Goal: Task Accomplishment & Management: Manage account settings

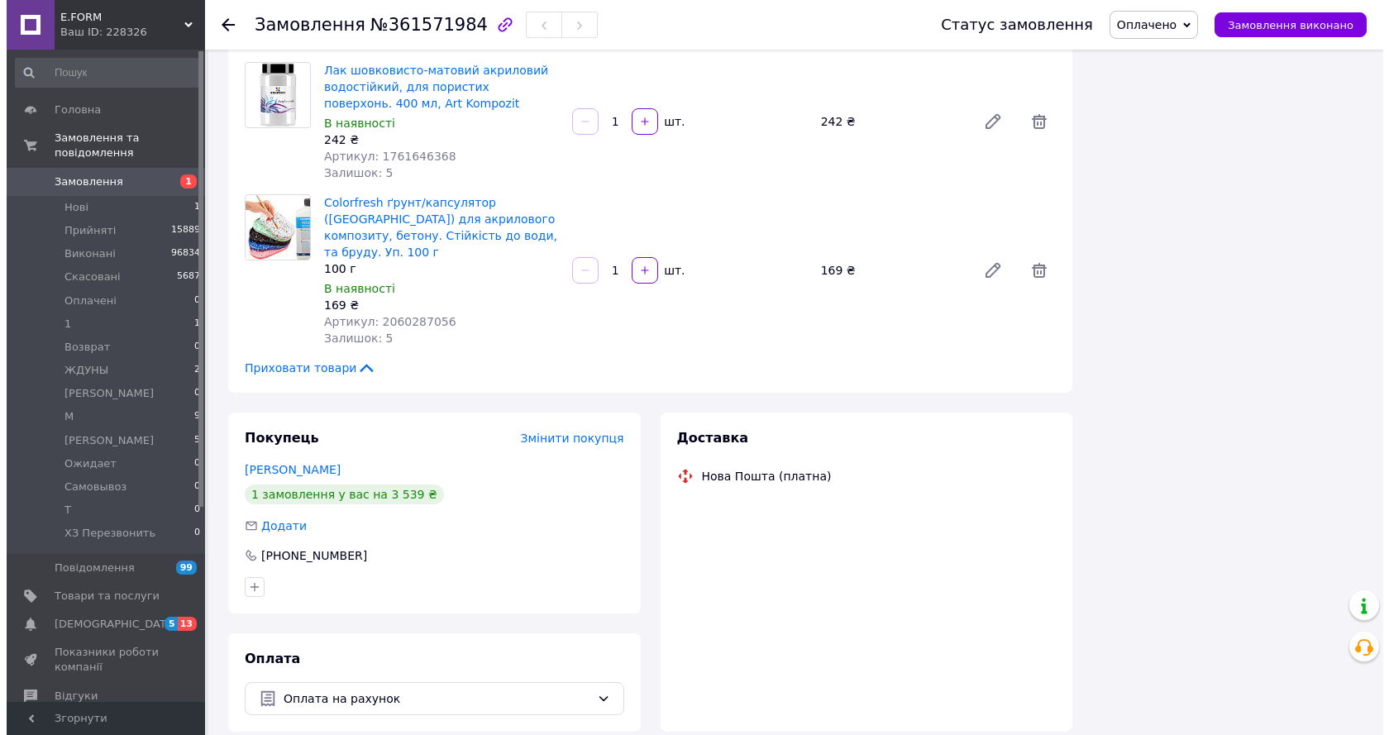
scroll to position [430, 0]
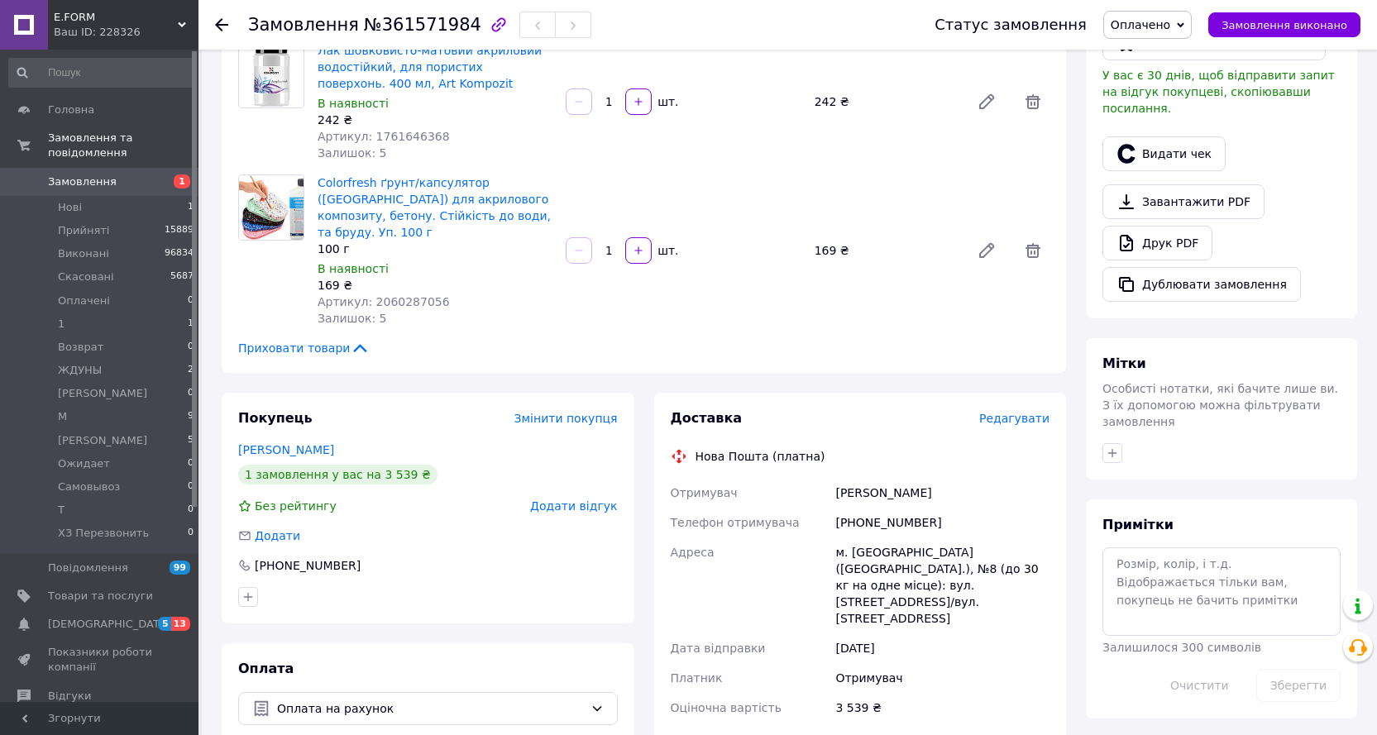
click at [1020, 412] on span "Редагувати" at bounding box center [1014, 418] width 70 height 13
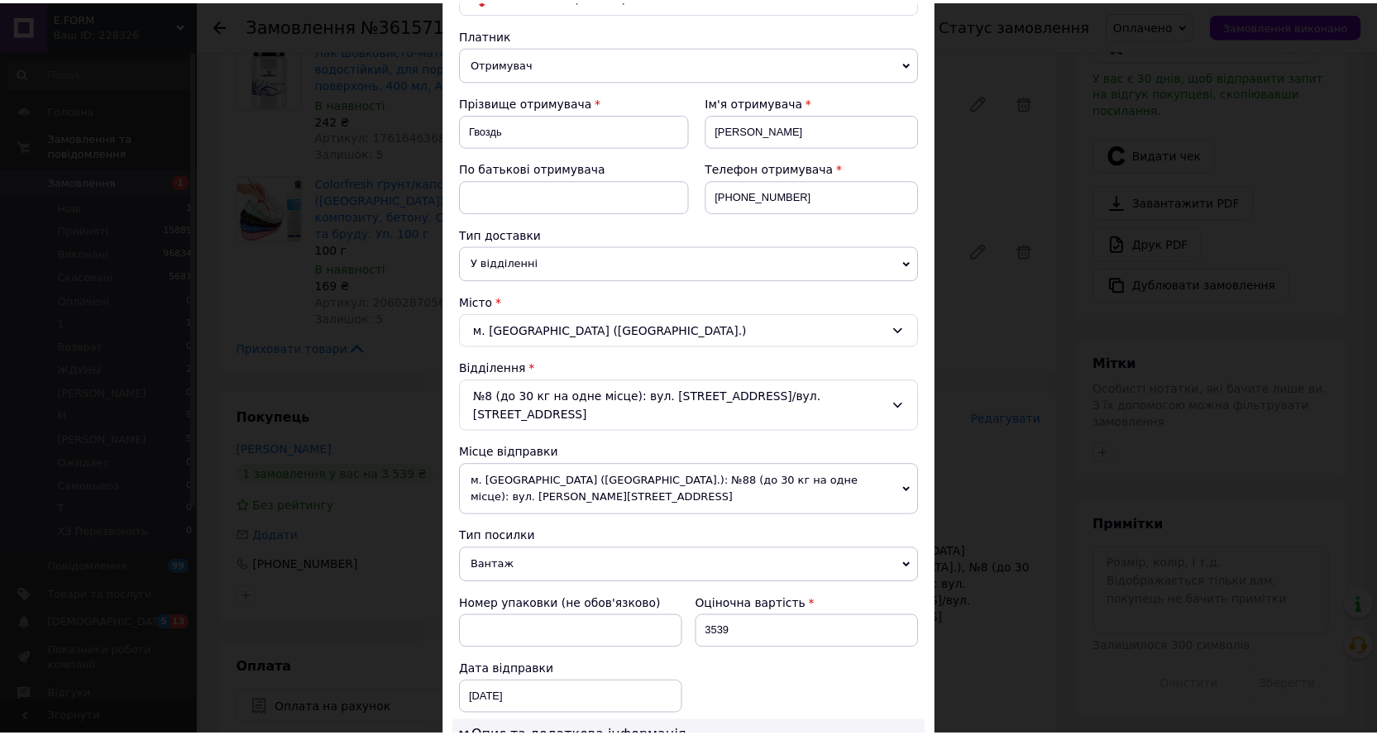
scroll to position [578, 0]
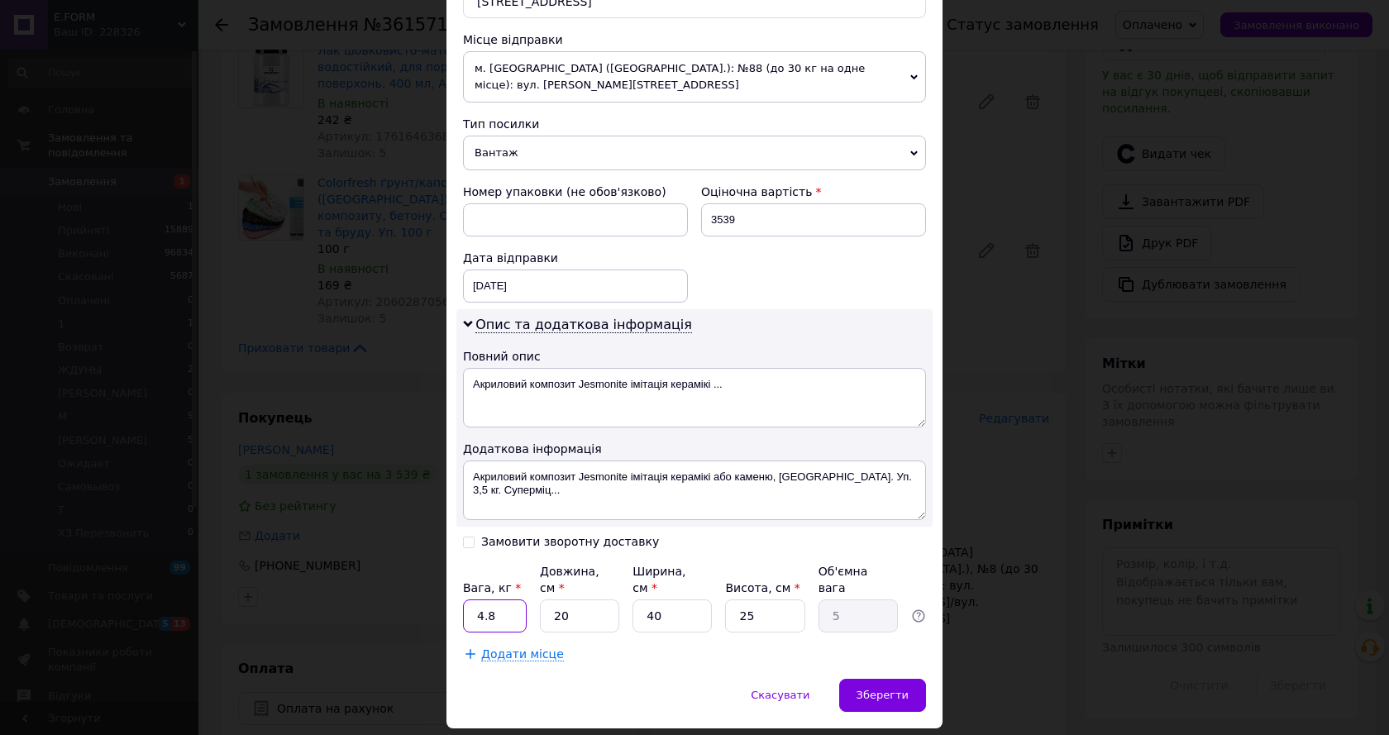
click at [492, 599] on input "4.8" at bounding box center [495, 615] width 64 height 33
click at [666, 599] on input "40" at bounding box center [672, 615] width 79 height 33
type input "4"
type input "0.5"
type input "4"
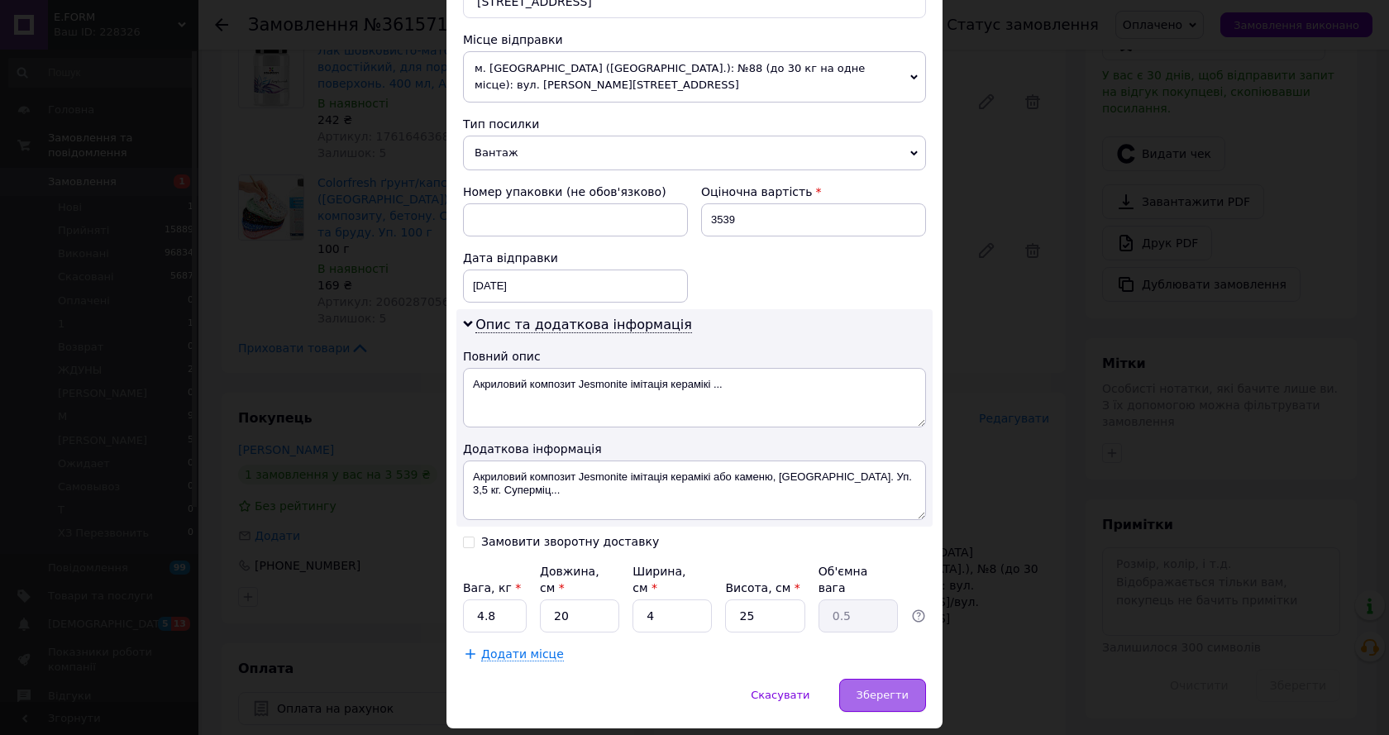
click at [876, 679] on div "Зберегти" at bounding box center [882, 695] width 87 height 33
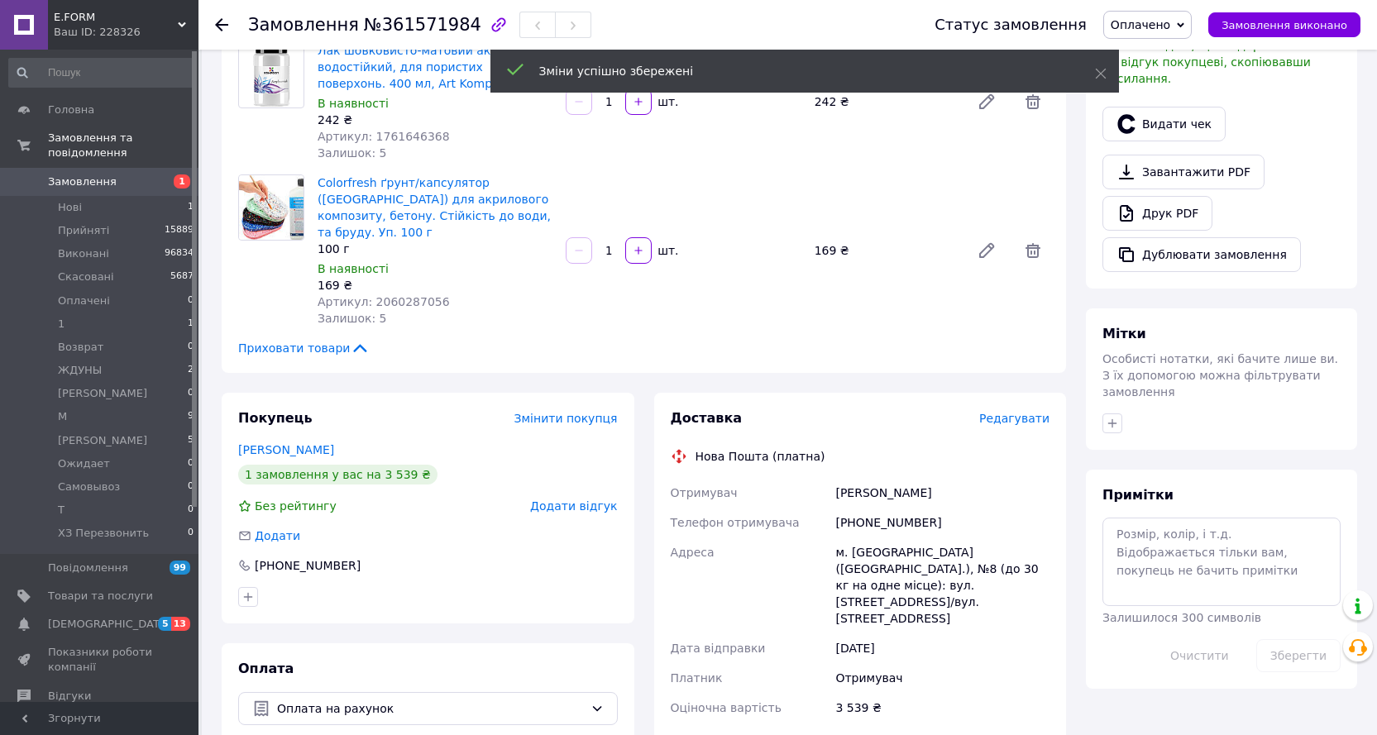
scroll to position [678, 0]
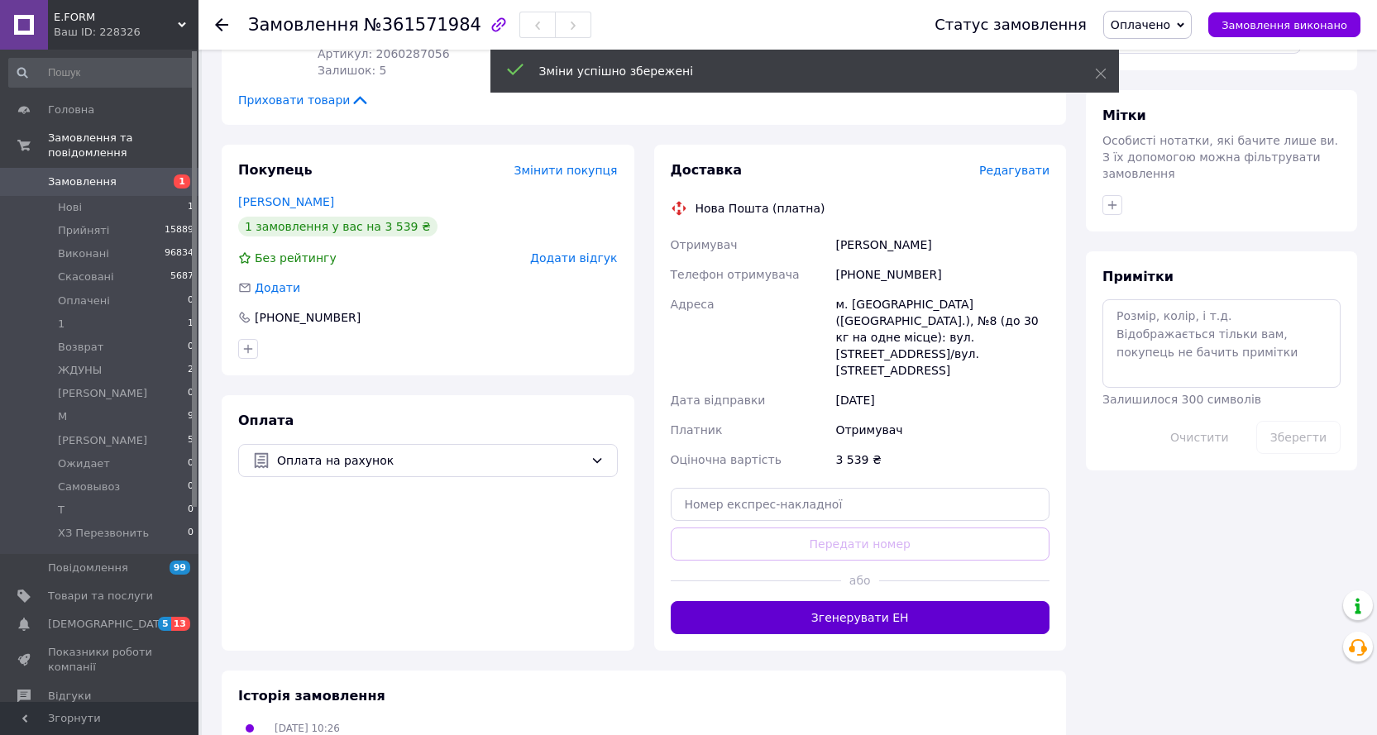
click at [884, 601] on button "Згенерувати ЕН" at bounding box center [861, 617] width 380 height 33
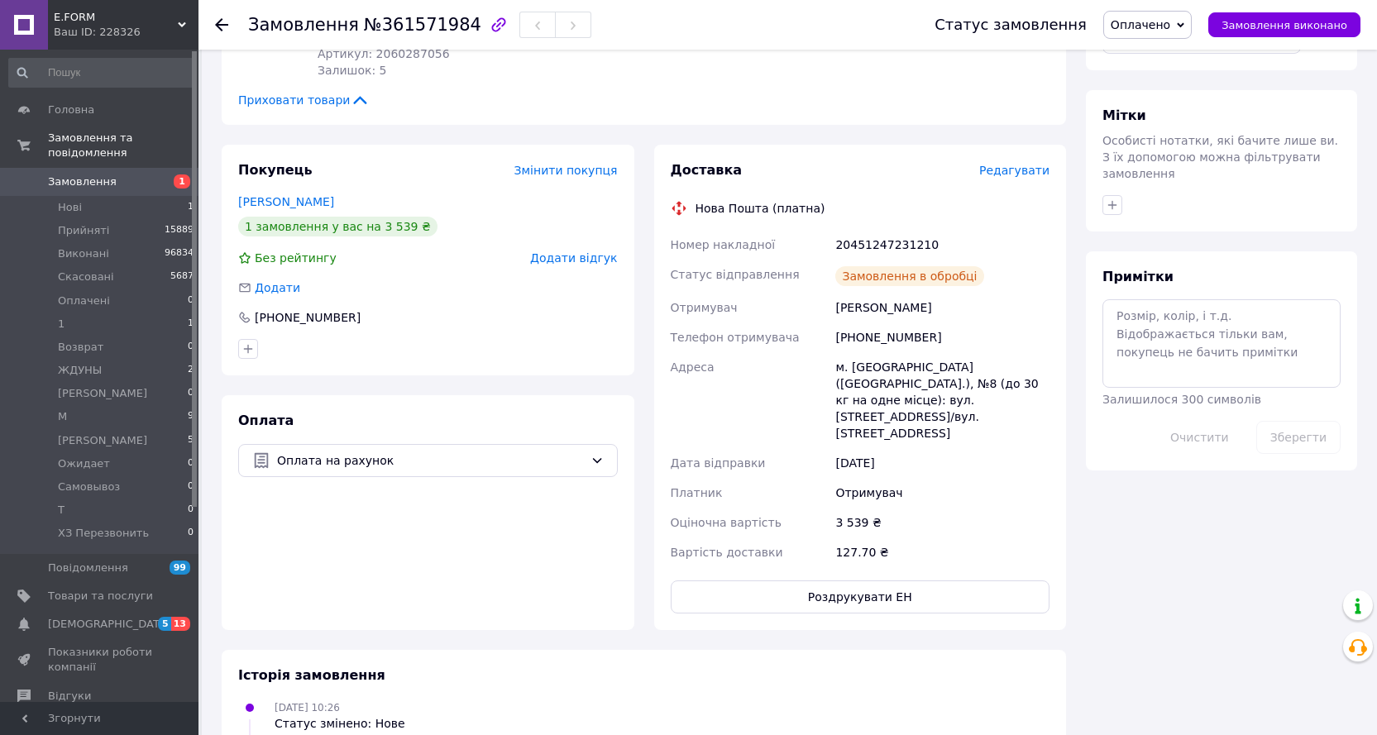
click at [1268, 23] on span "Замовлення виконано" at bounding box center [1284, 25] width 126 height 12
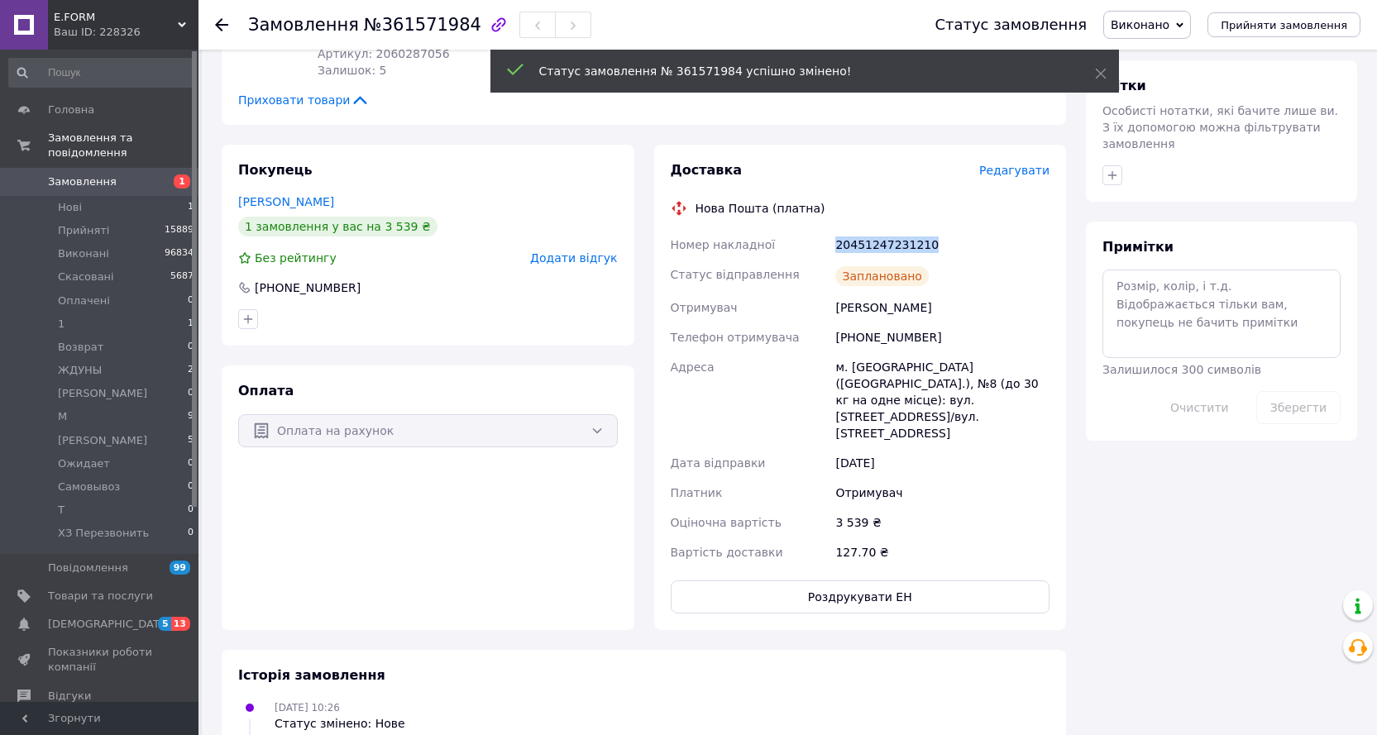
drag, startPoint x: 932, startPoint y: 190, endPoint x: 836, endPoint y: 191, distance: 95.9
click at [836, 230] on div "20451247231210" at bounding box center [942, 245] width 221 height 30
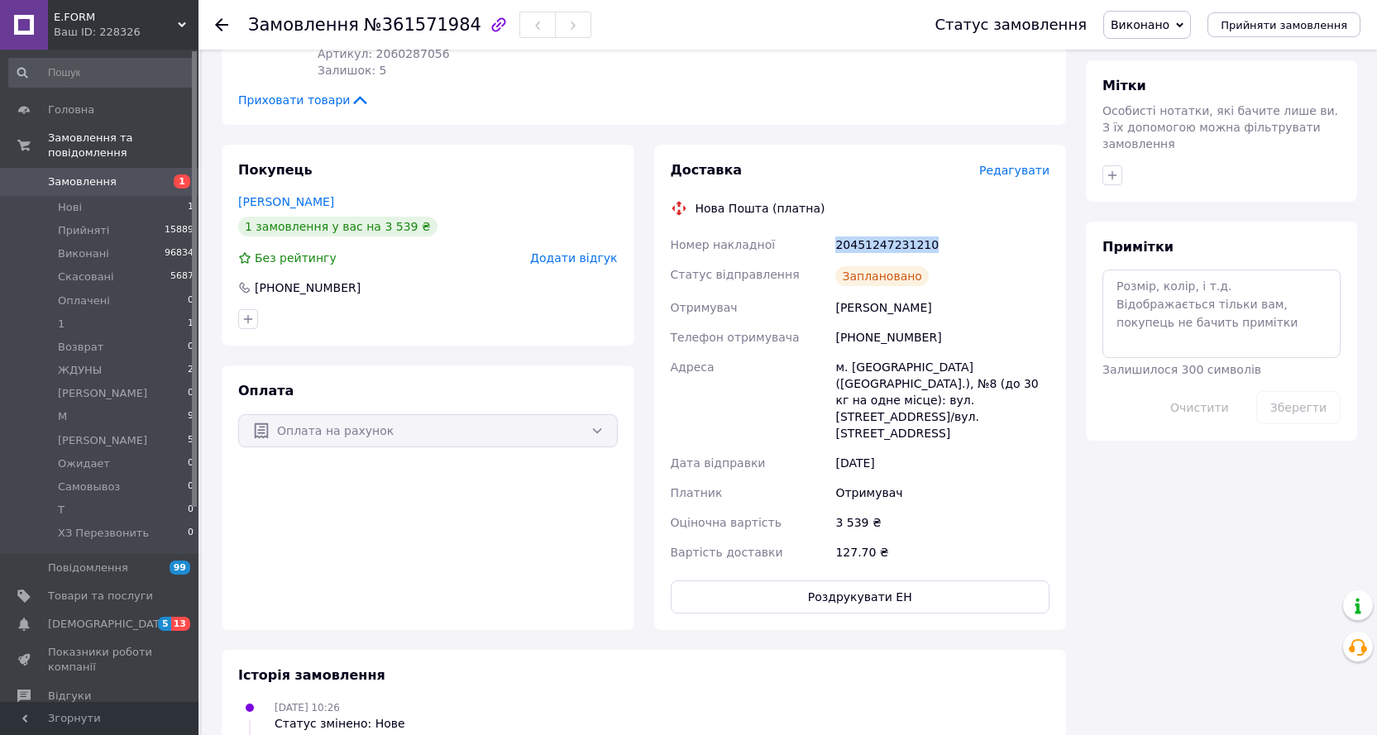
copy div "20451247231210"
click at [223, 19] on icon at bounding box center [221, 24] width 13 height 13
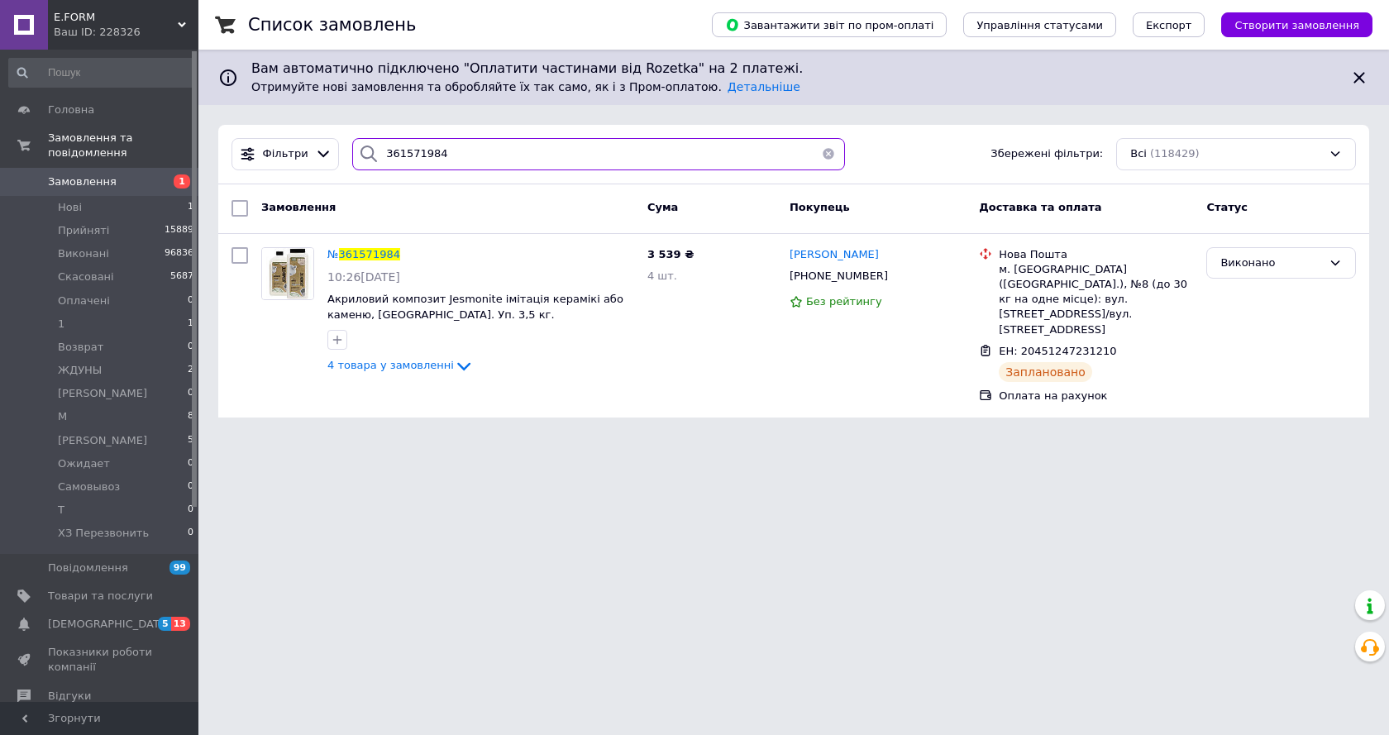
drag, startPoint x: 486, startPoint y: 160, endPoint x: 331, endPoint y: 170, distance: 155.8
click at [331, 170] on div "Фільтри 361571984 Збережені фільтри: Всі (118429)" at bounding box center [794, 154] width 1138 height 32
paste input "27768"
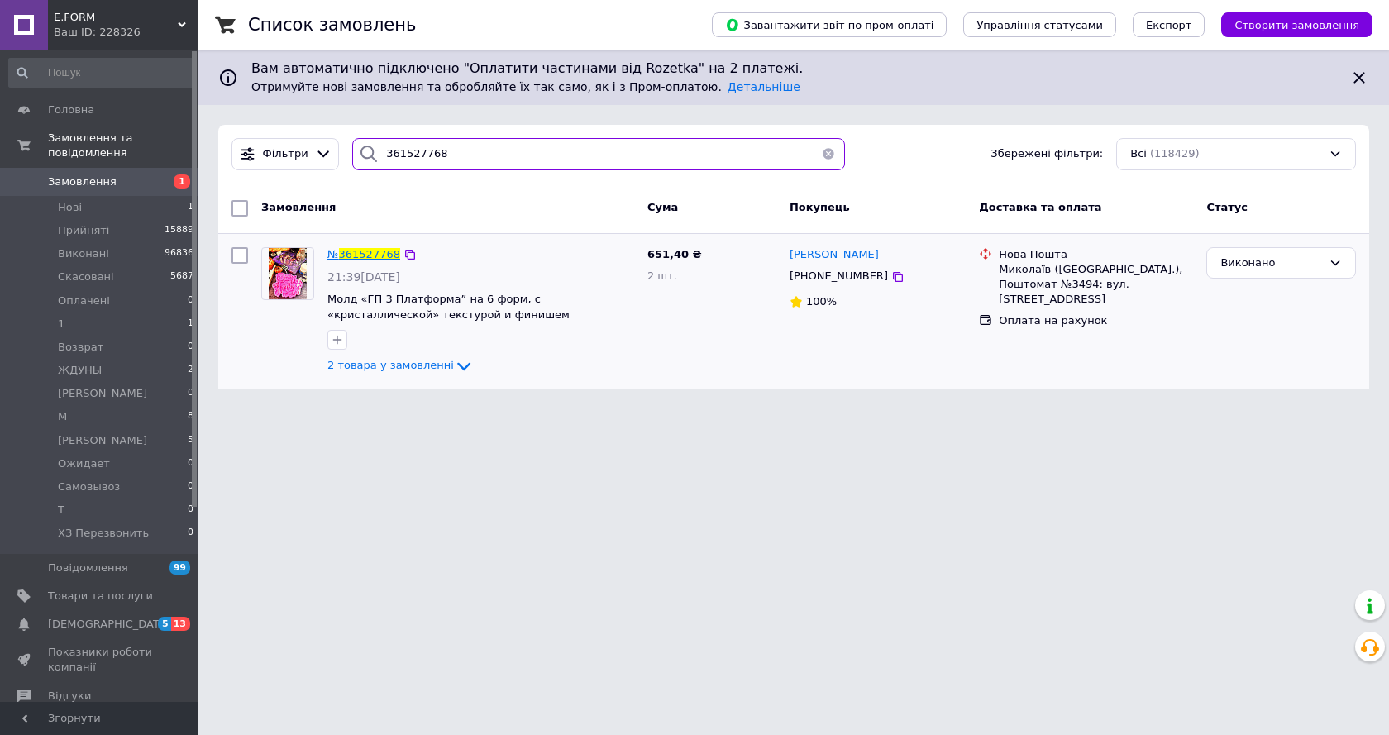
type input "361527768"
click at [372, 254] on span "361527768" at bounding box center [369, 254] width 61 height 12
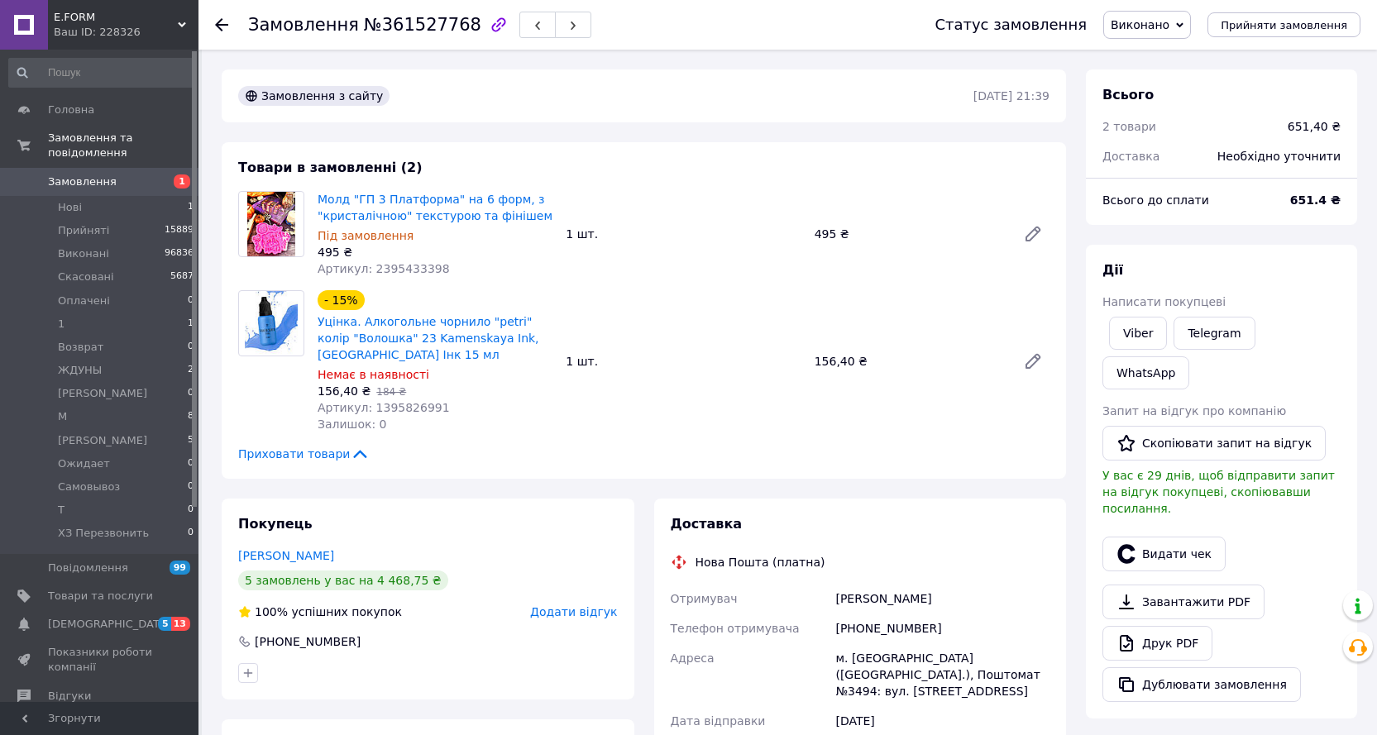
click at [1169, 18] on span "Виконано" at bounding box center [1139, 24] width 59 height 13
click at [1173, 106] on li "Оплачено" at bounding box center [1157, 107] width 107 height 25
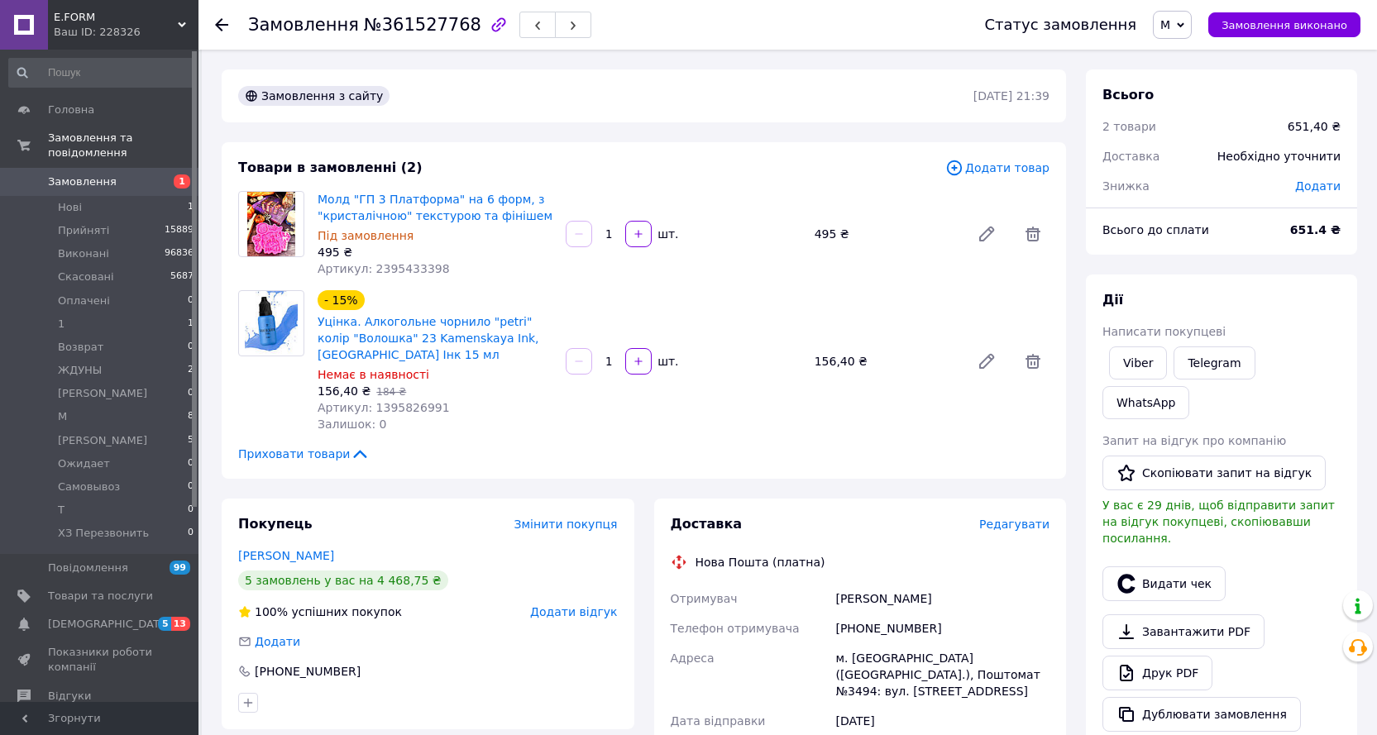
click at [1005, 518] on span "Редагувати" at bounding box center [1014, 524] width 70 height 13
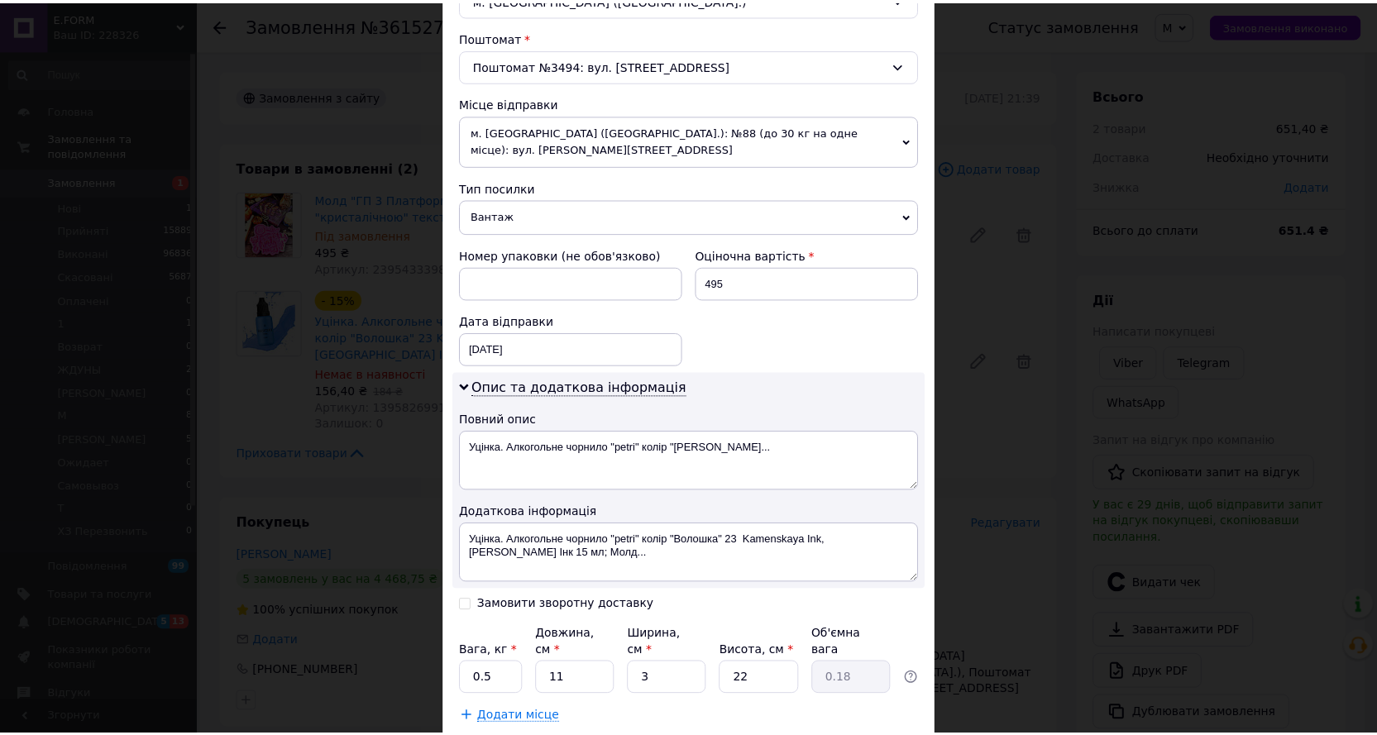
scroll to position [578, 0]
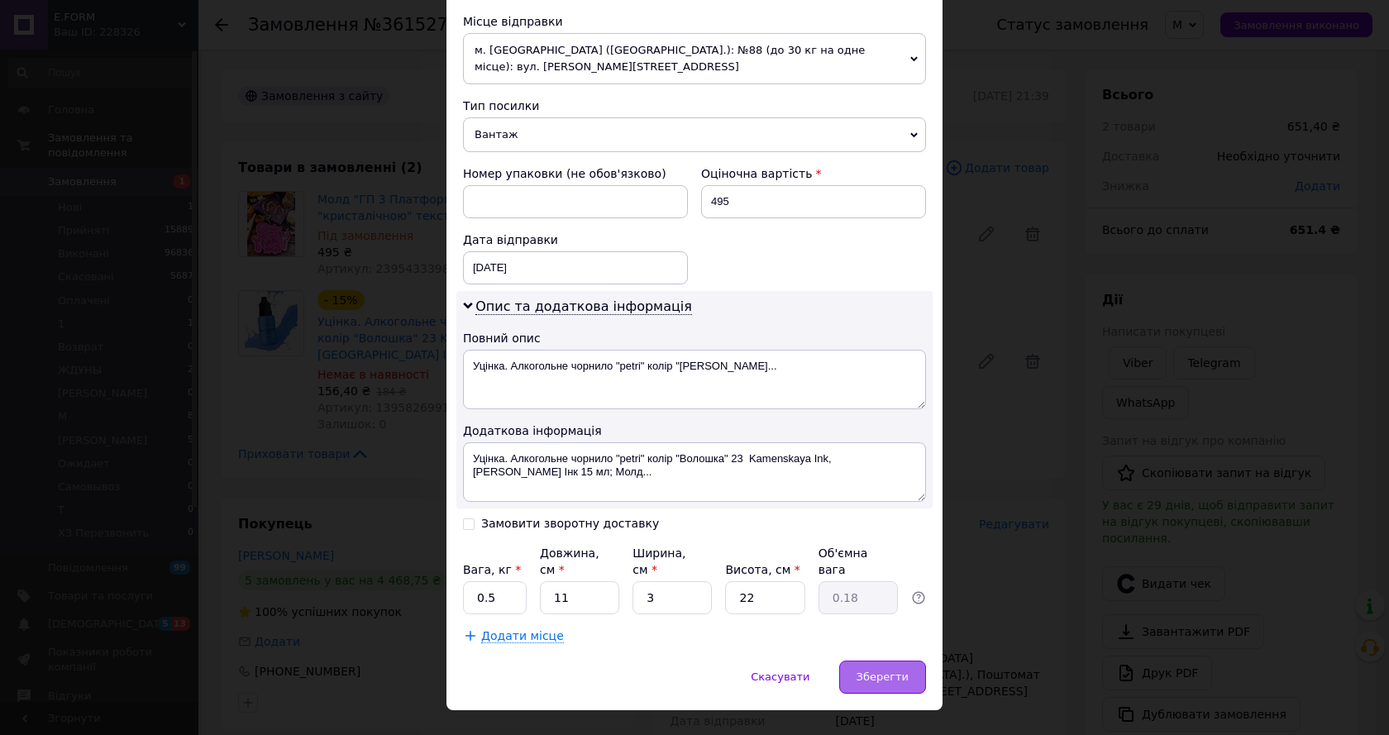
click at [876, 671] on span "Зберегти" at bounding box center [883, 677] width 52 height 12
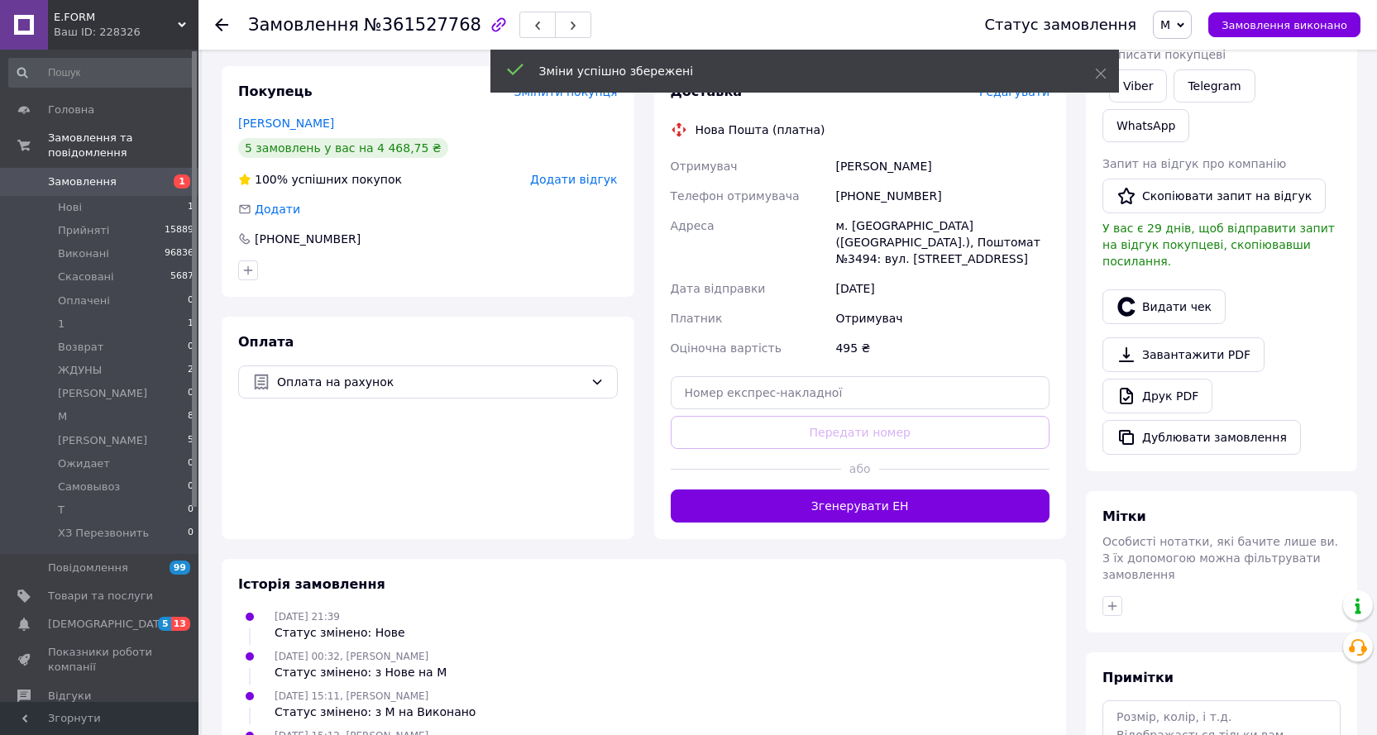
scroll to position [248, 0]
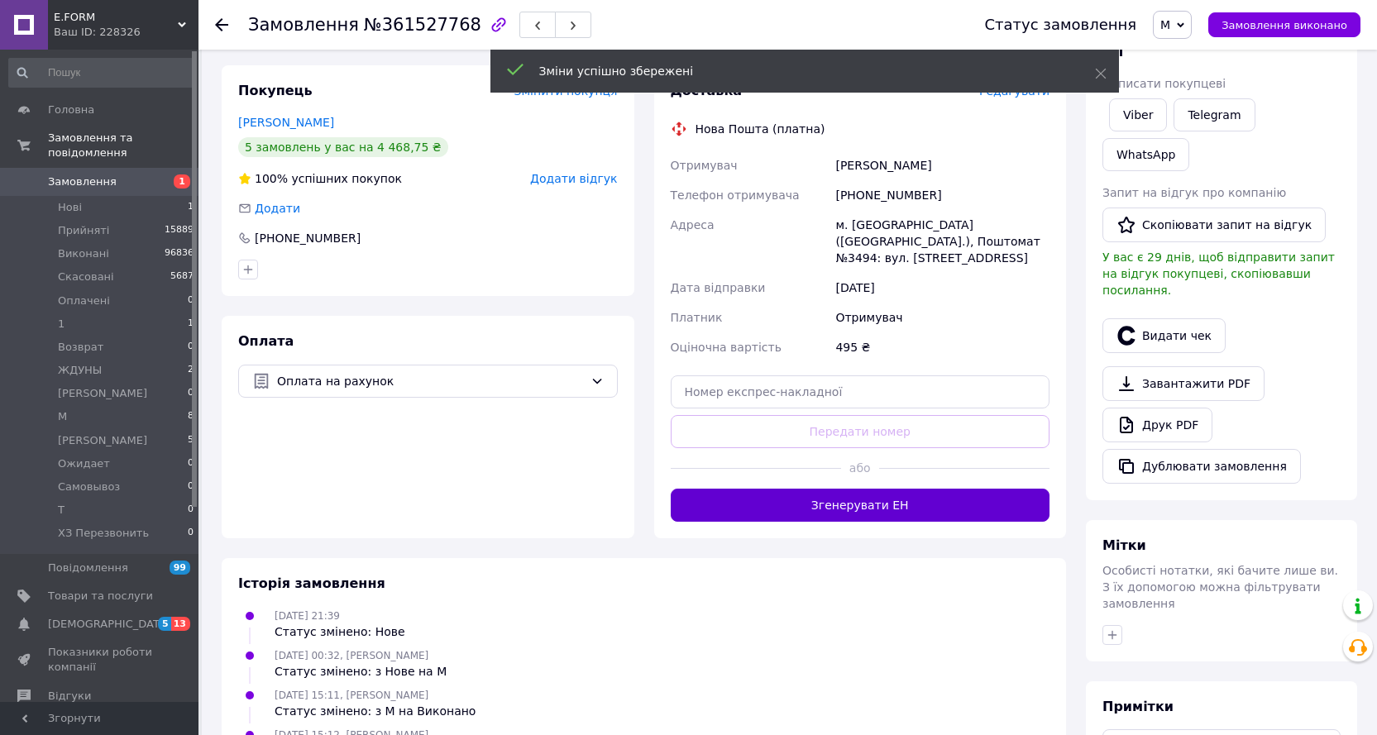
click at [885, 505] on button "Згенерувати ЕН" at bounding box center [861, 505] width 380 height 33
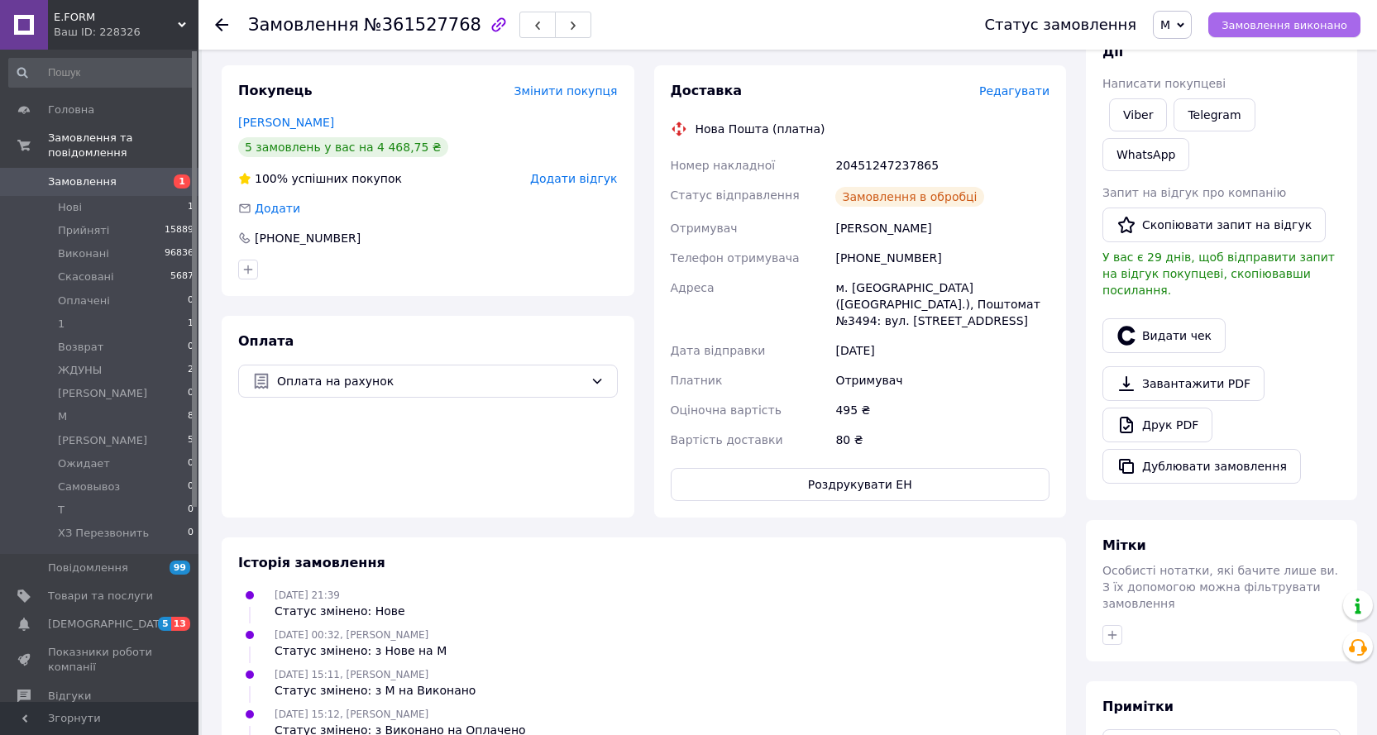
click at [1295, 24] on span "Замовлення виконано" at bounding box center [1284, 25] width 126 height 12
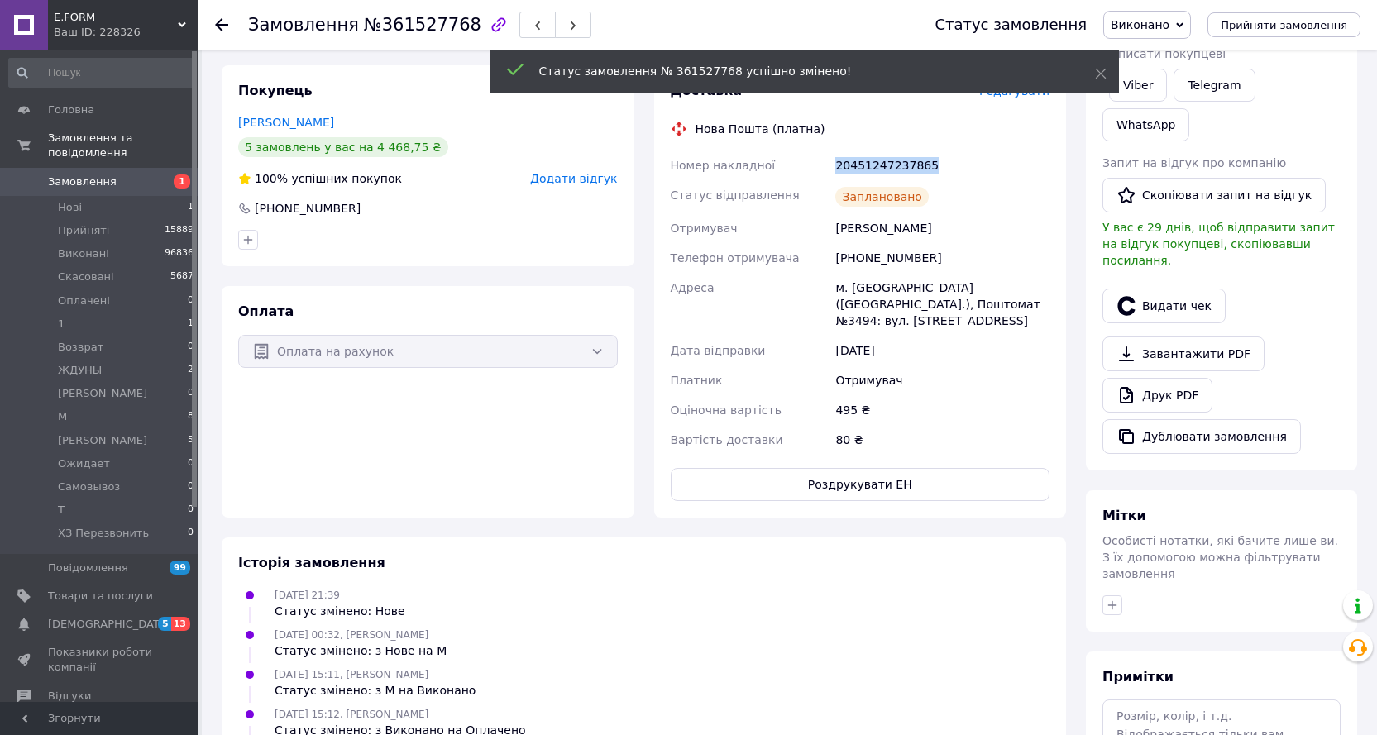
drag, startPoint x: 922, startPoint y: 165, endPoint x: 821, endPoint y: 160, distance: 101.0
click at [776, 161] on div "Номер накладної 20451247237865 Статус відправлення Заплановано Отримувач Прокоп…" at bounding box center [860, 302] width 386 height 304
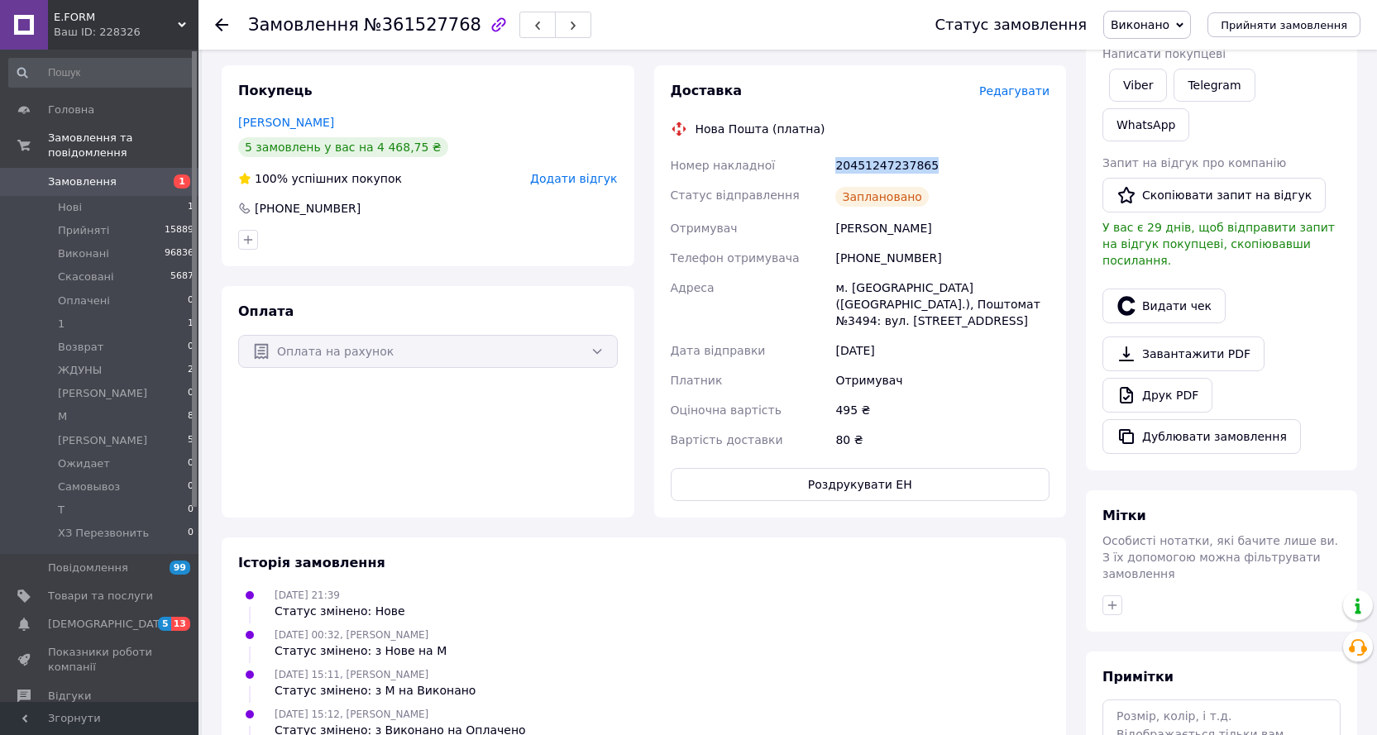
copy div "Номер накладної 20451247237865"
click at [217, 21] on icon at bounding box center [221, 24] width 13 height 13
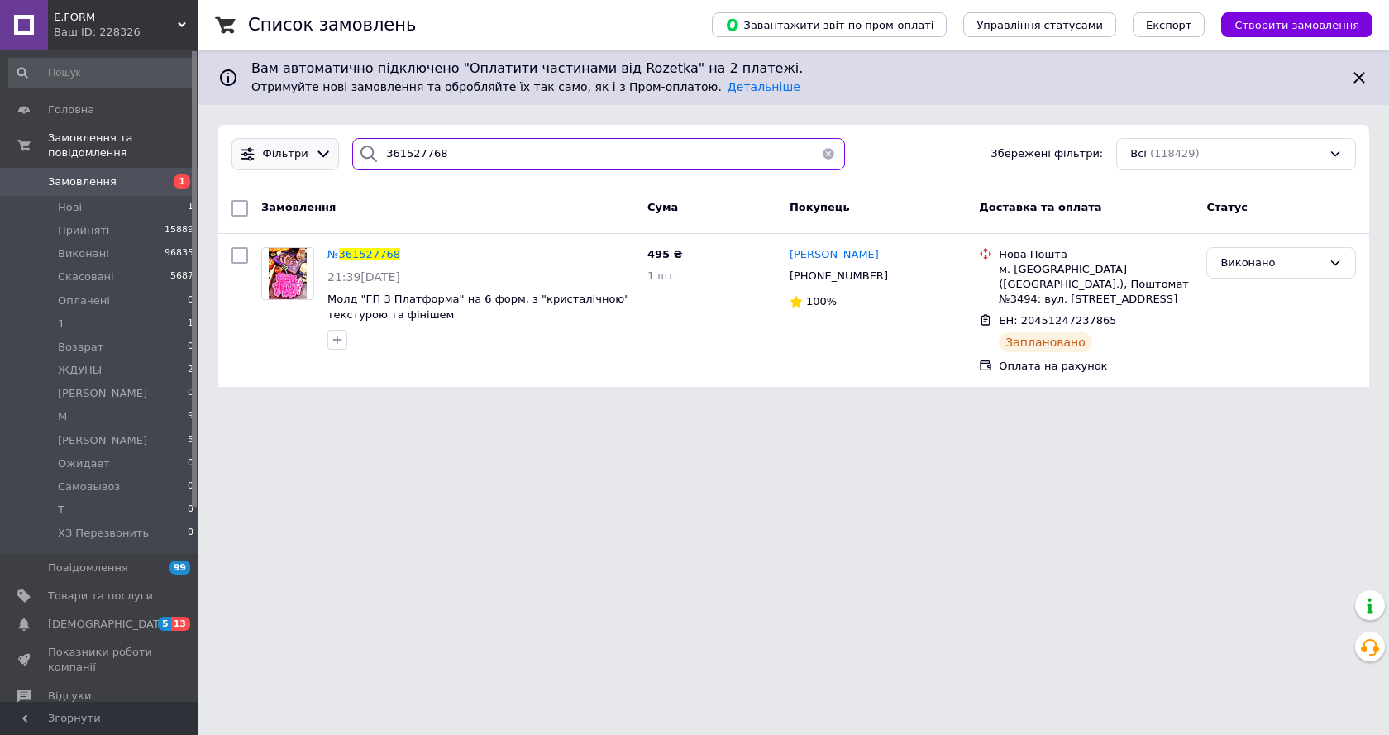
drag, startPoint x: 447, startPoint y: 150, endPoint x: 322, endPoint y: 165, distance: 126.7
click at [322, 165] on div "Фільтри 361527768 Збережені фільтри: Всі (118429)" at bounding box center [794, 154] width 1138 height 32
paste input "4361"
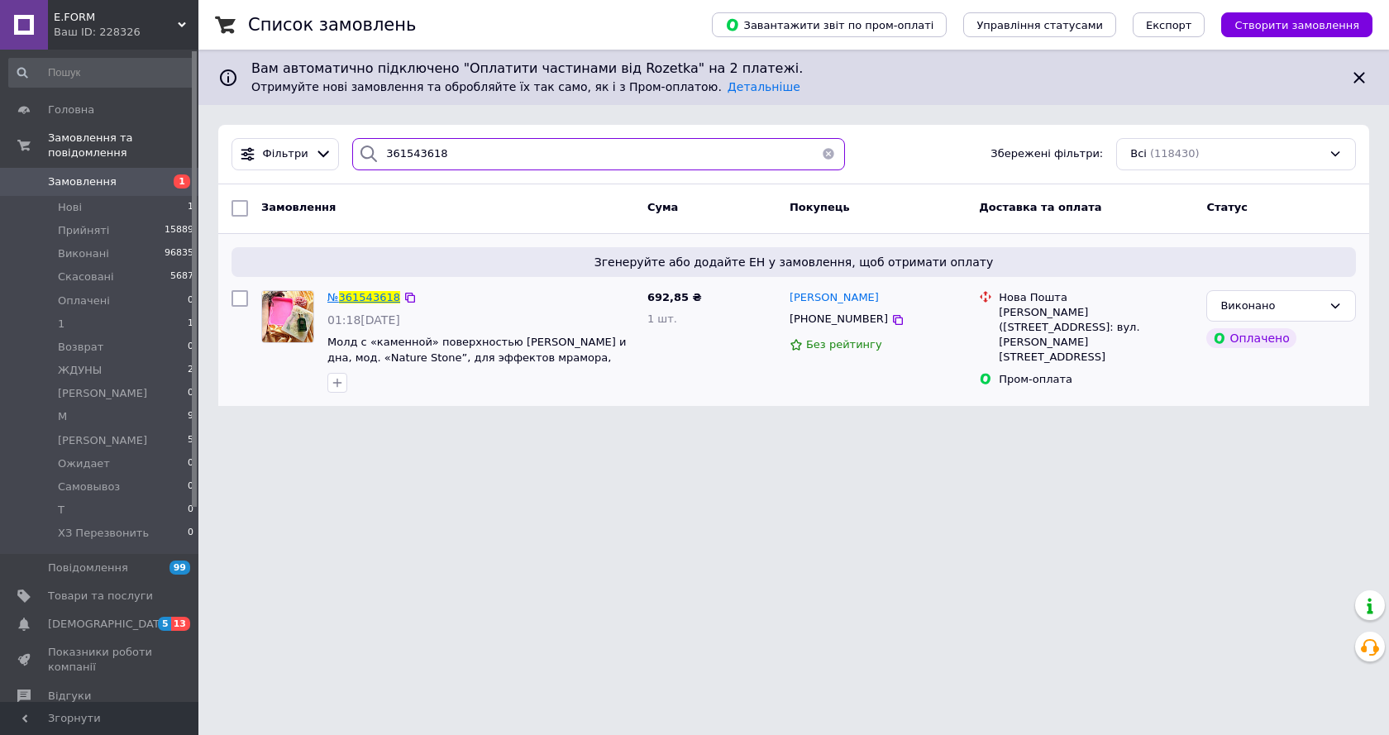
type input "361543618"
click at [376, 294] on span "361543618" at bounding box center [369, 297] width 61 height 12
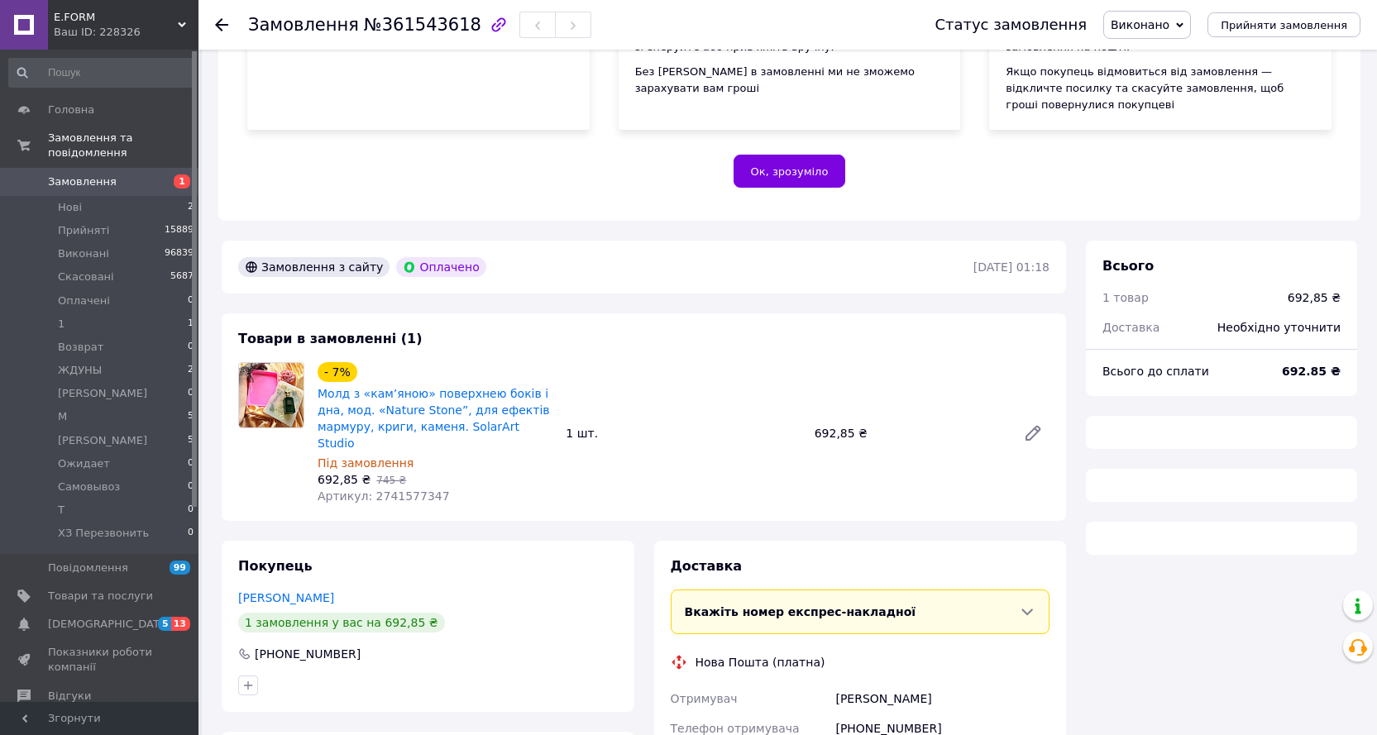
scroll to position [331, 0]
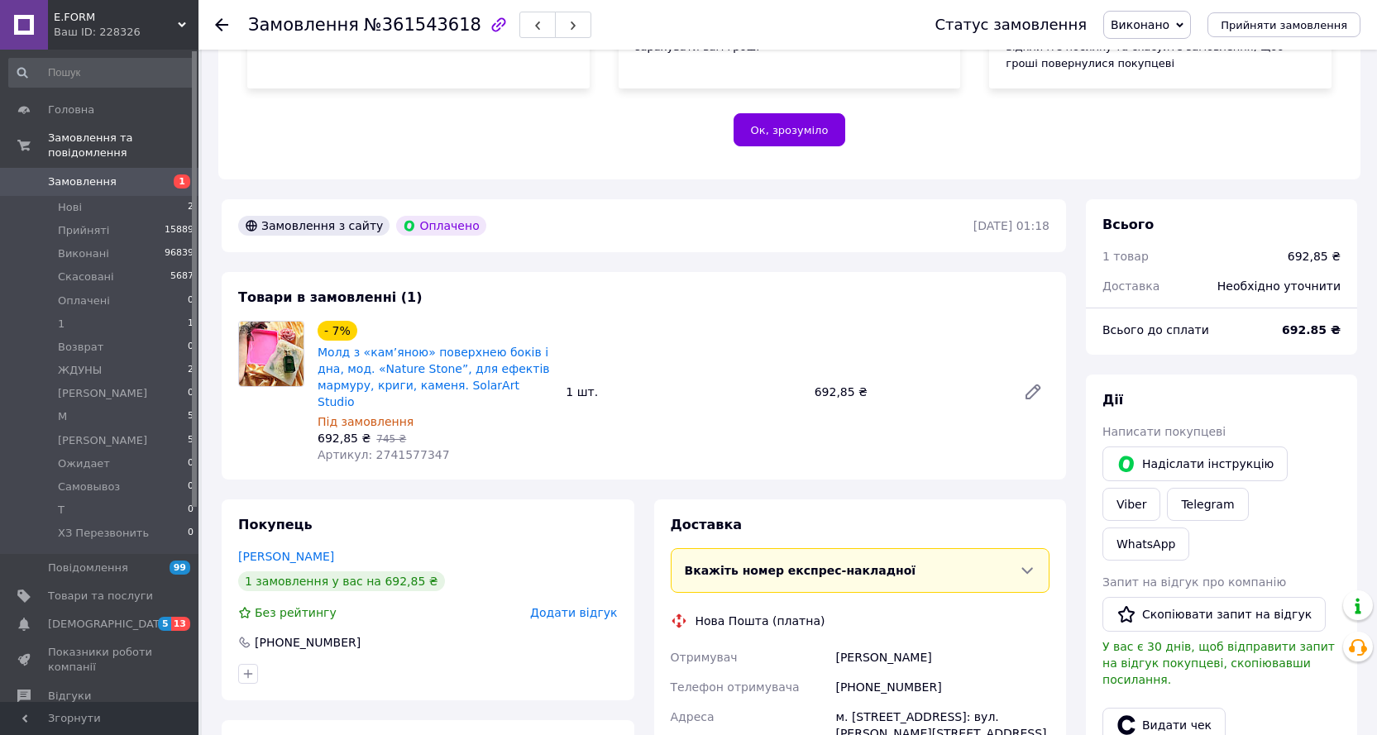
click at [1161, 23] on span "Виконано" at bounding box center [1139, 24] width 59 height 13
click at [1177, 105] on li "Оплачено" at bounding box center [1157, 107] width 107 height 25
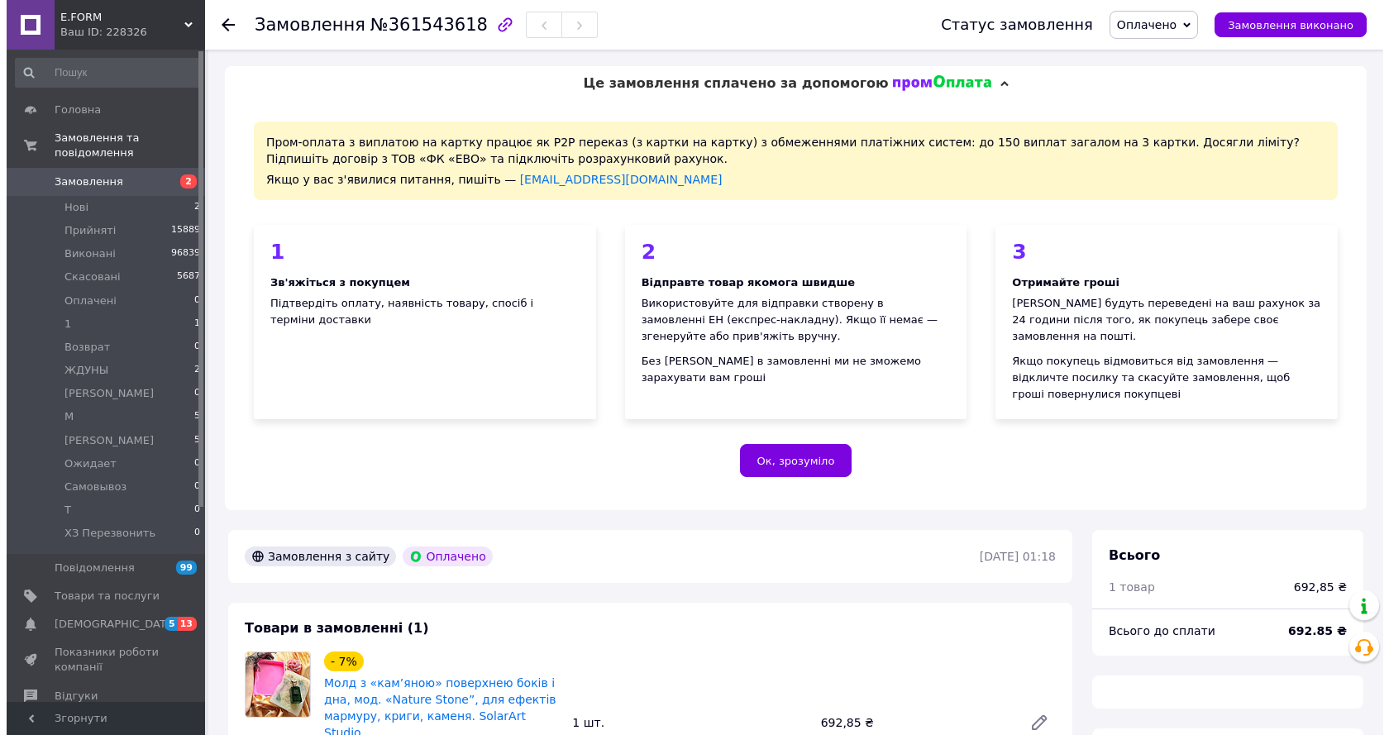
scroll to position [331, 0]
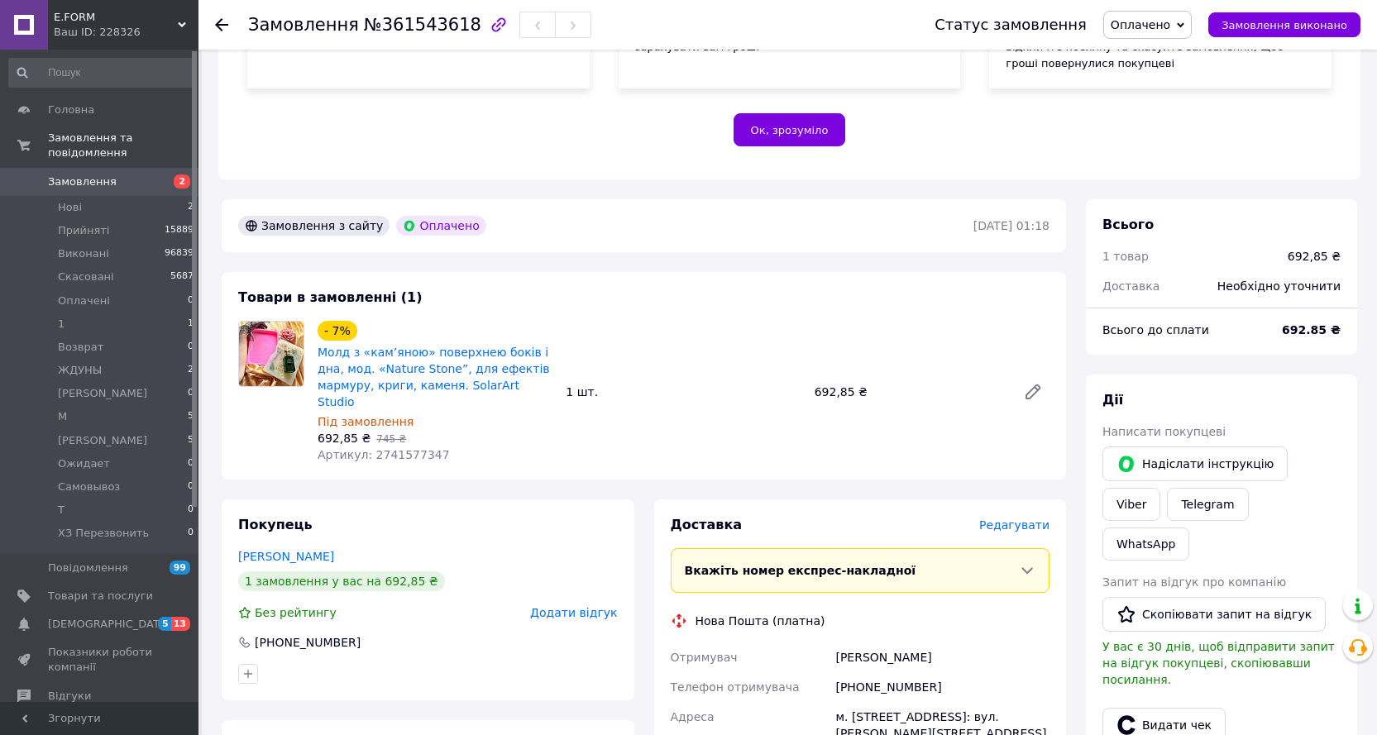
click at [1014, 518] on span "Редагувати" at bounding box center [1014, 524] width 70 height 13
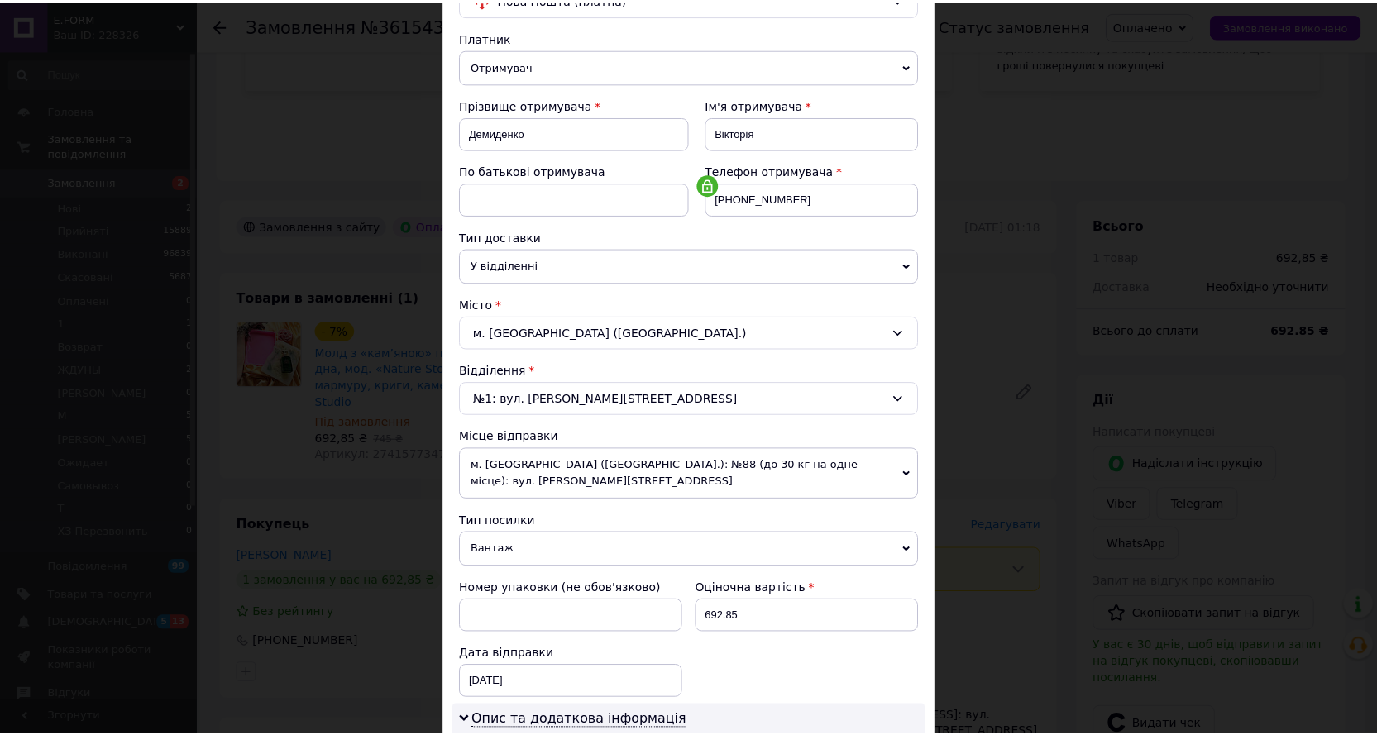
scroll to position [496, 0]
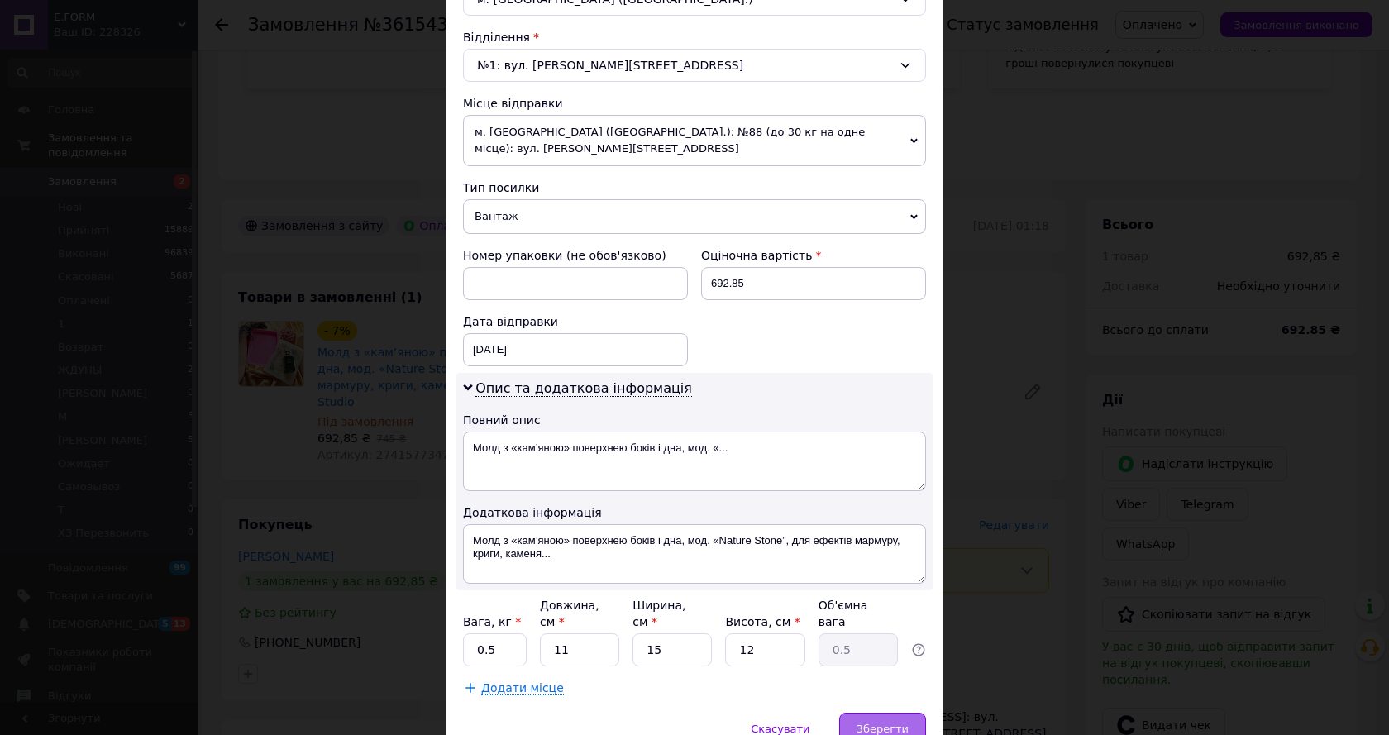
click at [893, 723] on span "Зберегти" at bounding box center [883, 729] width 52 height 12
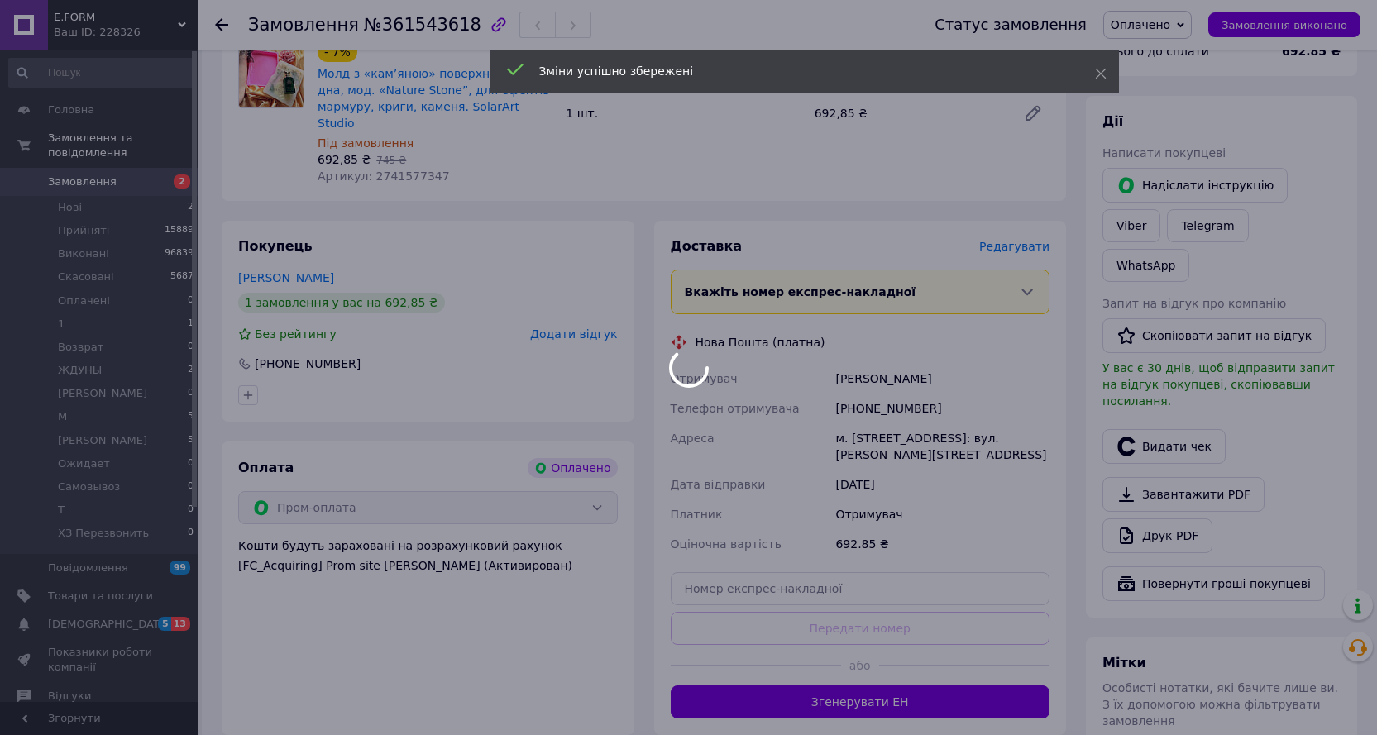
scroll to position [661, 0]
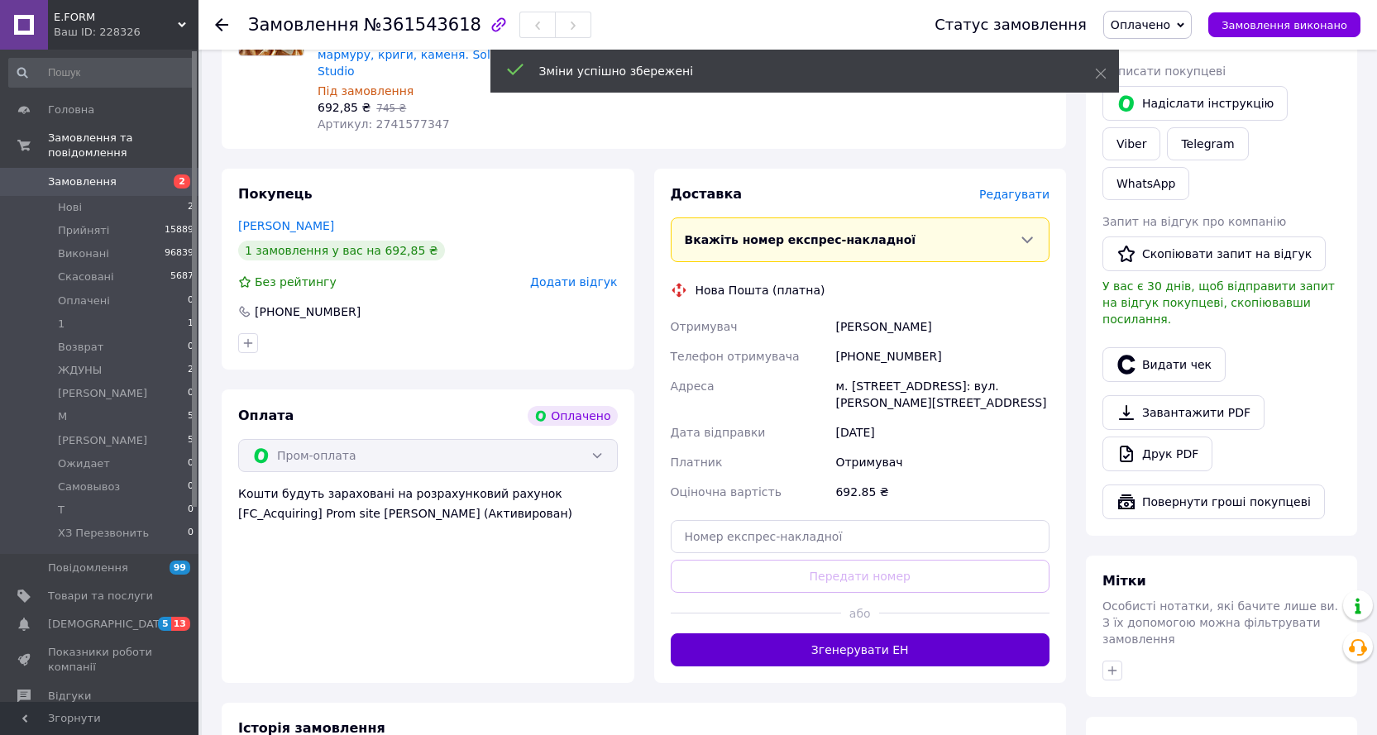
click at [904, 633] on button "Згенерувати ЕН" at bounding box center [861, 649] width 380 height 33
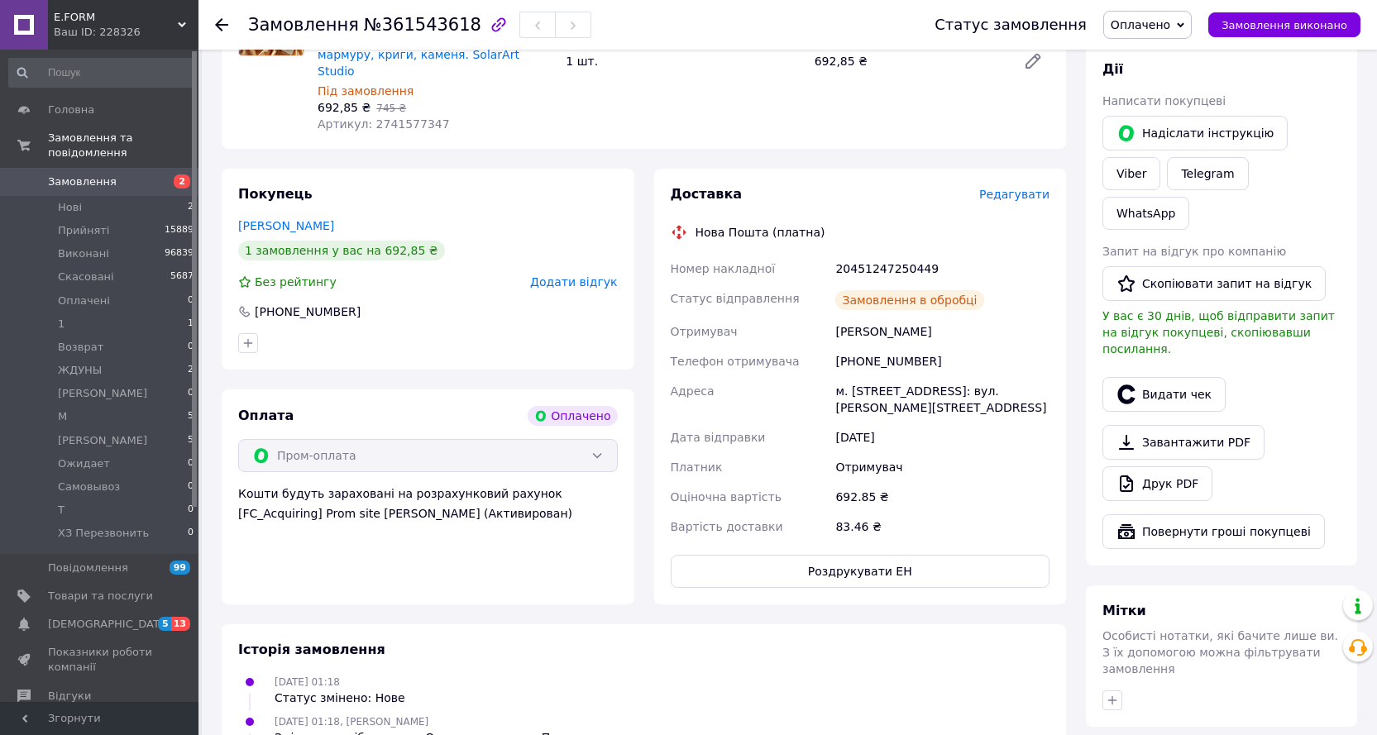
click at [1277, 25] on span "Замовлення виконано" at bounding box center [1284, 25] width 126 height 12
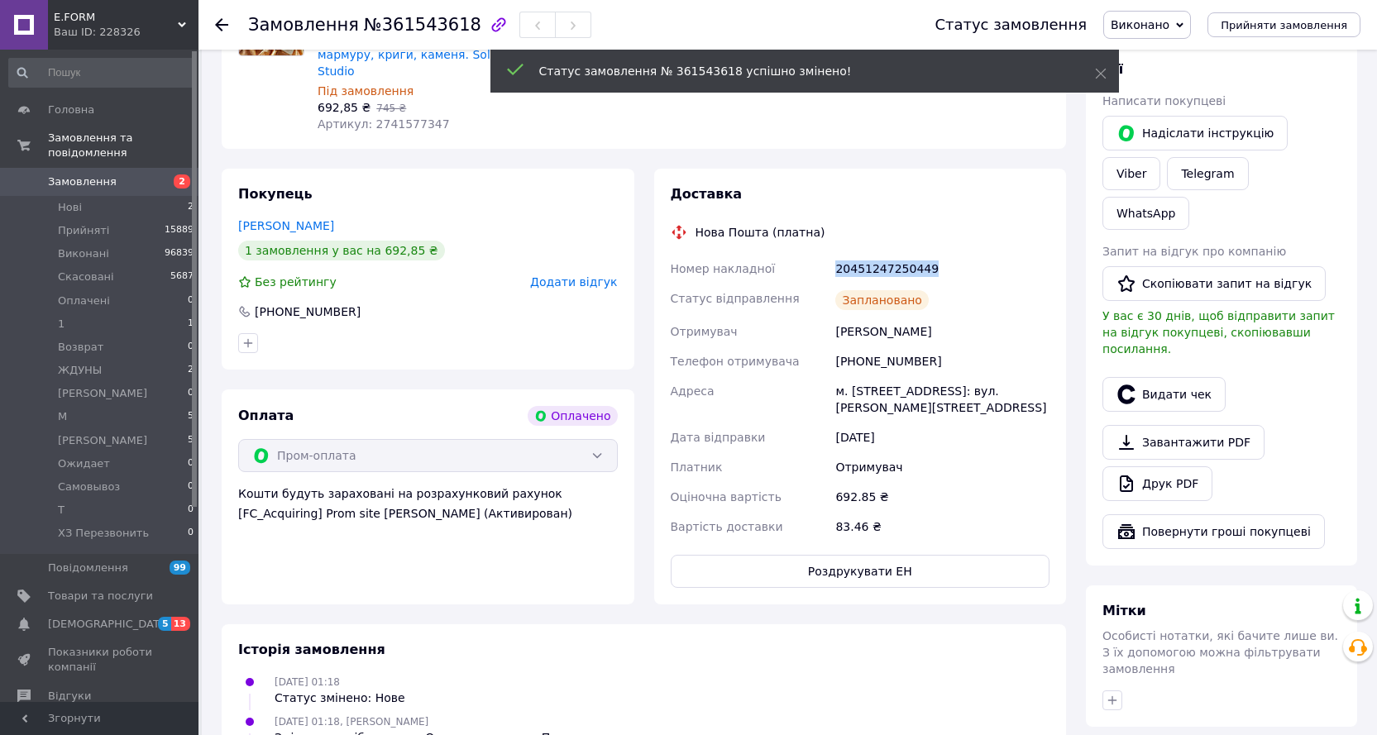
drag, startPoint x: 931, startPoint y: 242, endPoint x: 834, endPoint y: 234, distance: 97.1
click at [807, 254] on div "Номер накладної 20451247250449 Статус відправлення Заплановано Отримувач Демиде…" at bounding box center [860, 398] width 386 height 288
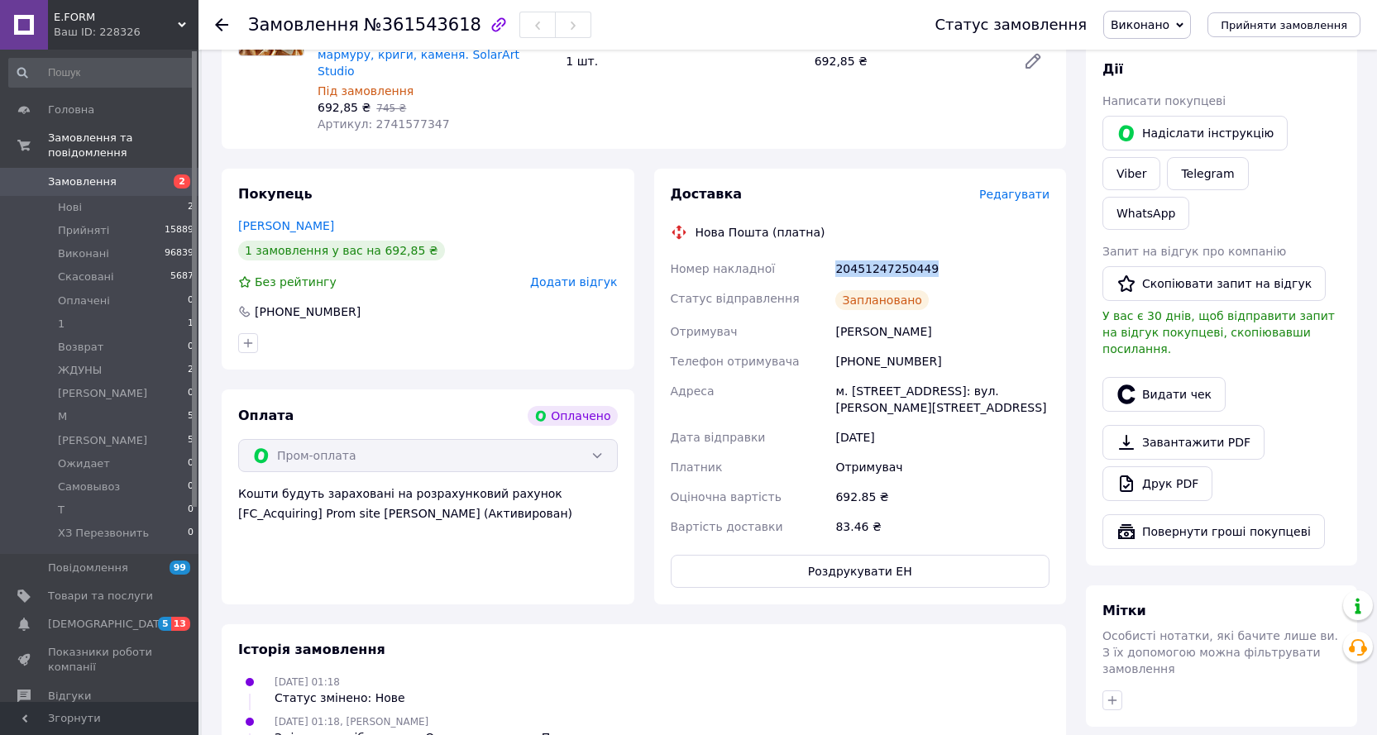
copy div "Номер накладної 20451247250449"
drag, startPoint x: 385, startPoint y: 84, endPoint x: 391, endPoint y: 77, distance: 8.8
click at [391, 77] on div "- 7% Молд з «кам’яною» поверхнею боків і дна, мод. «Nature Stone”, для ефектів …" at bounding box center [435, 61] width 248 height 149
drag, startPoint x: 934, startPoint y: 242, endPoint x: 836, endPoint y: 237, distance: 98.5
click at [824, 254] on div "Номер накладної 20451247250449 Статус відправлення Заплановано Отримувач Демиде…" at bounding box center [860, 398] width 386 height 288
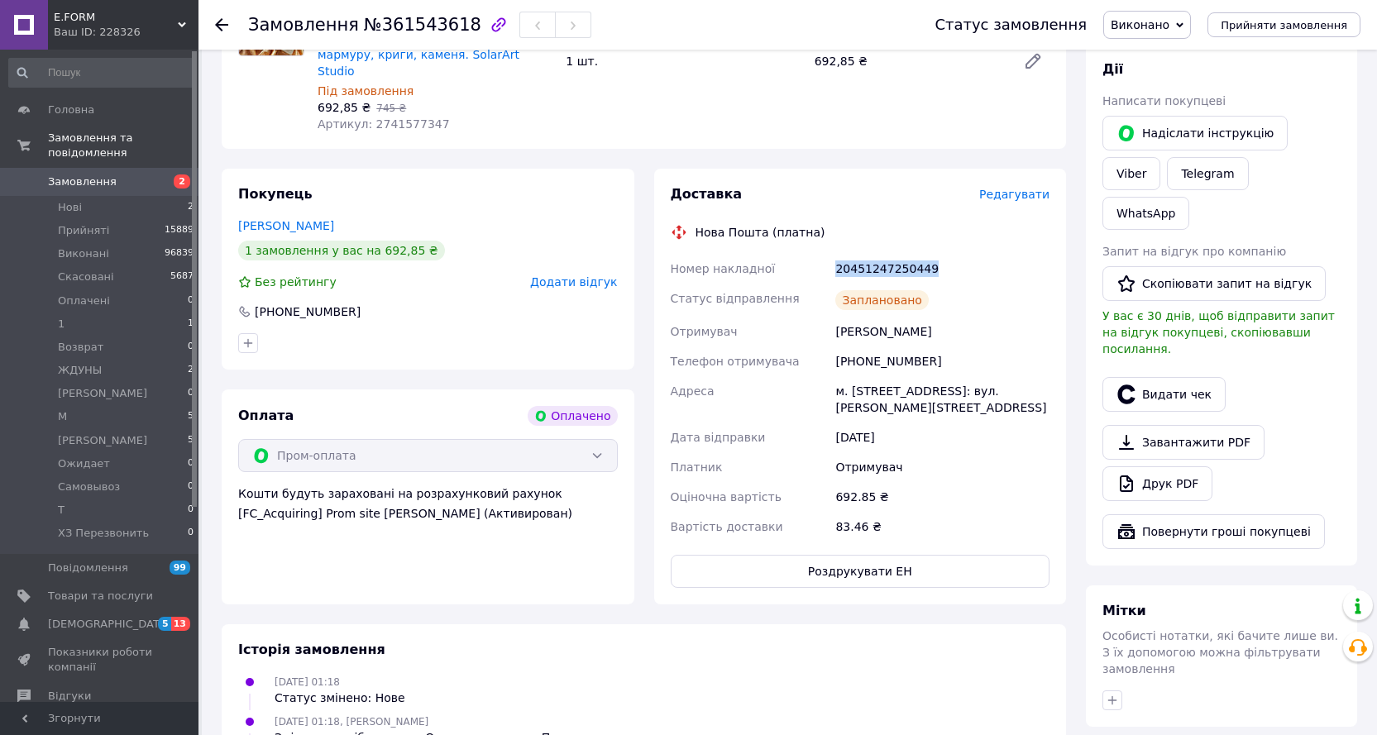
copy div "Номер накладної 20451247250449"
click at [216, 21] on icon at bounding box center [221, 24] width 13 height 13
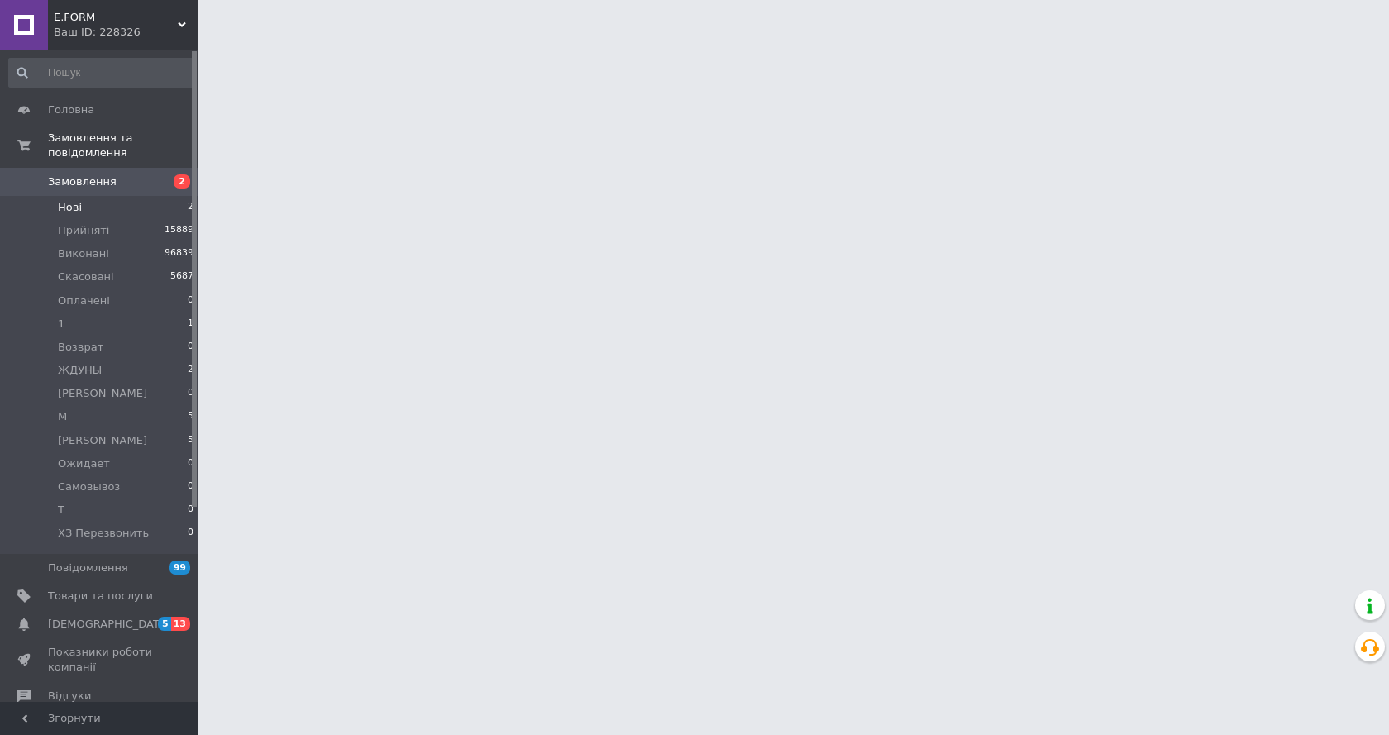
click at [80, 196] on li "Нові 2" at bounding box center [101, 207] width 203 height 23
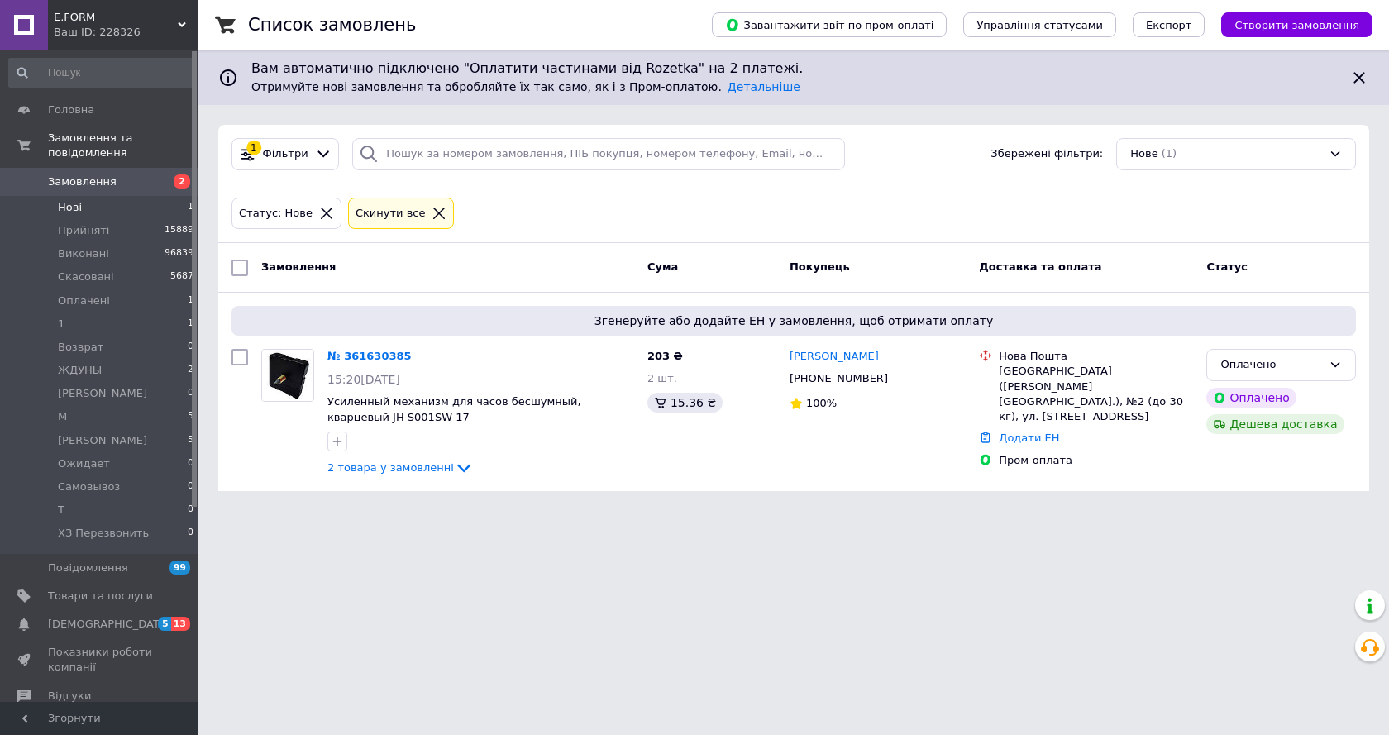
click at [321, 212] on icon at bounding box center [327, 214] width 12 height 12
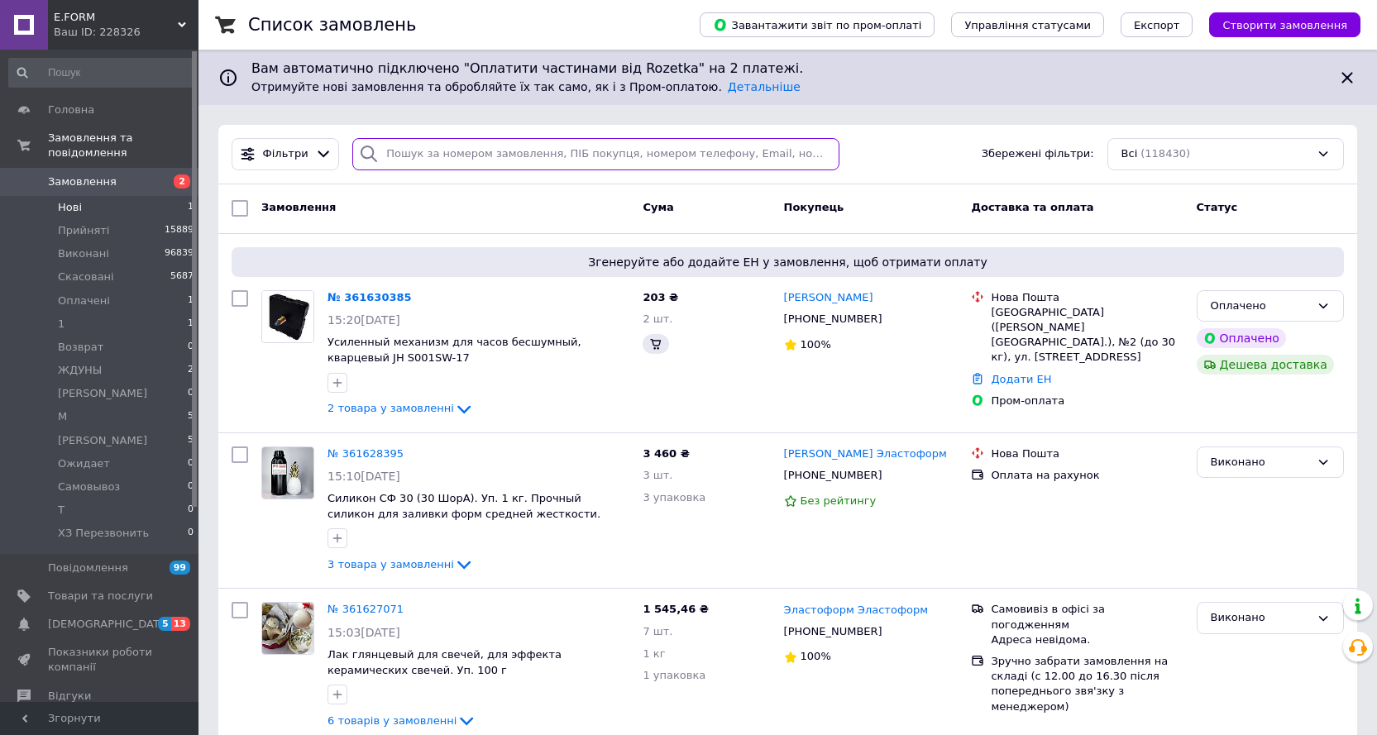
click at [474, 154] on input "search" at bounding box center [595, 154] width 487 height 32
paste input "361505706"
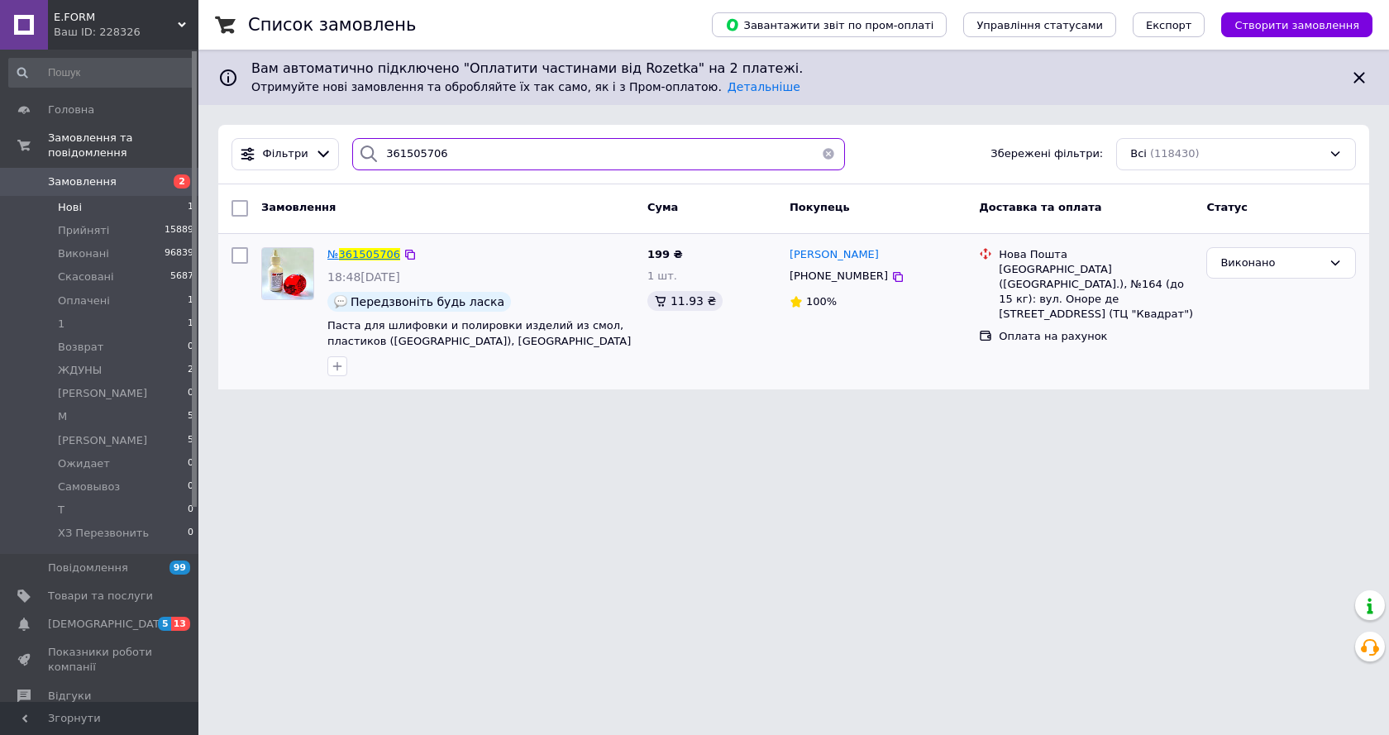
type input "361505706"
click at [380, 256] on span "361505706" at bounding box center [369, 254] width 61 height 12
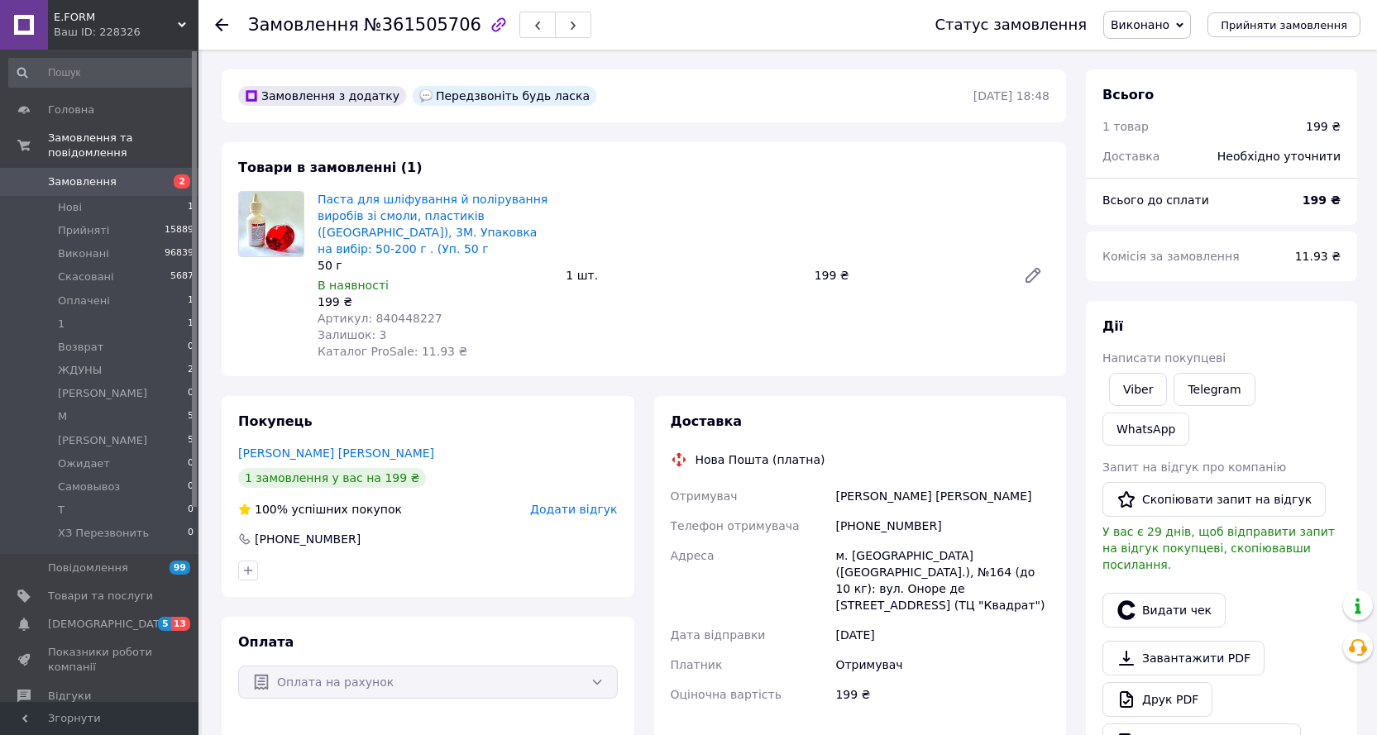
click at [1149, 26] on span "Виконано" at bounding box center [1139, 24] width 59 height 13
click at [1176, 102] on li "Оплачено" at bounding box center [1157, 107] width 107 height 25
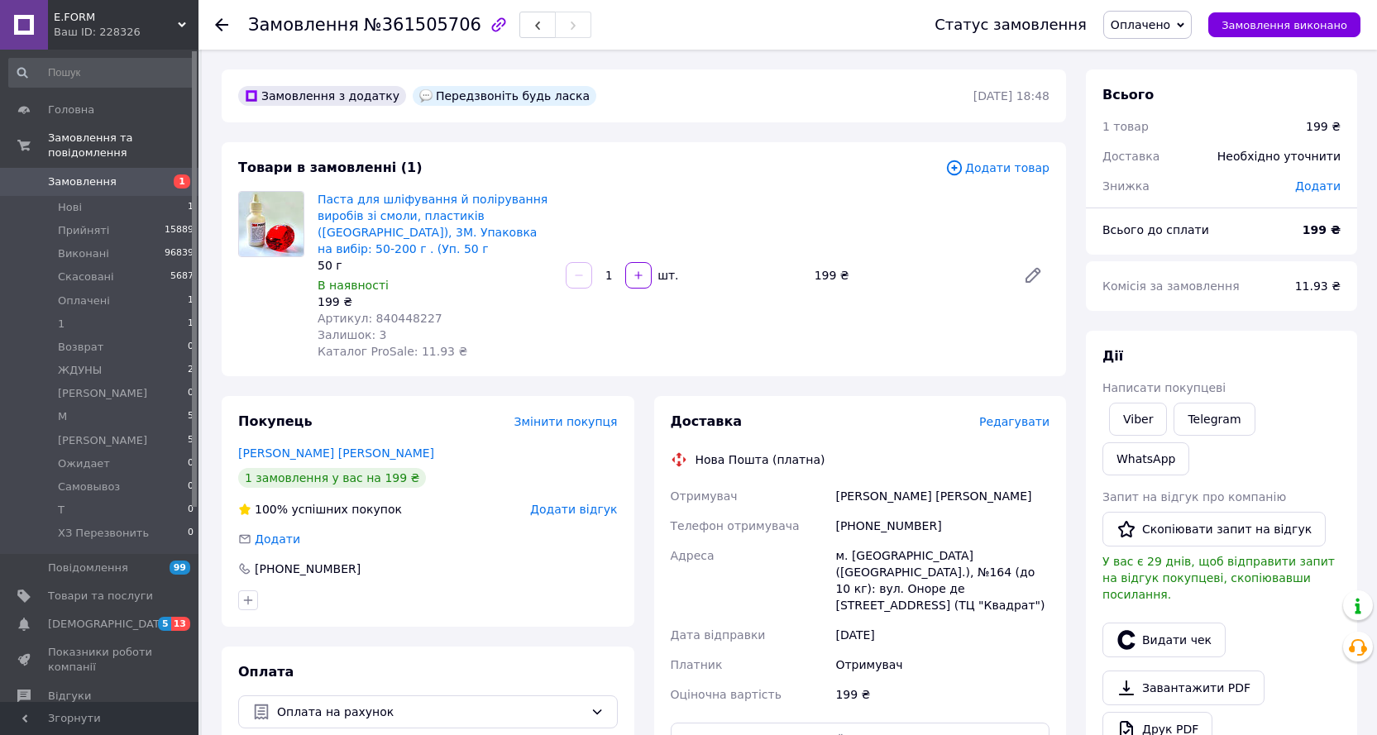
click at [1030, 415] on span "Редагувати" at bounding box center [1014, 421] width 70 height 13
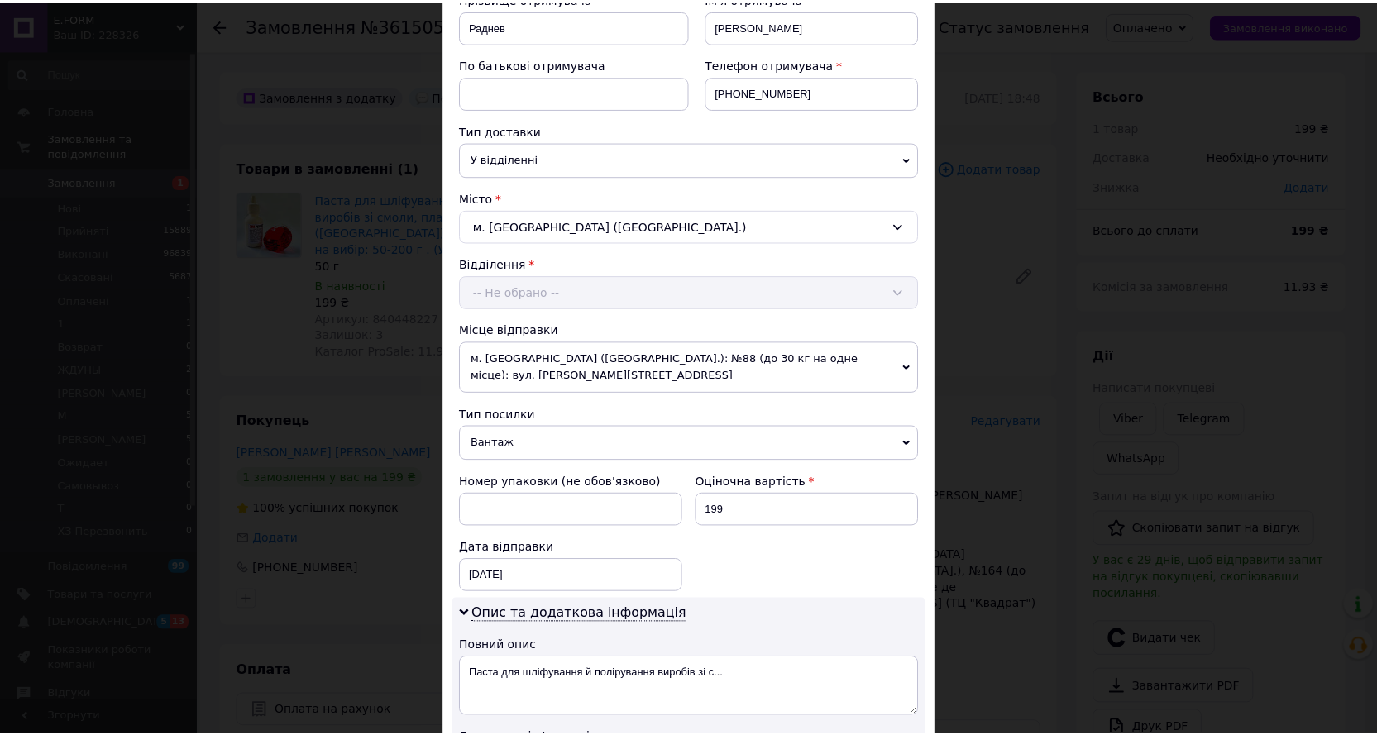
scroll to position [496, 0]
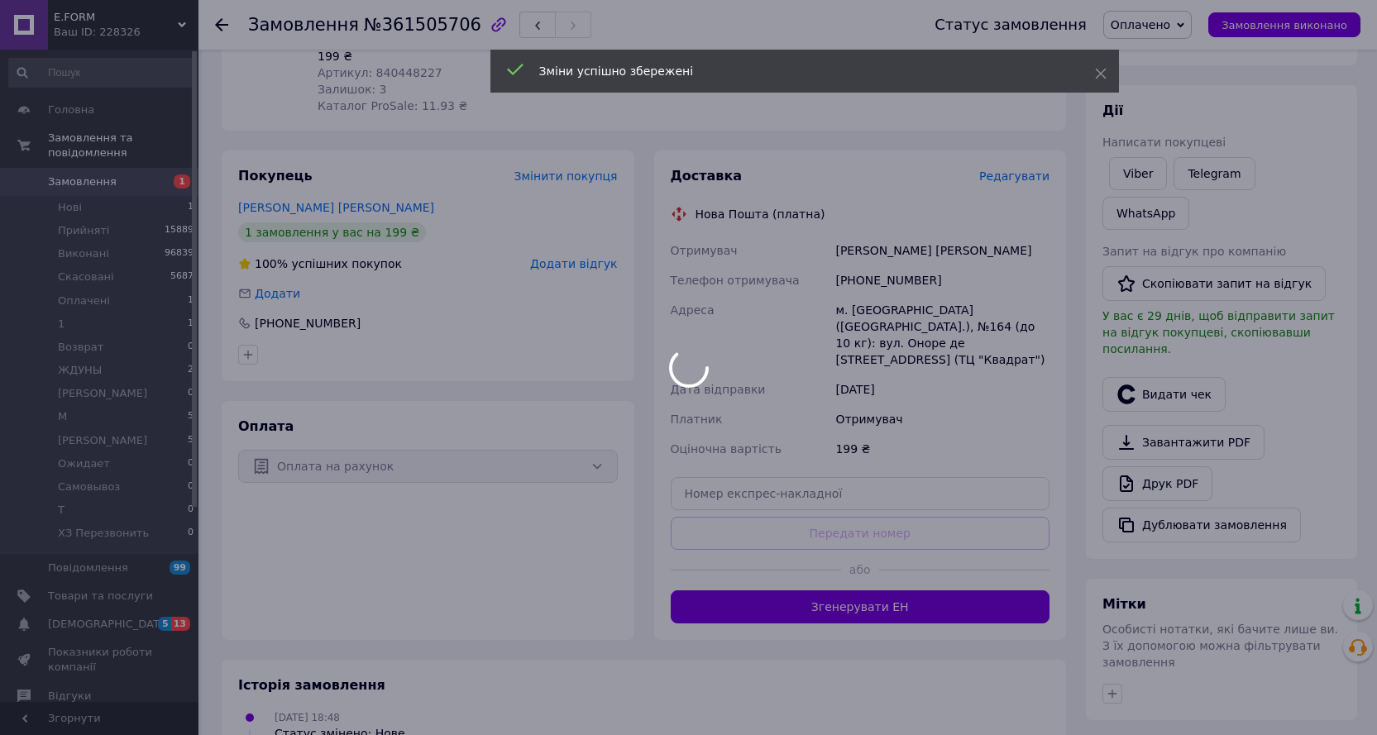
scroll to position [331, 0]
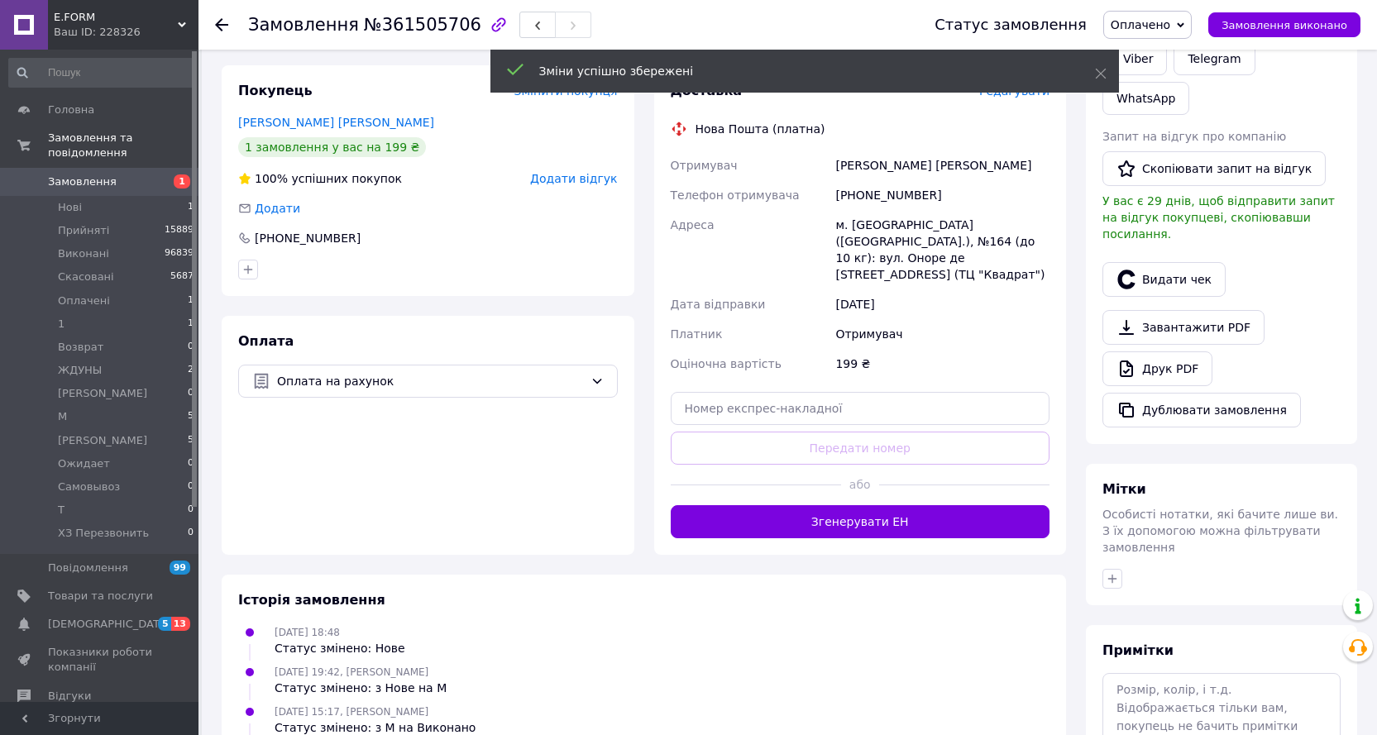
click at [862, 505] on button "Згенерувати ЕН" at bounding box center [861, 521] width 380 height 33
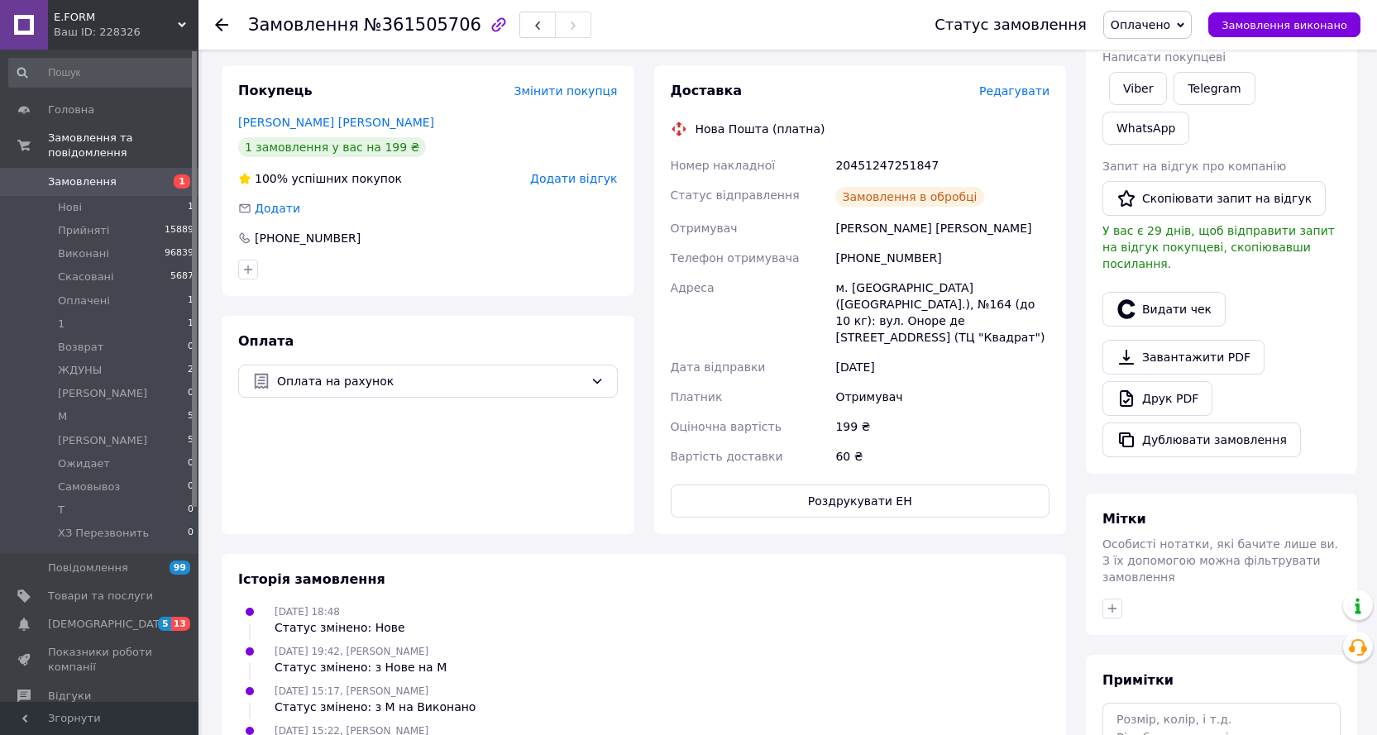
click at [1278, 25] on span "Замовлення виконано" at bounding box center [1284, 25] width 126 height 12
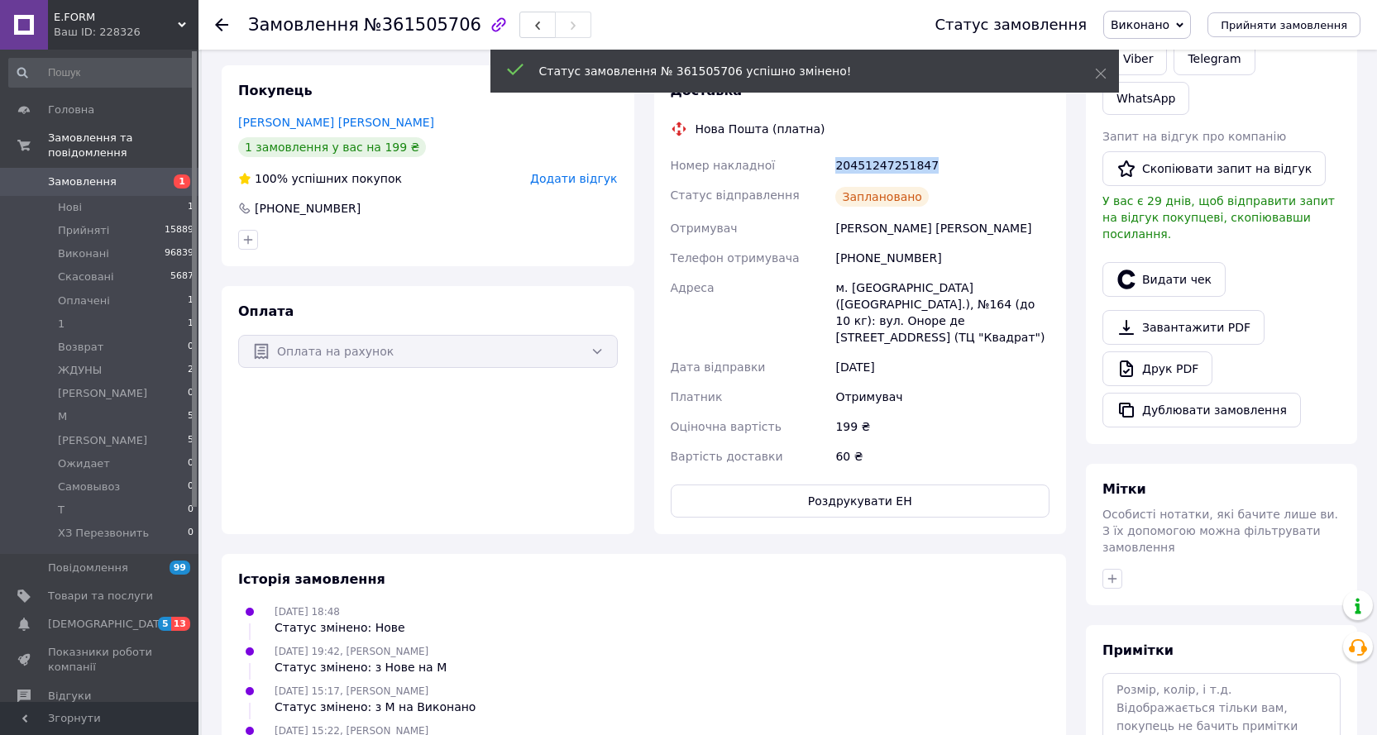
drag, startPoint x: 931, startPoint y: 146, endPoint x: 815, endPoint y: 153, distance: 116.0
click at [815, 153] on div "Номер накладної 20451247251847 Статус відправлення Заплановано Отримувач Раднев…" at bounding box center [860, 310] width 386 height 321
copy div "Номер накладної 20451247251847"
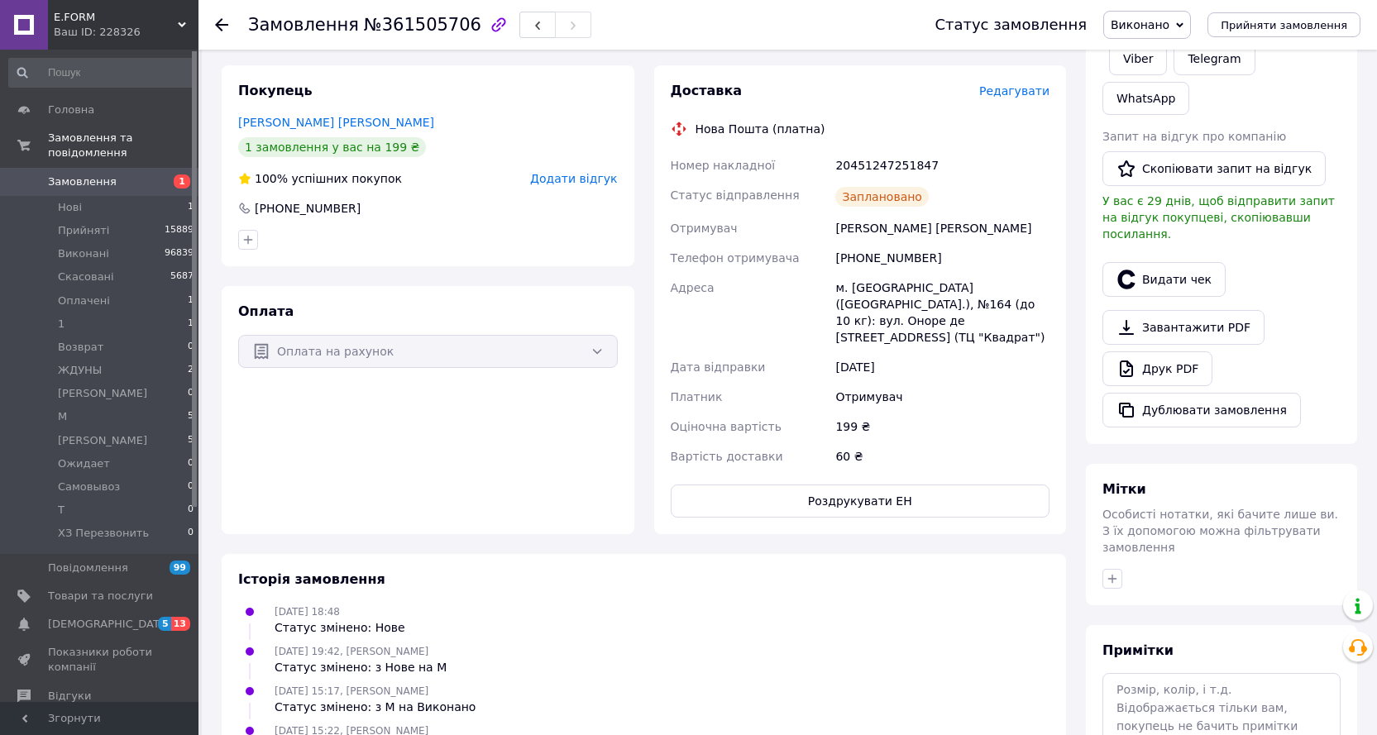
click at [221, 26] on use at bounding box center [221, 24] width 13 height 13
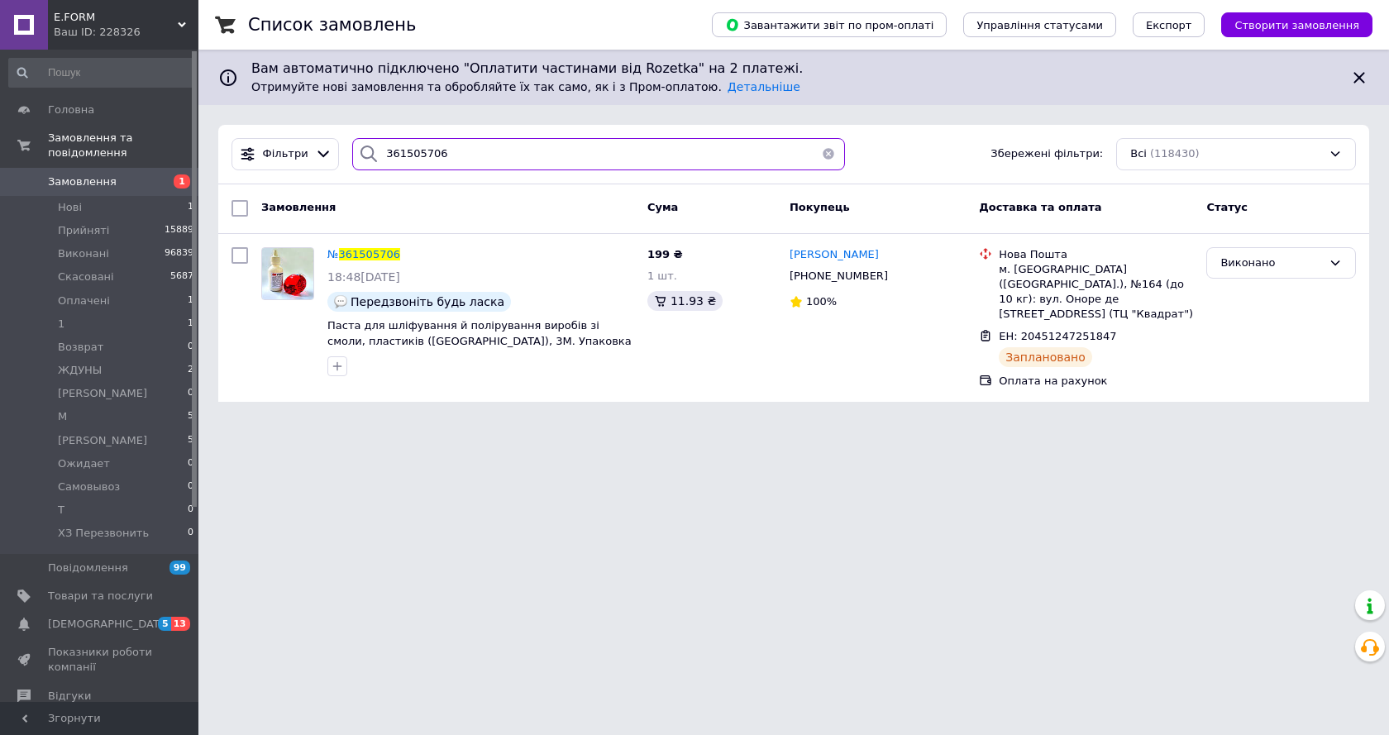
drag, startPoint x: 461, startPoint y: 160, endPoint x: 356, endPoint y: 160, distance: 105.0
click at [356, 160] on div "361505706" at bounding box center [598, 154] width 493 height 32
paste input "2189"
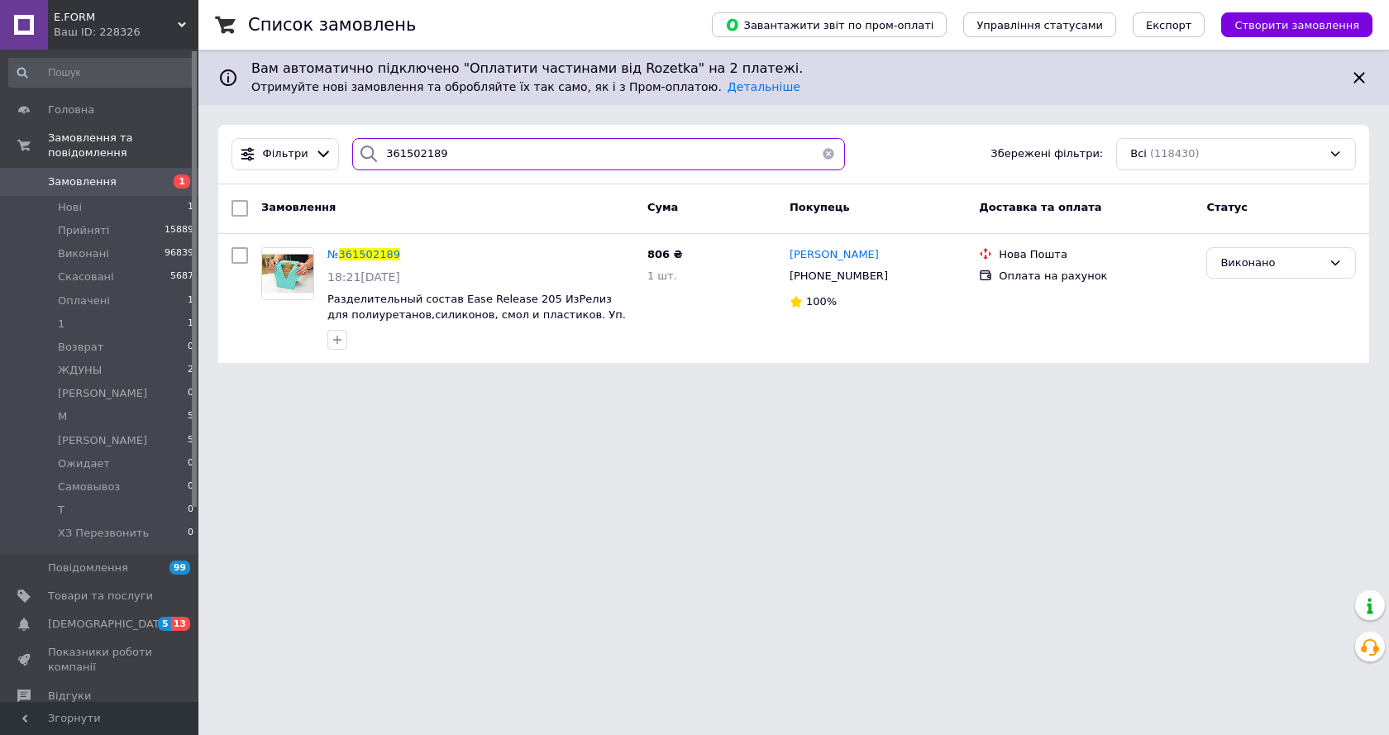
type input "361502189"
click at [361, 250] on span "361502189" at bounding box center [369, 254] width 61 height 12
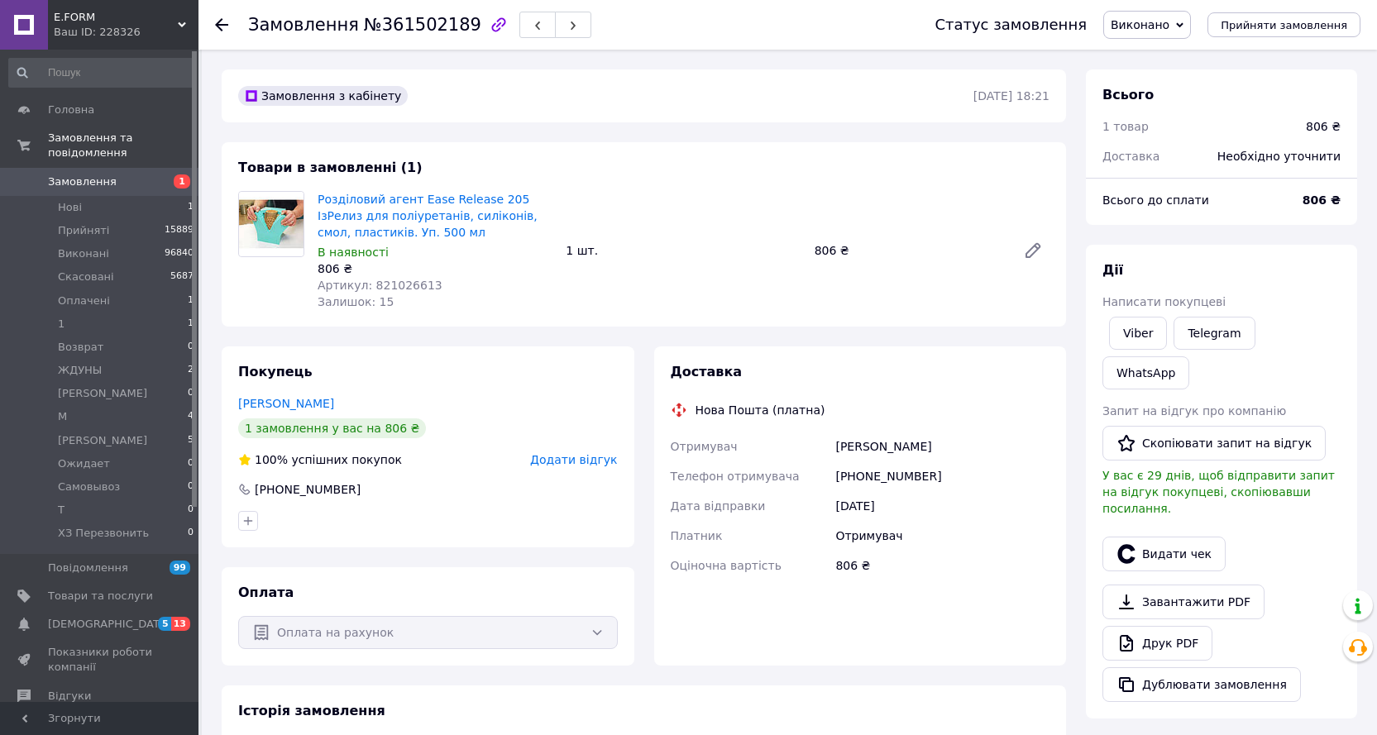
click at [1156, 26] on span "Виконано" at bounding box center [1139, 24] width 59 height 13
click at [220, 22] on icon at bounding box center [221, 24] width 13 height 13
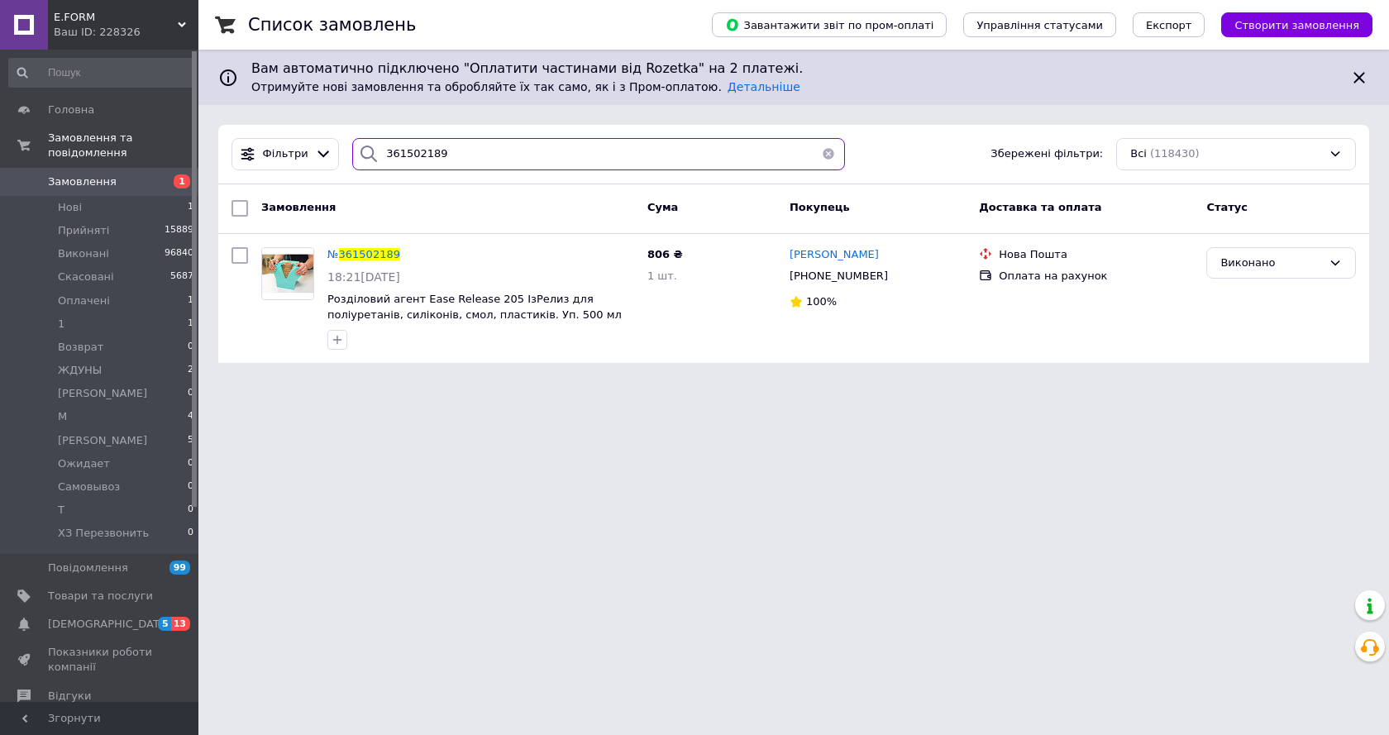
drag, startPoint x: 455, startPoint y: 155, endPoint x: 342, endPoint y: 162, distance: 112.6
click at [346, 162] on div "361502189" at bounding box center [599, 154] width 506 height 32
paste input "169493"
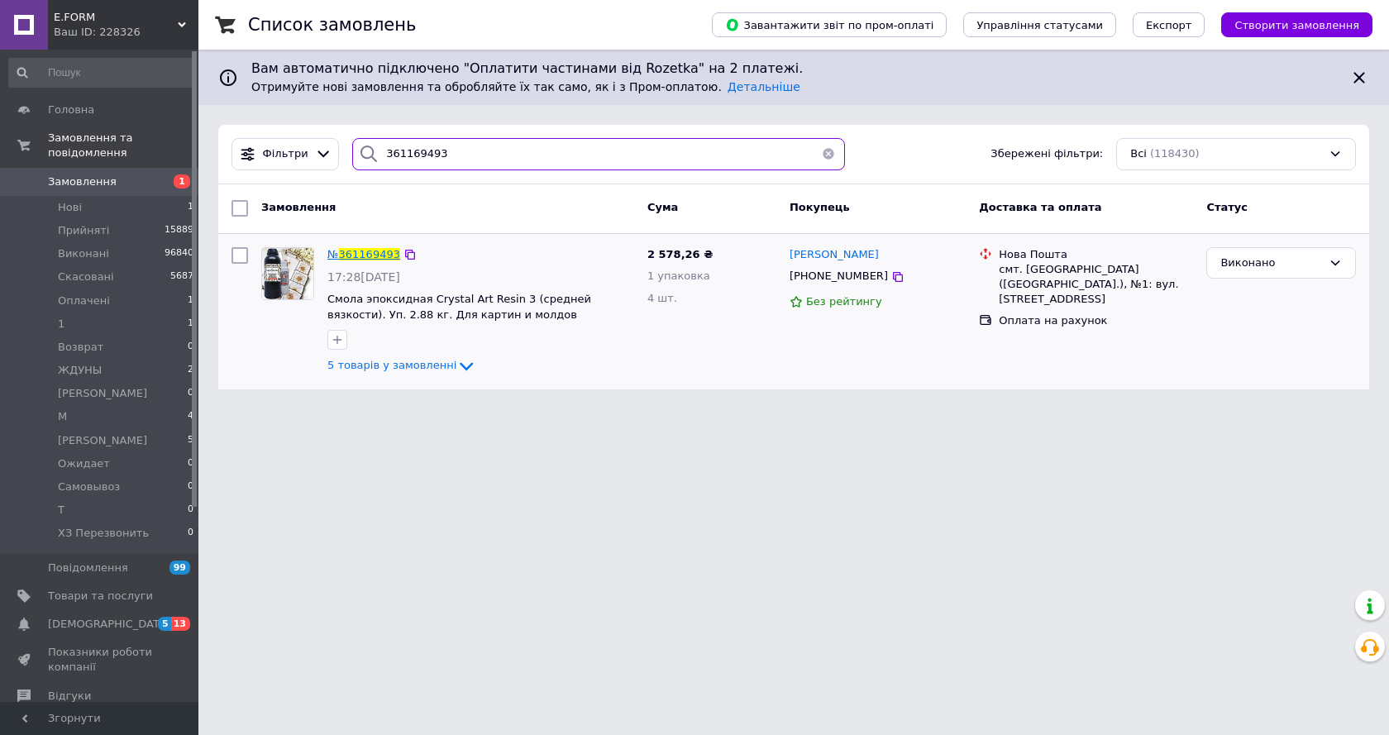
type input "361169493"
click at [357, 256] on span "361169493" at bounding box center [369, 254] width 61 height 12
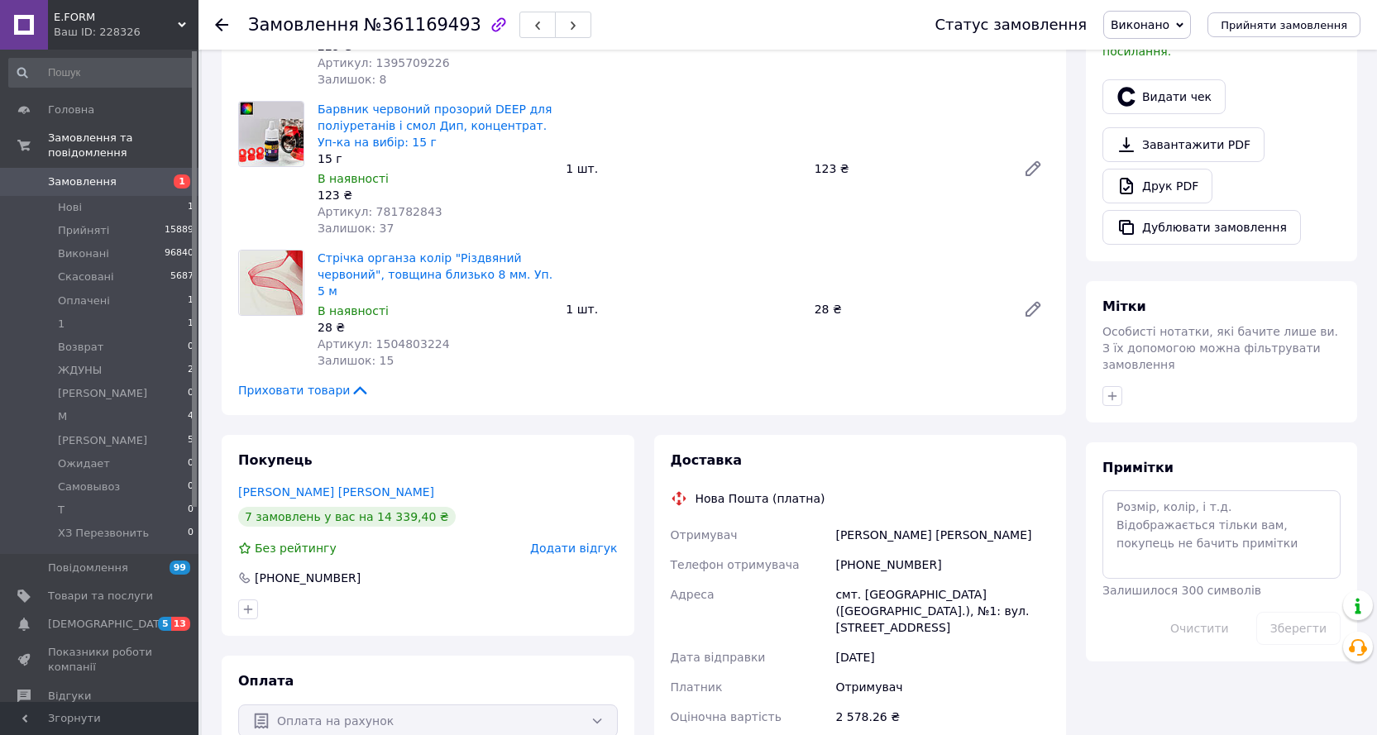
scroll to position [496, 0]
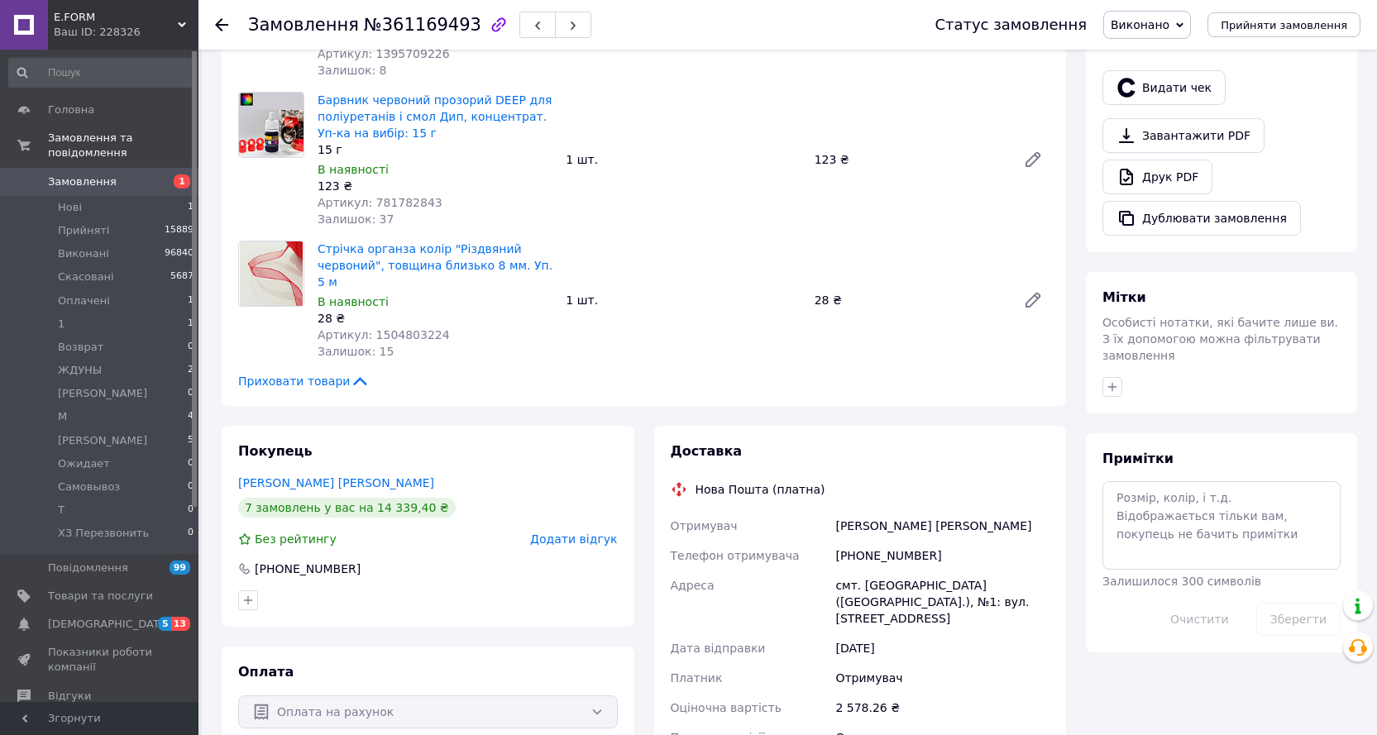
click at [1163, 14] on span "Виконано" at bounding box center [1147, 25] width 88 height 28
click at [1177, 102] on li "Оплачено" at bounding box center [1157, 107] width 107 height 25
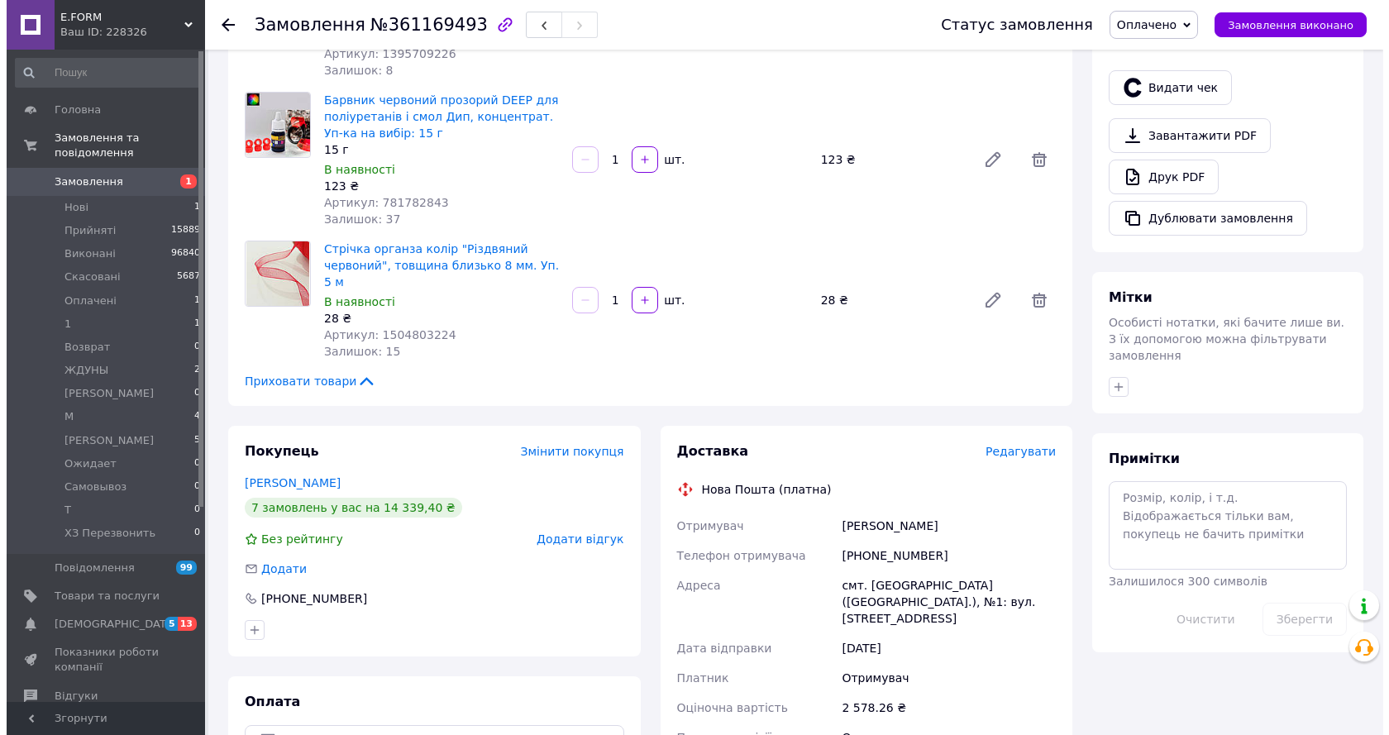
scroll to position [30, 0]
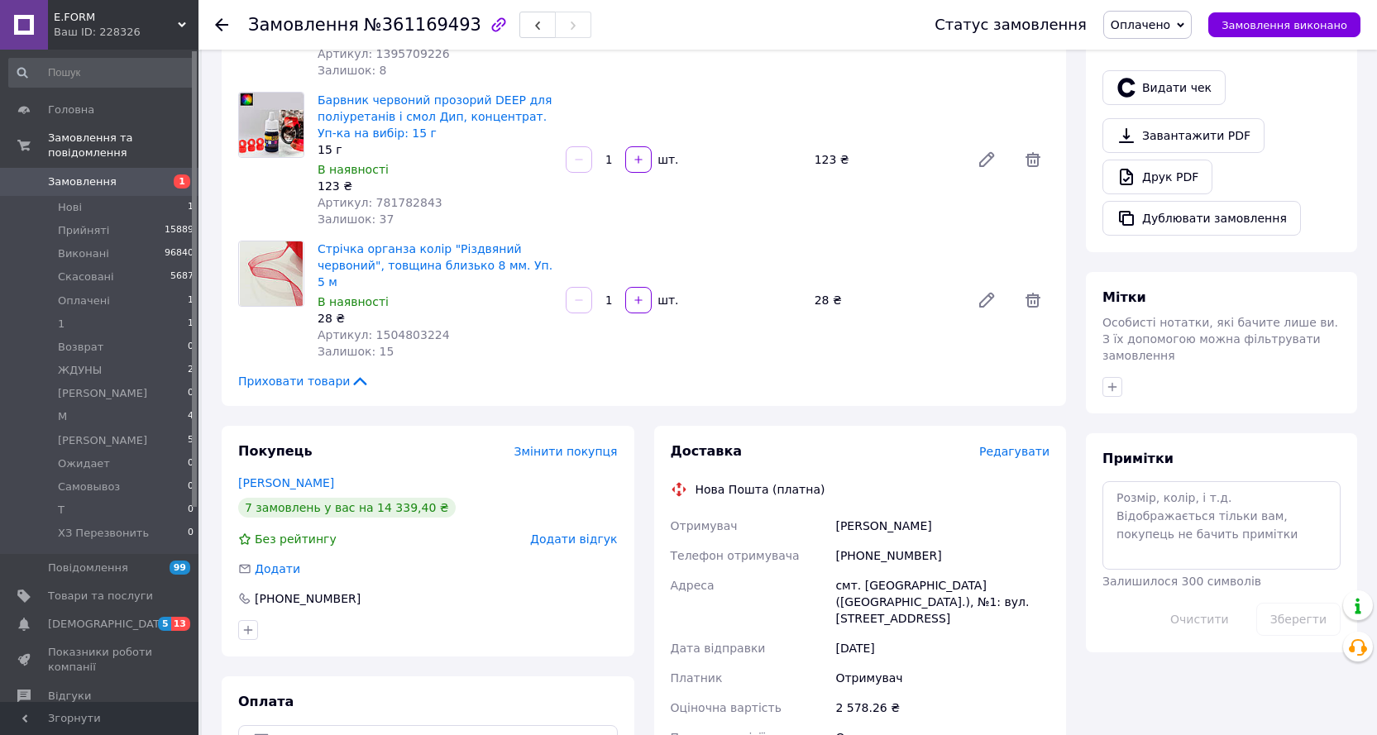
click at [1012, 445] on span "Редагувати" at bounding box center [1014, 451] width 70 height 13
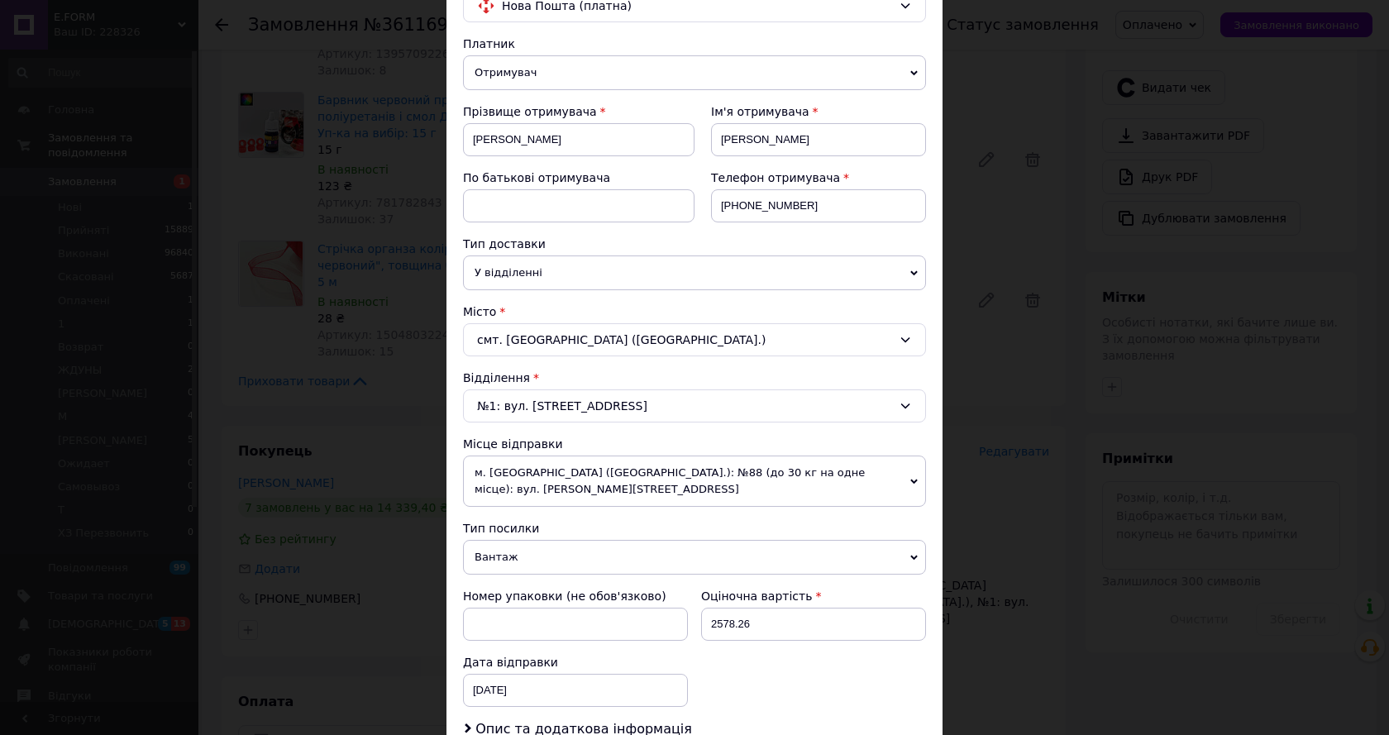
scroll to position [560, 0]
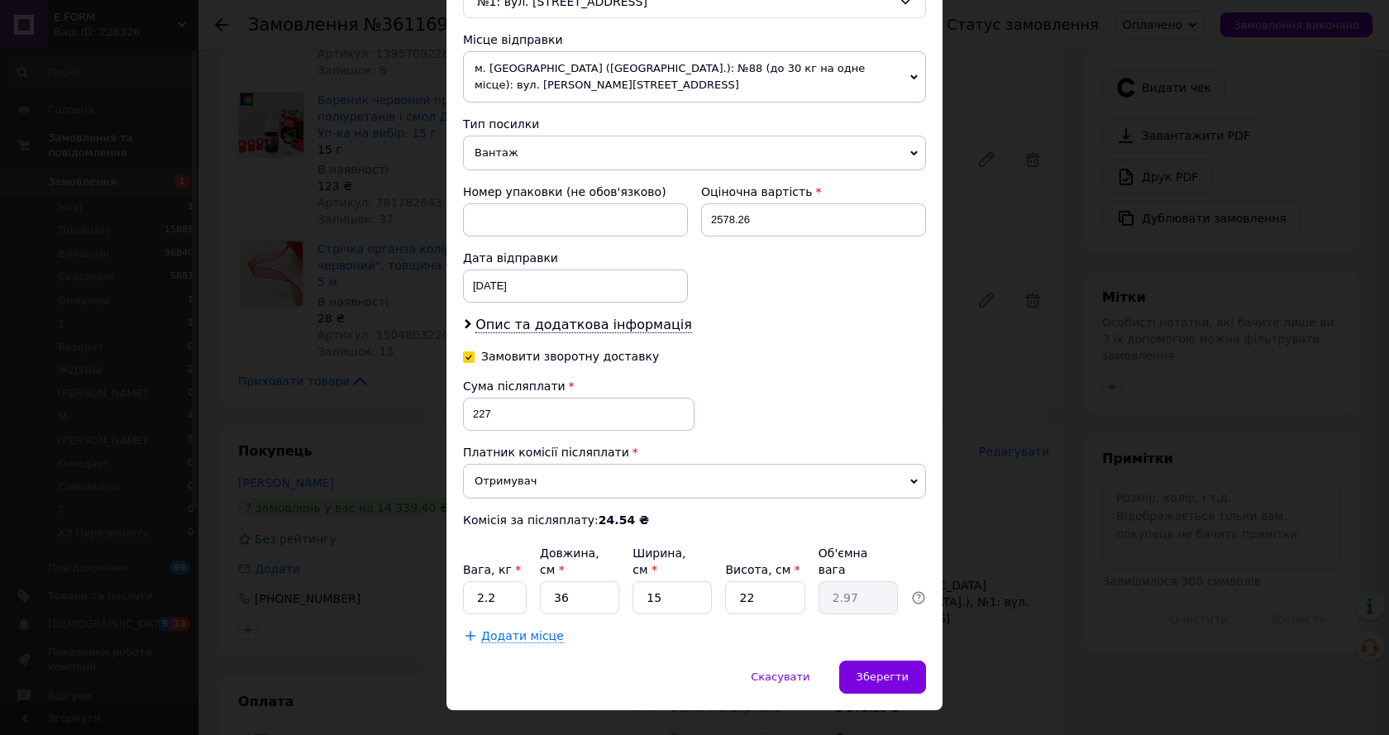
click at [465, 350] on input "Замовити зворотну доставку" at bounding box center [469, 356] width 12 height 12
checkbox input "false"
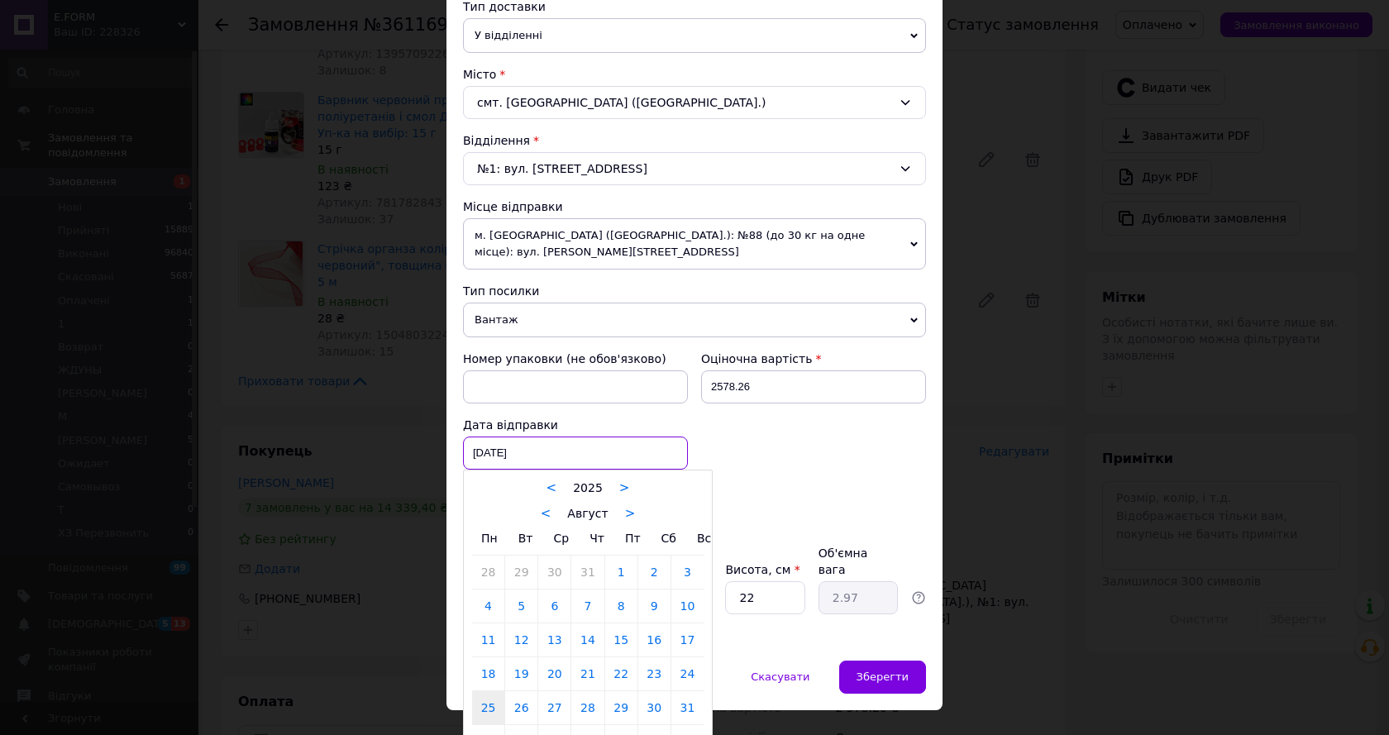
click at [499, 437] on div "25.08.2025 < 2025 > < Август > Пн Вт Ср Чт Пт Сб Вс 28 29 30 31 1 2 3 4 5 6 7 8…" at bounding box center [575, 453] width 225 height 33
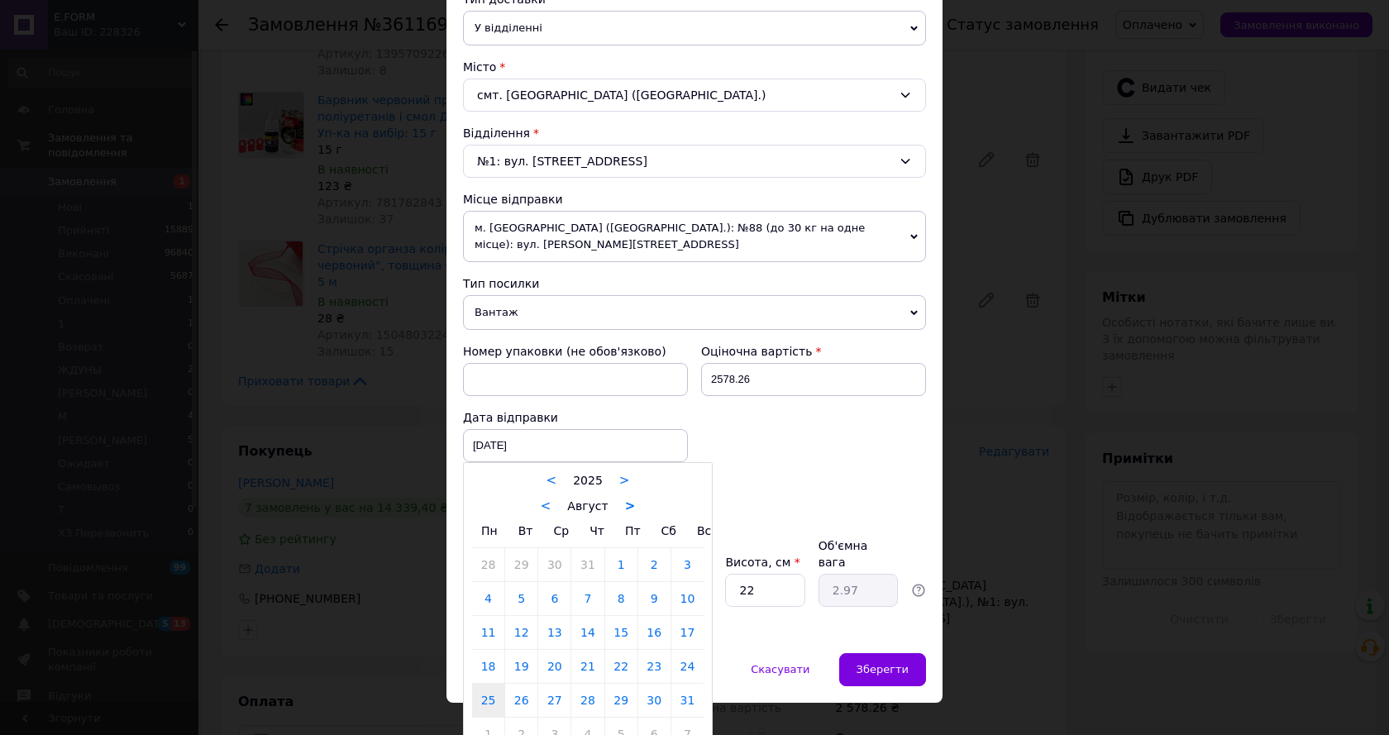
click at [625, 499] on link ">" at bounding box center [630, 506] width 11 height 15
click at [617, 582] on link "12" at bounding box center [621, 598] width 32 height 33
type input "[DATE]"
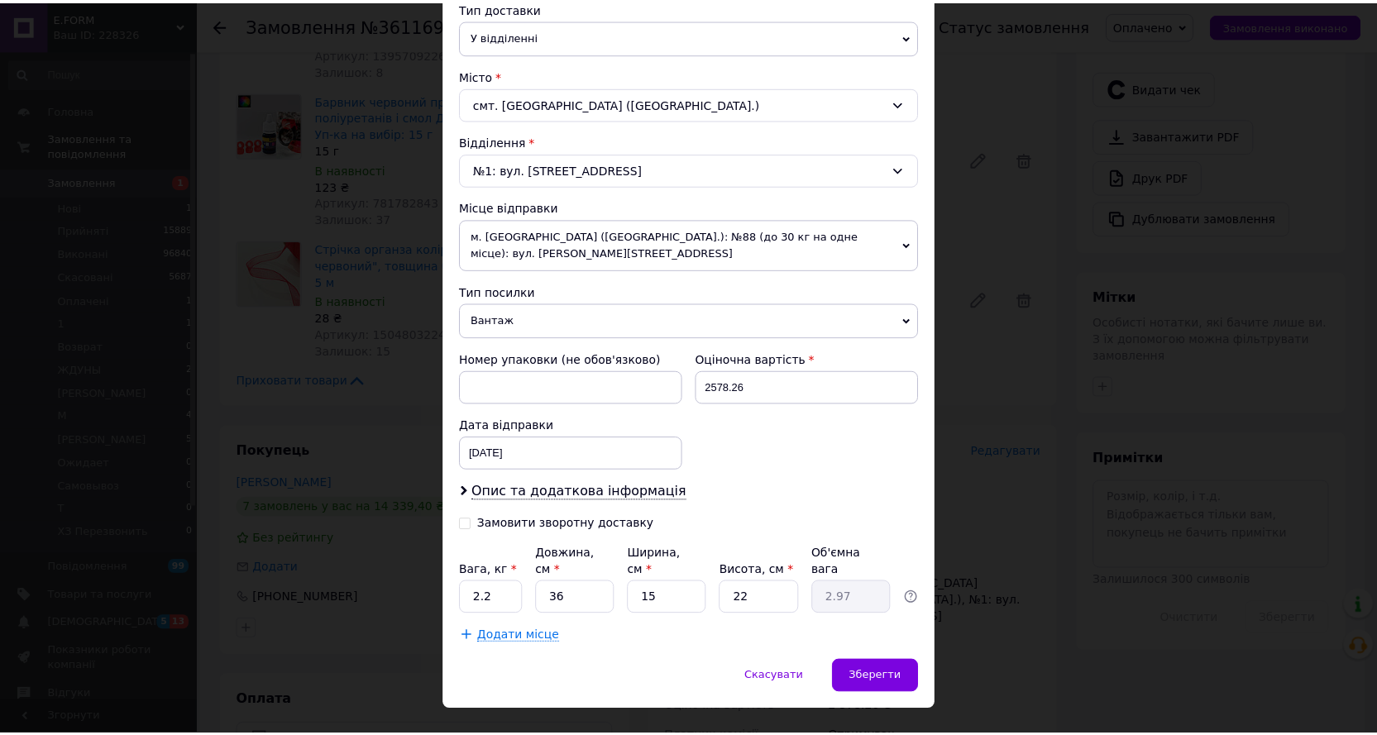
scroll to position [393, 0]
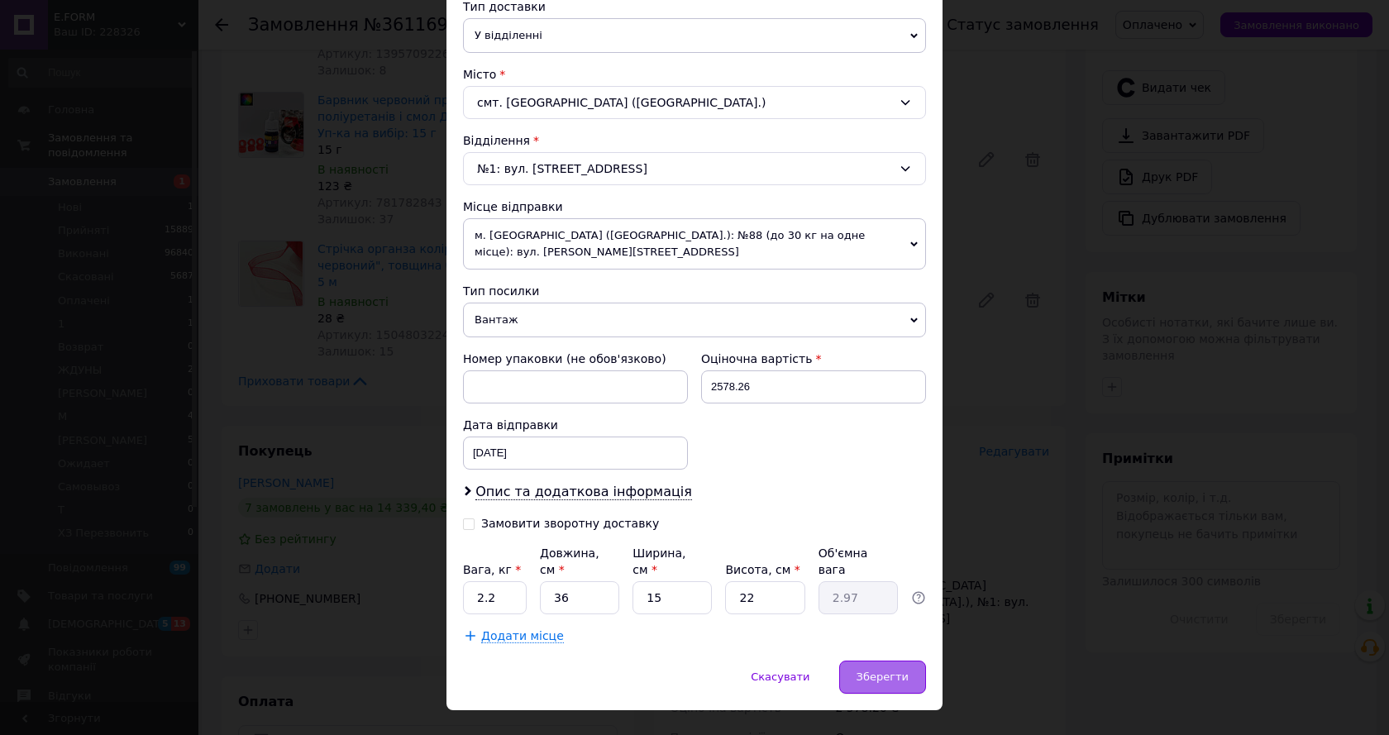
click at [882, 671] on span "Зберегти" at bounding box center [883, 677] width 52 height 12
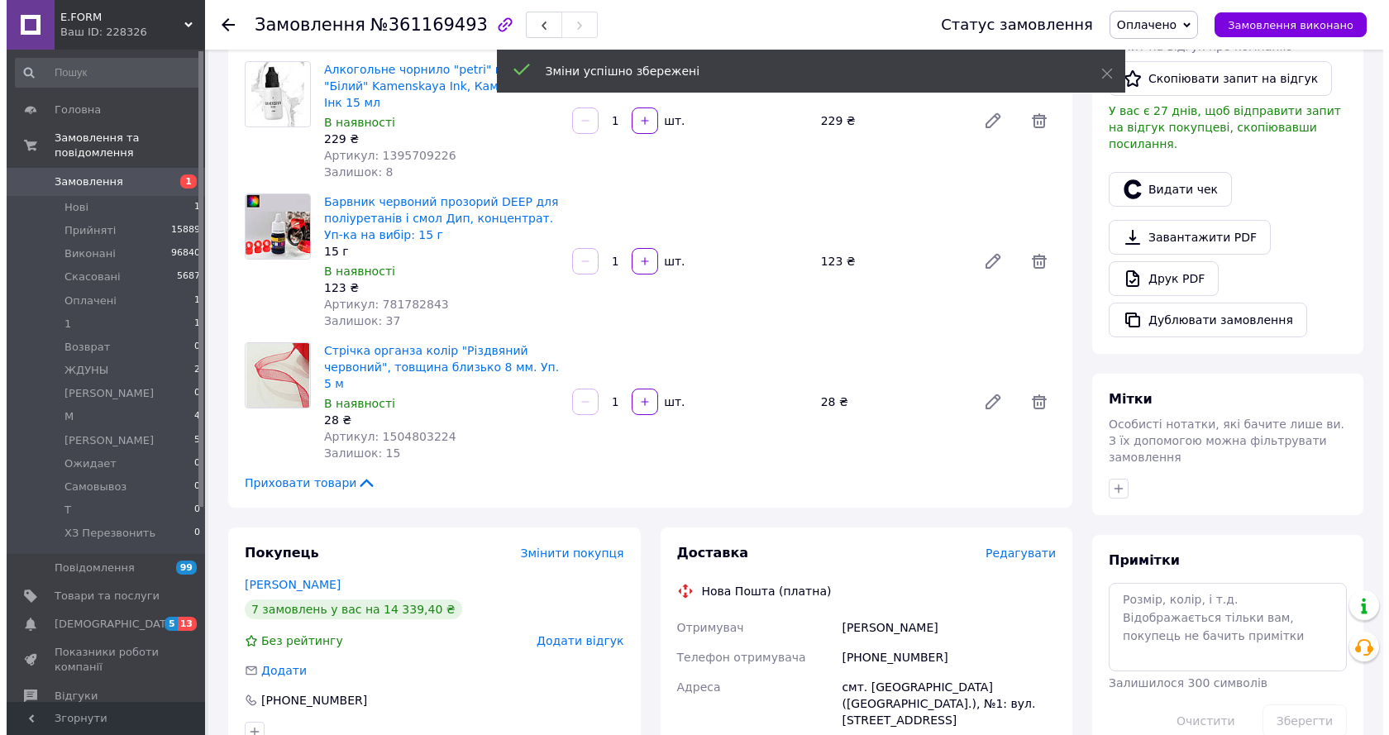
scroll to position [413, 0]
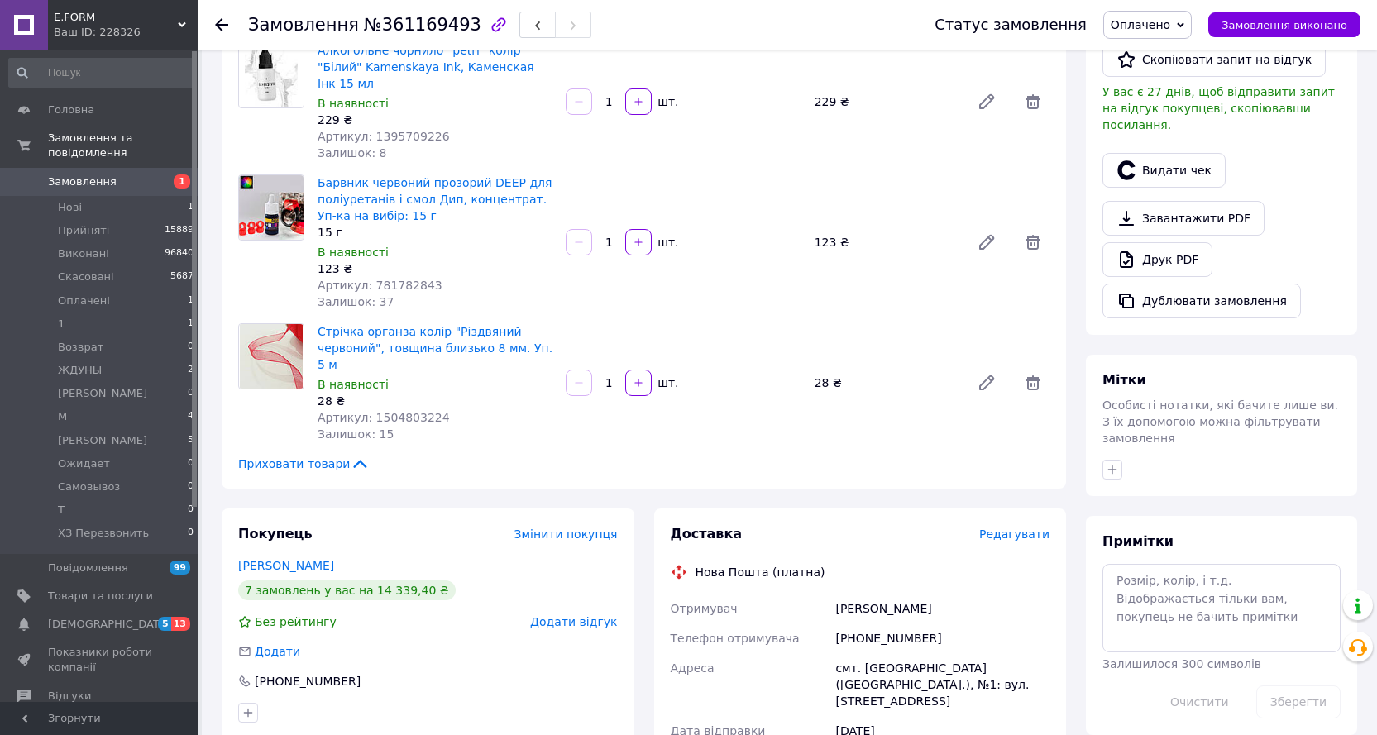
click at [1009, 528] on span "Редагувати" at bounding box center [1014, 534] width 70 height 13
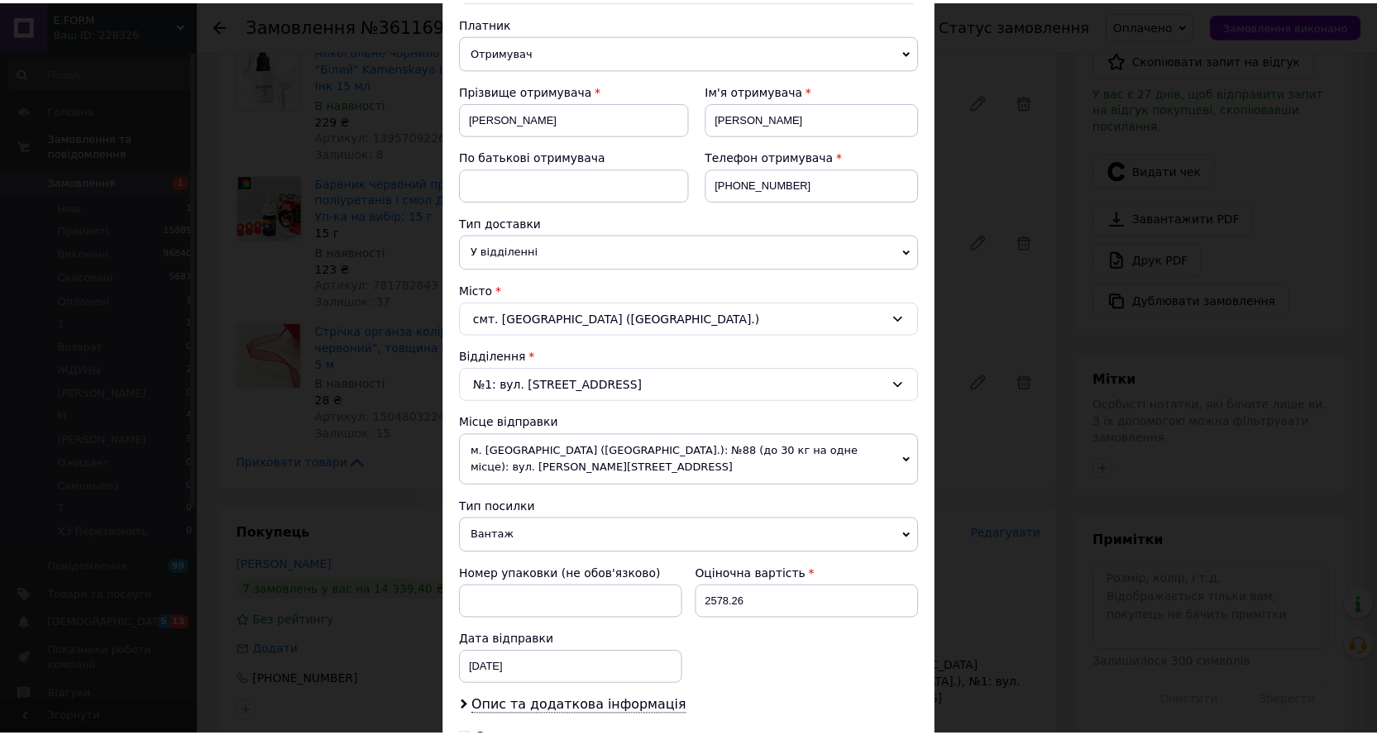
scroll to position [393, 0]
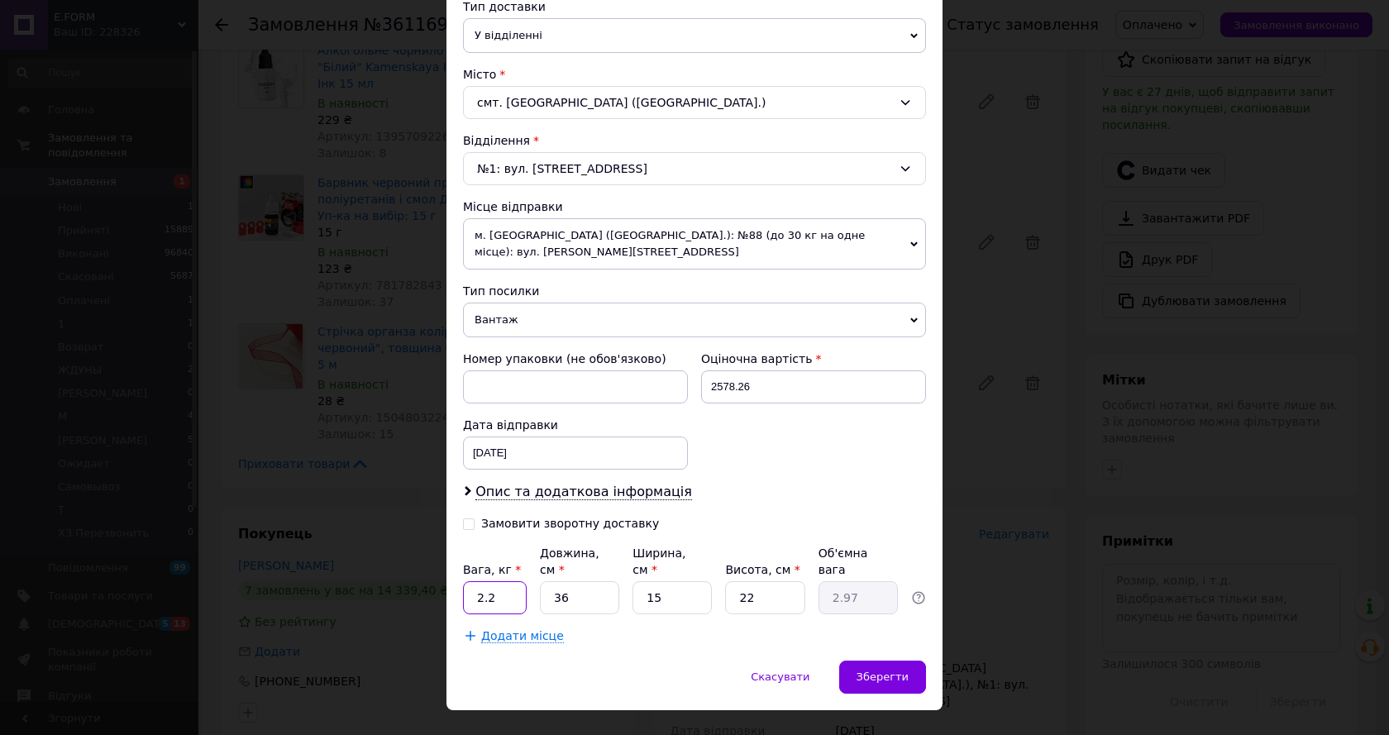
drag, startPoint x: 480, startPoint y: 561, endPoint x: 461, endPoint y: 562, distance: 18.2
click at [460, 561] on div "Спосіб доставки Нова Пошта (платна) Платник Отримувач Відправник Прізвище отрим…" at bounding box center [695, 188] width 496 height 945
type input "3.2"
click at [576, 581] on input "36" at bounding box center [579, 597] width 79 height 33
type input "3"
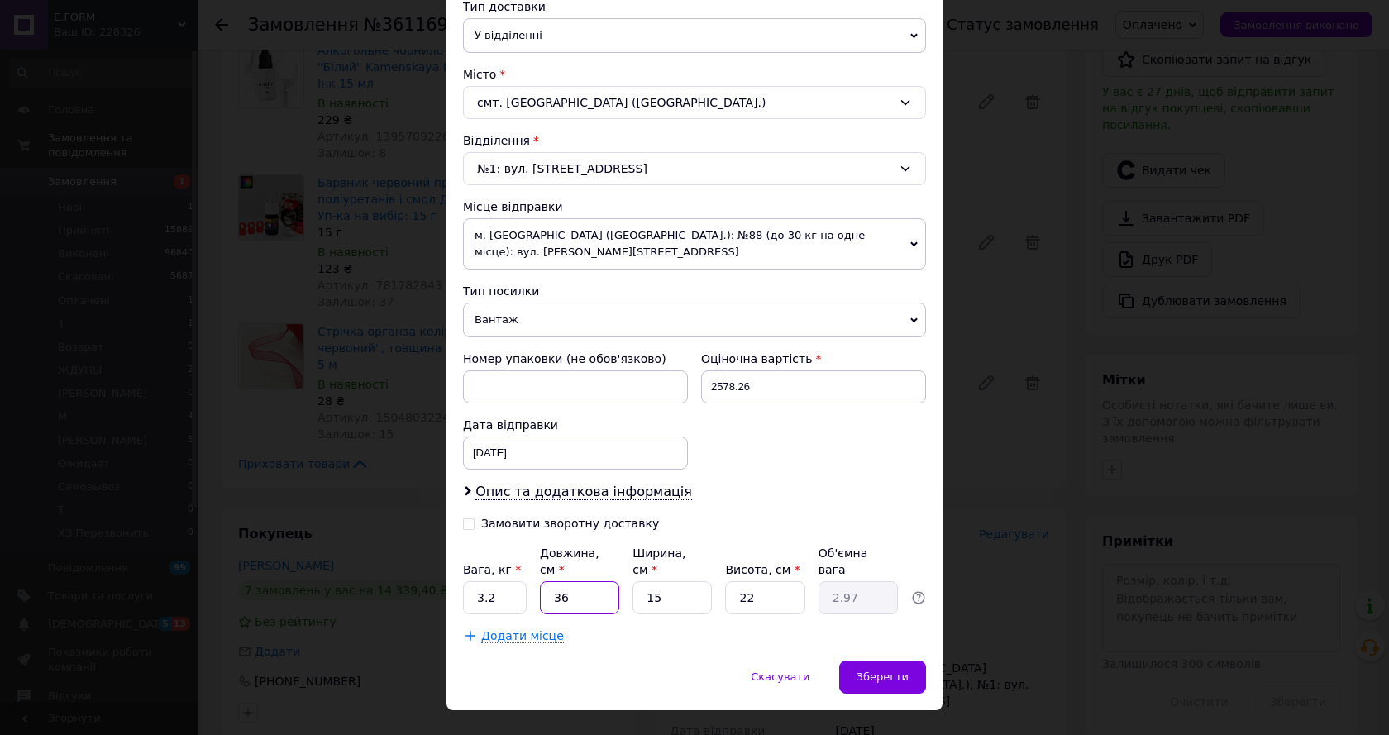
type input "0.25"
type input "3"
click at [871, 671] on span "Зберегти" at bounding box center [883, 677] width 52 height 12
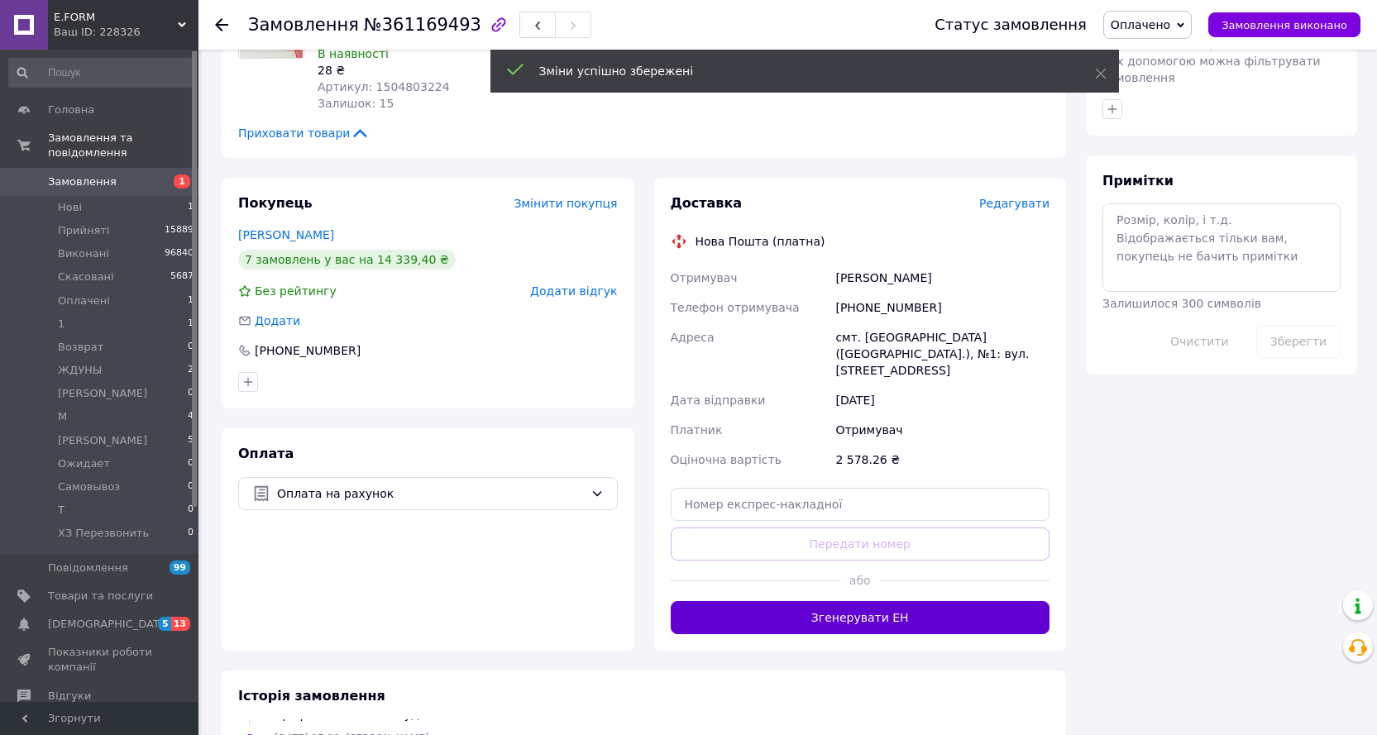
scroll to position [165, 0]
click at [848, 601] on button "Згенерувати ЕН" at bounding box center [861, 617] width 380 height 33
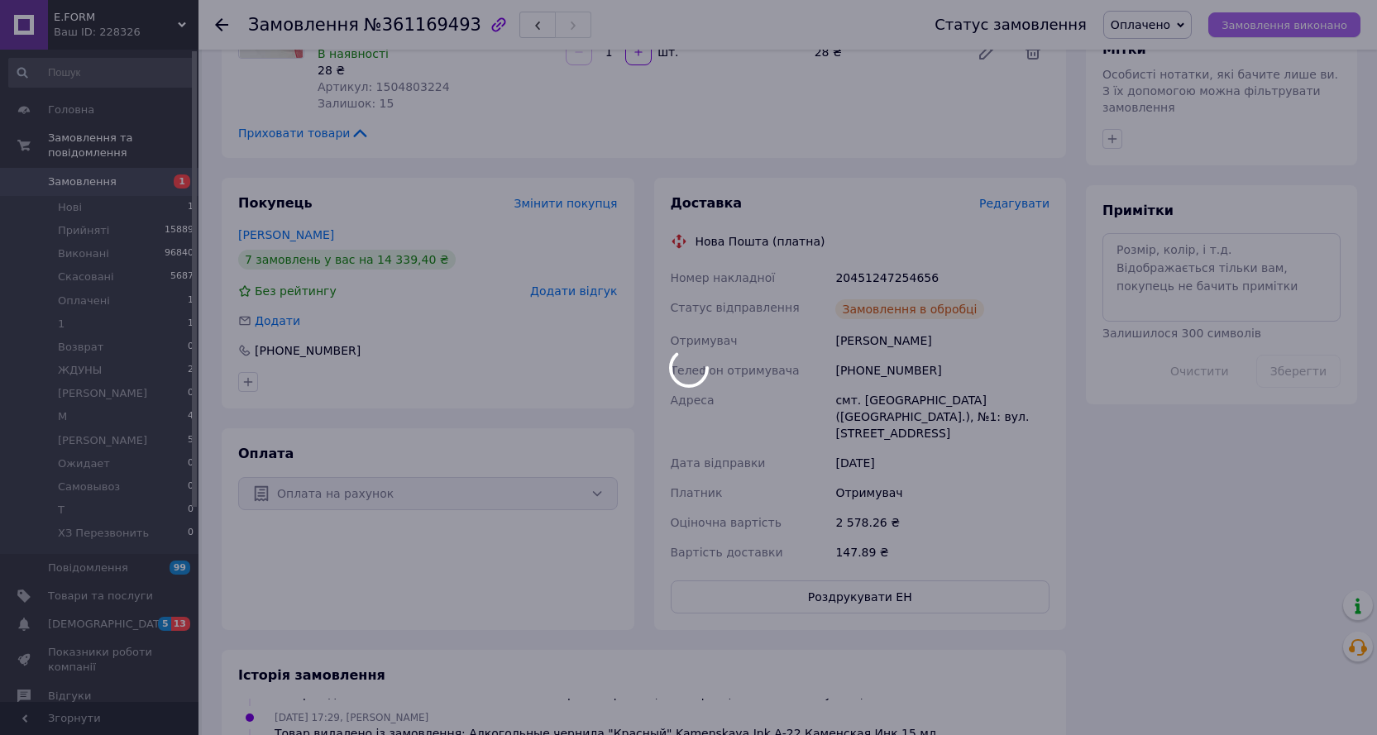
scroll to position [205, 0]
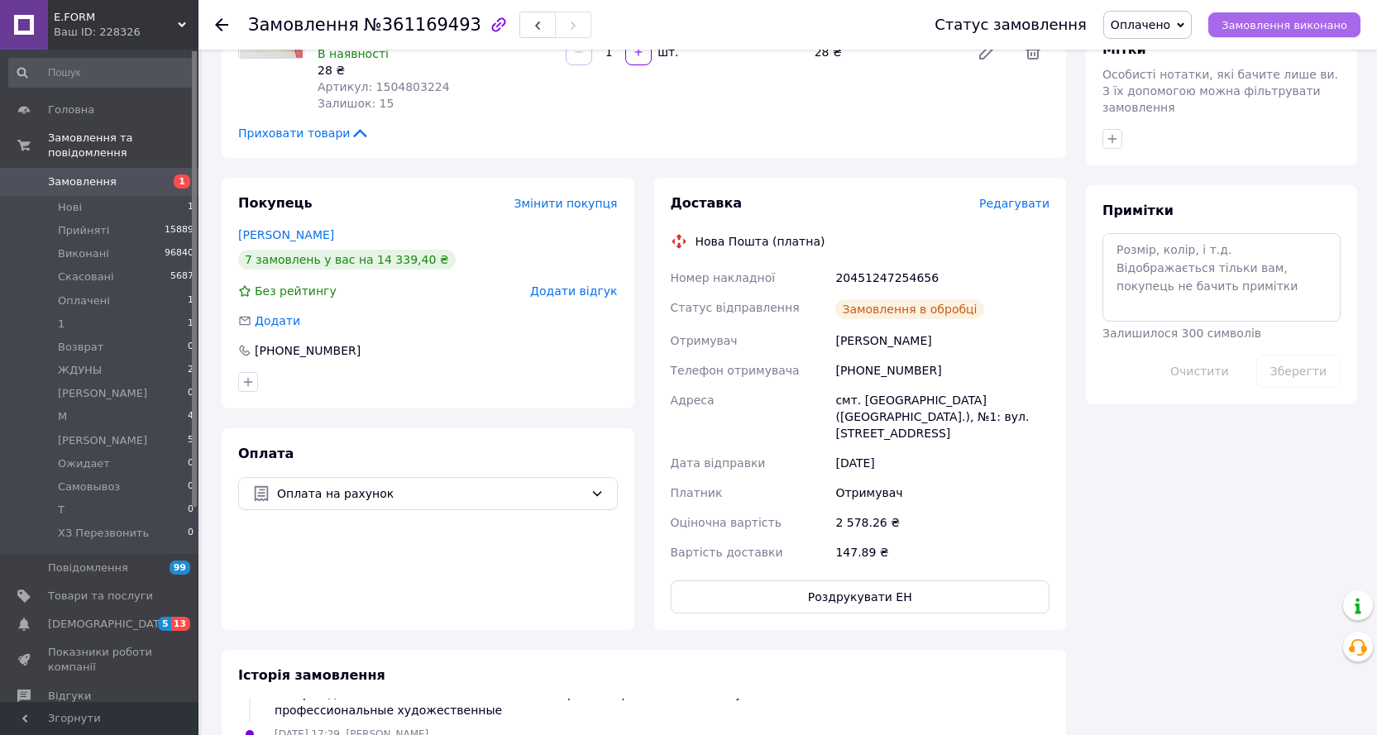
click at [1272, 26] on span "Замовлення виконано" at bounding box center [1284, 25] width 126 height 12
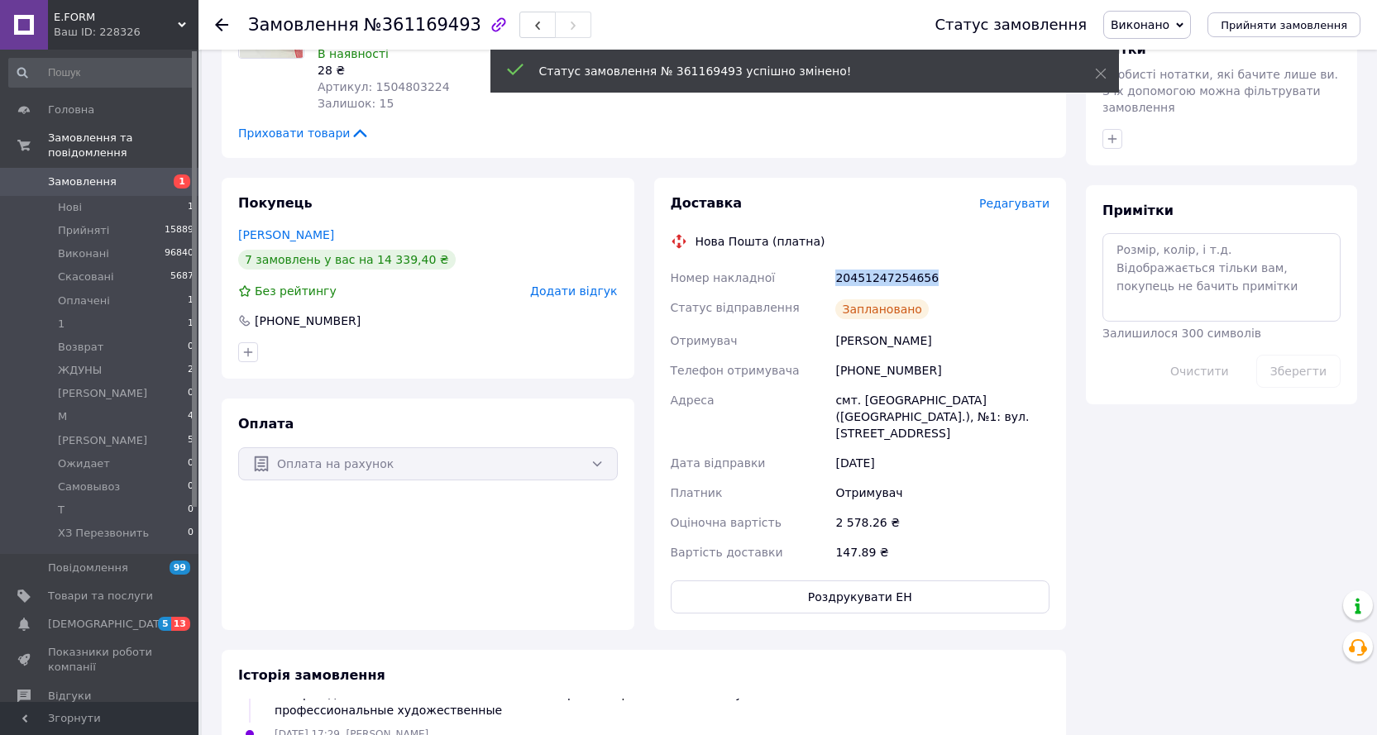
drag, startPoint x: 932, startPoint y: 229, endPoint x: 829, endPoint y: 229, distance: 102.5
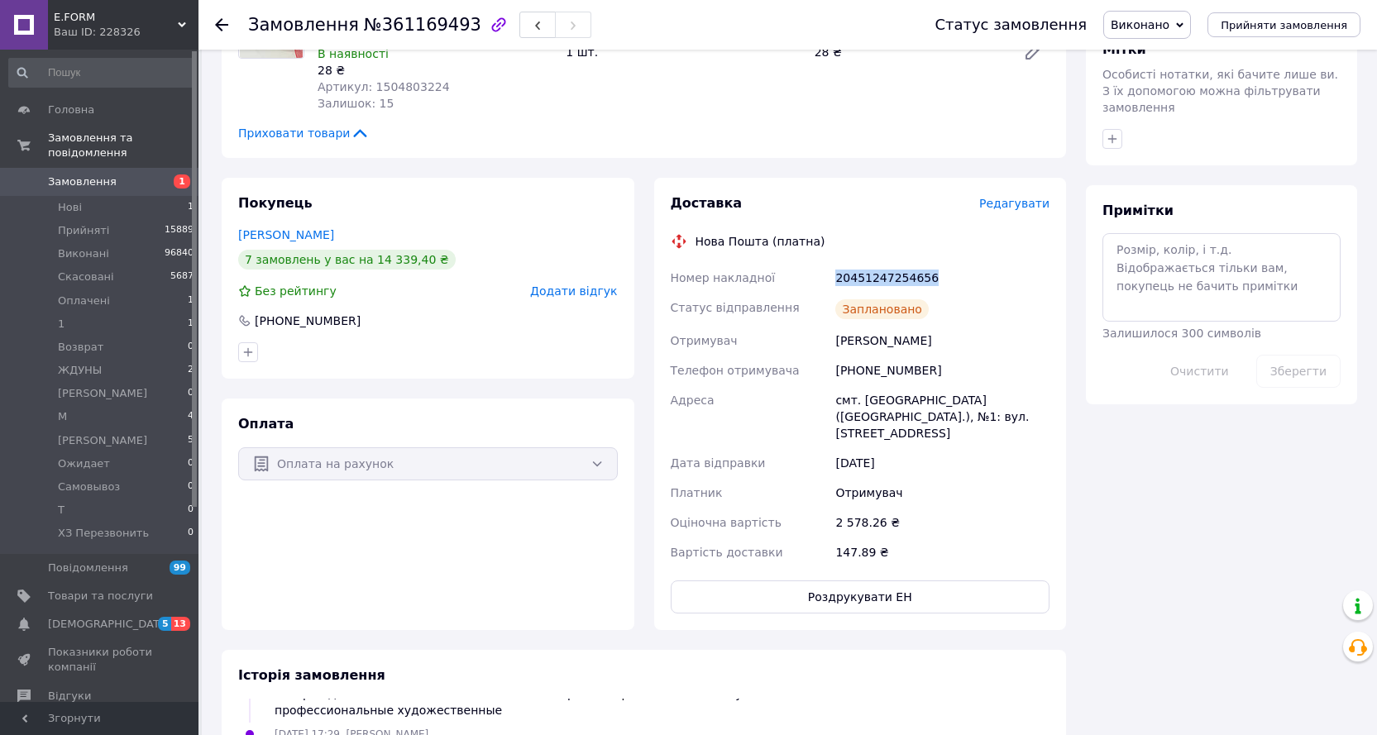
copy div "Номер накладної 20451247254656"
click at [221, 19] on use at bounding box center [221, 24] width 13 height 13
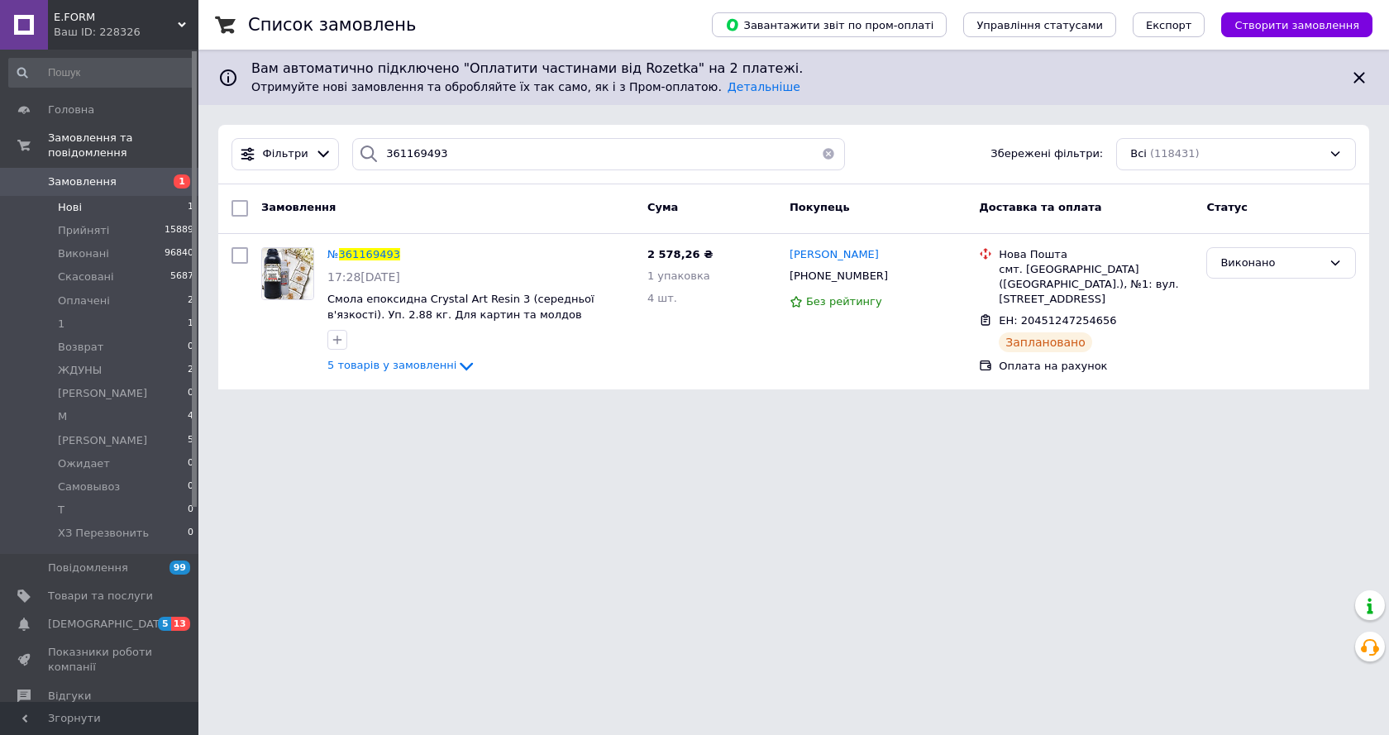
click at [80, 196] on li "Нові 1" at bounding box center [101, 207] width 203 height 23
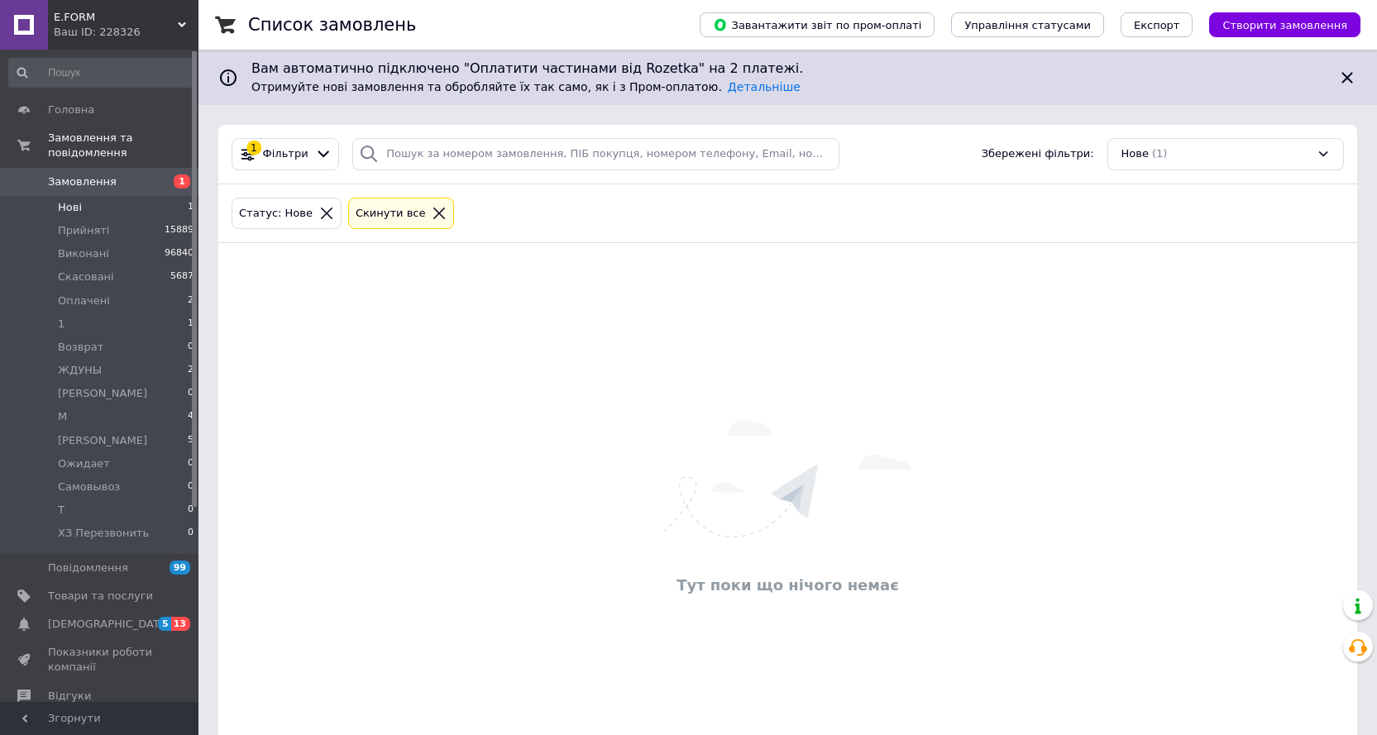
click at [319, 215] on icon at bounding box center [326, 213] width 15 height 15
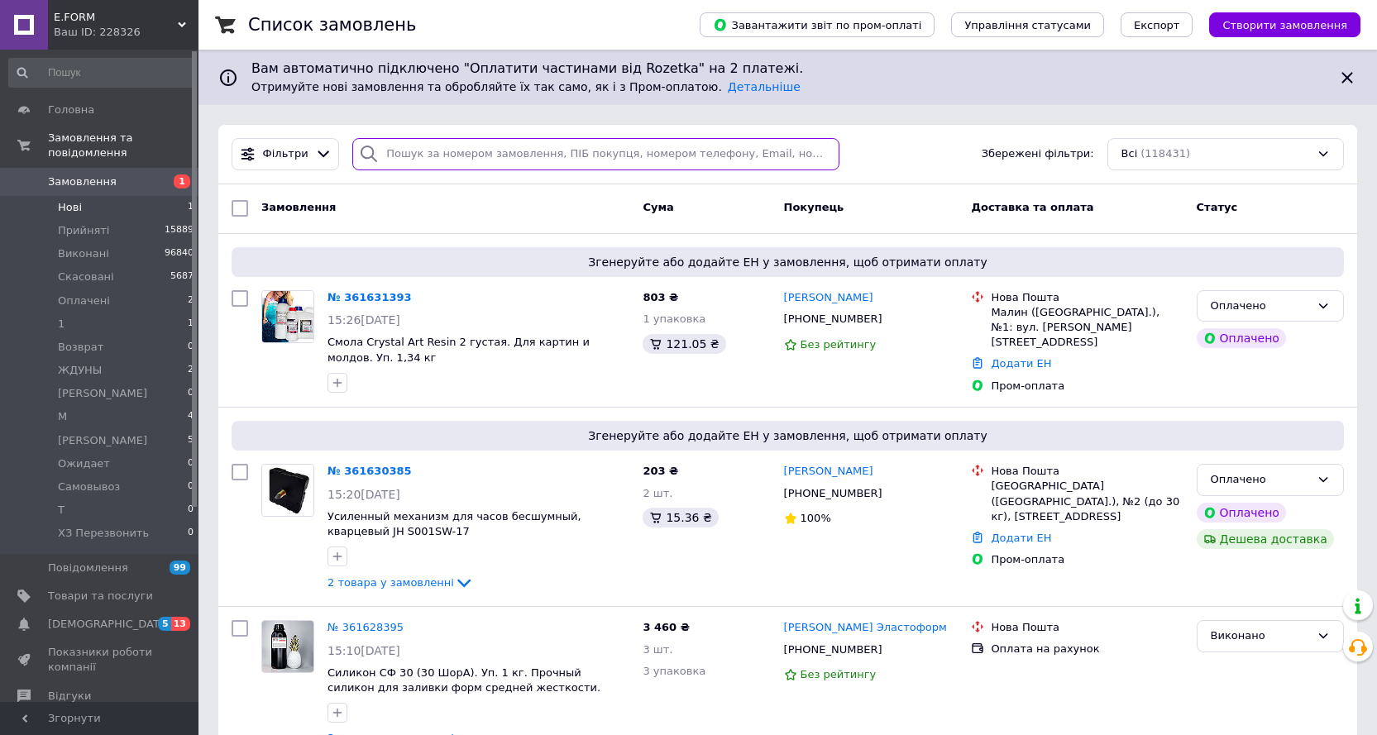
click at [423, 147] on input "search" at bounding box center [595, 154] width 487 height 32
paste input "361502189"
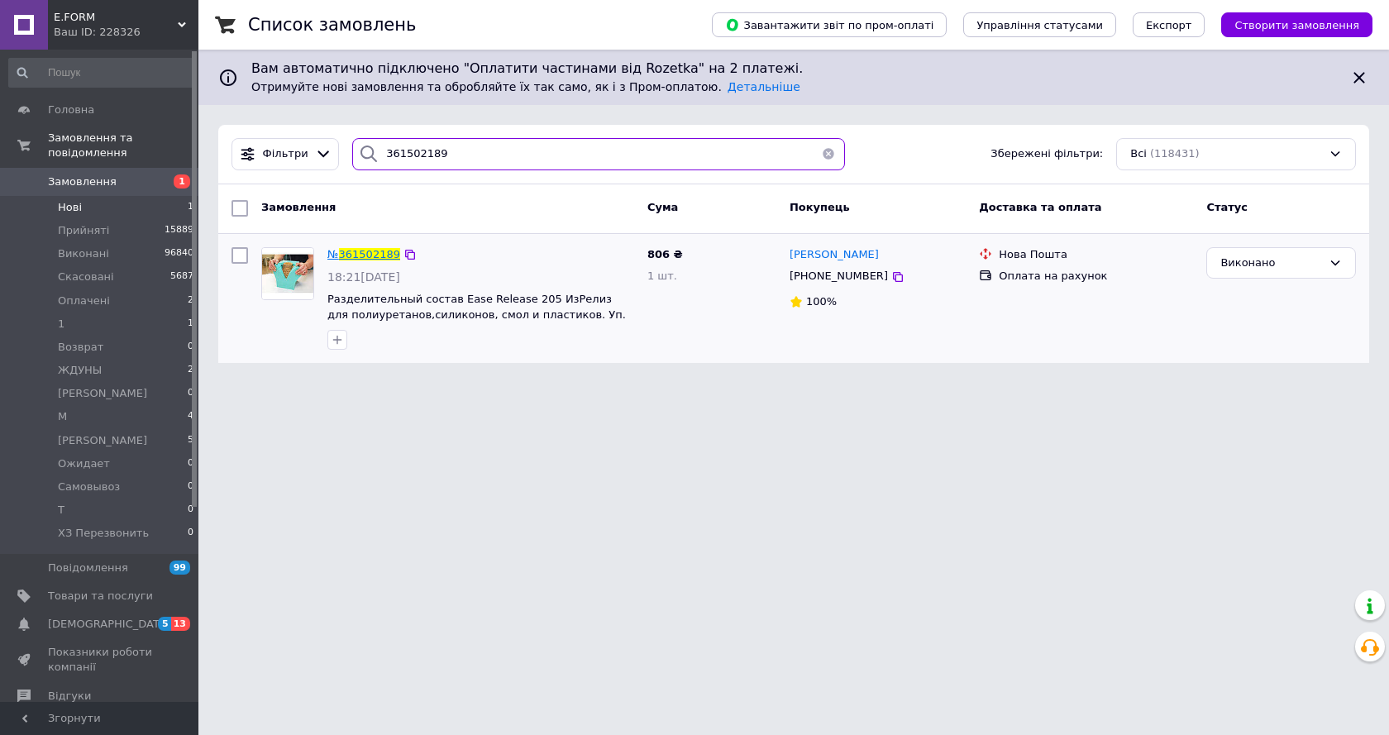
type input "361502189"
click at [351, 251] on span "361502189" at bounding box center [369, 254] width 61 height 12
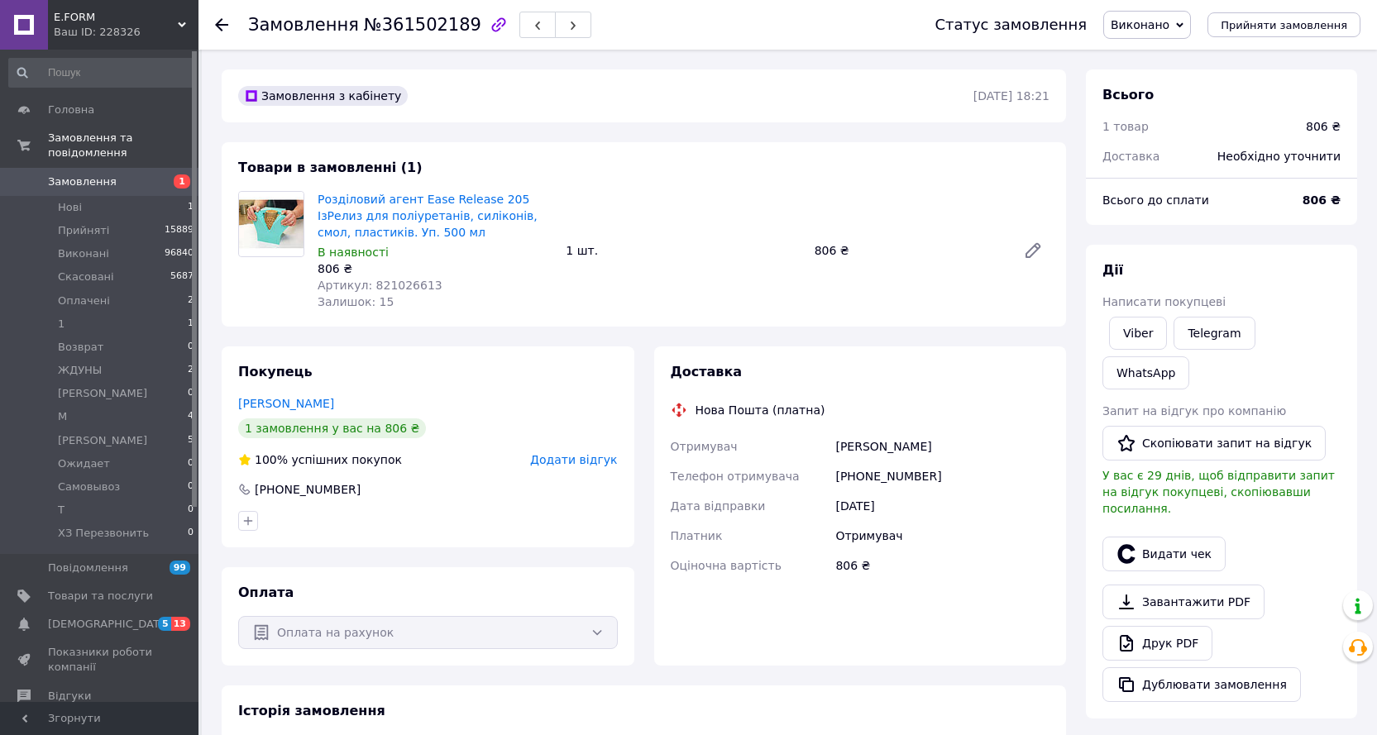
click at [1160, 21] on span "Виконано" at bounding box center [1139, 24] width 59 height 13
click at [1177, 103] on li "Оплачено" at bounding box center [1157, 107] width 107 height 25
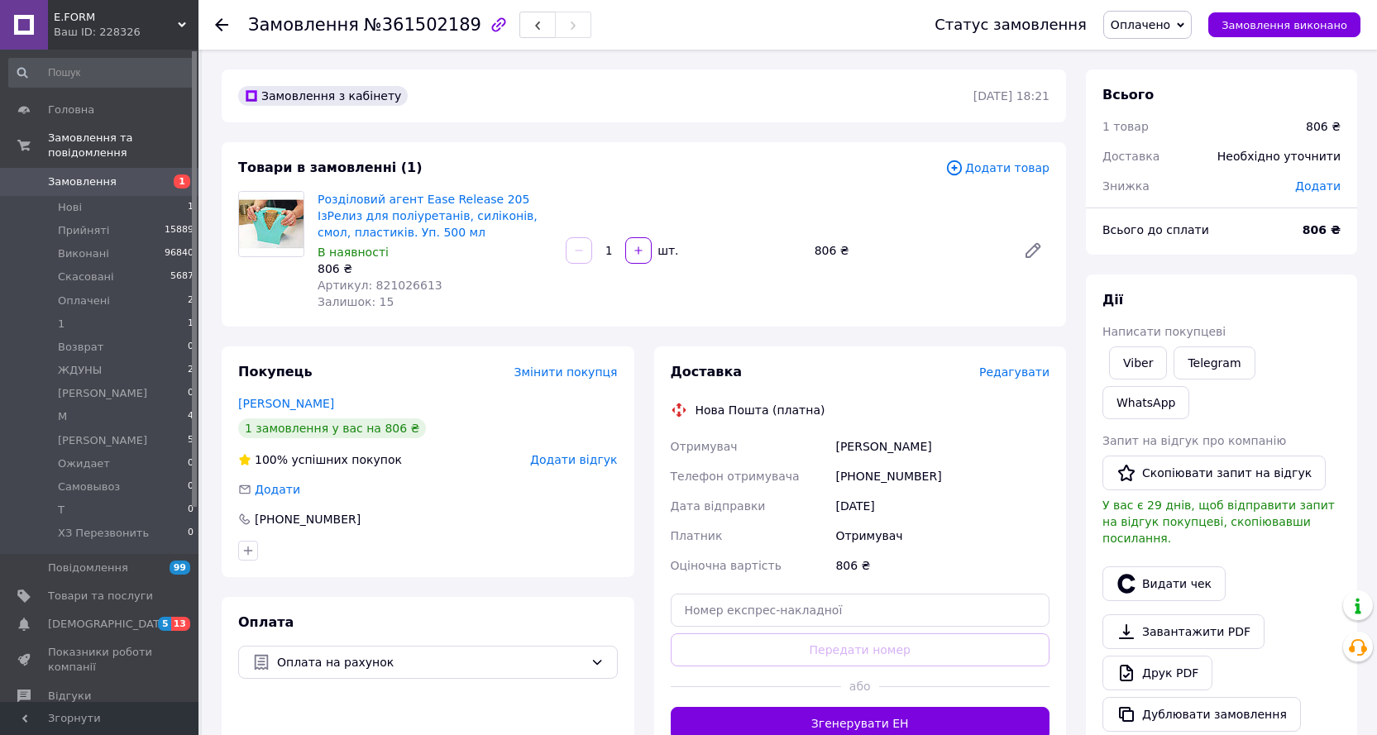
click at [1030, 375] on span "Редагувати" at bounding box center [1014, 371] width 70 height 13
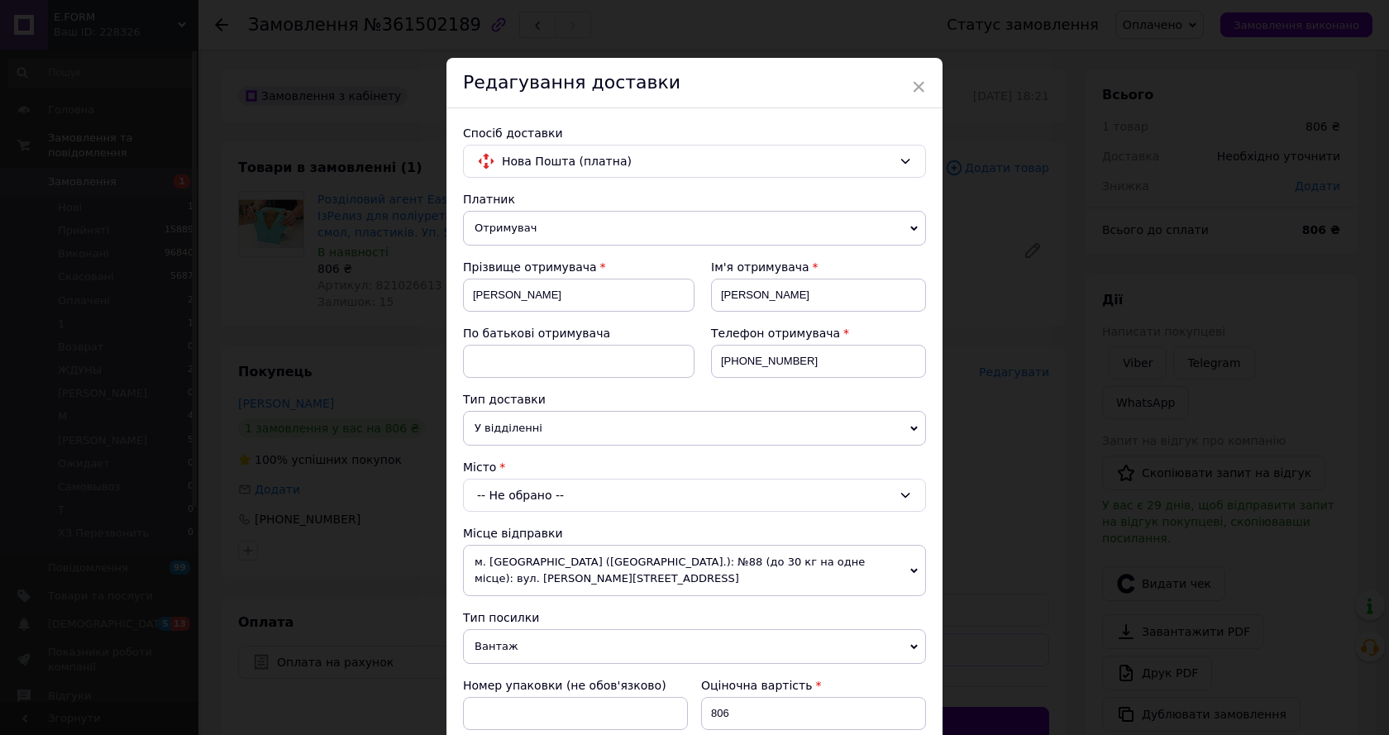
click at [516, 494] on div "-- Не обрано --" at bounding box center [694, 495] width 463 height 33
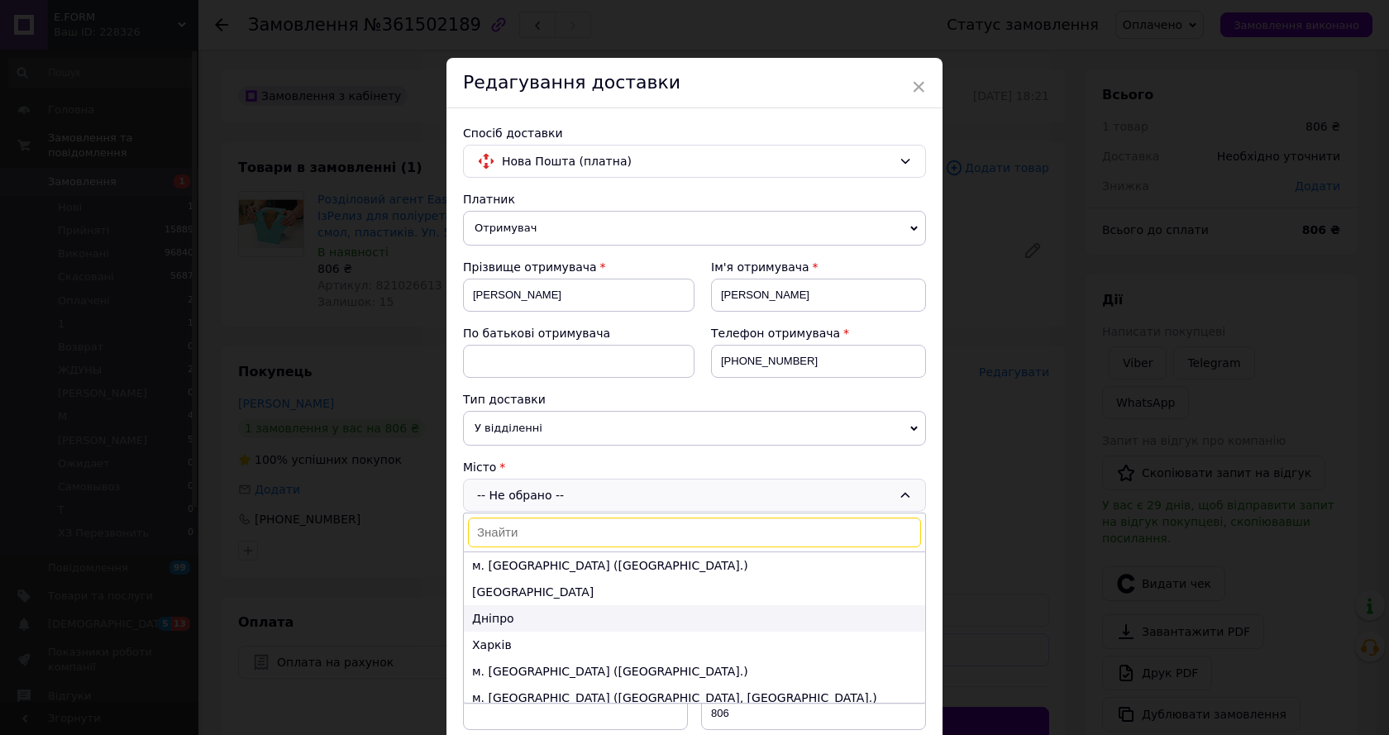
click at [551, 618] on li "Дніпро" at bounding box center [694, 618] width 461 height 26
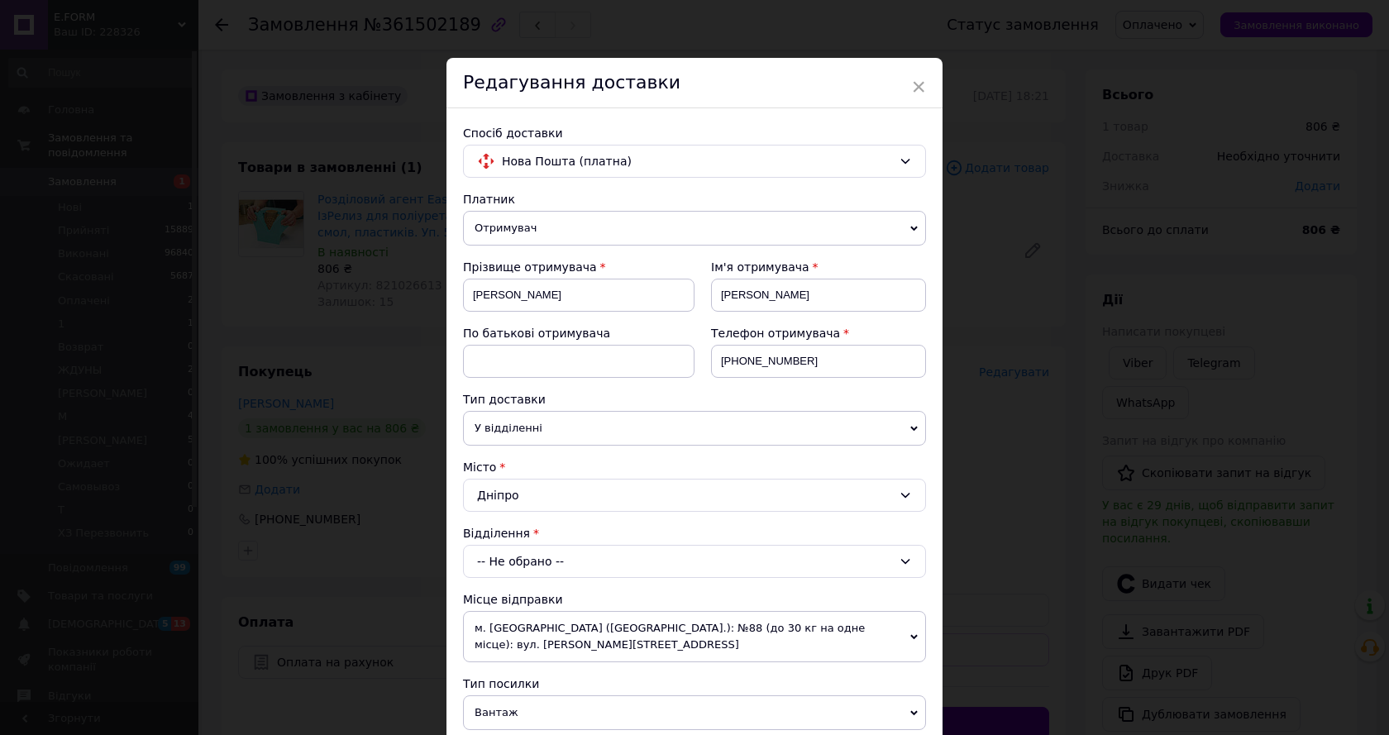
click at [528, 561] on div "-- Не обрано --" at bounding box center [694, 561] width 463 height 33
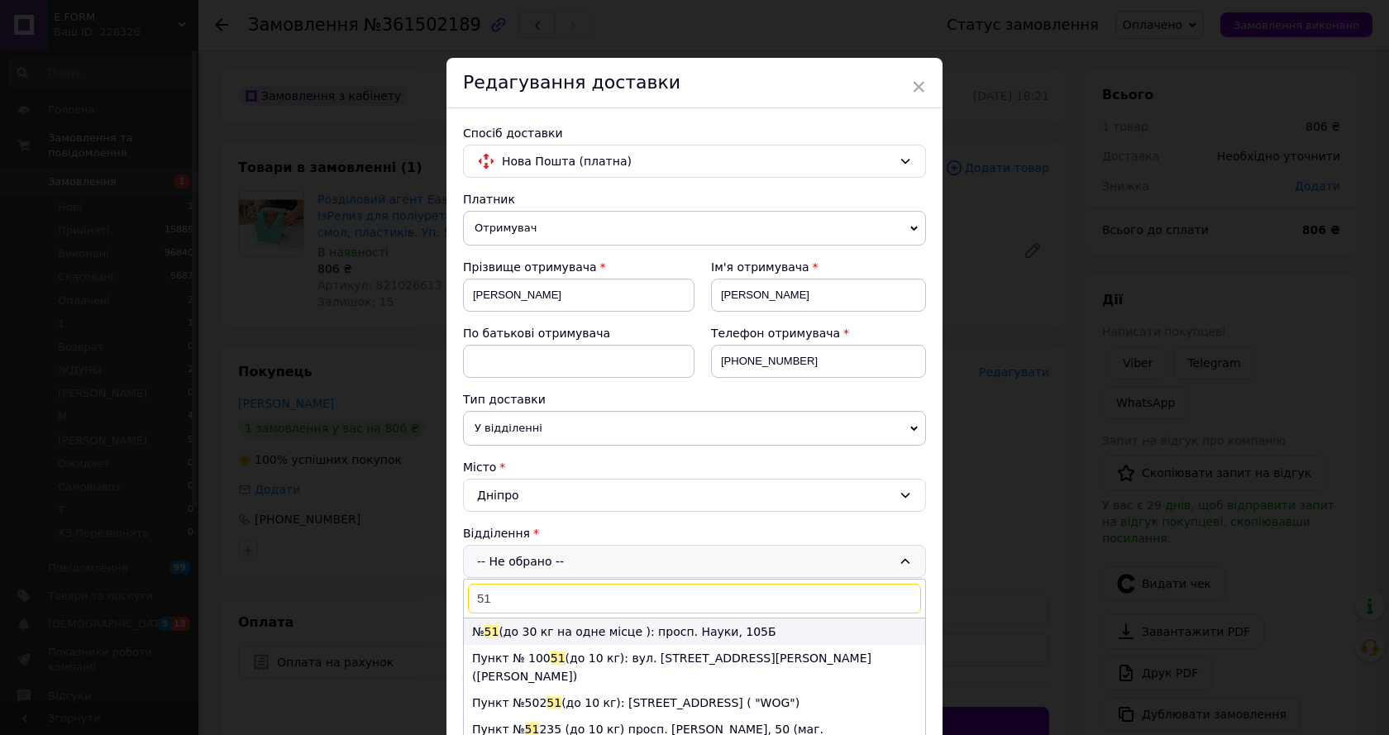
type input "51"
click at [547, 624] on li "№ 51 (до 30 кг на одне місце ): просп. Науки, 105Б" at bounding box center [694, 631] width 461 height 26
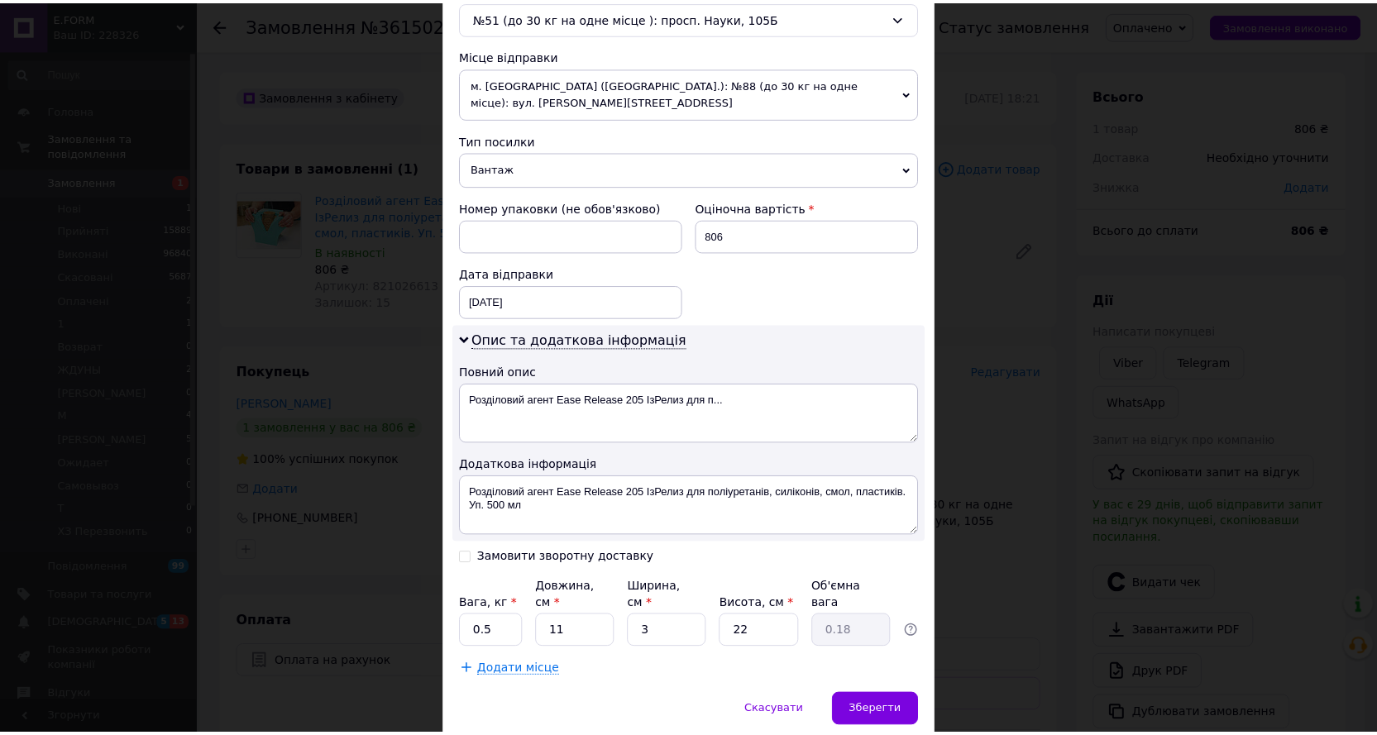
scroll to position [578, 0]
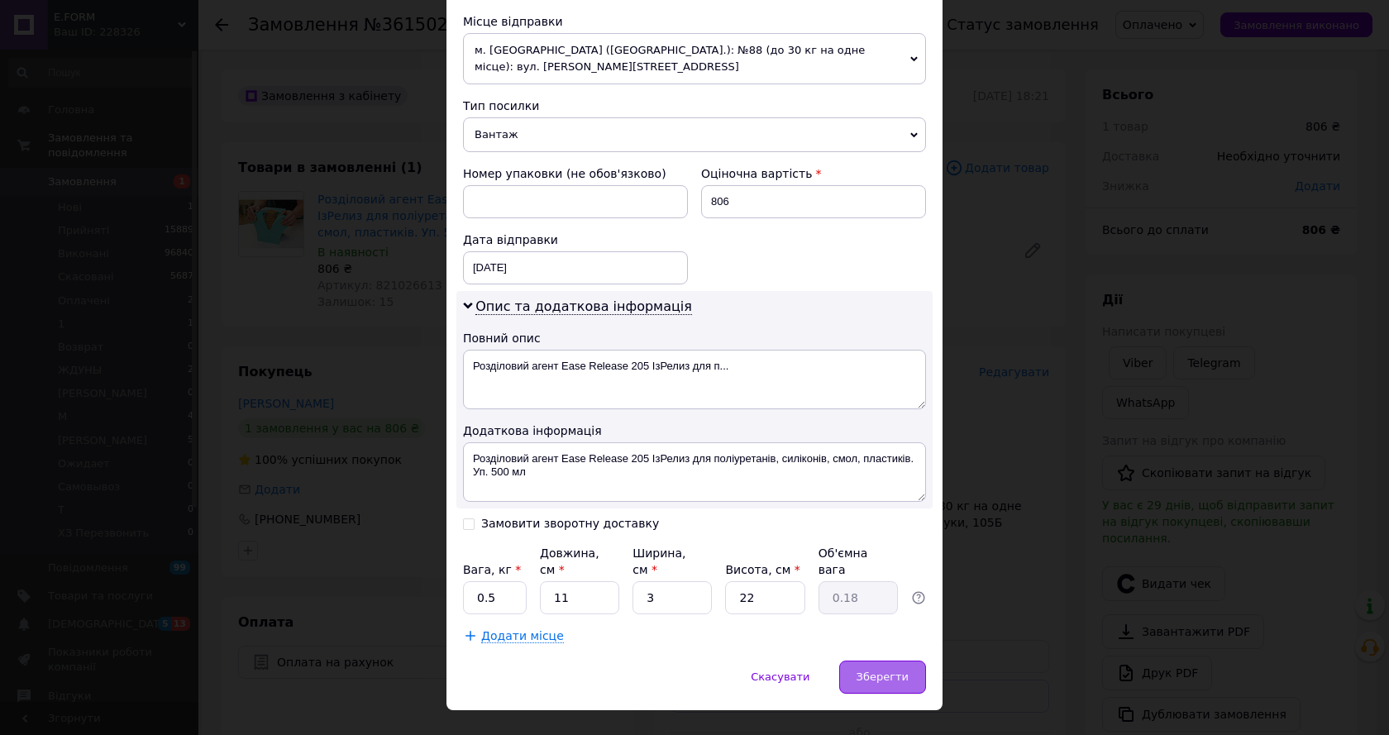
click at [896, 671] on span "Зберегти" at bounding box center [883, 677] width 52 height 12
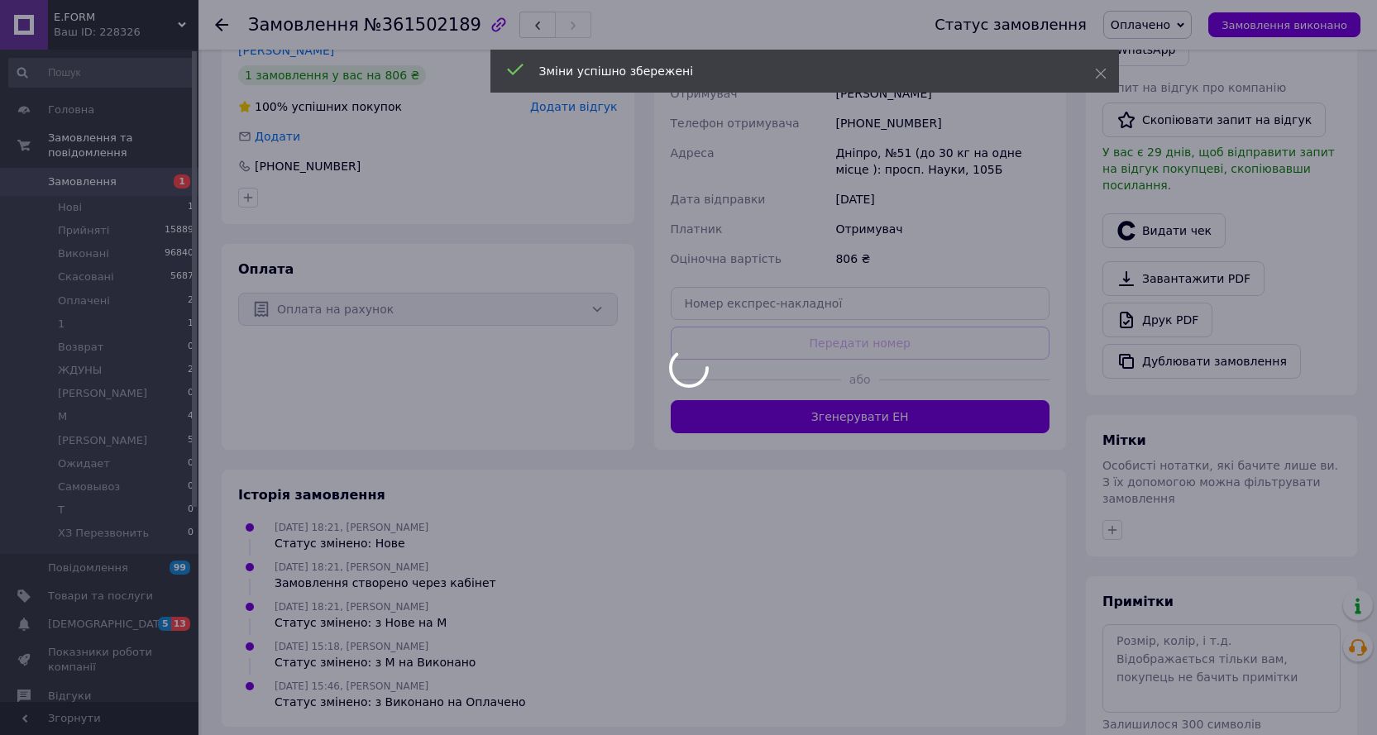
scroll to position [365, 0]
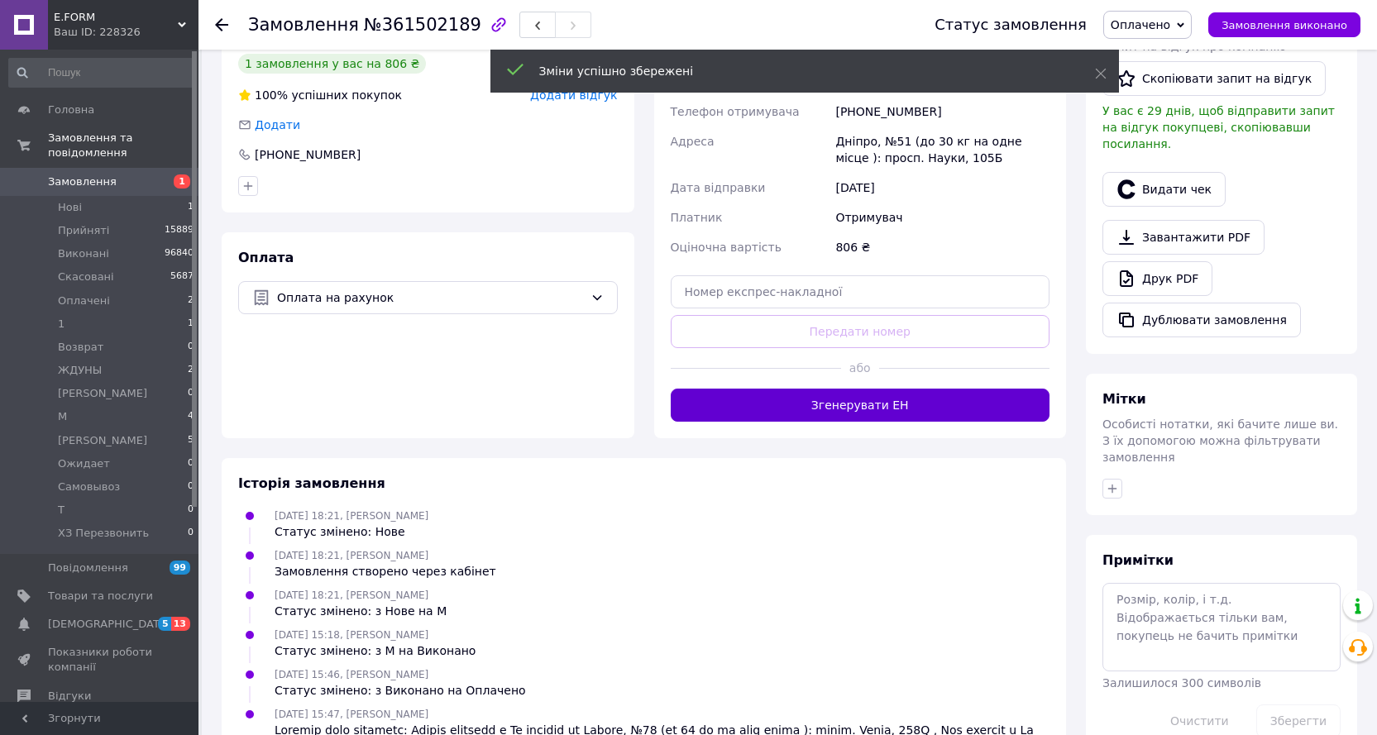
click at [894, 401] on button "Згенерувати ЕН" at bounding box center [861, 405] width 380 height 33
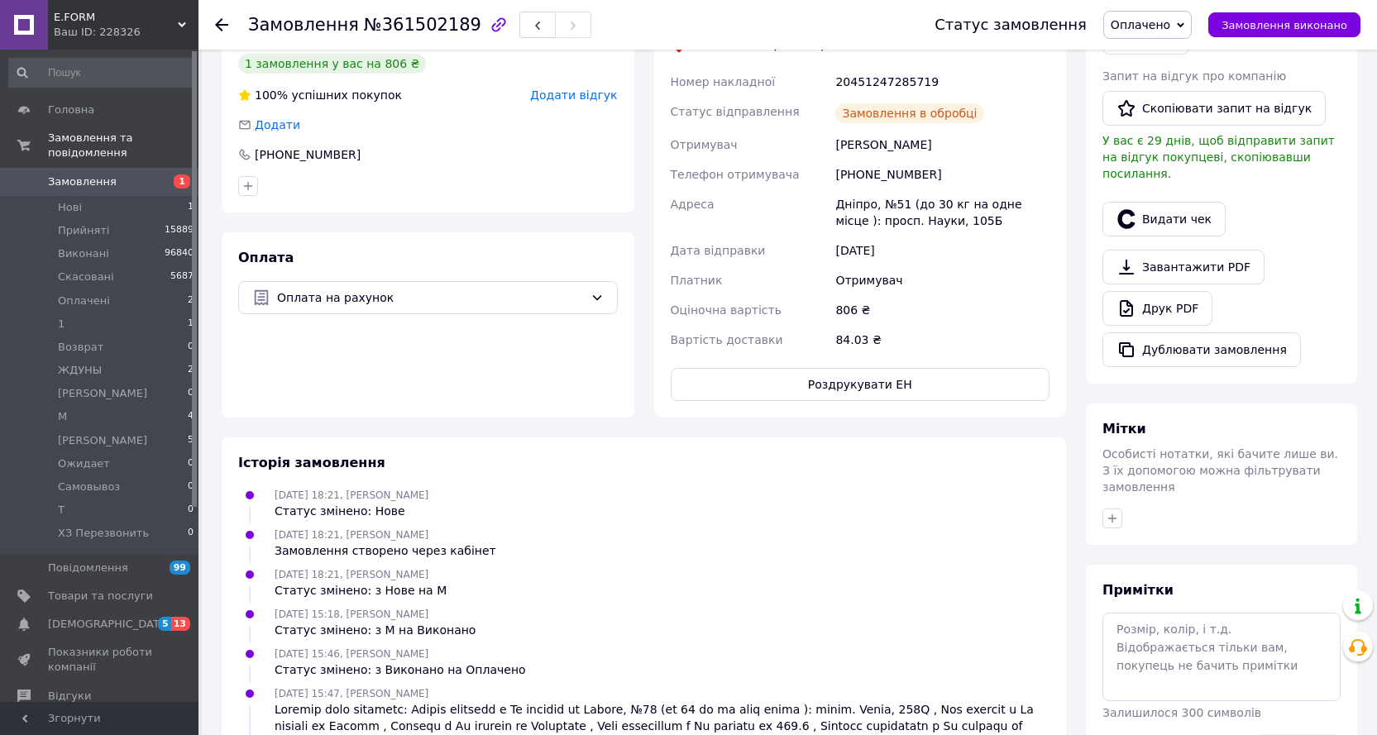
click at [1283, 21] on span "Замовлення виконано" at bounding box center [1284, 25] width 126 height 12
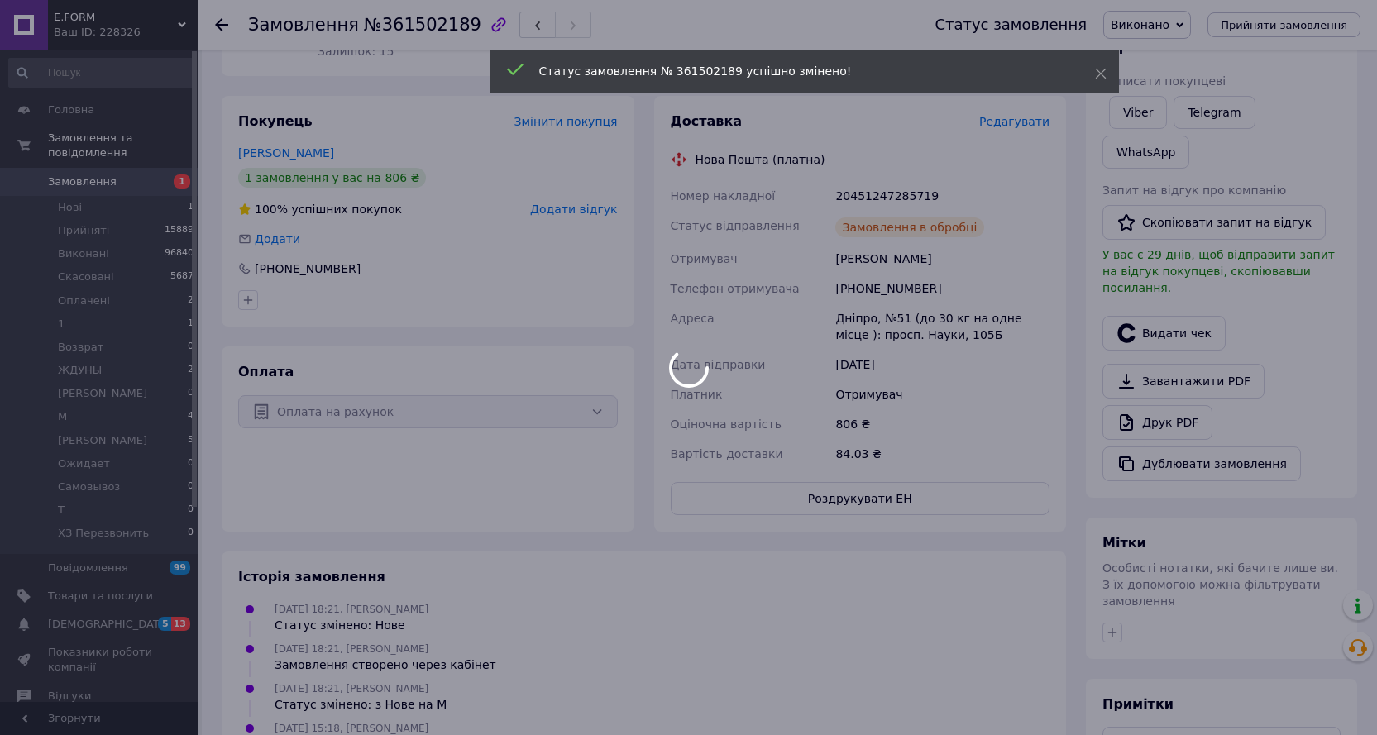
scroll to position [199, 0]
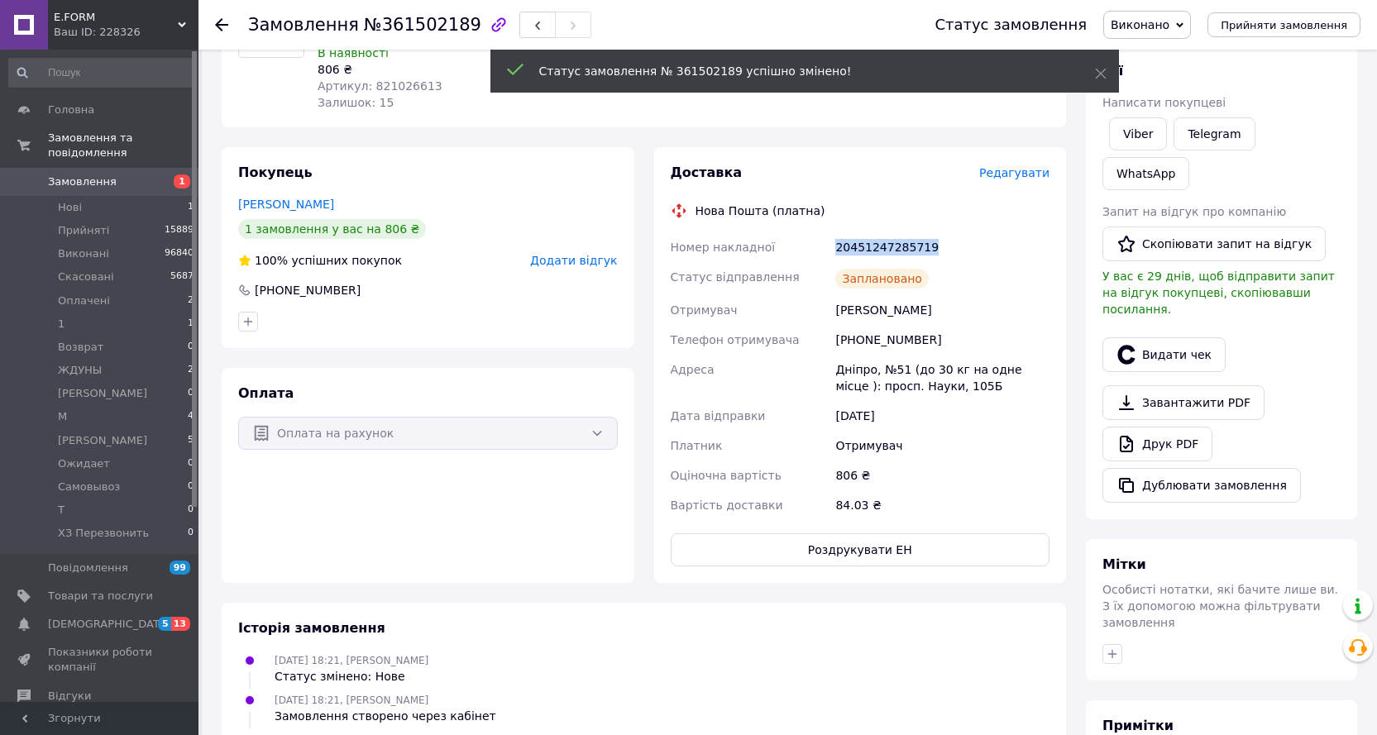
drag, startPoint x: 937, startPoint y: 239, endPoint x: 859, endPoint y: 242, distance: 77.8
click at [814, 247] on div "Номер накладної 20451247285719 Статус відправлення Заплановано Отримувач Демчен…" at bounding box center [860, 376] width 386 height 288
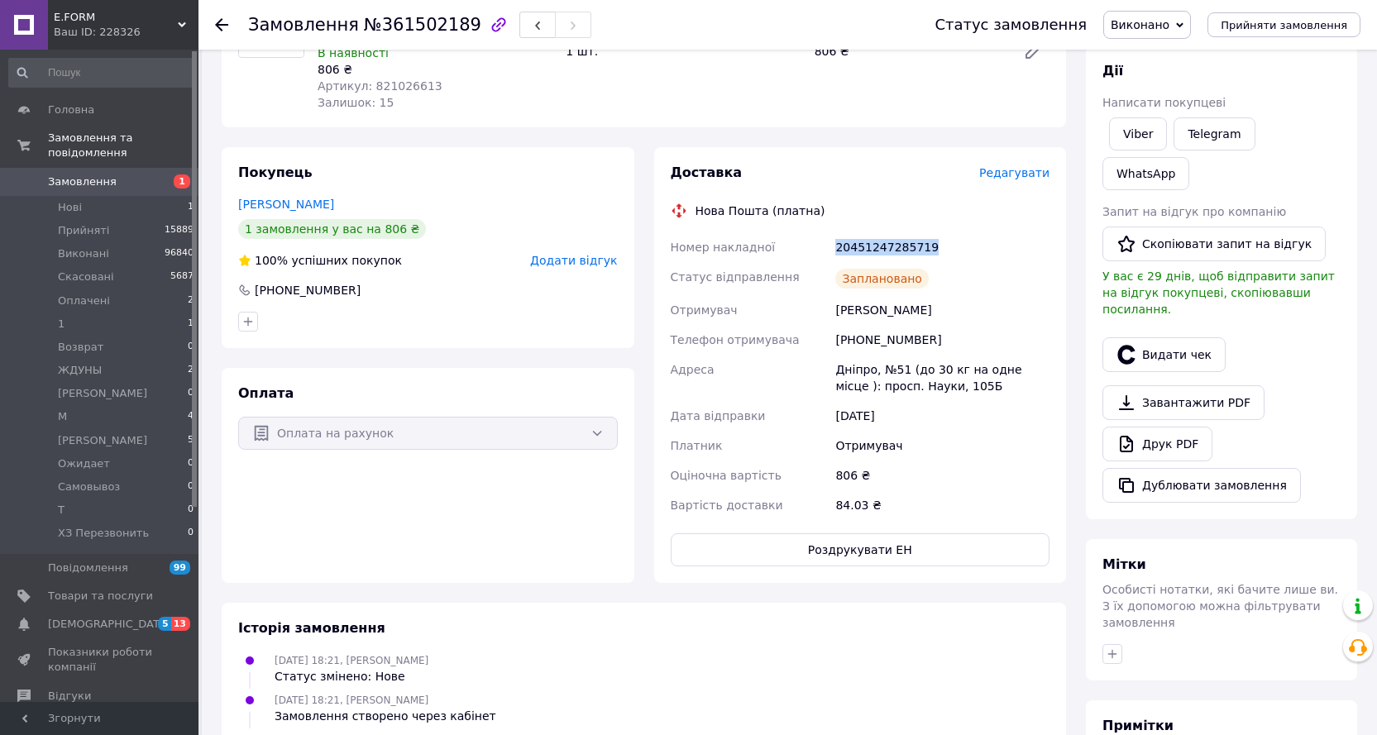
copy div "Номер накладної 20451247285719"
click at [222, 25] on use at bounding box center [221, 24] width 13 height 13
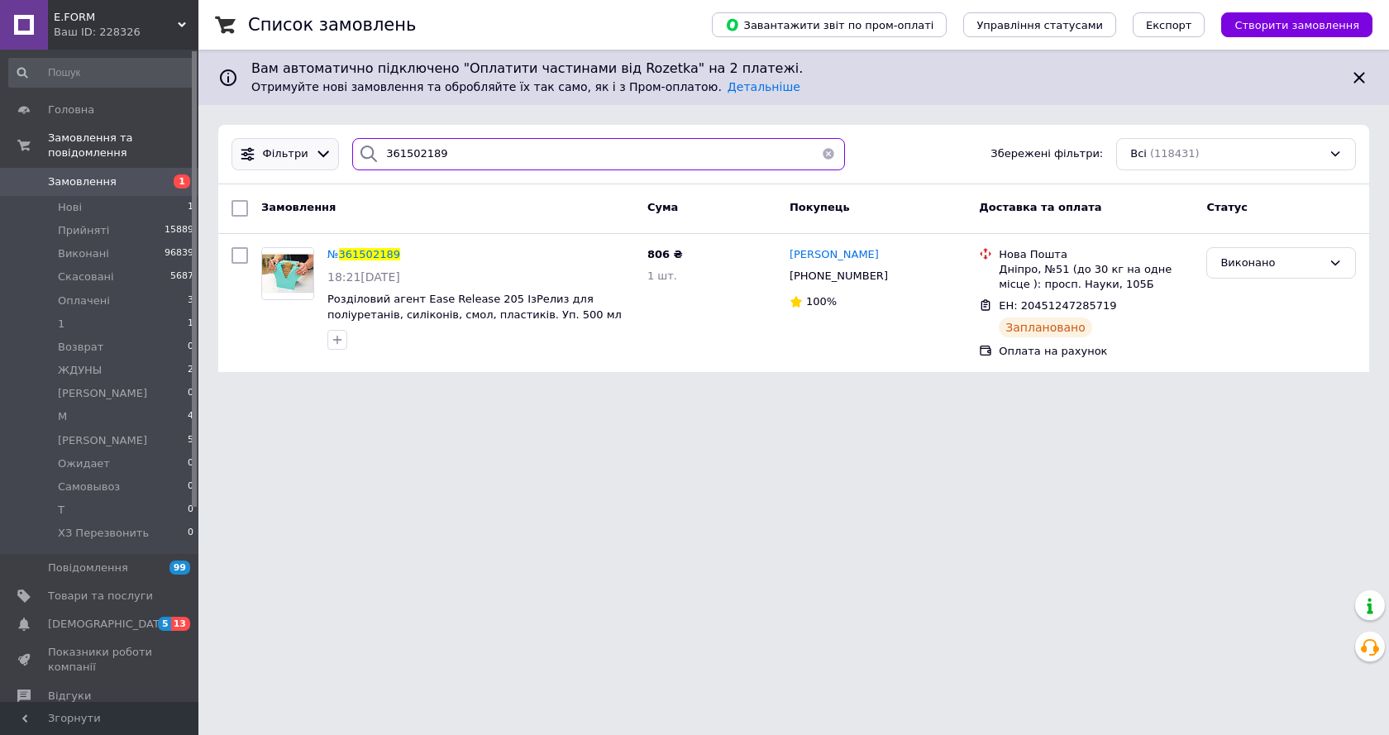
drag, startPoint x: 439, startPoint y: 152, endPoint x: 322, endPoint y: 160, distance: 117.7
click at [313, 155] on div "Фільтри 361502189 Збережені фільтри: Всі (118431)" at bounding box center [794, 154] width 1138 height 32
paste input "75393"
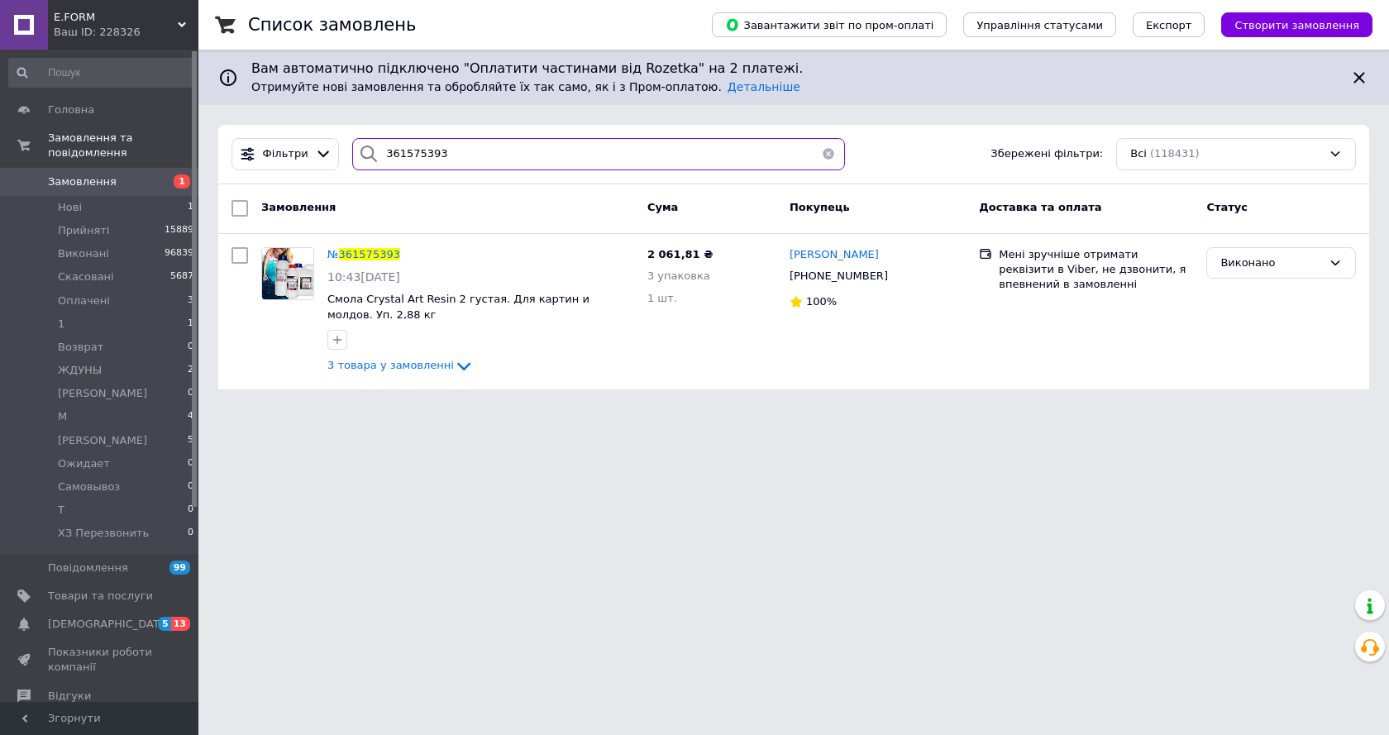
type input "361575393"
click at [365, 258] on span "361575393" at bounding box center [369, 254] width 61 height 12
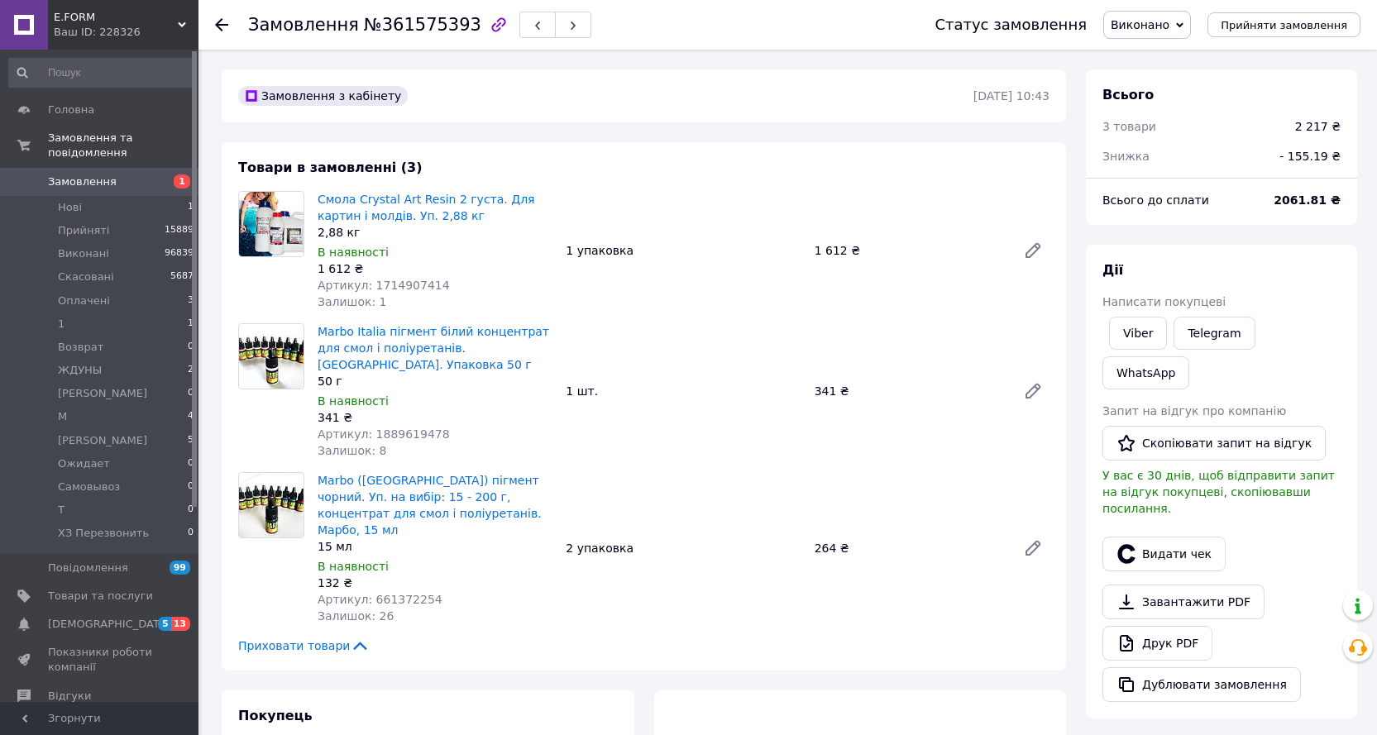
click at [1151, 20] on span "Виконано" at bounding box center [1139, 24] width 59 height 13
click at [1162, 112] on li "Оплачено" at bounding box center [1157, 107] width 107 height 25
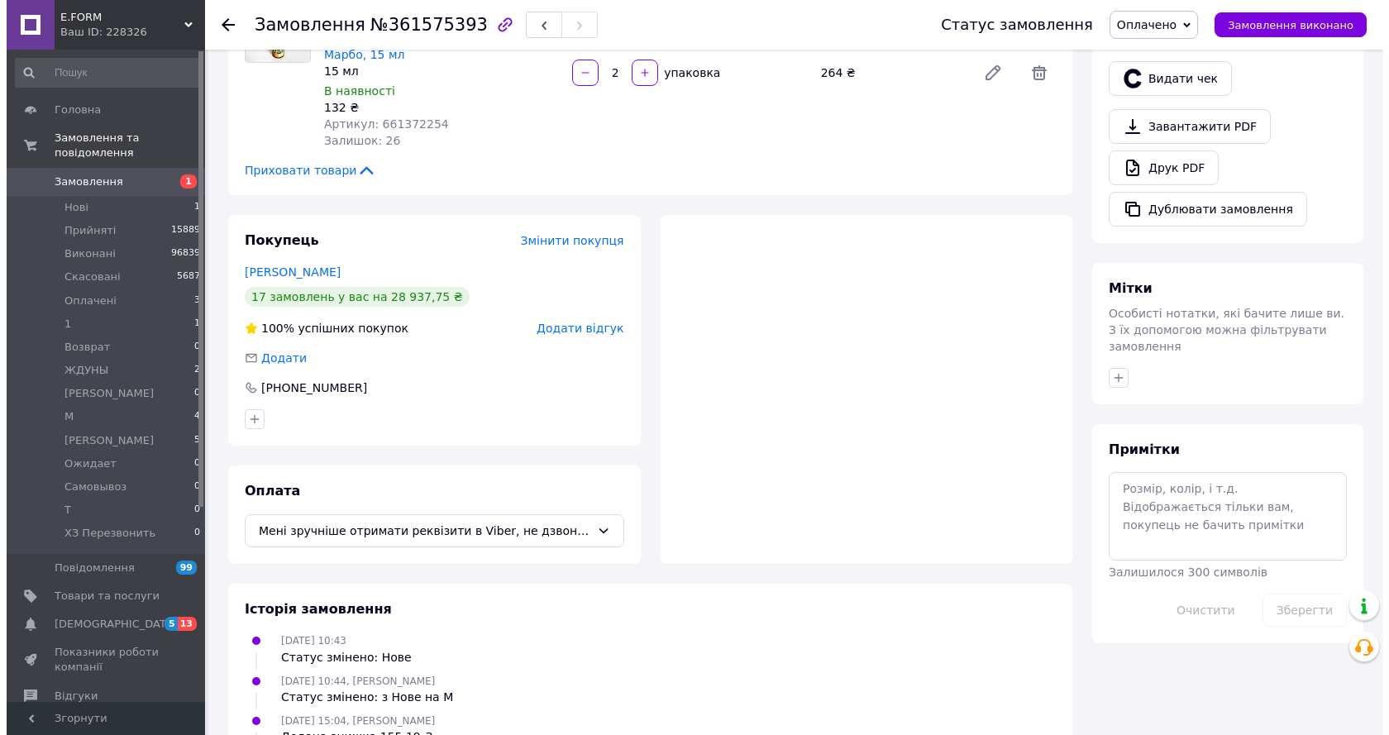
scroll to position [480, 0]
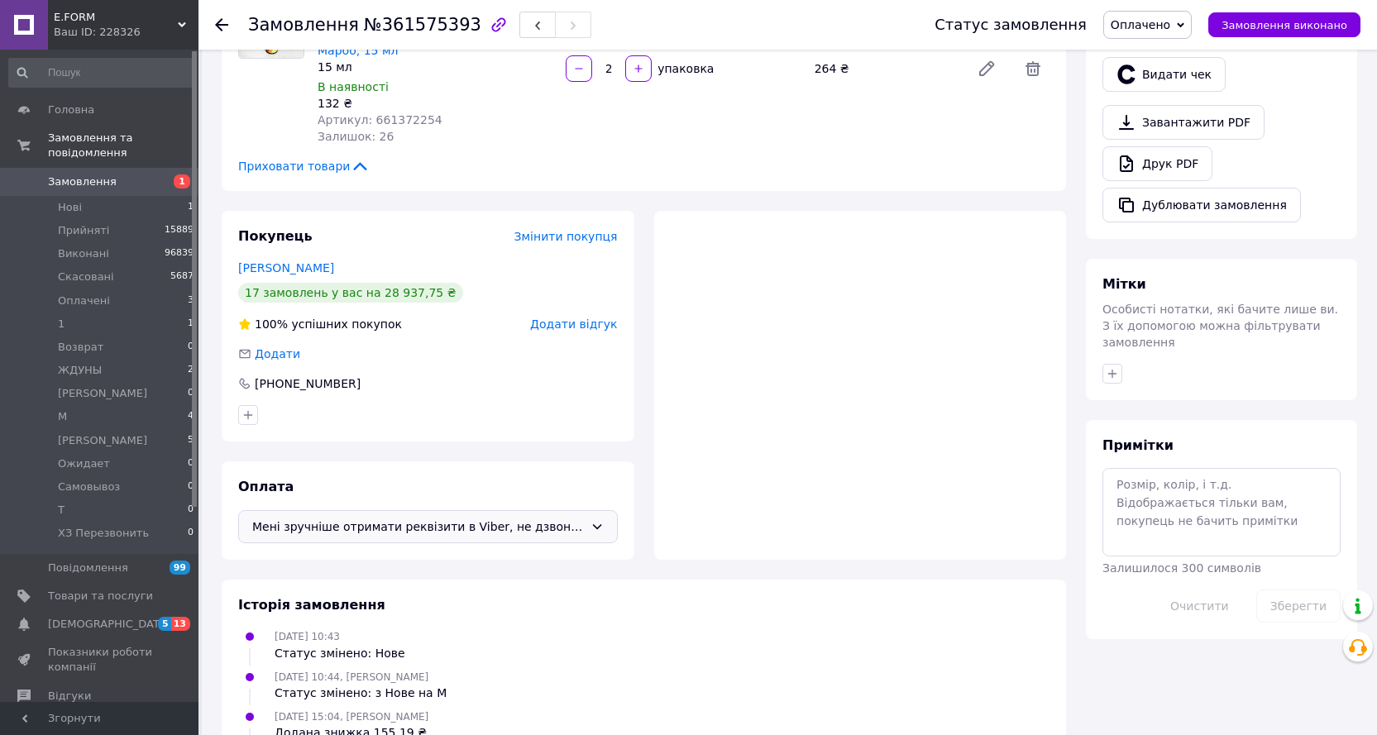
click at [487, 518] on span "Мені зручніше отримати реквізити в Viber, не дзвонити, я впевнений в замовленні" at bounding box center [418, 527] width 332 height 18
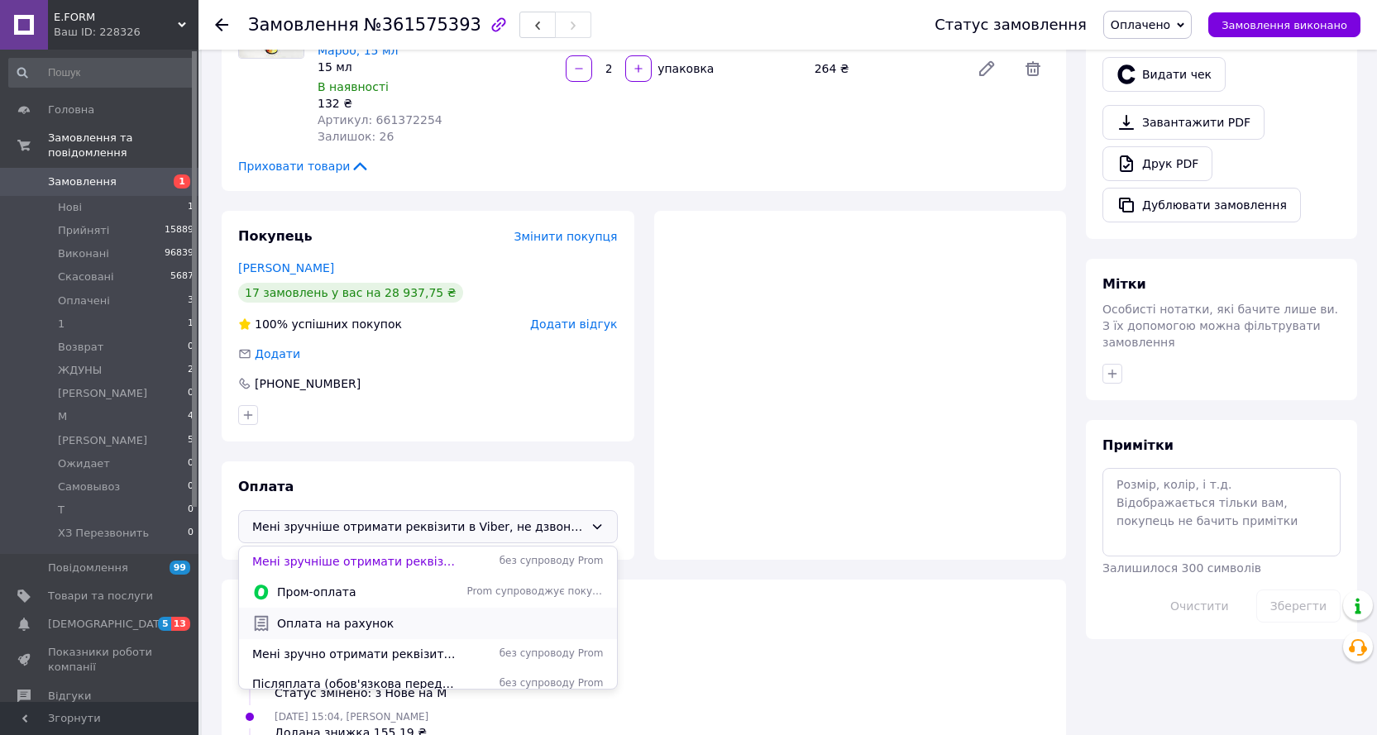
click at [420, 615] on span "Оплата на рахунок" at bounding box center [440, 623] width 327 height 17
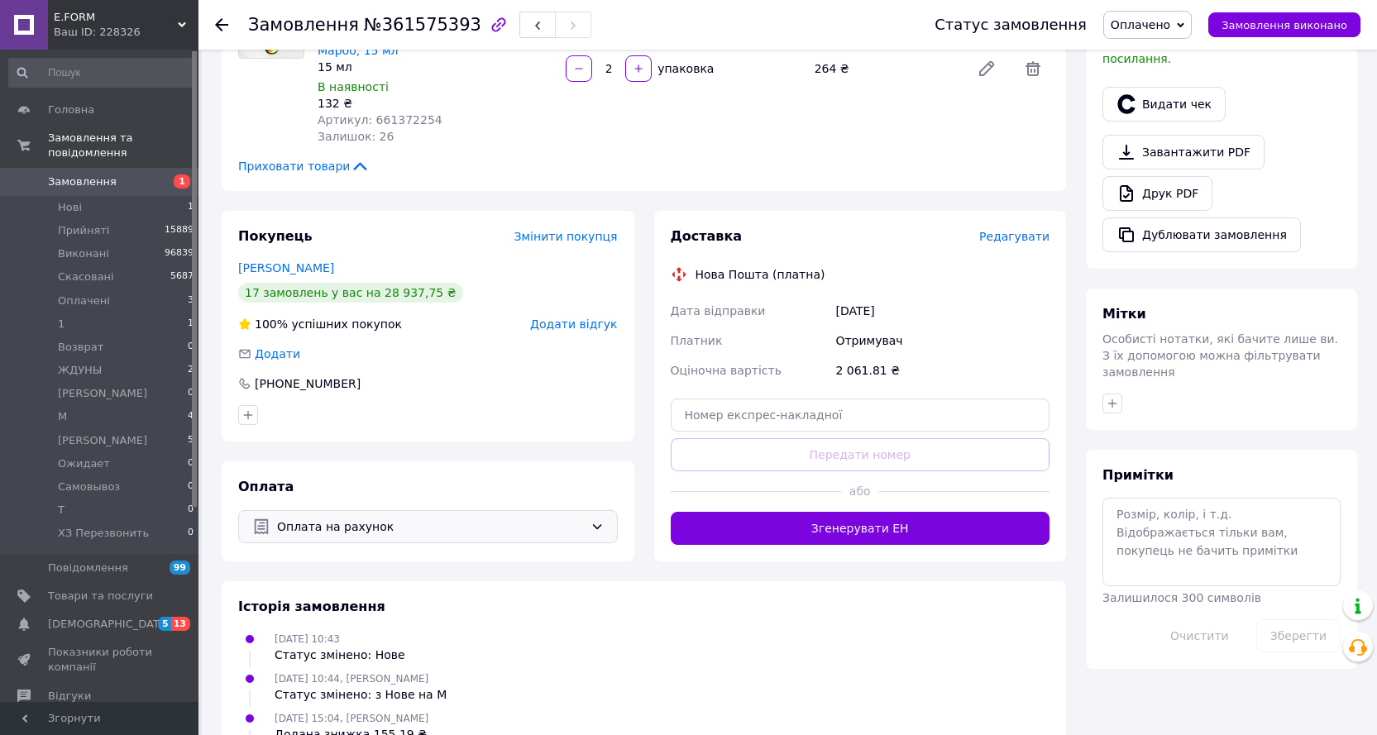
click at [1037, 230] on span "Редагувати" at bounding box center [1014, 236] width 70 height 13
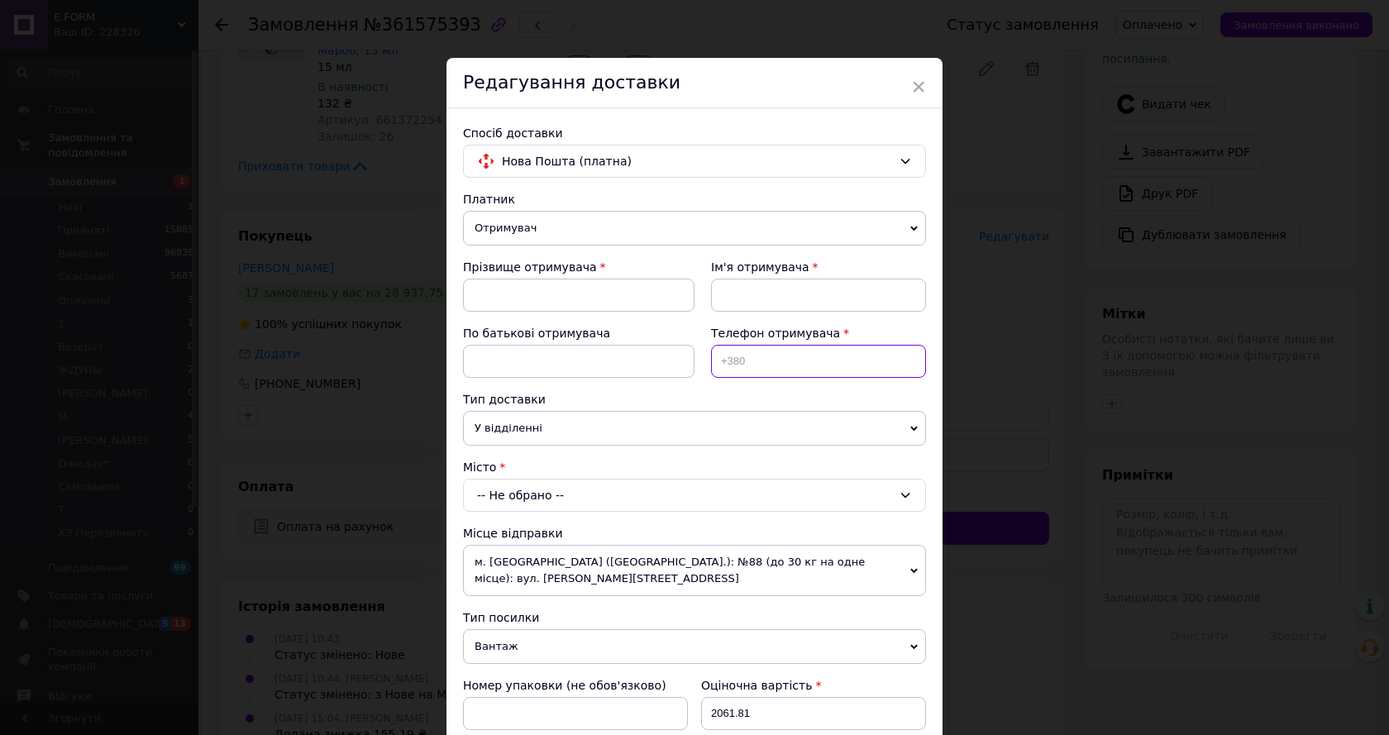
click at [825, 365] on input at bounding box center [818, 361] width 215 height 33
paste input "0631333093"
type input "[PHONE_NUMBER]"
click at [528, 298] on input at bounding box center [579, 295] width 232 height 33
paste input "[PERSON_NAME]"
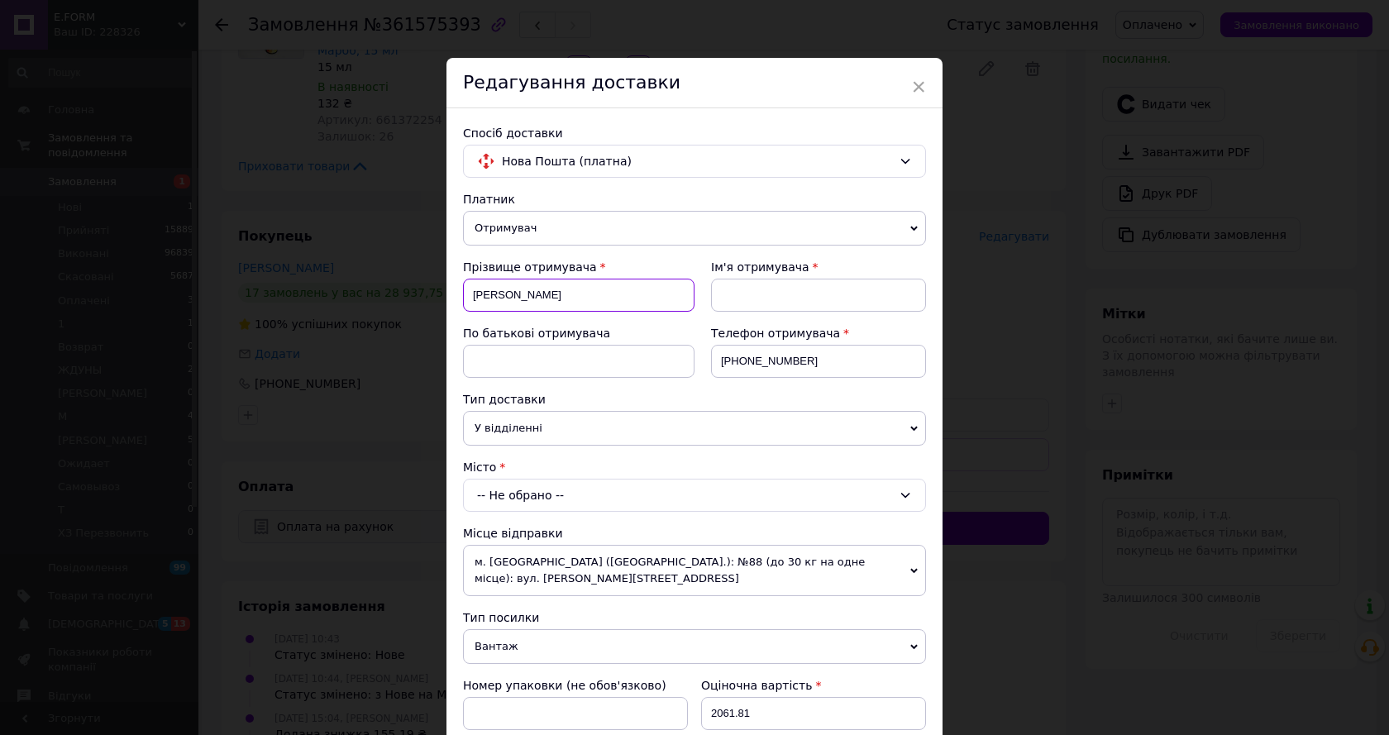
type input "[PERSON_NAME]"
click at [762, 298] on input at bounding box center [818, 295] width 215 height 33
paste input "[PERSON_NAME]"
type input "[PERSON_NAME]"
click at [546, 429] on span "У відділенні" at bounding box center [694, 428] width 463 height 35
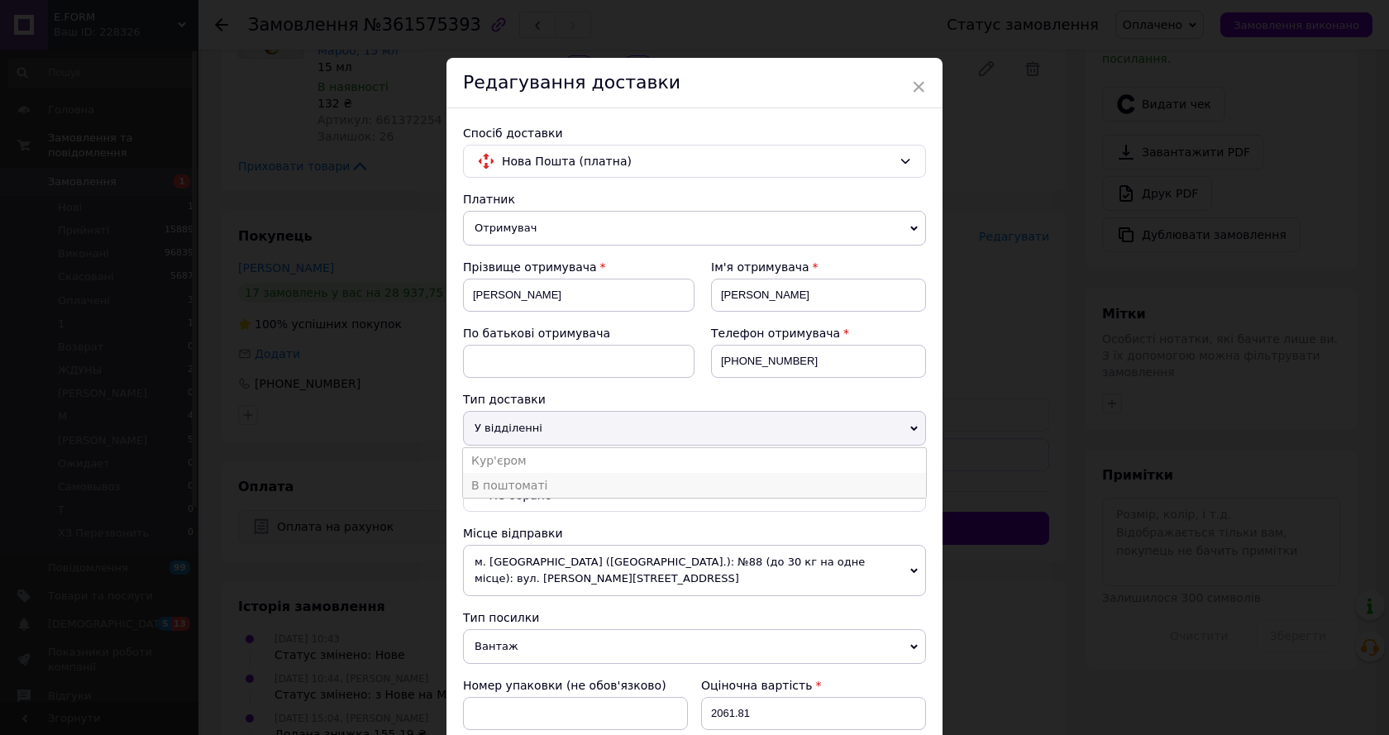
click at [542, 481] on li "В поштоматі" at bounding box center [694, 485] width 463 height 25
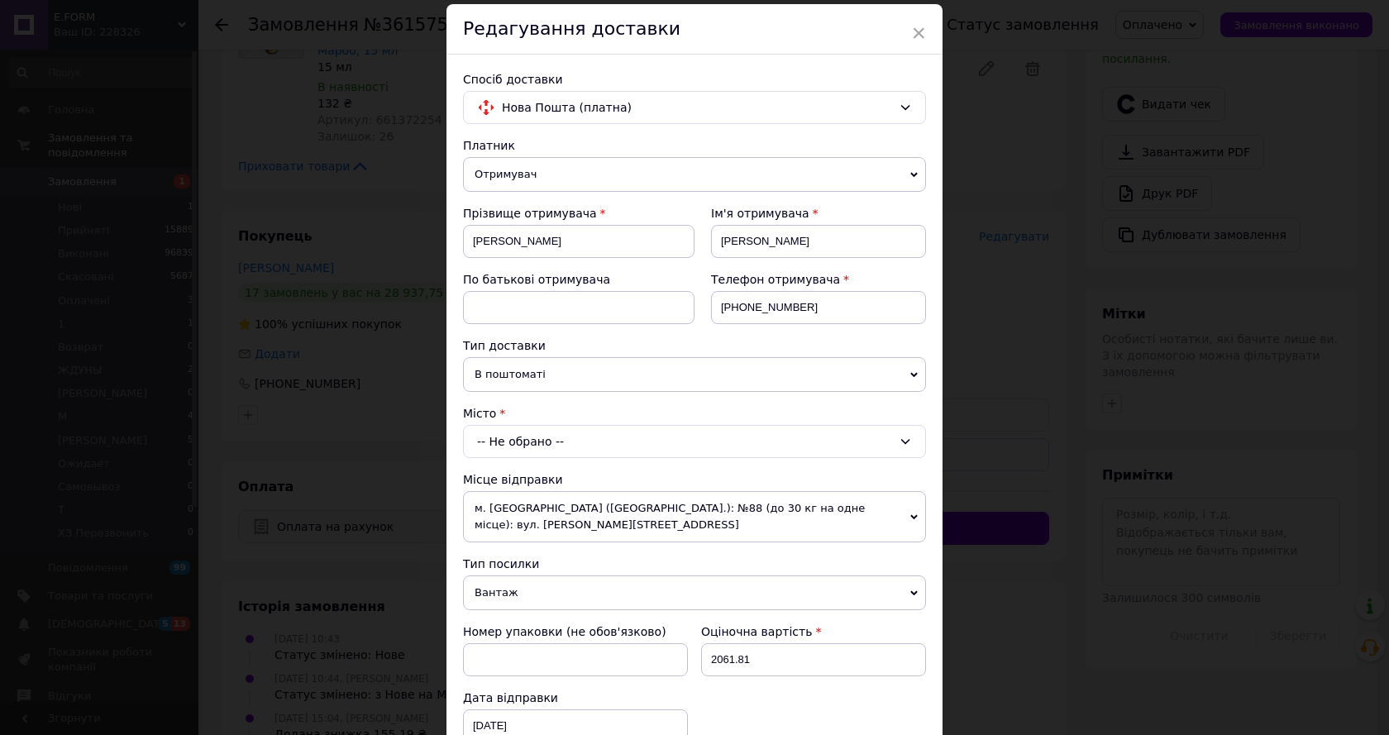
scroll to position [83, 0]
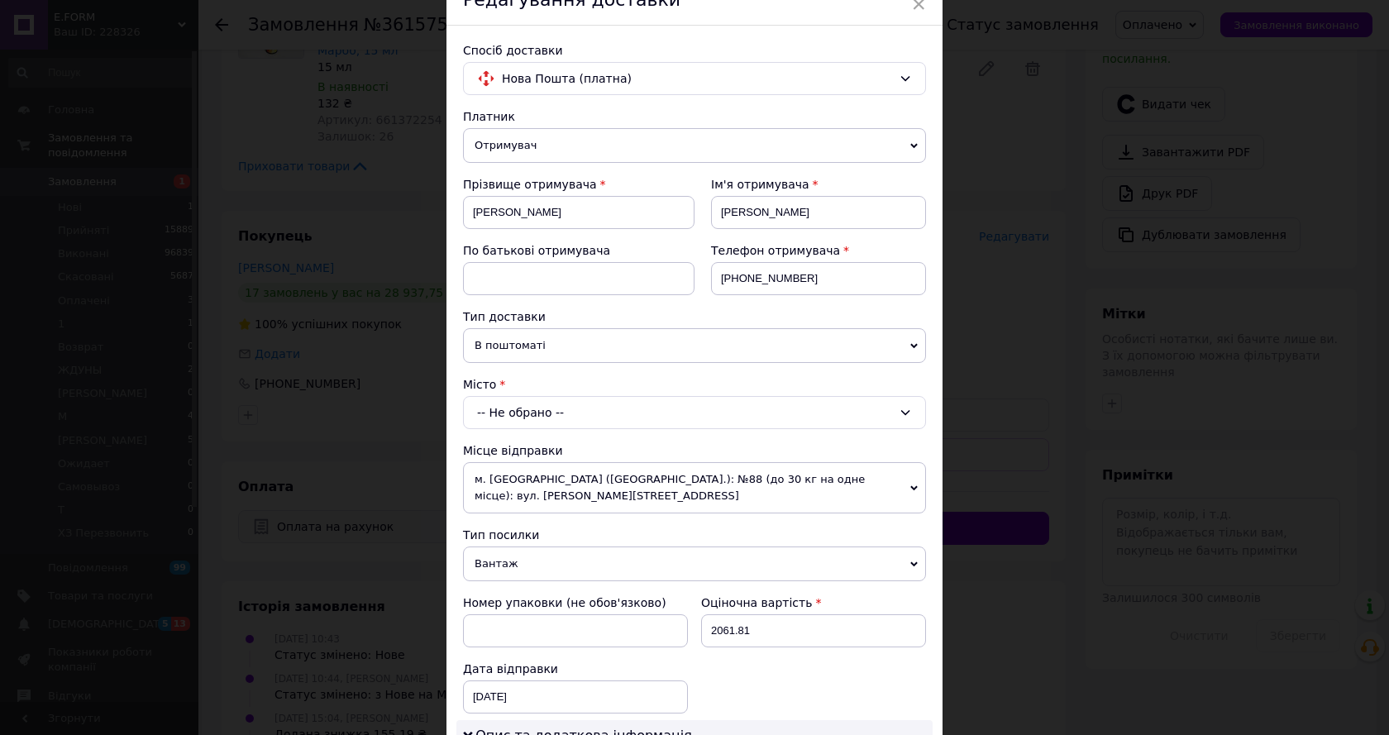
click at [521, 411] on div "-- Не обрано --" at bounding box center [694, 412] width 463 height 33
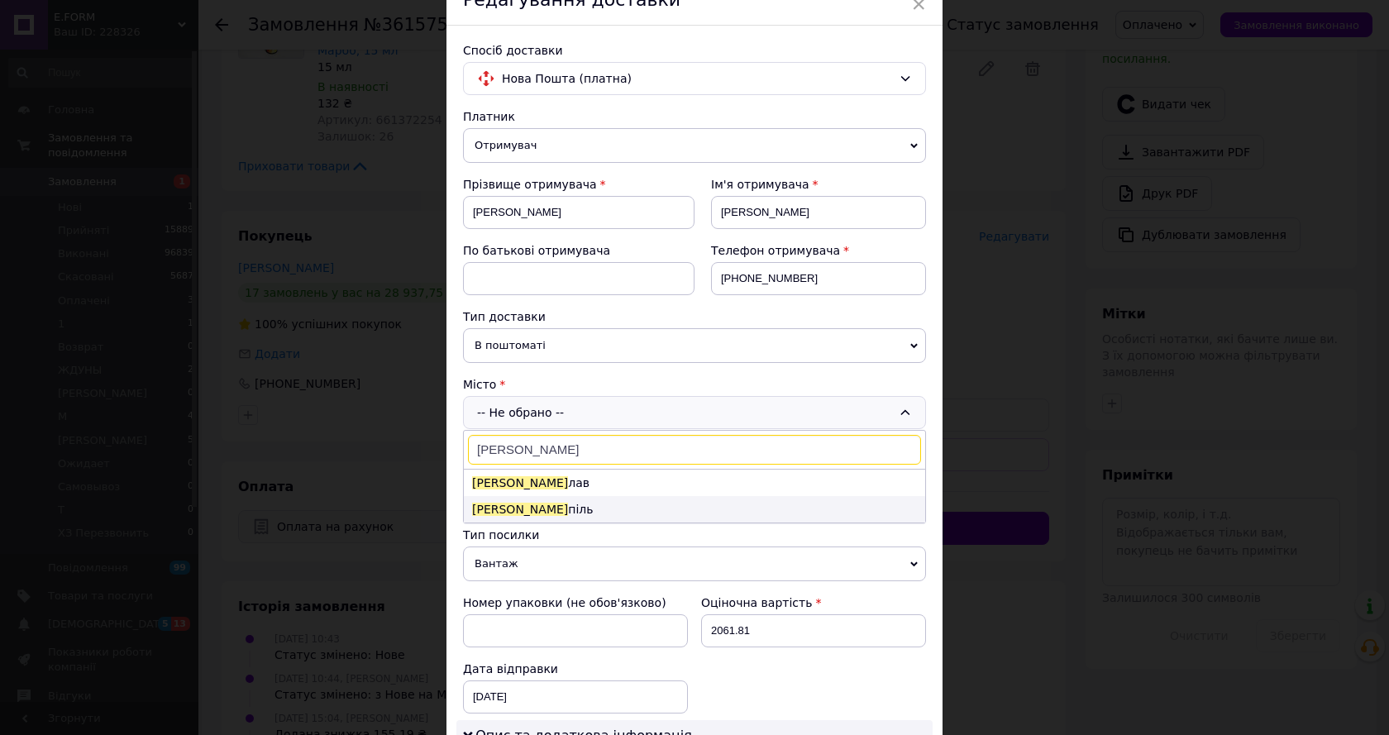
type input "[PERSON_NAME]"
click at [535, 509] on li "[PERSON_NAME]" at bounding box center [694, 509] width 461 height 26
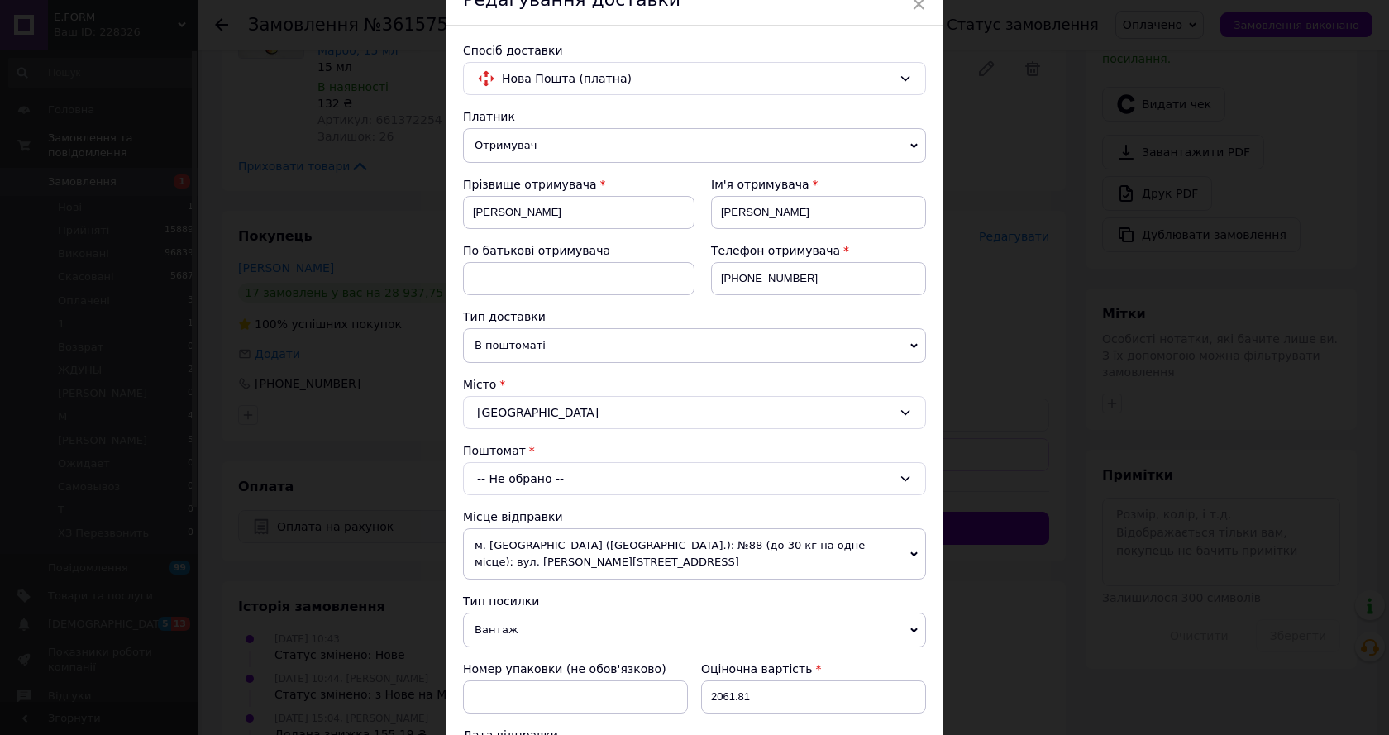
click at [526, 474] on div "-- Не обрано --" at bounding box center [694, 478] width 463 height 33
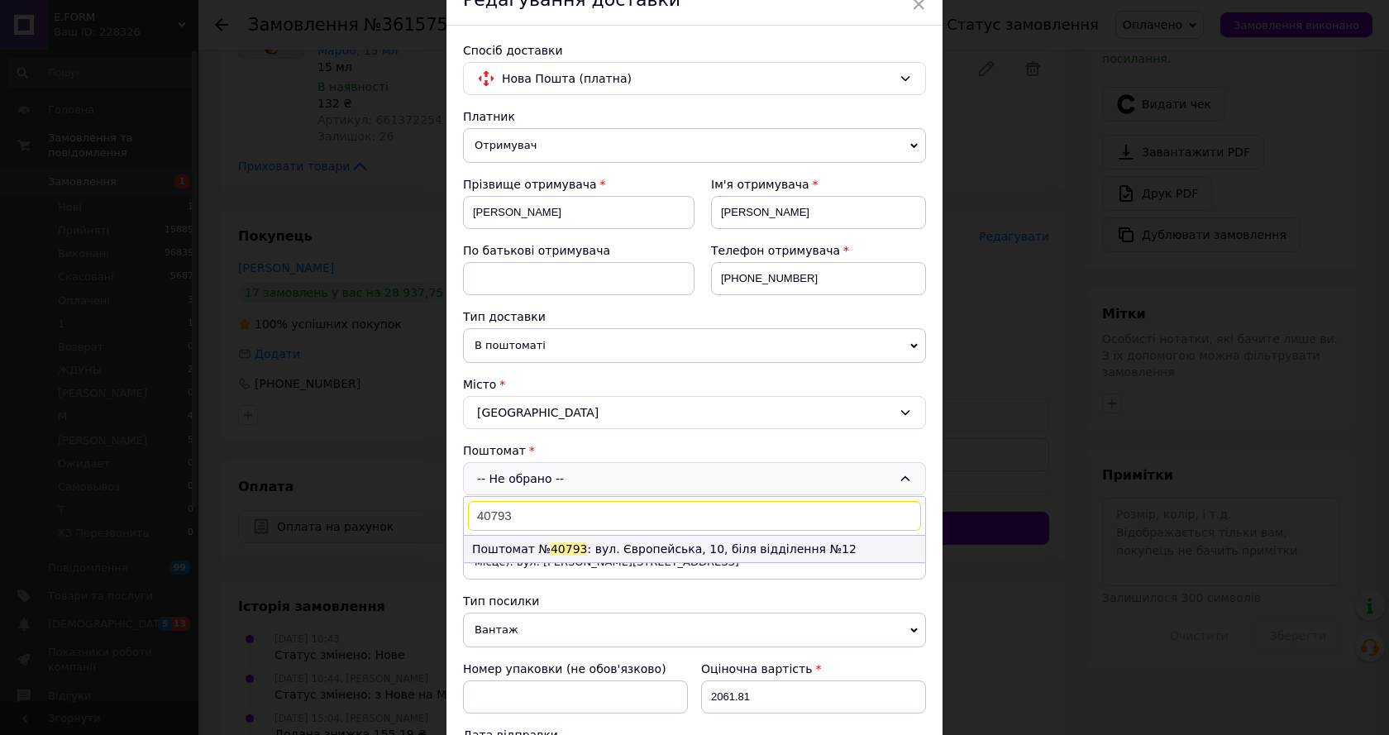
type input "40793"
click at [537, 541] on li "Поштомат № 40793 : вул. Європейська, 10, біля відділення №12" at bounding box center [694, 549] width 461 height 26
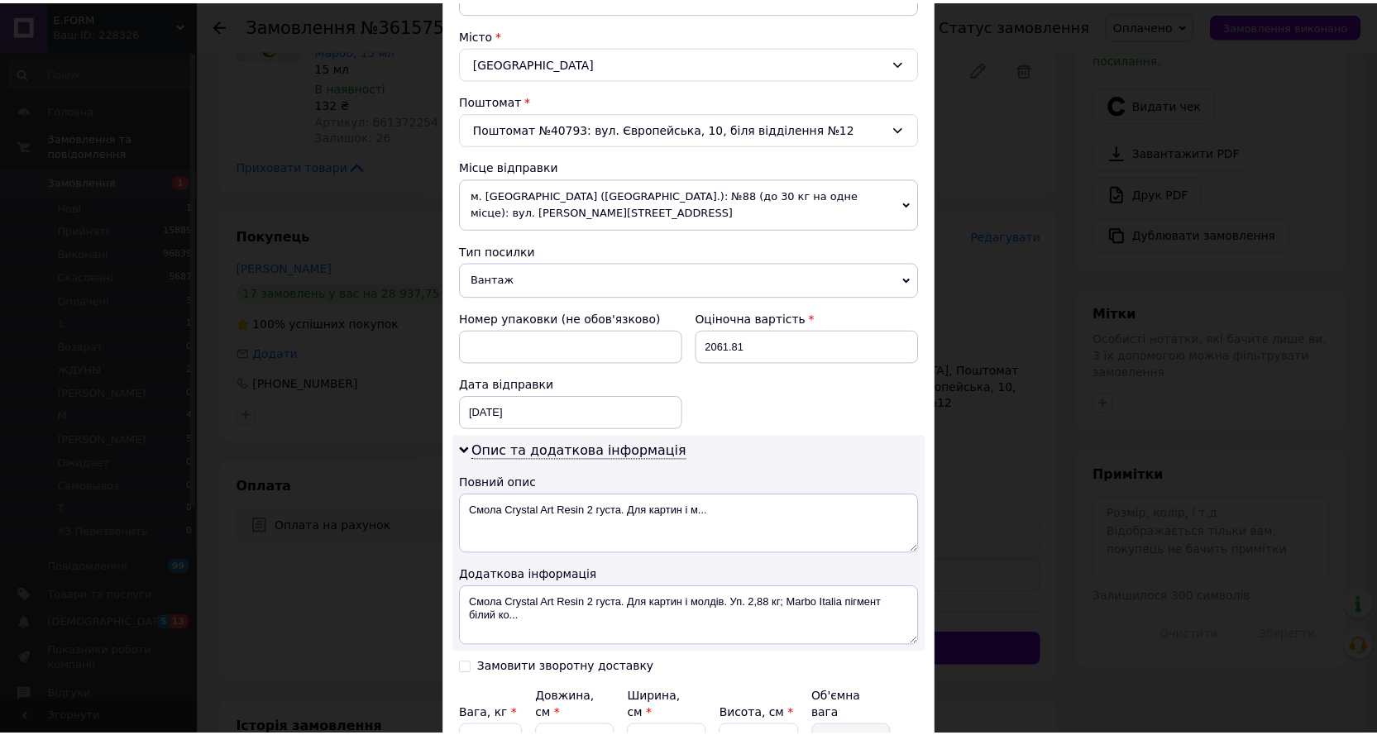
scroll to position [578, 0]
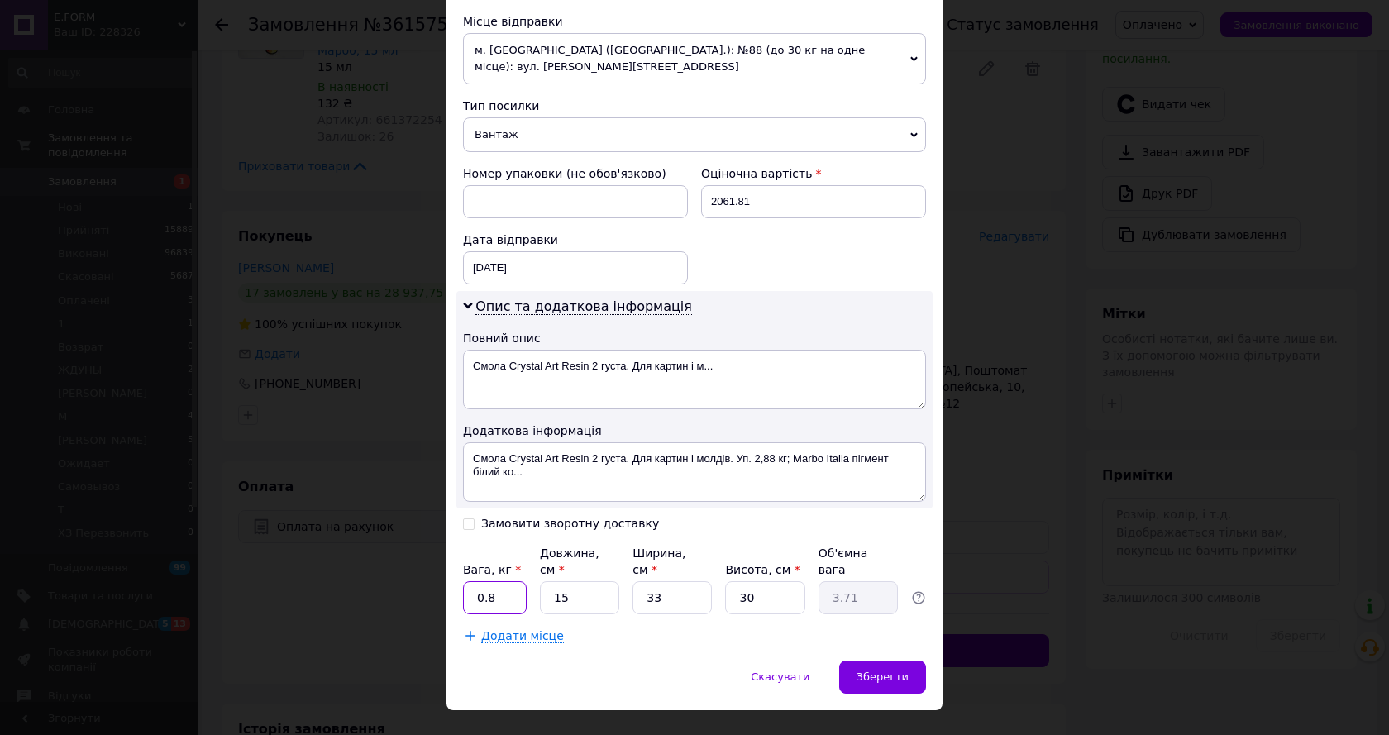
click at [480, 581] on input "0.8" at bounding box center [495, 597] width 64 height 33
click at [475, 581] on input "0.8" at bounding box center [495, 597] width 64 height 33
drag, startPoint x: 485, startPoint y: 561, endPoint x: 501, endPoint y: 561, distance: 15.7
click at [501, 581] on input "3.8" at bounding box center [495, 597] width 64 height 33
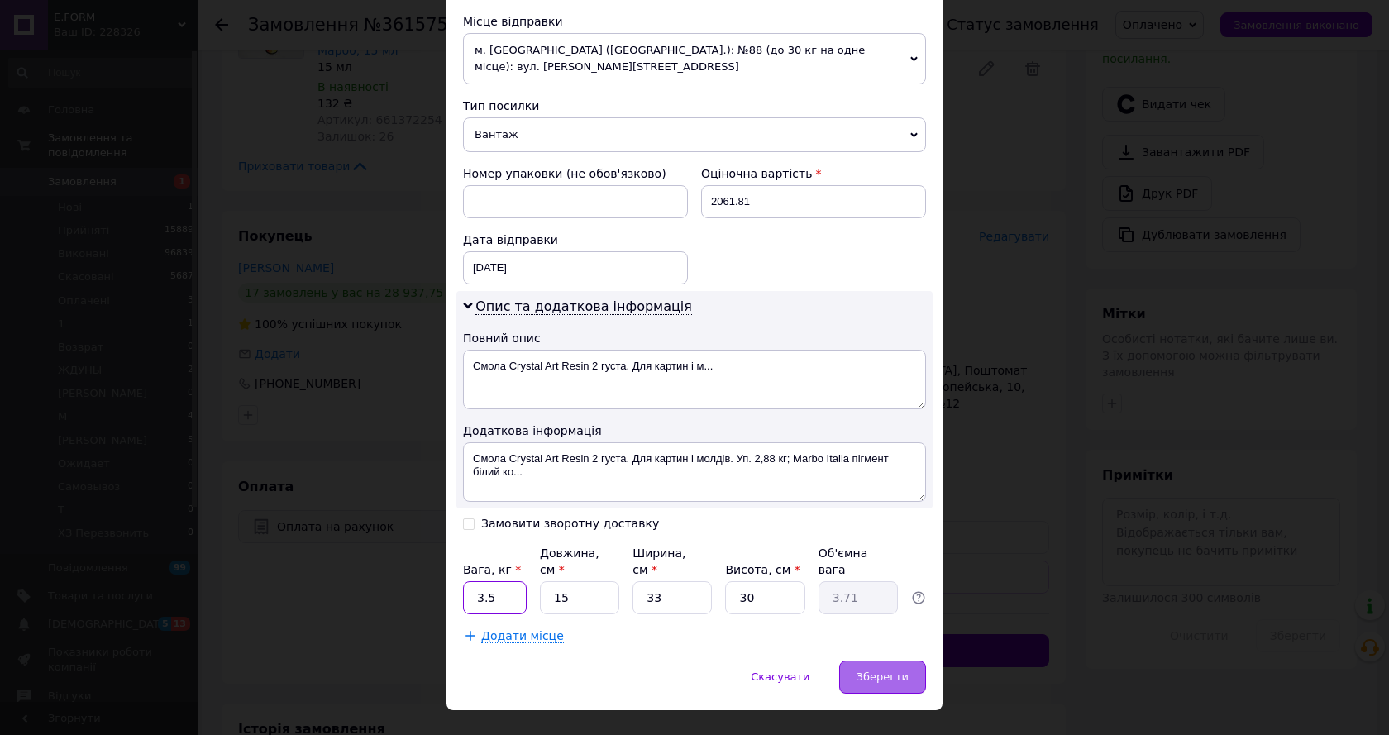
type input "3.5"
click at [889, 671] on span "Зберегти" at bounding box center [883, 677] width 52 height 12
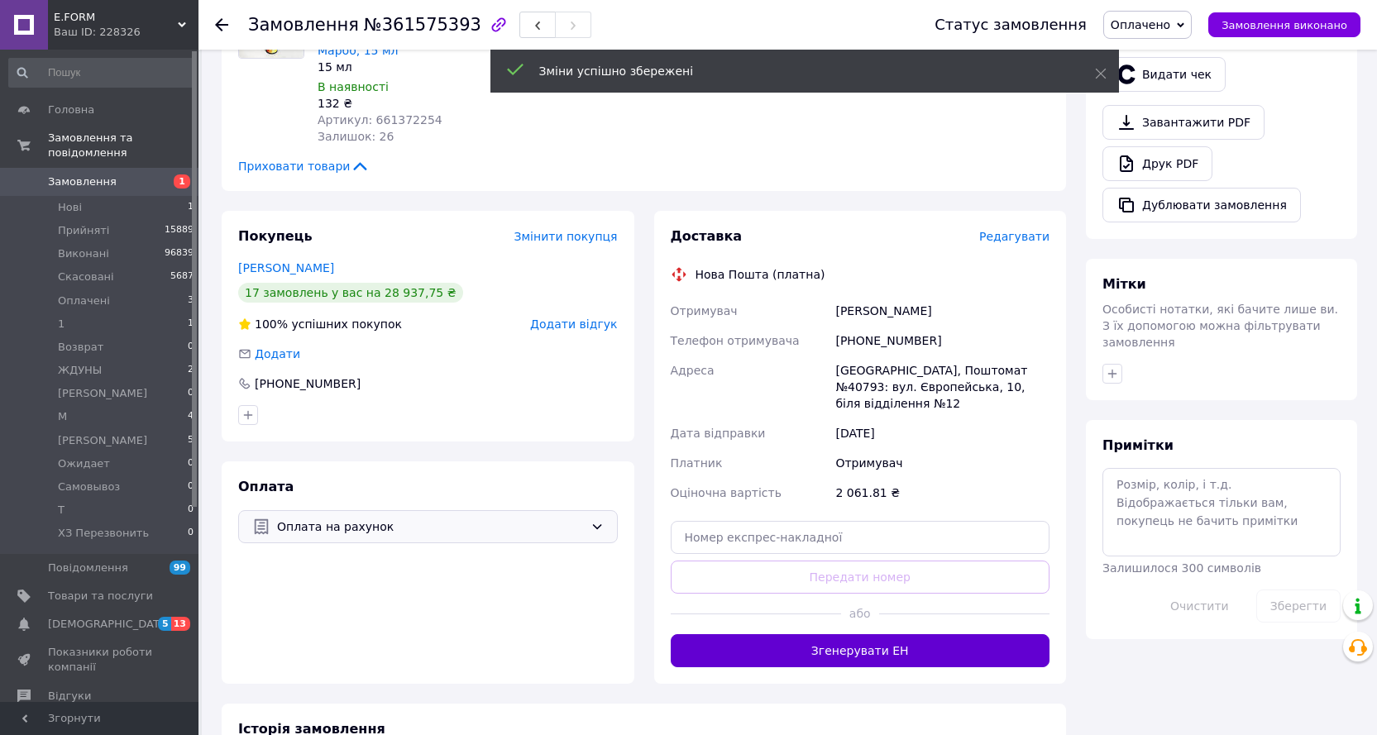
click at [899, 634] on button "Згенерувати ЕН" at bounding box center [861, 650] width 380 height 33
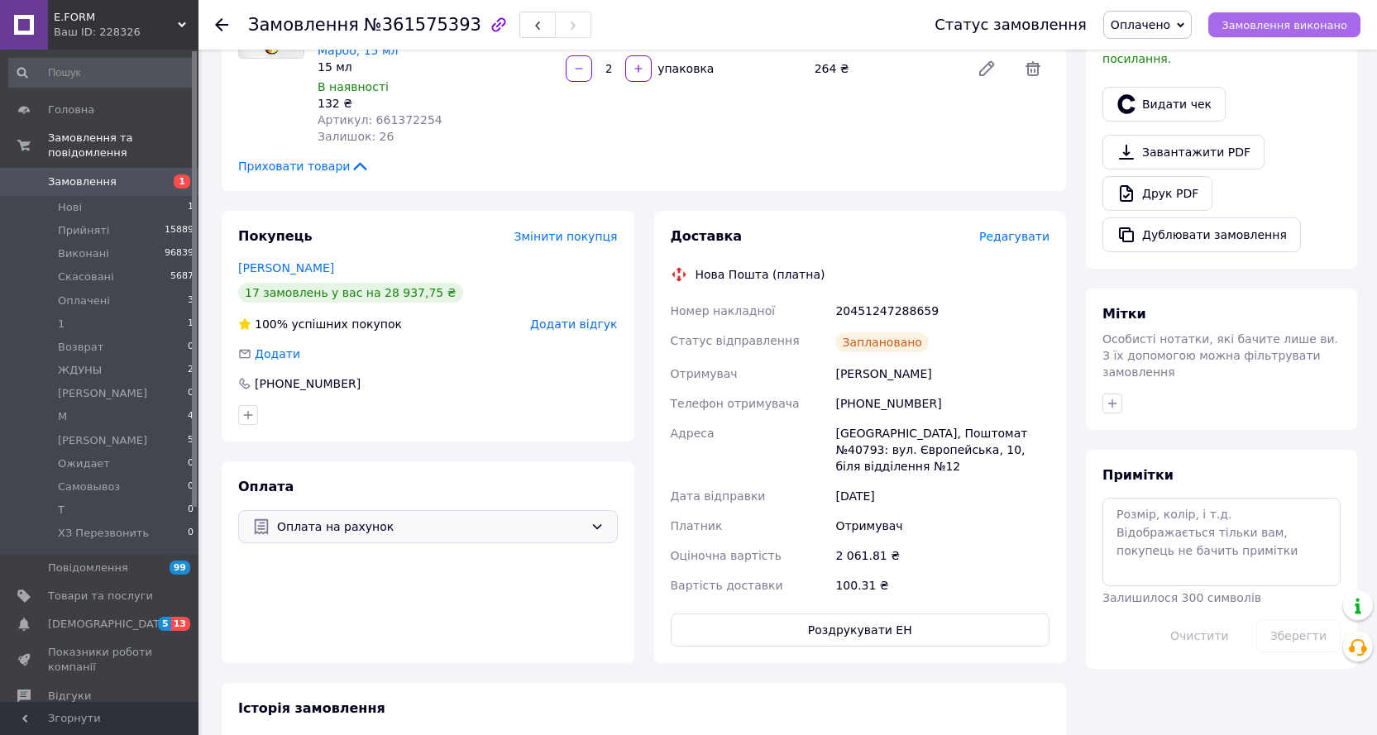
click at [1282, 20] on span "Замовлення виконано" at bounding box center [1284, 25] width 126 height 12
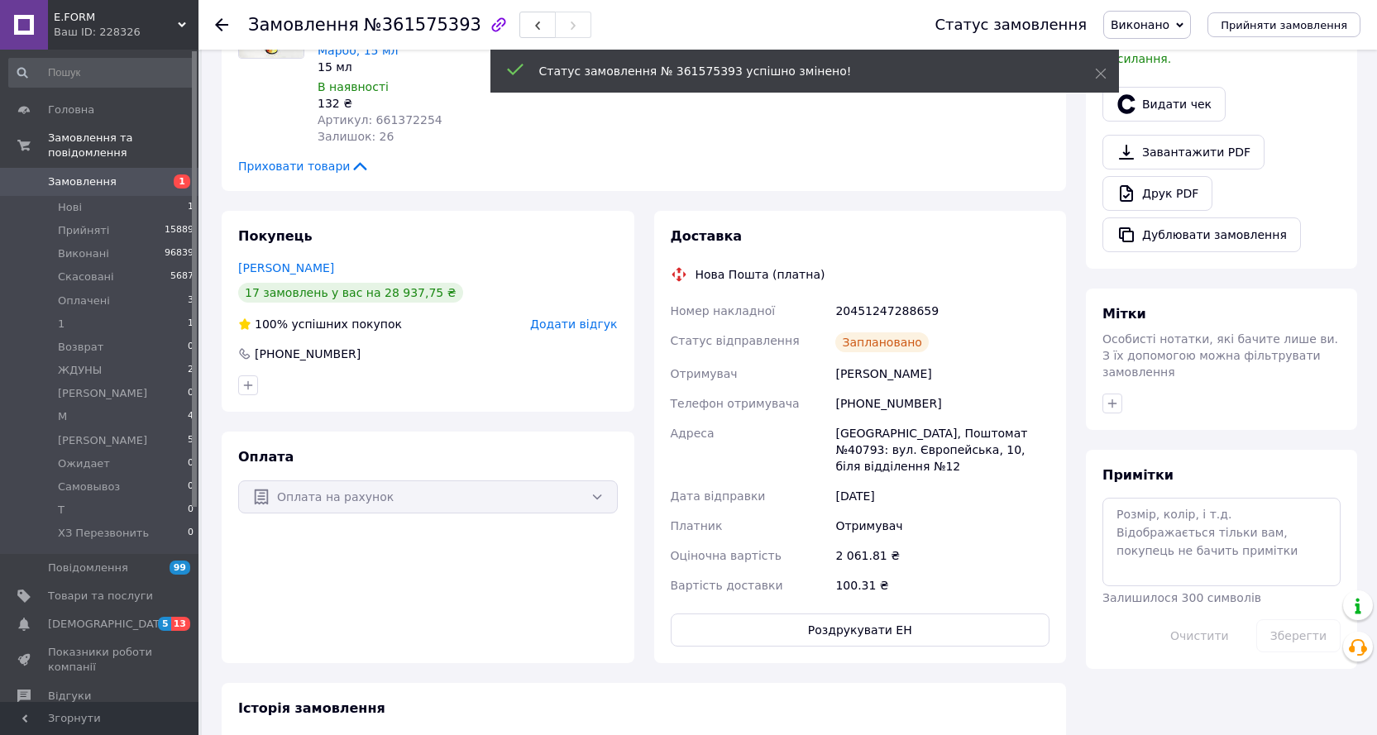
scroll to position [33, 0]
drag, startPoint x: 934, startPoint y: 282, endPoint x: 840, endPoint y: 283, distance: 94.3
click at [813, 296] on div "Номер накладної 20451247288659 Статус відправлення Заплановано Отримувач [PERSO…" at bounding box center [860, 448] width 386 height 304
copy div "Номер накладної 20451247288659"
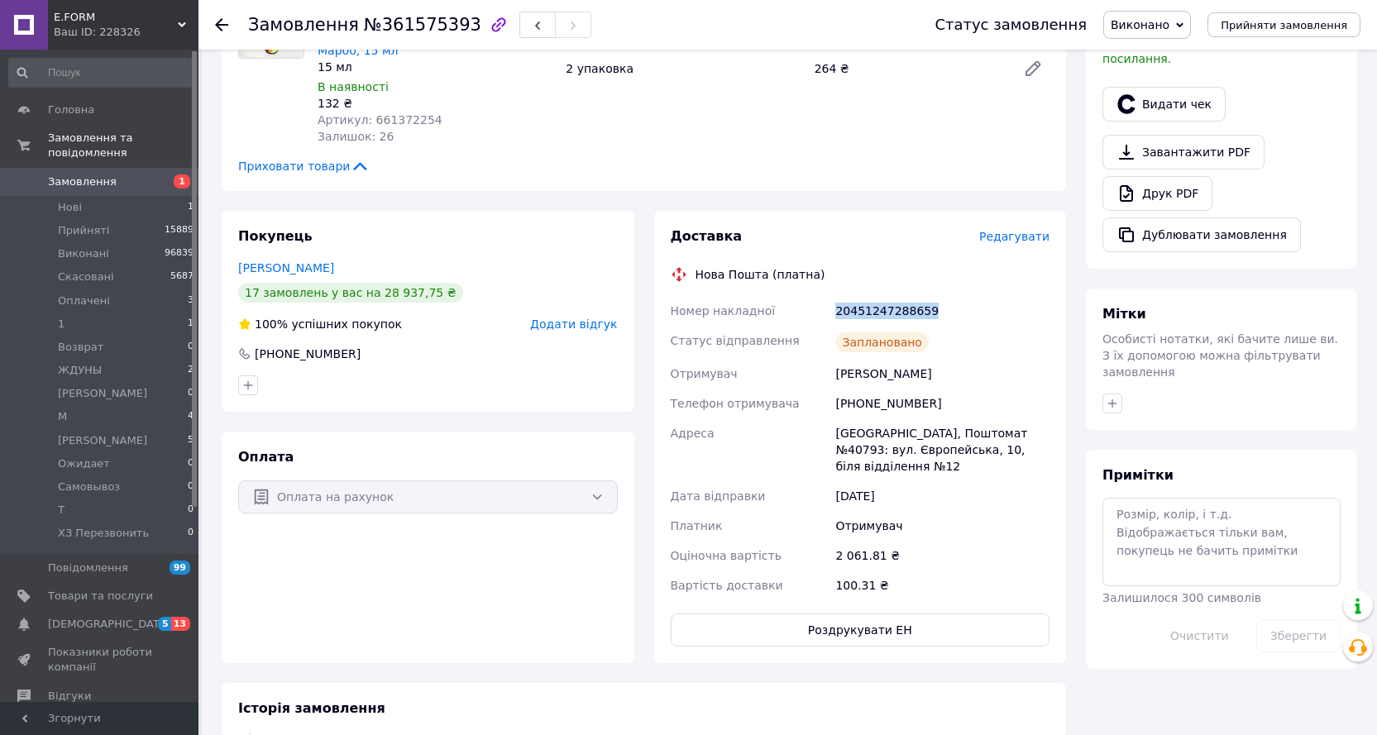
click at [219, 25] on use at bounding box center [221, 24] width 13 height 13
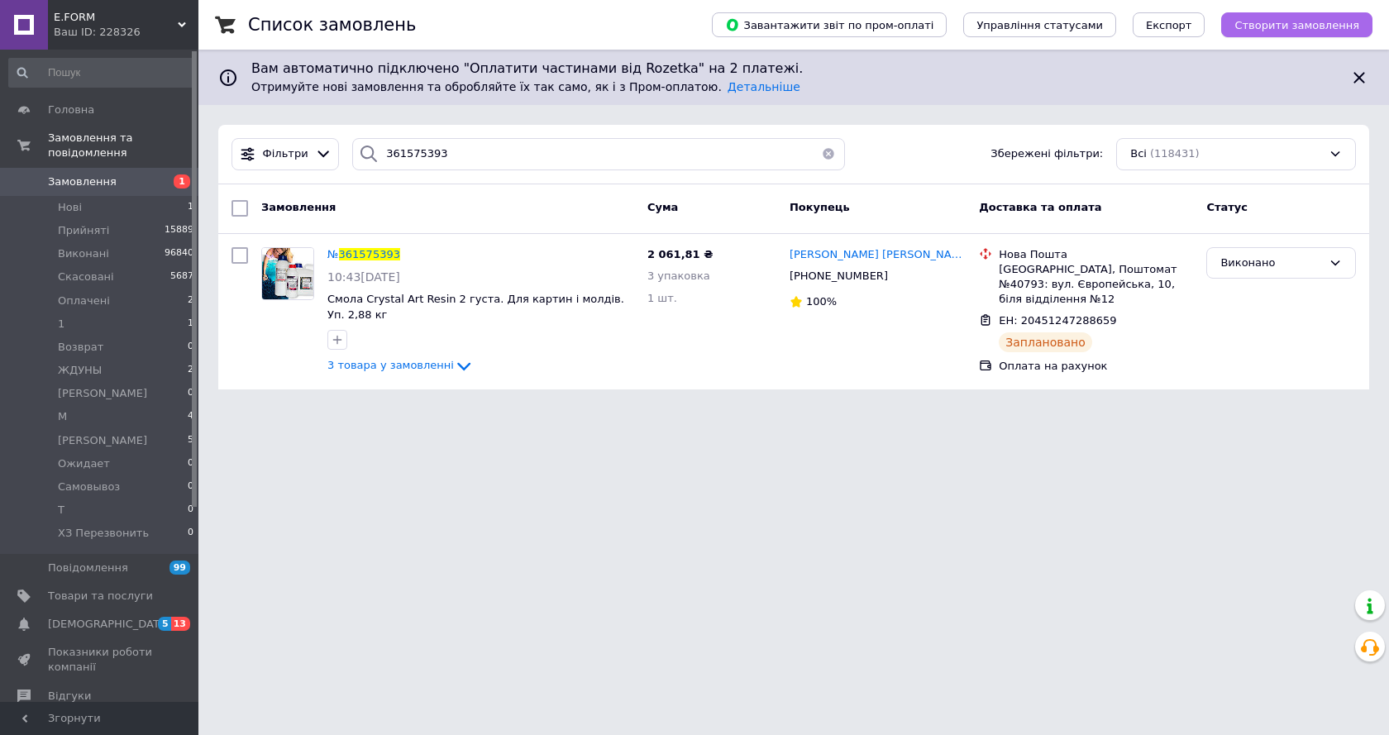
click at [1297, 28] on span "Створити замовлення" at bounding box center [1297, 25] width 125 height 12
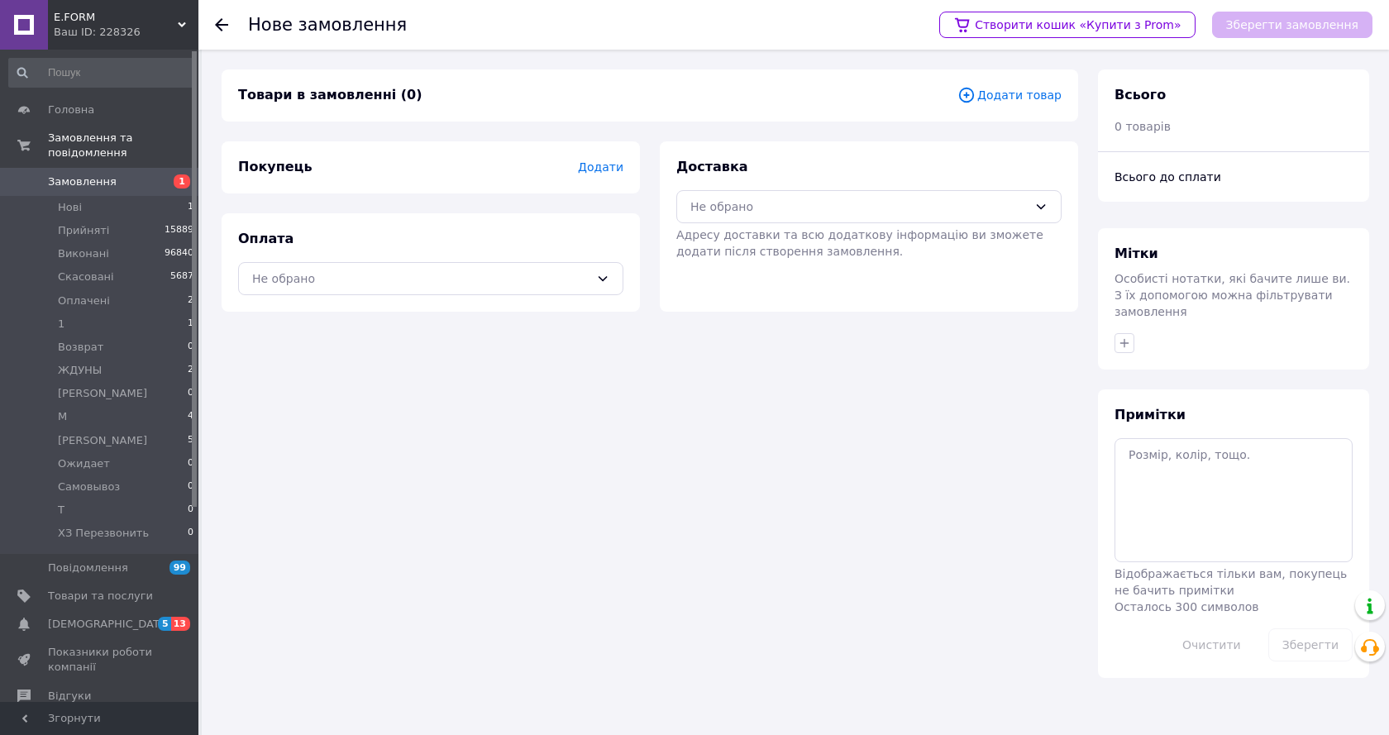
click at [1020, 96] on span "Додати товар" at bounding box center [1010, 95] width 104 height 18
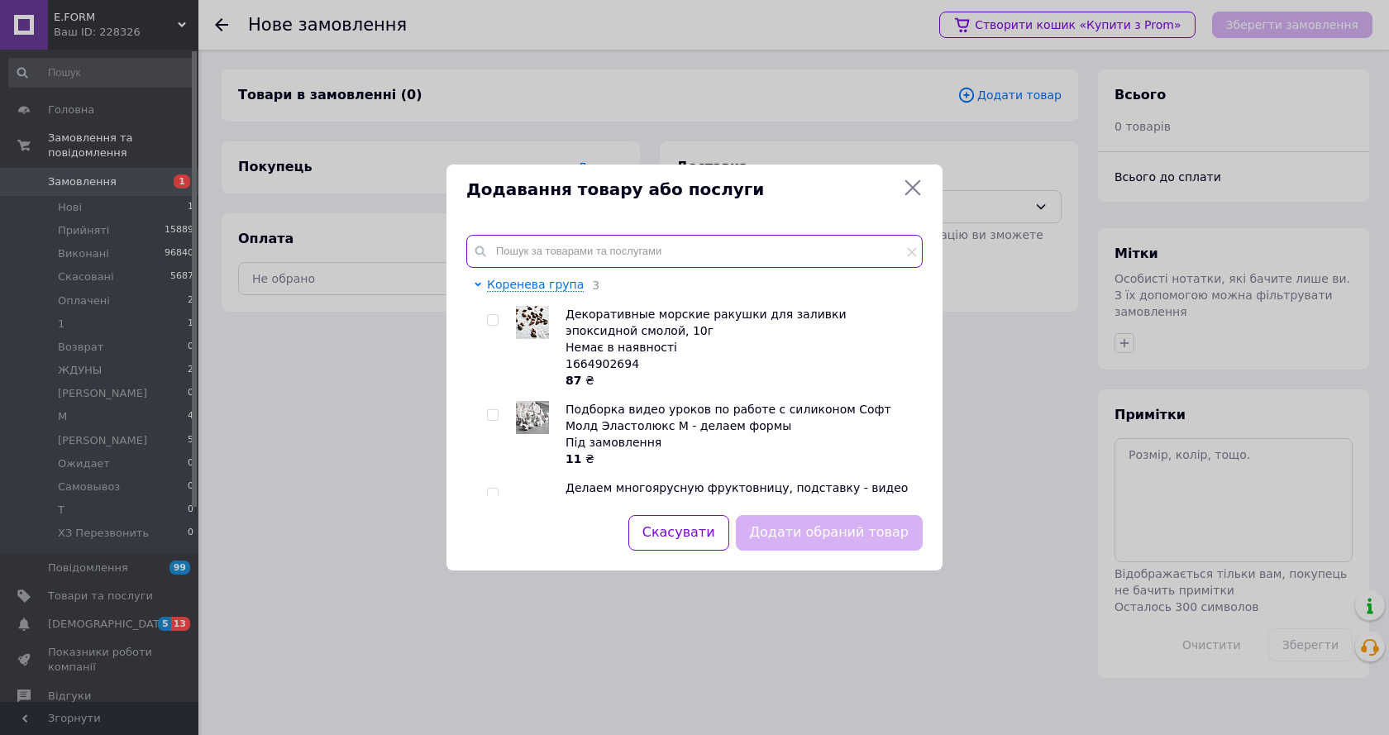
paste input "571655465"
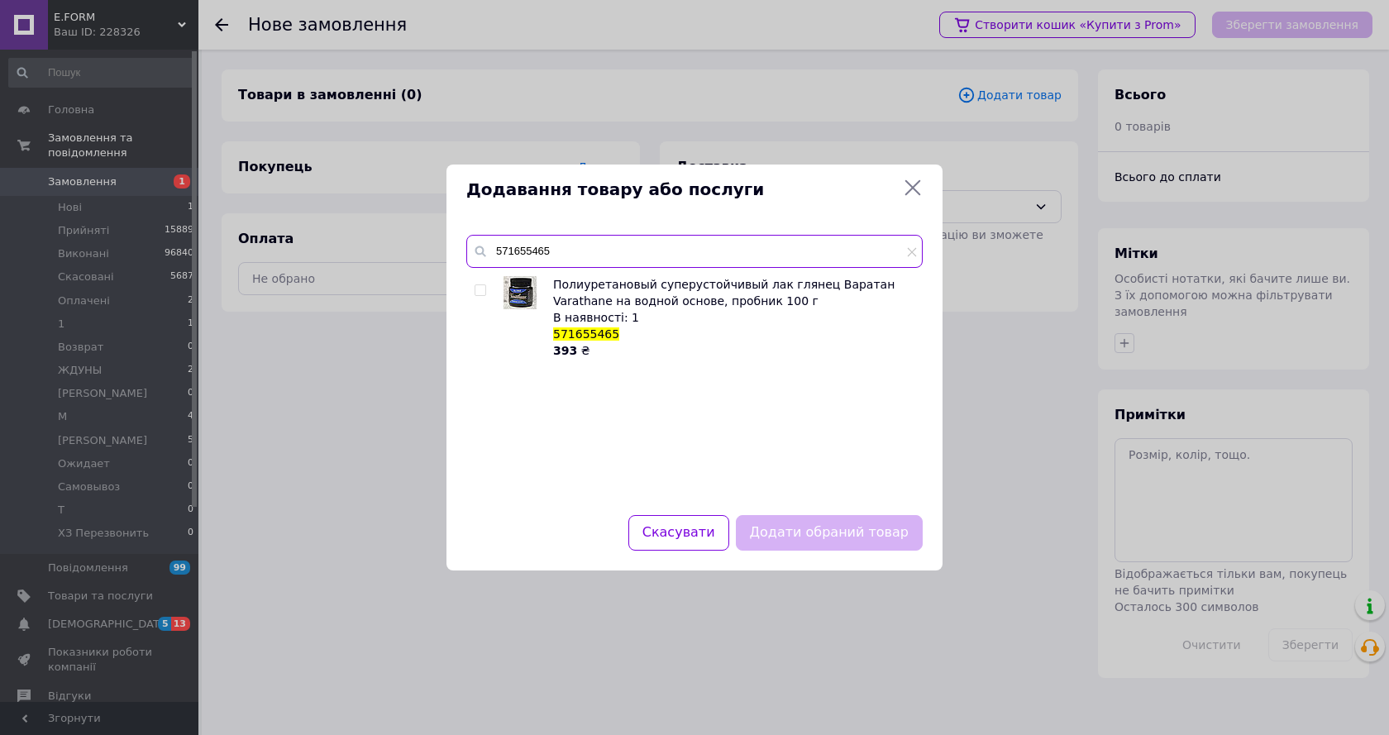
type input "571655465"
click at [481, 294] on input "checkbox" at bounding box center [480, 290] width 11 height 11
checkbox input "true"
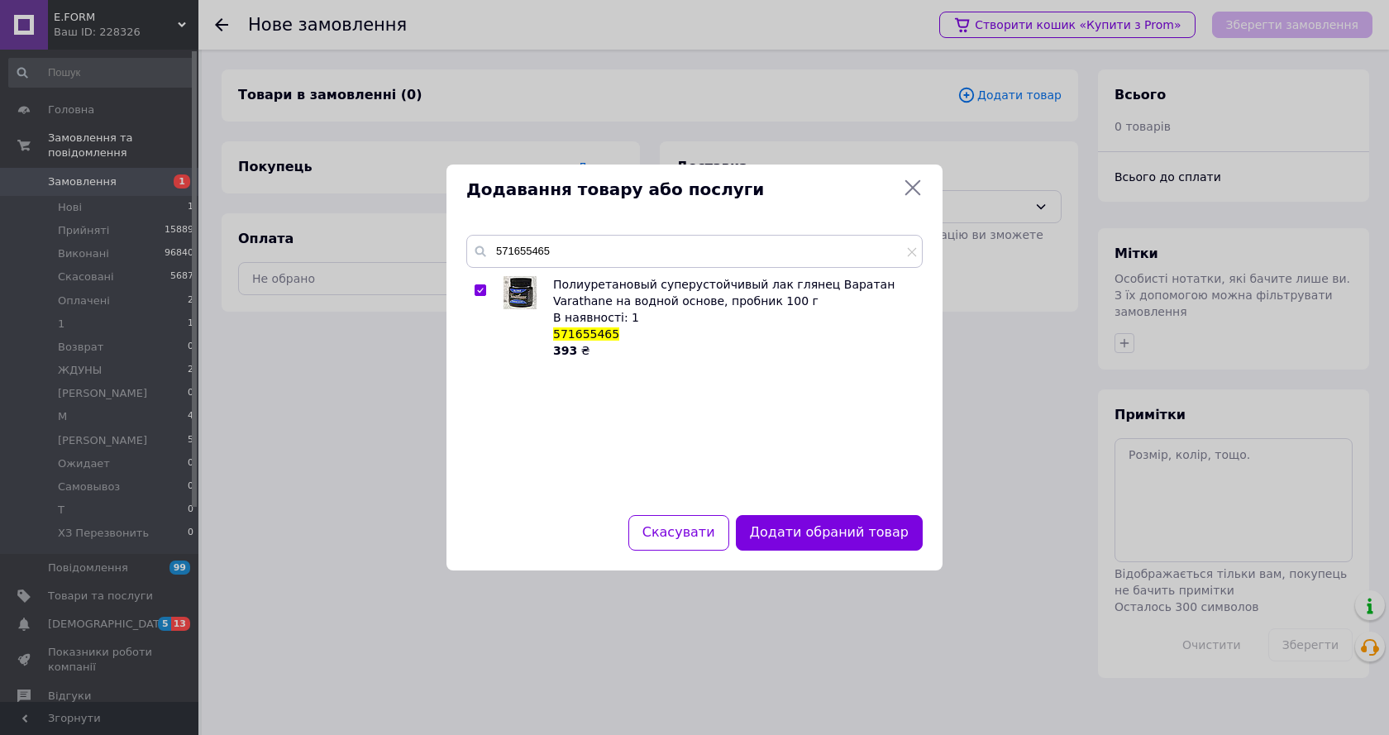
click at [911, 184] on icon at bounding box center [913, 188] width 20 height 20
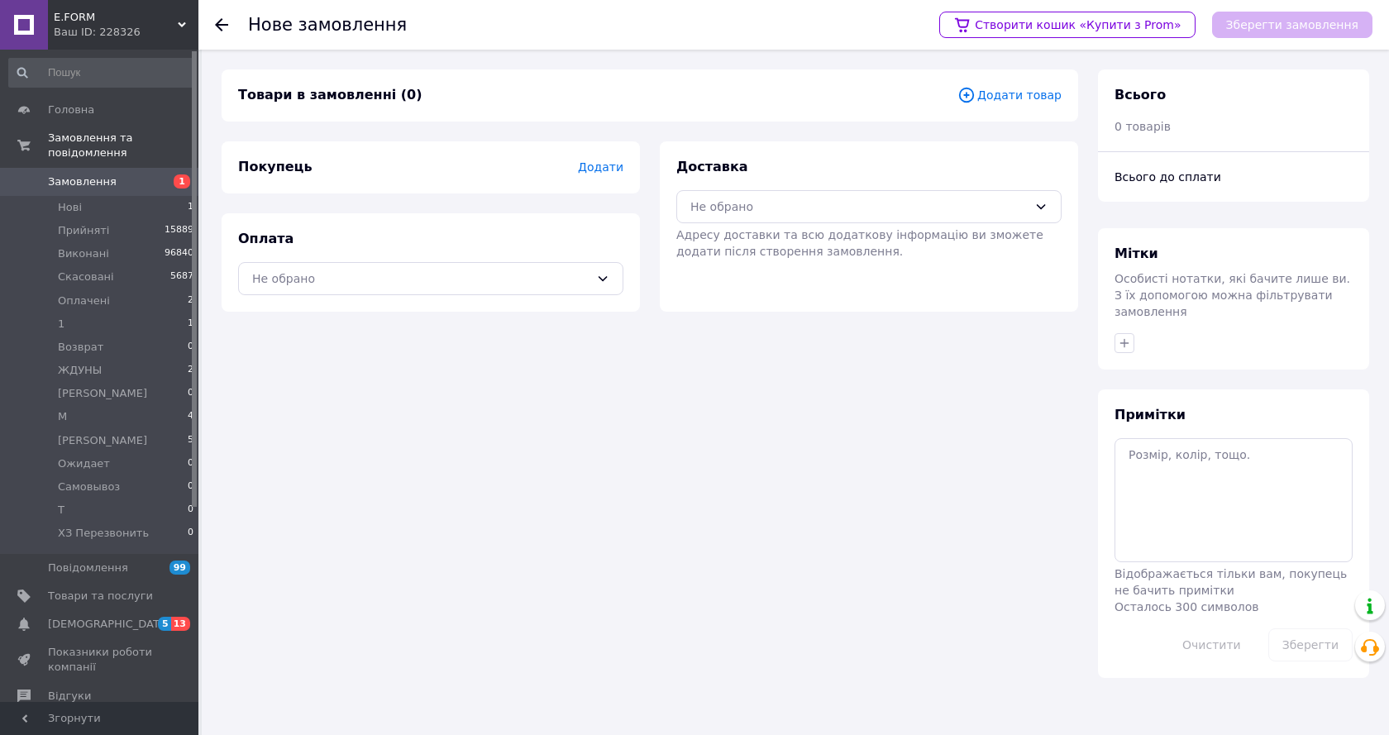
click at [1027, 98] on span "Додати товар" at bounding box center [1010, 95] width 104 height 18
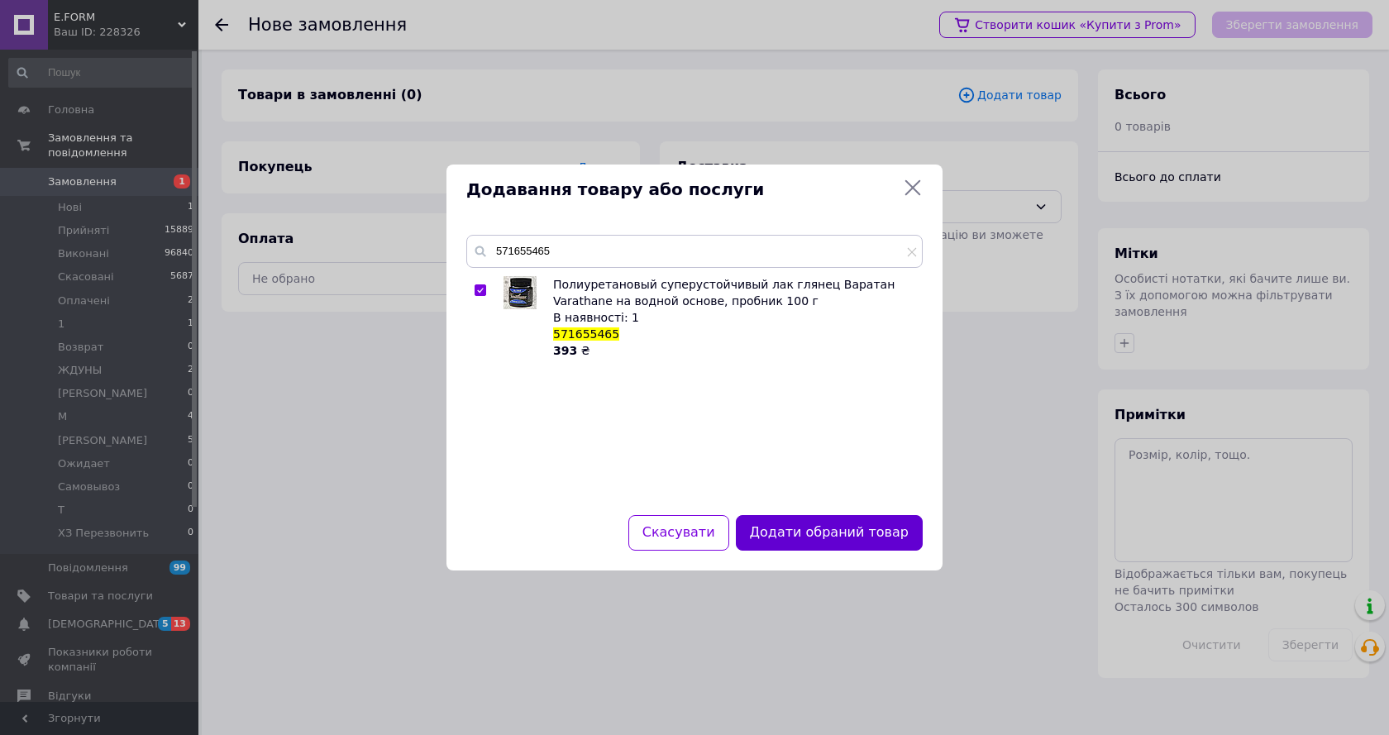
click at [830, 536] on button "Додати обраний товар" at bounding box center [829, 533] width 187 height 36
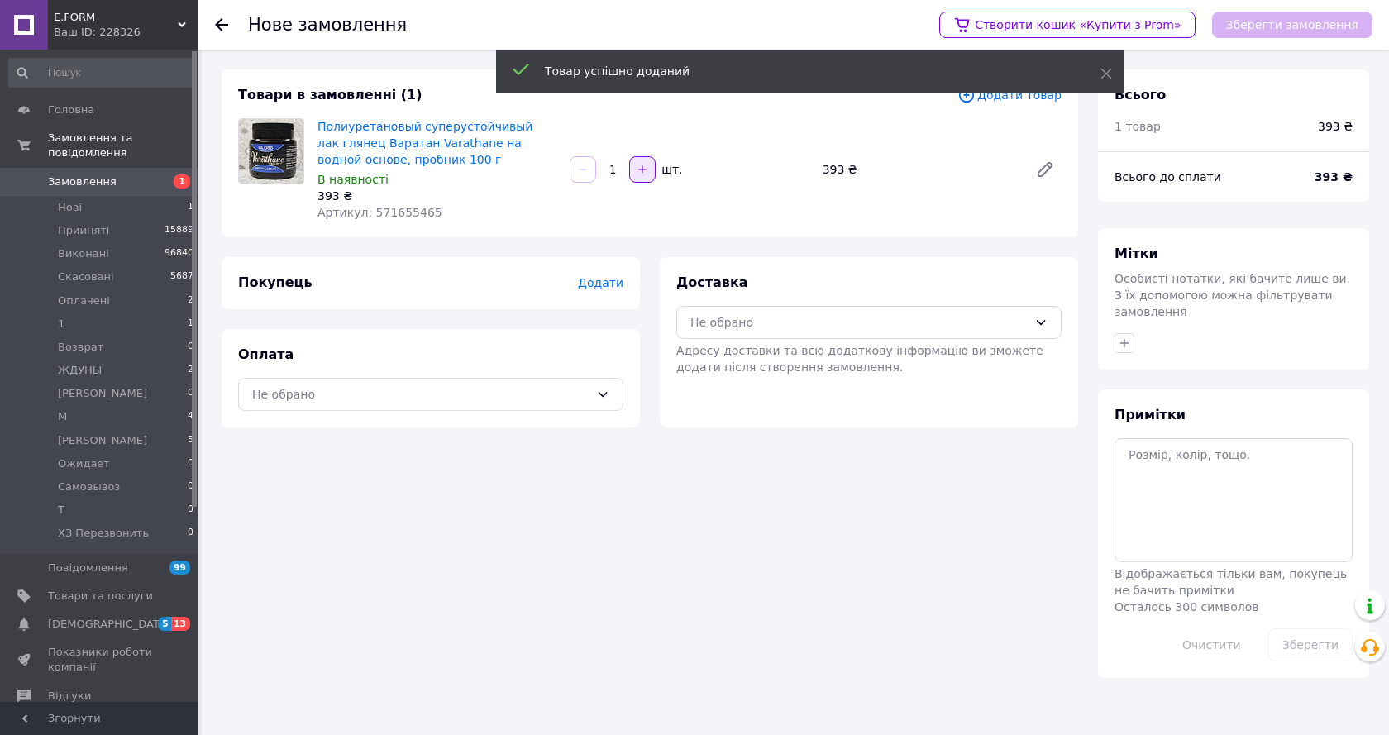
click at [634, 171] on button "button" at bounding box center [642, 169] width 26 height 26
click at [641, 174] on icon "button" at bounding box center [643, 170] width 12 height 12
type input "3"
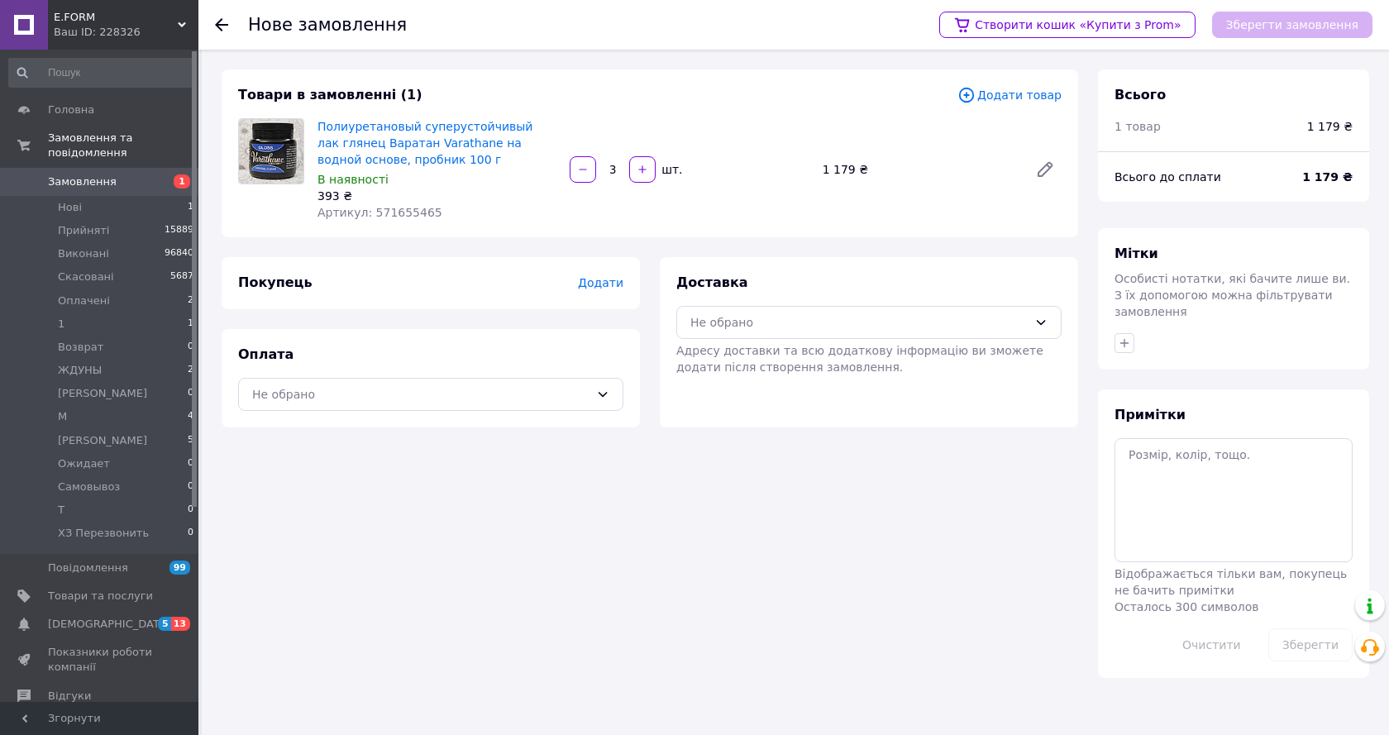
click at [1013, 91] on span "Додати товар" at bounding box center [1010, 95] width 104 height 18
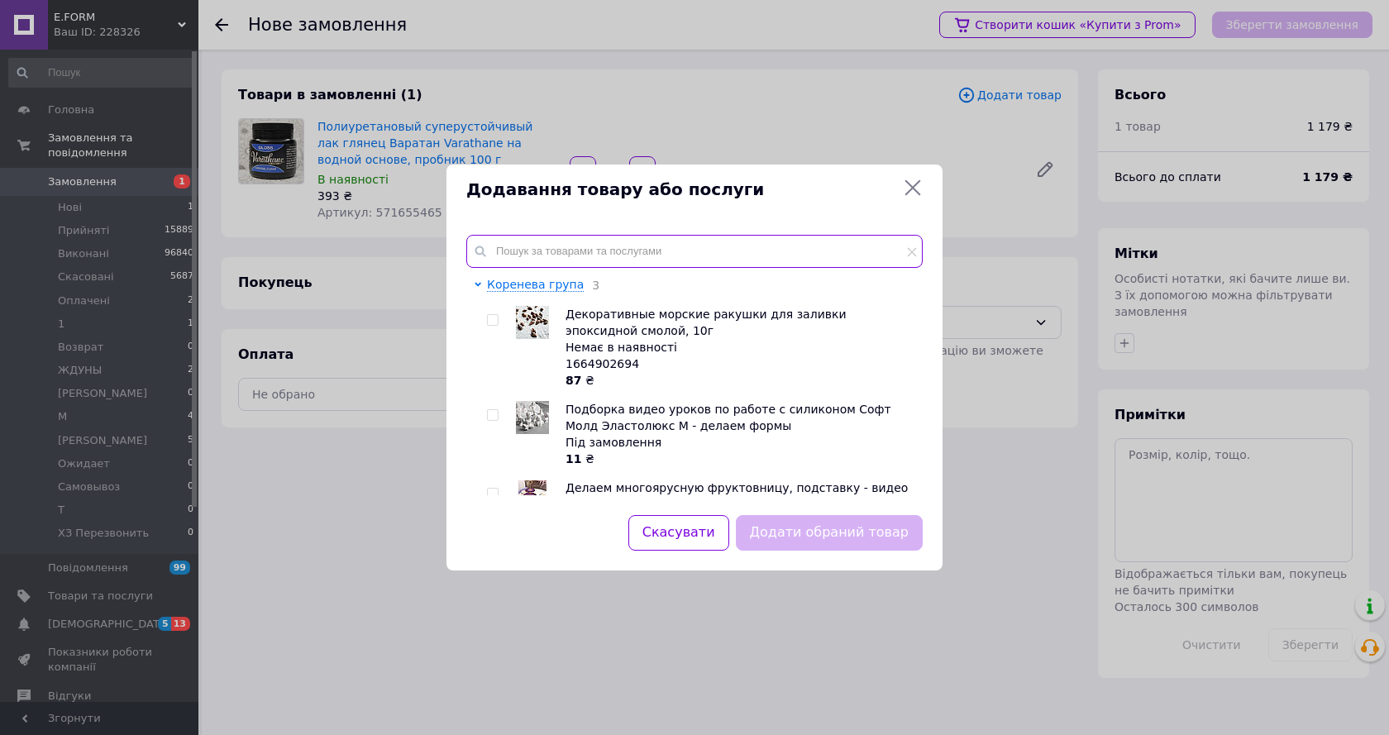
click at [540, 243] on input "text" at bounding box center [694, 251] width 456 height 33
paste input "1146745566"
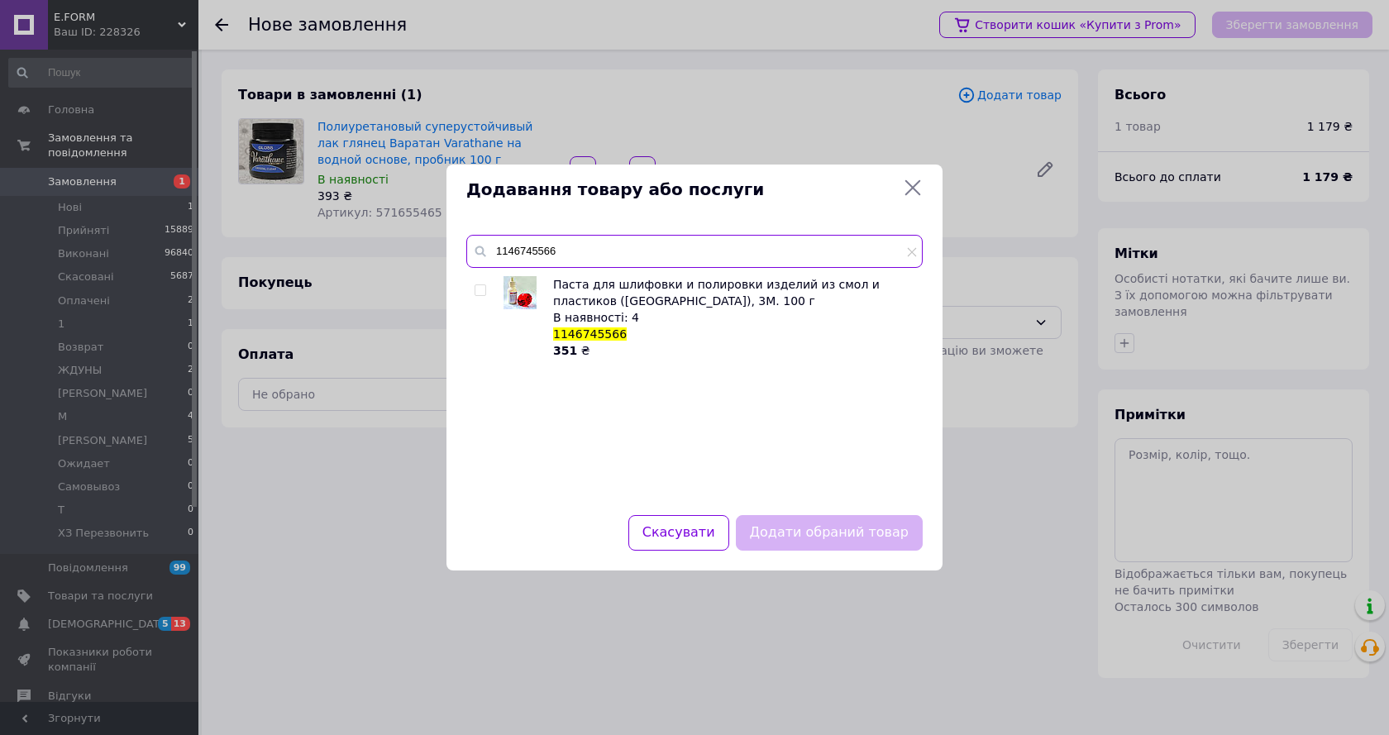
type input "1146745566"
click at [480, 289] on input "checkbox" at bounding box center [480, 290] width 11 height 11
checkbox input "true"
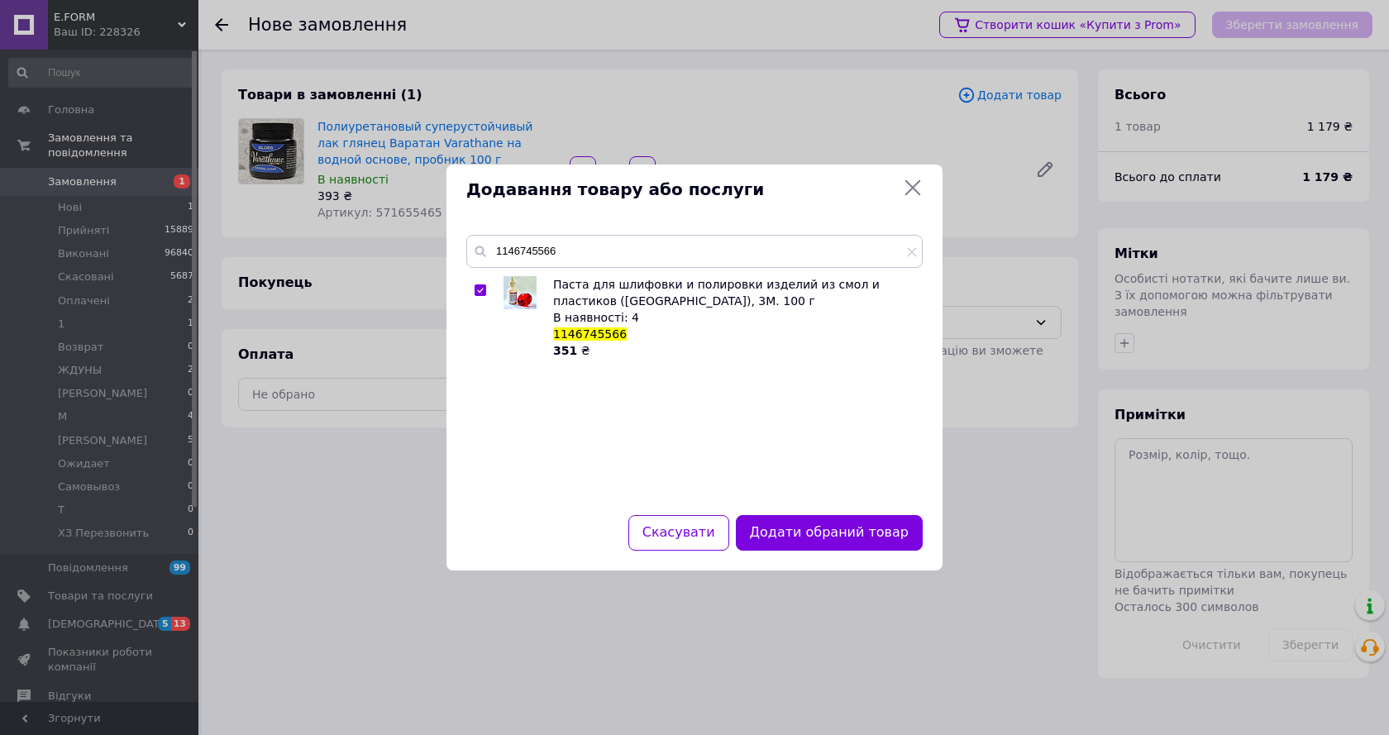
click at [830, 516] on button "Додати обраний товар" at bounding box center [829, 533] width 187 height 36
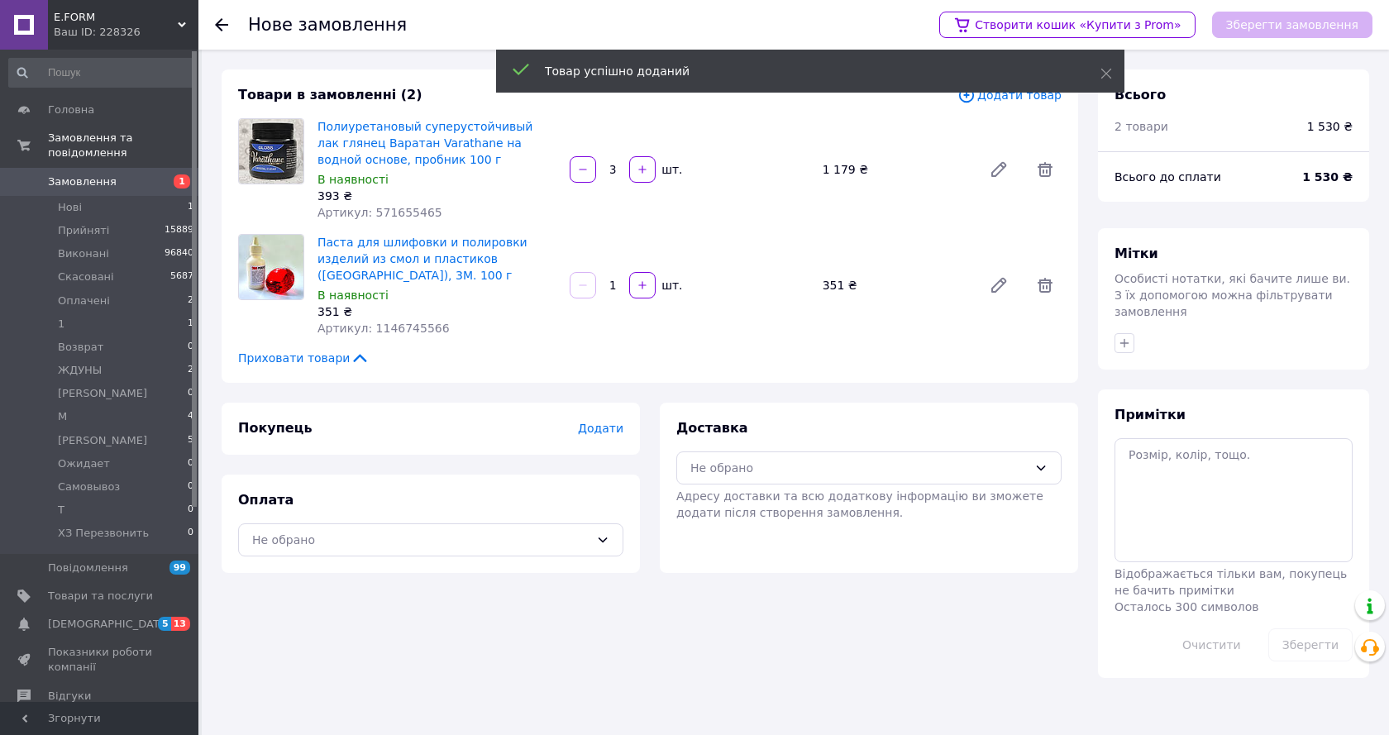
click at [599, 422] on span "Додати" at bounding box center [600, 428] width 45 height 13
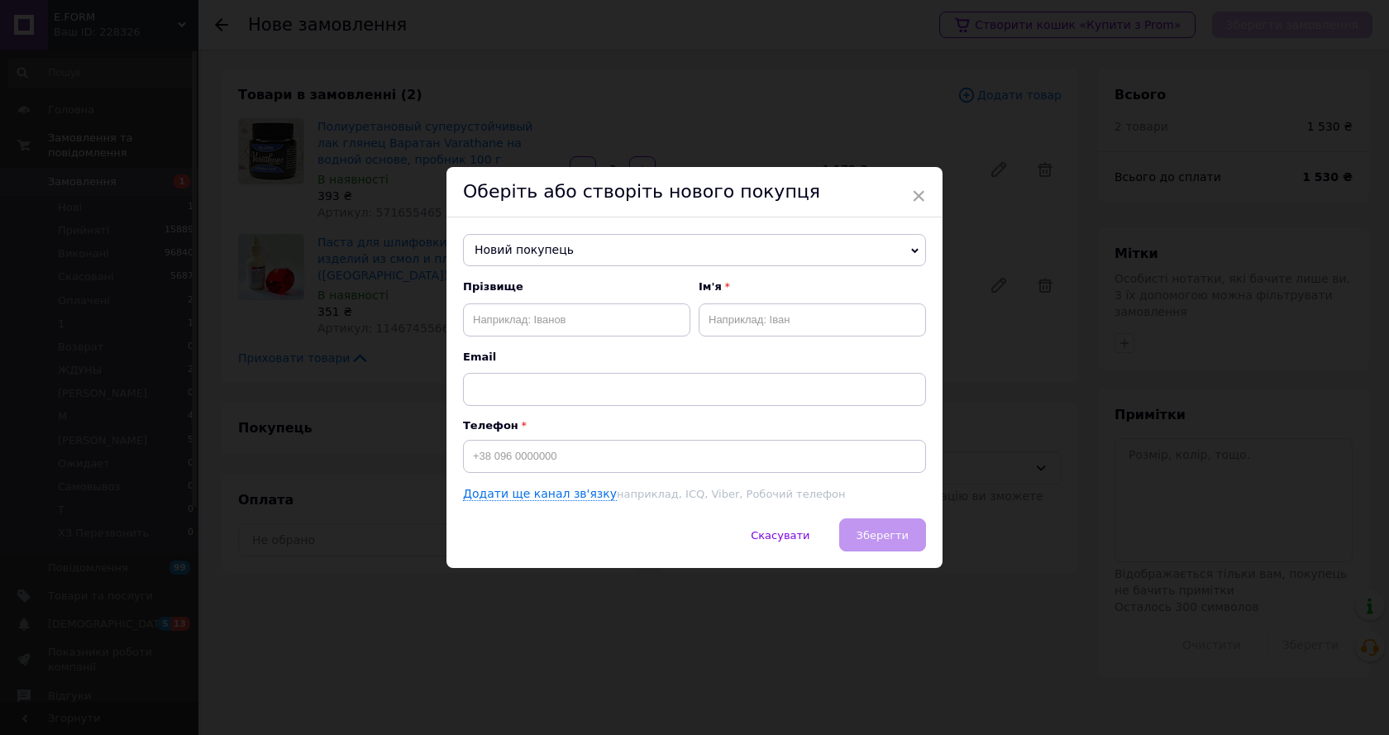
click at [542, 249] on span "Новий покупець" at bounding box center [694, 250] width 463 height 33
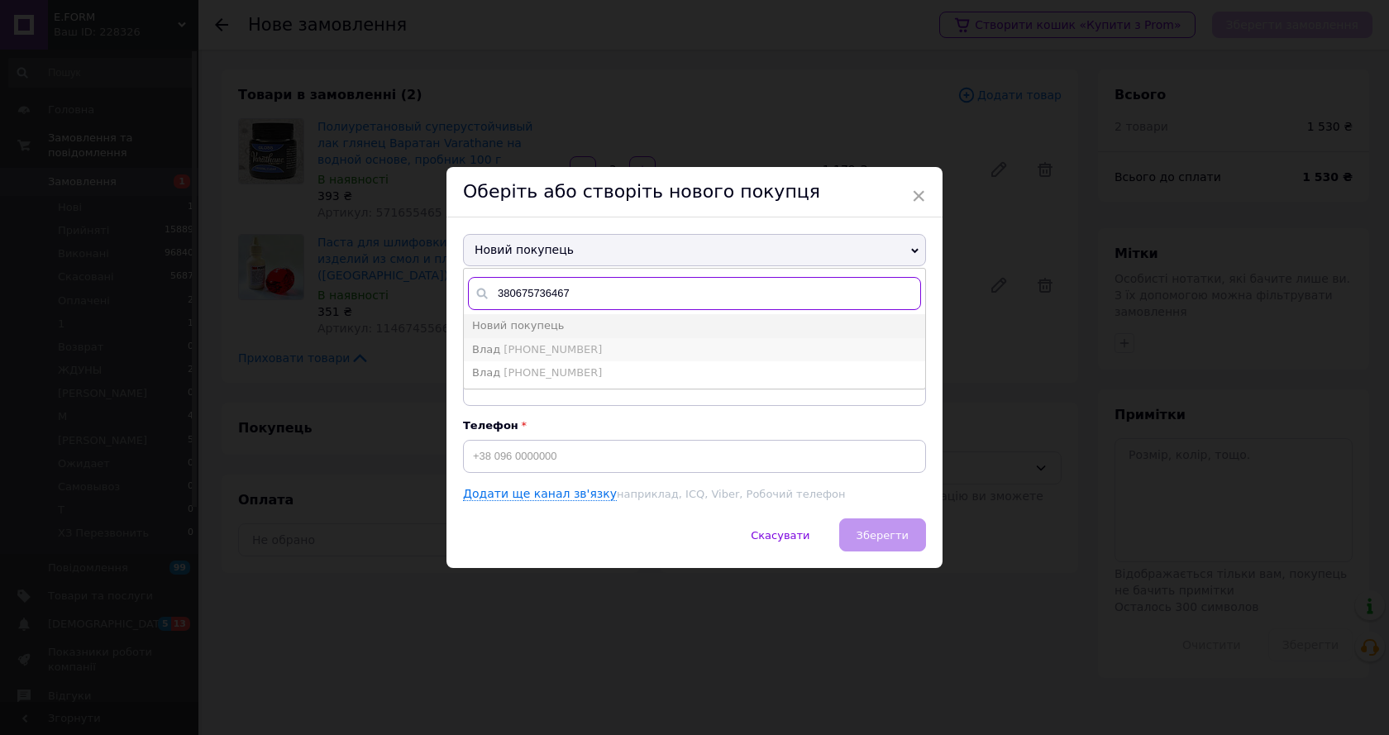
type input "380675736467"
click at [582, 349] on li "Влад [PHONE_NUMBER]" at bounding box center [694, 349] width 461 height 23
type input "Влад"
type input "[PHONE_NUMBER]"
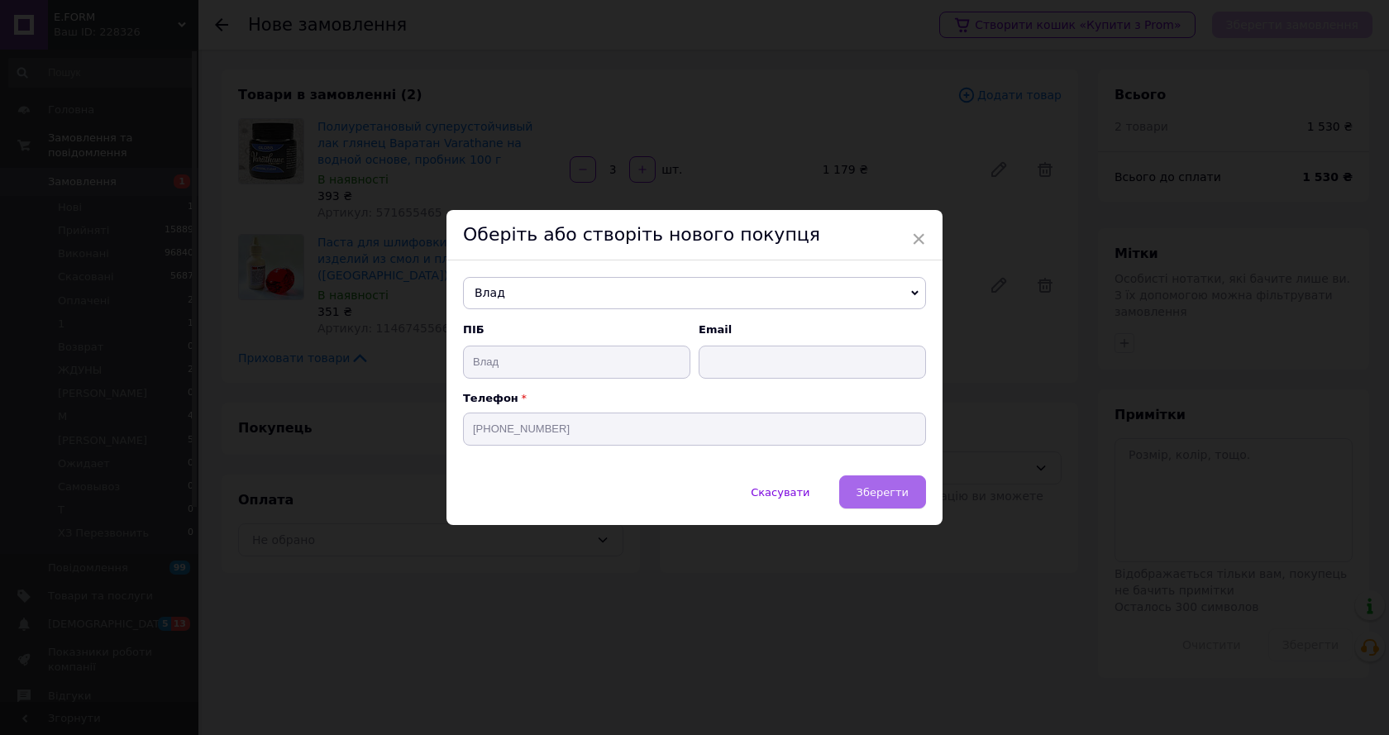
click at [877, 490] on span "Зберегти" at bounding box center [883, 492] width 52 height 12
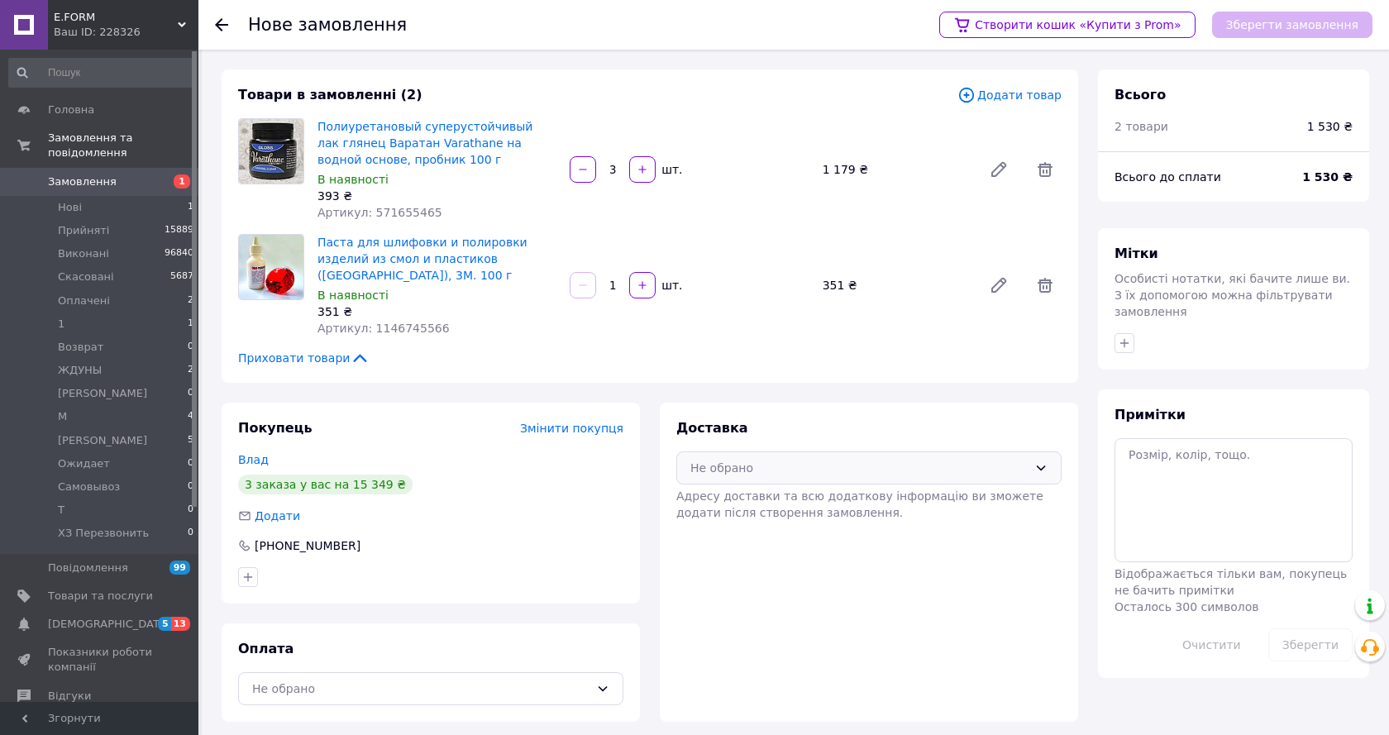
click at [781, 459] on div "Не обрано" at bounding box center [858, 468] width 337 height 18
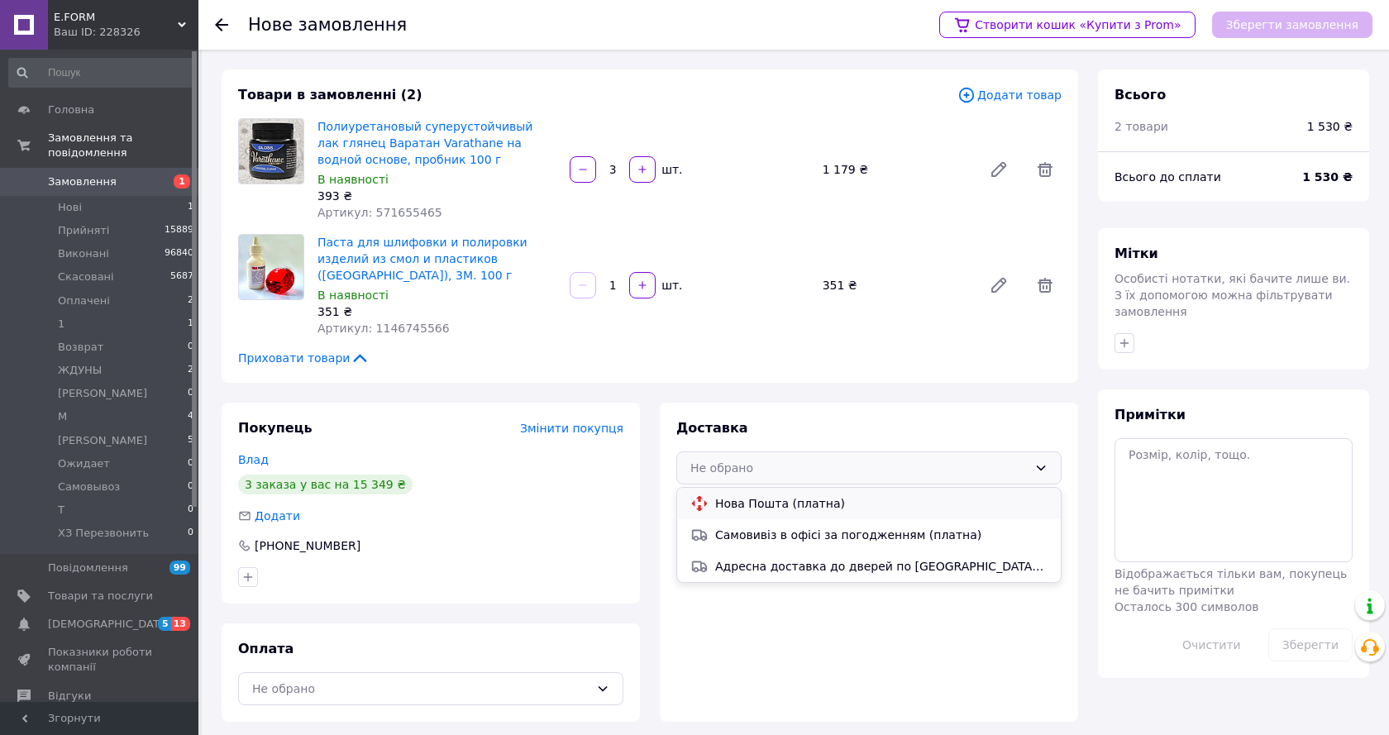
click at [790, 495] on span "Нова Пошта (платна)" at bounding box center [881, 503] width 332 height 17
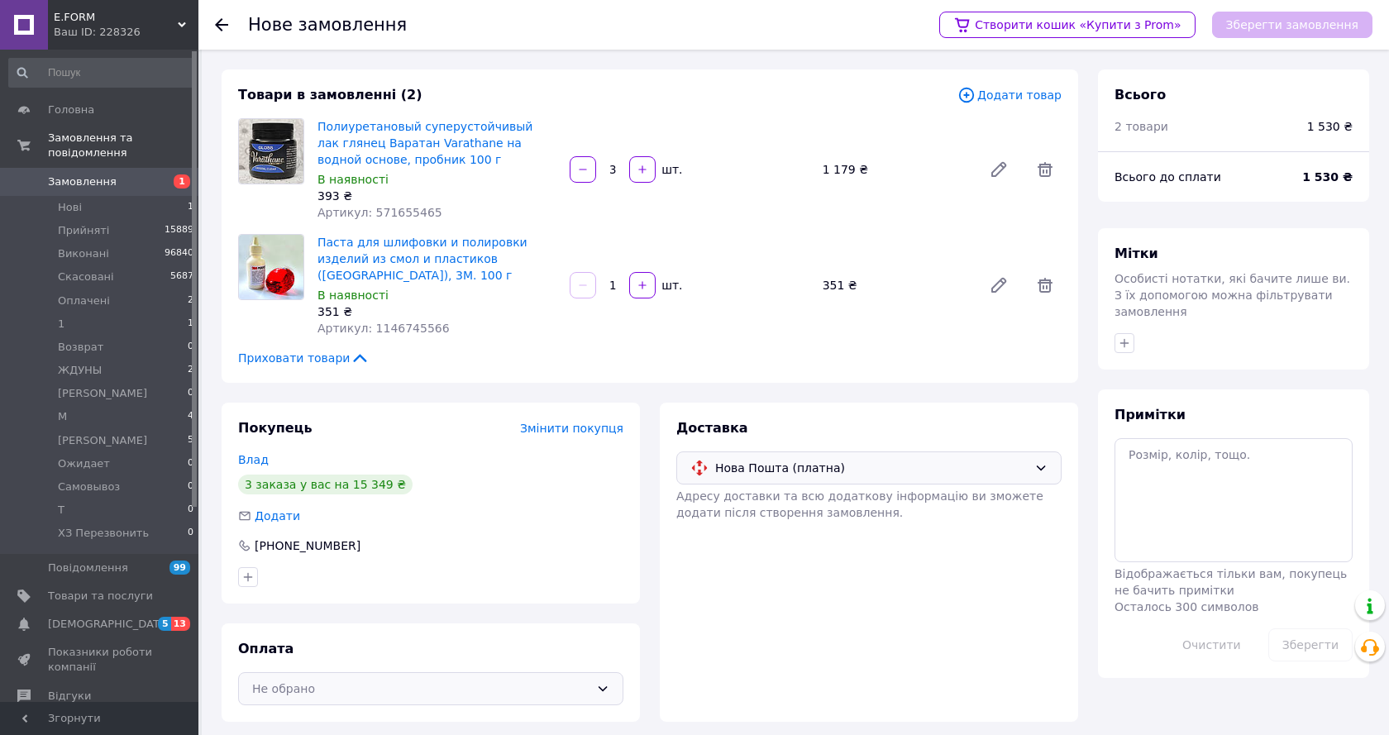
click at [436, 680] on div "Не обрано" at bounding box center [420, 689] width 337 height 18
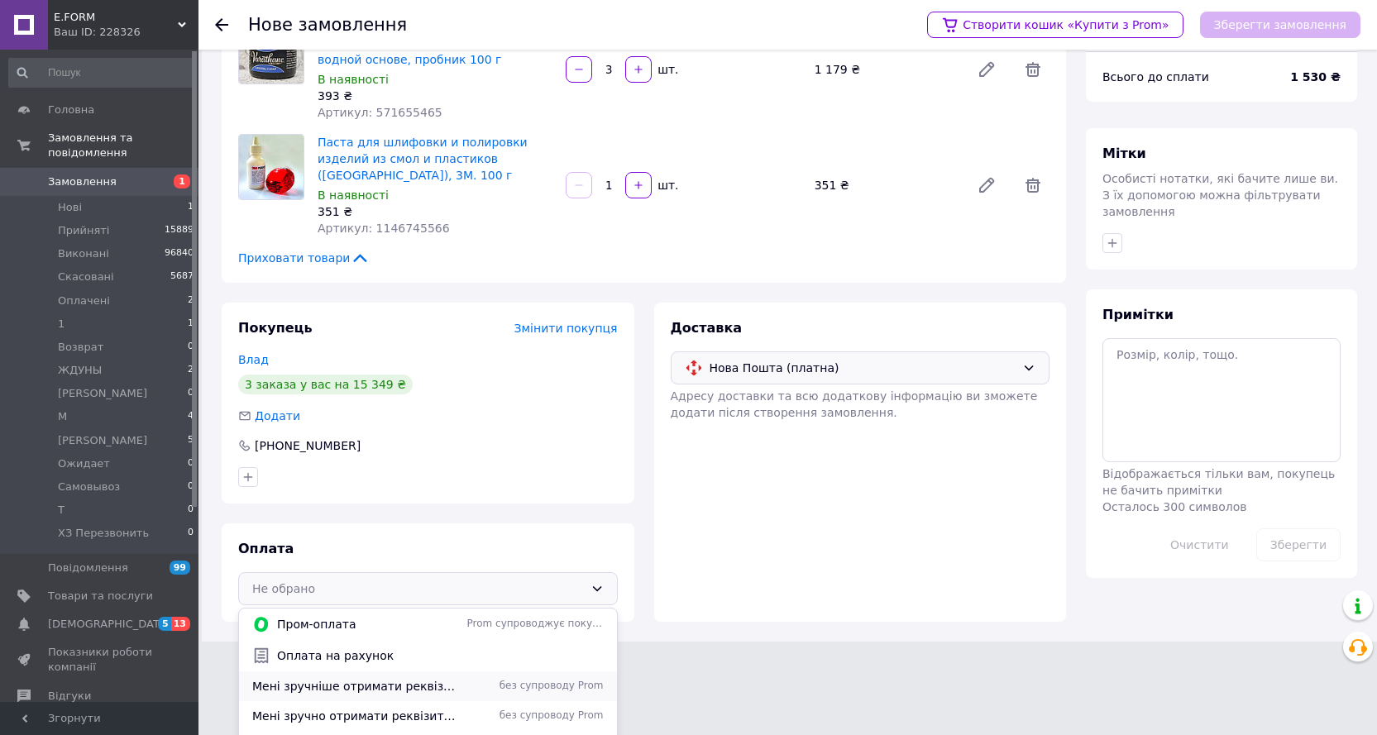
scroll to position [83, 0]
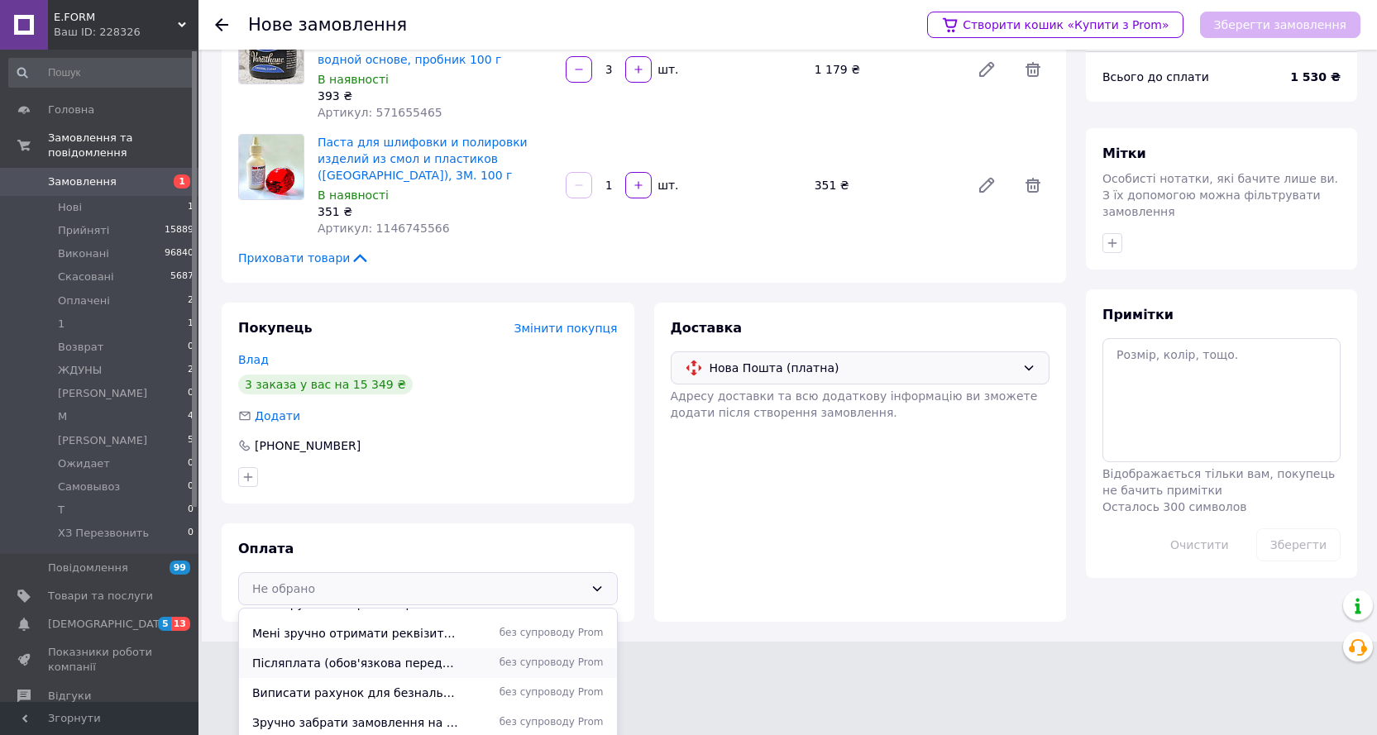
click at [427, 655] on span "Післяплата (обов'язкова передоплата від 150 грн.), решта суми оплачується при о…" at bounding box center [356, 663] width 208 height 17
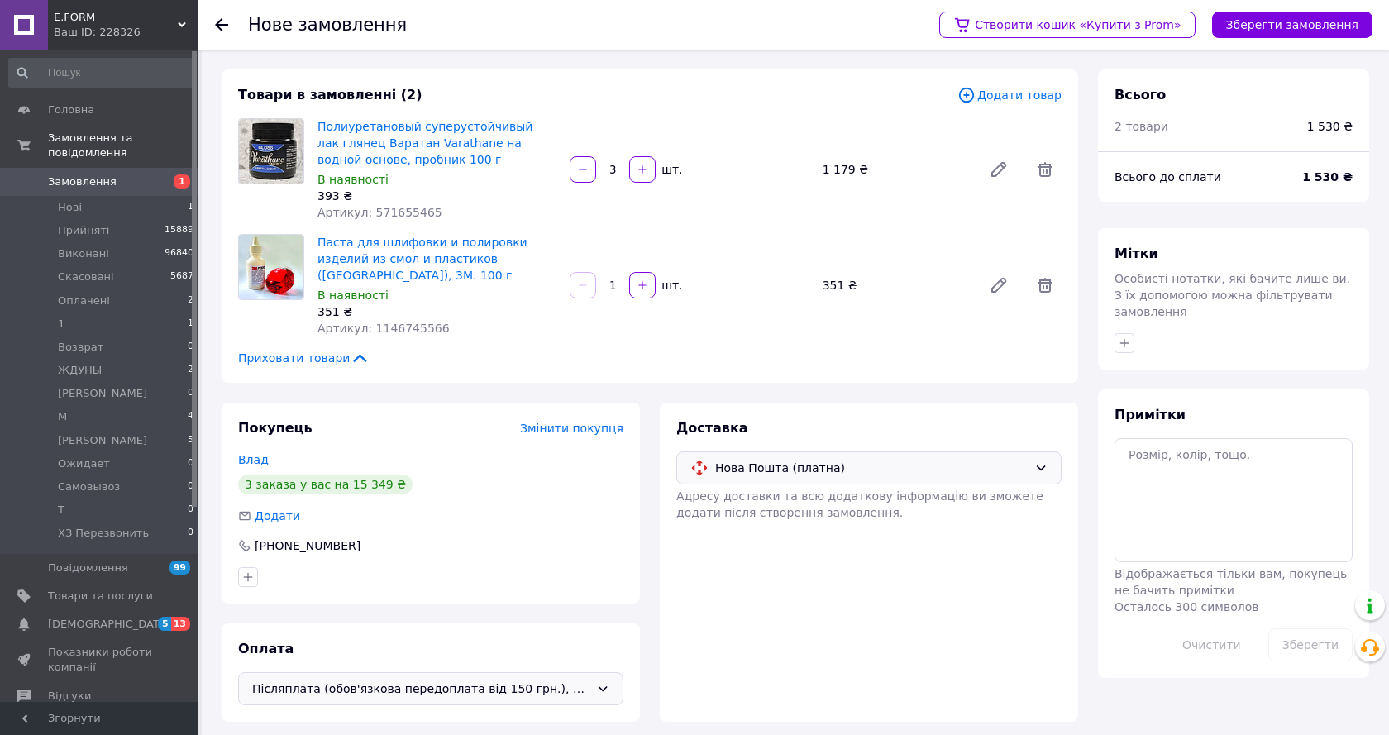
click at [1018, 555] on div "Доставка Нова Пошта (платна) Адресу доставки та всю додаткову інформацію ви змо…" at bounding box center [869, 562] width 418 height 319
click at [754, 213] on div "Полиуретановый суперустойчивый лак глянец Варатан Varathane на водной основе, п…" at bounding box center [689, 169] width 757 height 109
click at [1287, 22] on button "Зберегти замовлення" at bounding box center [1292, 25] width 160 height 26
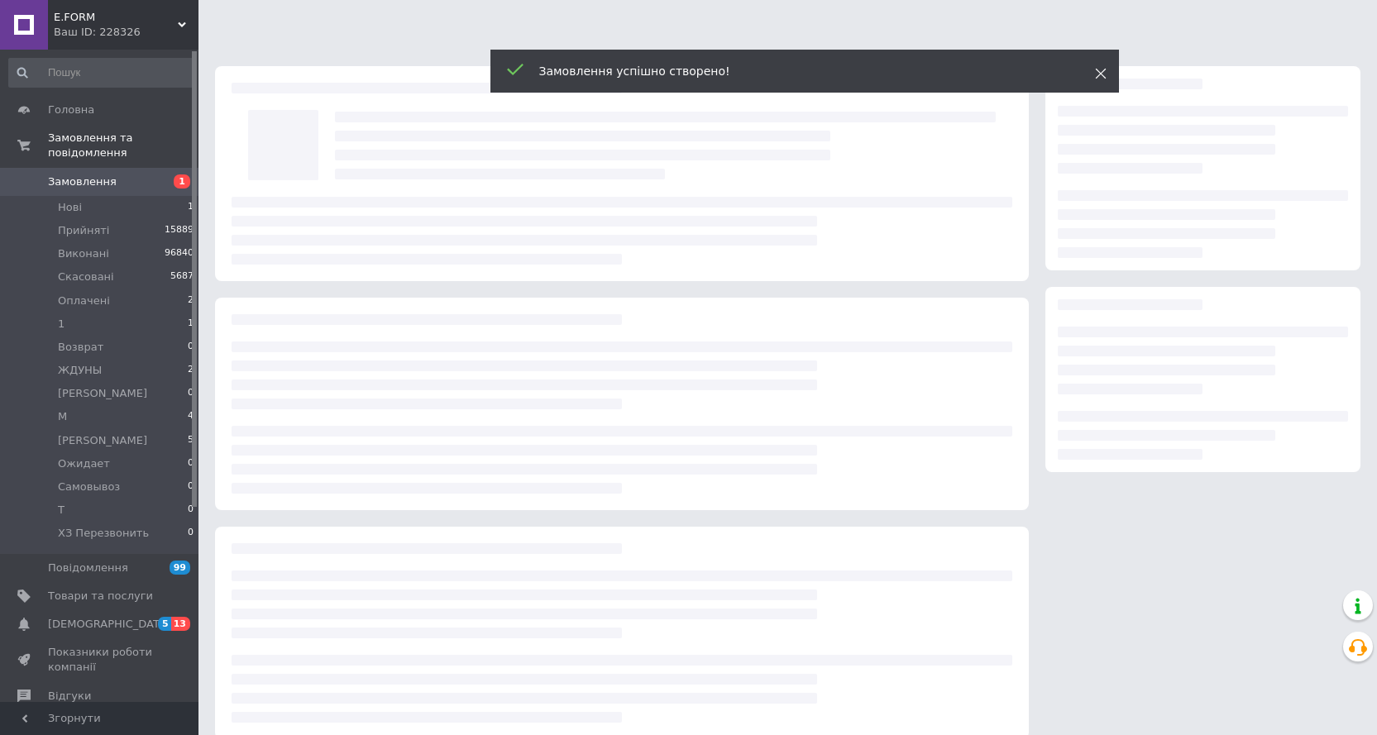
click at [1101, 76] on div "Замовлення успішно створено!" at bounding box center [804, 73] width 628 height 47
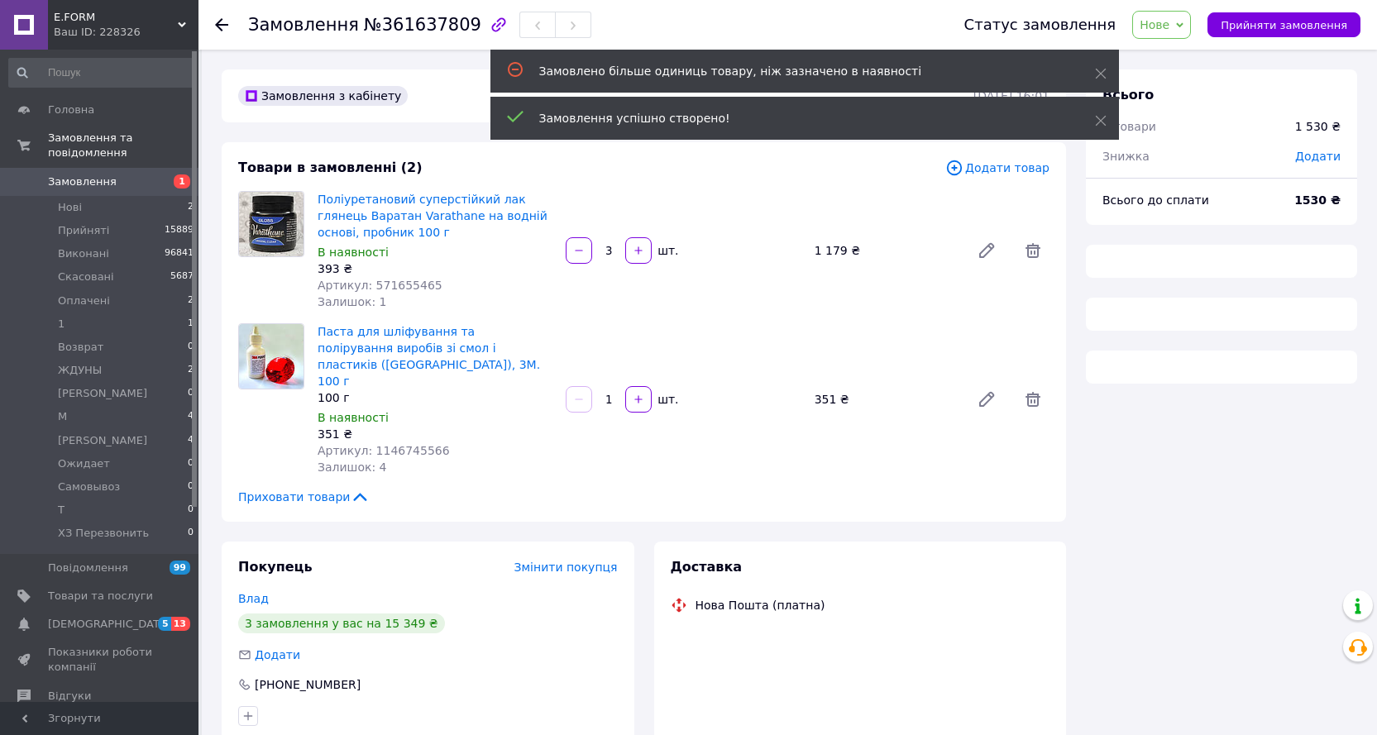
click at [1169, 26] on span "Нове" at bounding box center [1154, 24] width 30 height 13
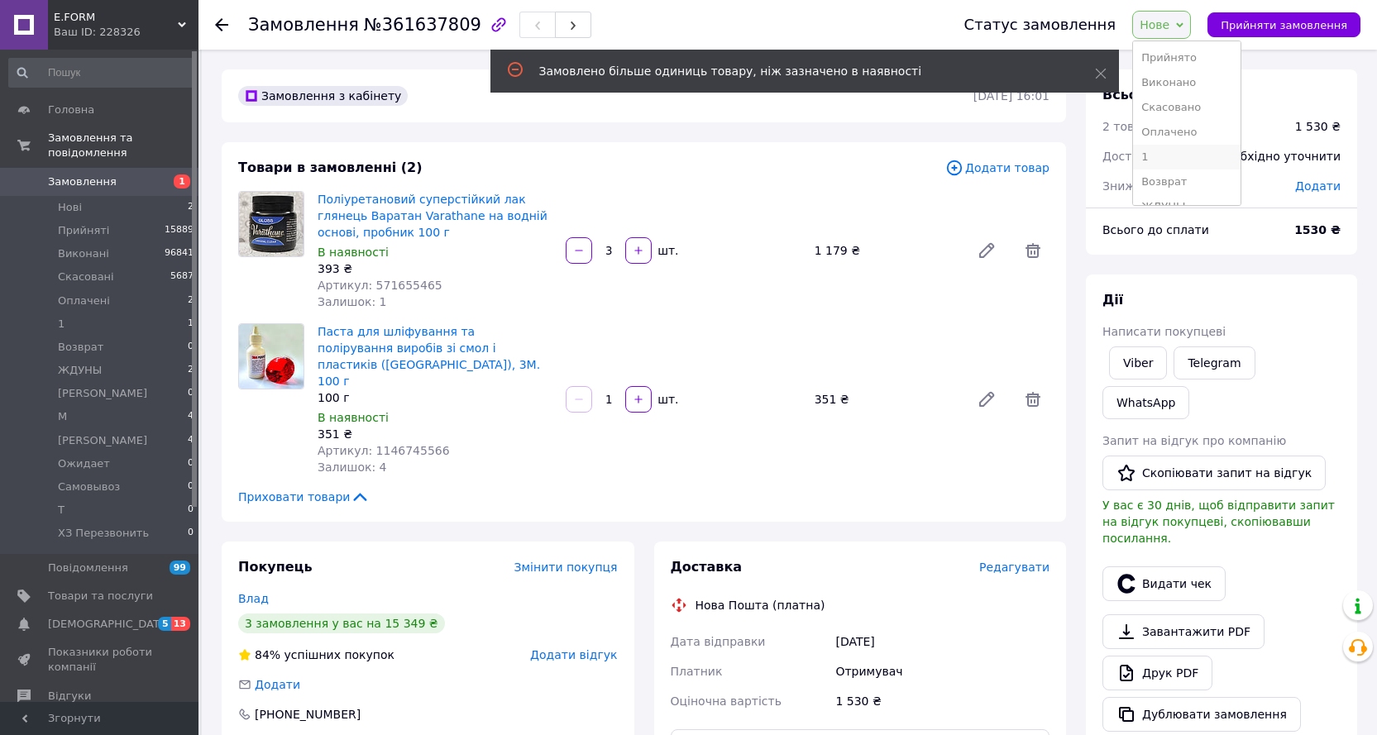
click at [1193, 155] on li "1" at bounding box center [1186, 157] width 107 height 25
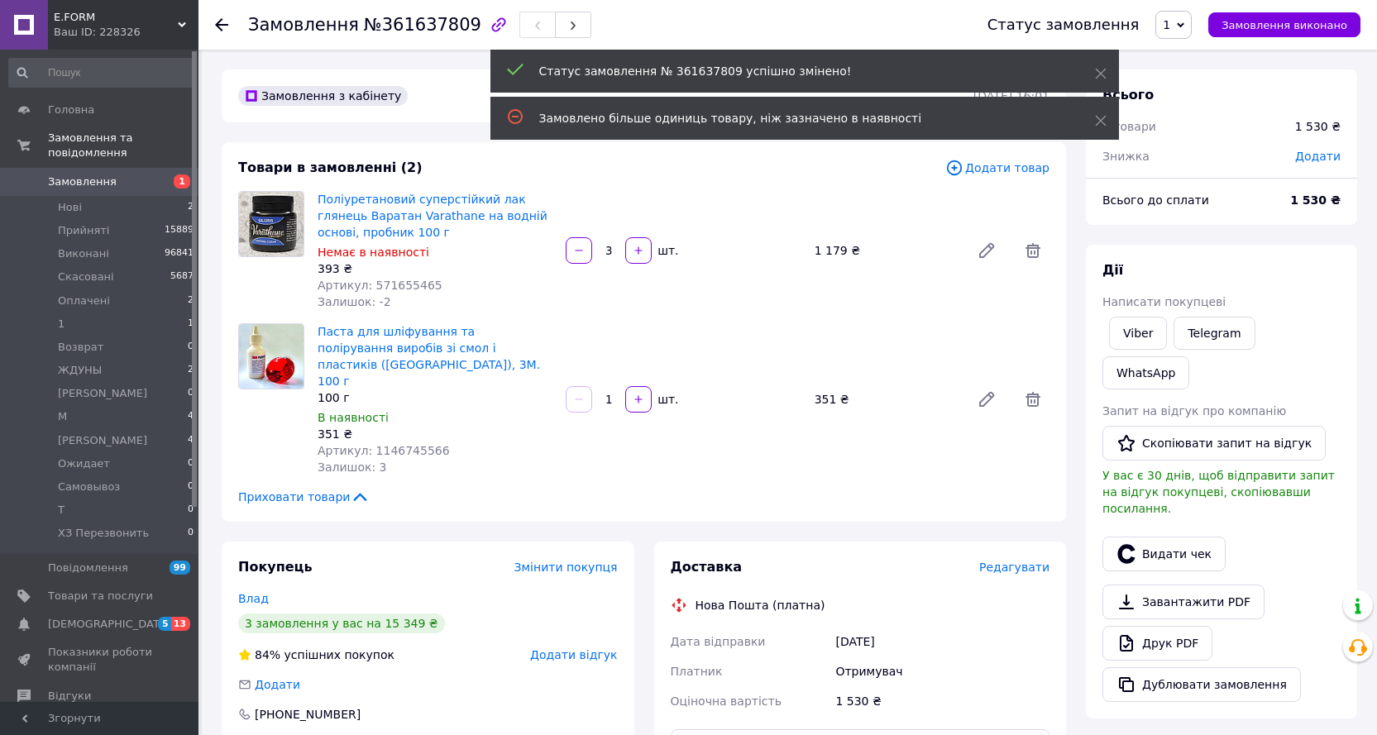
click at [708, 318] on div "Товари в замовленні (2) Додати товар Поліуретановий суперстійкий лак глянець Ва…" at bounding box center [644, 332] width 844 height 380
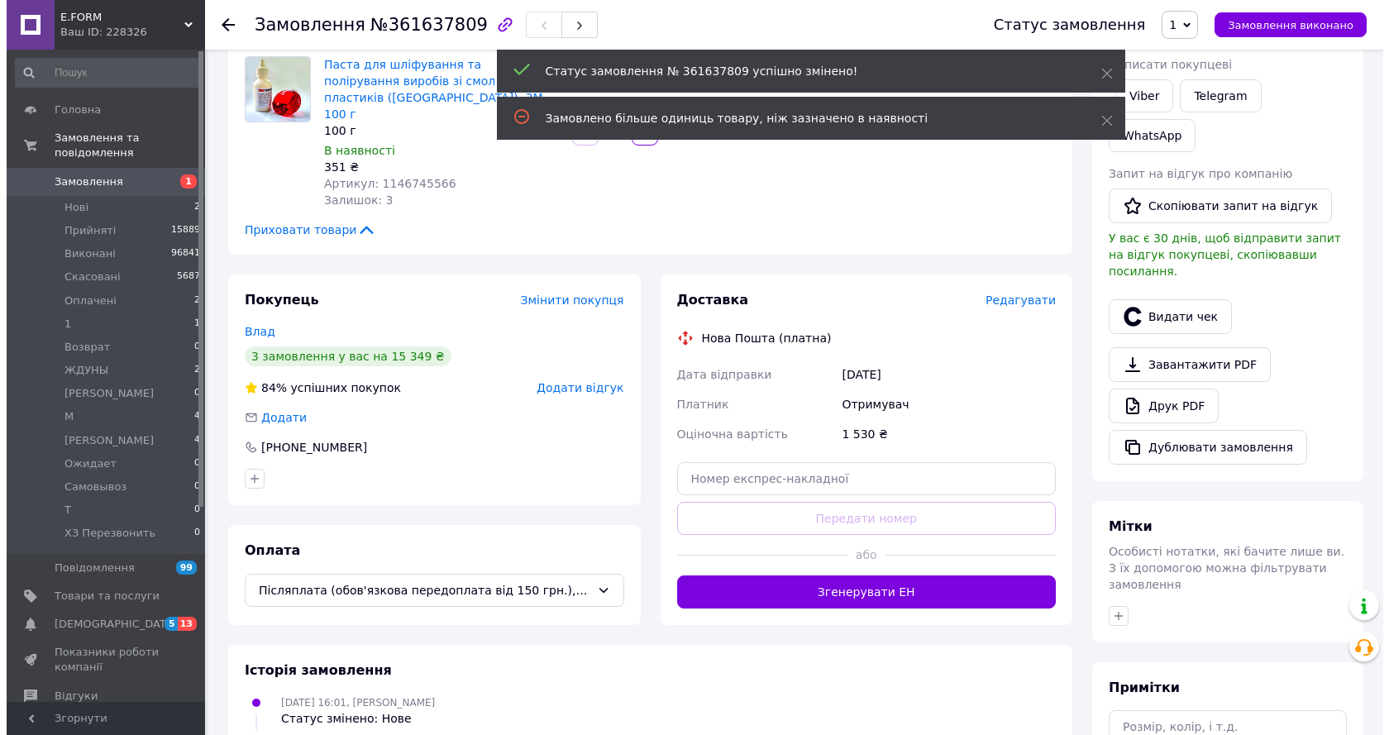
scroll to position [361, 0]
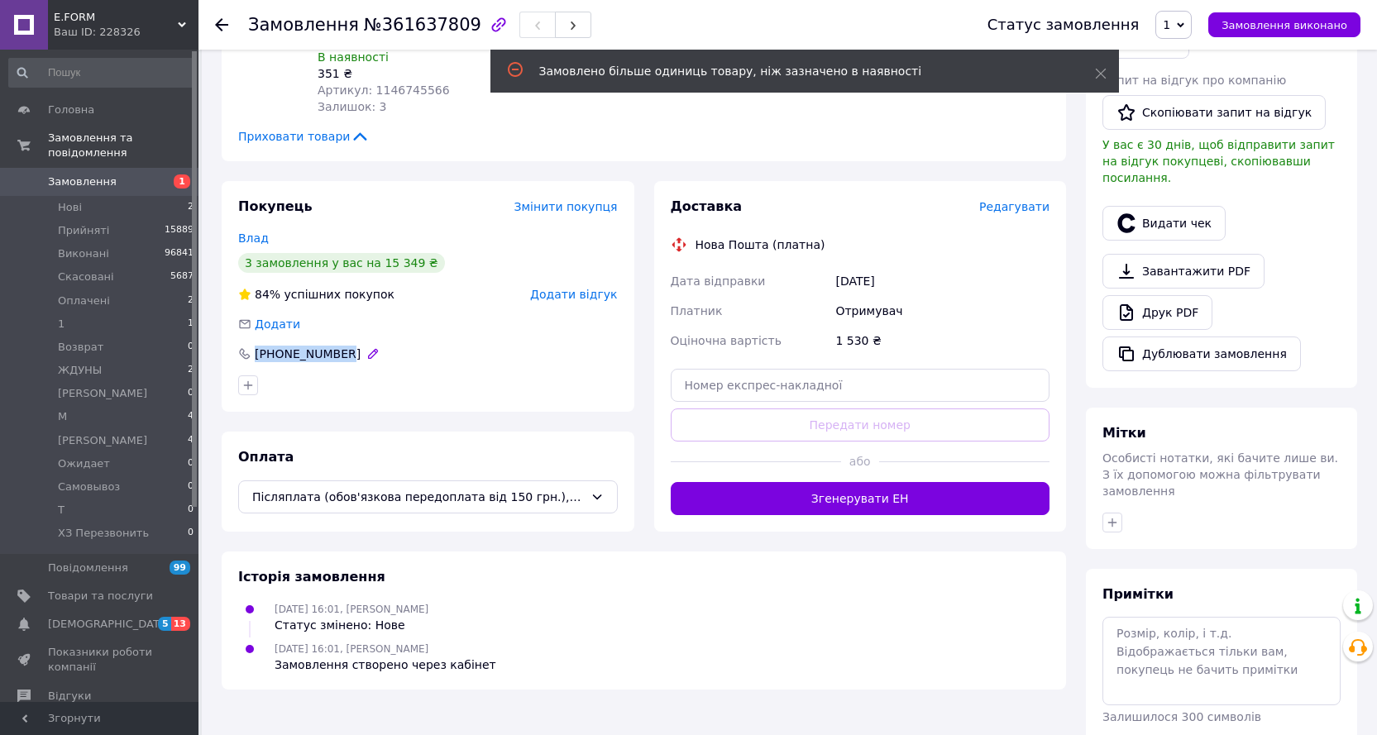
drag, startPoint x: 337, startPoint y: 333, endPoint x: 253, endPoint y: 333, distance: 83.5
click at [253, 346] on div "[PHONE_NUMBER]" at bounding box center [307, 354] width 109 height 17
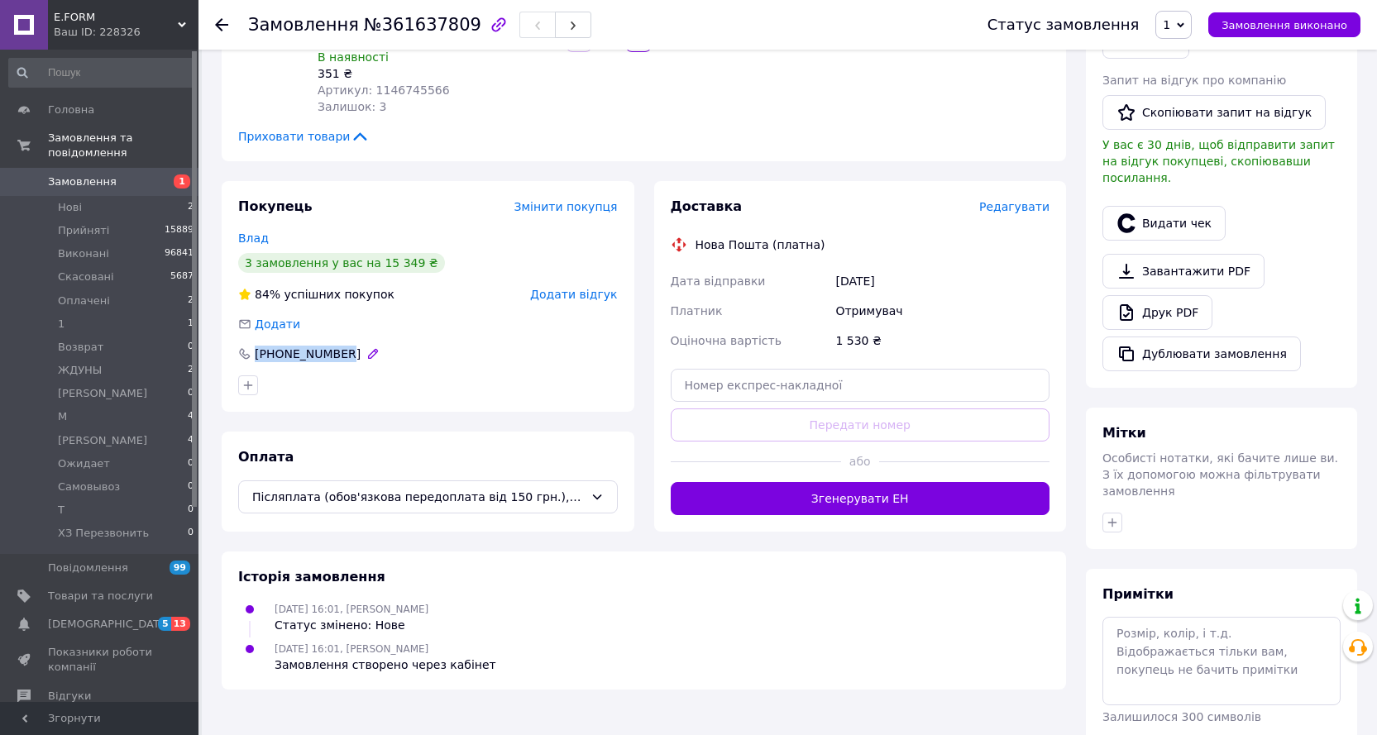
copy div "[PHONE_NUMBER]"
click at [1010, 200] on span "Редагувати" at bounding box center [1014, 206] width 70 height 13
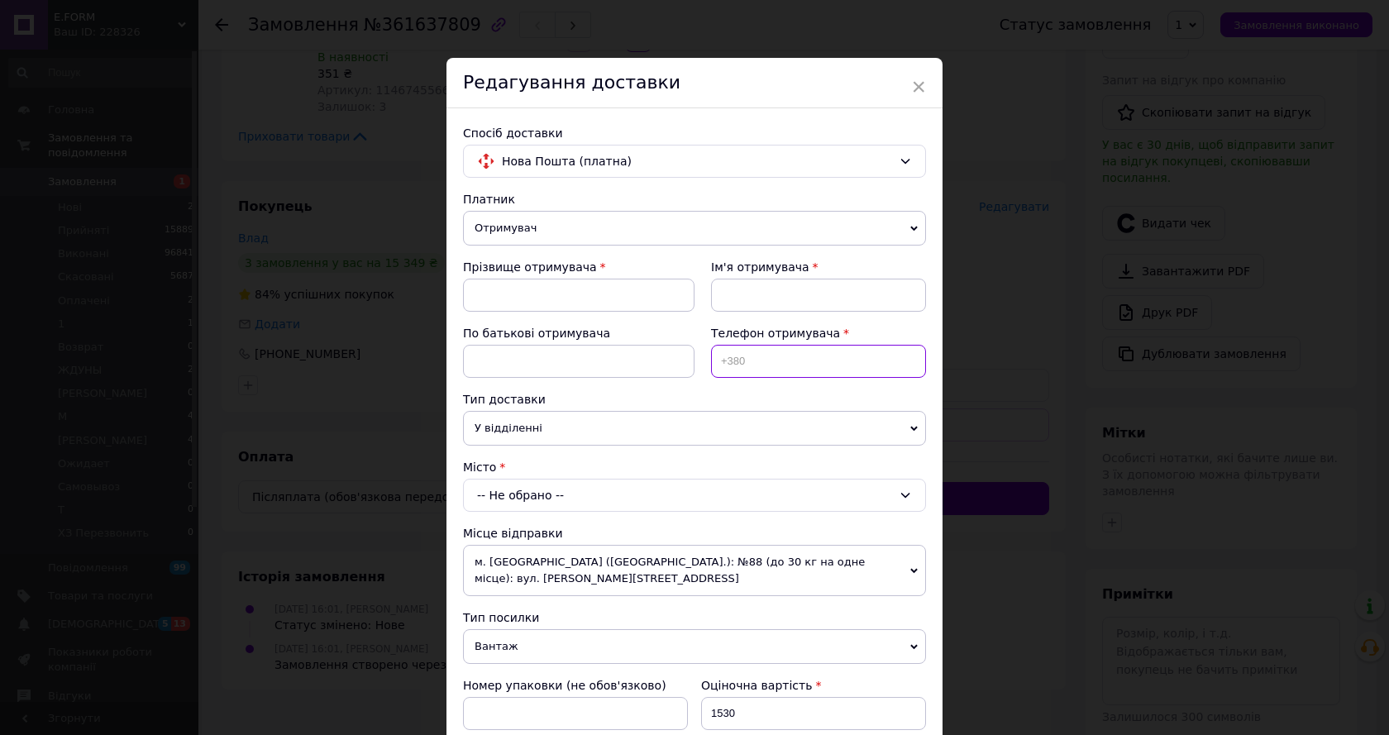
paste input "[PHONE_NUMBER]"
type input "[PHONE_NUMBER]"
click at [532, 286] on input at bounding box center [579, 295] width 232 height 33
type input "[PERSON_NAME]"
click at [733, 291] on input at bounding box center [818, 295] width 215 height 33
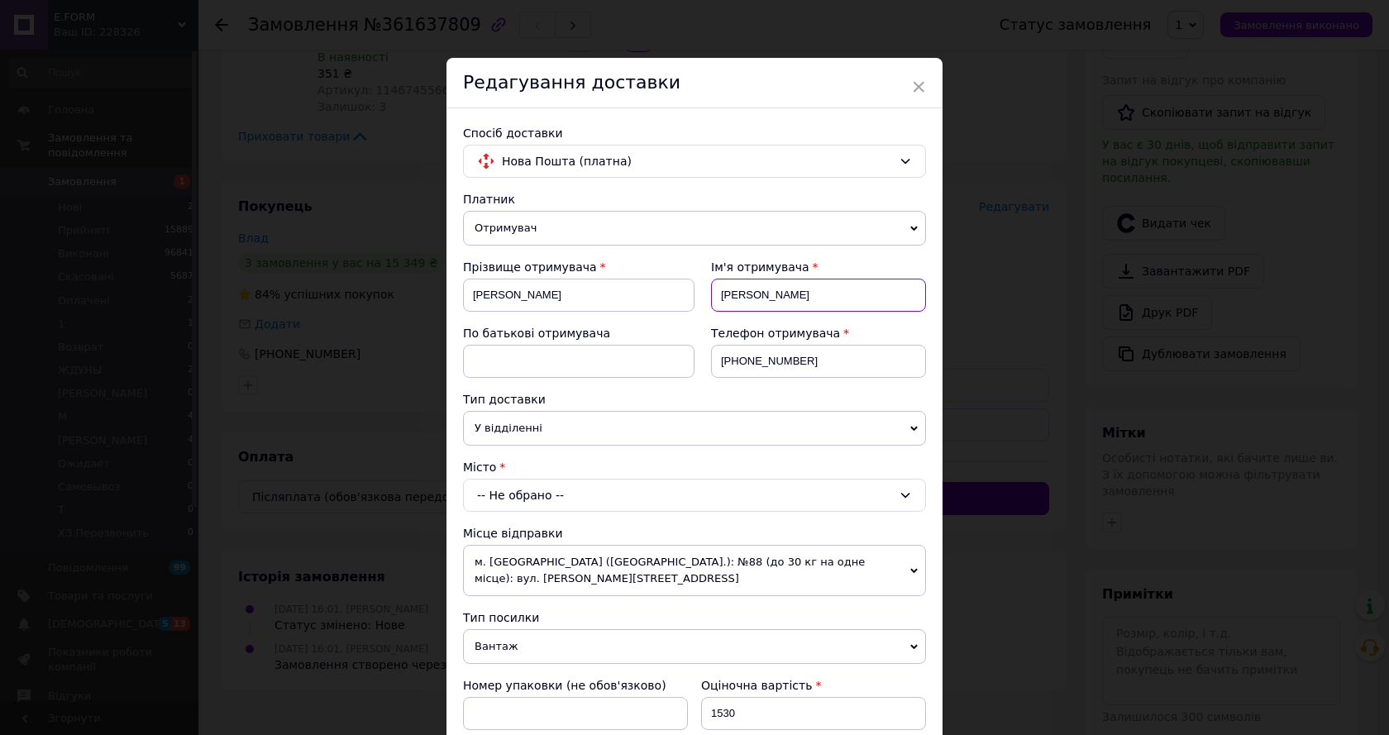
type input "[PERSON_NAME]"
click at [513, 496] on div "-- Не обрано --" at bounding box center [694, 495] width 463 height 33
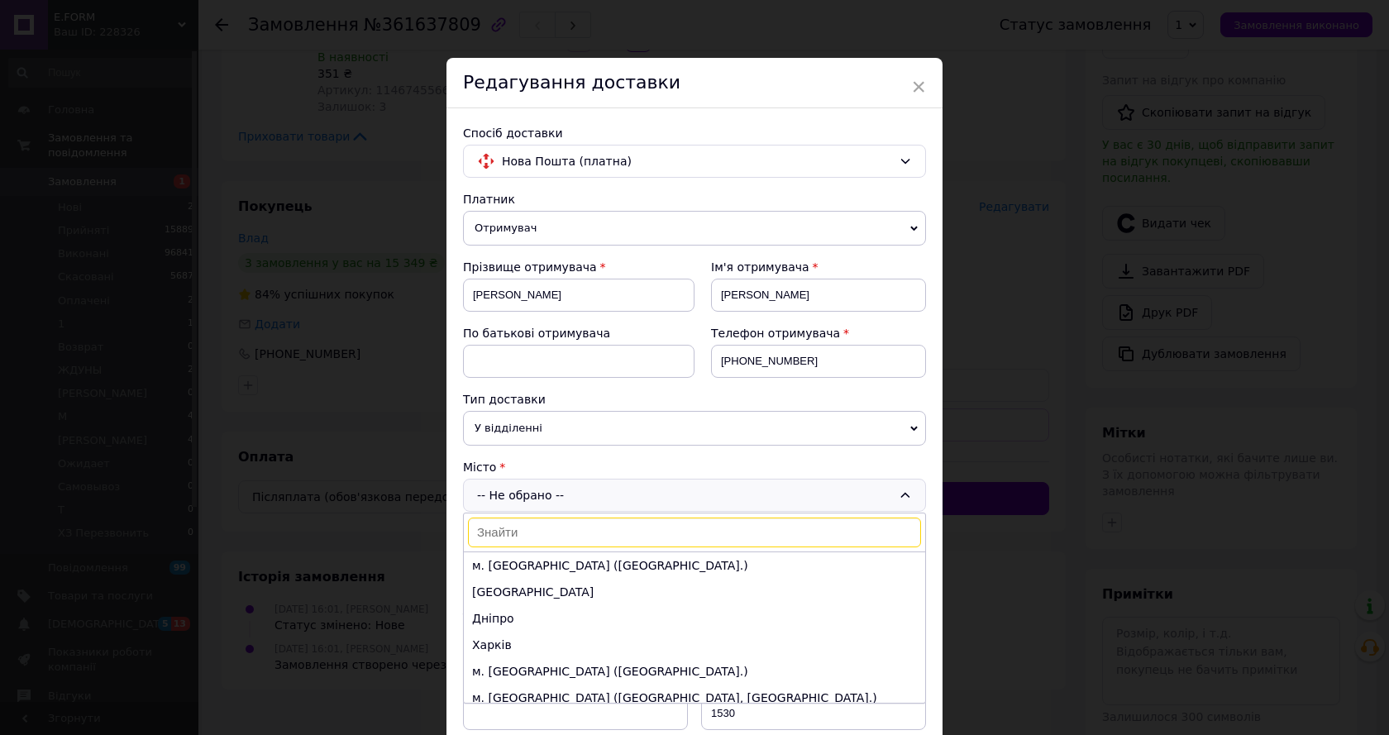
type input "с"
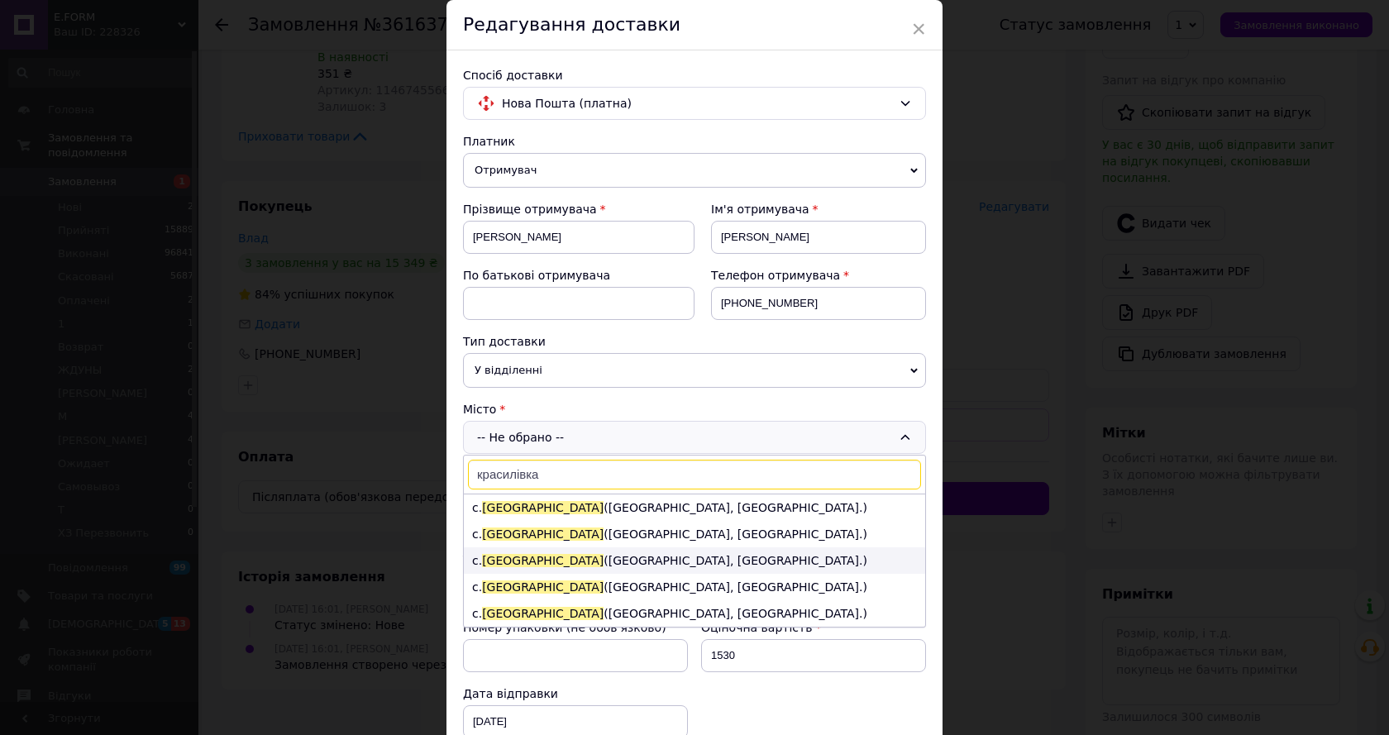
scroll to position [83, 0]
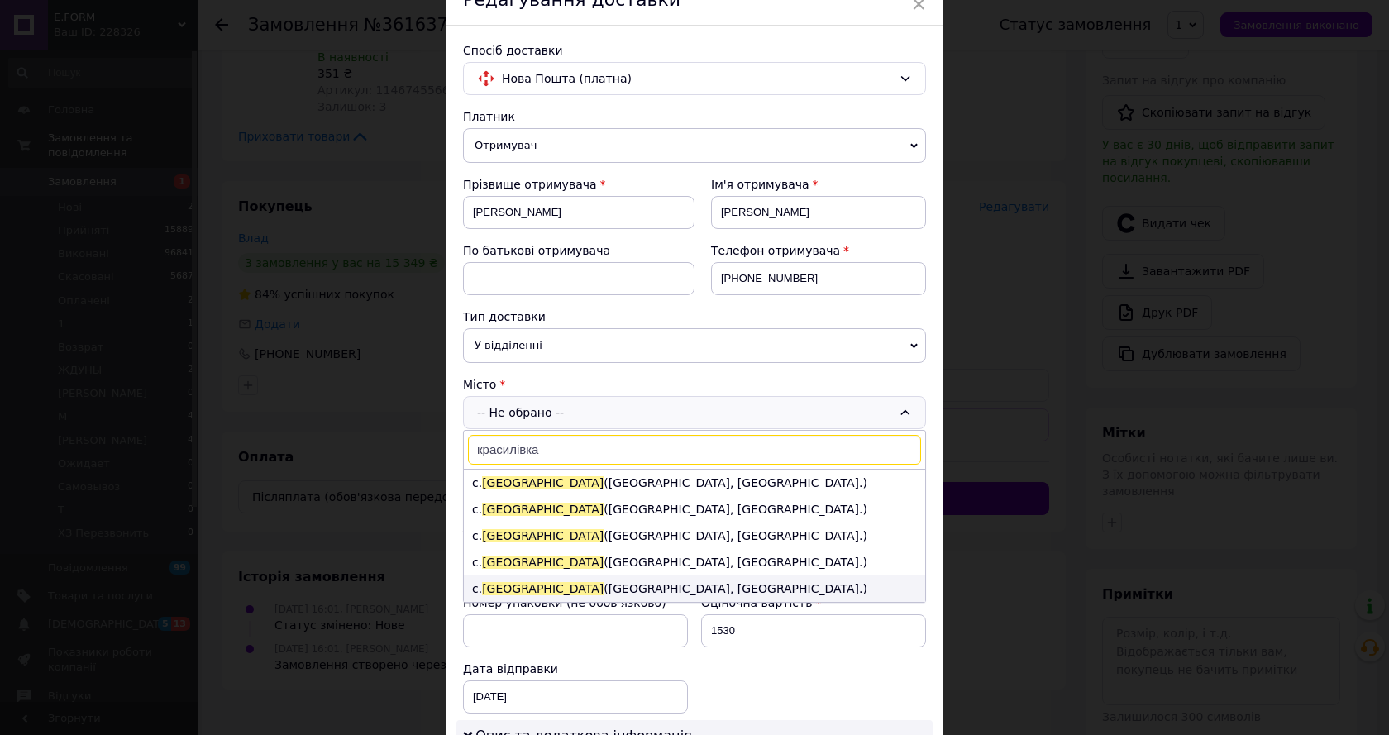
type input "красилівка"
click at [687, 587] on li "с. [GEOGRAPHIC_DATA] ([GEOGRAPHIC_DATA], [GEOGRAPHIC_DATA].)" at bounding box center [694, 589] width 461 height 26
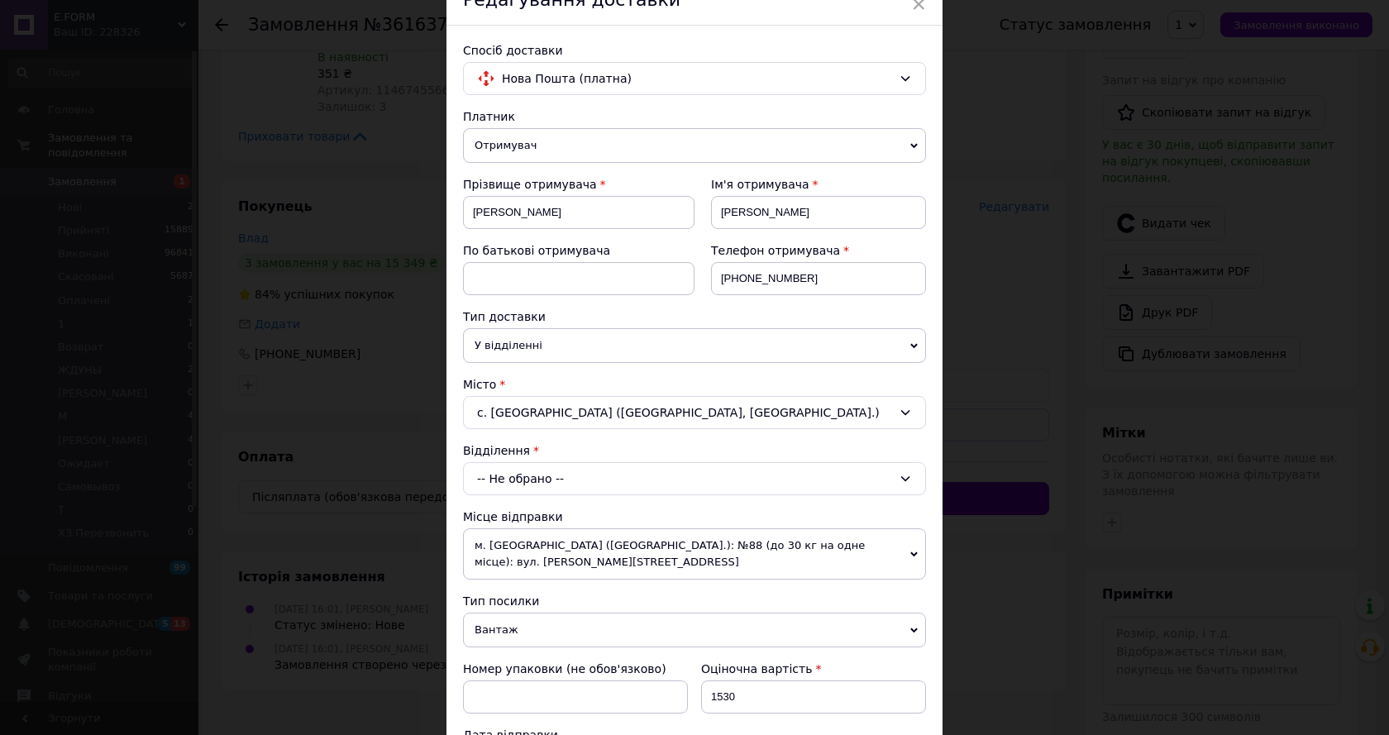
click at [553, 480] on div "-- Не обрано --" at bounding box center [694, 478] width 463 height 33
click at [613, 549] on li "Пункт приймання-видачі (до 30 кг): вул. [STREET_ADDRESS]" at bounding box center [694, 549] width 461 height 26
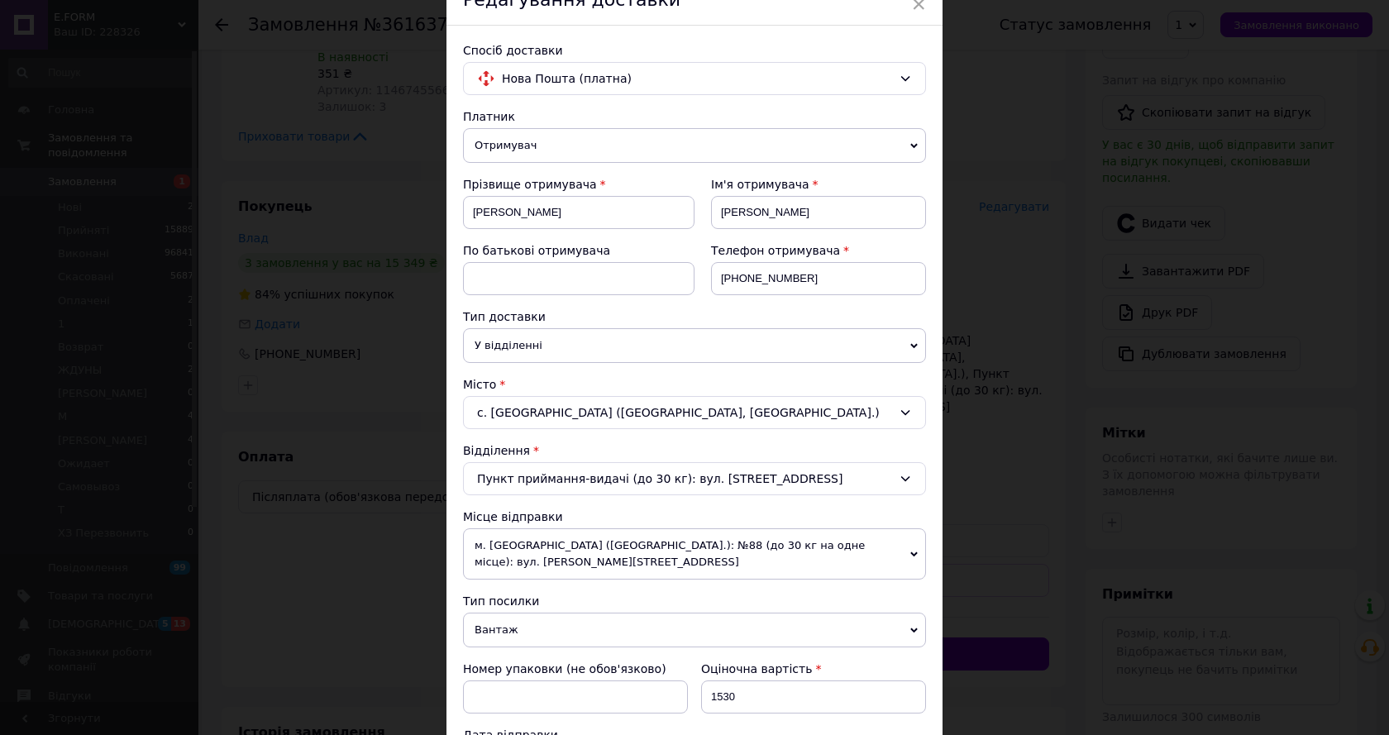
click at [667, 502] on div "Платник Отримувач Відправник Прізвище отримувача [PERSON_NAME] Ім'я отримувача …" at bounding box center [694, 623] width 463 height 1031
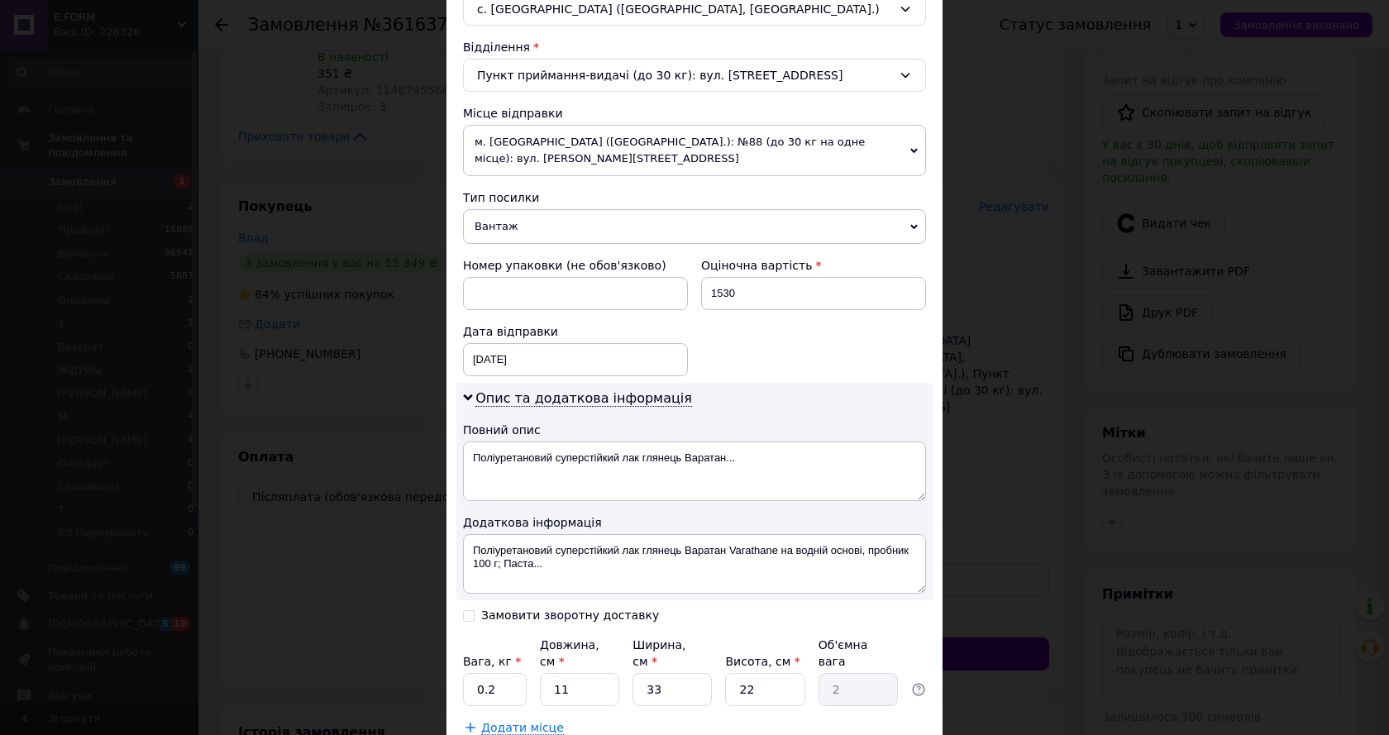
scroll to position [496, 0]
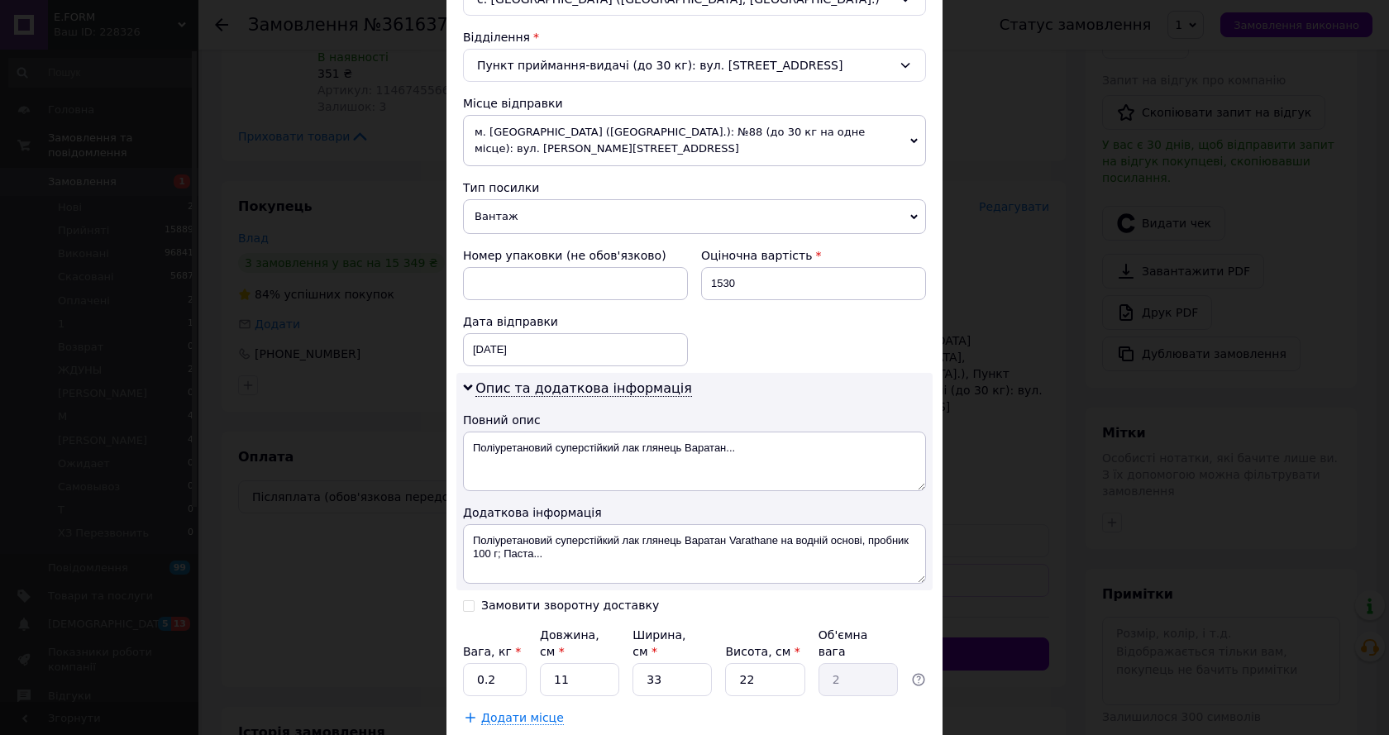
click at [466, 599] on input "Замовити зворотну доставку" at bounding box center [469, 605] width 12 height 12
checkbox input "true"
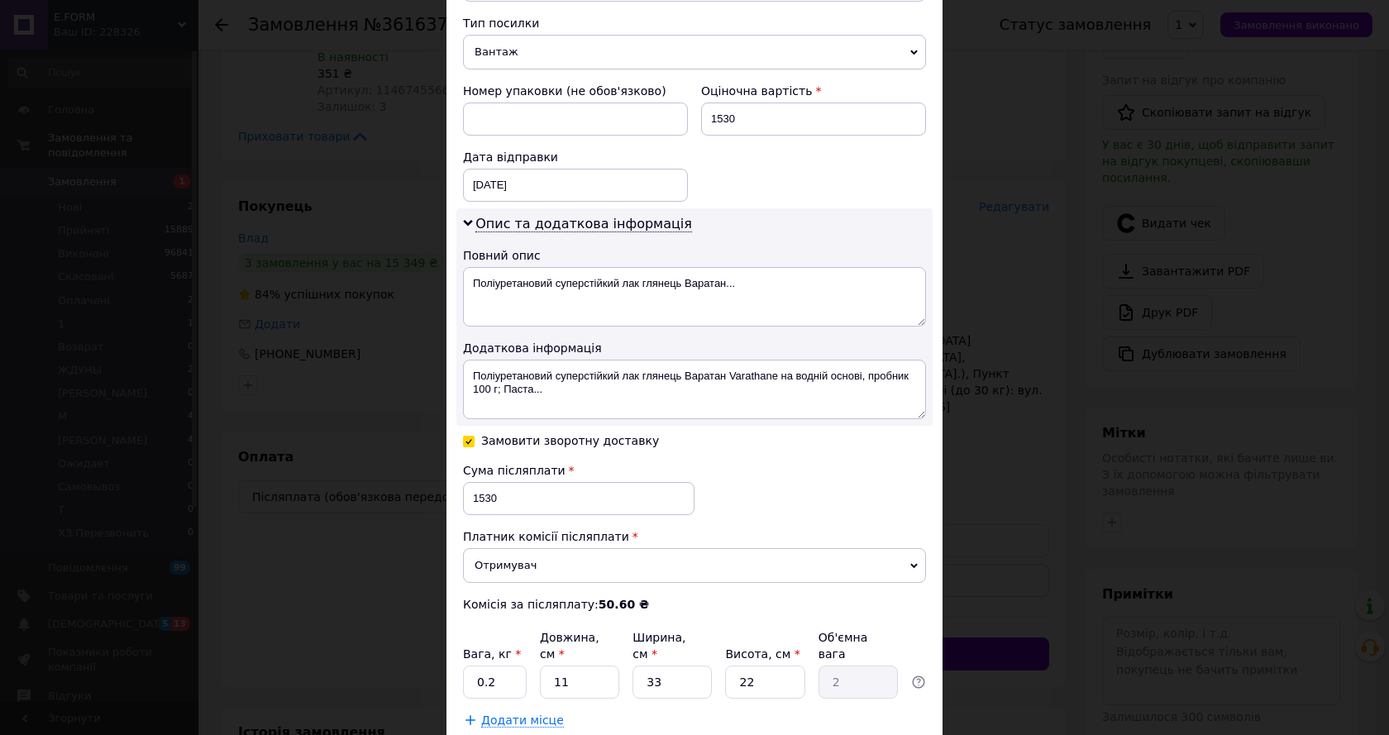
scroll to position [661, 0]
drag, startPoint x: 484, startPoint y: 646, endPoint x: 499, endPoint y: 647, distance: 15.7
click at [499, 665] on input "0.2" at bounding box center [495, 681] width 64 height 33
type input "0.5"
click at [657, 665] on input "33" at bounding box center [672, 681] width 79 height 33
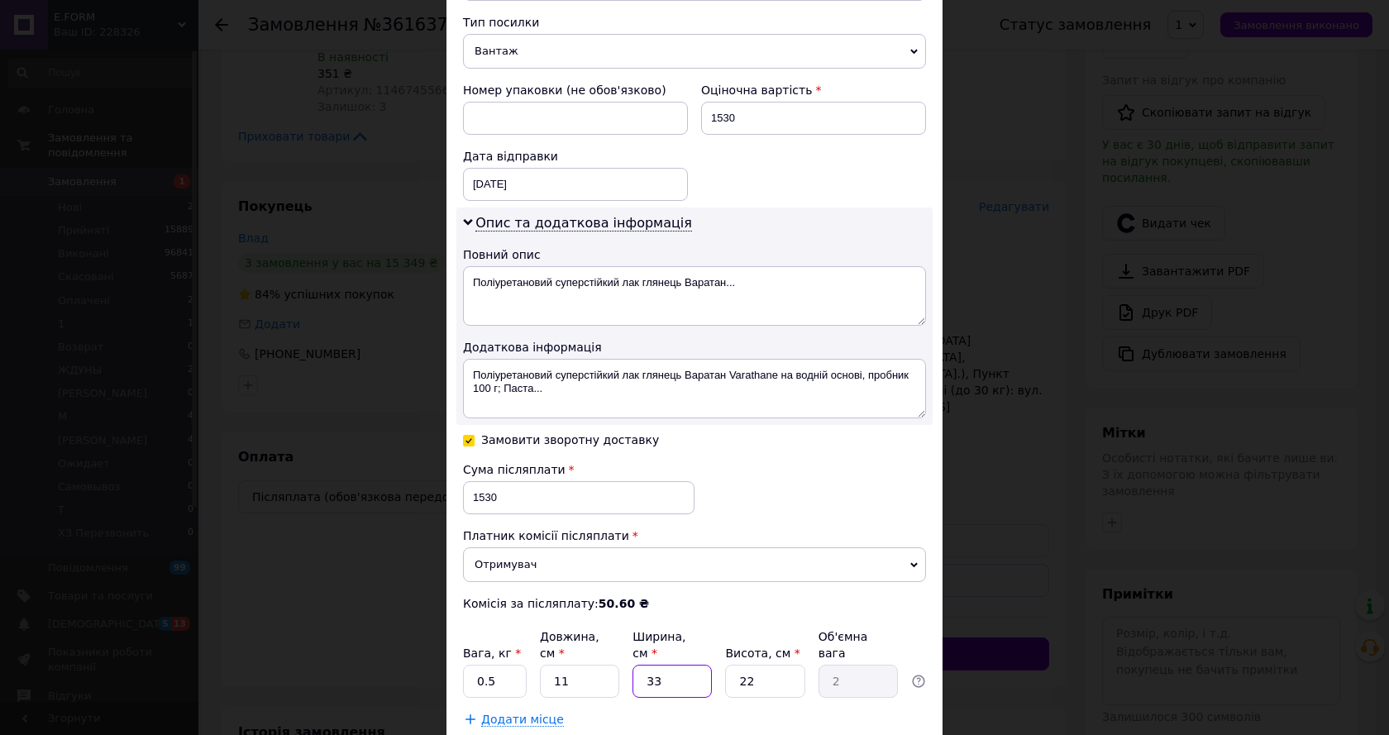
type input "3"
type input "0.18"
type input "3"
click at [886, 504] on div "Сума післяплати 1530 Платник комісії післяплати Отримувач Відправник Комісія за…" at bounding box center [694, 536] width 463 height 150
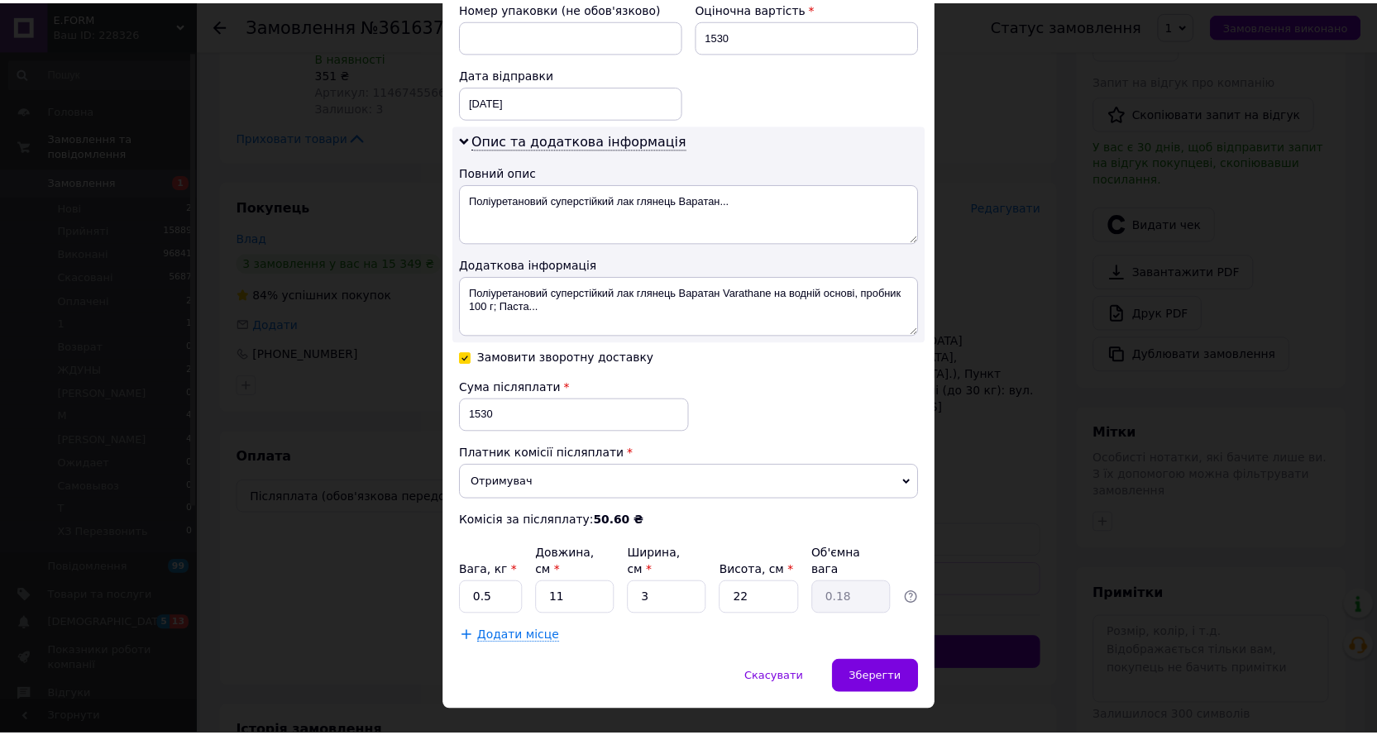
scroll to position [745, 0]
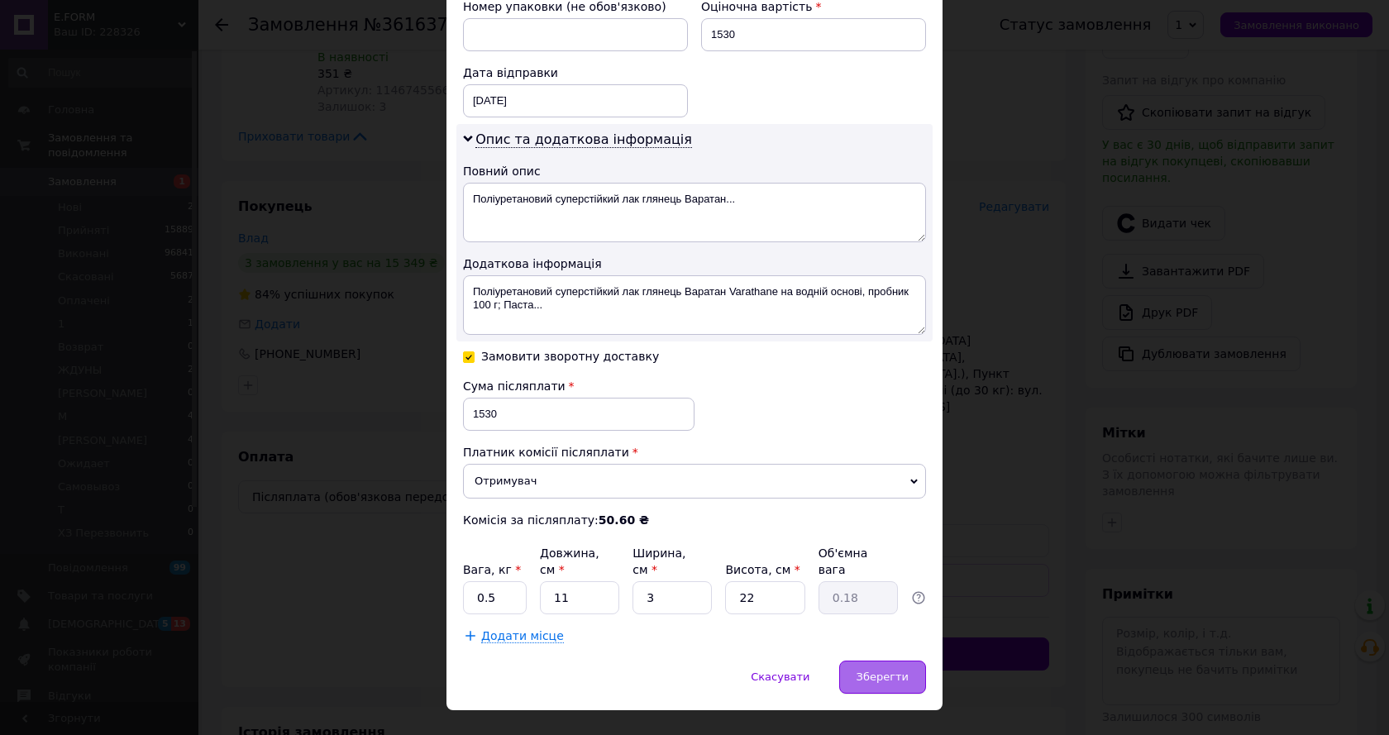
click at [868, 671] on span "Зберегти" at bounding box center [883, 677] width 52 height 12
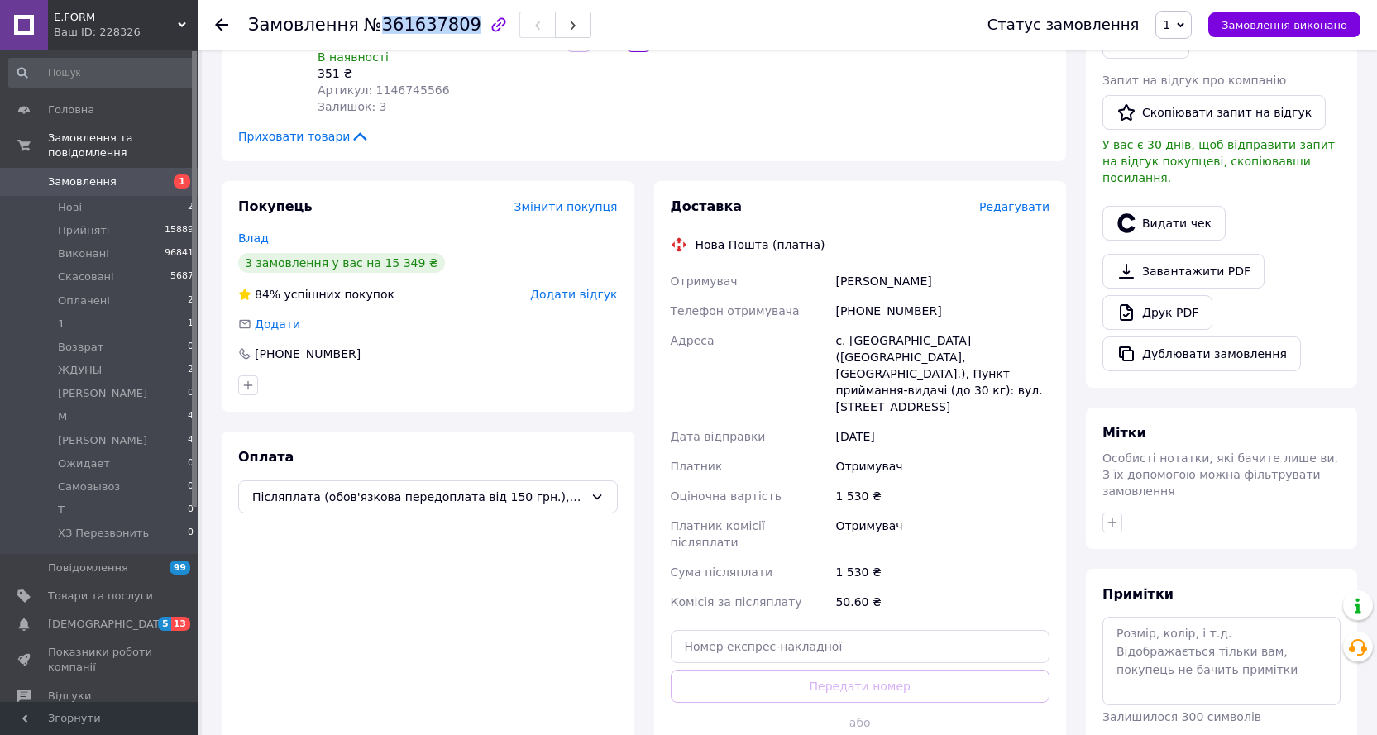
drag, startPoint x: 451, startPoint y: 20, endPoint x: 371, endPoint y: 21, distance: 79.4
click at [371, 21] on span "№361637809" at bounding box center [422, 25] width 117 height 20
copy span "361637809"
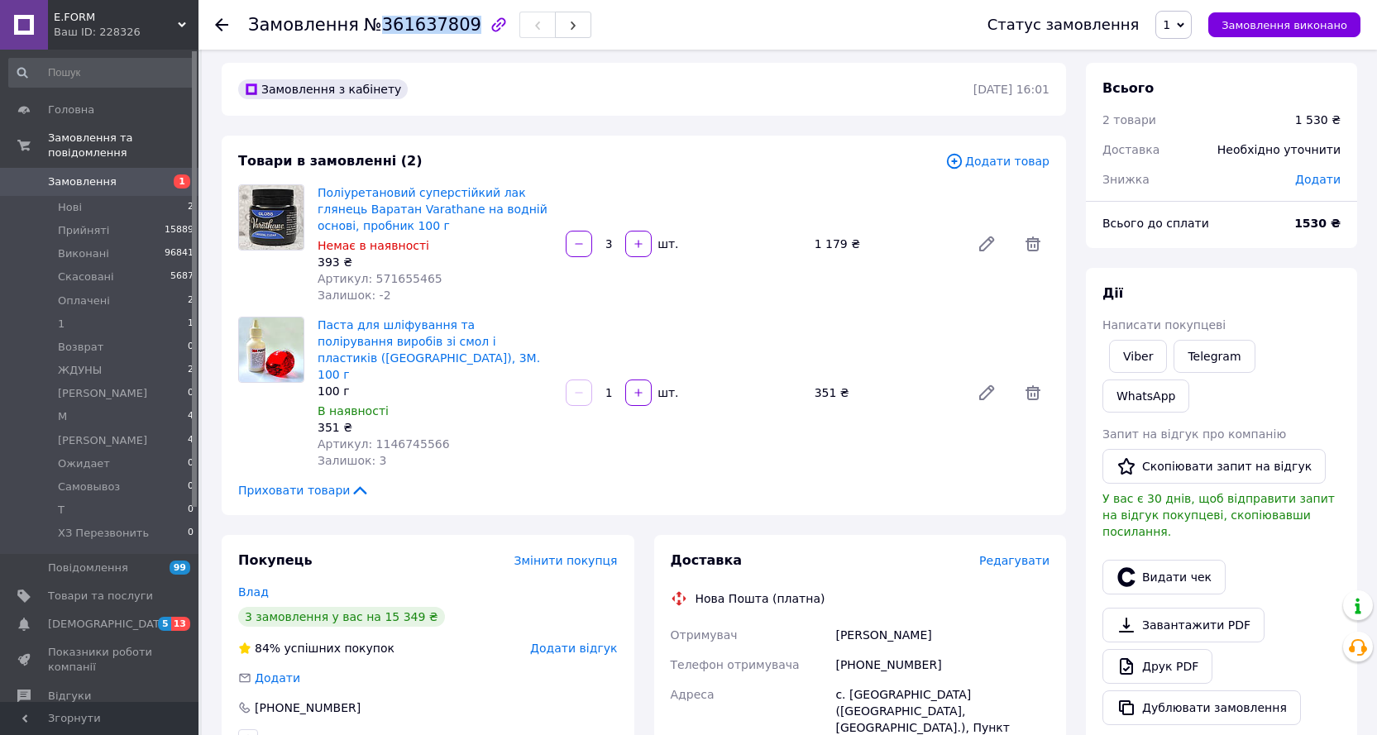
scroll to position [0, 0]
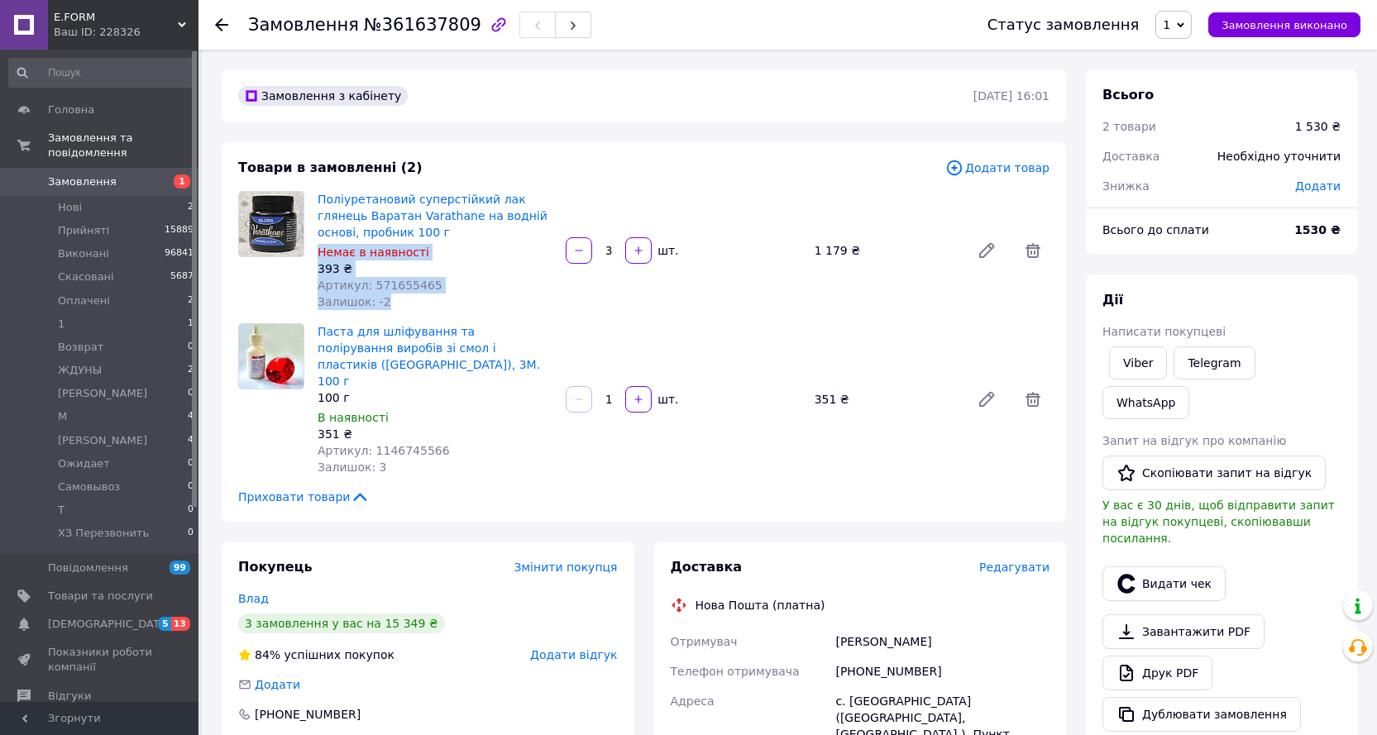
drag, startPoint x: 401, startPoint y: 305, endPoint x: 319, endPoint y: 252, distance: 97.5
click at [319, 252] on div "Поліуретановий суперстійкий лак глянець Варатан Varathane на водній основі, про…" at bounding box center [435, 251] width 248 height 126
copy div "Немає в наявності 393 ₴ Артикул: 571655465 Залишок: -2"
drag, startPoint x: 452, startPoint y: 29, endPoint x: 367, endPoint y: 29, distance: 85.2
click at [364, 31] on span "№361637809" at bounding box center [422, 25] width 117 height 20
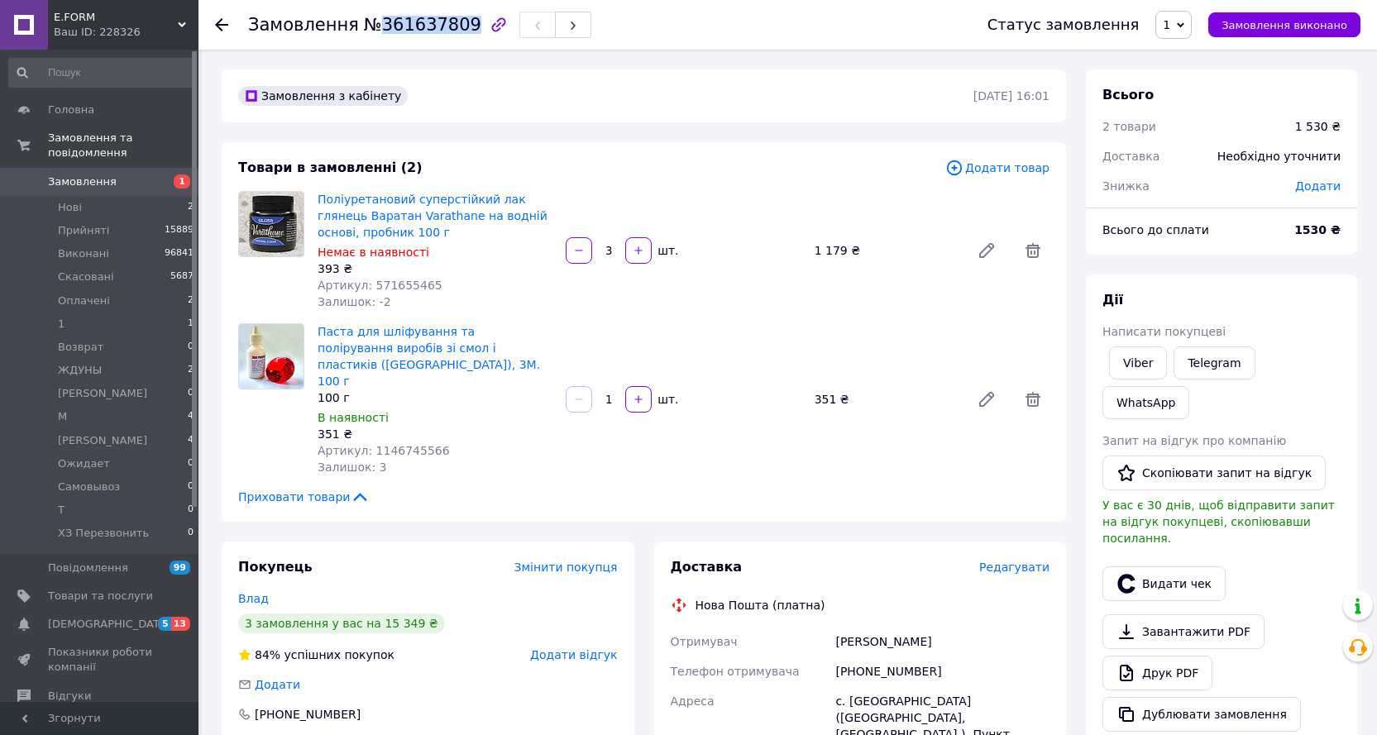
copy span "361637809"
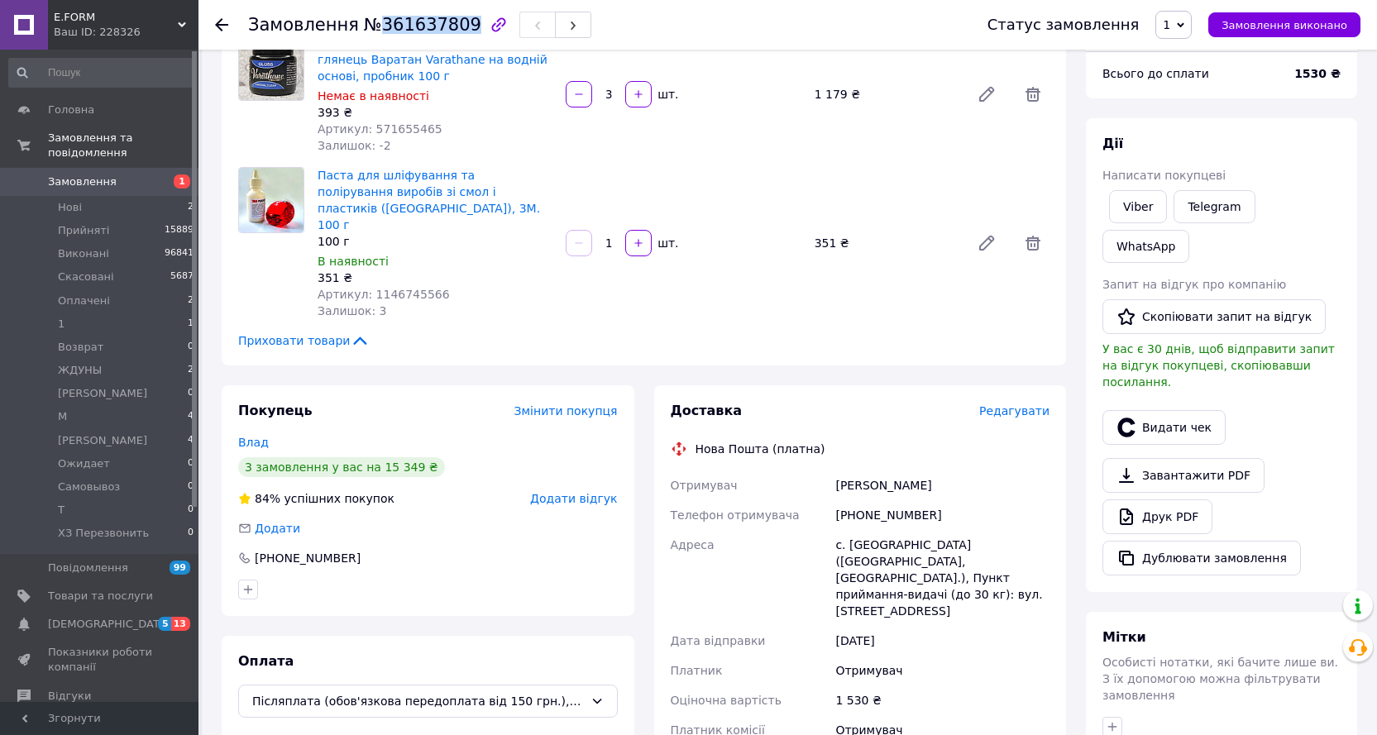
scroll to position [248, 0]
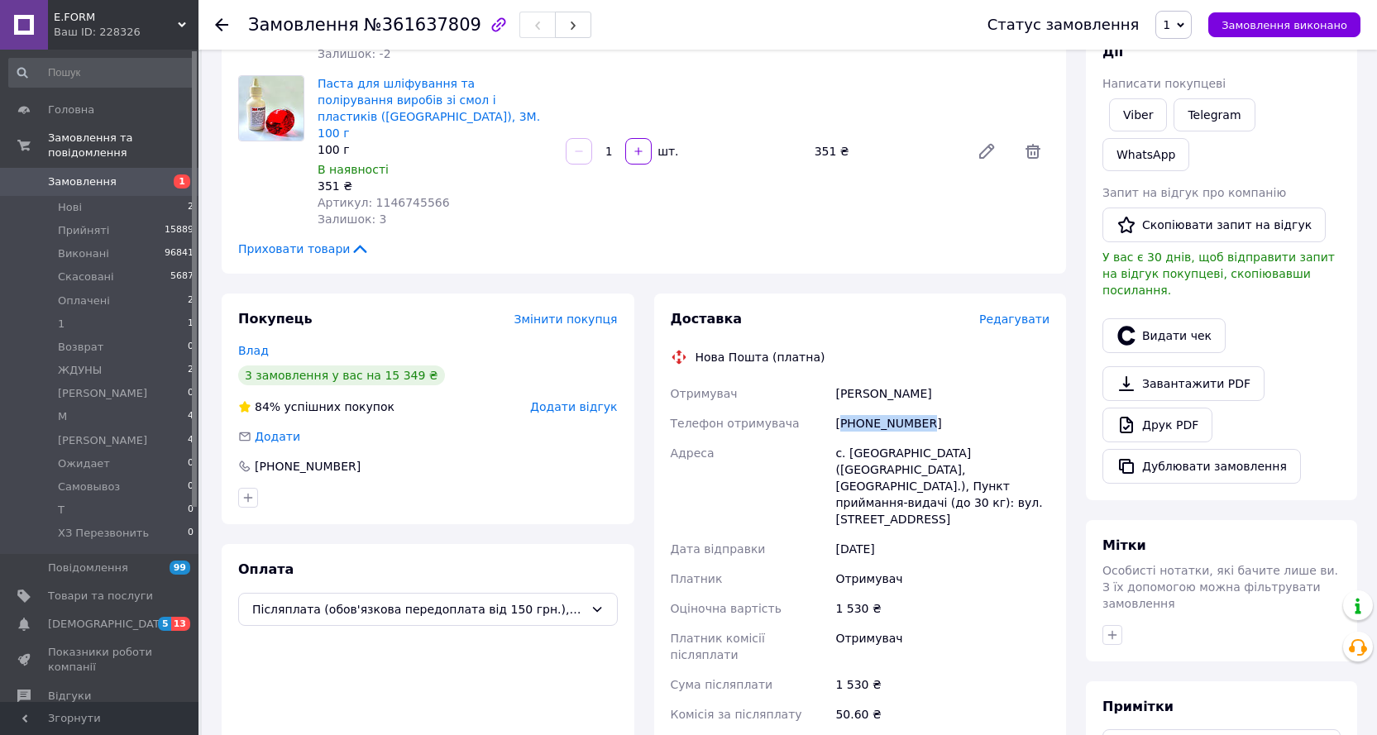
drag, startPoint x: 924, startPoint y: 418, endPoint x: 840, endPoint y: 406, distance: 84.4
click at [840, 408] on div "[PHONE_NUMBER]" at bounding box center [942, 423] width 221 height 30
copy div "380675736467"
drag, startPoint x: 957, startPoint y: 384, endPoint x: 819, endPoint y: 370, distance: 138.9
click at [819, 379] on div "Отримувач [PERSON_NAME] Телефон отримувача [PHONE_NUMBER] Адреса [PERSON_NAME].…" at bounding box center [860, 554] width 386 height 351
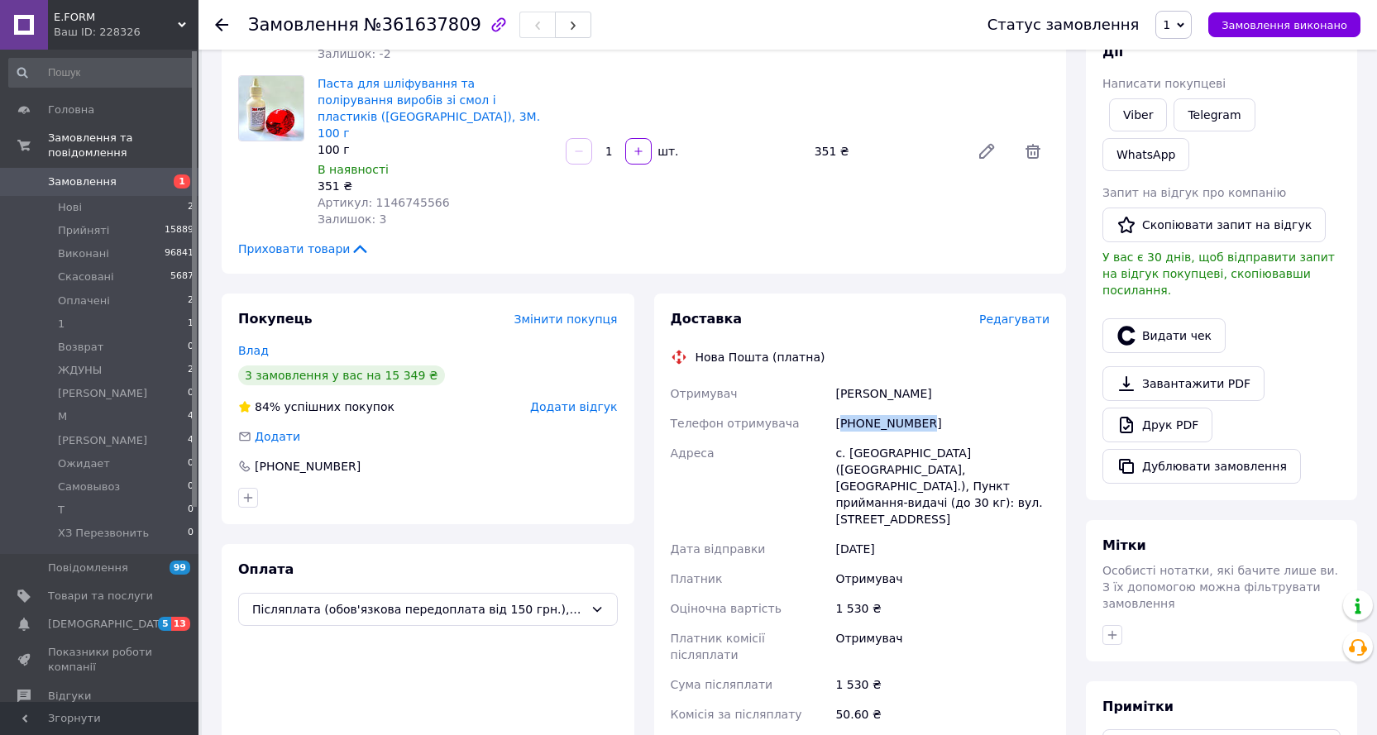
copy div "Отримувач [PERSON_NAME]"
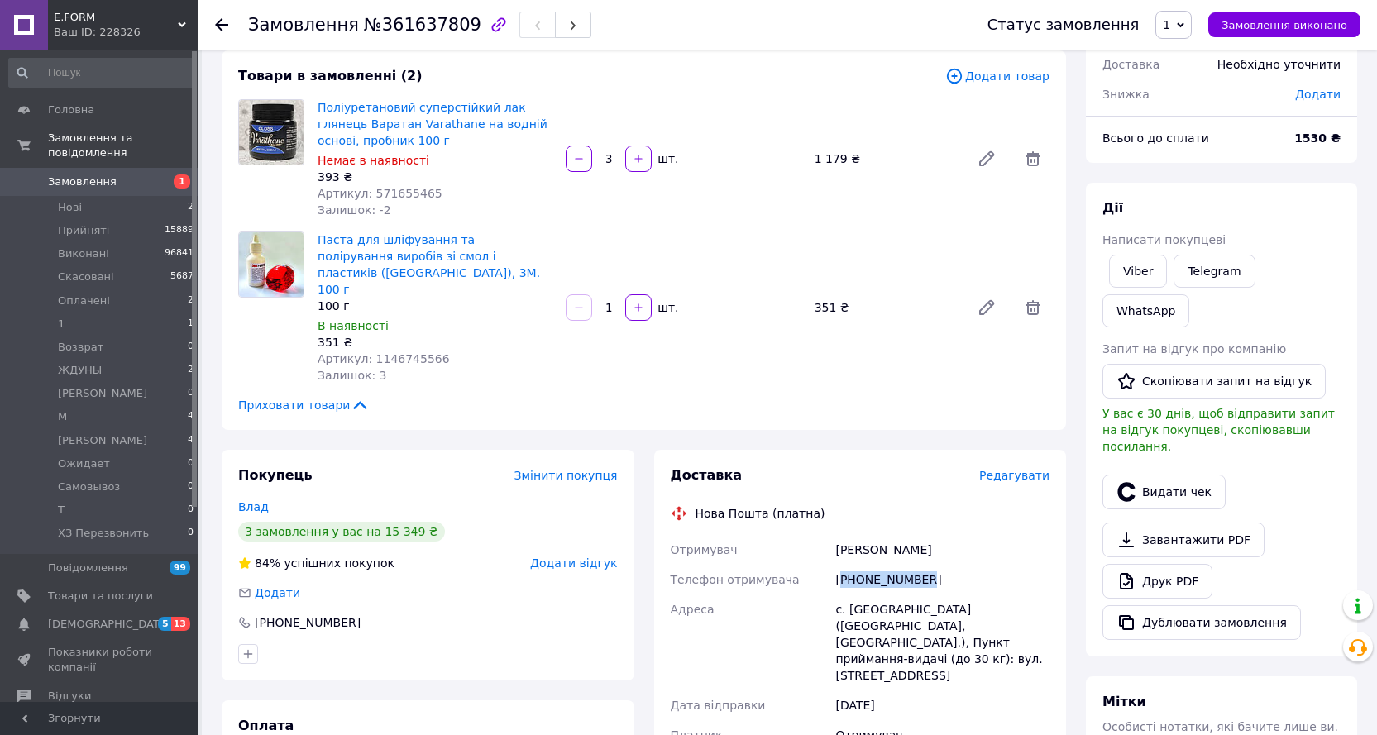
scroll to position [413, 0]
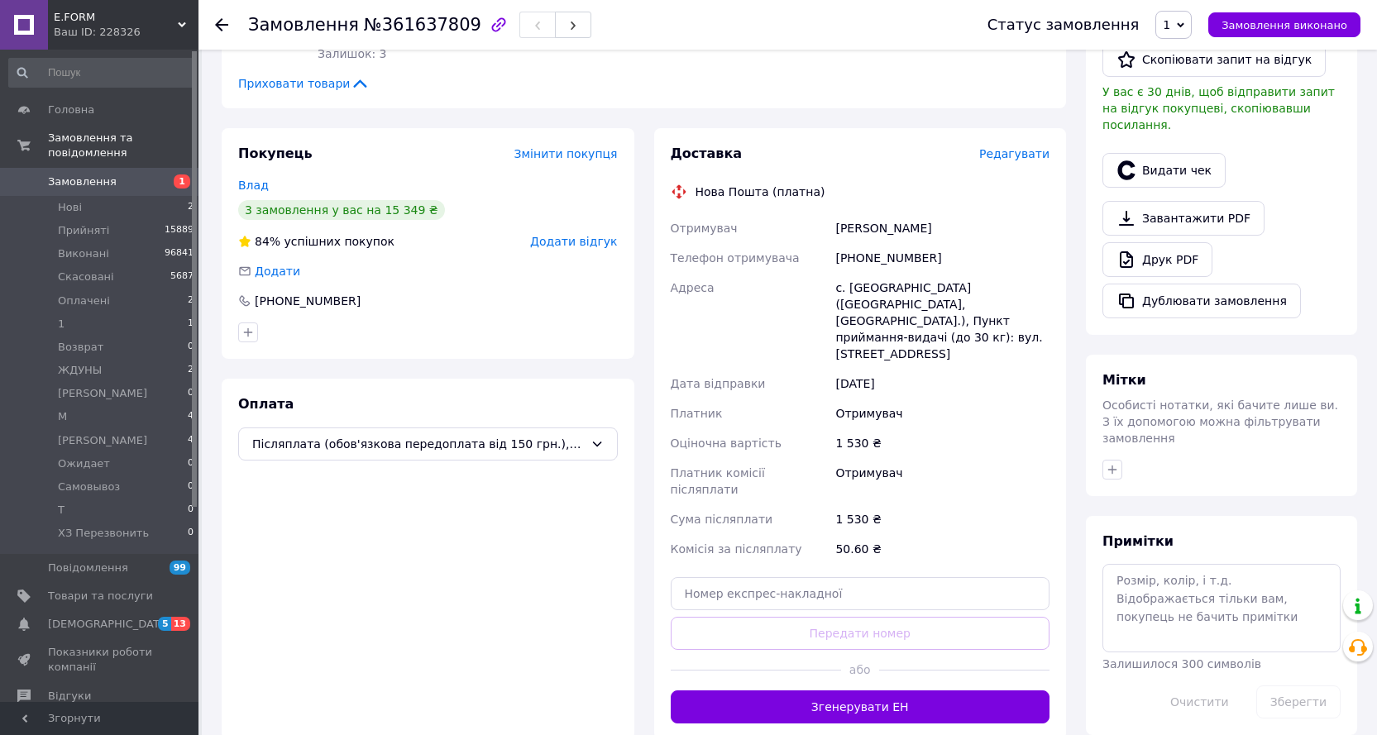
click at [851, 504] on div "1 530 ₴" at bounding box center [942, 519] width 221 height 30
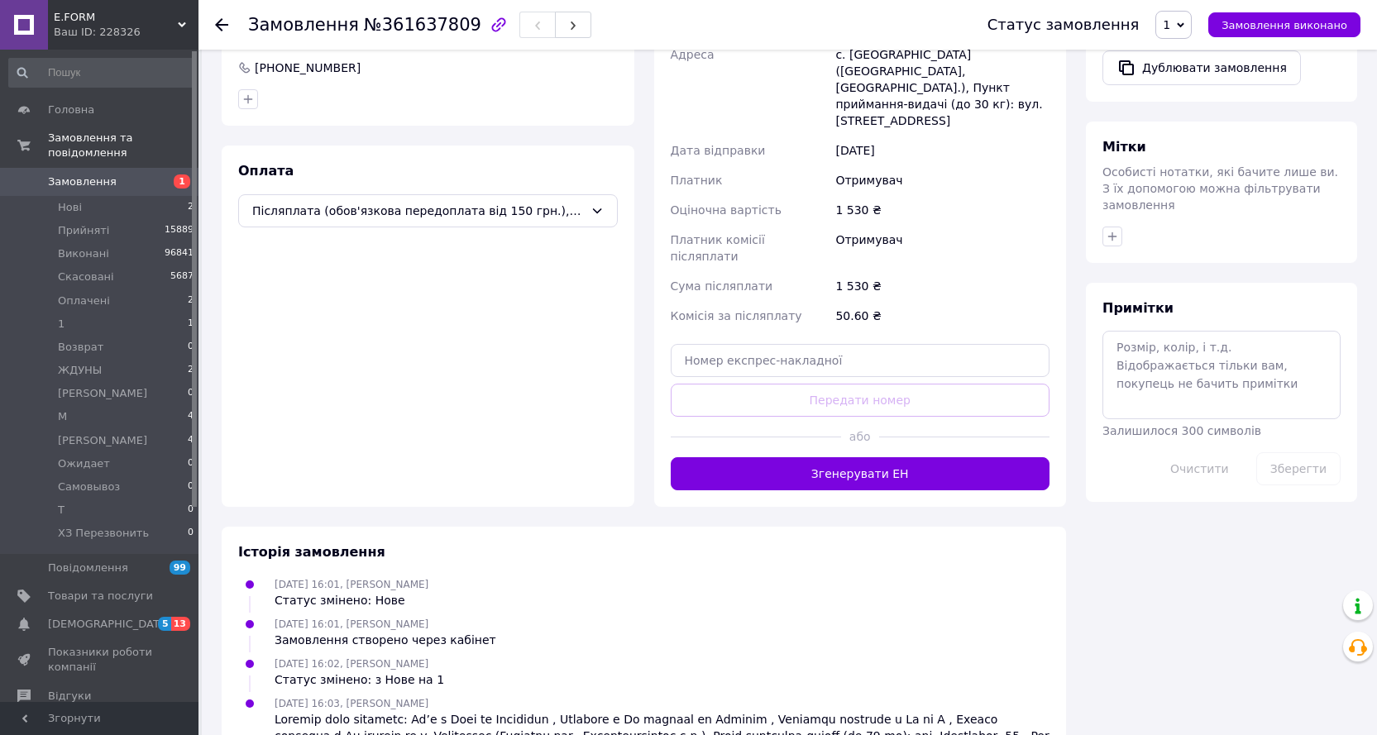
scroll to position [661, 0]
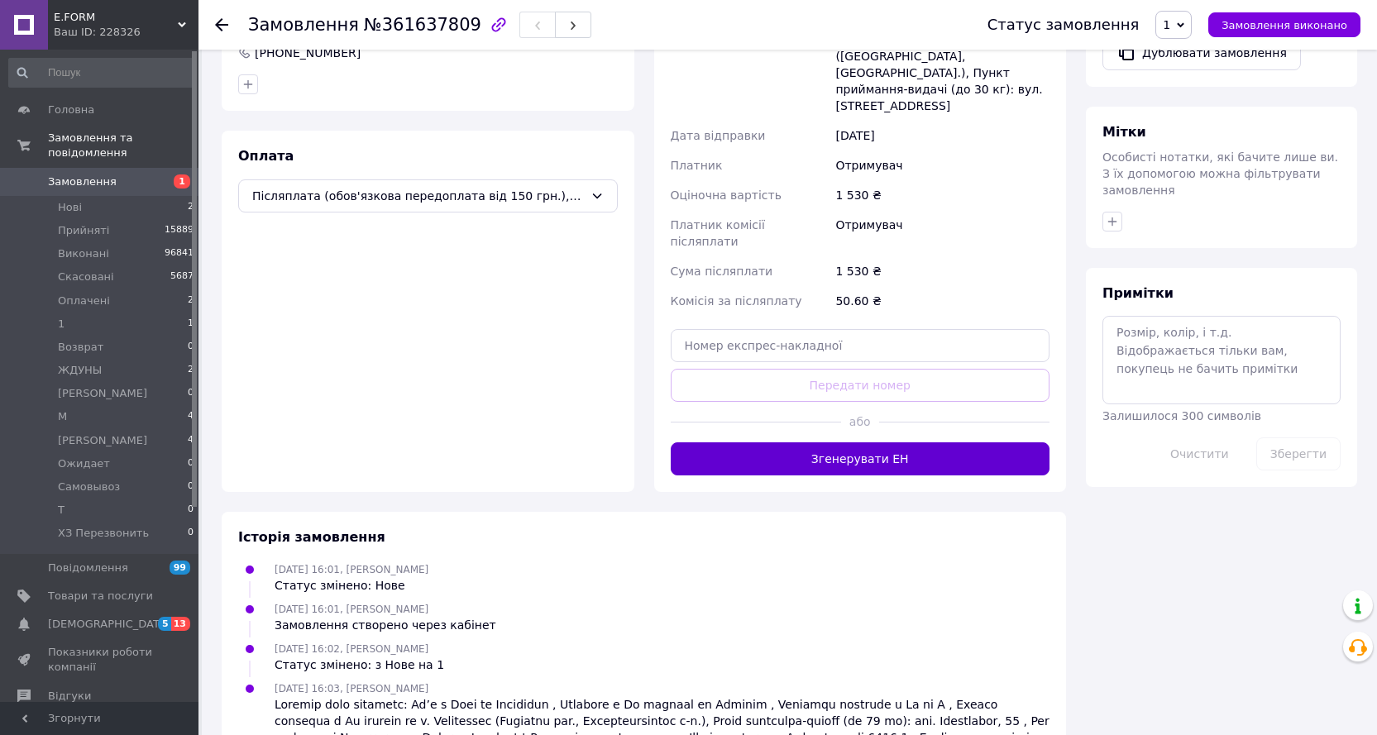
click at [878, 442] on button "Згенерувати ЕН" at bounding box center [861, 458] width 380 height 33
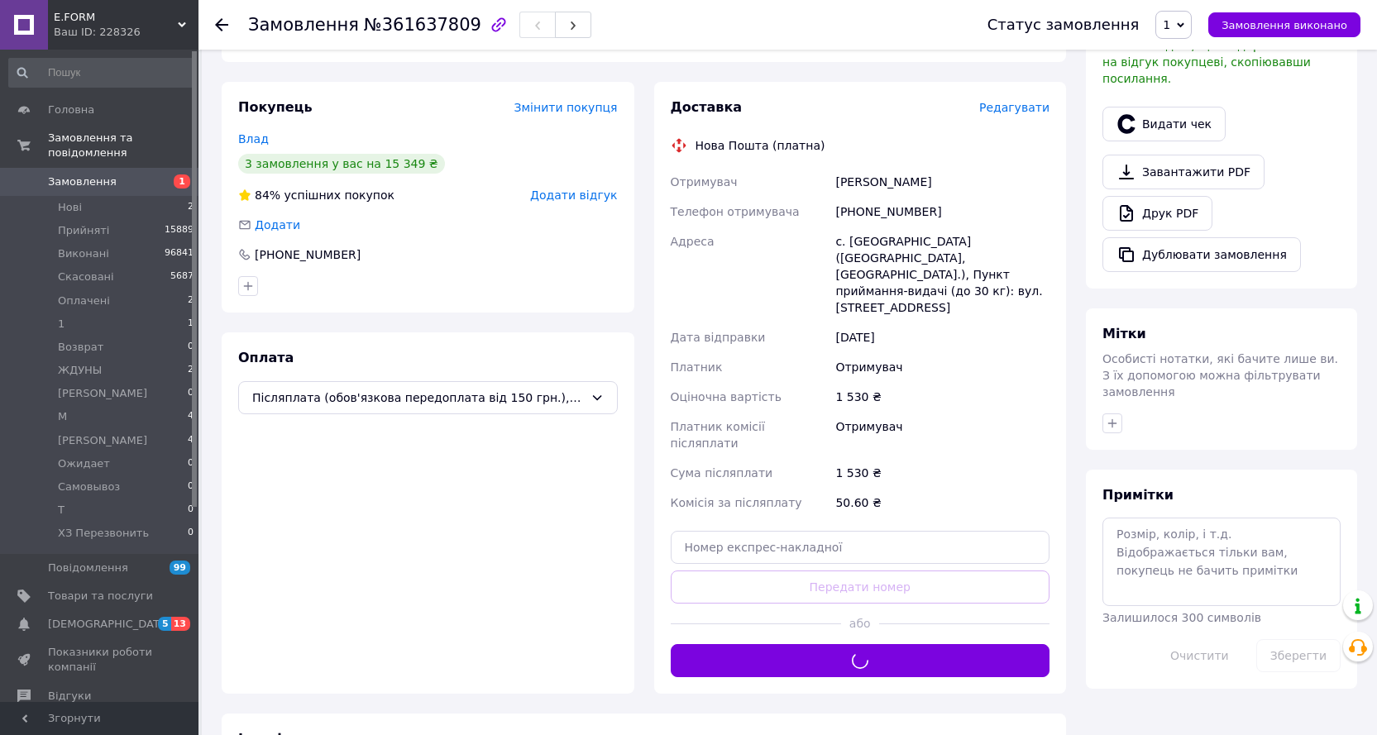
scroll to position [413, 0]
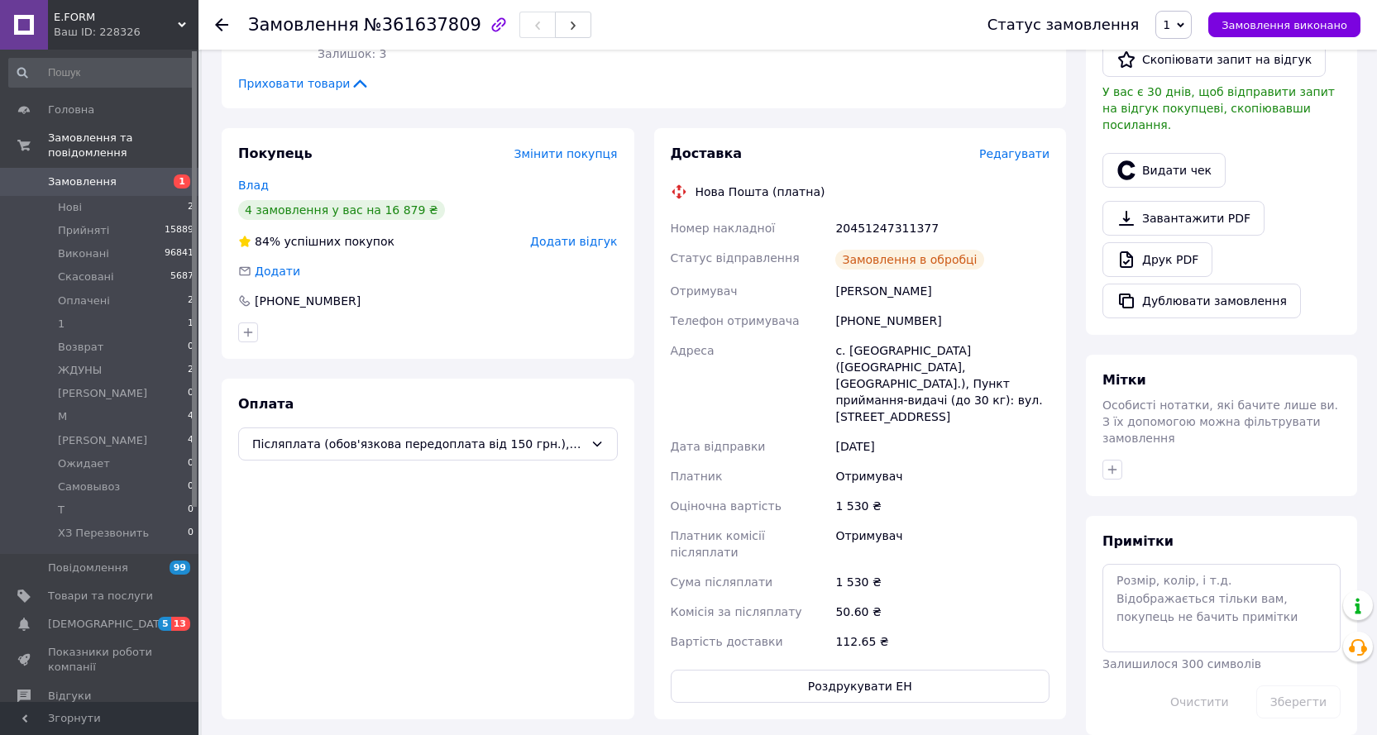
click at [1282, 26] on span "Замовлення виконано" at bounding box center [1284, 25] width 126 height 12
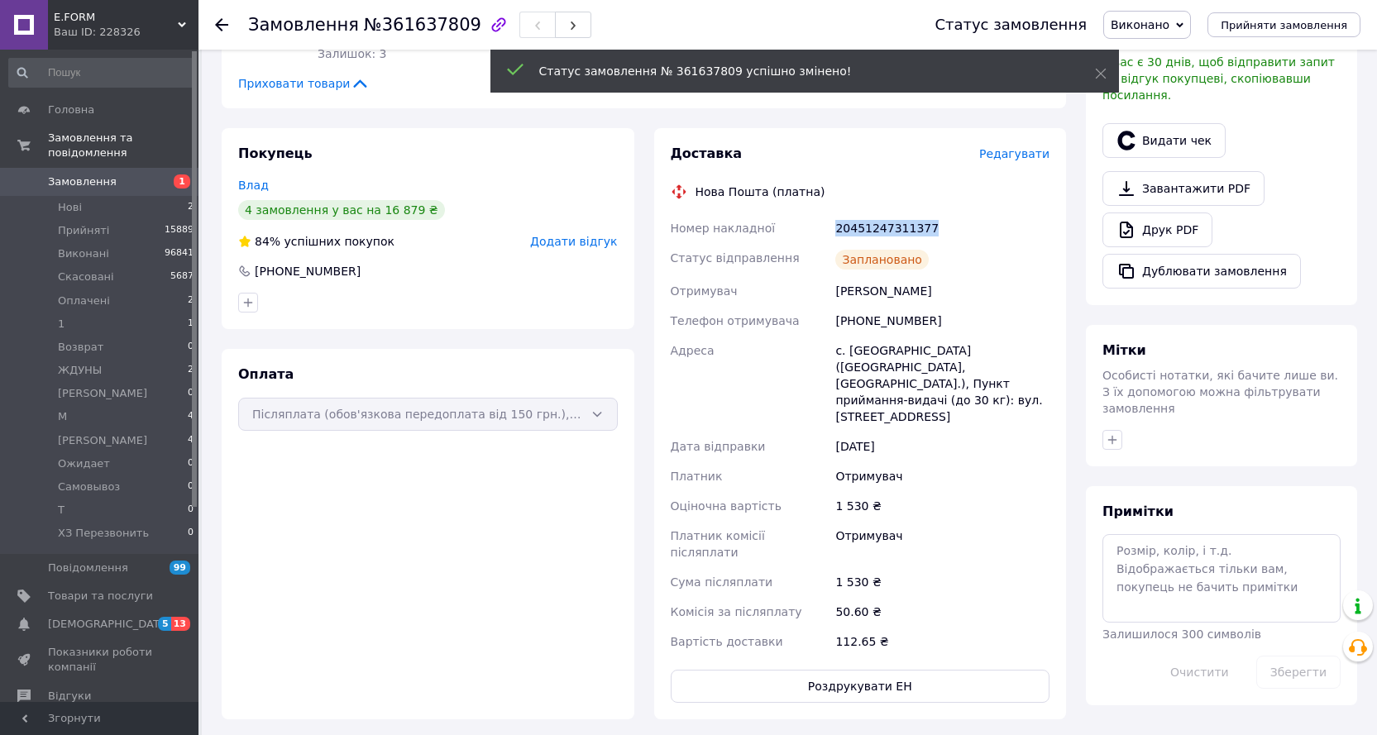
drag, startPoint x: 929, startPoint y: 213, endPoint x: 862, endPoint y: 216, distance: 67.0
click at [823, 215] on div "Номер накладної 20451247311377 Статус відправлення Заплановано Отримувач [PERSO…" at bounding box center [860, 434] width 386 height 443
copy div "Номер накладної 20451247311377"
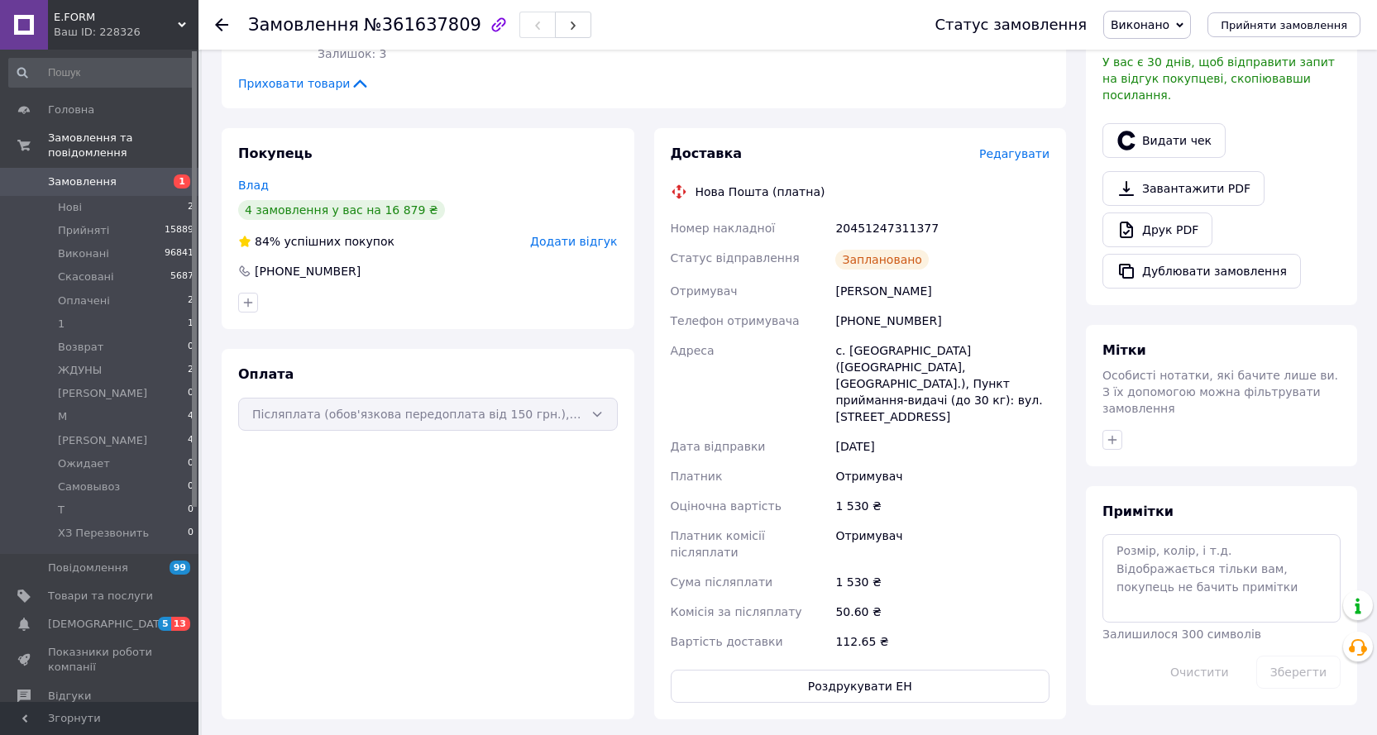
click at [217, 26] on use at bounding box center [221, 24] width 13 height 13
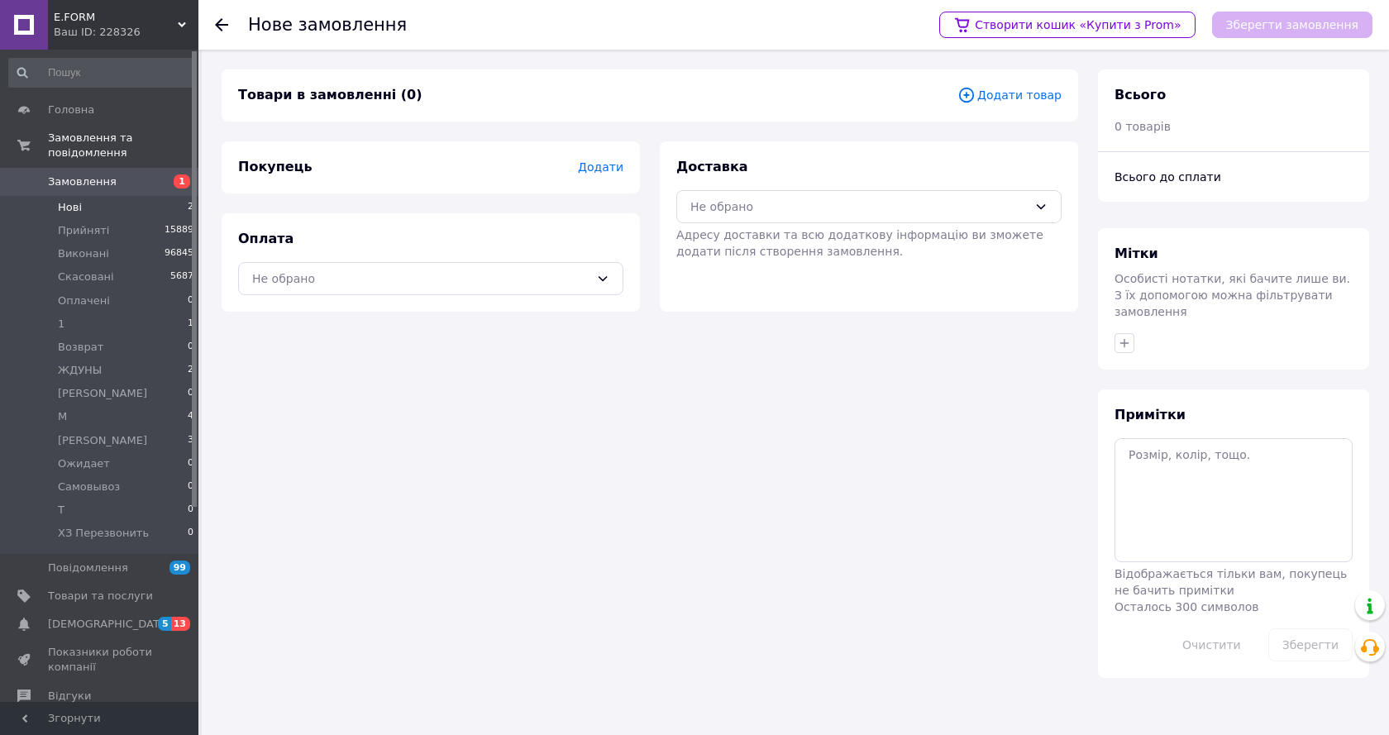
click at [66, 200] on span "Нові" at bounding box center [70, 207] width 24 height 15
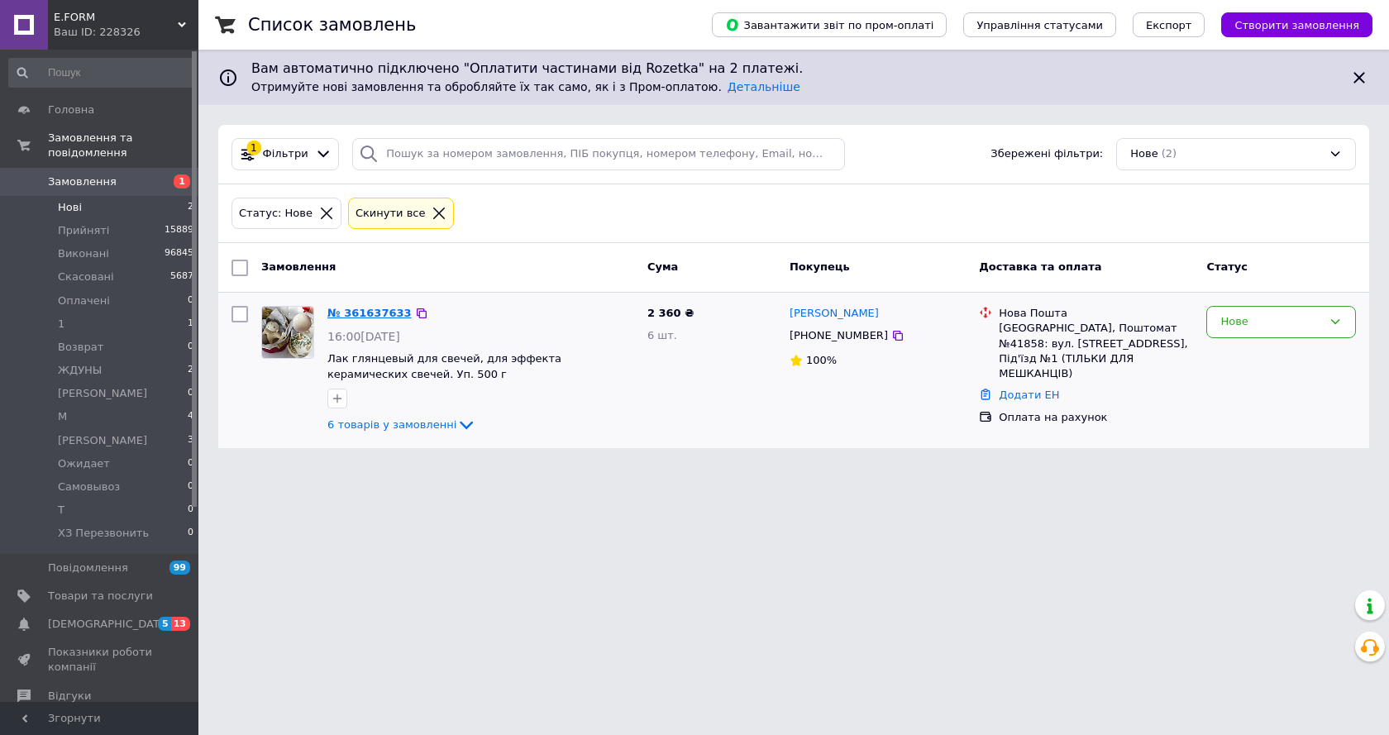
click at [369, 313] on link "№ 361637633" at bounding box center [369, 313] width 84 height 12
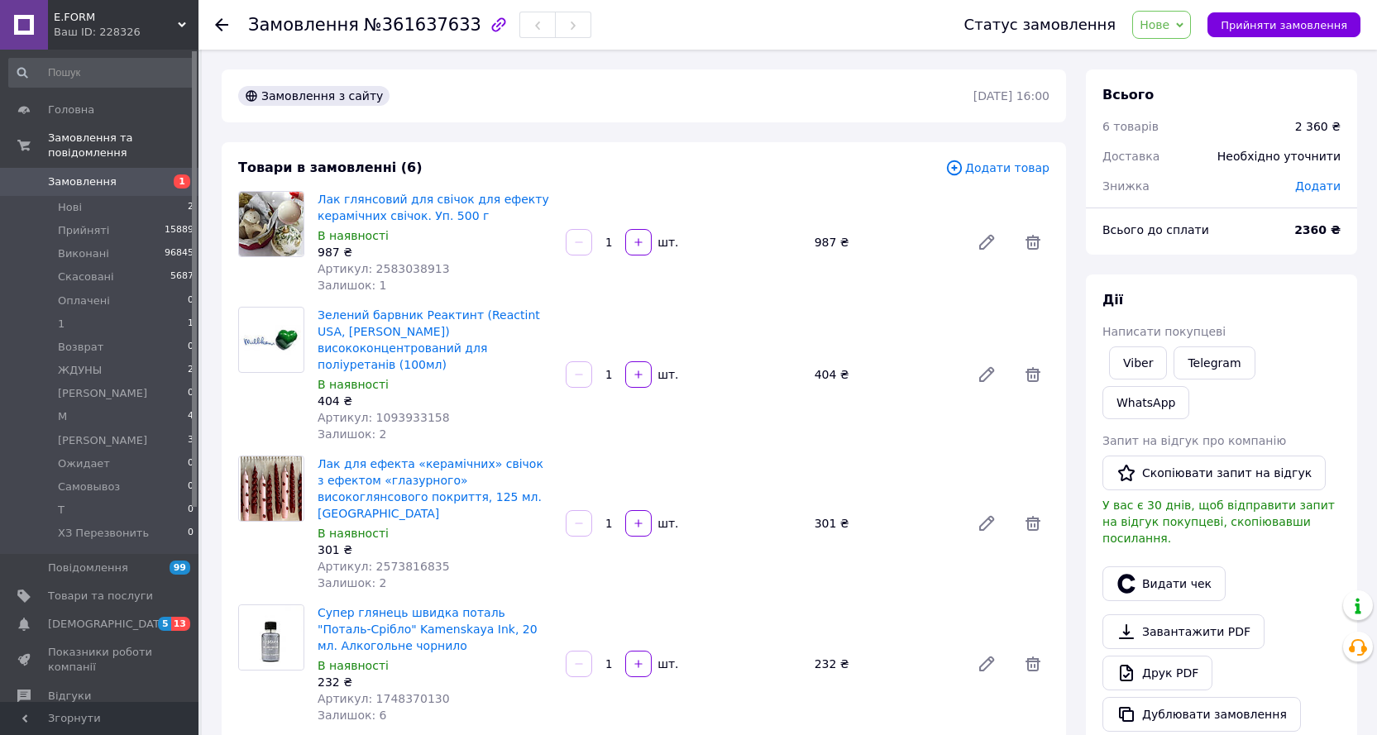
click at [738, 270] on div "Лак глянсовий для свічок для ефекту керамічних свічок. Уп. 500 г В наявності 98…" at bounding box center [683, 242] width 745 height 109
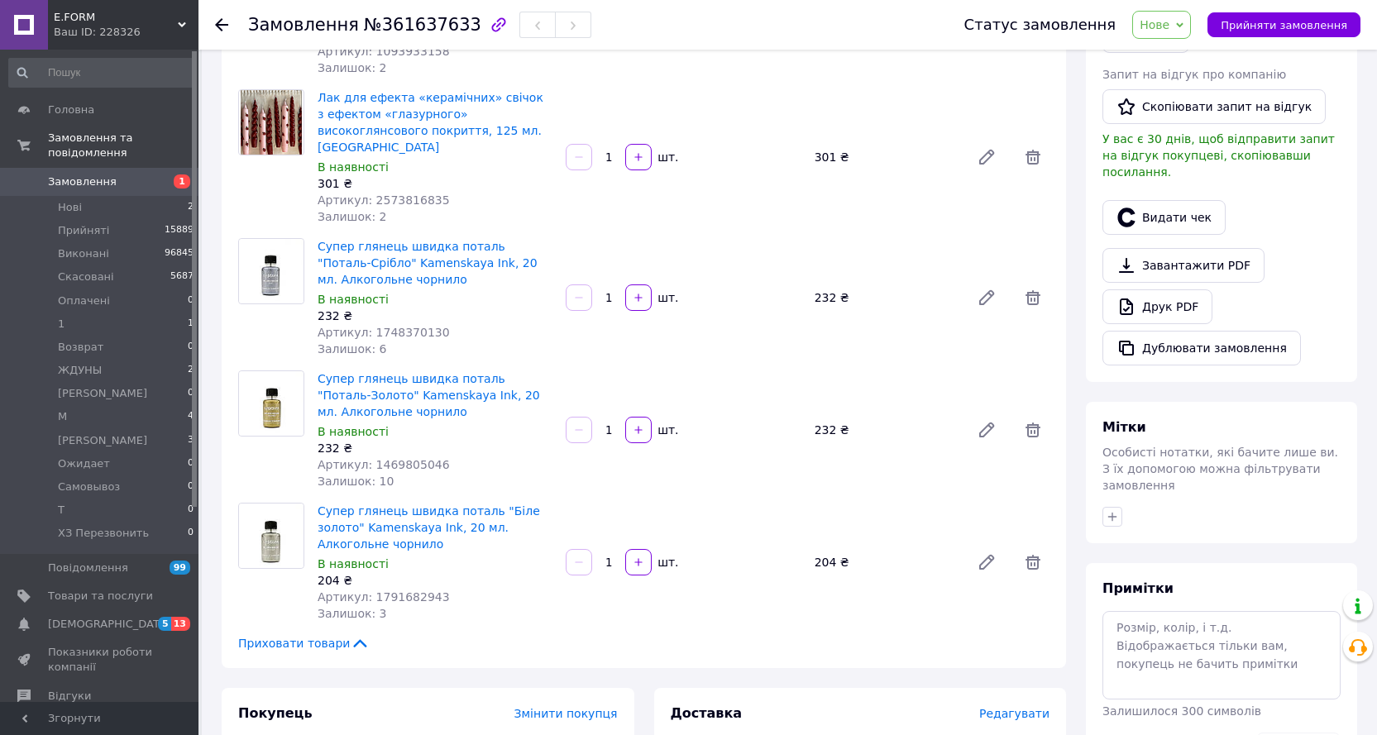
scroll to position [165, 0]
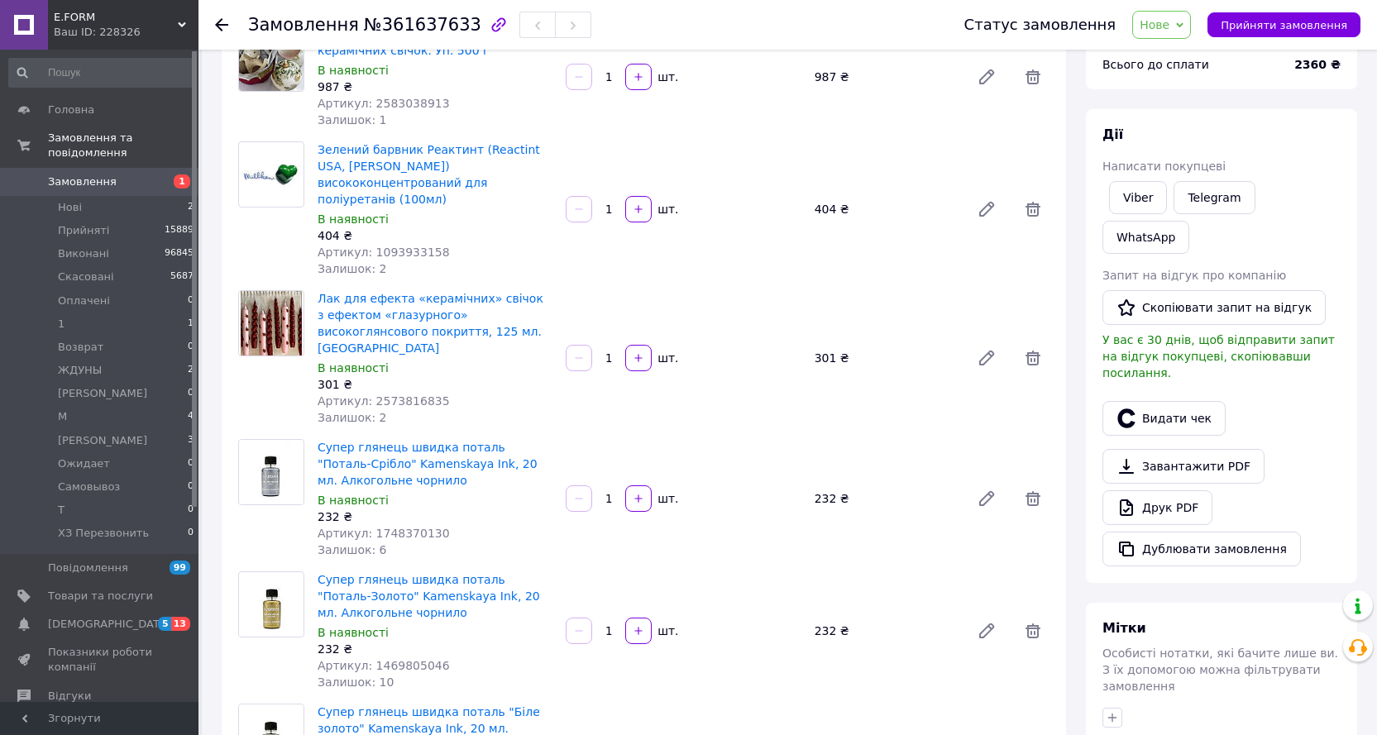
click at [226, 22] on icon at bounding box center [221, 24] width 13 height 13
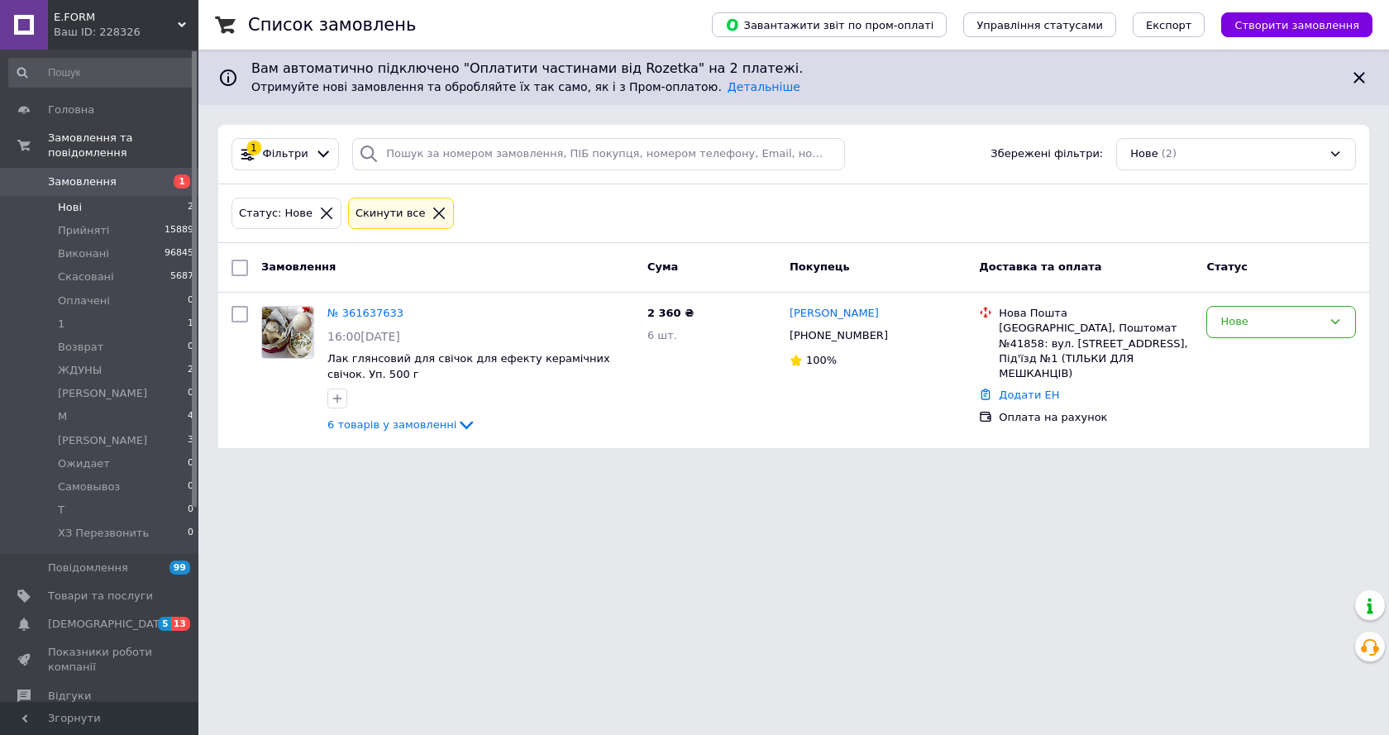
click at [319, 208] on icon at bounding box center [326, 213] width 15 height 15
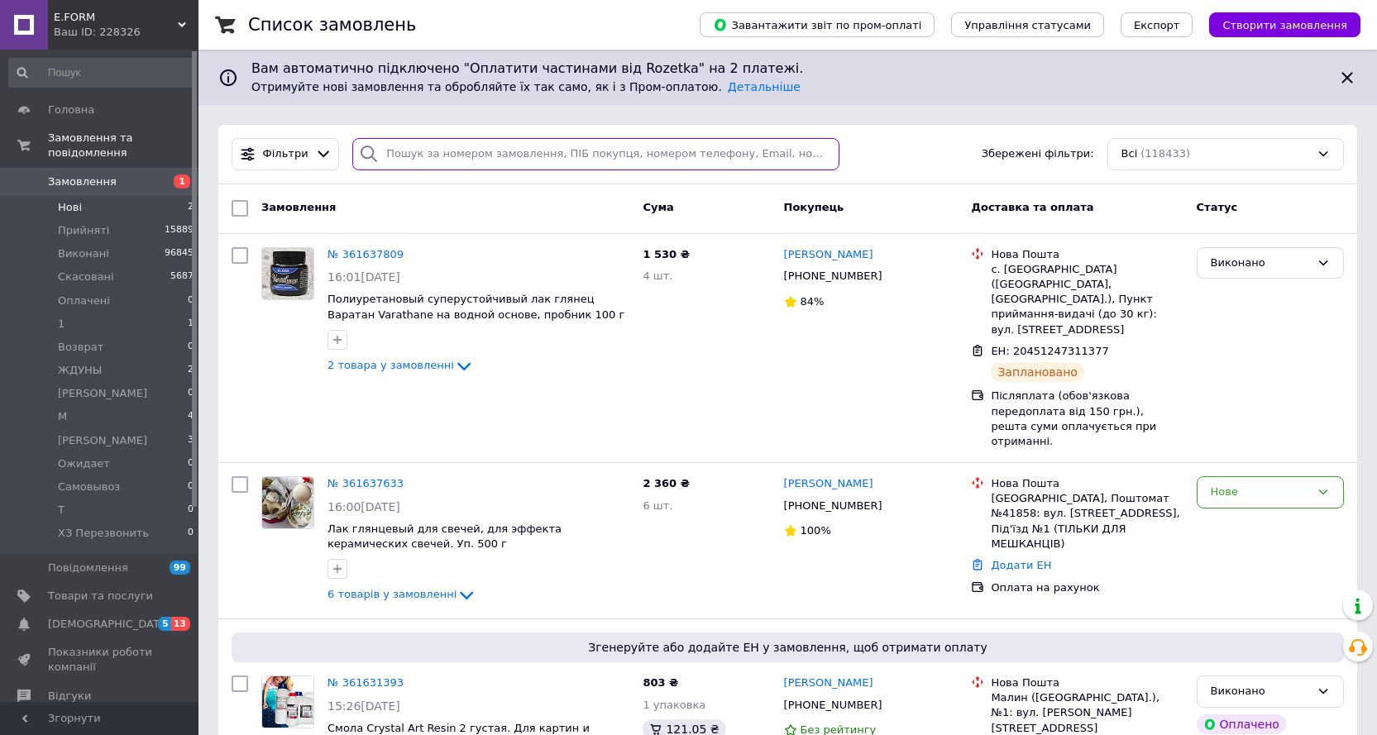
paste input "361630385"
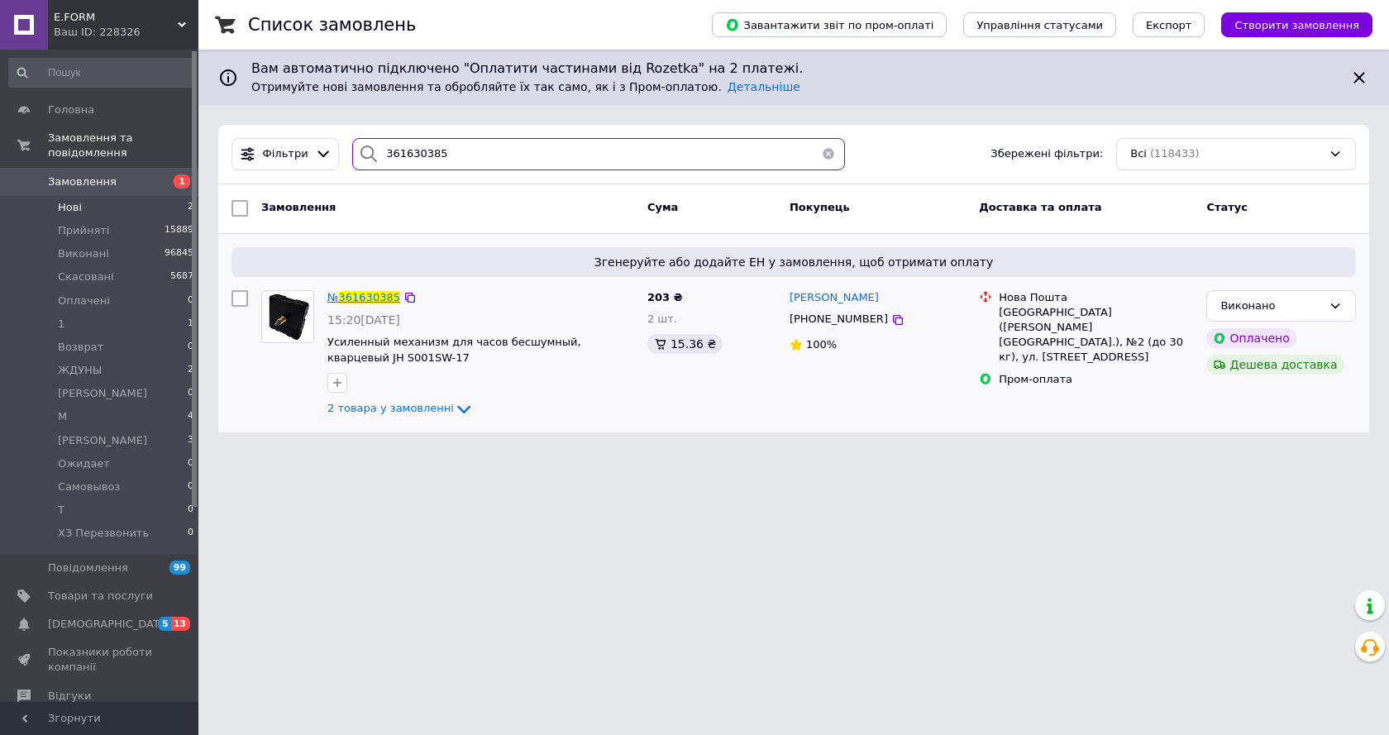
type input "361630385"
click at [380, 296] on span "361630385" at bounding box center [369, 297] width 61 height 12
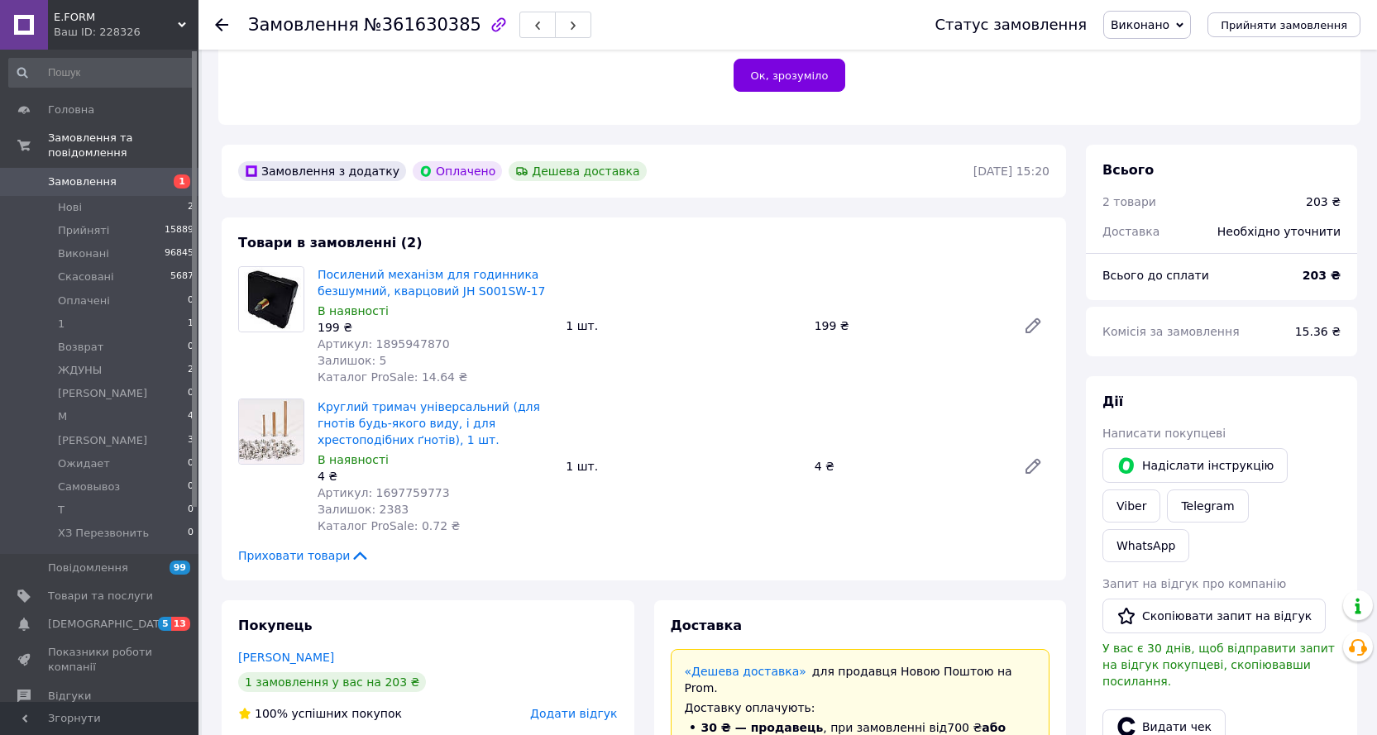
scroll to position [413, 0]
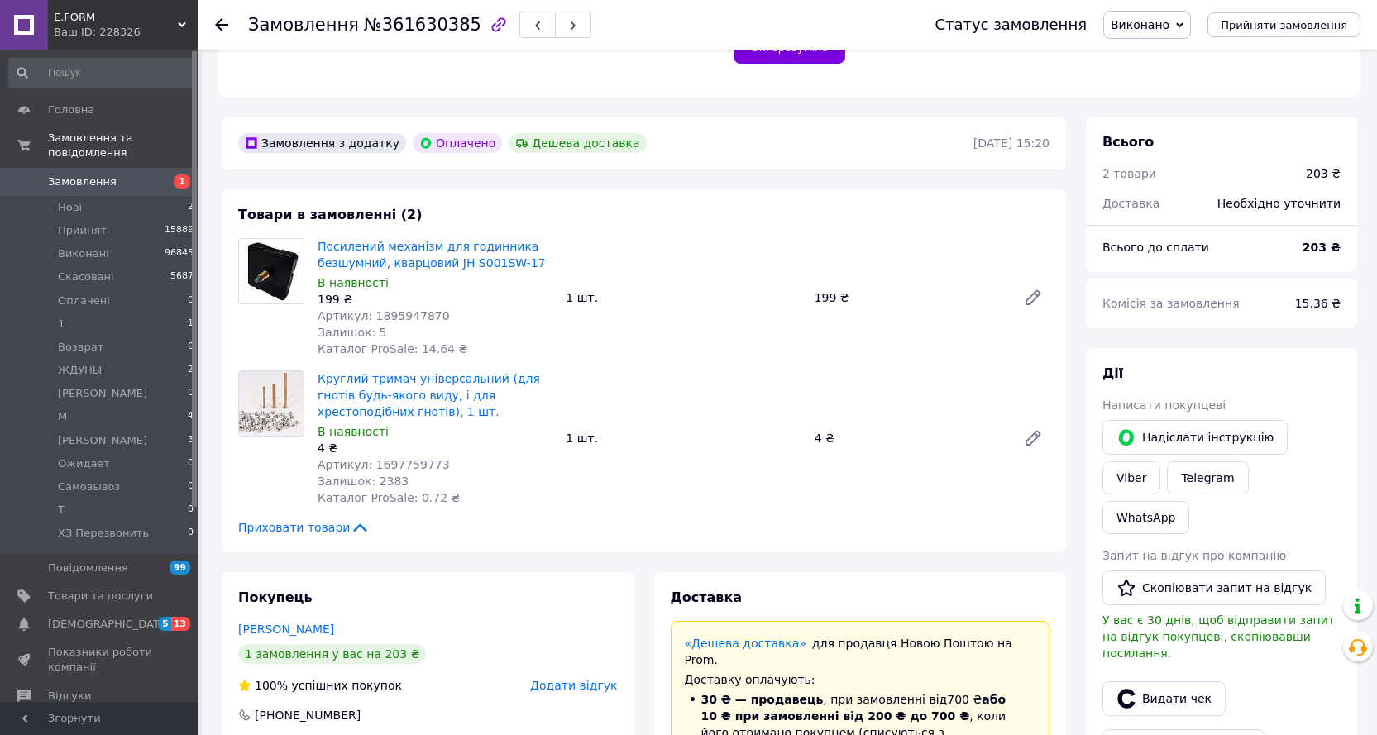
click at [1169, 21] on span "Виконано" at bounding box center [1139, 24] width 59 height 13
click at [1174, 101] on li "Оплачено" at bounding box center [1157, 107] width 107 height 25
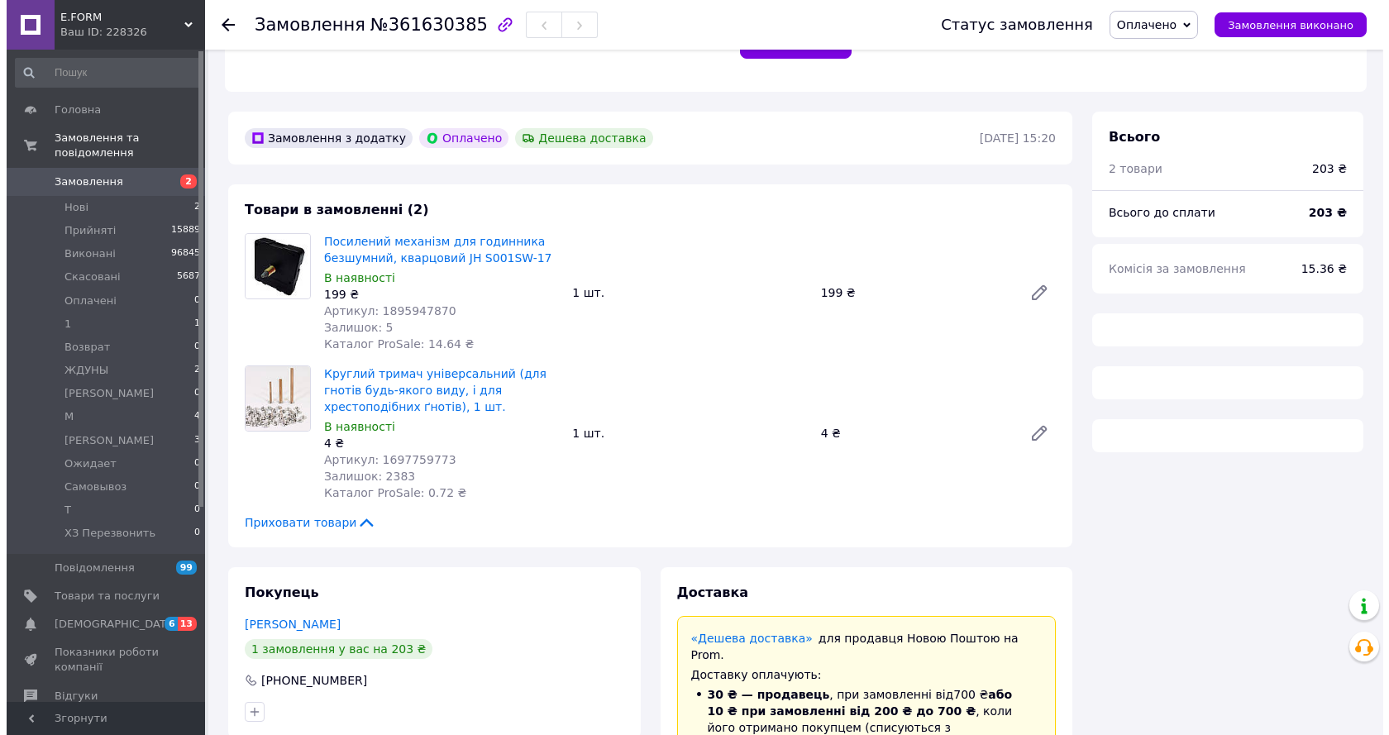
scroll to position [661, 0]
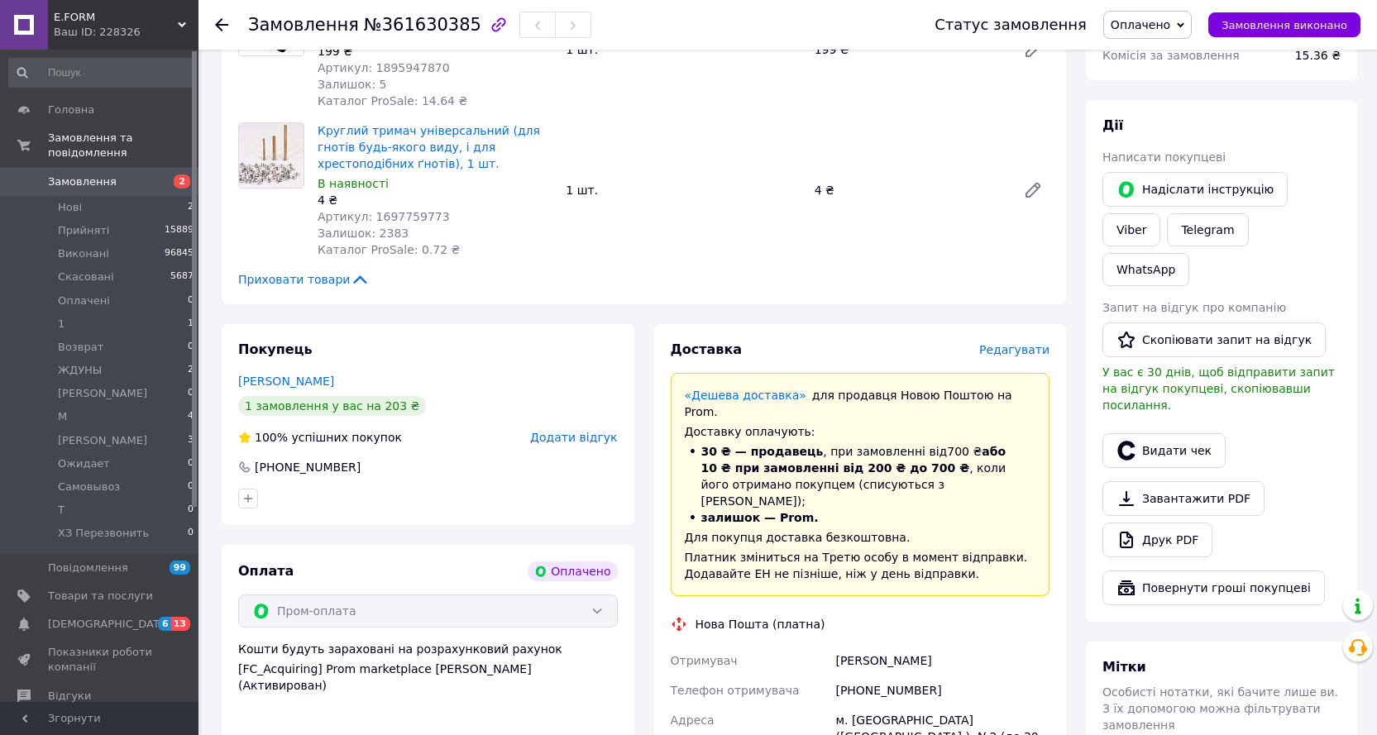
click at [1002, 343] on span "Редагувати" at bounding box center [1014, 349] width 70 height 13
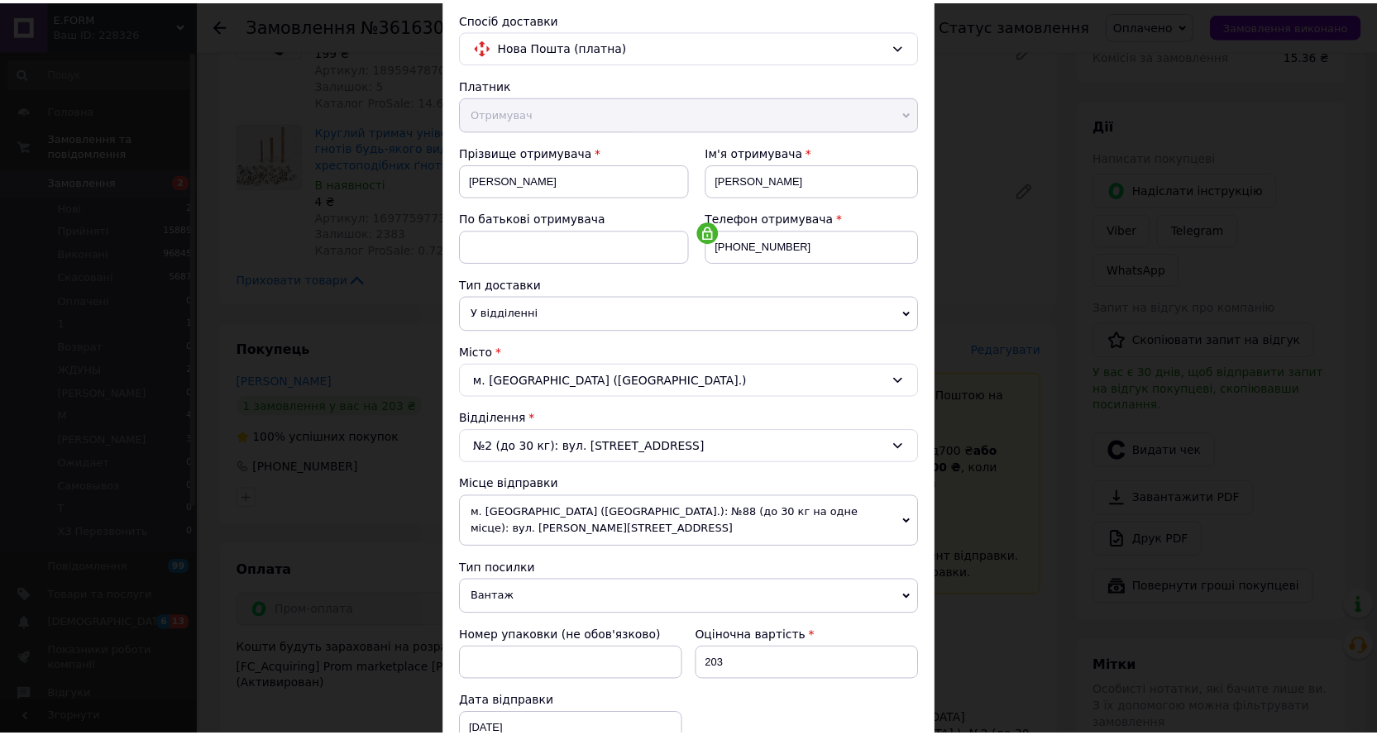
scroll to position [548, 0]
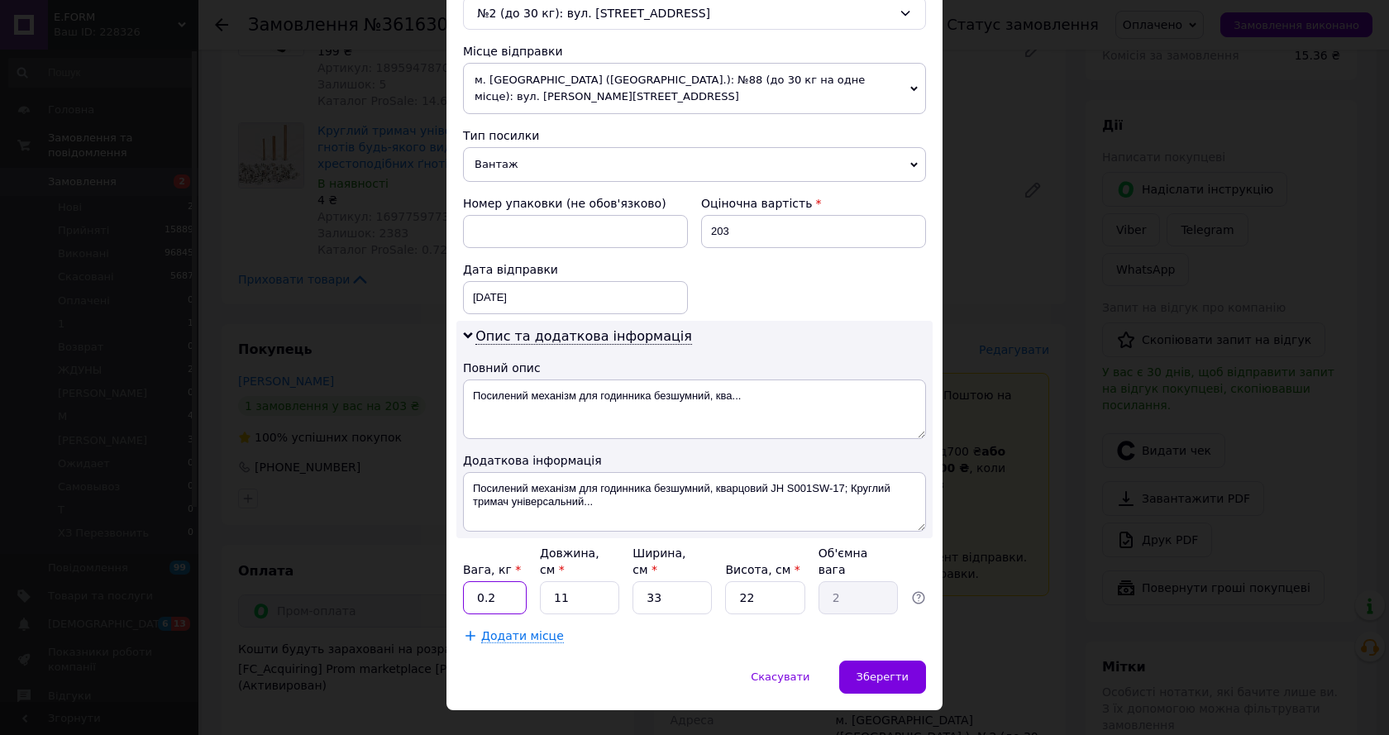
drag, startPoint x: 485, startPoint y: 562, endPoint x: 502, endPoint y: 562, distance: 17.4
click at [502, 581] on input "0.2" at bounding box center [495, 597] width 64 height 33
type input "0.5"
click at [670, 581] on input "33" at bounding box center [672, 597] width 79 height 33
type input "3"
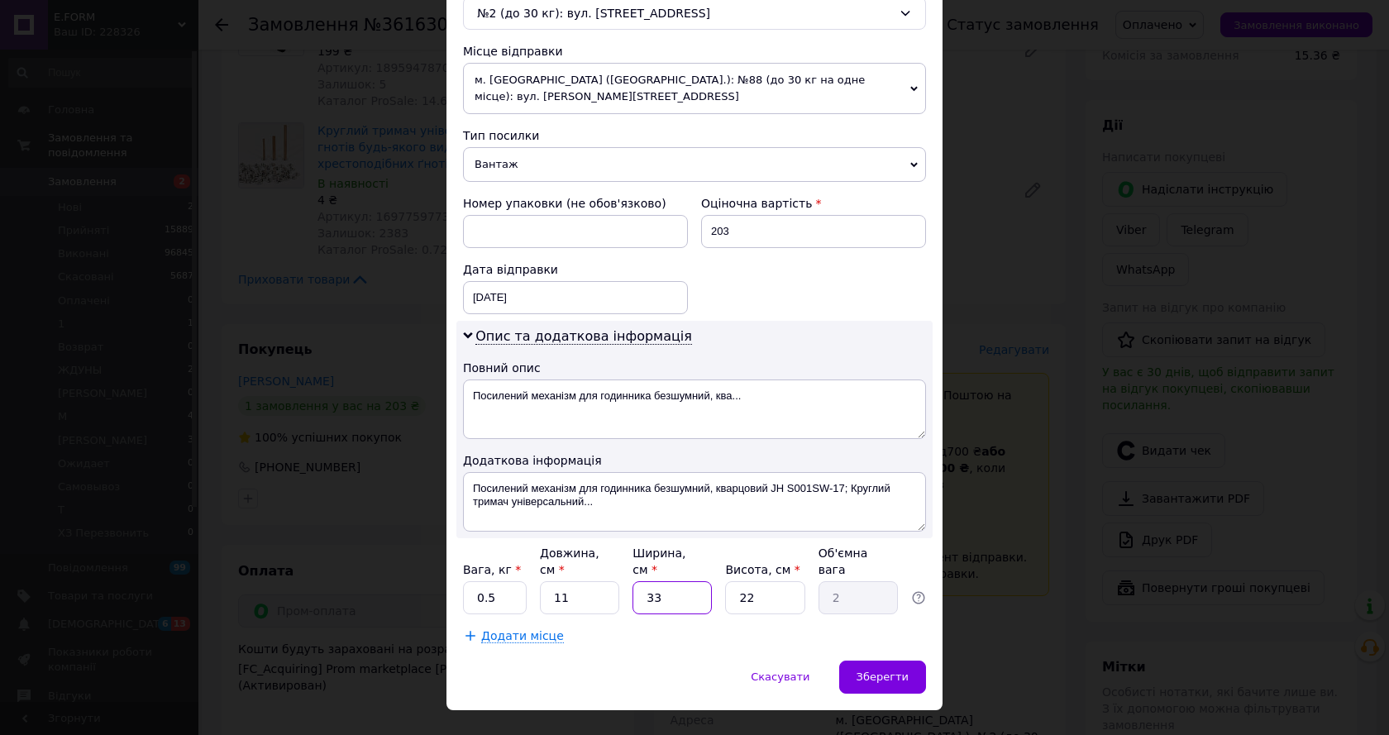
type input "0.18"
type input "3"
click at [901, 671] on span "Зберегти" at bounding box center [883, 677] width 52 height 12
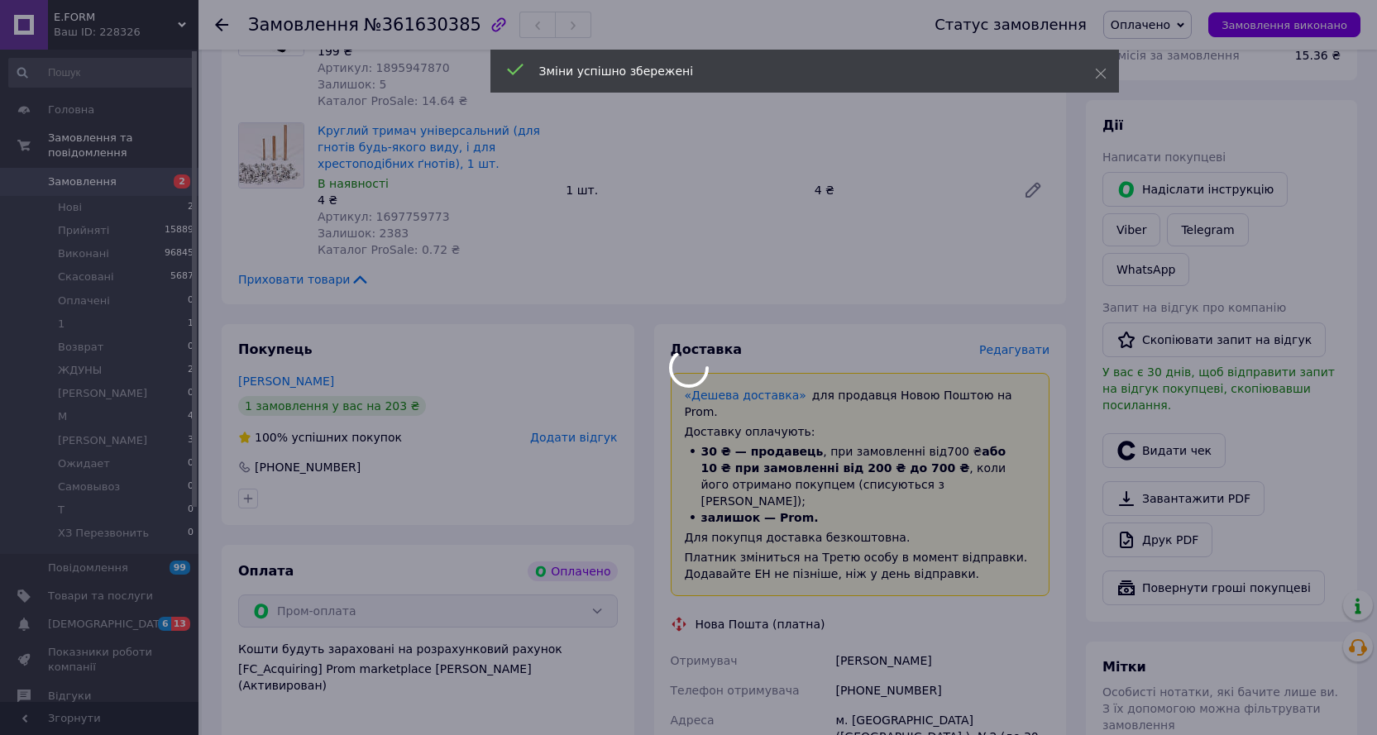
scroll to position [992, 0]
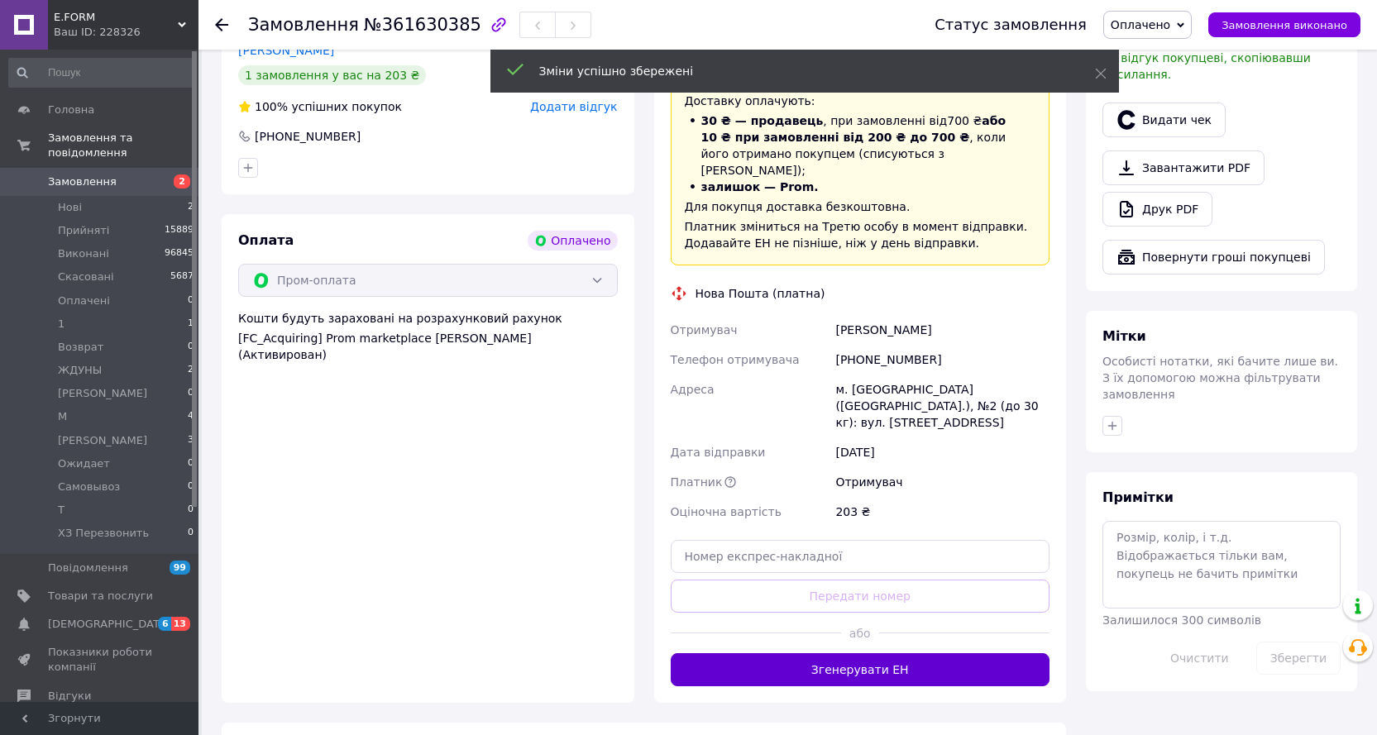
click at [907, 653] on button "Згенерувати ЕН" at bounding box center [861, 669] width 380 height 33
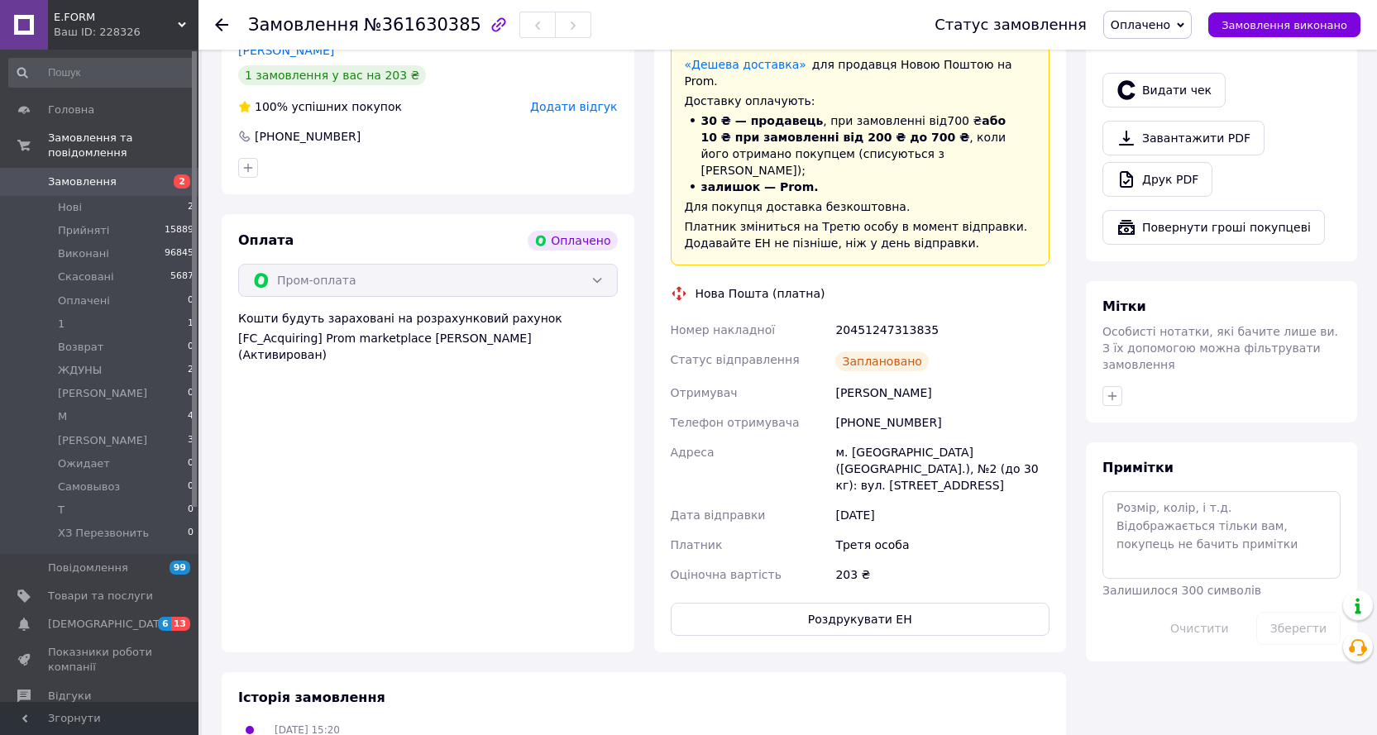
click at [1285, 22] on span "Замовлення виконано" at bounding box center [1284, 25] width 126 height 12
drag, startPoint x: 867, startPoint y: 284, endPoint x: 853, endPoint y: 284, distance: 14.9
click at [810, 315] on div "Номер накладної 20451247313835 Статус відправлення Заплановано Отримувач Клапчу…" at bounding box center [860, 452] width 386 height 275
copy div "Номер накладної 20451247313835"
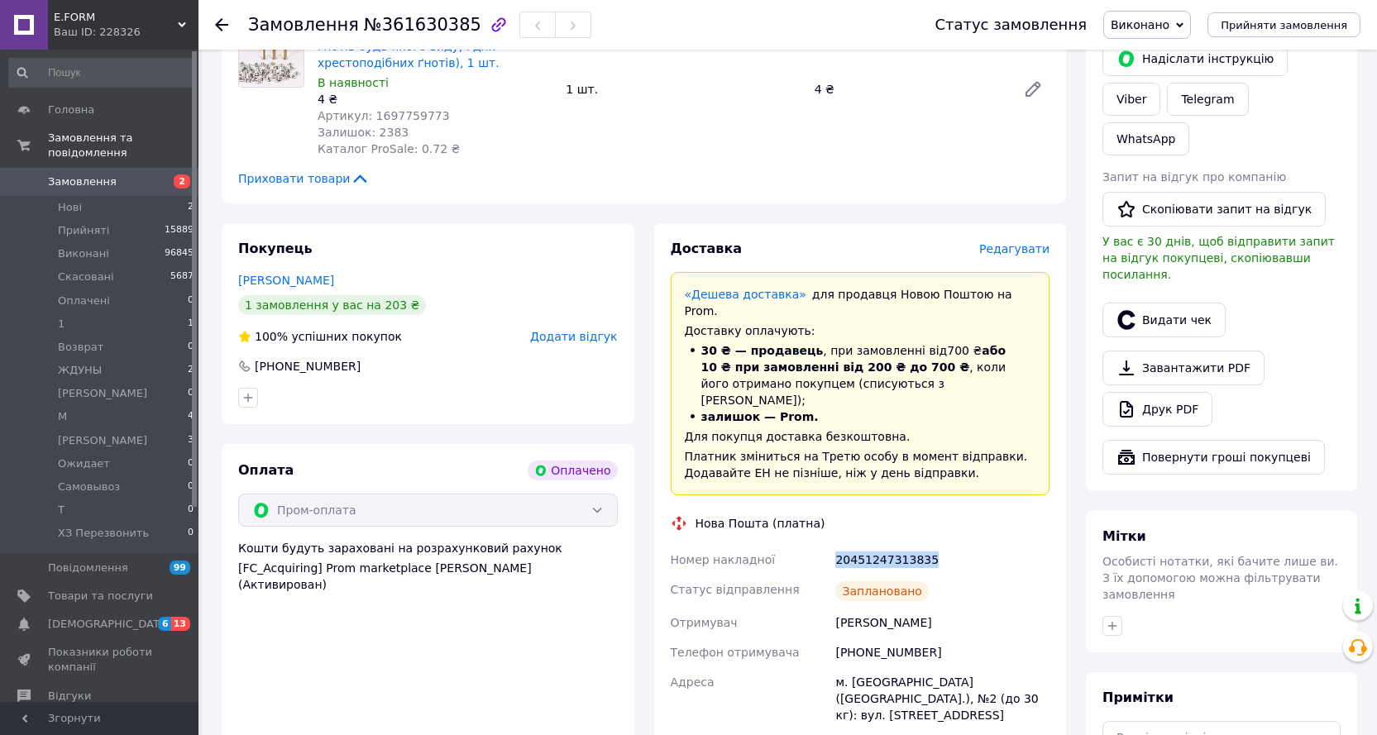
scroll to position [744, 0]
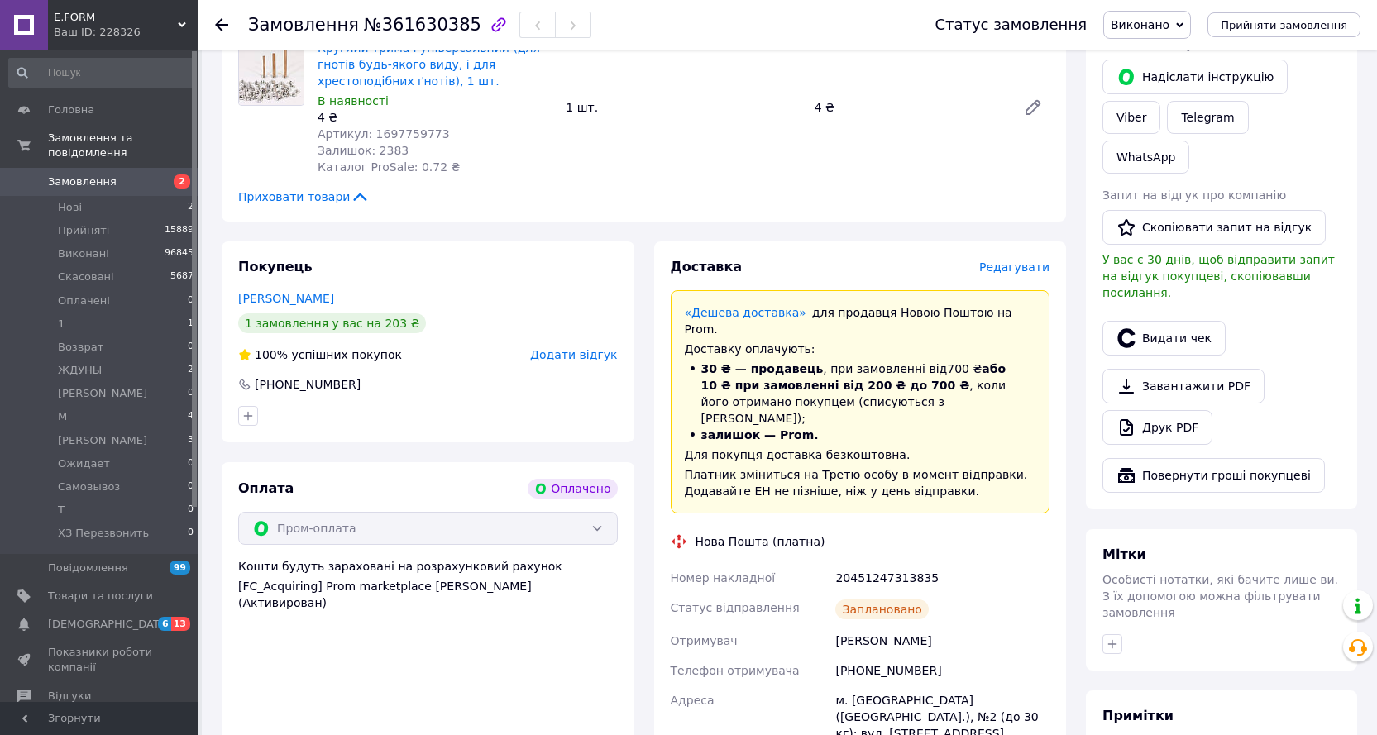
click at [744, 200] on div "Товари в замовленні (2) Посилений механізм для годинника безшумний, кварцовий J…" at bounding box center [644, 40] width 844 height 363
click at [221, 22] on icon at bounding box center [221, 24] width 13 height 13
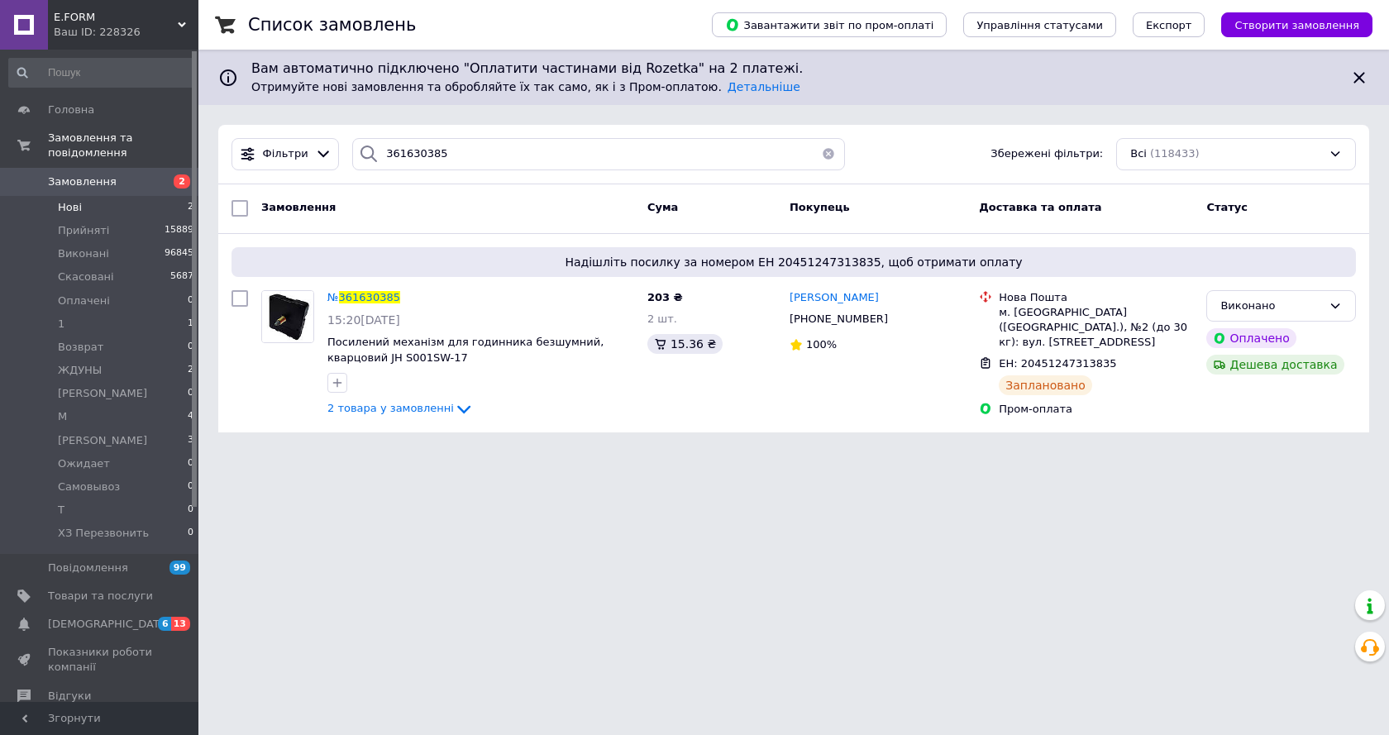
click at [71, 200] on span "Нові" at bounding box center [70, 207] width 24 height 15
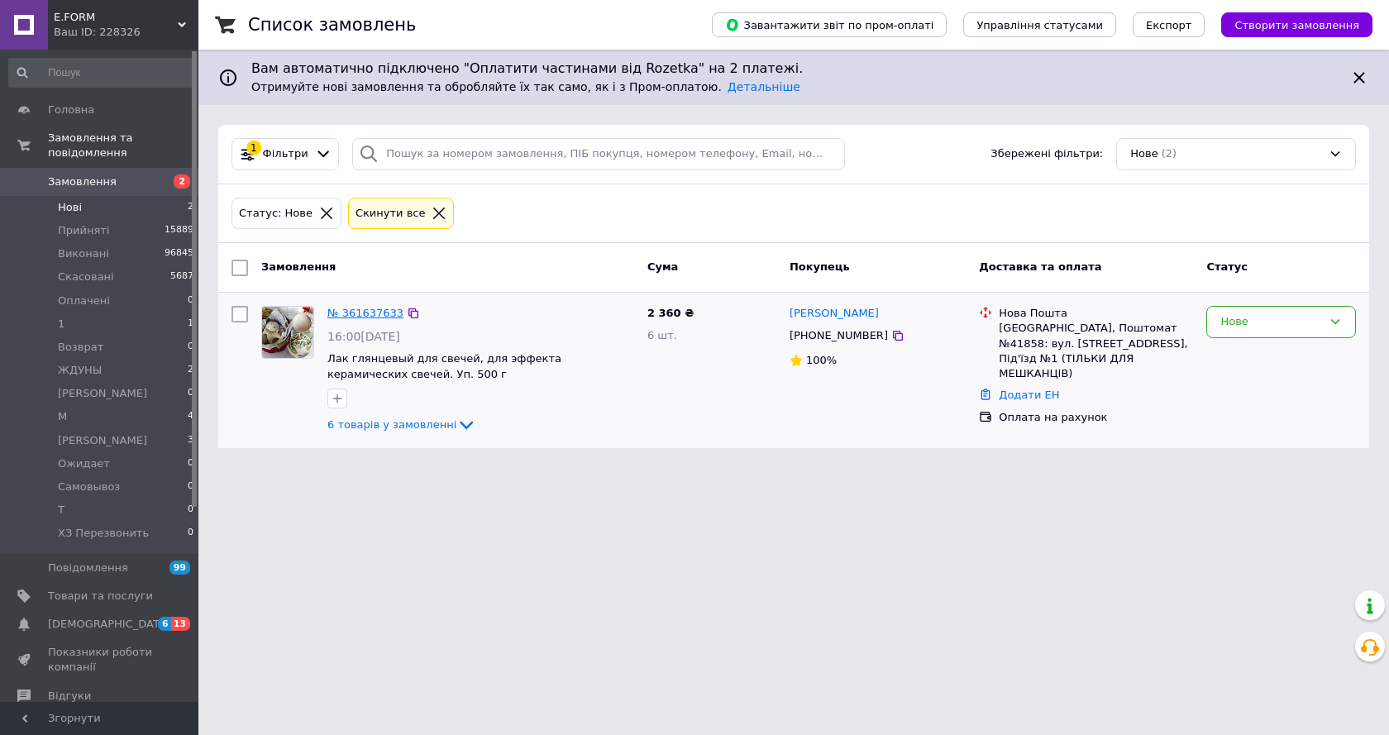
click at [354, 308] on link "№ 361637633" at bounding box center [365, 313] width 76 height 12
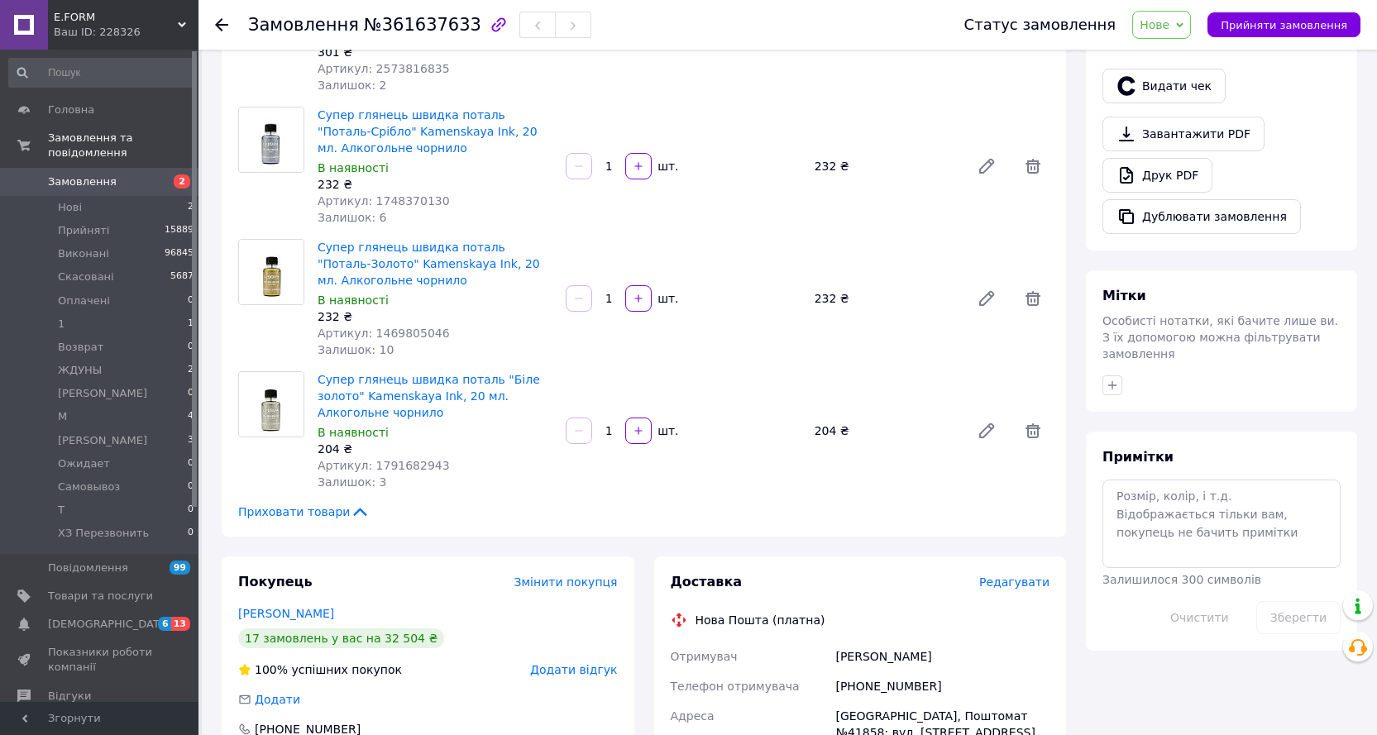
scroll to position [496, 0]
click at [1169, 23] on span "Нове" at bounding box center [1154, 24] width 30 height 13
click at [1181, 149] on li "1" at bounding box center [1186, 157] width 107 height 25
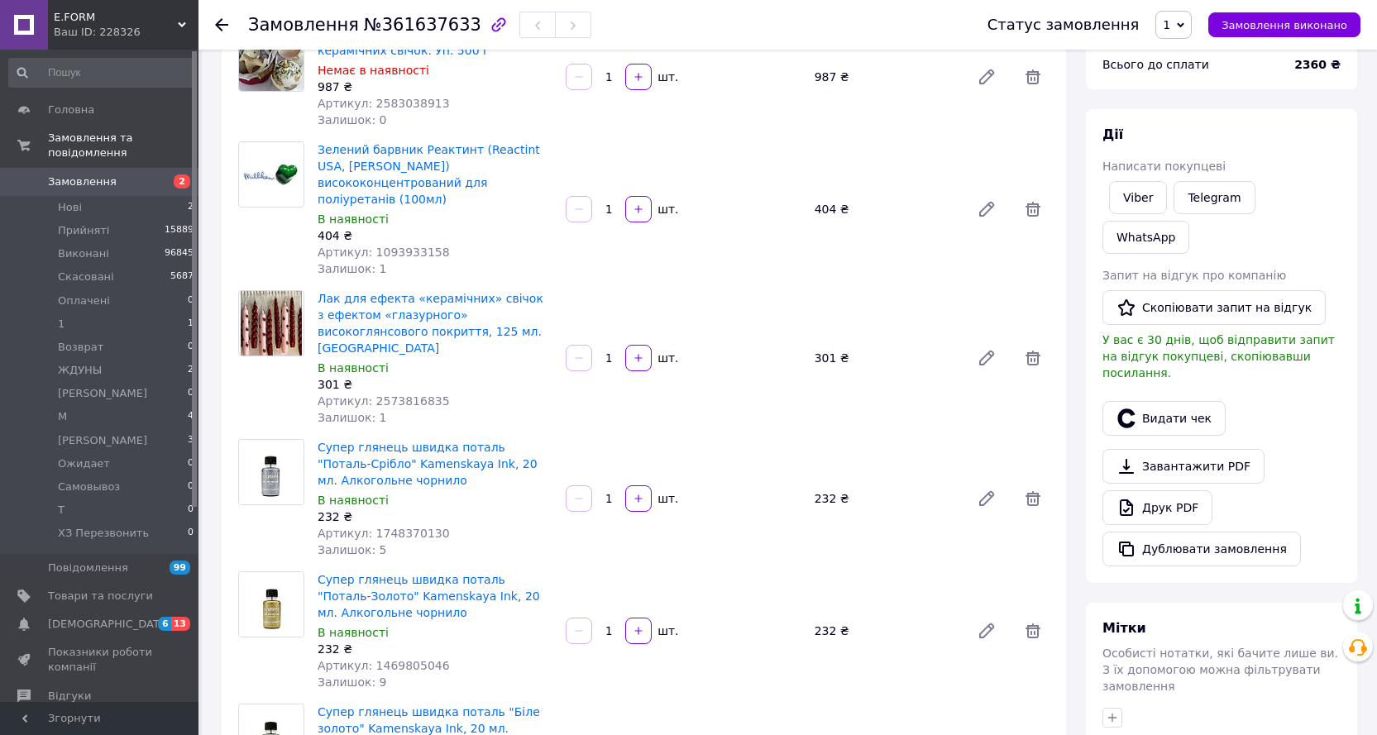
scroll to position [0, 0]
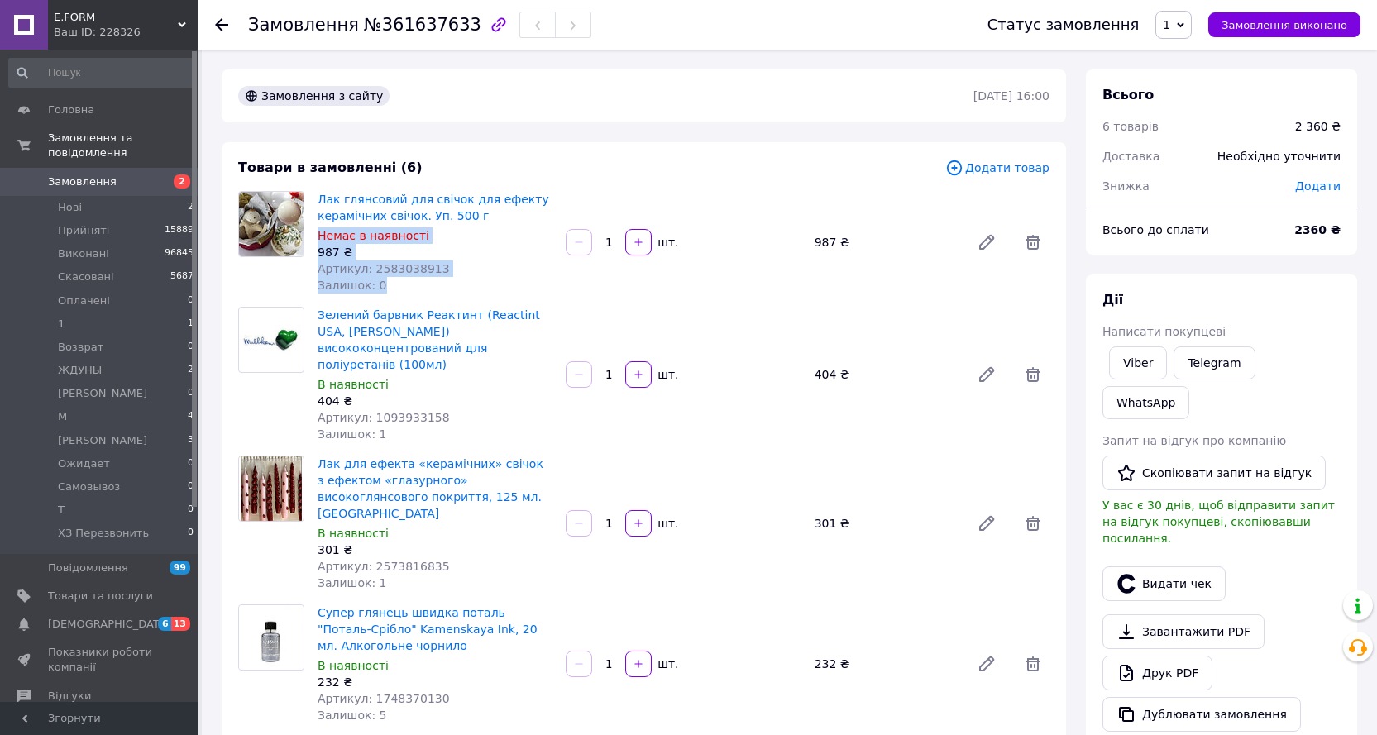
drag, startPoint x: 392, startPoint y: 288, endPoint x: 317, endPoint y: 236, distance: 91.0
click at [317, 236] on div "Лак глянсовий для свічок для ефекту керамічних свічок. Уп. 500 г Немає в наявно…" at bounding box center [435, 242] width 248 height 109
copy div "Немає в наявності 987 ₴ Артикул: 2583038913 Залишок: 0"
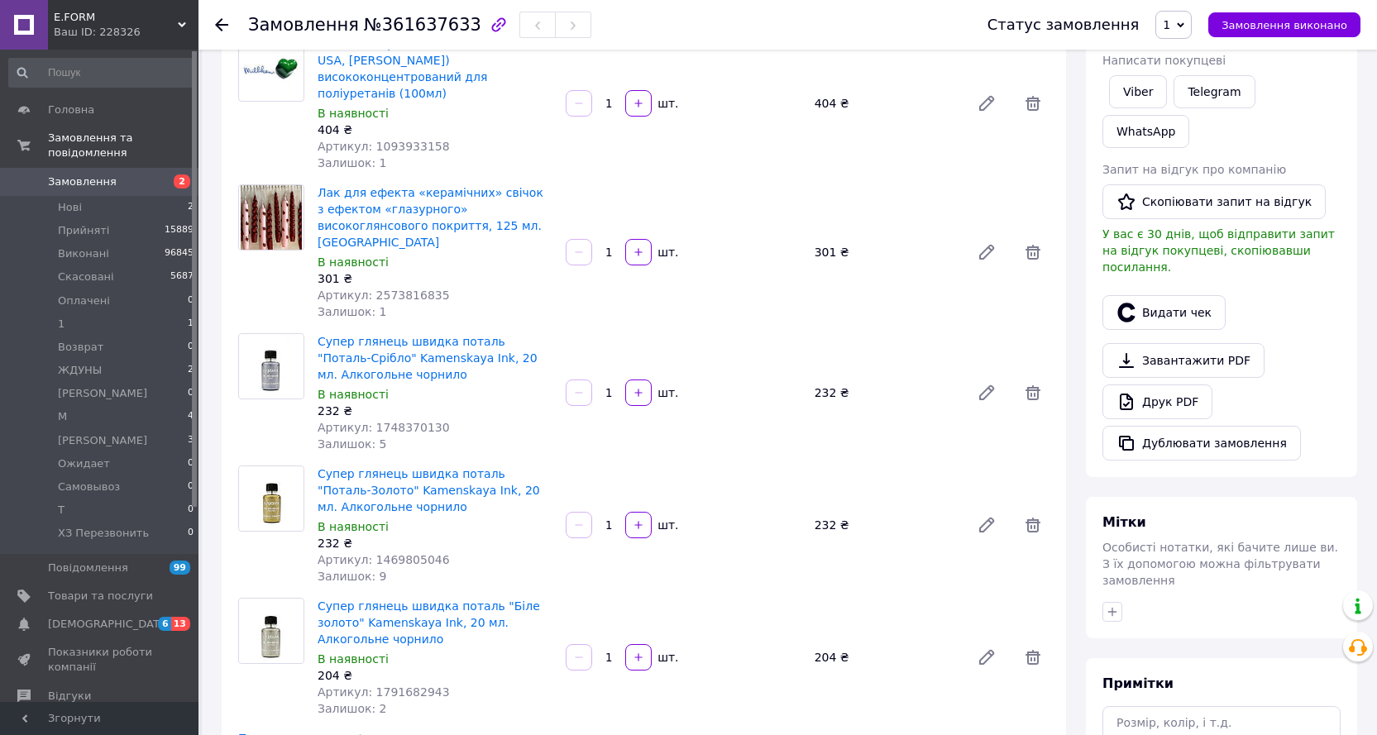
scroll to position [165, 0]
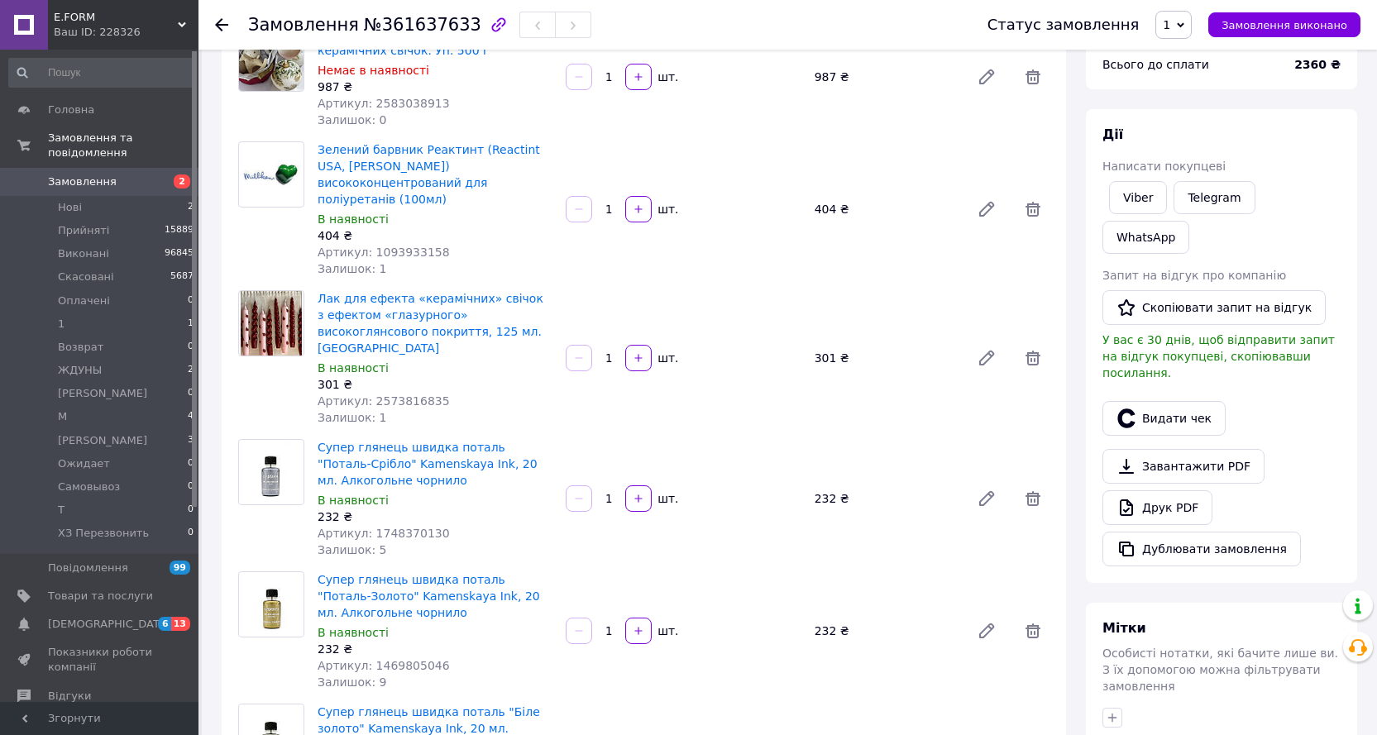
click at [724, 291] on div "Лак для ефекта «керамічних» свічок з ефектом «глазурного» високоглянсового покр…" at bounding box center [683, 358] width 745 height 142
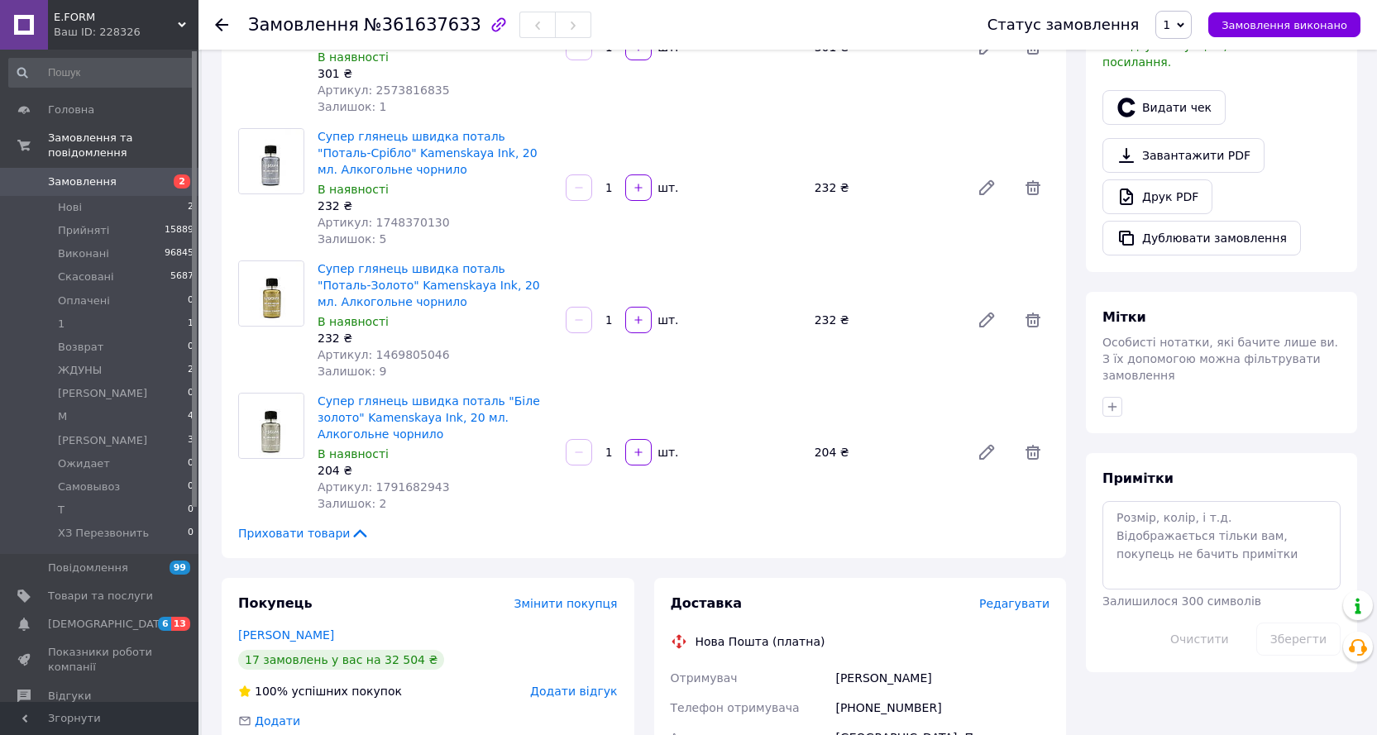
scroll to position [496, 0]
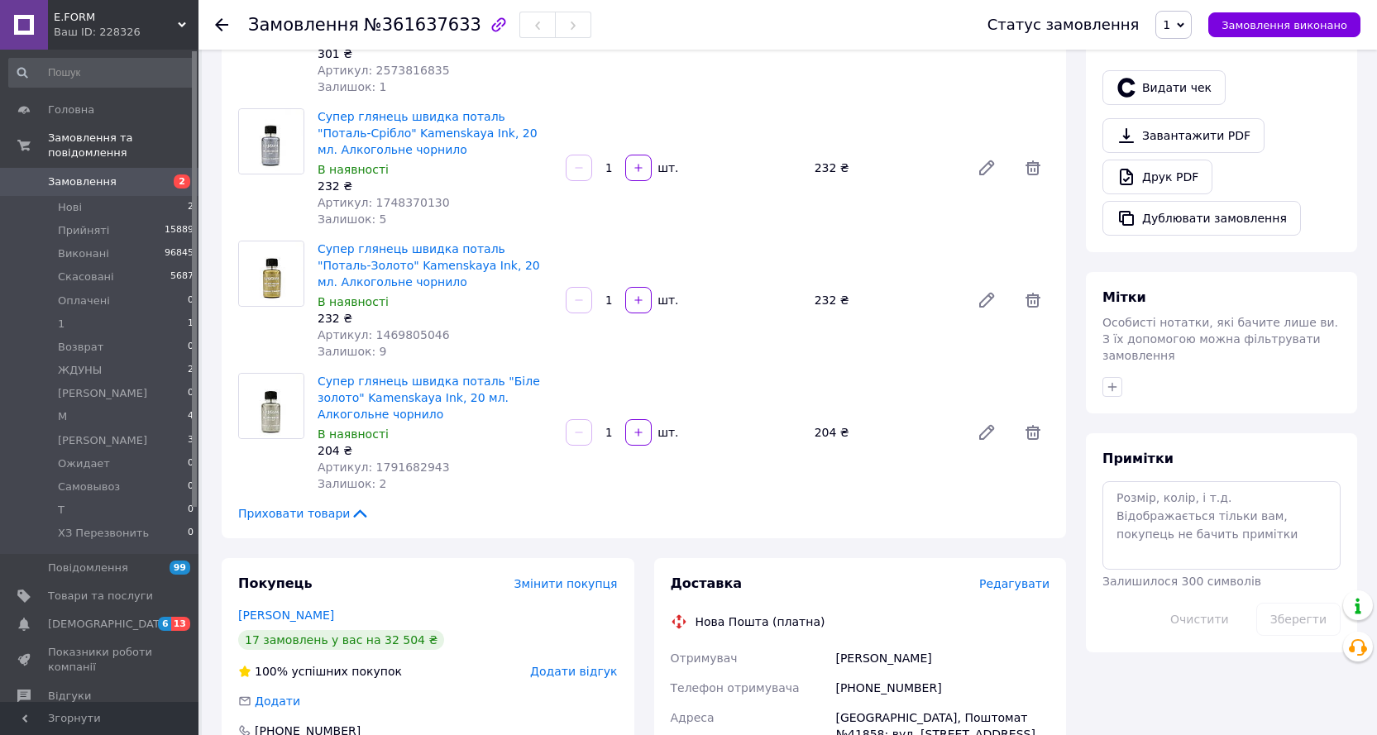
click at [724, 290] on div "Супер глянець швидка поталь "Поталь-Золото" Kamenskaya Ink, 20 мл. Алкогольне ч…" at bounding box center [683, 300] width 745 height 126
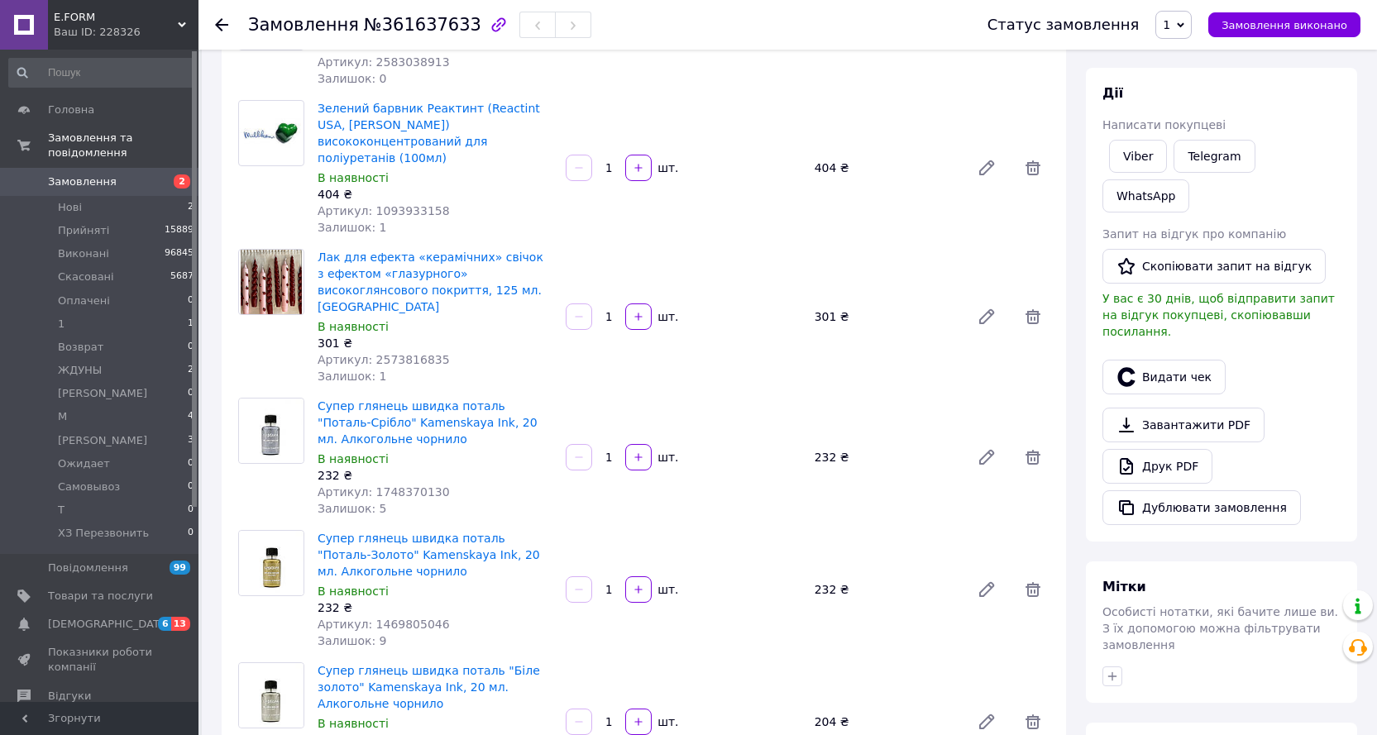
scroll to position [83, 0]
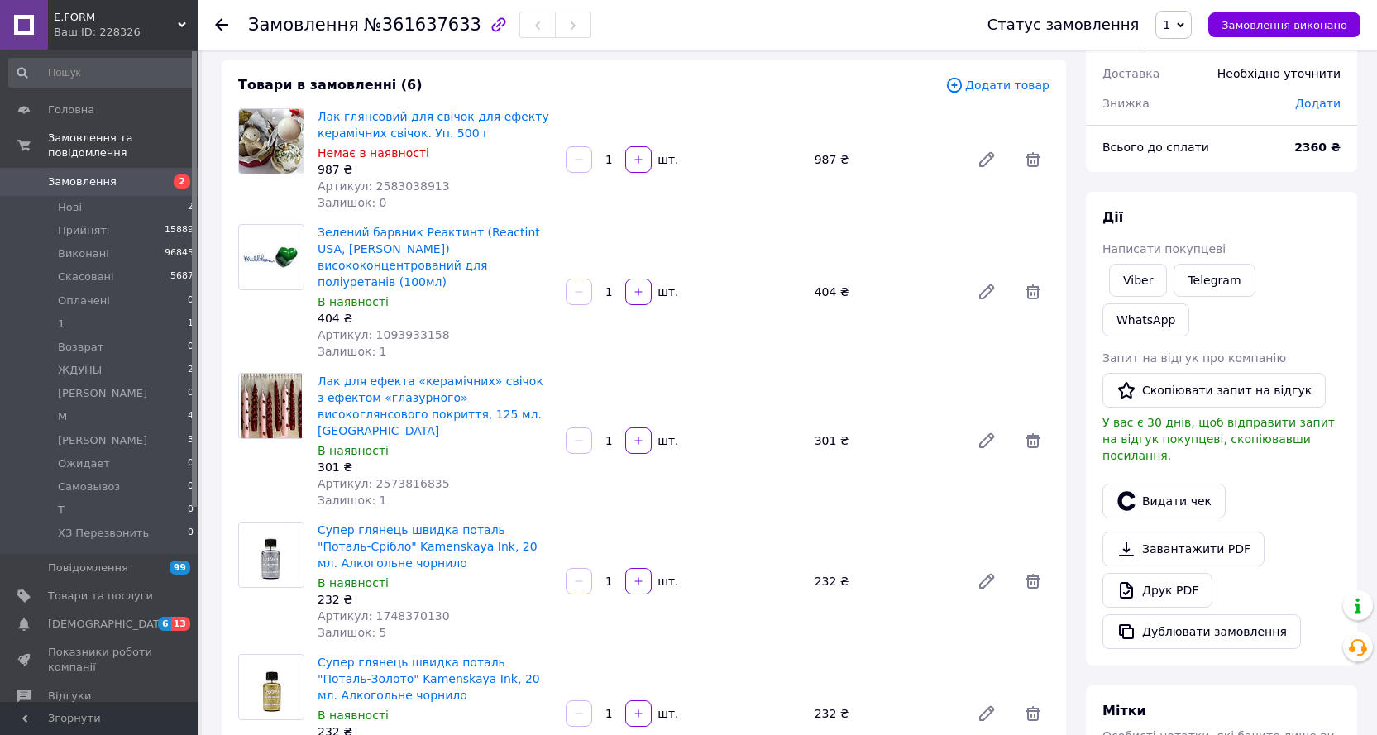
click at [724, 290] on div "1   шт." at bounding box center [683, 292] width 238 height 26
click at [219, 22] on use at bounding box center [221, 24] width 13 height 13
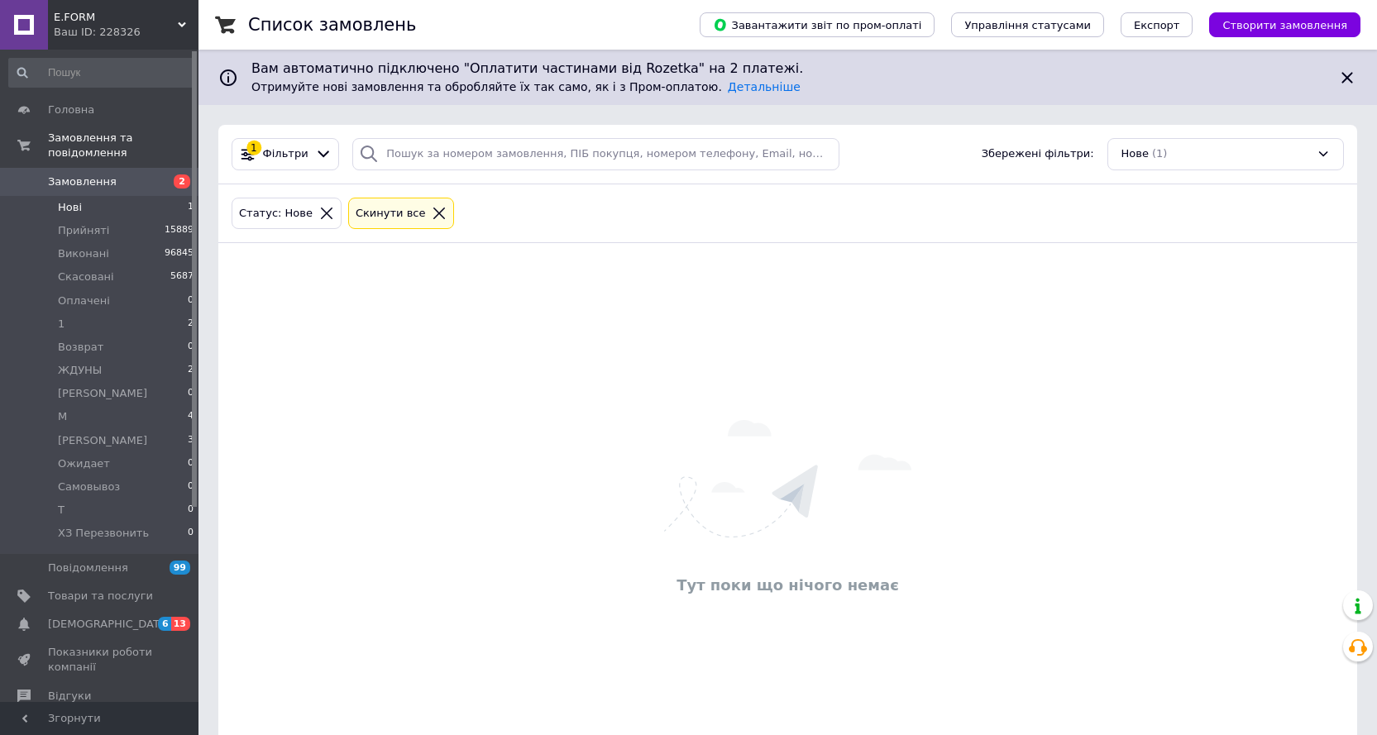
click at [319, 214] on icon at bounding box center [326, 213] width 15 height 15
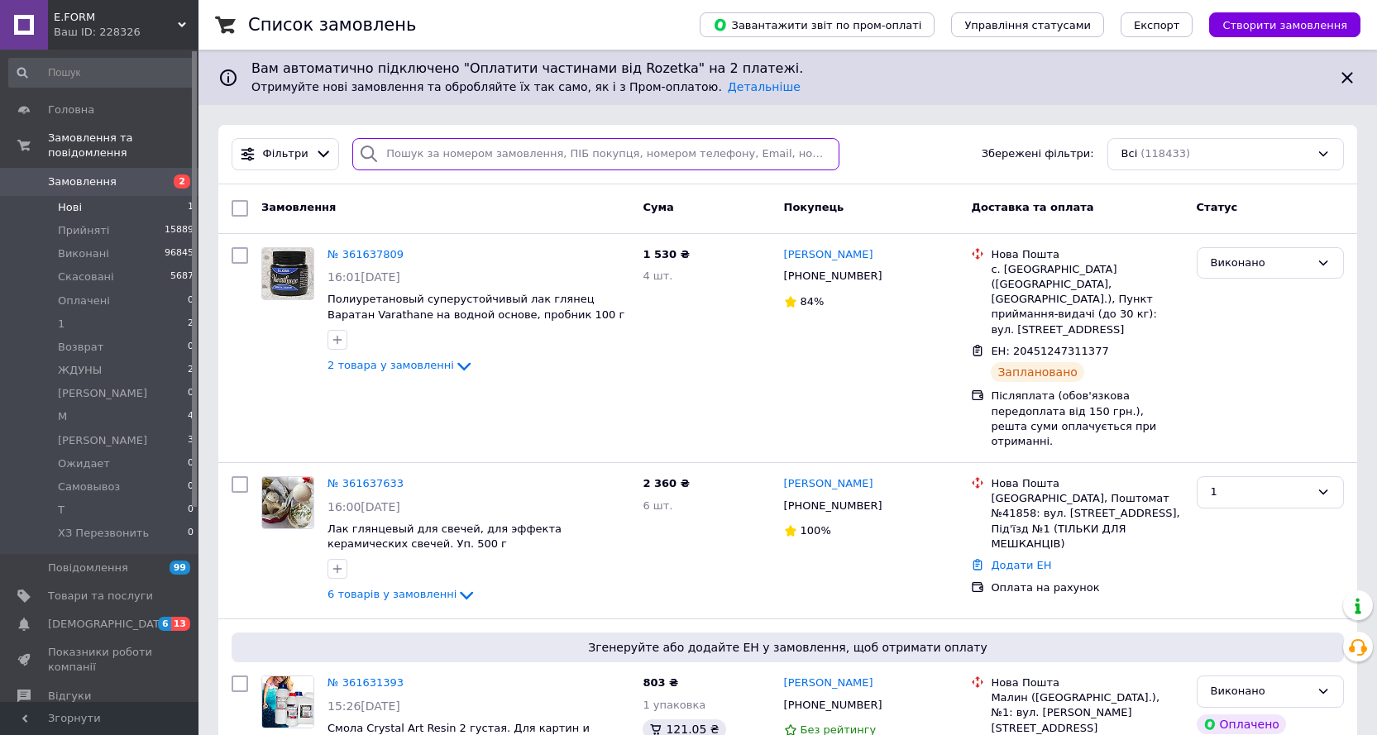
click at [436, 155] on input "search" at bounding box center [595, 154] width 487 height 32
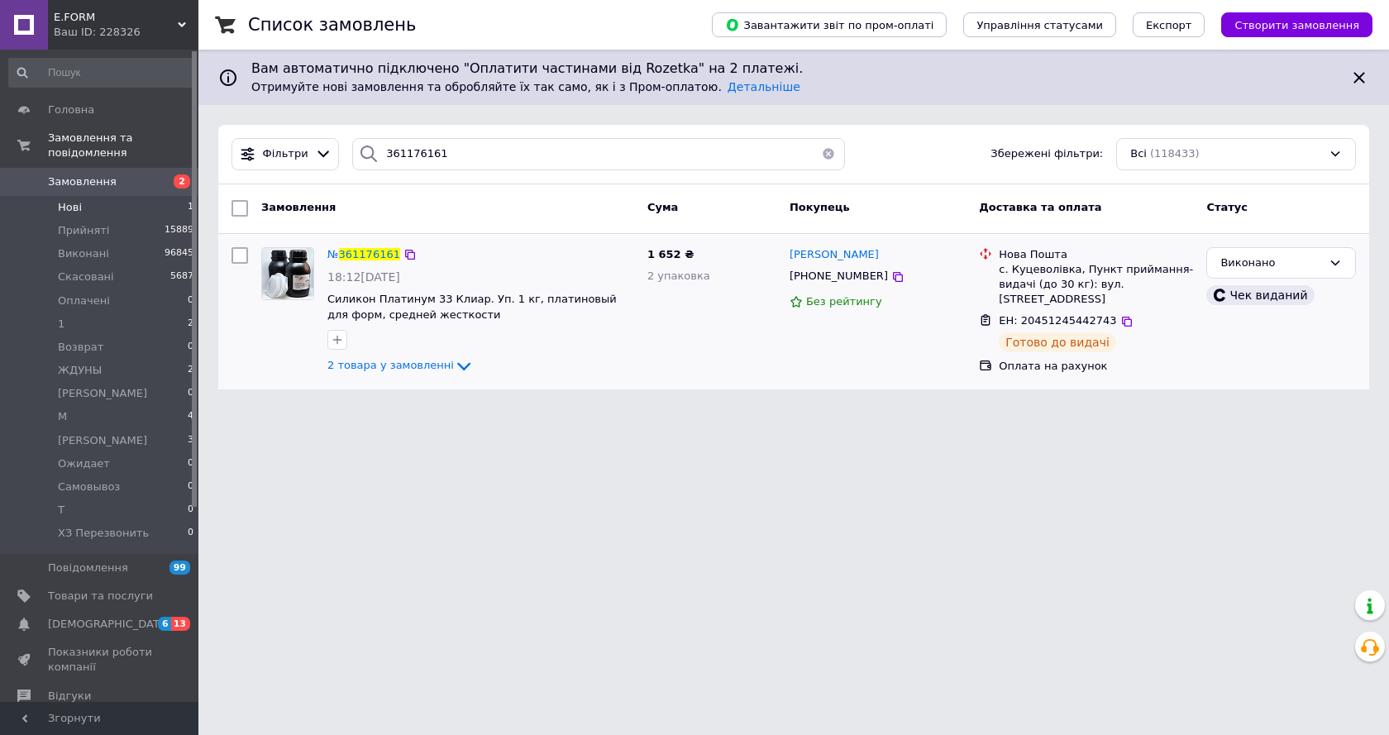
click at [538, 250] on div "№ 361176161" at bounding box center [481, 255] width 310 height 19
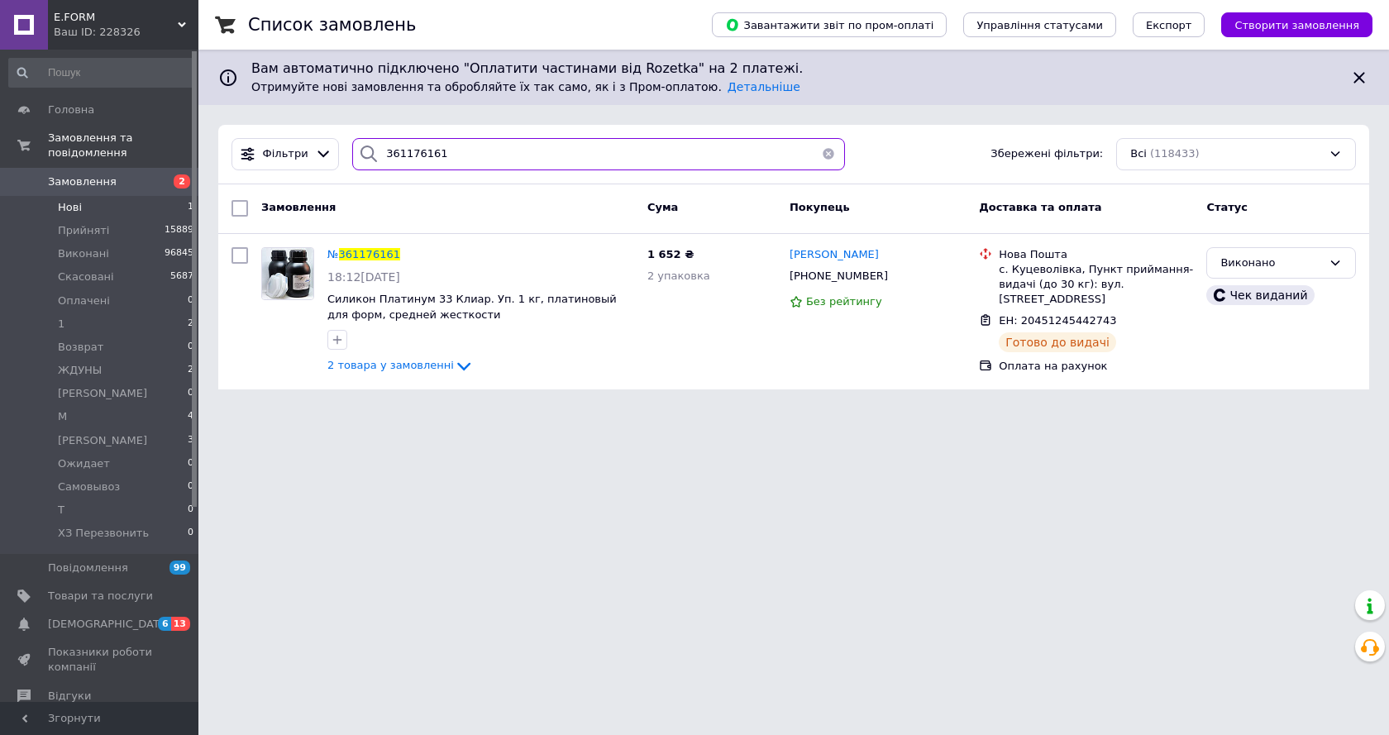
drag, startPoint x: 263, startPoint y: 155, endPoint x: 230, endPoint y: 157, distance: 33.1
click at [230, 157] on div "Фільтри 361176161 Збережені фільтри: Всі (118433)" at bounding box center [794, 154] width 1138 height 32
paste input "610873"
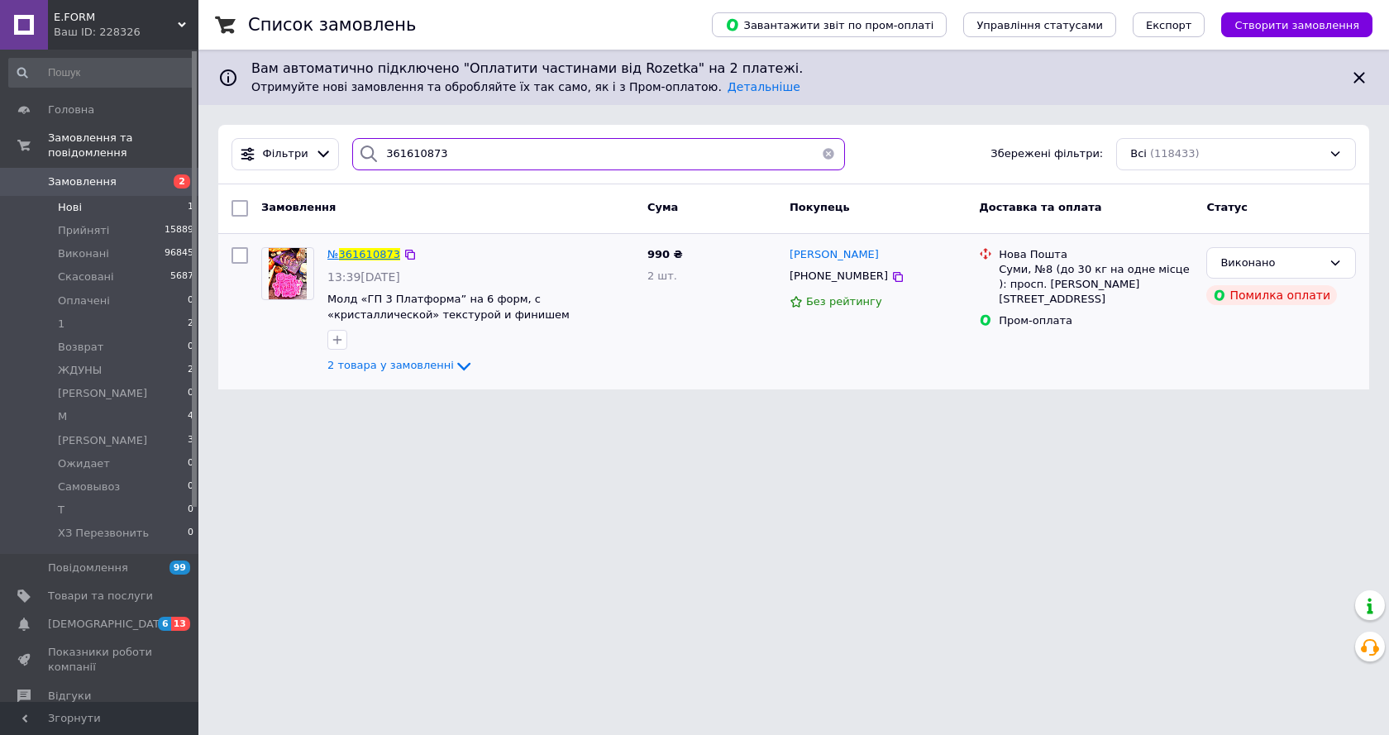
type input "361610873"
click at [365, 255] on span "361610873" at bounding box center [369, 254] width 61 height 12
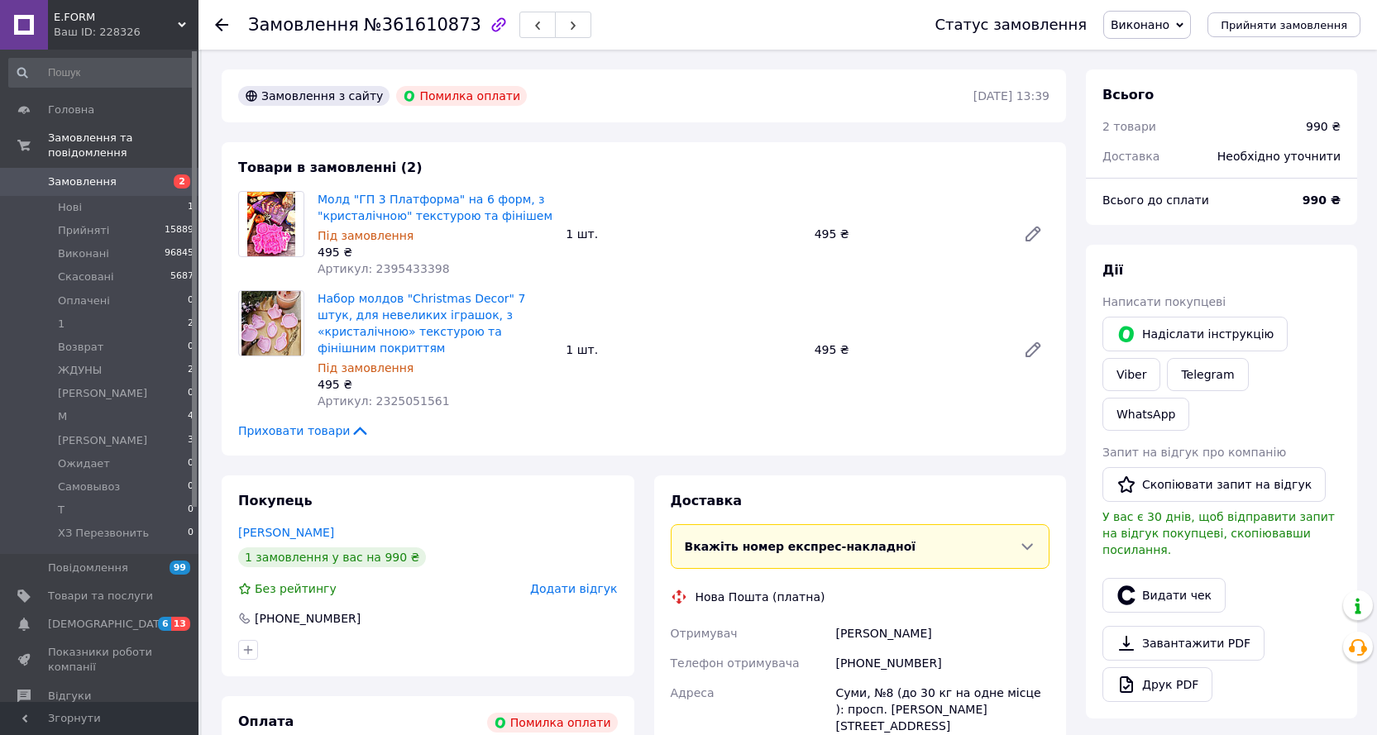
click at [1155, 19] on span "Виконано" at bounding box center [1139, 24] width 59 height 13
click at [1185, 100] on li "Оплачено" at bounding box center [1157, 107] width 107 height 25
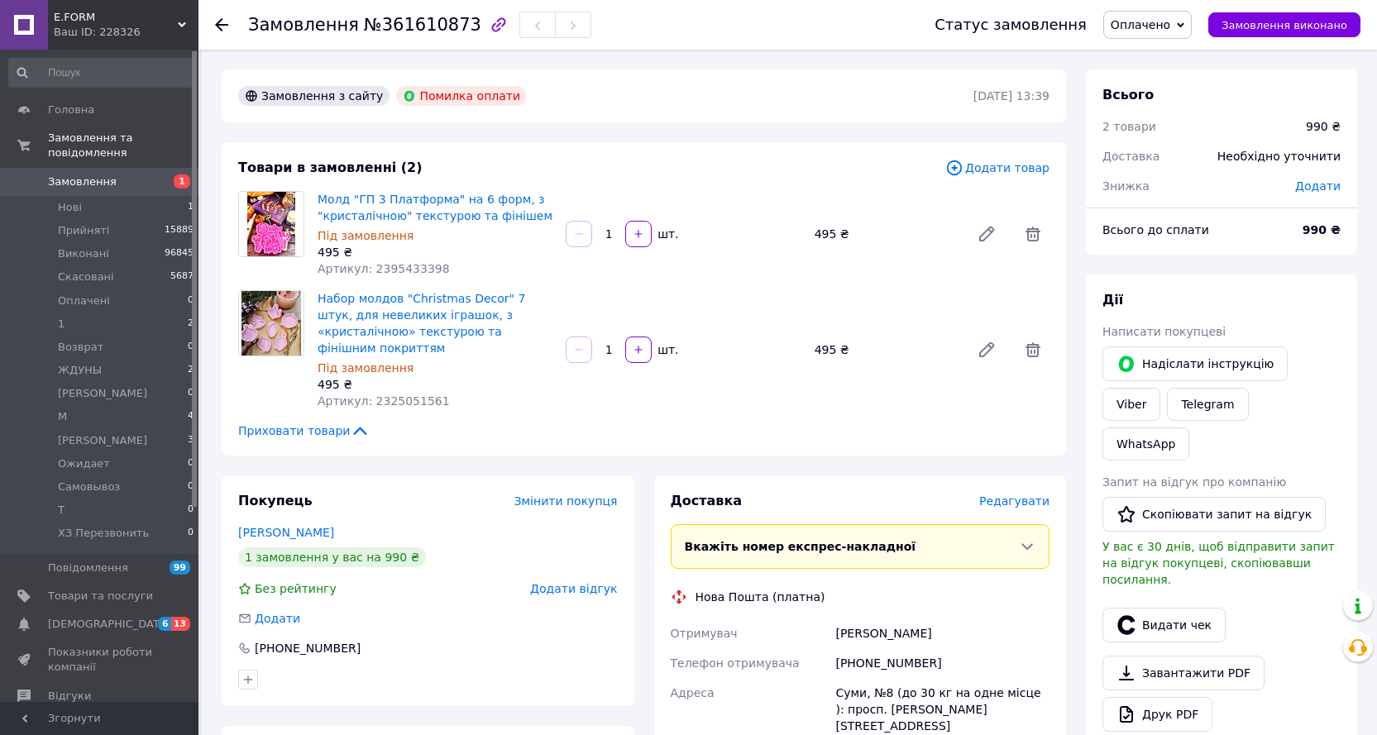
click at [1001, 494] on span "Редагувати" at bounding box center [1014, 500] width 70 height 13
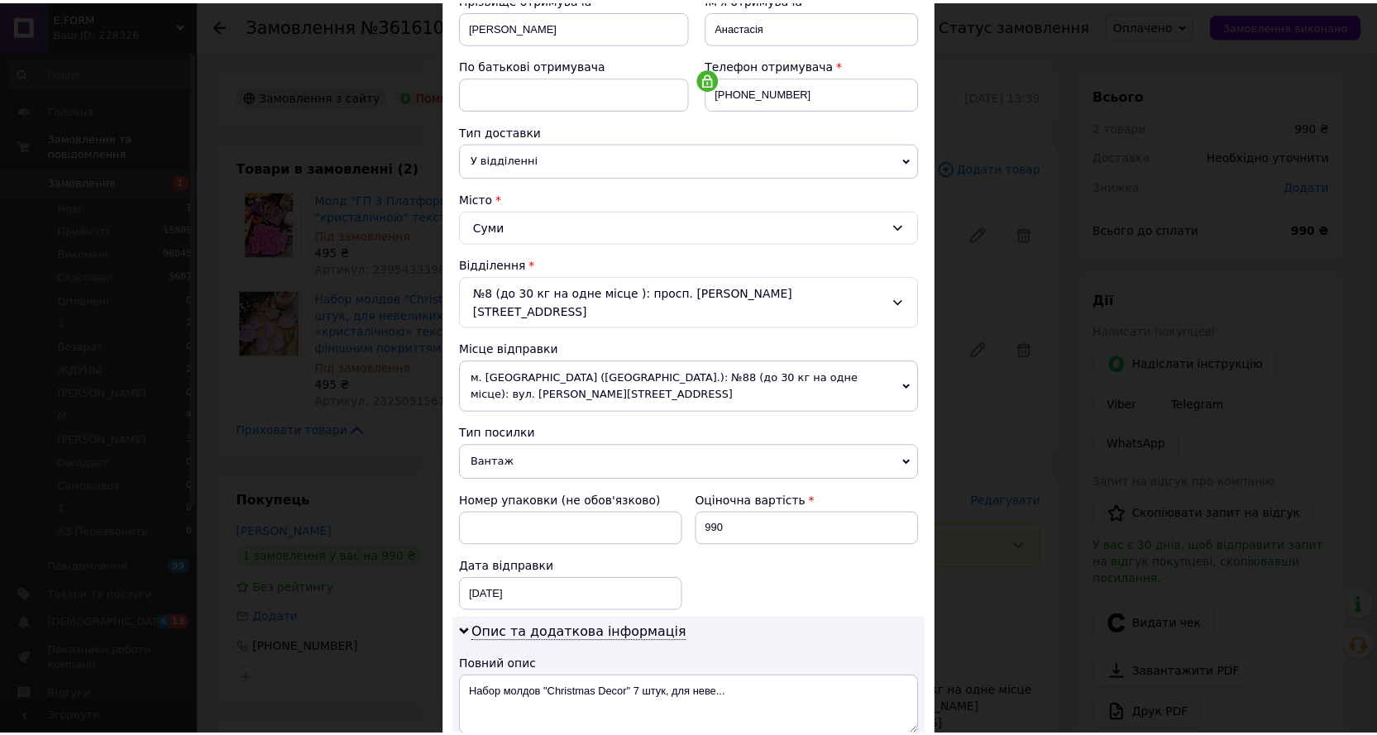
scroll to position [496, 0]
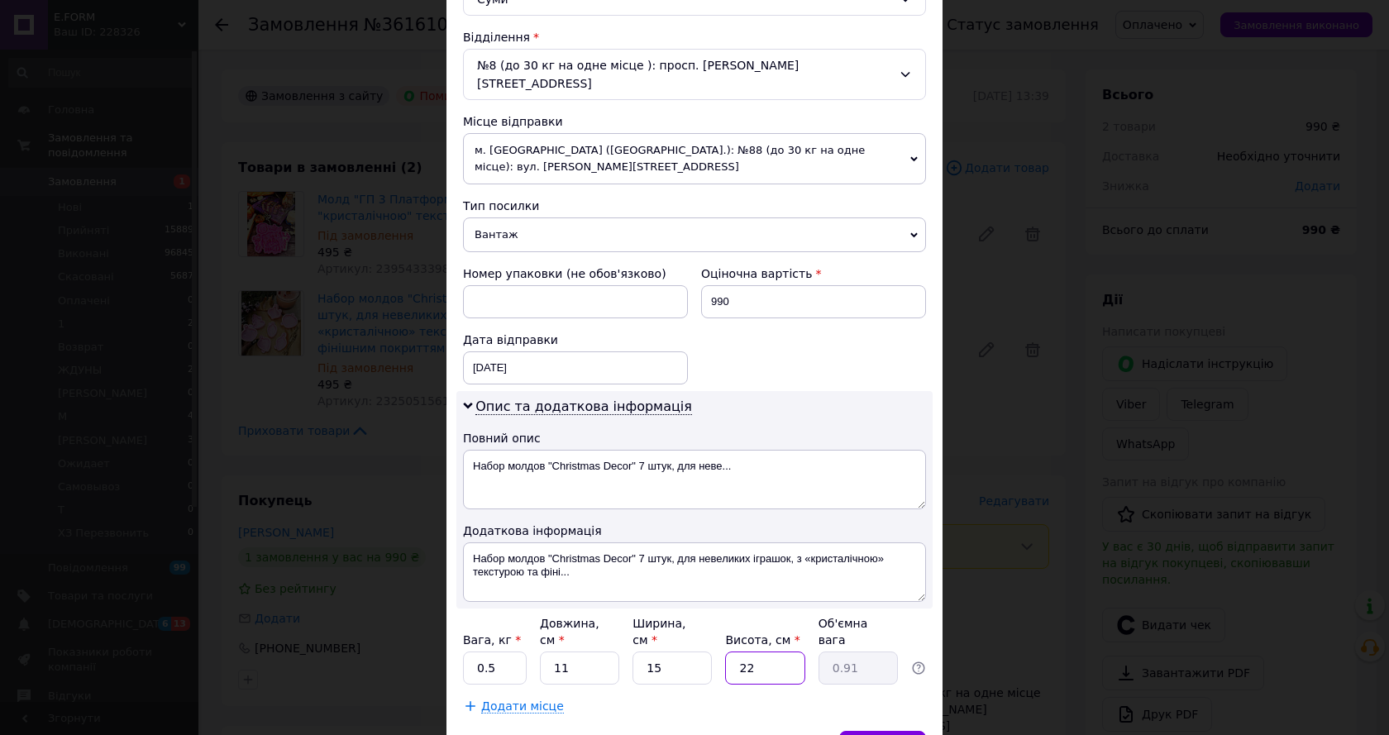
click at [766, 652] on input "22" at bounding box center [764, 668] width 79 height 33
type input "2"
type input "0.1"
type input "2"
click at [900, 734] on span "Зберегти" at bounding box center [883, 747] width 52 height 12
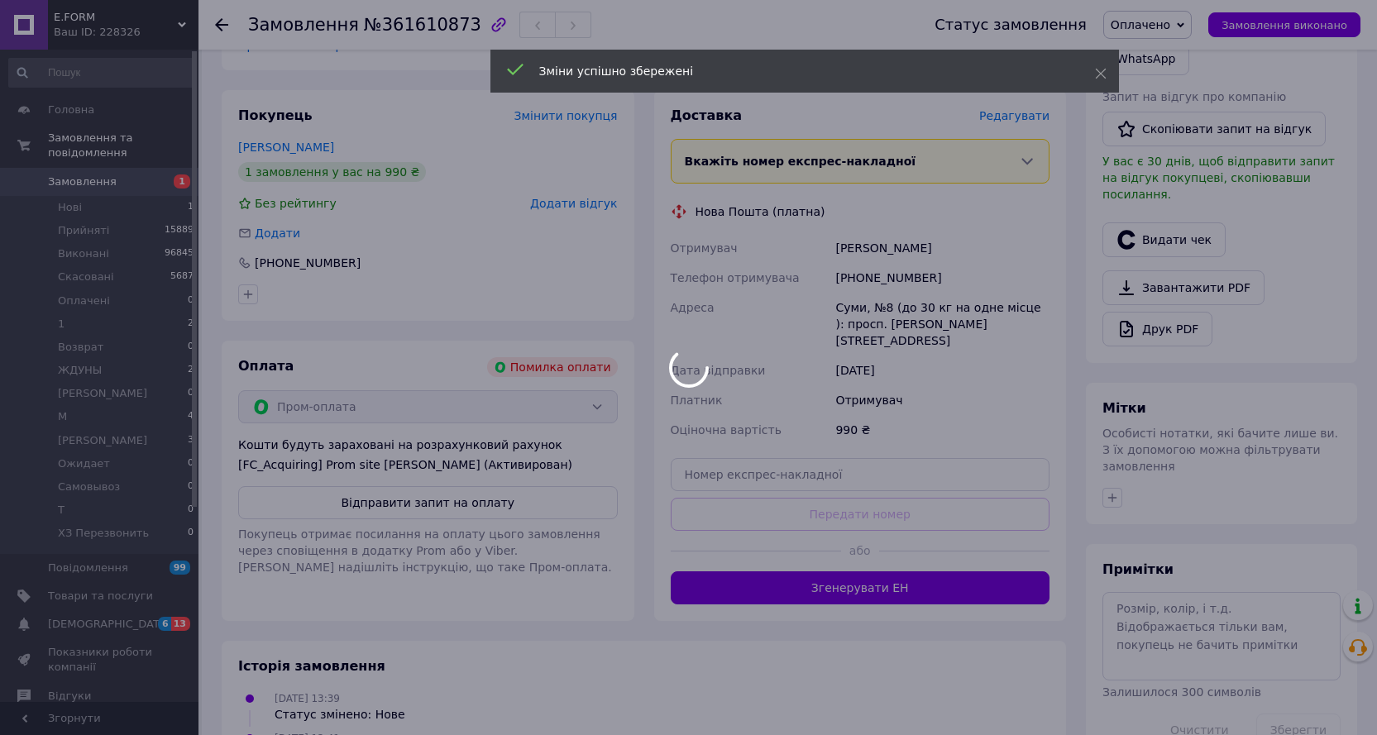
scroll to position [413, 0]
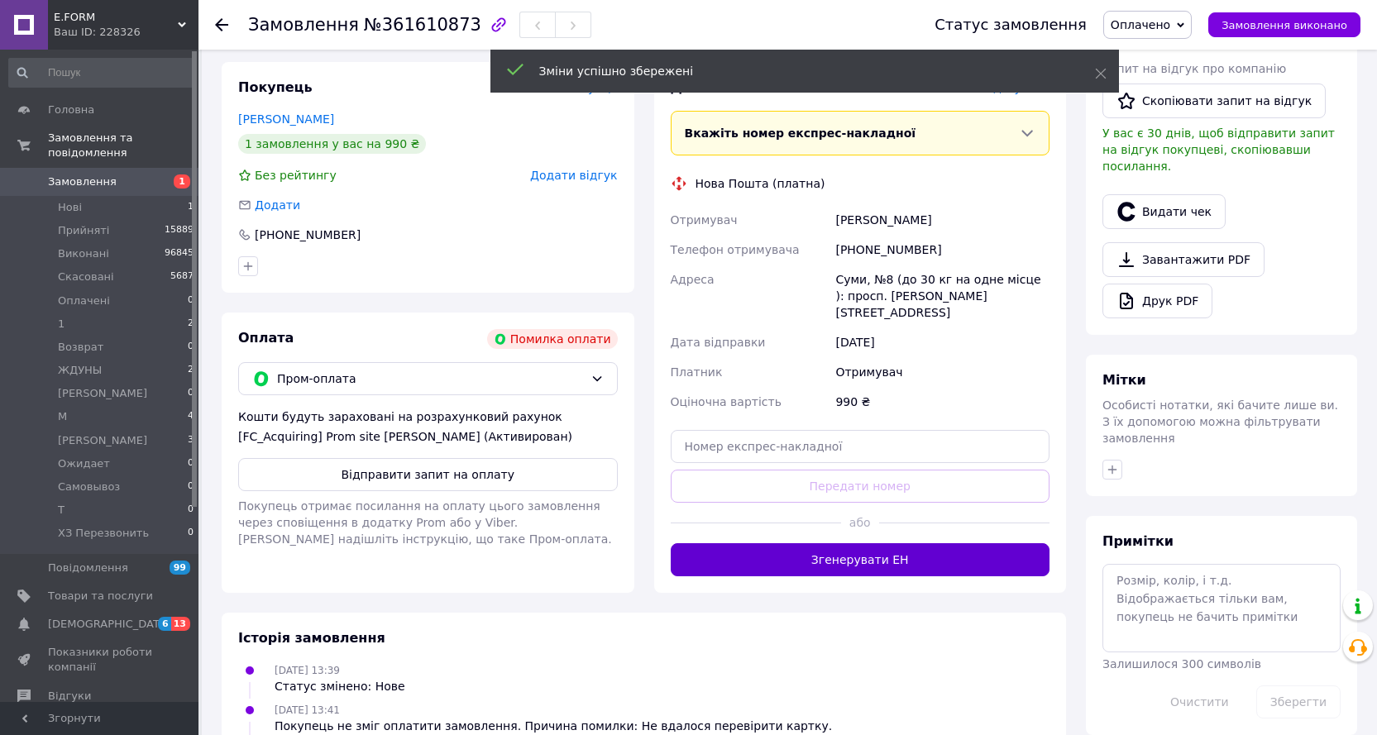
click at [900, 543] on button "Згенерувати ЕН" at bounding box center [861, 559] width 380 height 33
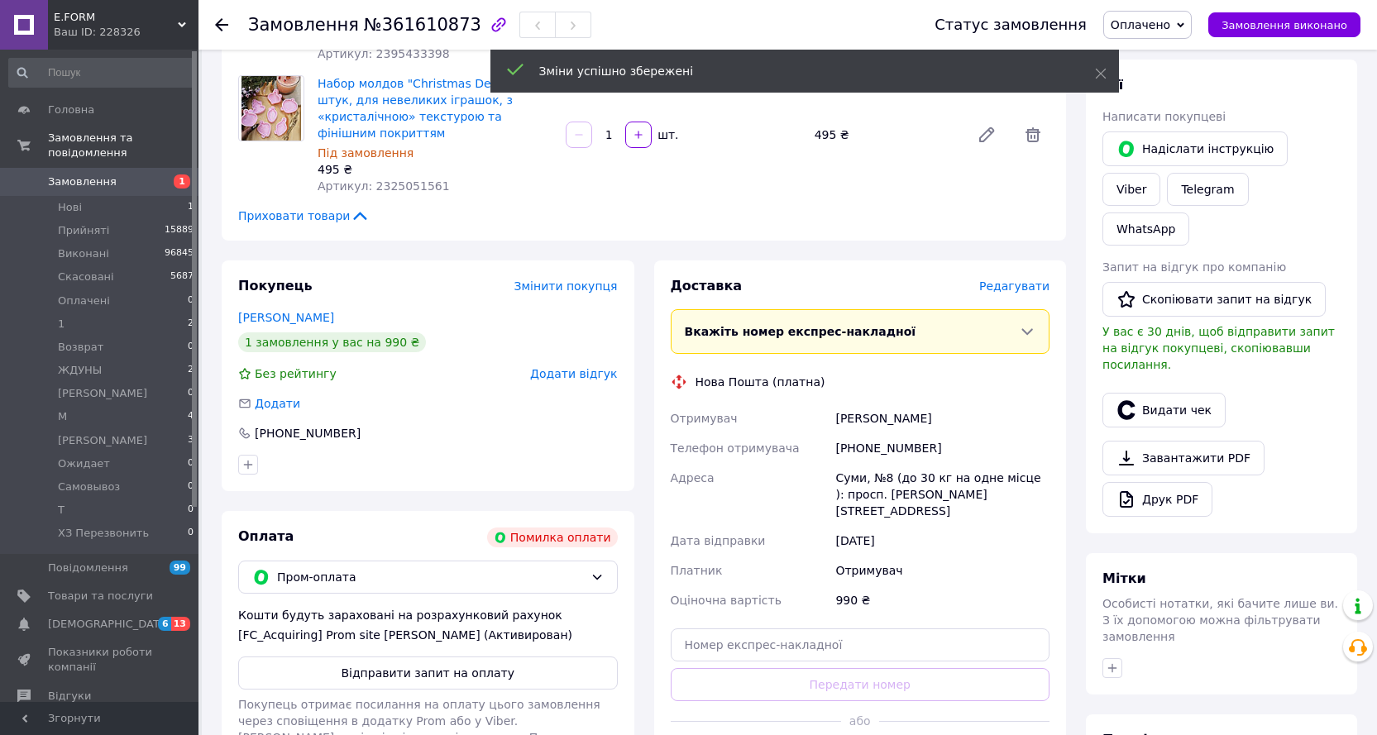
scroll to position [165, 0]
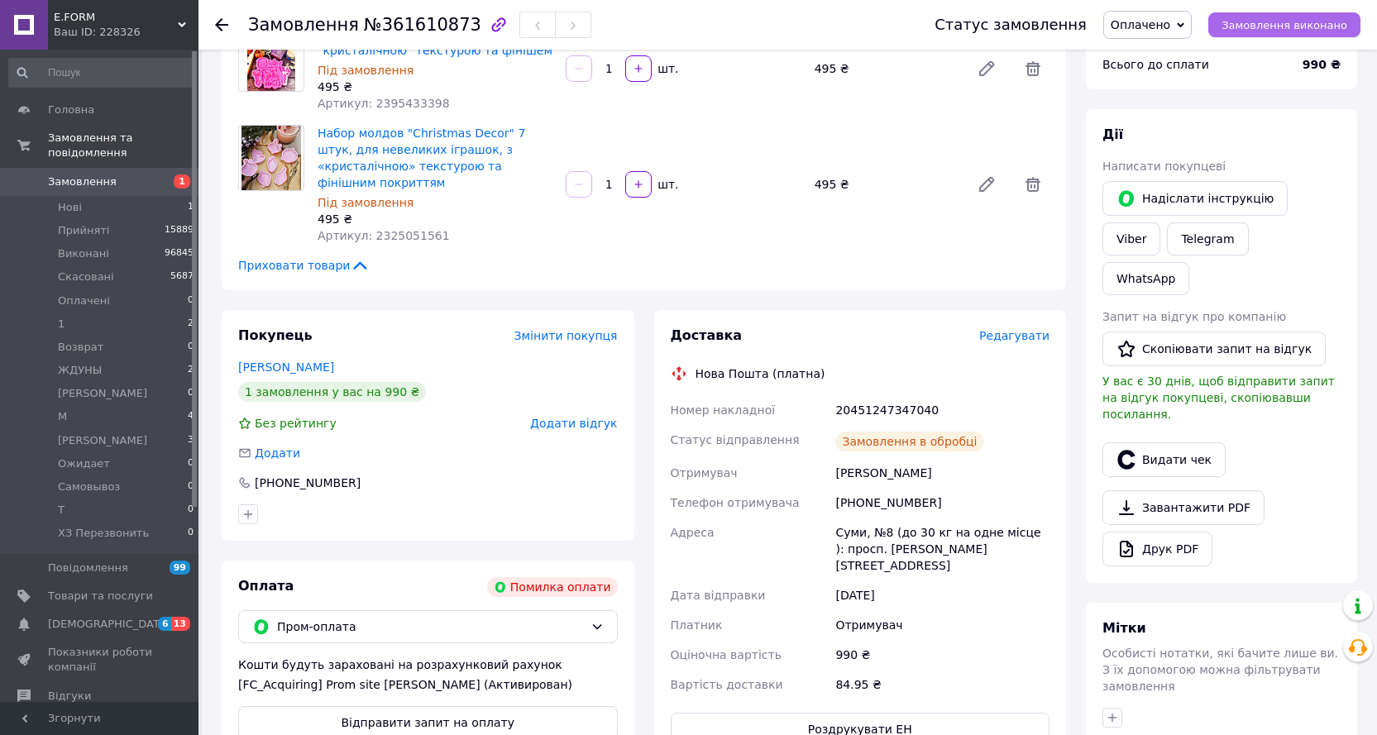
click at [1278, 23] on span "Замовлення виконано" at bounding box center [1284, 25] width 126 height 12
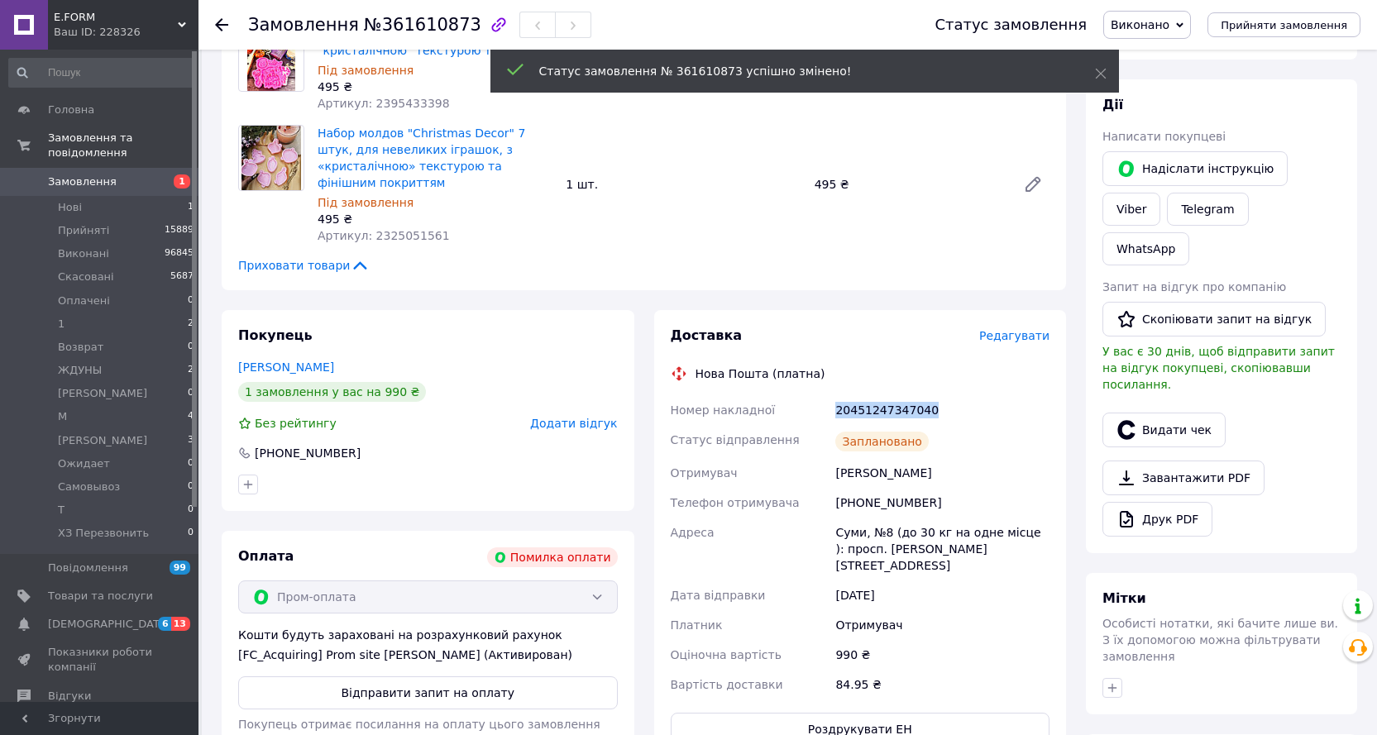
drag, startPoint x: 934, startPoint y: 394, endPoint x: 824, endPoint y: 402, distance: 111.1
click at [824, 402] on div "Номер накладної 20451247347040 Статус відправлення Заплановано Отримувач [PERSO…" at bounding box center [860, 547] width 386 height 304
copy div "Номер накладної 20451247347040"
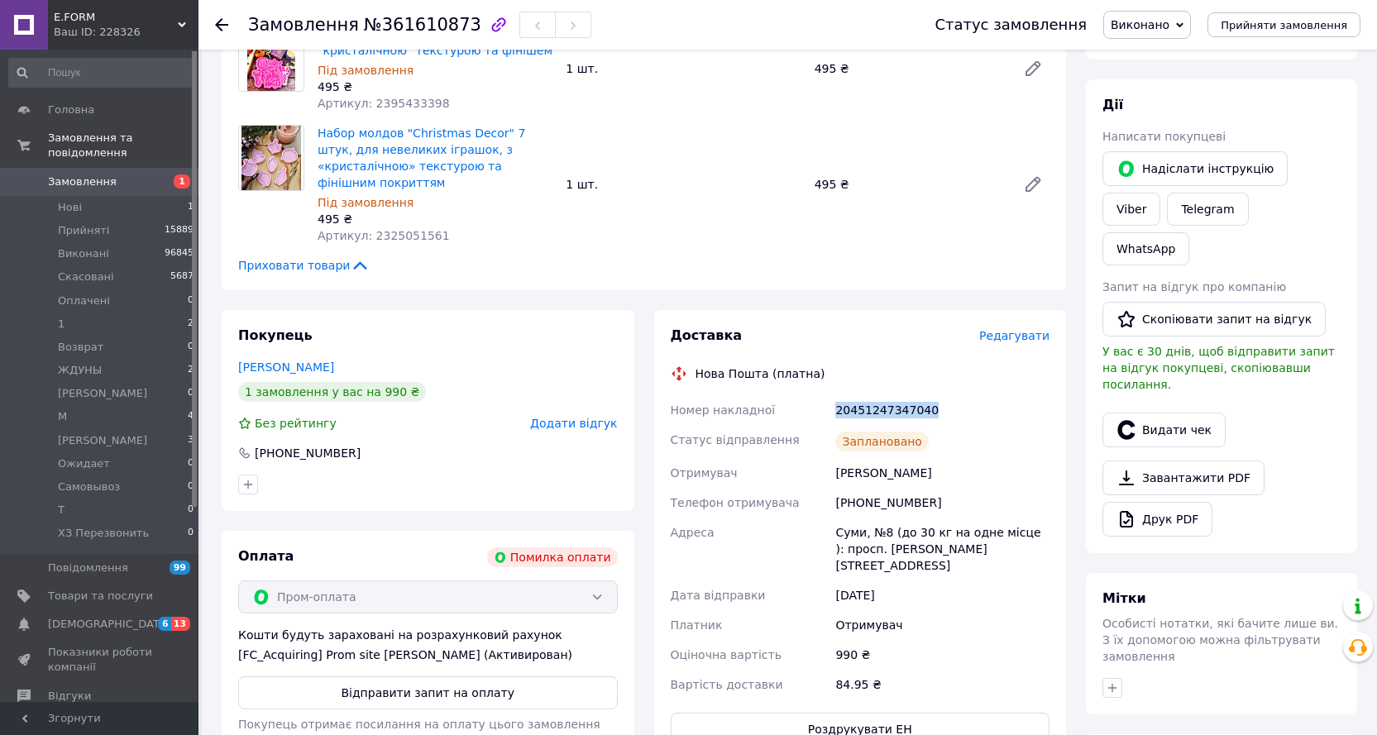
click at [221, 22] on icon at bounding box center [221, 24] width 13 height 13
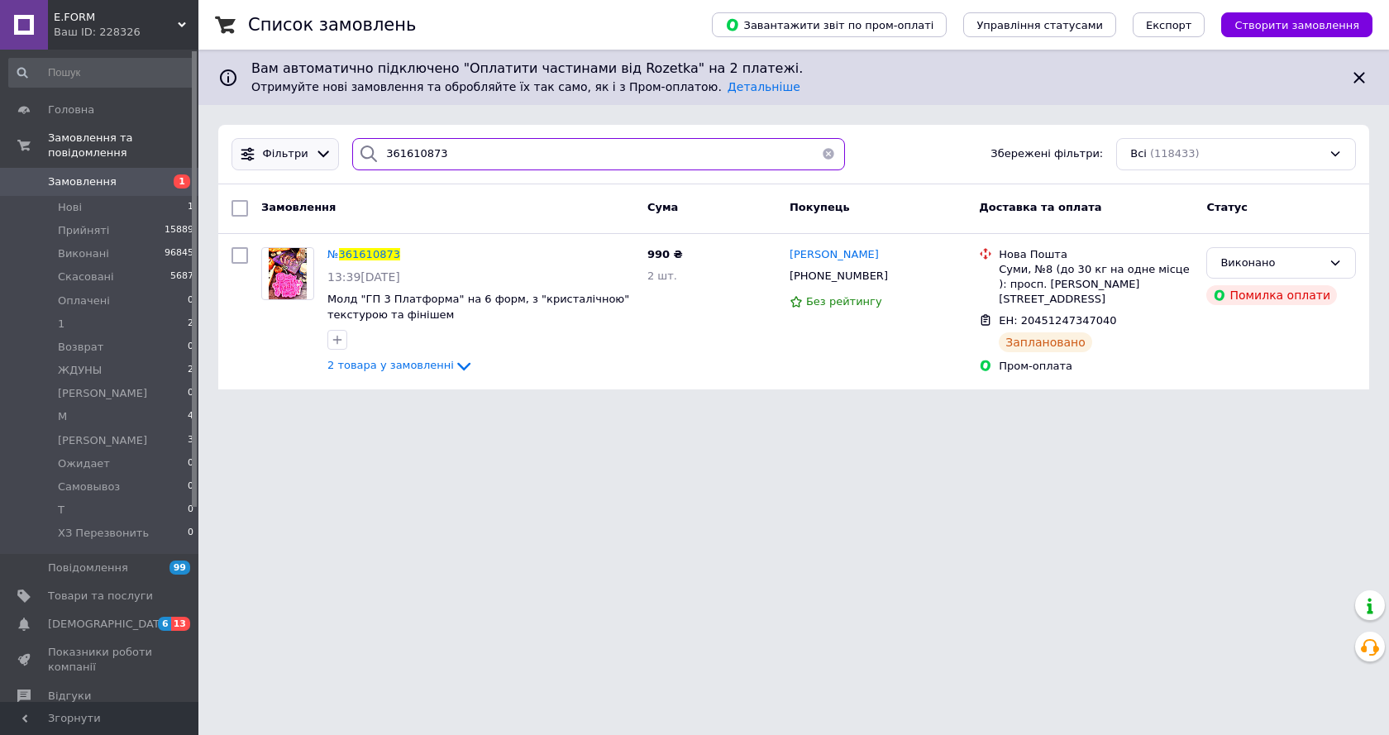
drag, startPoint x: 440, startPoint y: 143, endPoint x: 332, endPoint y: 162, distance: 110.0
click at [332, 162] on div "Фільтри 361610873 Збережені фільтри: Всі (118433)" at bounding box center [794, 154] width 1138 height 32
paste input "3139"
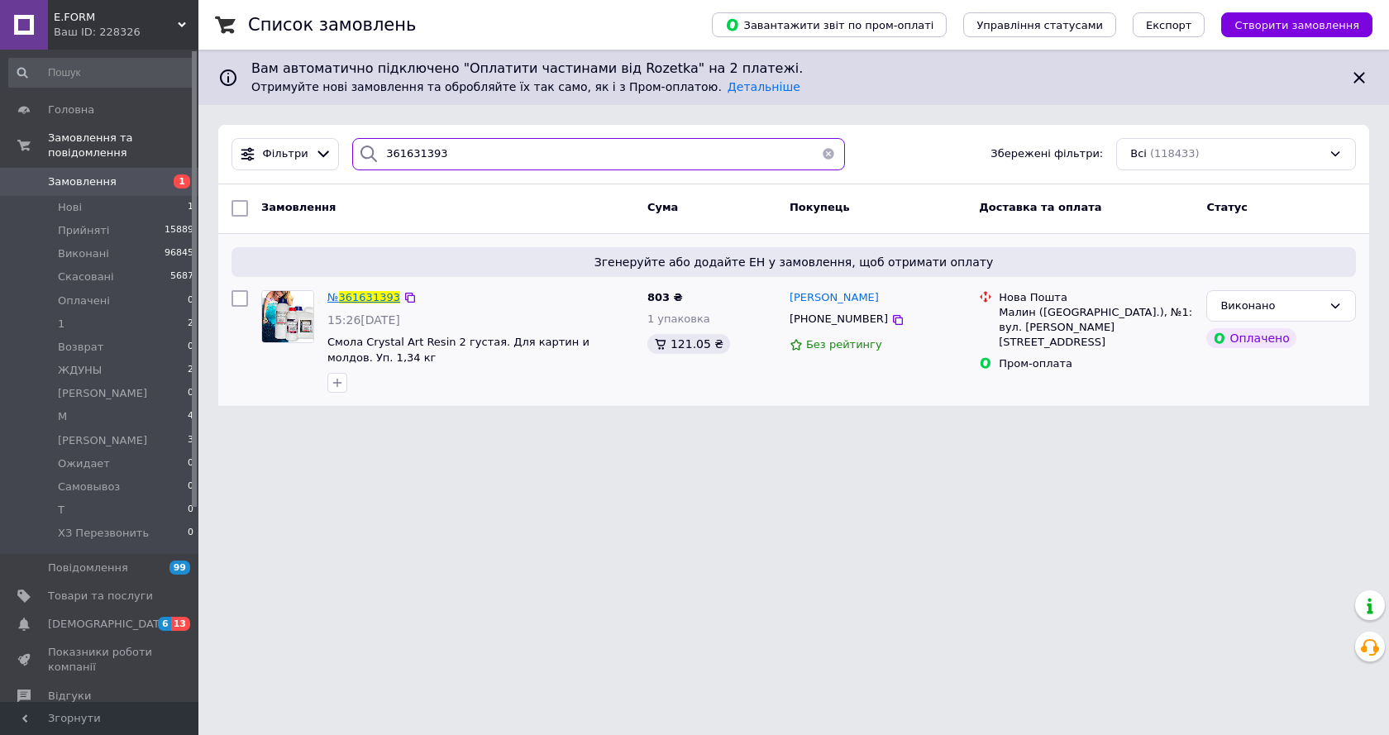
type input "361631393"
click at [371, 294] on span "361631393" at bounding box center [369, 297] width 61 height 12
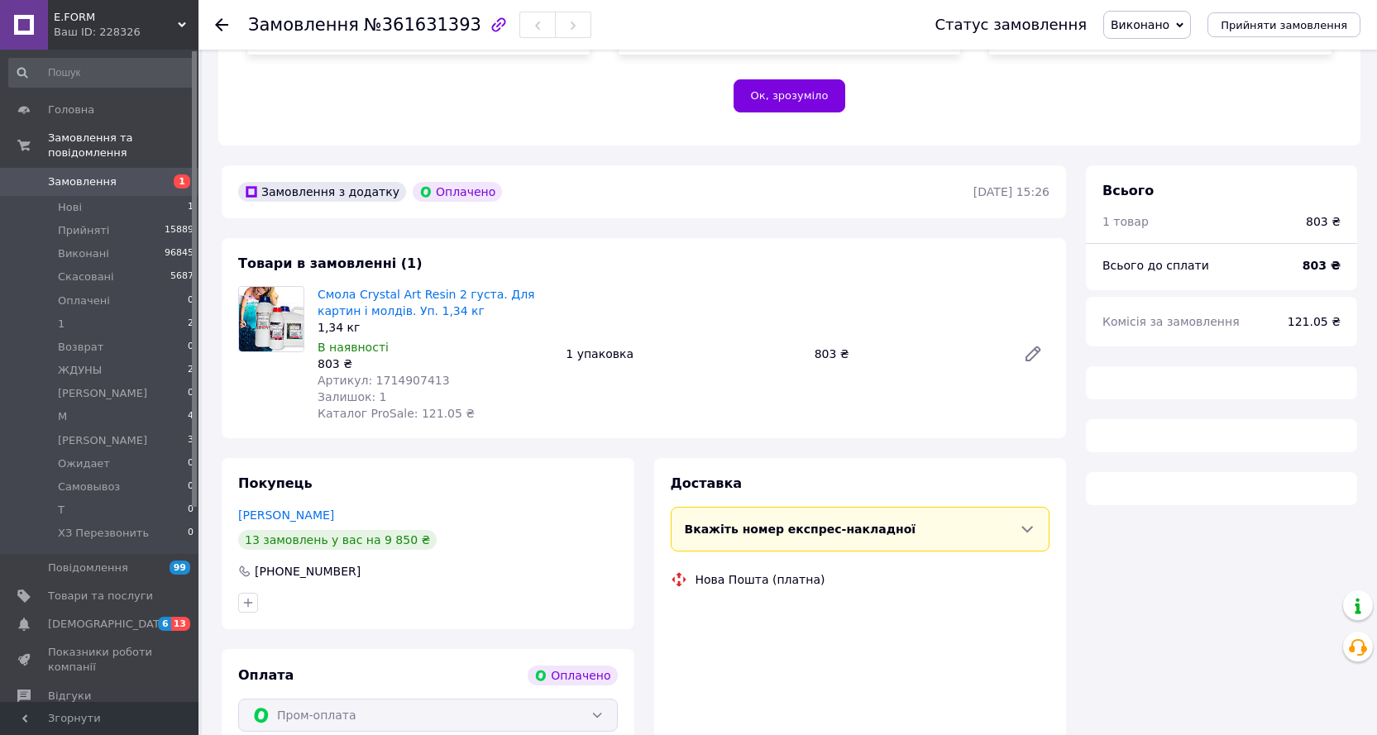
scroll to position [393, 0]
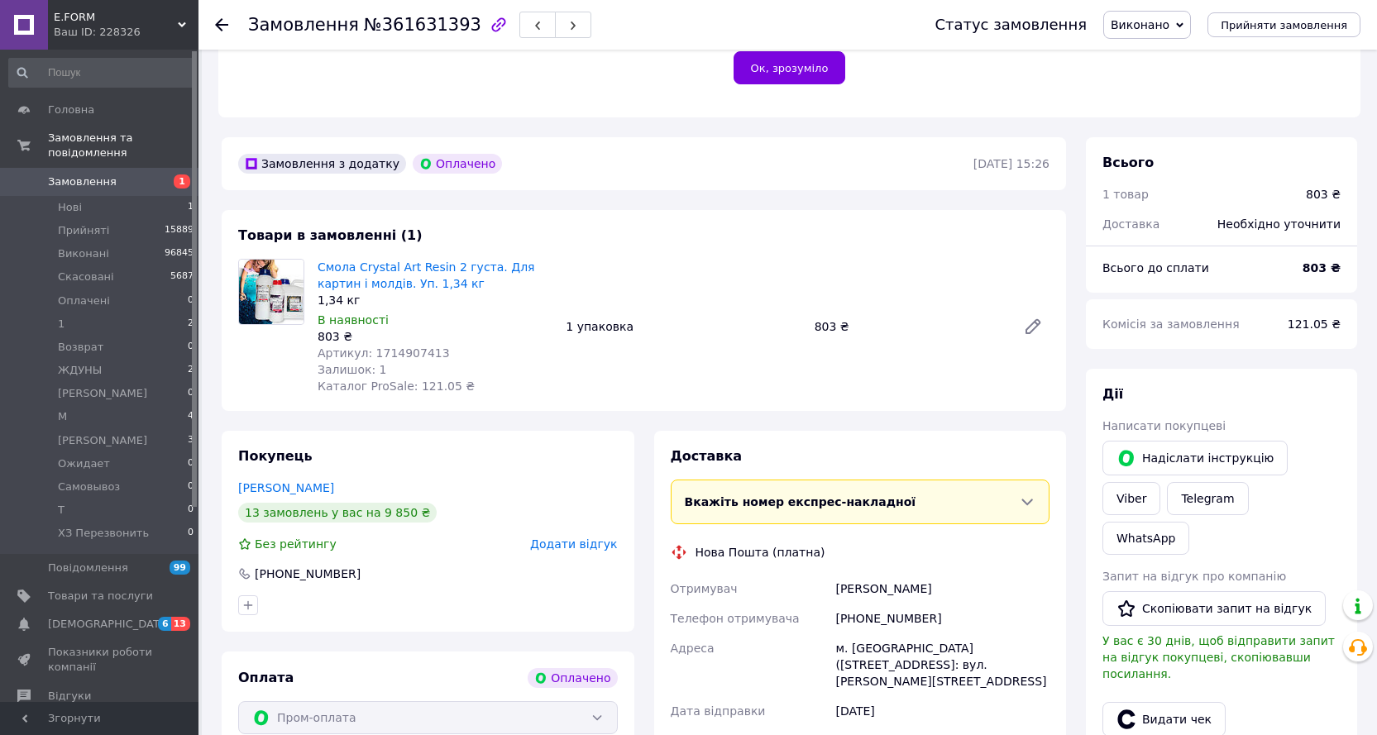
click at [1167, 23] on span "Виконано" at bounding box center [1139, 24] width 59 height 13
click at [1169, 105] on li "Оплачено" at bounding box center [1157, 107] width 107 height 25
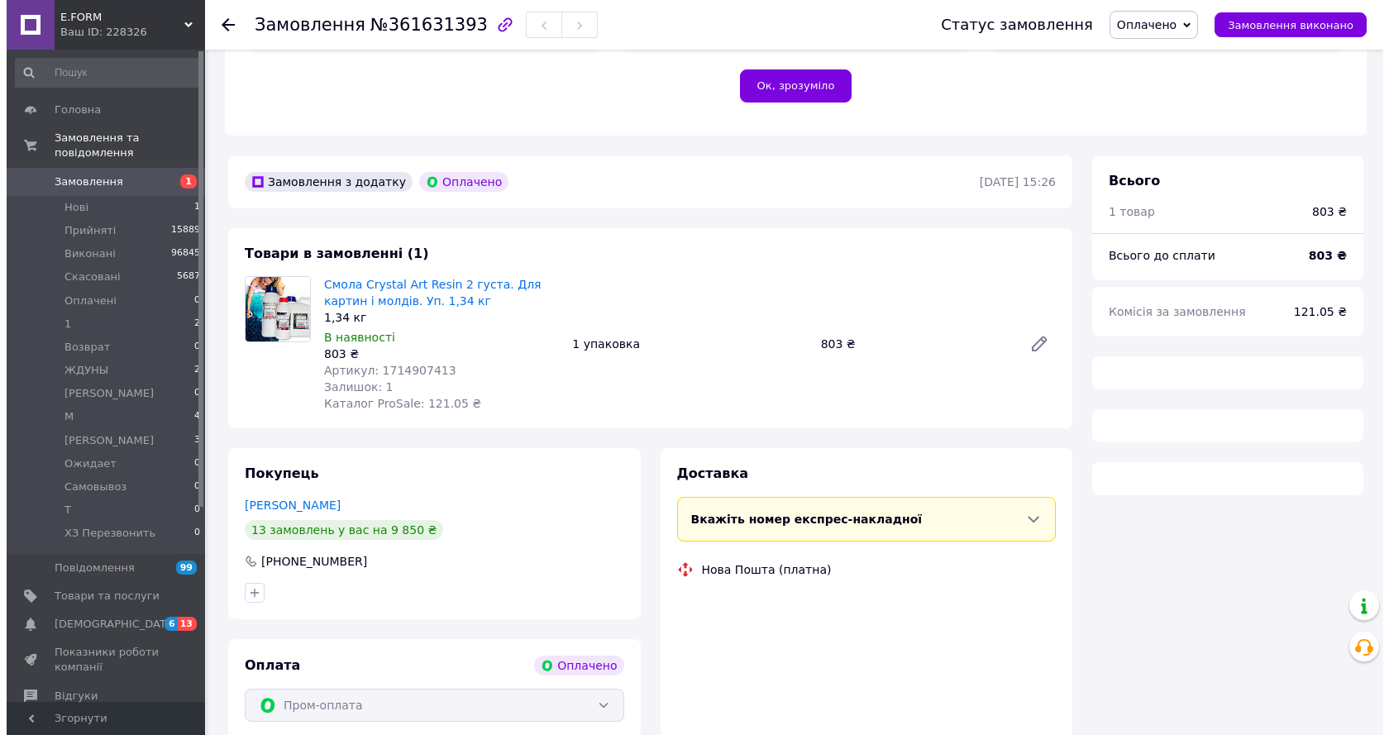
scroll to position [393, 0]
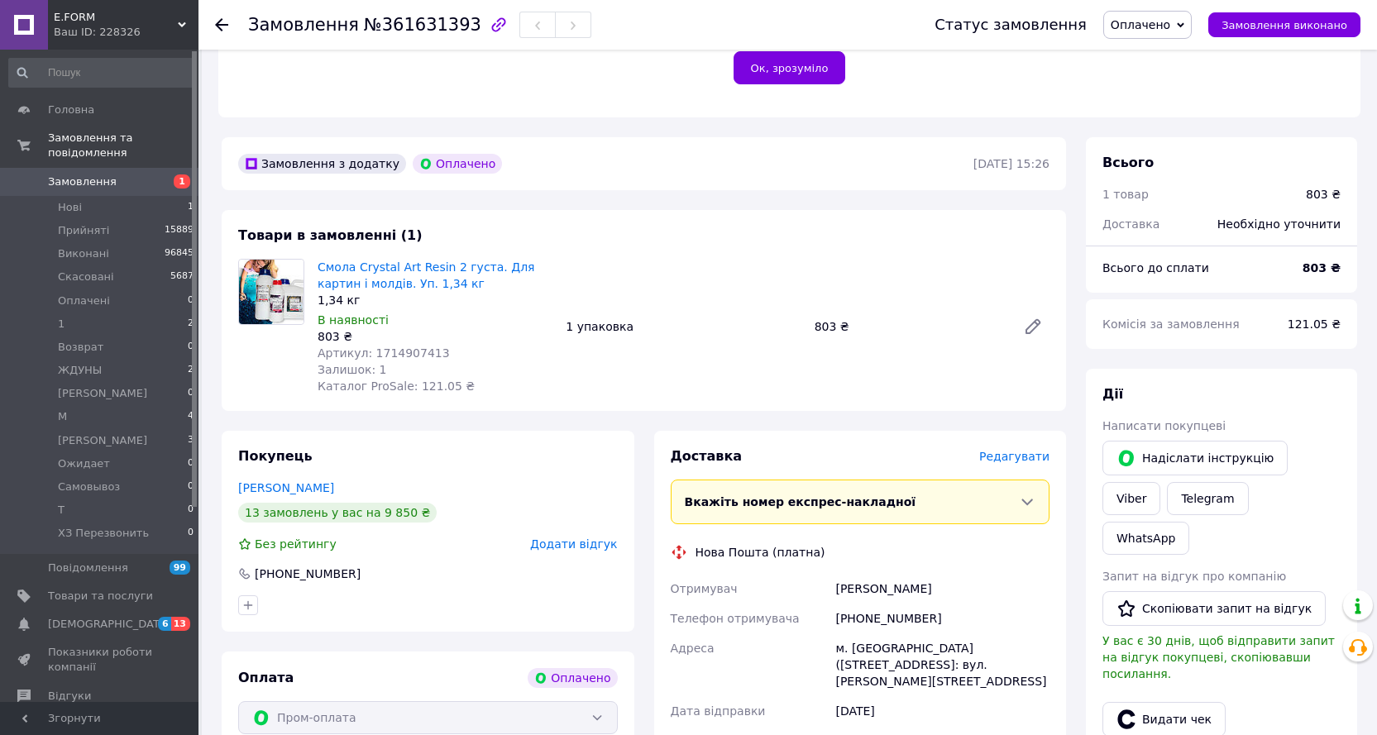
click at [1014, 450] on span "Редагувати" at bounding box center [1014, 456] width 70 height 13
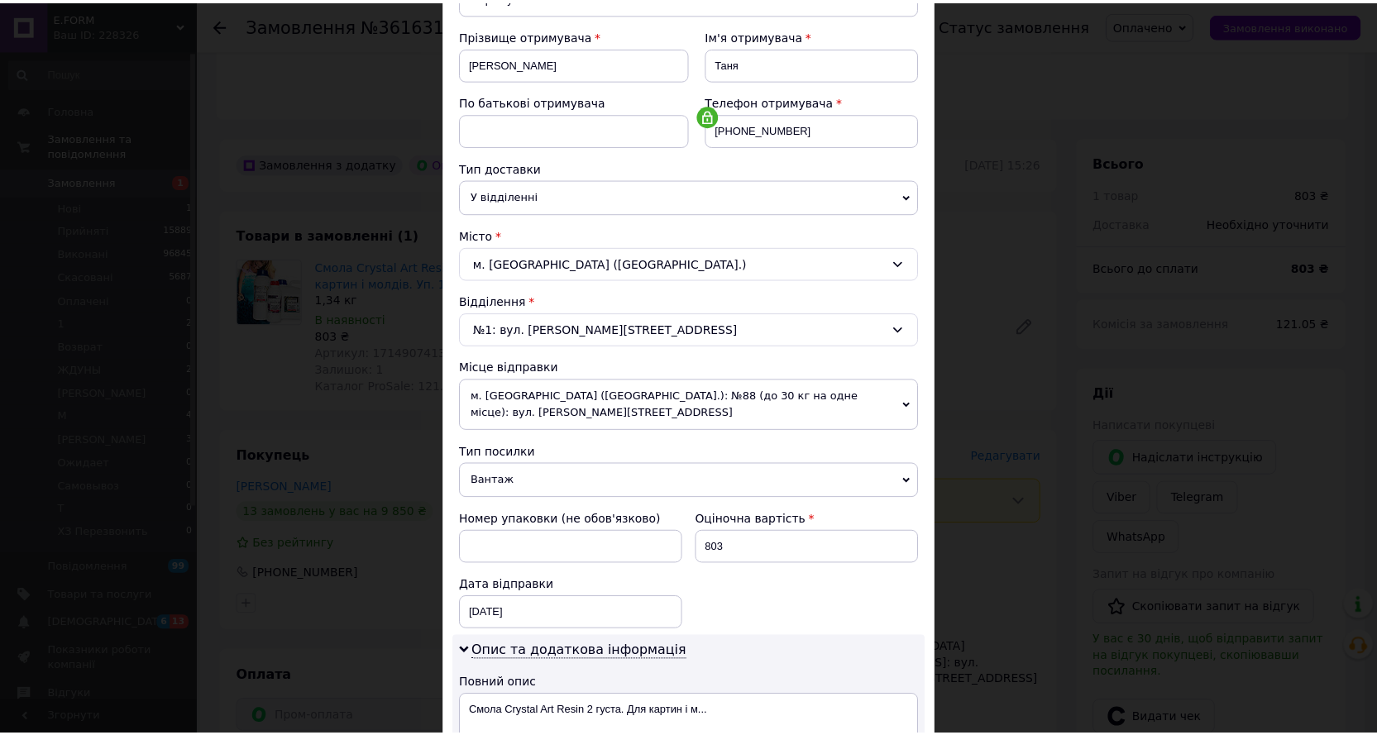
scroll to position [548, 0]
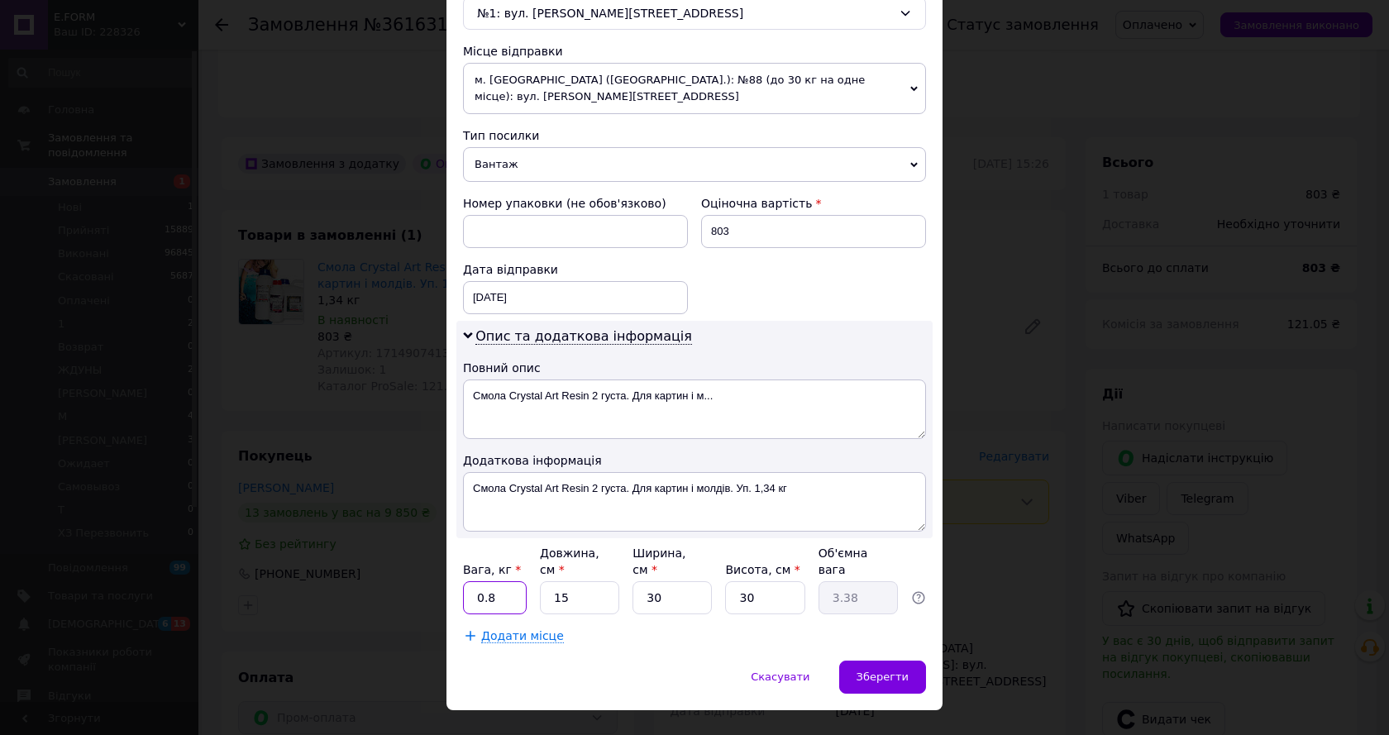
drag, startPoint x: 470, startPoint y: 565, endPoint x: 524, endPoint y: 565, distance: 54.6
click at [524, 565] on div "Вага, кг * 0.8 Довжина, см * 15 Ширина, см * 30 Висота, см * 30 Об'ємна вага 3.…" at bounding box center [694, 579] width 463 height 69
type input "1.5"
click at [681, 581] on input "30" at bounding box center [672, 597] width 79 height 33
type input "3"
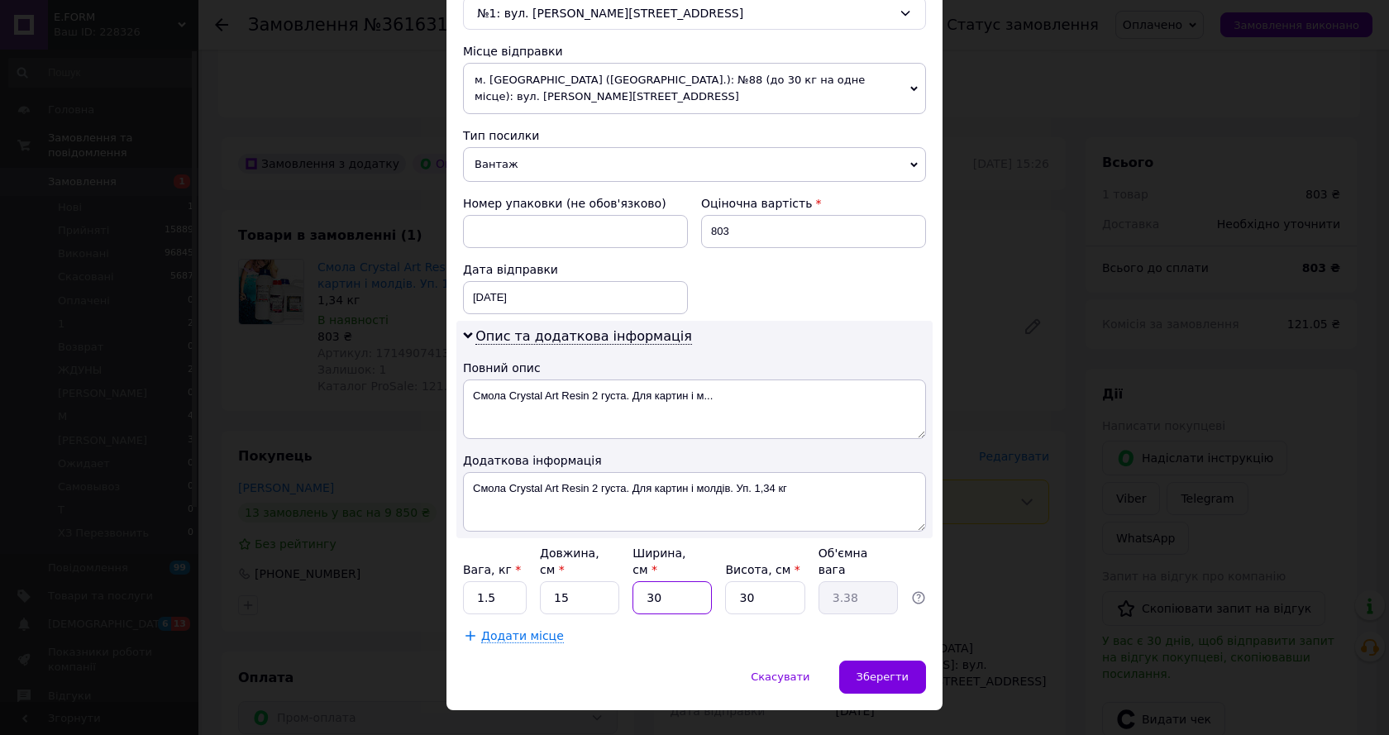
type input "0.34"
type input "3"
click at [886, 671] on span "Зберегти" at bounding box center [883, 677] width 52 height 12
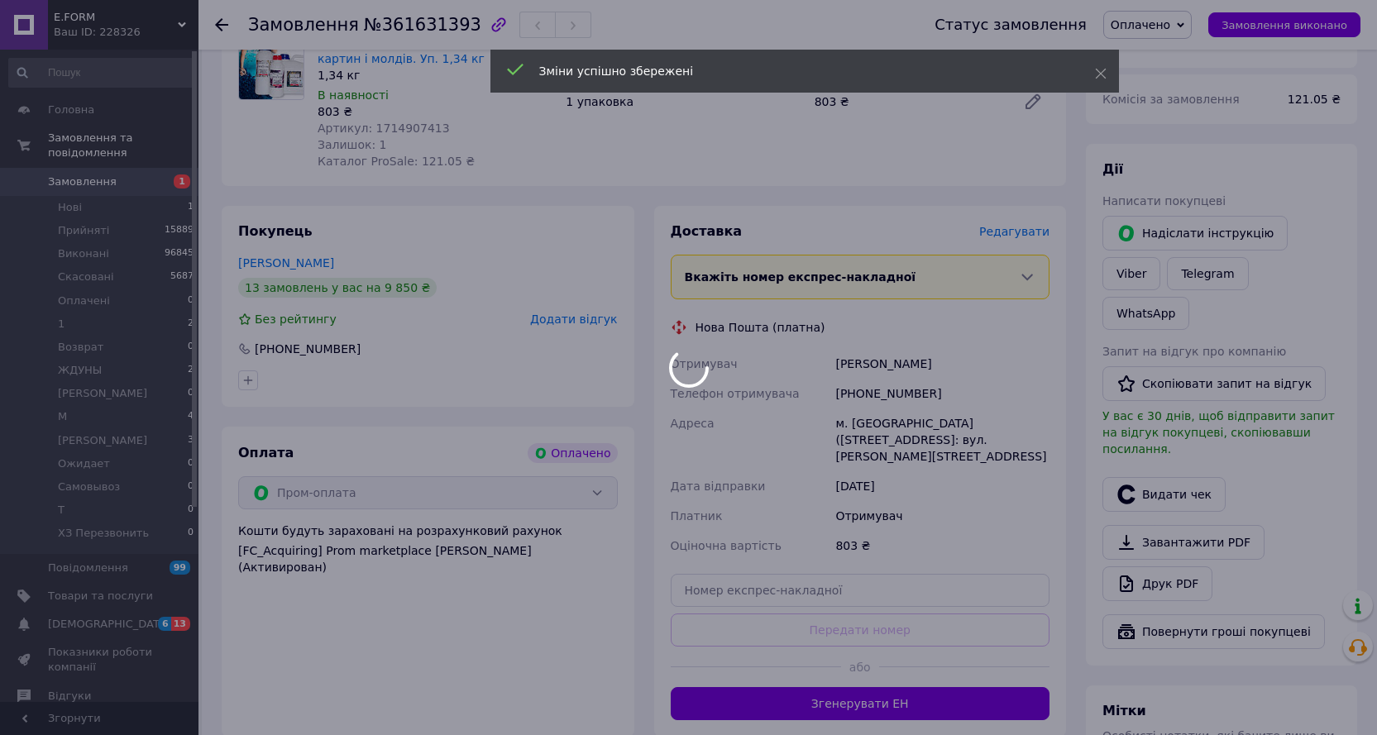
scroll to position [641, 0]
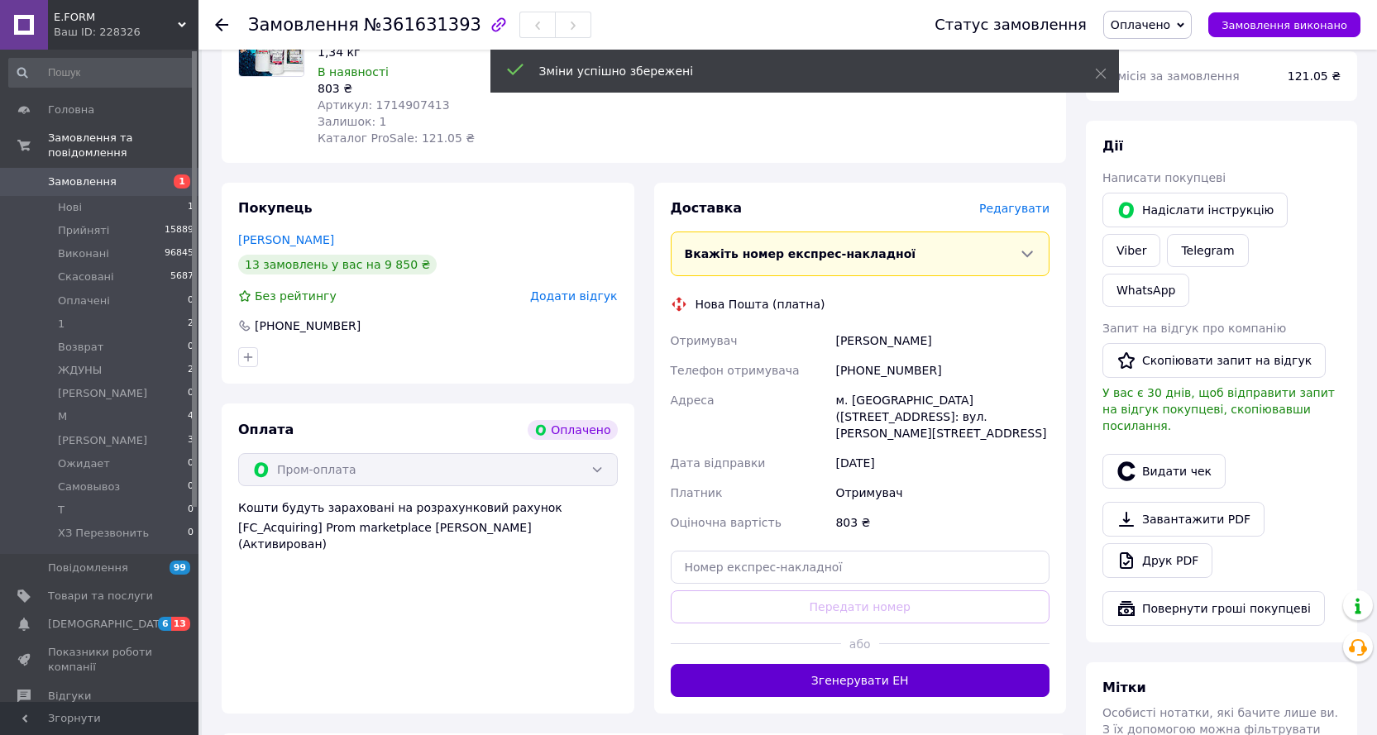
click at [896, 664] on button "Згенерувати ЕН" at bounding box center [861, 680] width 380 height 33
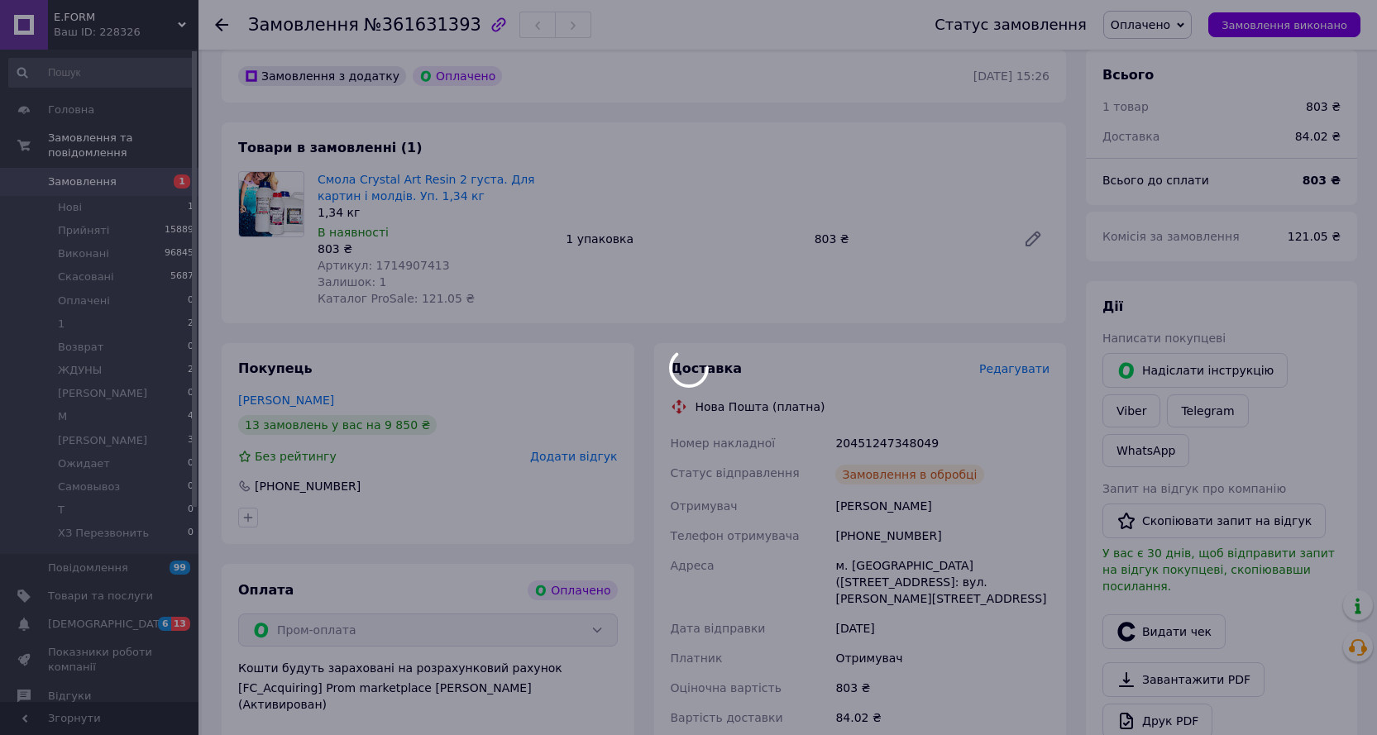
scroll to position [475, 0]
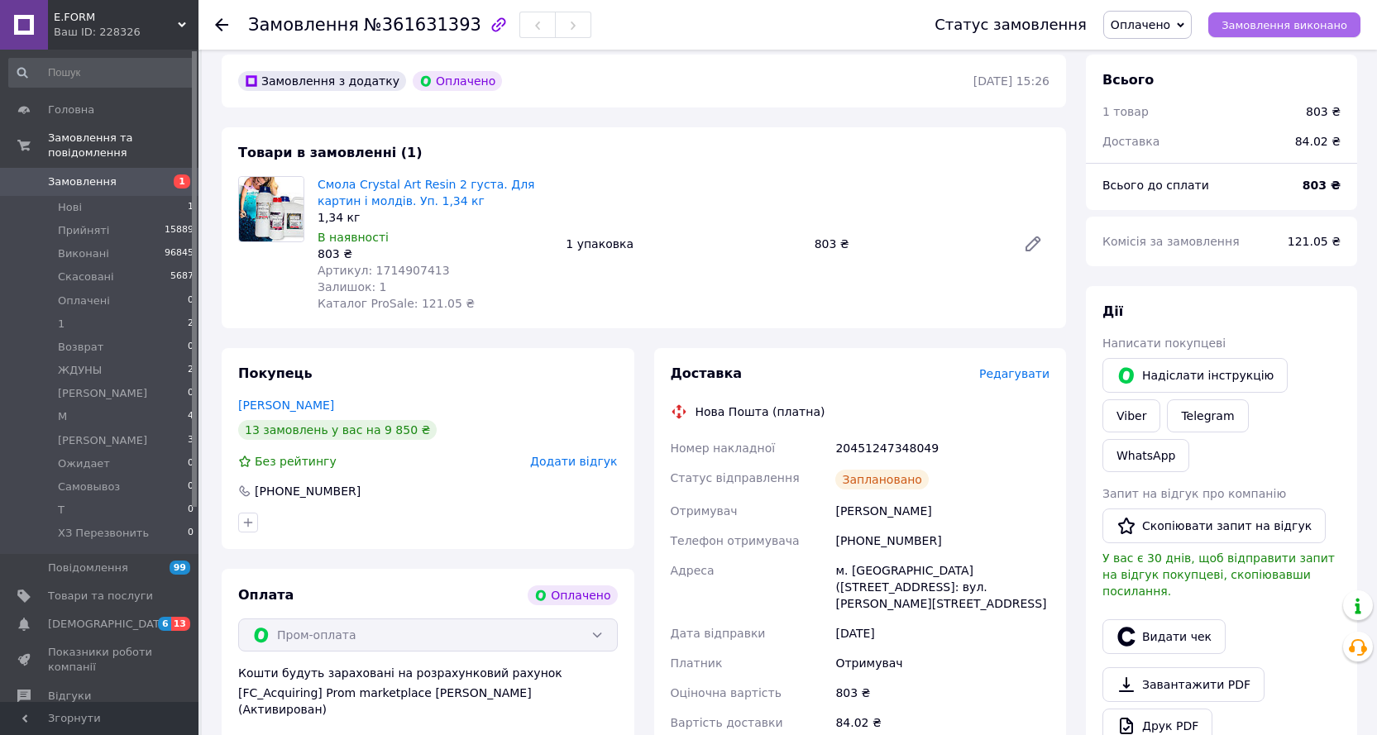
click at [1287, 25] on span "Замовлення виконано" at bounding box center [1284, 25] width 126 height 12
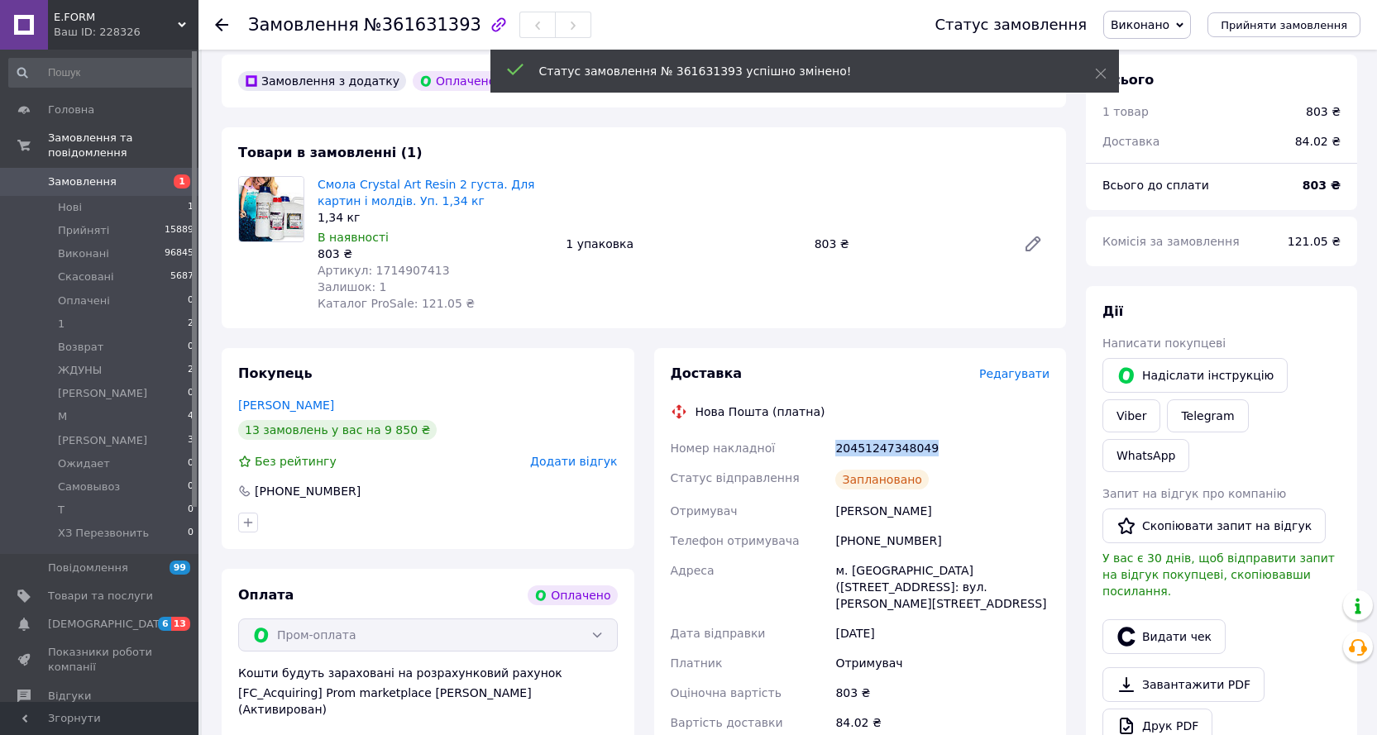
drag, startPoint x: 929, startPoint y: 433, endPoint x: 831, endPoint y: 433, distance: 98.4
click at [831, 433] on div "Номер накладної 20451247348049 Статус відправлення Заплановано Отримувач Даниль…" at bounding box center [860, 585] width 386 height 304
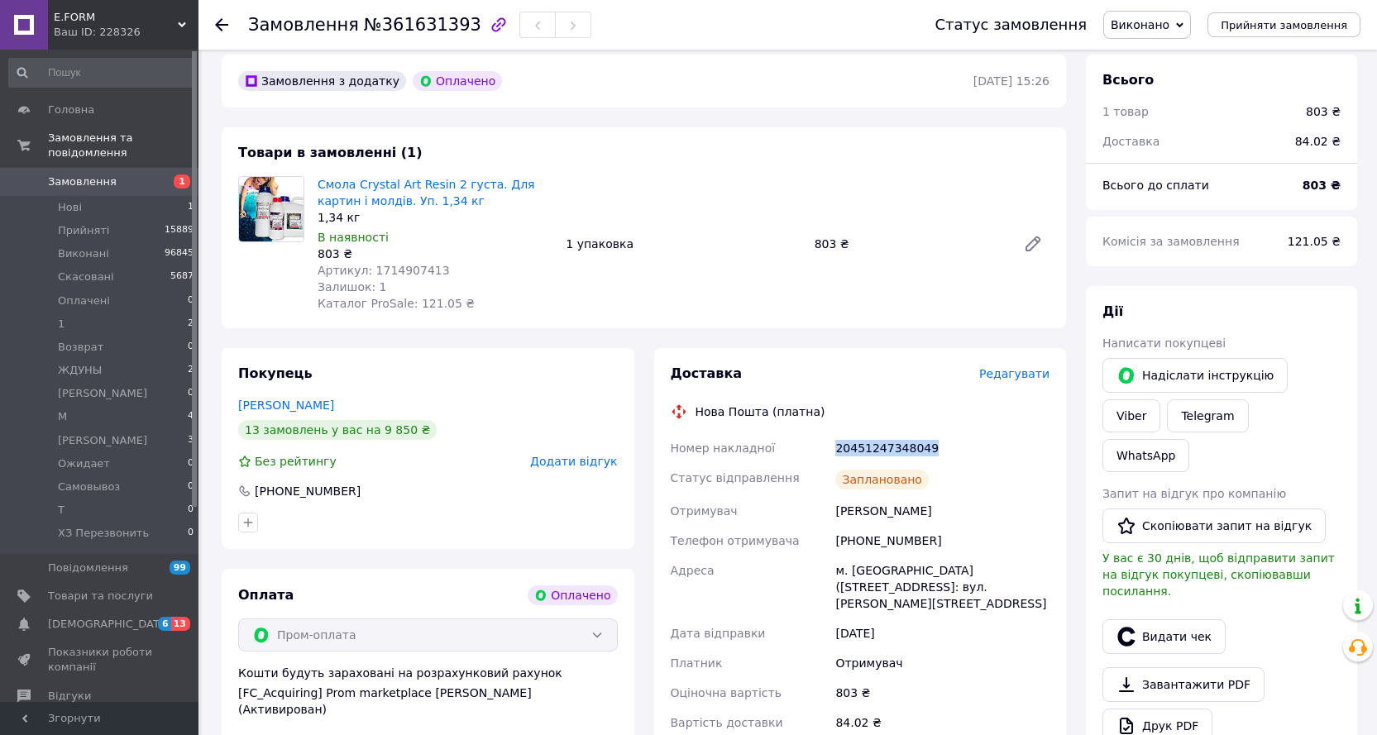
copy div "Номер накладної 20451247348049"
click at [73, 200] on span "Нові" at bounding box center [70, 207] width 24 height 15
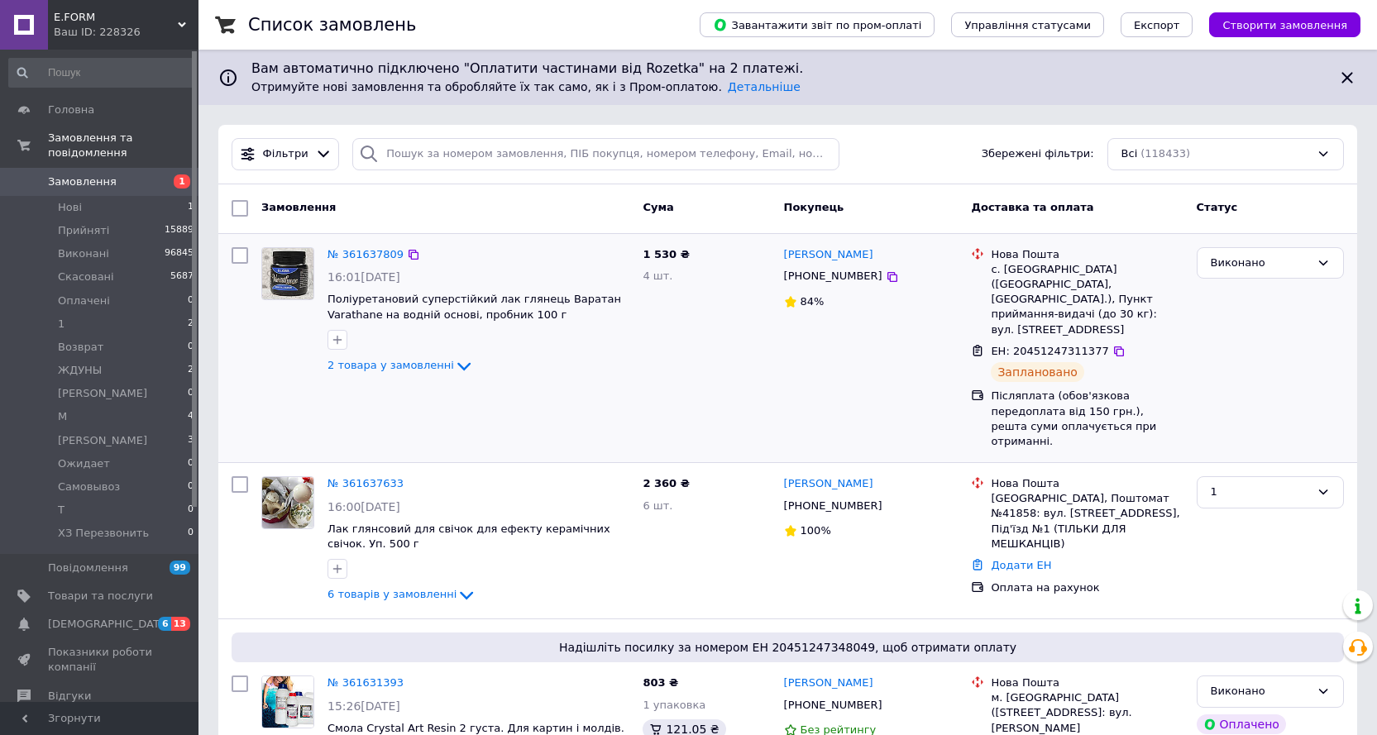
click at [640, 375] on div "1 530 ₴ 4 шт." at bounding box center [706, 348] width 141 height 215
click at [71, 200] on span "Нові" at bounding box center [70, 207] width 24 height 15
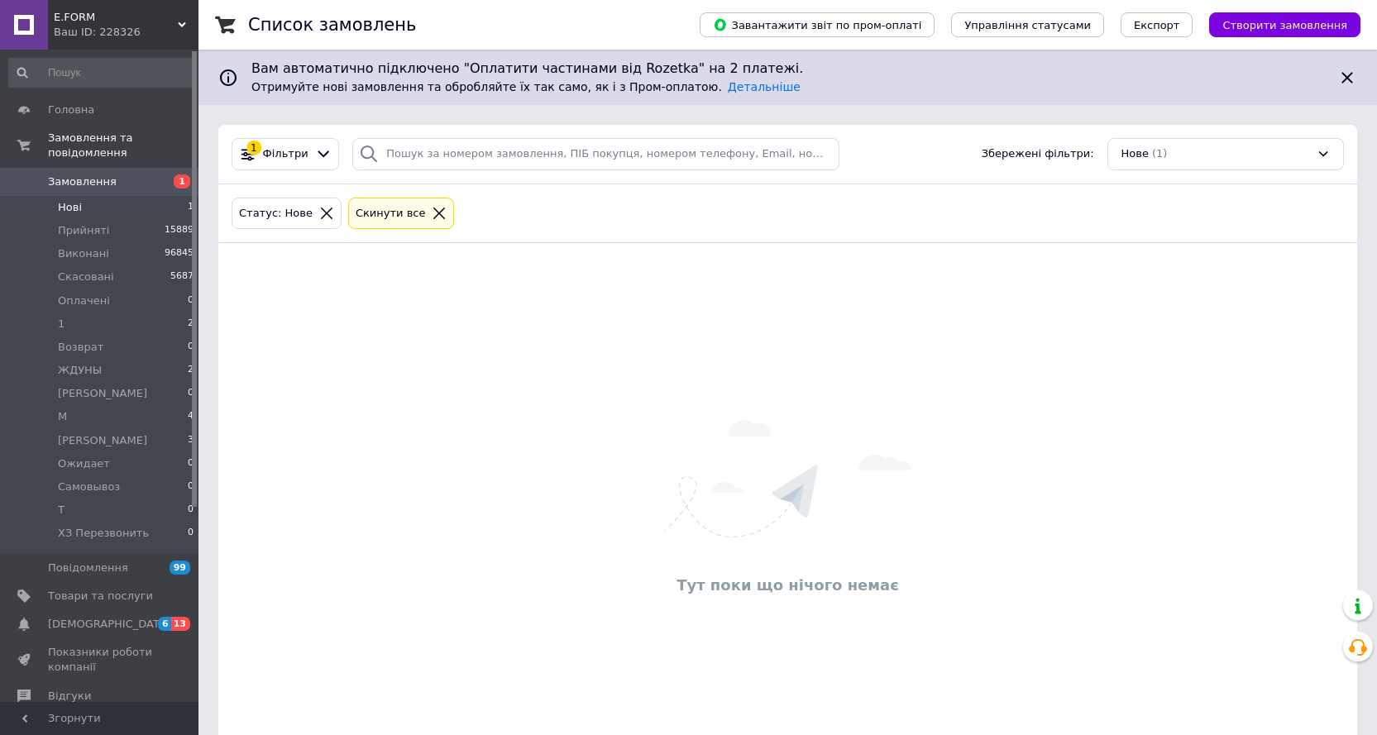
click at [321, 212] on icon at bounding box center [327, 214] width 12 height 12
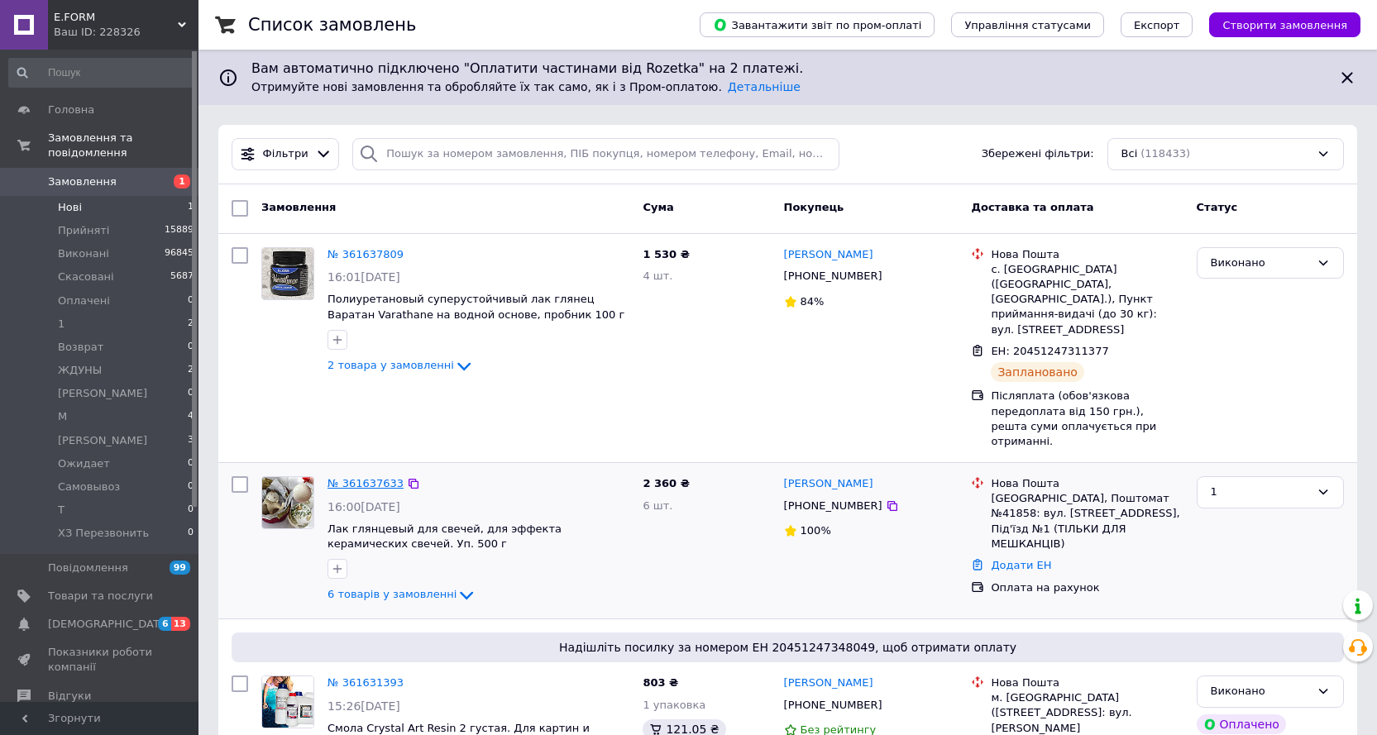
click at [382, 477] on link "№ 361637633" at bounding box center [365, 483] width 76 height 12
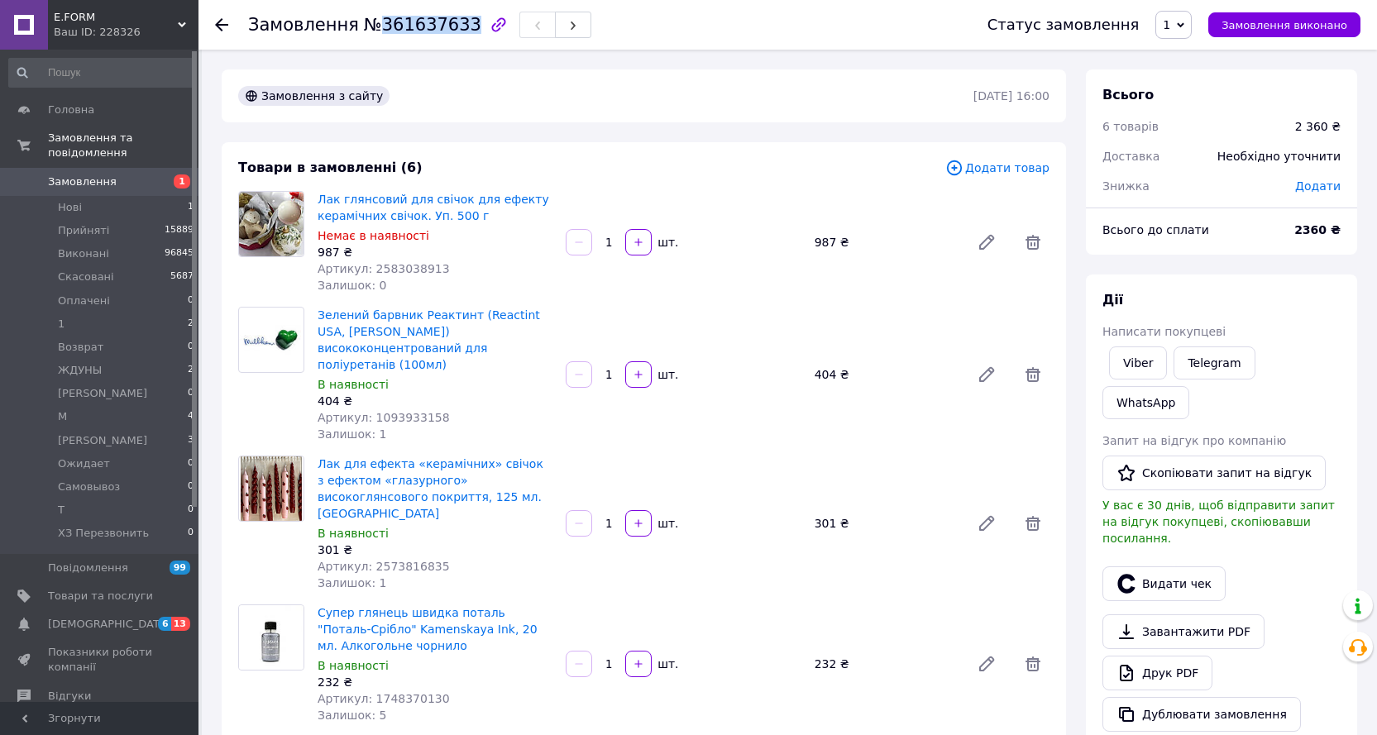
drag, startPoint x: 451, startPoint y: 23, endPoint x: 369, endPoint y: 26, distance: 82.8
click at [369, 26] on span "№361637633" at bounding box center [422, 25] width 117 height 20
copy span "361637633"
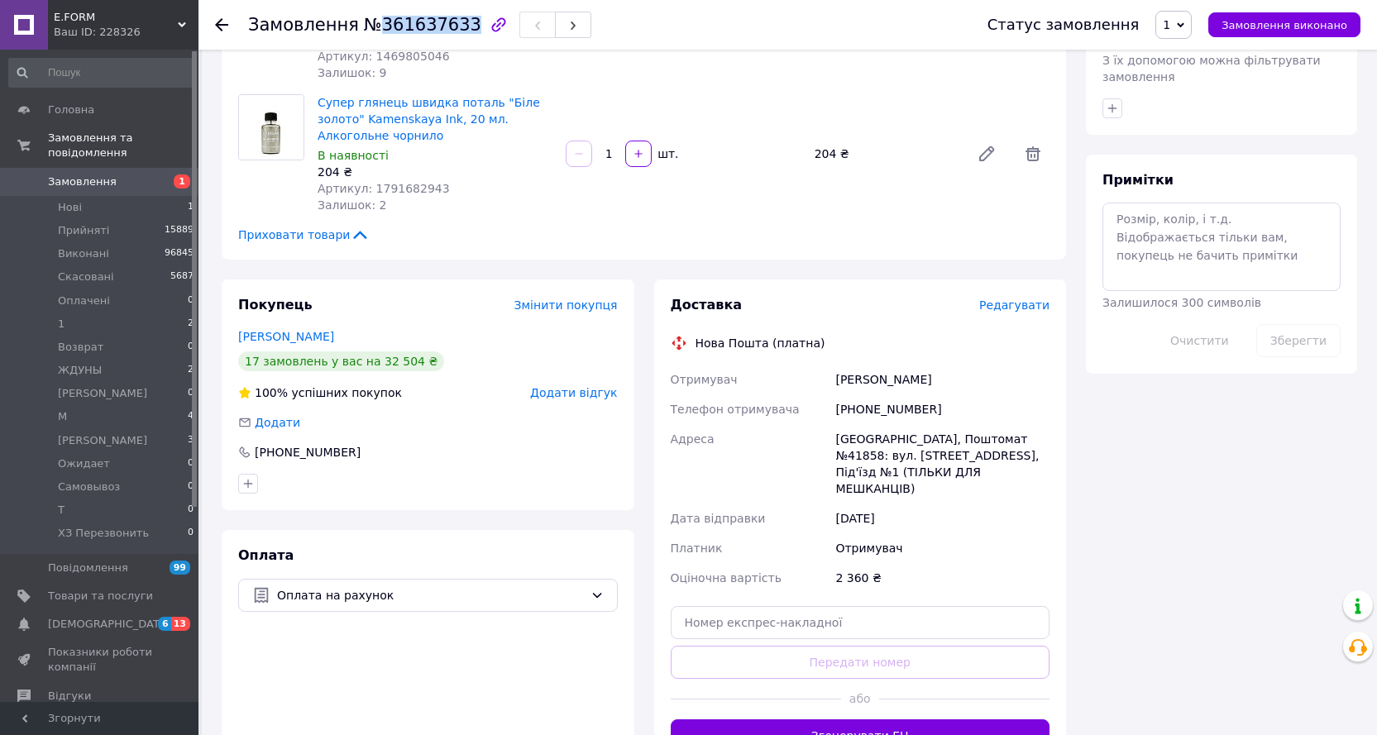
scroll to position [827, 0]
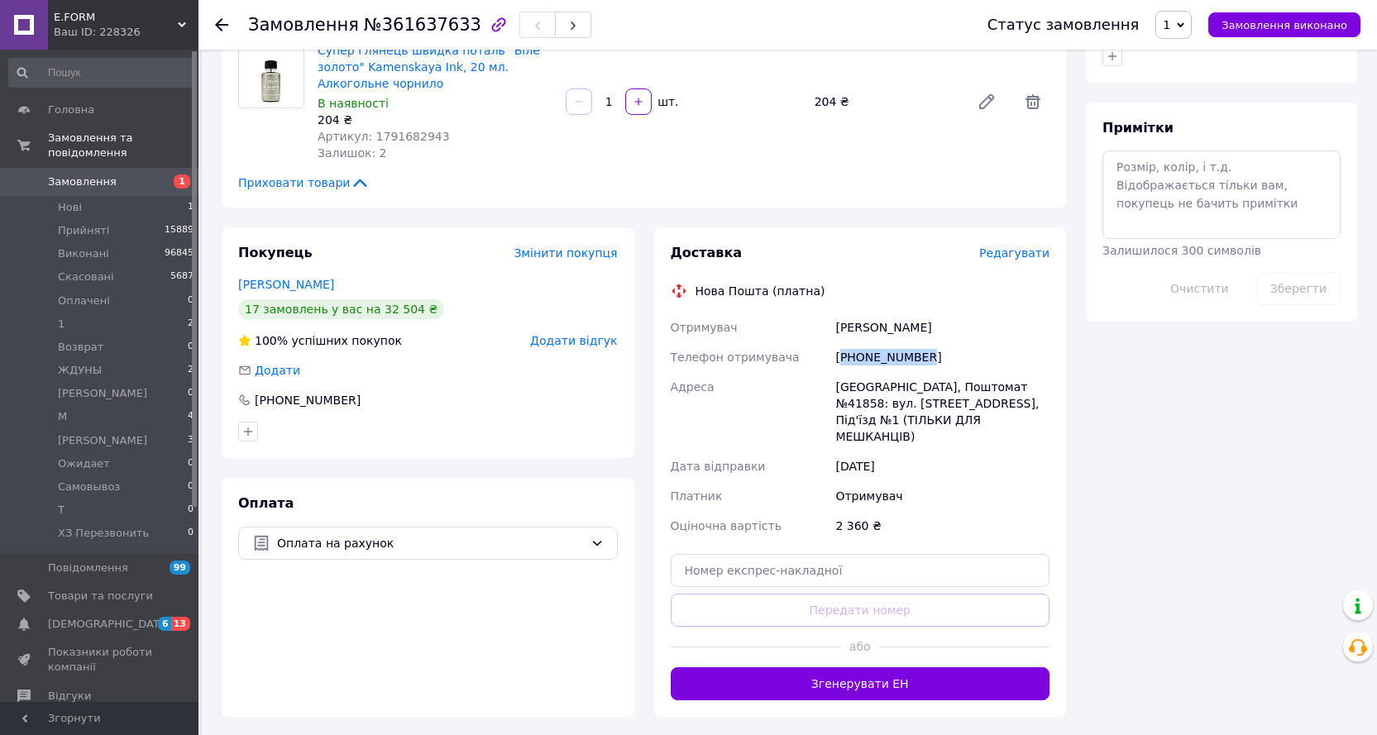
drag, startPoint x: 899, startPoint y: 309, endPoint x: 853, endPoint y: 308, distance: 46.3
click at [843, 342] on div "[PHONE_NUMBER]" at bounding box center [942, 357] width 221 height 30
copy div "380633507347"
drag, startPoint x: 828, startPoint y: 279, endPoint x: 846, endPoint y: 281, distance: 18.3
click at [823, 313] on div "Отримувач Доброва Діана Телефон отримувача +380633507347 Адреса Одеса, Поштомат…" at bounding box center [860, 427] width 386 height 228
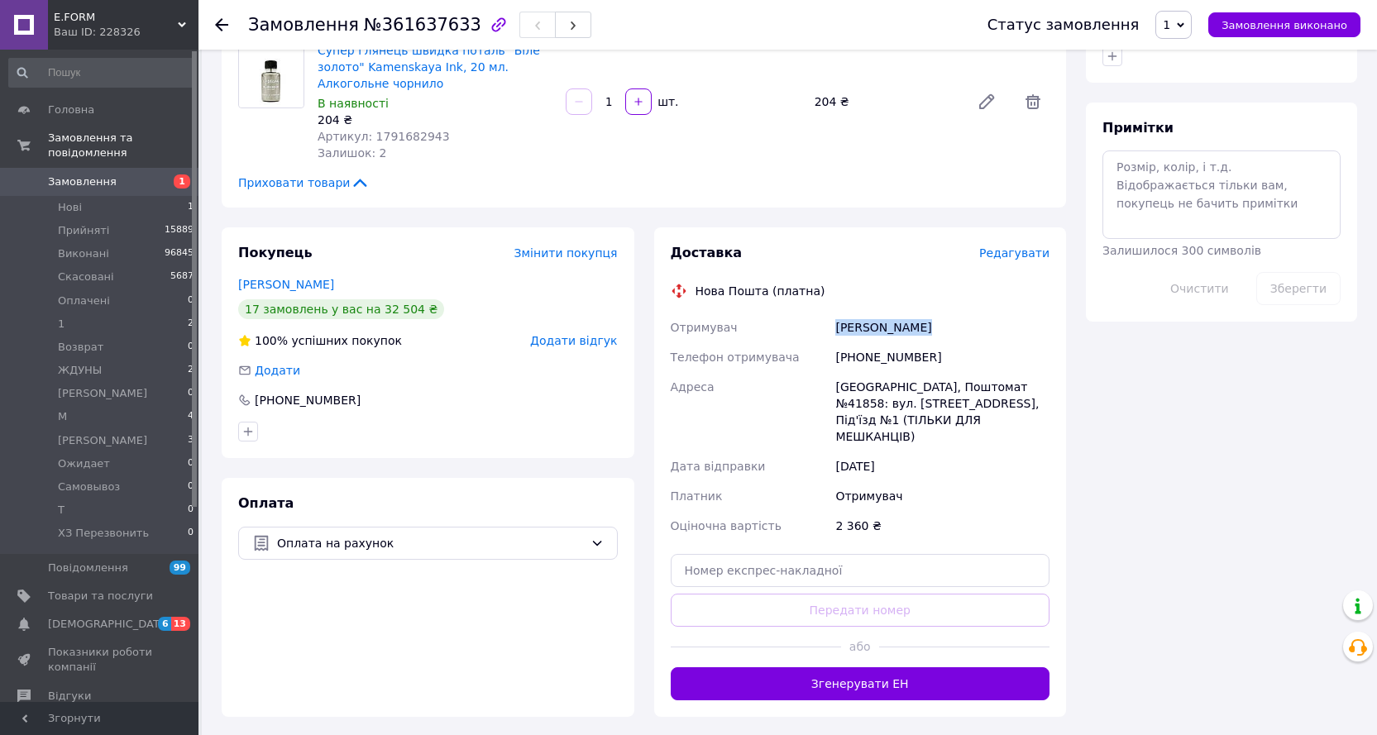
copy div "Отримувач Доброва Діана"
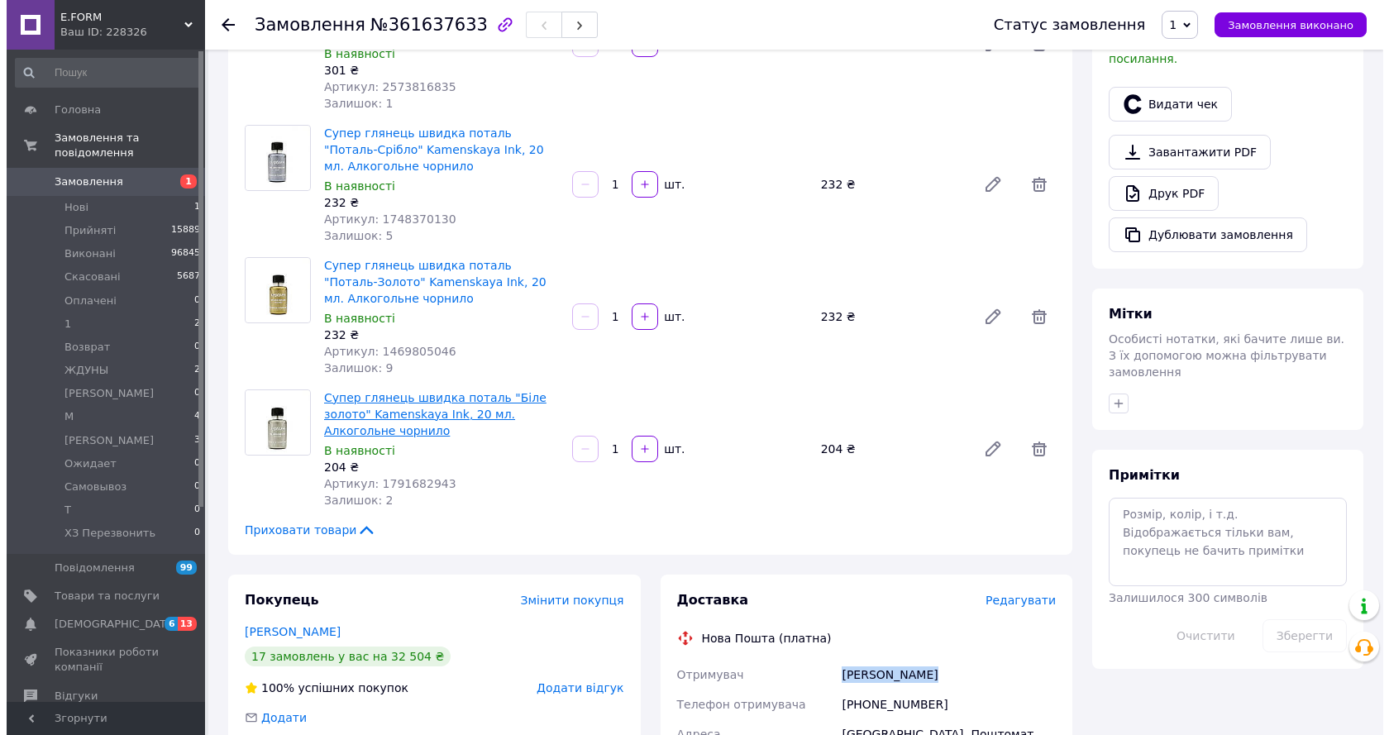
scroll to position [496, 0]
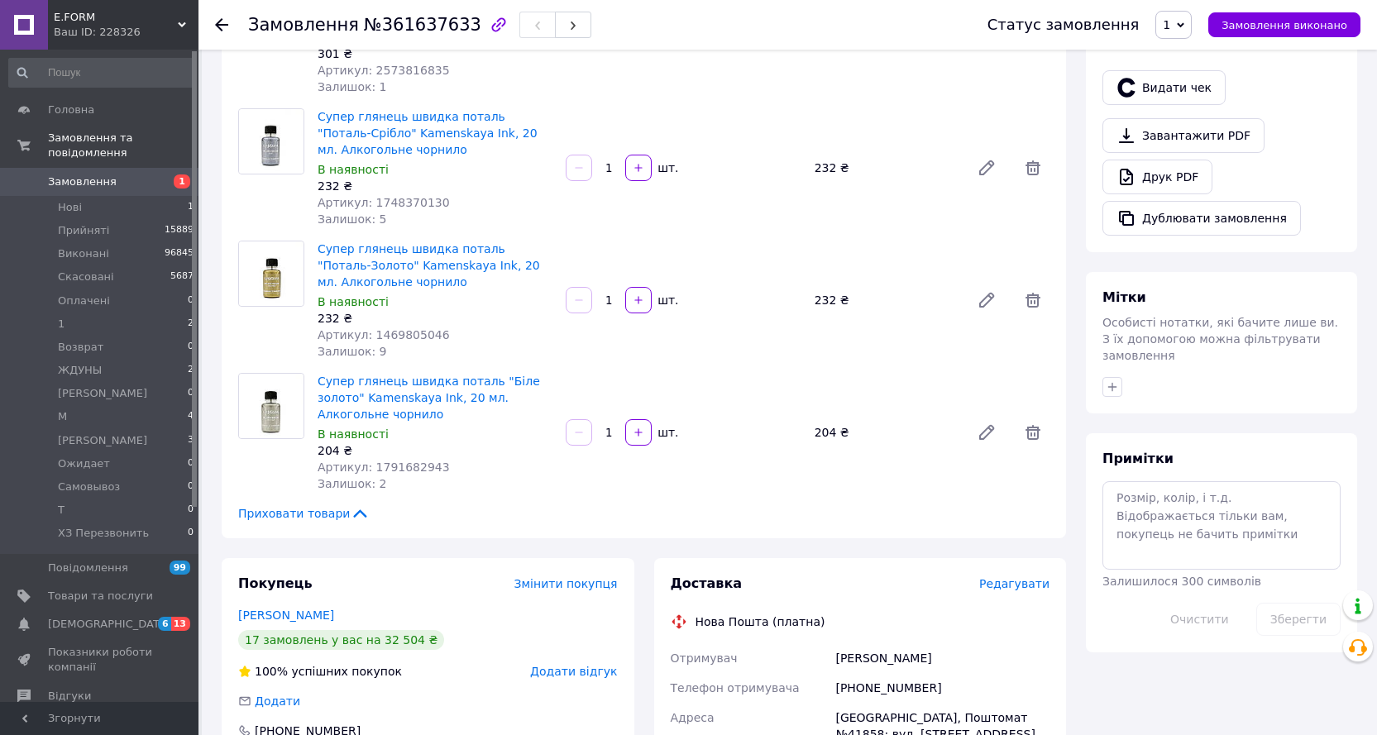
click at [1029, 577] on span "Редагувати" at bounding box center [1014, 583] width 70 height 13
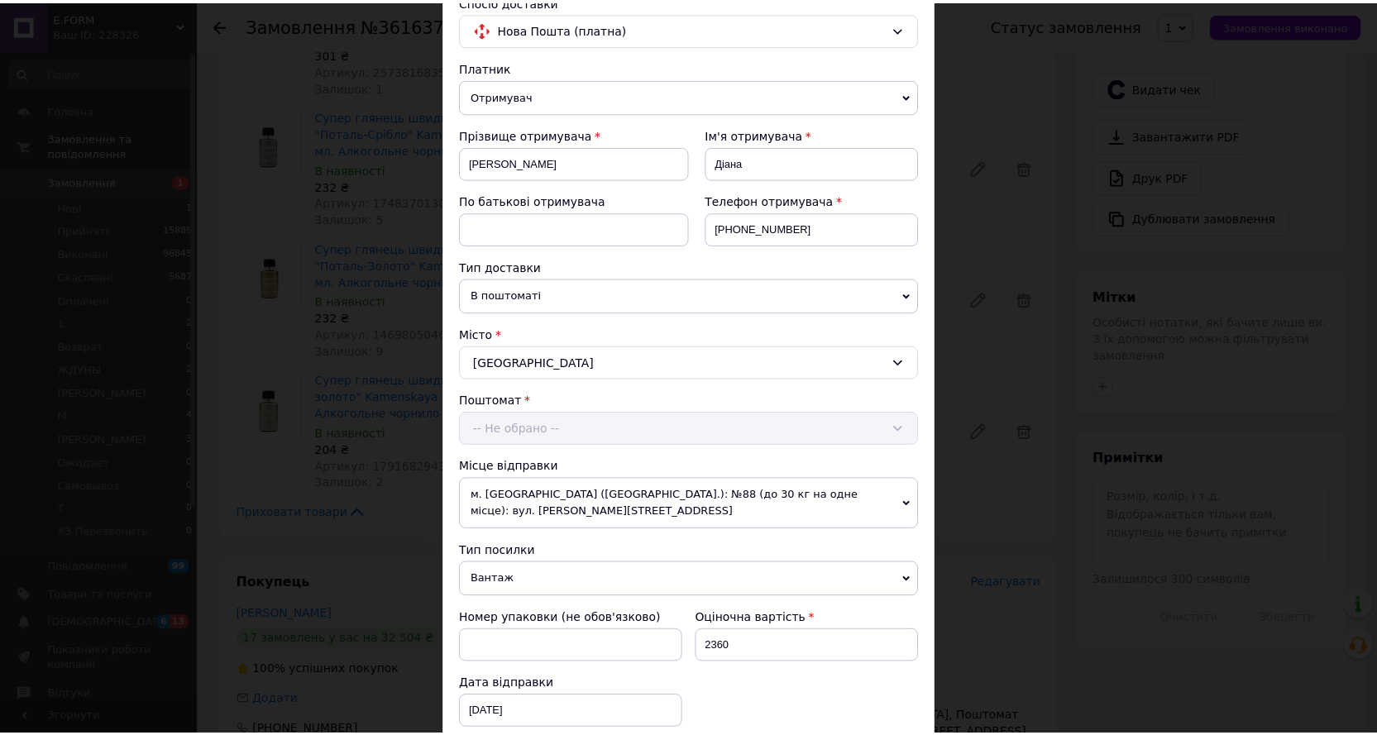
scroll to position [578, 0]
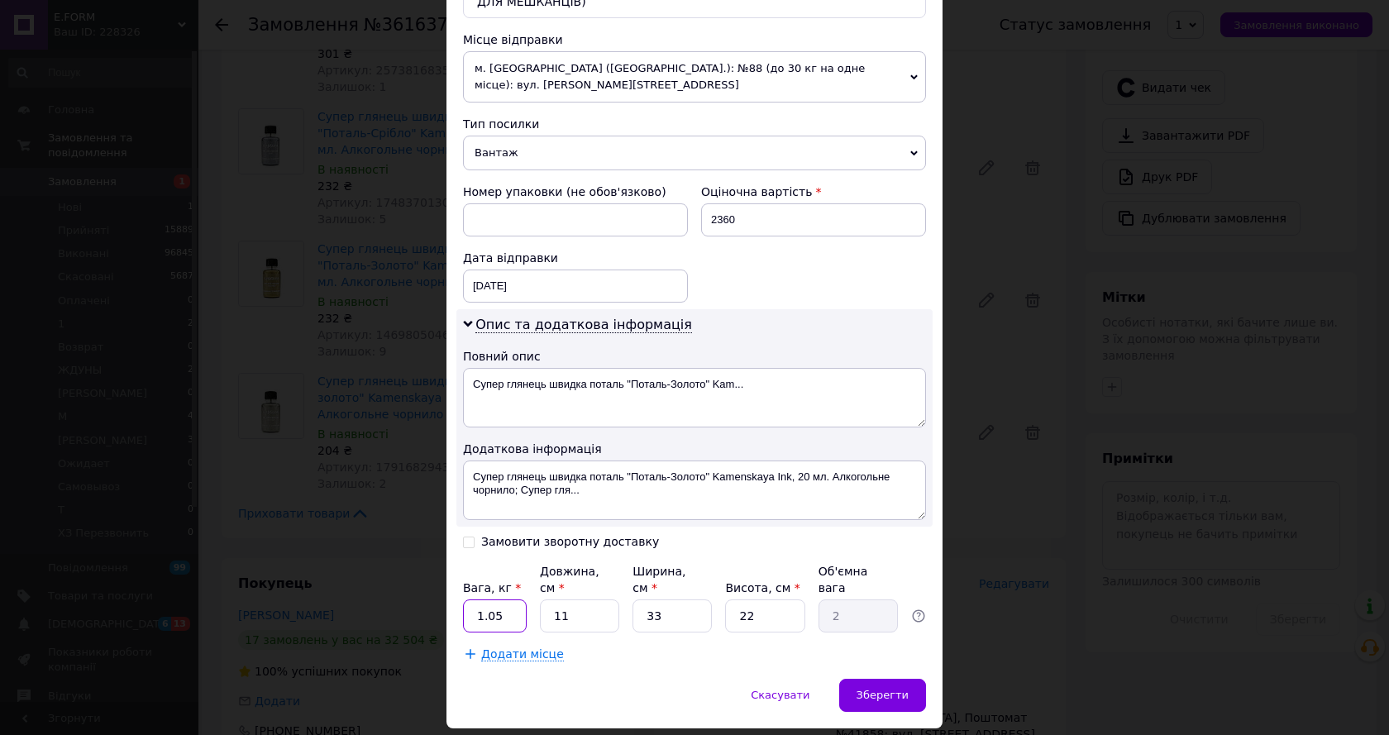
drag, startPoint x: 490, startPoint y: 561, endPoint x: 510, endPoint y: 566, distance: 20.7
click at [510, 599] on input "1.05" at bounding box center [495, 615] width 64 height 33
type input "1.00"
click at [687, 599] on input "33" at bounding box center [672, 615] width 79 height 33
type input "3"
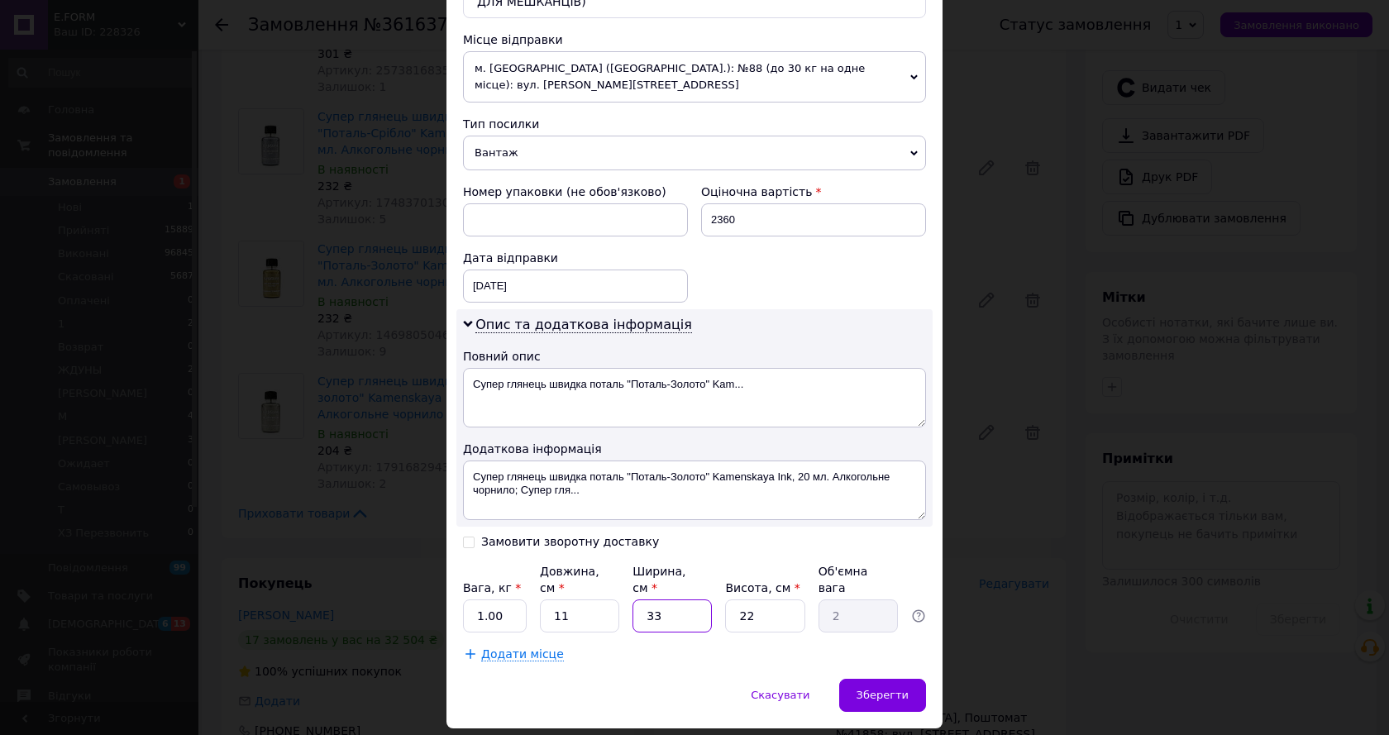
type input "0.18"
type input "3"
click at [882, 689] on span "Зберегти" at bounding box center [883, 695] width 52 height 12
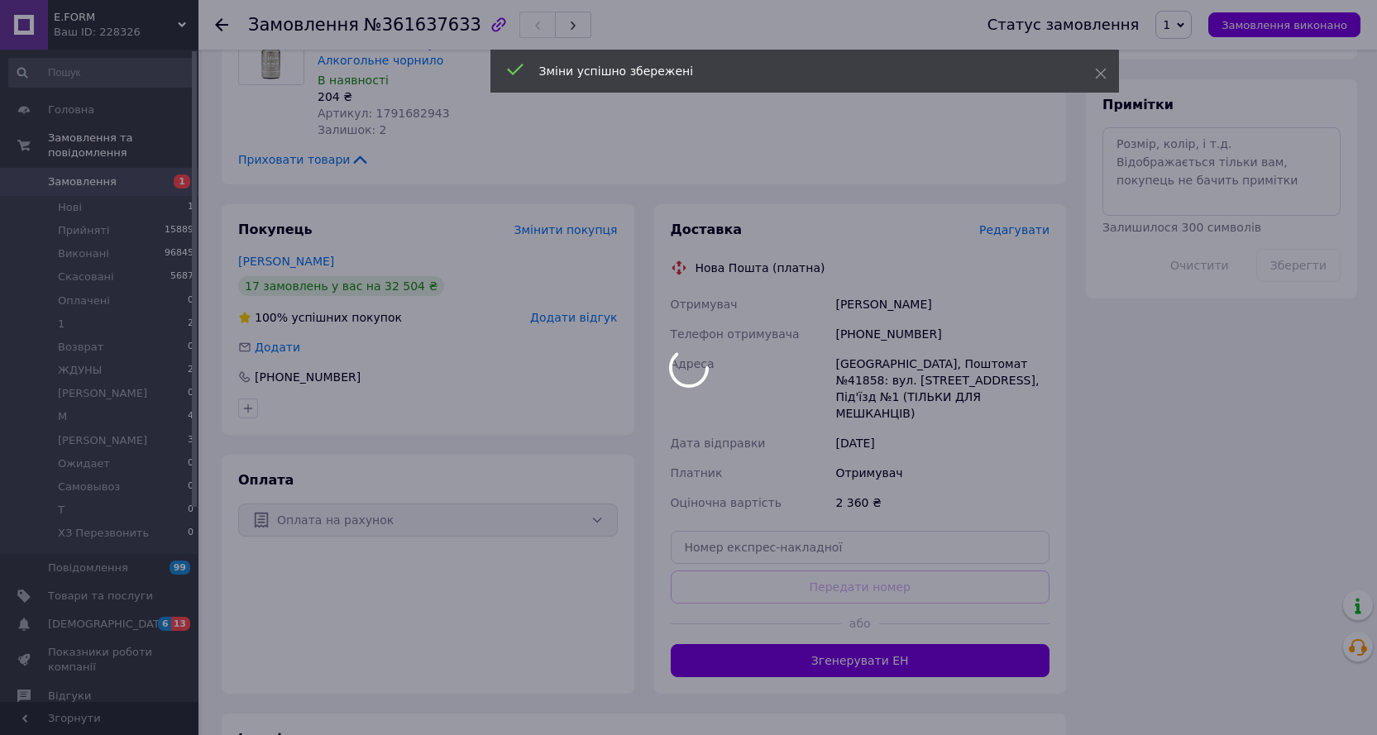
scroll to position [910, 0]
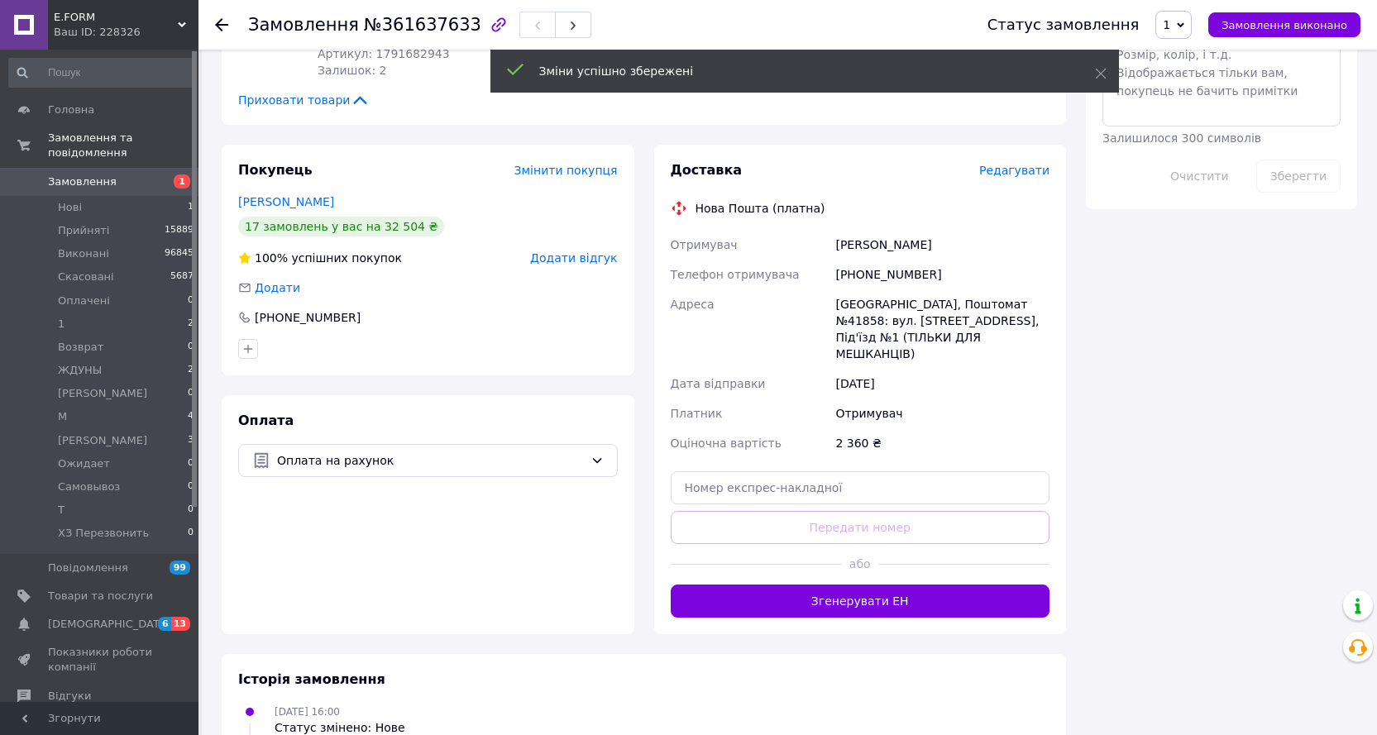
click at [908, 585] on button "Згенерувати ЕН" at bounding box center [861, 601] width 380 height 33
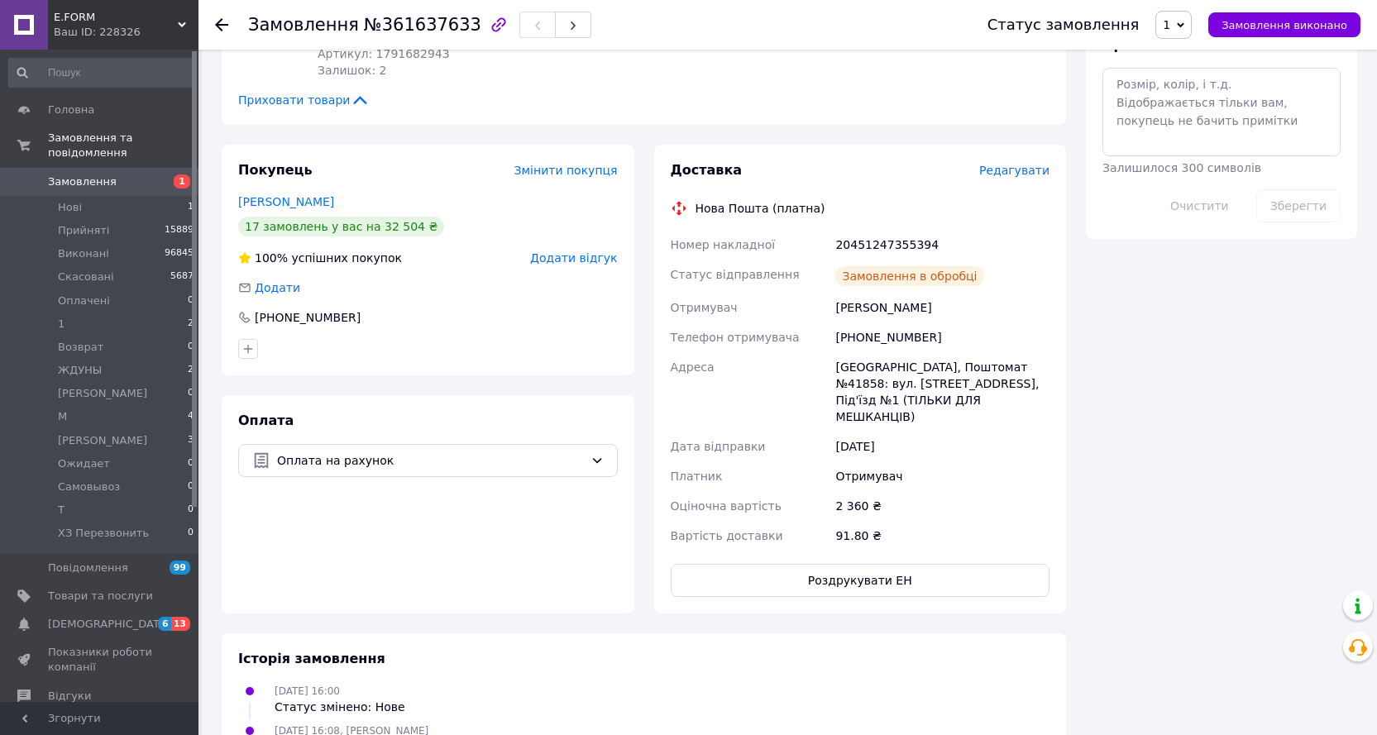
click at [1282, 24] on span "Замовлення виконано" at bounding box center [1284, 25] width 126 height 12
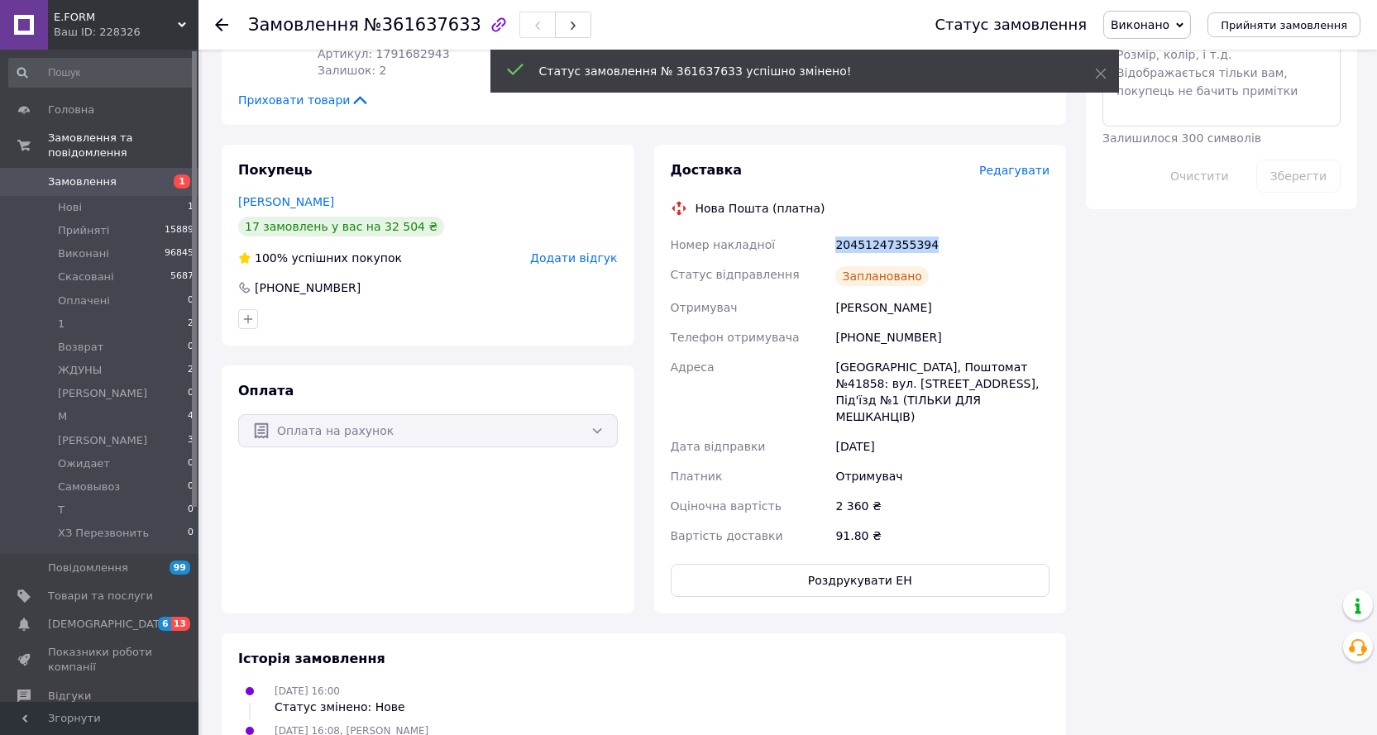
drag, startPoint x: 925, startPoint y: 193, endPoint x: 877, endPoint y: 195, distance: 48.0
click at [819, 230] on div "Номер накладної 20451247355394 Статус відправлення Заплановано Отримувач Добров…" at bounding box center [860, 390] width 386 height 321
copy div "Номер накладної 20451247355394"
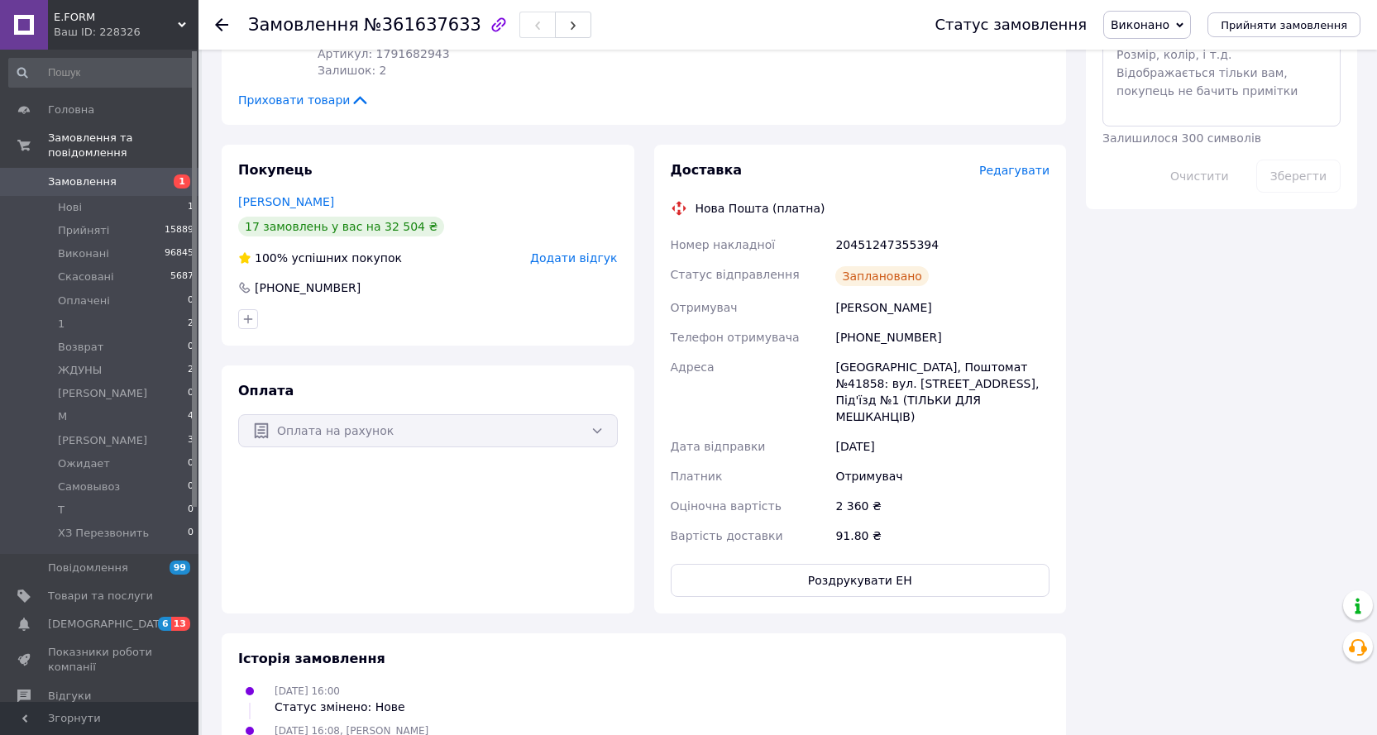
click at [217, 21] on icon at bounding box center [221, 24] width 13 height 13
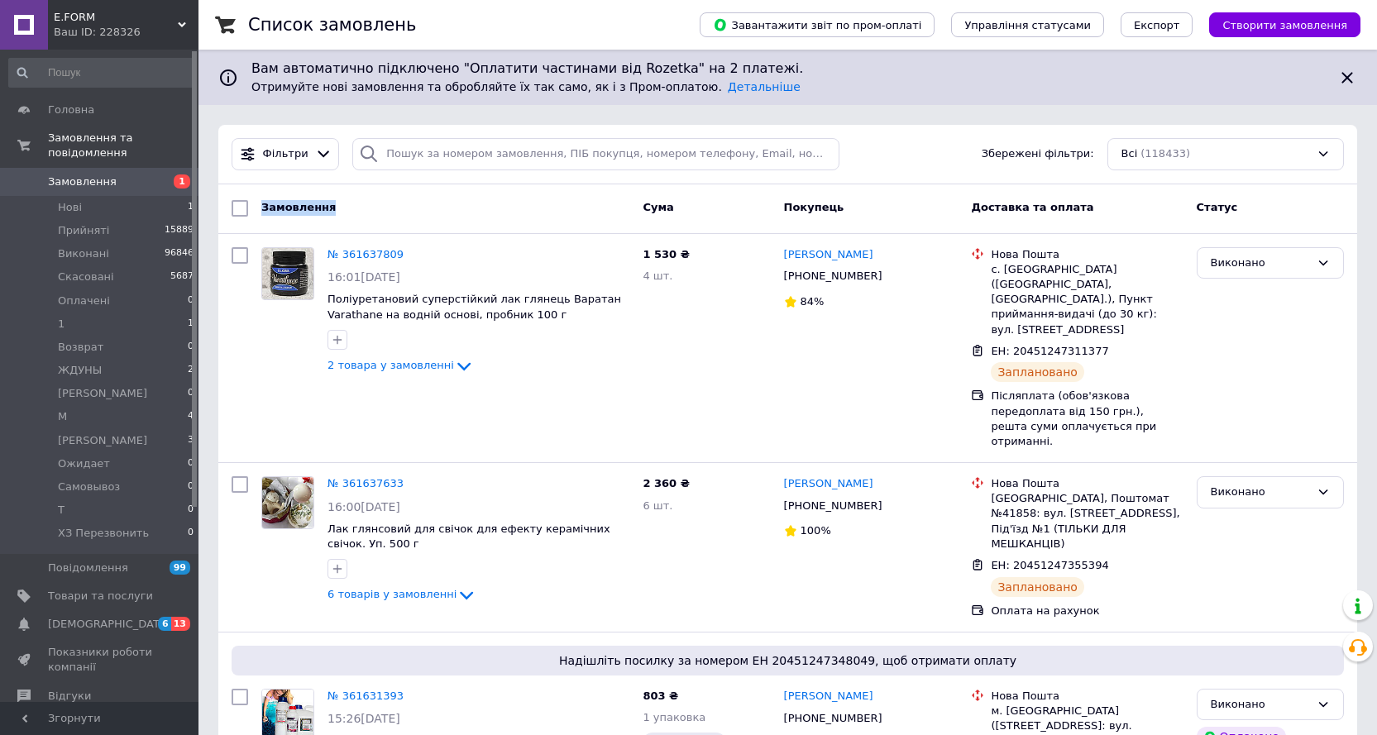
drag, startPoint x: 355, startPoint y: 214, endPoint x: 258, endPoint y: 212, distance: 96.8
click at [258, 212] on div "Замовлення" at bounding box center [445, 208] width 381 height 30
click at [265, 212] on span "Замовлення" at bounding box center [298, 207] width 74 height 12
drag, startPoint x: 265, startPoint y: 212, endPoint x: 313, endPoint y: 210, distance: 47.2
click at [313, 210] on span "Замовлення" at bounding box center [298, 207] width 74 height 12
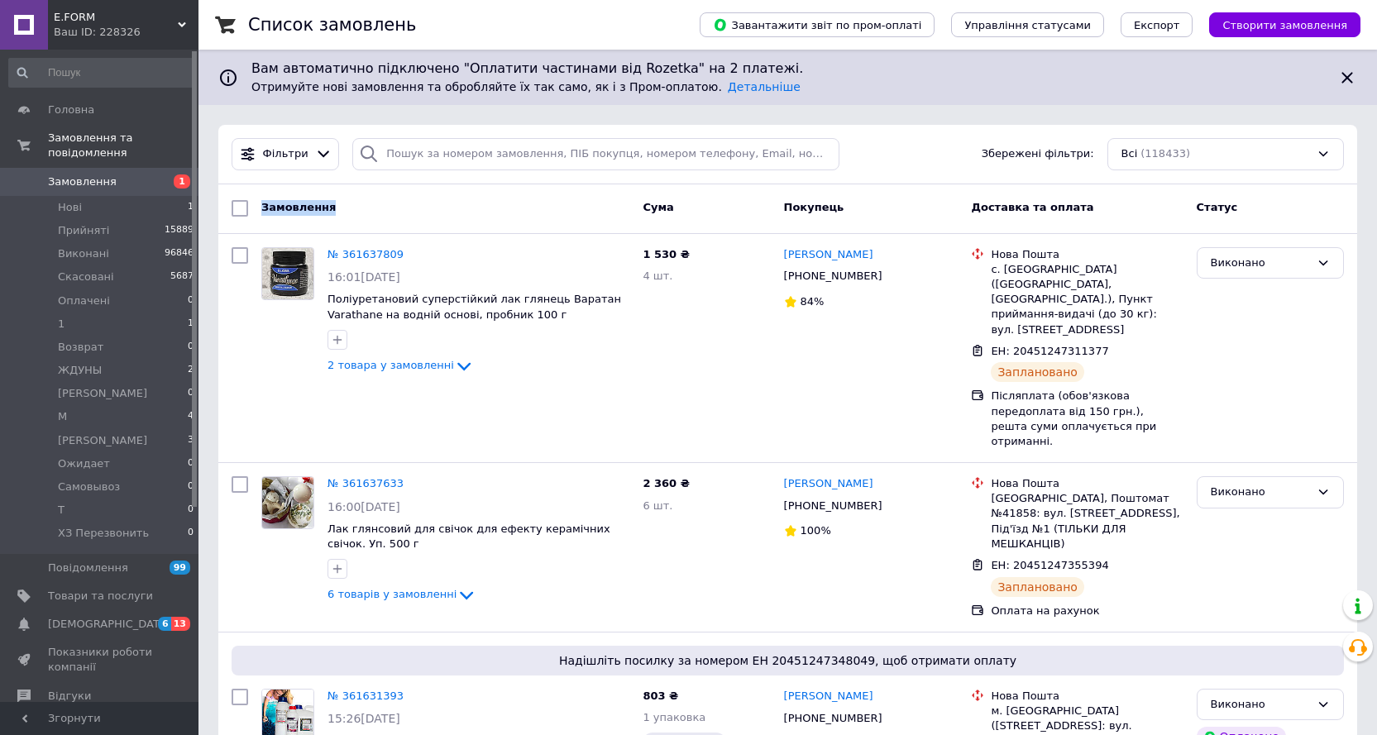
click at [313, 210] on span "Замовлення" at bounding box center [298, 207] width 74 height 12
drag, startPoint x: 313, startPoint y: 210, endPoint x: 284, endPoint y: 207, distance: 29.1
click at [284, 207] on span "Замовлення" at bounding box center [298, 207] width 74 height 12
drag, startPoint x: 284, startPoint y: 207, endPoint x: 320, endPoint y: 207, distance: 36.4
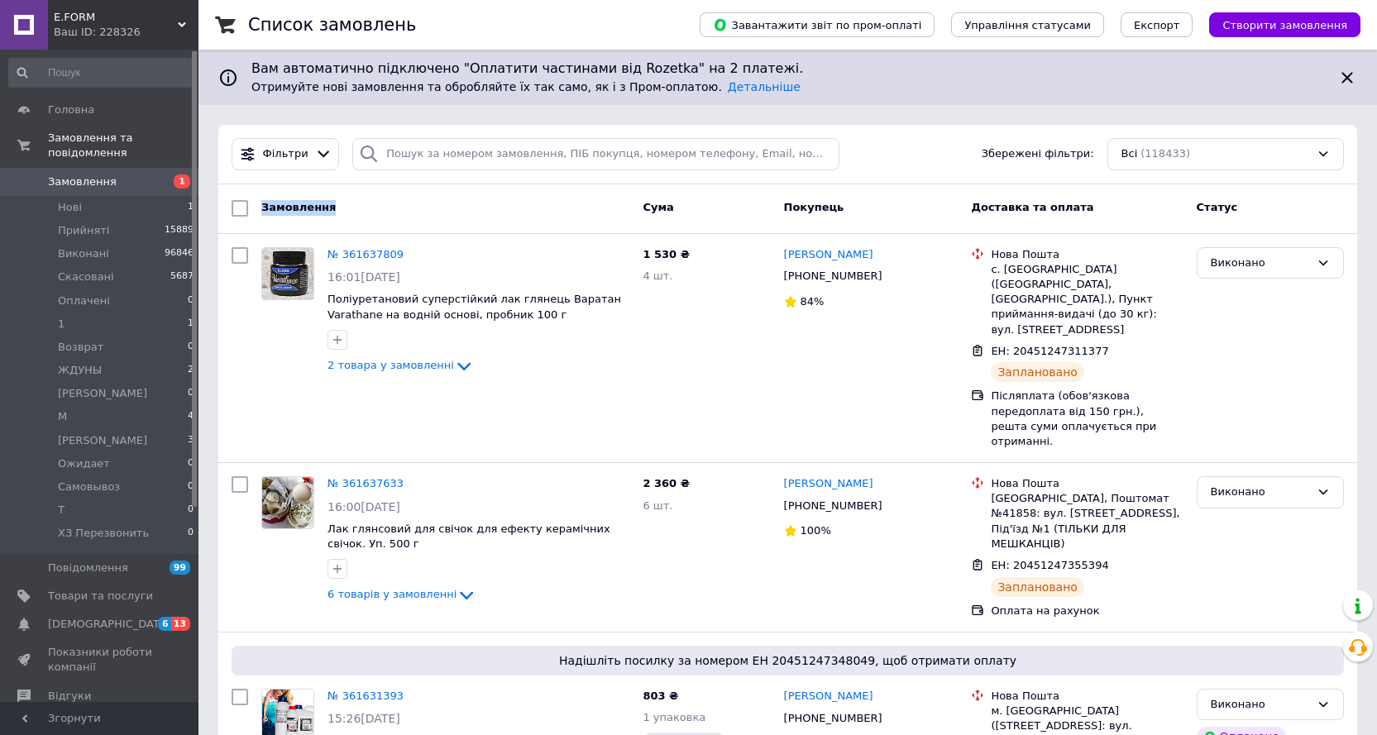
click at [320, 207] on span "Замовлення" at bounding box center [298, 207] width 74 height 12
click at [313, 206] on span "Замовлення" at bounding box center [298, 207] width 74 height 12
drag, startPoint x: 313, startPoint y: 206, endPoint x: 695, endPoint y: 208, distance: 382.0
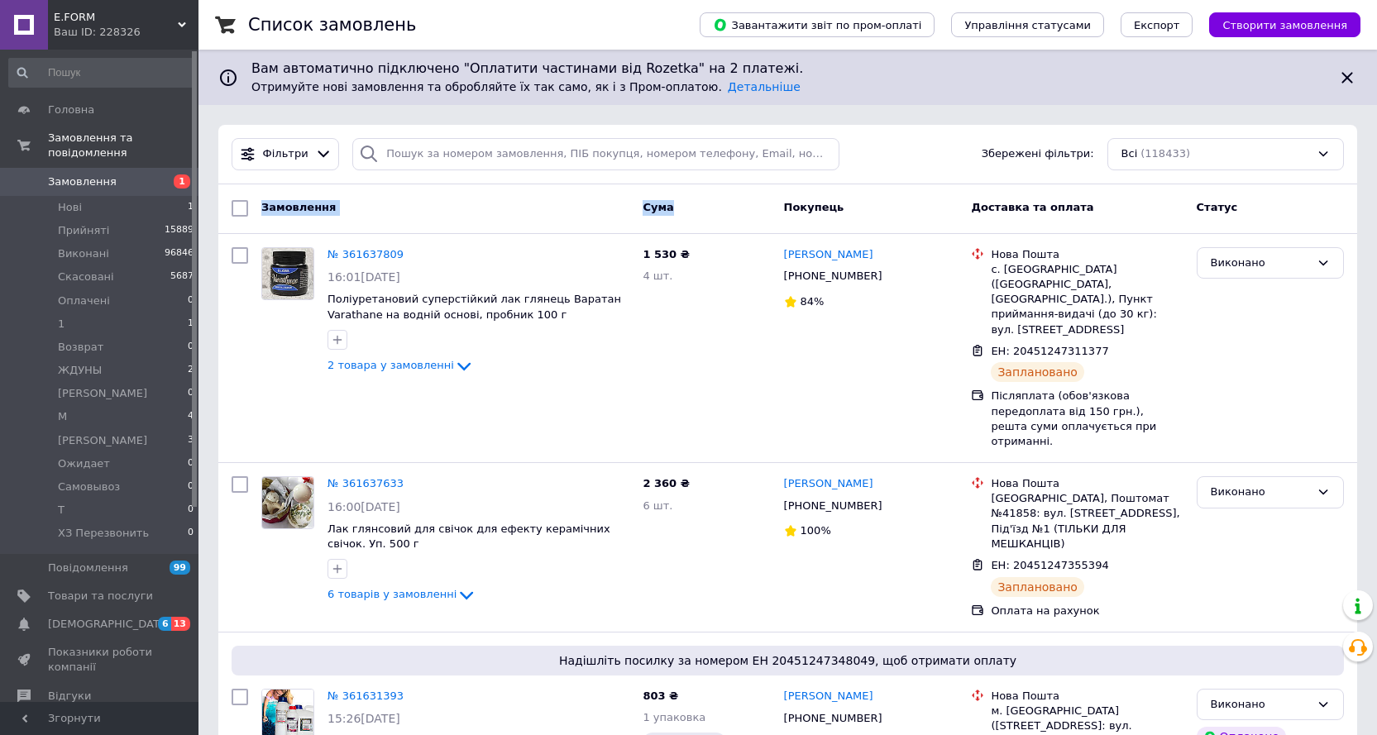
click at [695, 208] on div "Замовлення Cума Покупець Доставка та оплата Статус" at bounding box center [787, 208] width 1125 height 30
click at [695, 208] on div "Cума" at bounding box center [706, 208] width 141 height 30
drag, startPoint x: 701, startPoint y: 209, endPoint x: 907, endPoint y: 208, distance: 205.9
click at [907, 208] on div "Замовлення Cума Покупець Доставка та оплата Статус" at bounding box center [787, 208] width 1125 height 30
click at [906, 208] on div "Покупець" at bounding box center [871, 208] width 188 height 30
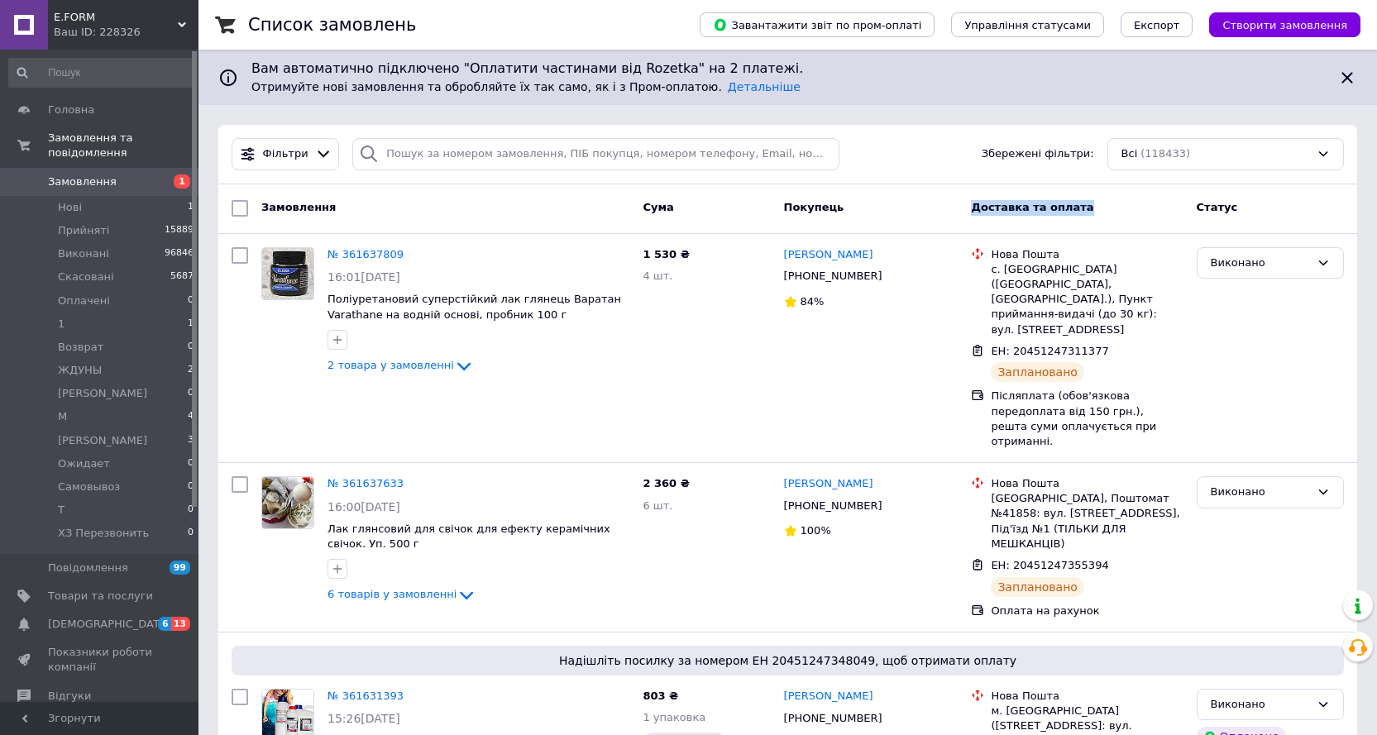
drag, startPoint x: 914, startPoint y: 208, endPoint x: 1084, endPoint y: 208, distance: 170.3
click at [1084, 208] on div "Замовлення Cума Покупець Доставка та оплата Статус" at bounding box center [787, 208] width 1125 height 30
click at [1084, 208] on div "Доставка та оплата" at bounding box center [1076, 208] width 225 height 30
drag, startPoint x: 804, startPoint y: 217, endPoint x: 448, endPoint y: 211, distance: 355.6
click at [448, 211] on div "Замовлення Cума Покупець Доставка та оплата Статус" at bounding box center [787, 208] width 1125 height 30
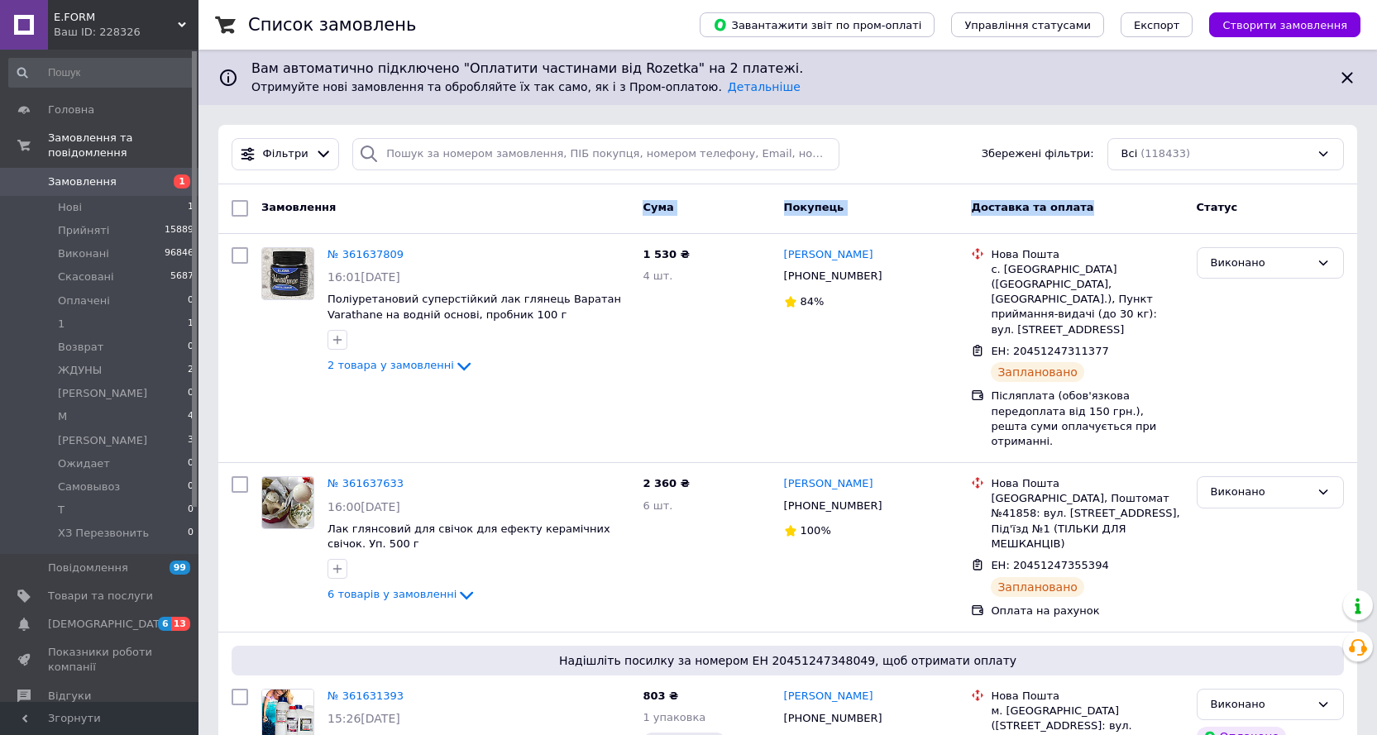
click at [448, 210] on div "Замовлення" at bounding box center [445, 208] width 381 height 30
drag, startPoint x: 448, startPoint y: 210, endPoint x: 249, endPoint y: 206, distance: 199.3
click at [249, 206] on div "Замовлення Cума Покупець Доставка та оплата Статус" at bounding box center [787, 208] width 1125 height 30
click at [272, 207] on span "Замовлення" at bounding box center [298, 207] width 74 height 12
drag, startPoint x: 272, startPoint y: 207, endPoint x: 1114, endPoint y: 206, distance: 841.8
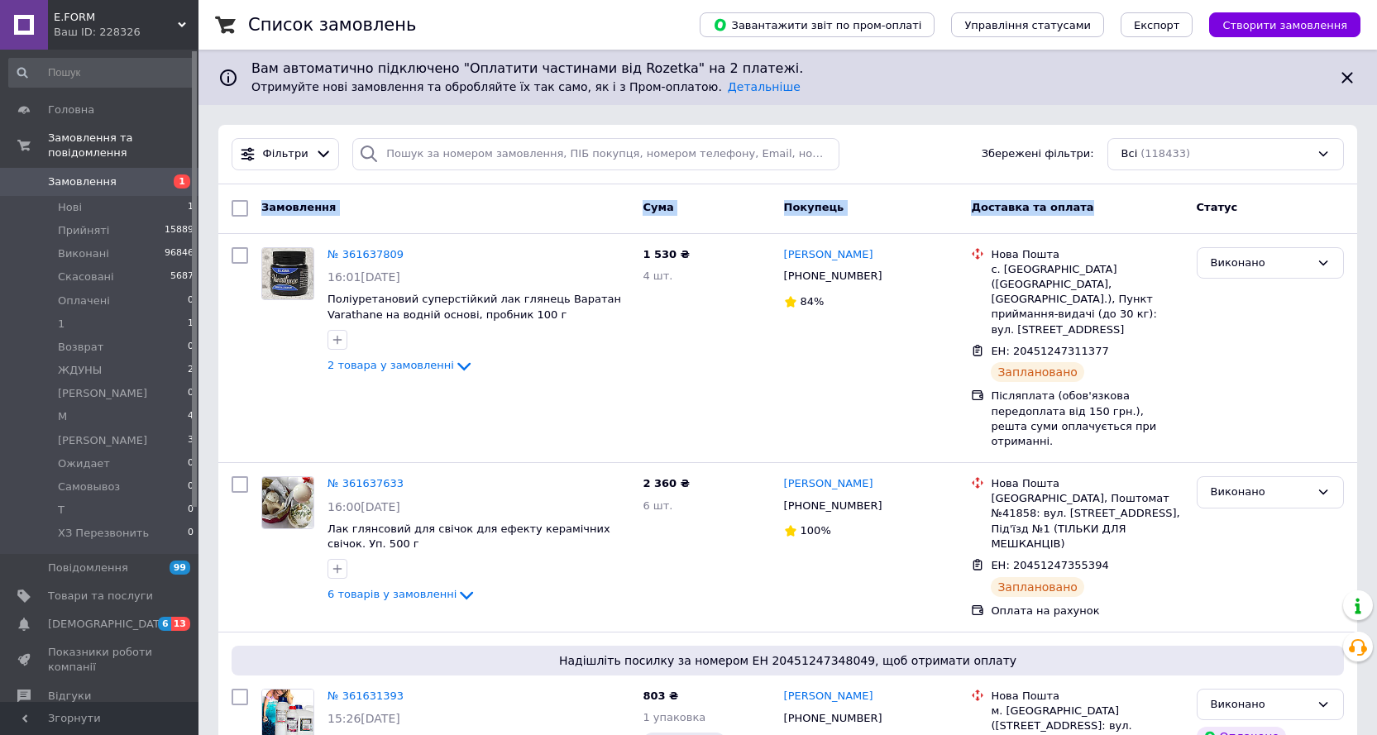
click at [1114, 206] on div "Замовлення Cума Покупець Доставка та оплата Статус" at bounding box center [787, 208] width 1125 height 30
click at [1114, 206] on div "Доставка та оплата" at bounding box center [1076, 208] width 225 height 30
drag, startPoint x: 1100, startPoint y: 206, endPoint x: 470, endPoint y: 203, distance: 629.3
click at [470, 203] on div "Замовлення Cума Покупець Доставка та оплата Статус" at bounding box center [787, 208] width 1125 height 30
click at [470, 203] on div "Замовлення" at bounding box center [445, 208] width 381 height 30
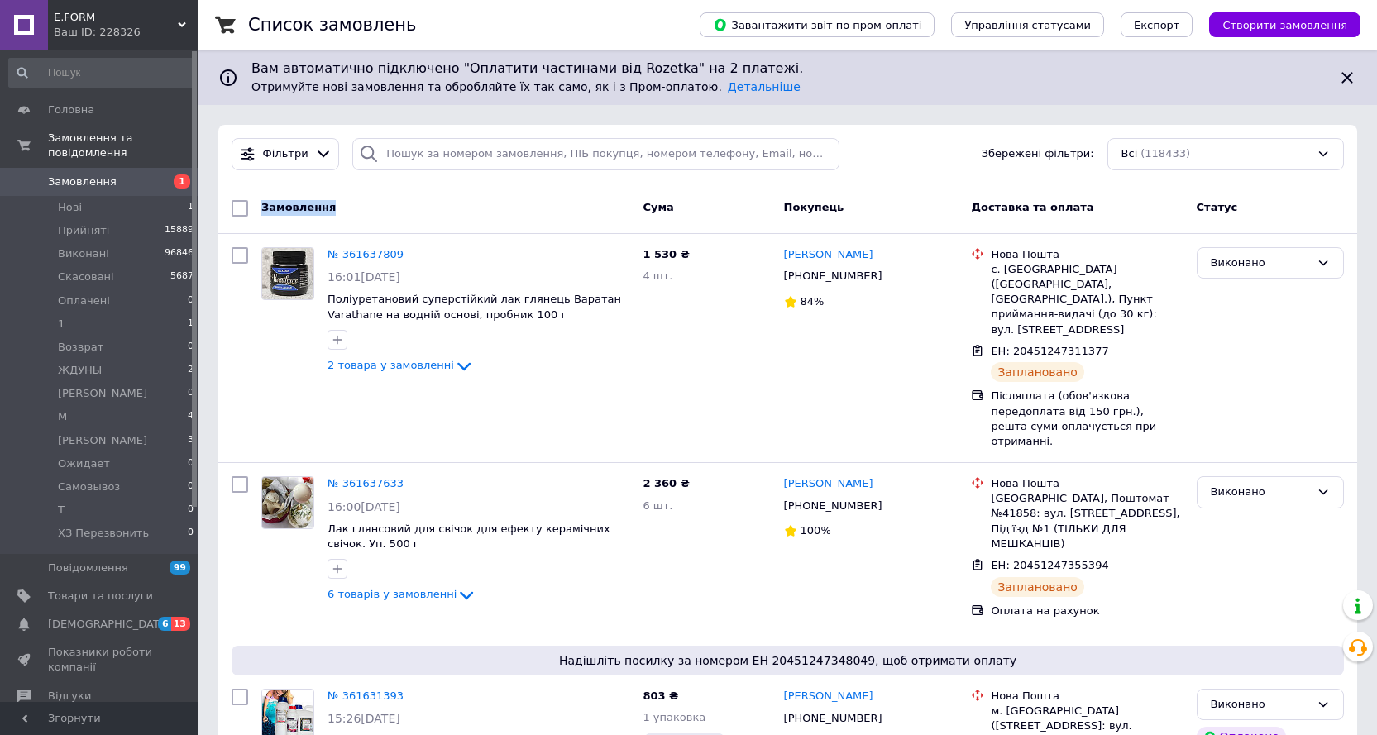
drag, startPoint x: 451, startPoint y: 204, endPoint x: 267, endPoint y: 205, distance: 184.4
click at [260, 203] on div "Замовлення" at bounding box center [445, 208] width 381 height 30
click at [268, 205] on span "Замовлення" at bounding box center [298, 207] width 74 height 12
drag, startPoint x: 268, startPoint y: 205, endPoint x: 479, endPoint y: 208, distance: 210.9
click at [479, 208] on div "Замовлення" at bounding box center [445, 208] width 381 height 30
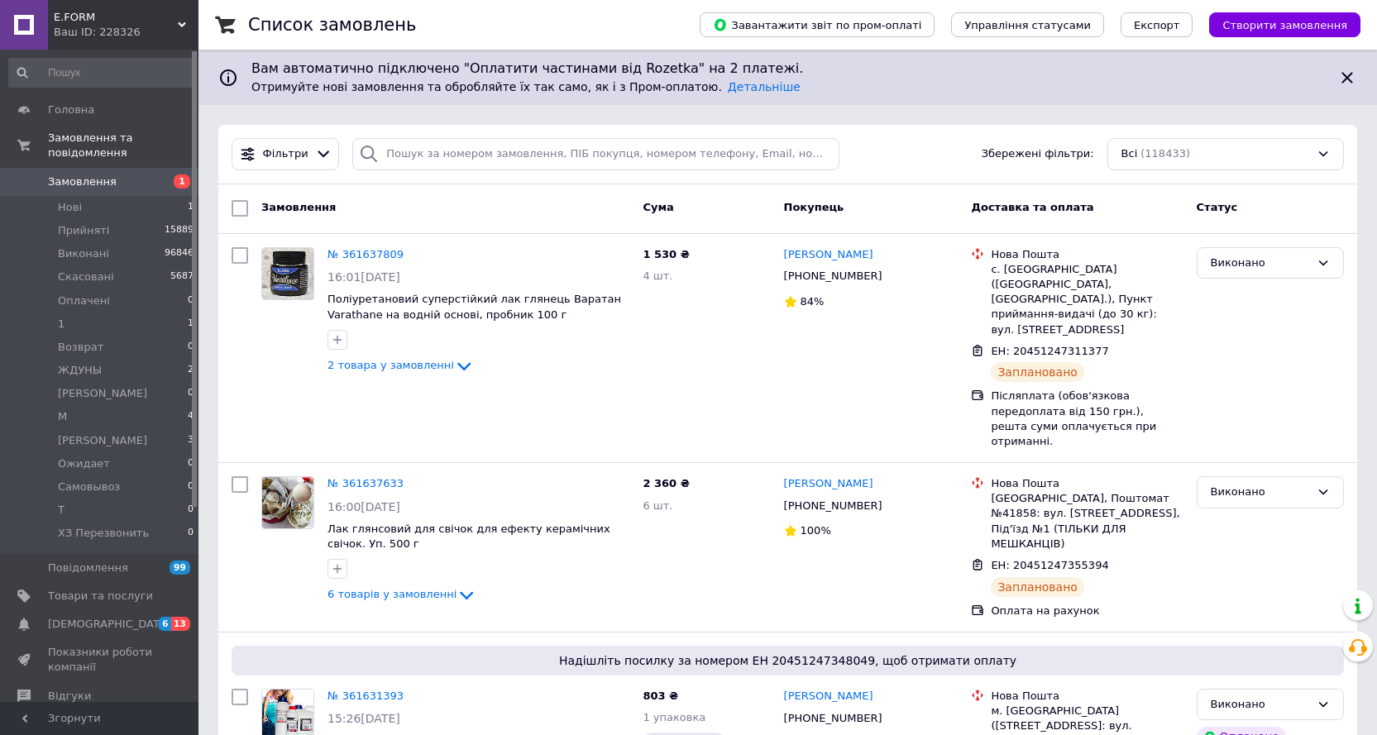
click at [479, 208] on div "Замовлення" at bounding box center [445, 208] width 381 height 30
drag, startPoint x: 479, startPoint y: 208, endPoint x: 997, endPoint y: 209, distance: 518.5
click at [997, 209] on div "Замовлення Cума Покупець Доставка та оплата Статус" at bounding box center [787, 208] width 1125 height 30
click at [997, 209] on span "Доставка та оплата" at bounding box center [1032, 207] width 122 height 12
drag, startPoint x: 997, startPoint y: 209, endPoint x: 1101, endPoint y: 209, distance: 103.4
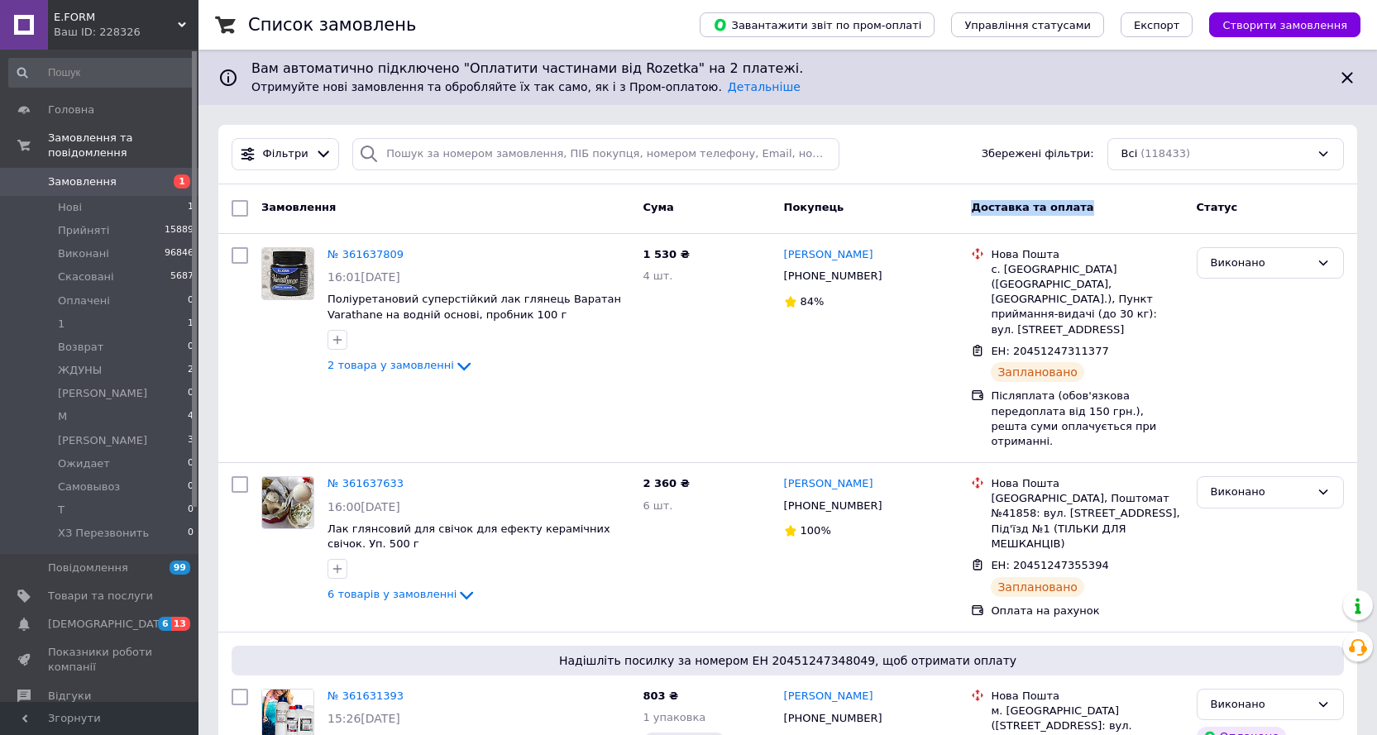
click at [1101, 209] on div "Доставка та оплата" at bounding box center [1076, 208] width 225 height 30
drag, startPoint x: 1101, startPoint y: 209, endPoint x: 599, endPoint y: 210, distance: 501.1
click at [599, 210] on div "Замовлення Cума Покупець Доставка та оплата Статус" at bounding box center [787, 208] width 1125 height 30
click at [599, 210] on div "Замовлення" at bounding box center [445, 208] width 381 height 30
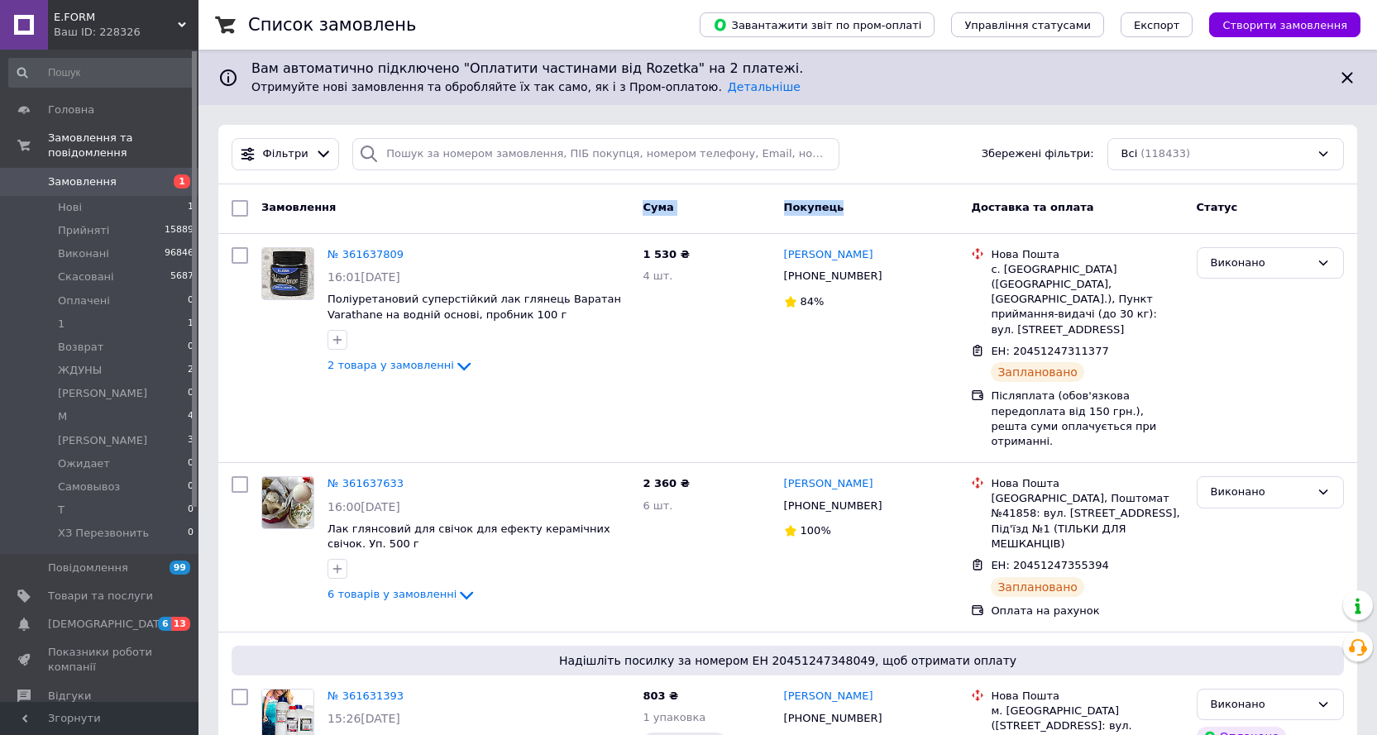
drag, startPoint x: 598, startPoint y: 210, endPoint x: 944, endPoint y: 217, distance: 346.5
click at [944, 217] on div "Замовлення Cума Покупець Доставка та оплата Статус" at bounding box center [787, 208] width 1125 height 30
click at [829, 203] on span "Покупець" at bounding box center [814, 207] width 60 height 12
drag, startPoint x: 866, startPoint y: 208, endPoint x: 542, endPoint y: 202, distance: 323.4
click at [542, 202] on div "Замовлення Cума Покупець Доставка та оплата Статус" at bounding box center [787, 208] width 1125 height 30
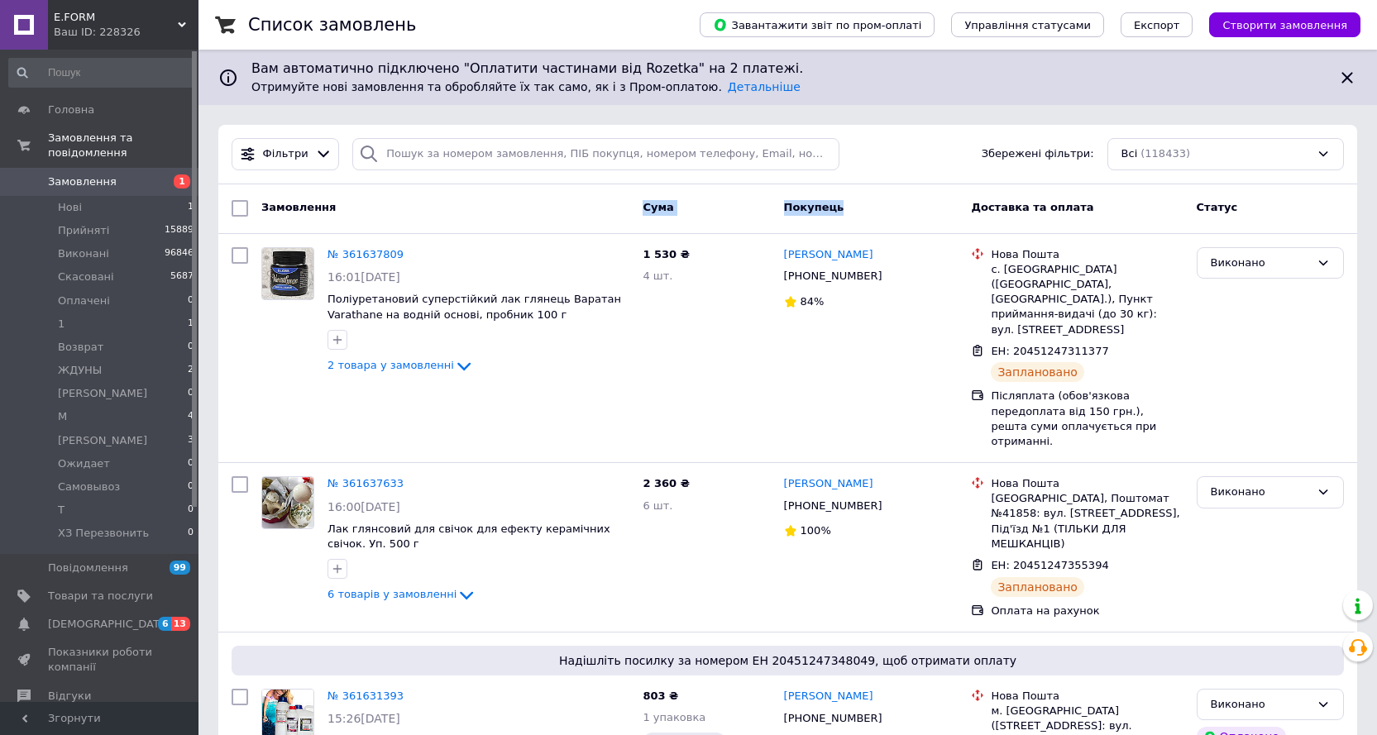
click at [542, 202] on div "Замовлення" at bounding box center [445, 208] width 381 height 30
drag, startPoint x: 542, startPoint y: 202, endPoint x: 713, endPoint y: 208, distance: 170.4
click at [713, 208] on div "Замовлення Cума Покупець Доставка та оплата Статус" at bounding box center [787, 208] width 1125 height 30
click at [713, 208] on div "Cума" at bounding box center [706, 208] width 141 height 30
drag, startPoint x: 814, startPoint y: 210, endPoint x: 876, endPoint y: 213, distance: 62.9
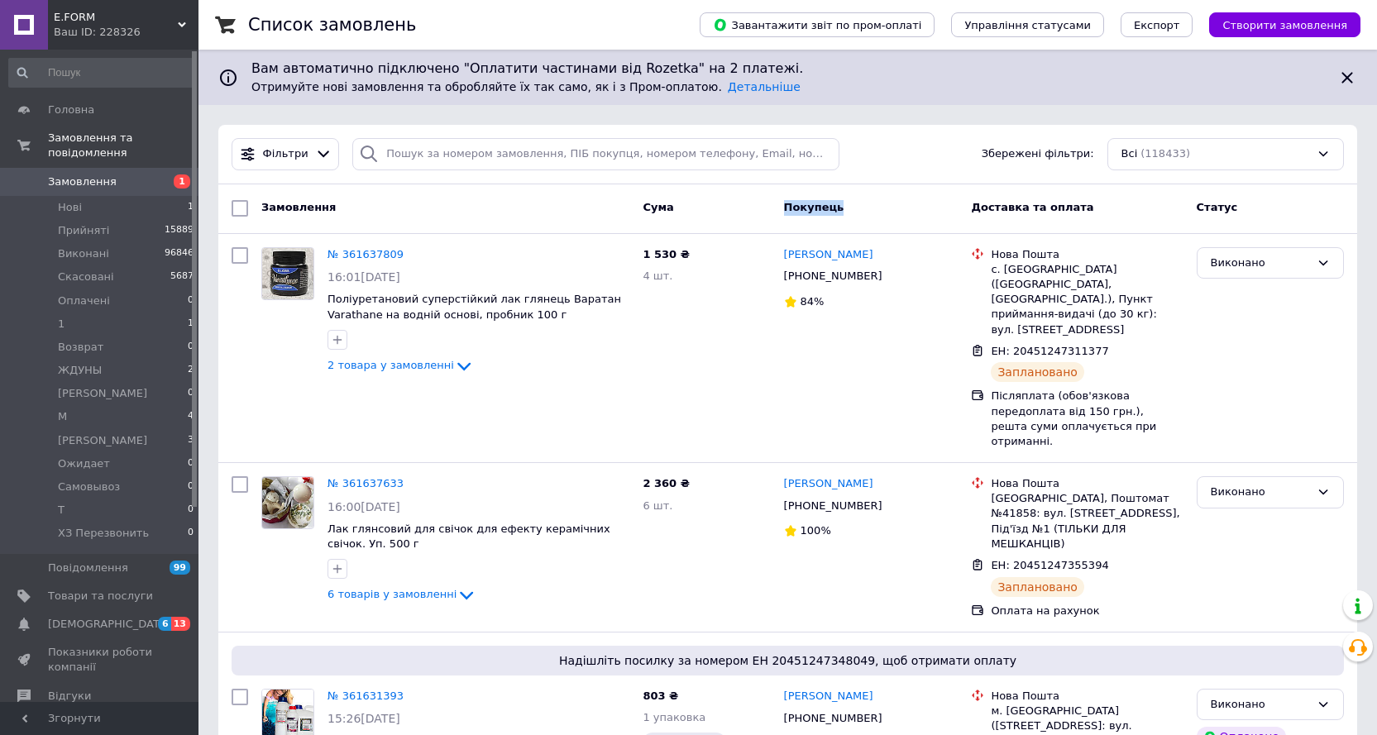
click at [876, 213] on div "Замовлення Cума Покупець Доставка та оплата Статус" at bounding box center [787, 208] width 1125 height 30
click at [876, 213] on div "Покупець" at bounding box center [871, 208] width 188 height 30
drag, startPoint x: 876, startPoint y: 213, endPoint x: 769, endPoint y: 208, distance: 107.6
click at [769, 208] on div "Замовлення Cума Покупець Доставка та оплата Статус" at bounding box center [787, 208] width 1125 height 30
click at [768, 208] on div "Cума" at bounding box center [706, 208] width 141 height 30
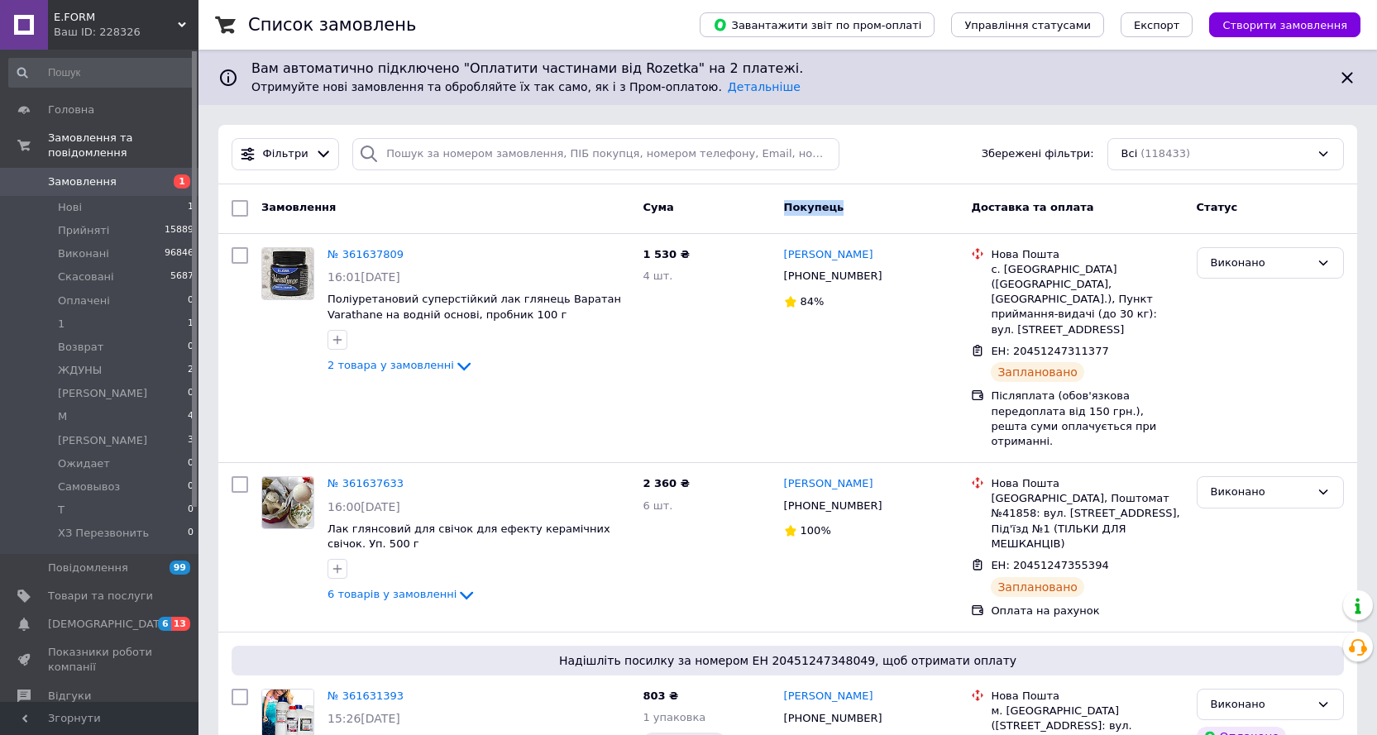
drag, startPoint x: 768, startPoint y: 208, endPoint x: 893, endPoint y: 219, distance: 125.4
click at [893, 219] on div "Замовлення Cума Покупець Доставка та оплата Статус" at bounding box center [787, 208] width 1125 height 30
click at [893, 219] on div "Покупець" at bounding box center [871, 208] width 188 height 30
drag, startPoint x: 814, startPoint y: 216, endPoint x: 757, endPoint y: 215, distance: 56.2
click at [757, 215] on div "Замовлення Cума Покупець Доставка та оплата Статус" at bounding box center [787, 208] width 1125 height 30
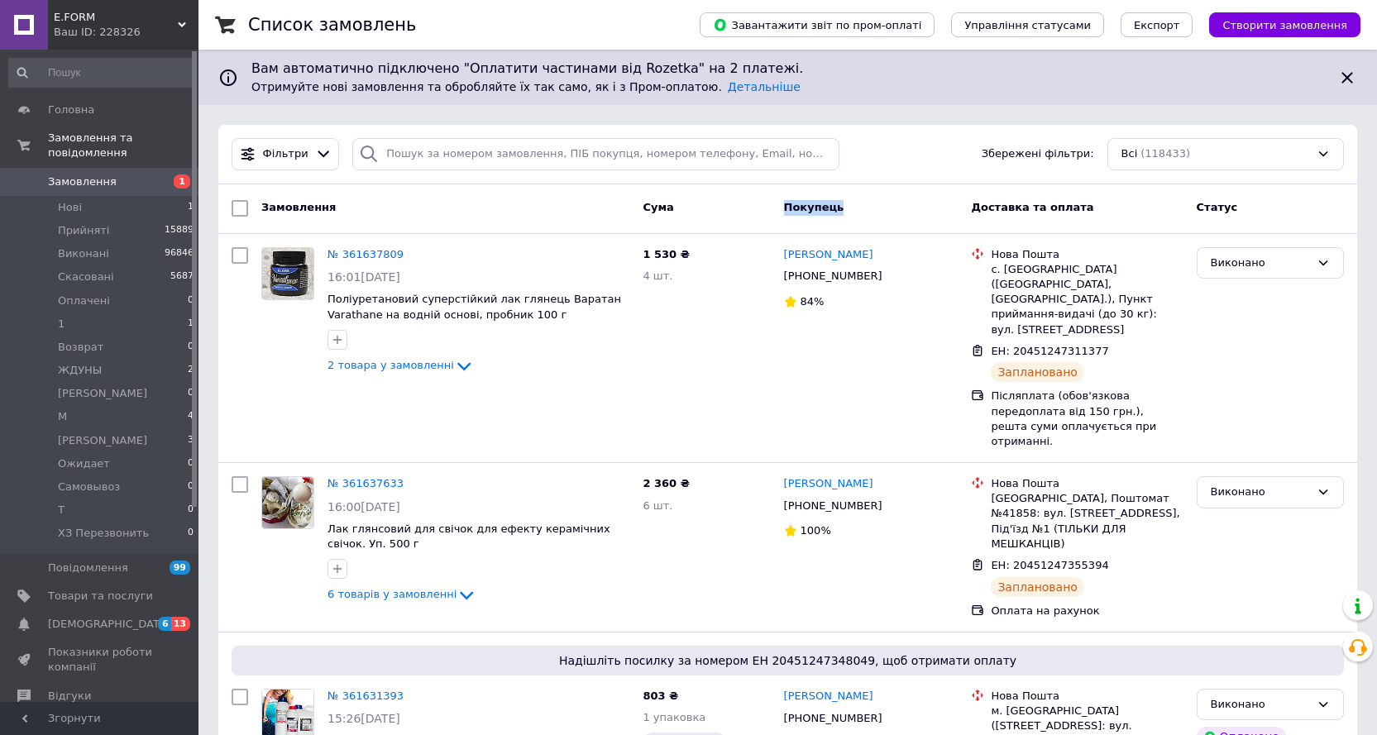
click at [757, 214] on div "Cума" at bounding box center [706, 208] width 141 height 30
drag, startPoint x: 757, startPoint y: 214, endPoint x: 851, endPoint y: 217, distance: 94.3
click at [851, 217] on div "Замовлення Cума Покупець Доставка та оплата Статус" at bounding box center [787, 208] width 1125 height 30
click at [851, 217] on div "Покупець" at bounding box center [871, 208] width 188 height 30
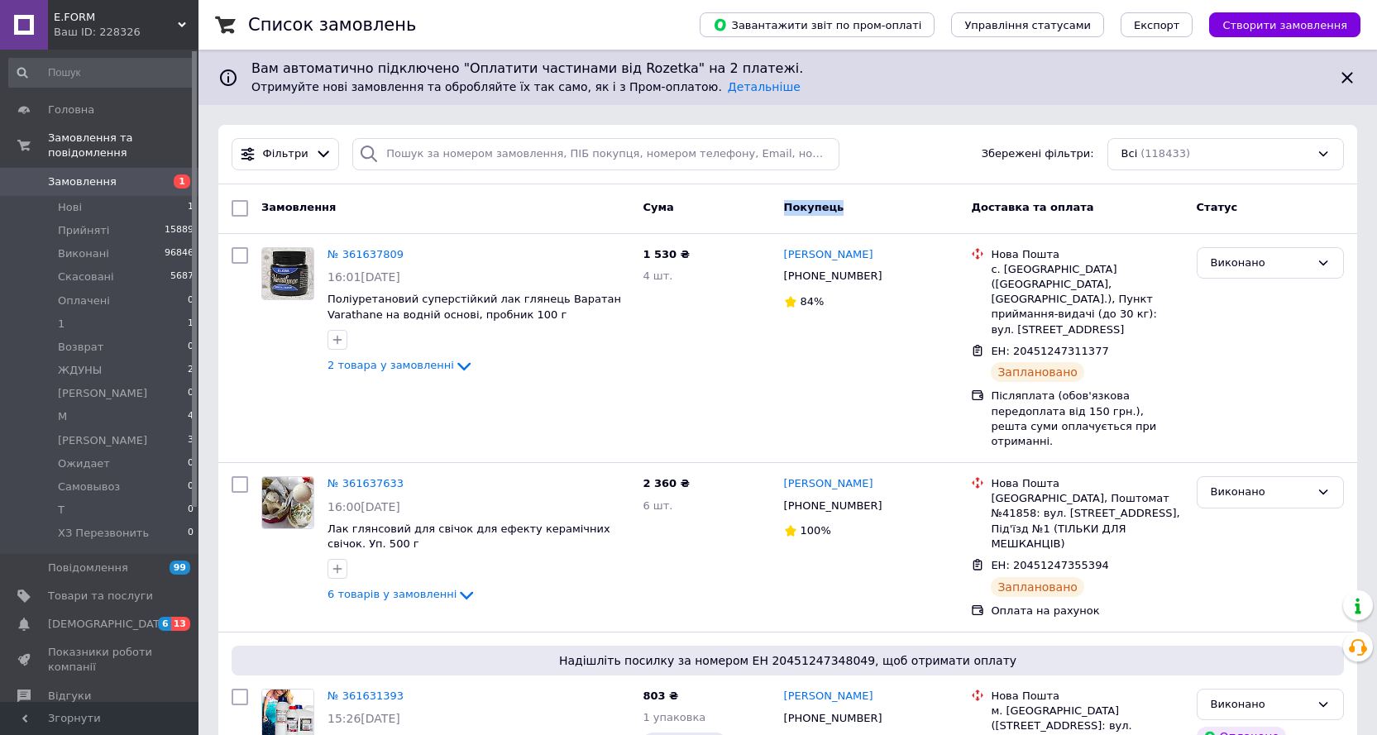
drag, startPoint x: 766, startPoint y: 209, endPoint x: 846, endPoint y: 212, distance: 80.2
click at [846, 212] on div "Замовлення Cума Покупець Доставка та оплата Статус" at bounding box center [787, 208] width 1125 height 30
click at [846, 212] on div "Покупець" at bounding box center [871, 208] width 188 height 30
drag, startPoint x: 843, startPoint y: 211, endPoint x: 766, endPoint y: 208, distance: 77.0
click at [766, 208] on div "Замовлення Cума Покупець Доставка та оплата Статус" at bounding box center [787, 208] width 1125 height 30
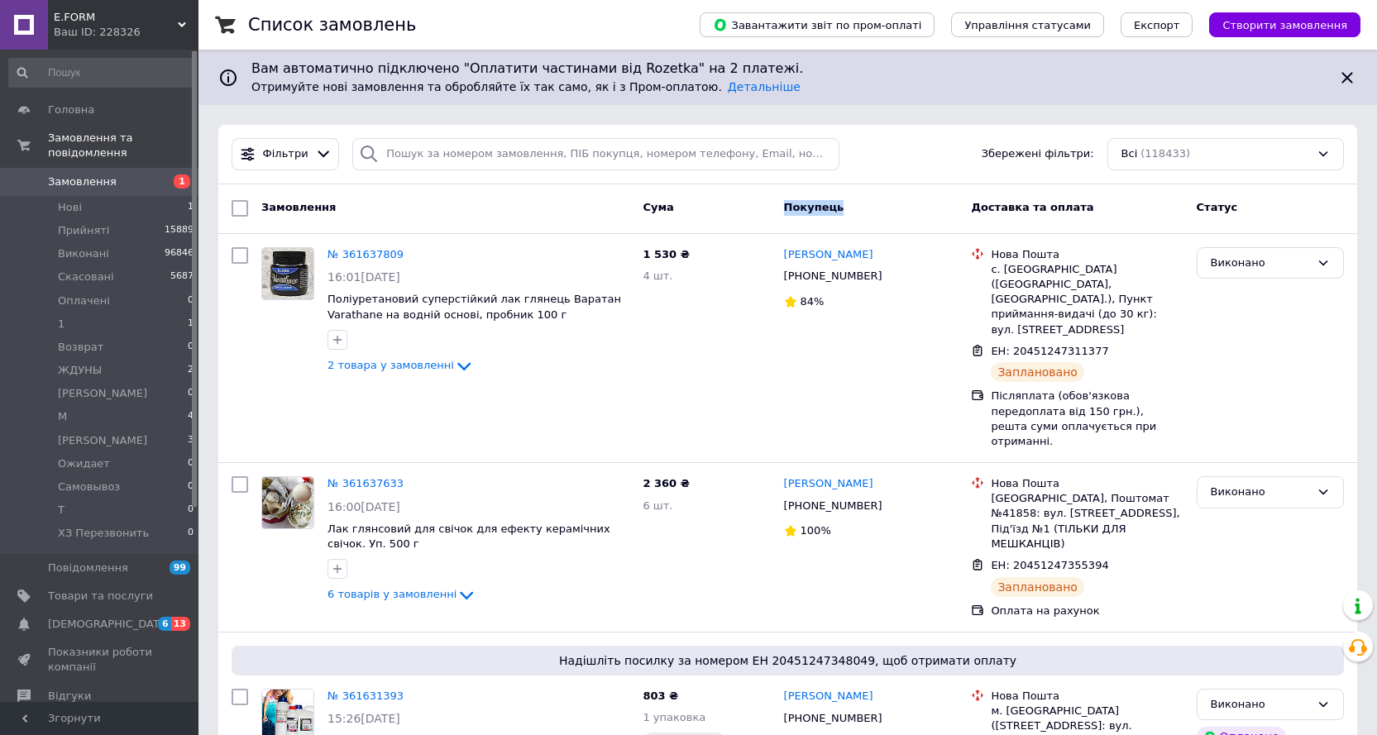
click at [766, 208] on div "Cума" at bounding box center [706, 208] width 141 height 30
drag, startPoint x: 766, startPoint y: 208, endPoint x: 835, endPoint y: 208, distance: 69.5
click at [835, 208] on div "Замовлення Cума Покупець Доставка та оплата Статус" at bounding box center [787, 208] width 1125 height 30
click at [835, 208] on span "Покупець" at bounding box center [814, 207] width 60 height 12
drag, startPoint x: 835, startPoint y: 208, endPoint x: 764, endPoint y: 207, distance: 71.1
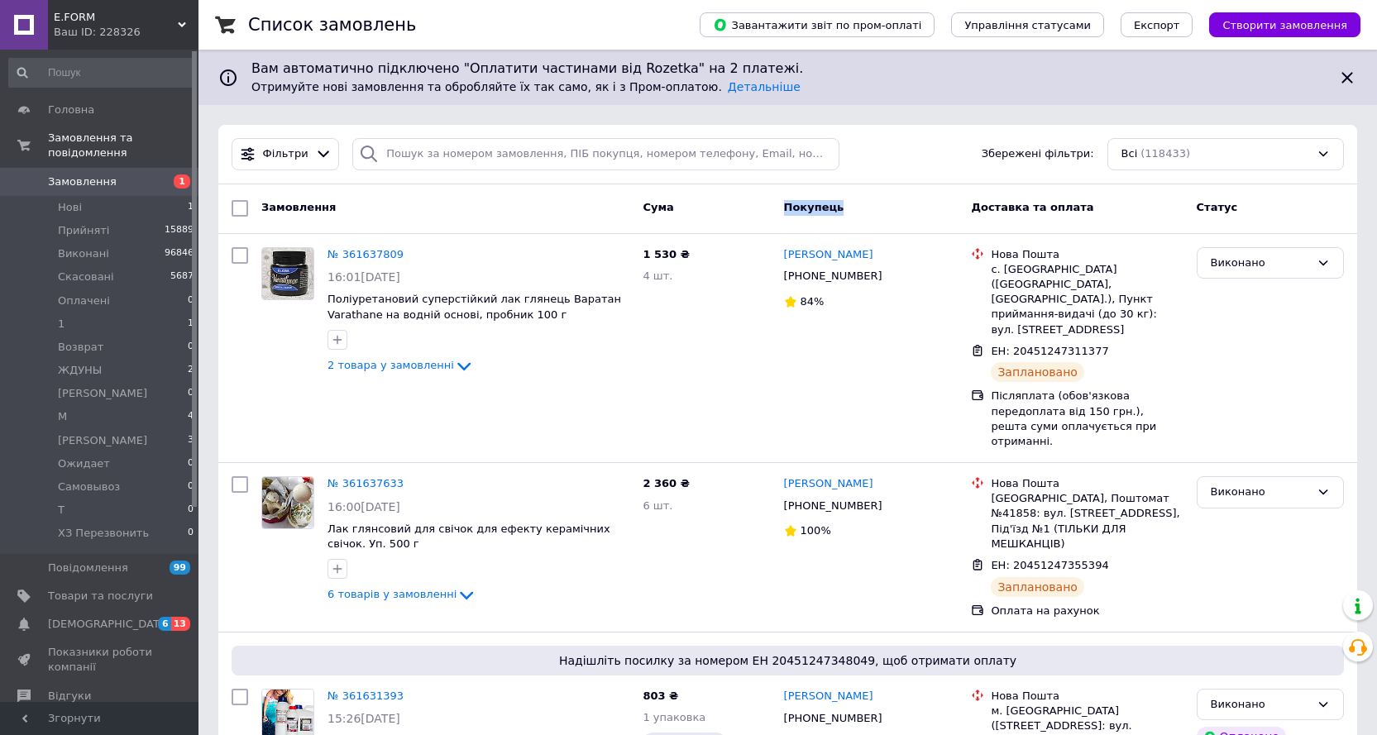
click at [764, 207] on div "Замовлення Cума Покупець Доставка та оплата Статус" at bounding box center [787, 208] width 1125 height 30
click at [764, 207] on div "Cума" at bounding box center [706, 208] width 141 height 30
drag, startPoint x: 764, startPoint y: 207, endPoint x: 878, endPoint y: 208, distance: 114.1
click at [878, 208] on div "Замовлення Cума Покупець Доставка та оплата Статус" at bounding box center [787, 208] width 1125 height 30
click at [878, 208] on div "Покупець" at bounding box center [871, 208] width 188 height 30
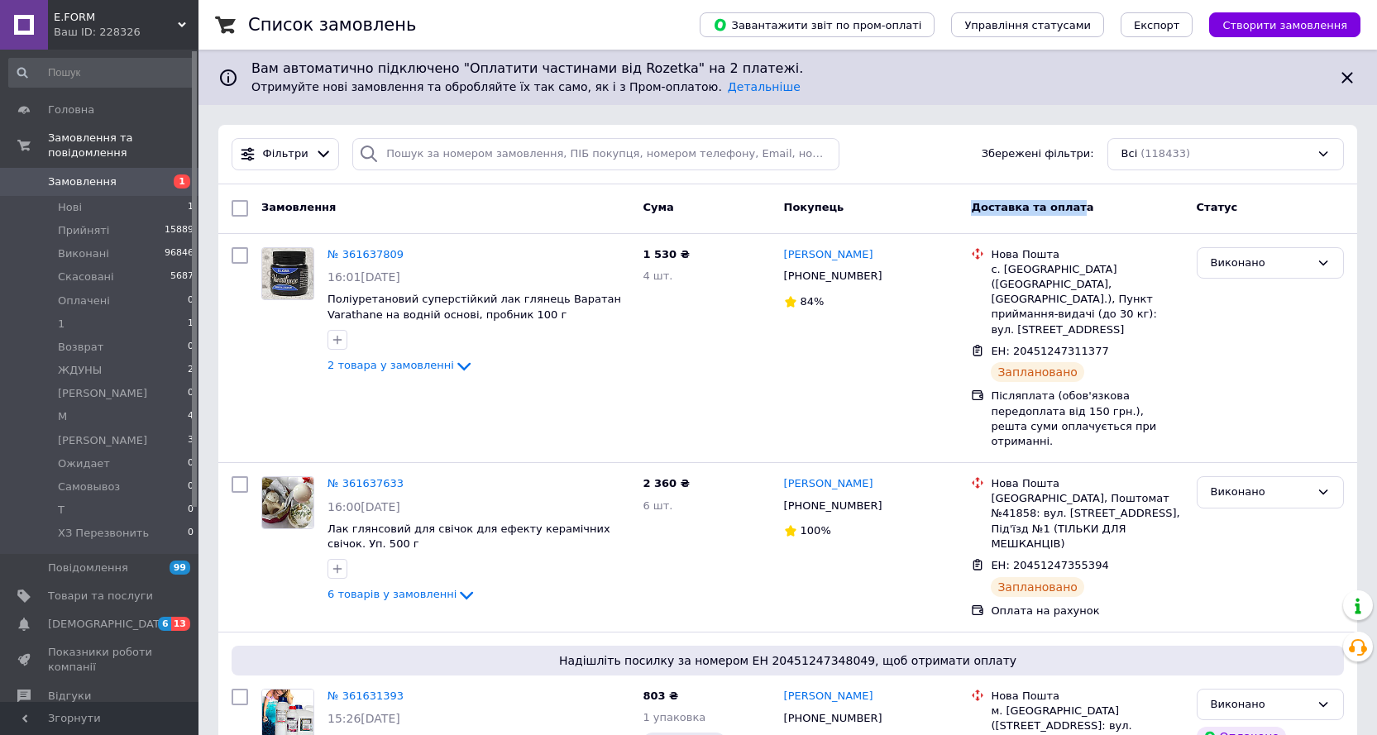
drag, startPoint x: 894, startPoint y: 210, endPoint x: 1067, endPoint y: 222, distance: 174.0
click at [1067, 222] on div "Замовлення Cума Покупець Доставка та оплата Статус" at bounding box center [787, 208] width 1125 height 30
click at [1067, 222] on div "Доставка та оплата" at bounding box center [1076, 208] width 225 height 30
drag
click at [966, 217] on div "Доставка та оплата" at bounding box center [1076, 208] width 225 height 30
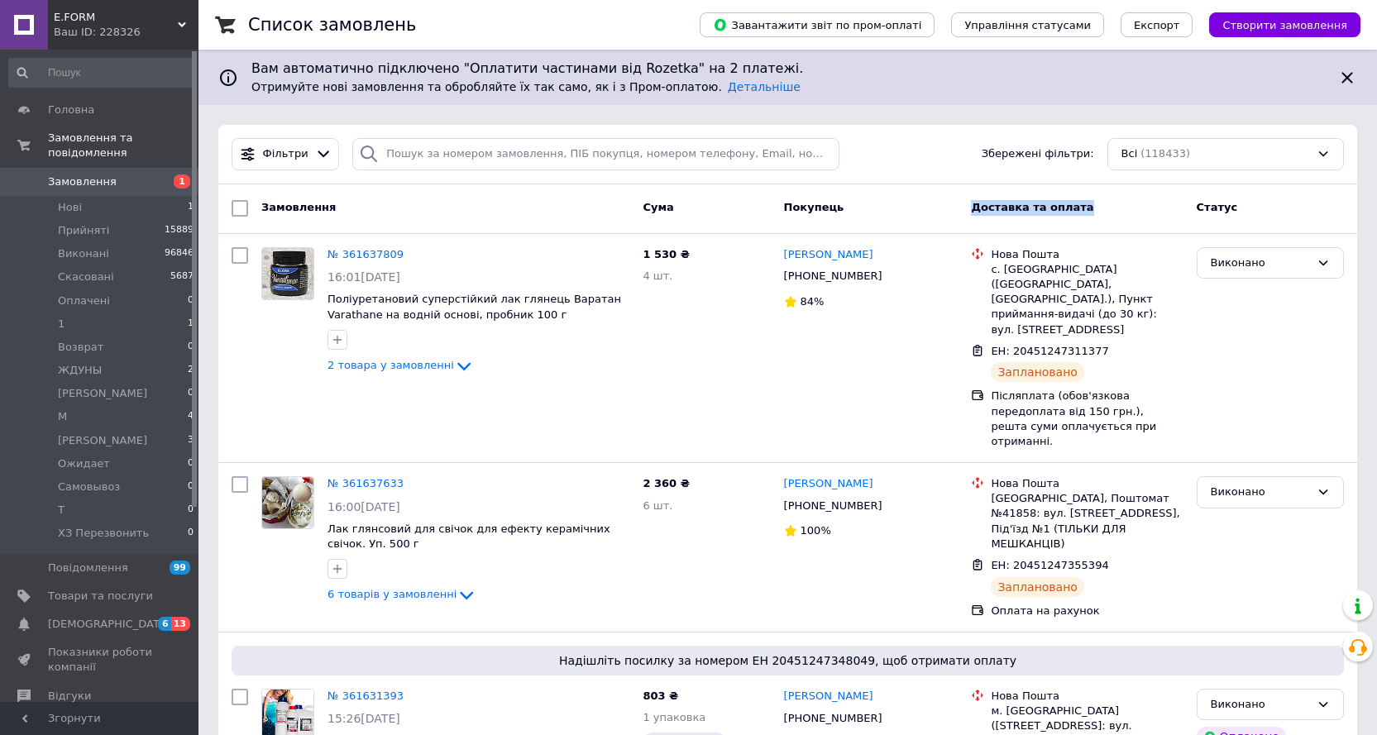
click at [965, 217] on div "Доставка та оплата" at bounding box center [1076, 208] width 225 height 30
click at [1087, 218] on div "Доставка та оплата" at bounding box center [1076, 208] width 225 height 30
click at [1086, 218] on div "Доставка та оплата" at bounding box center [1076, 208] width 225 height 30
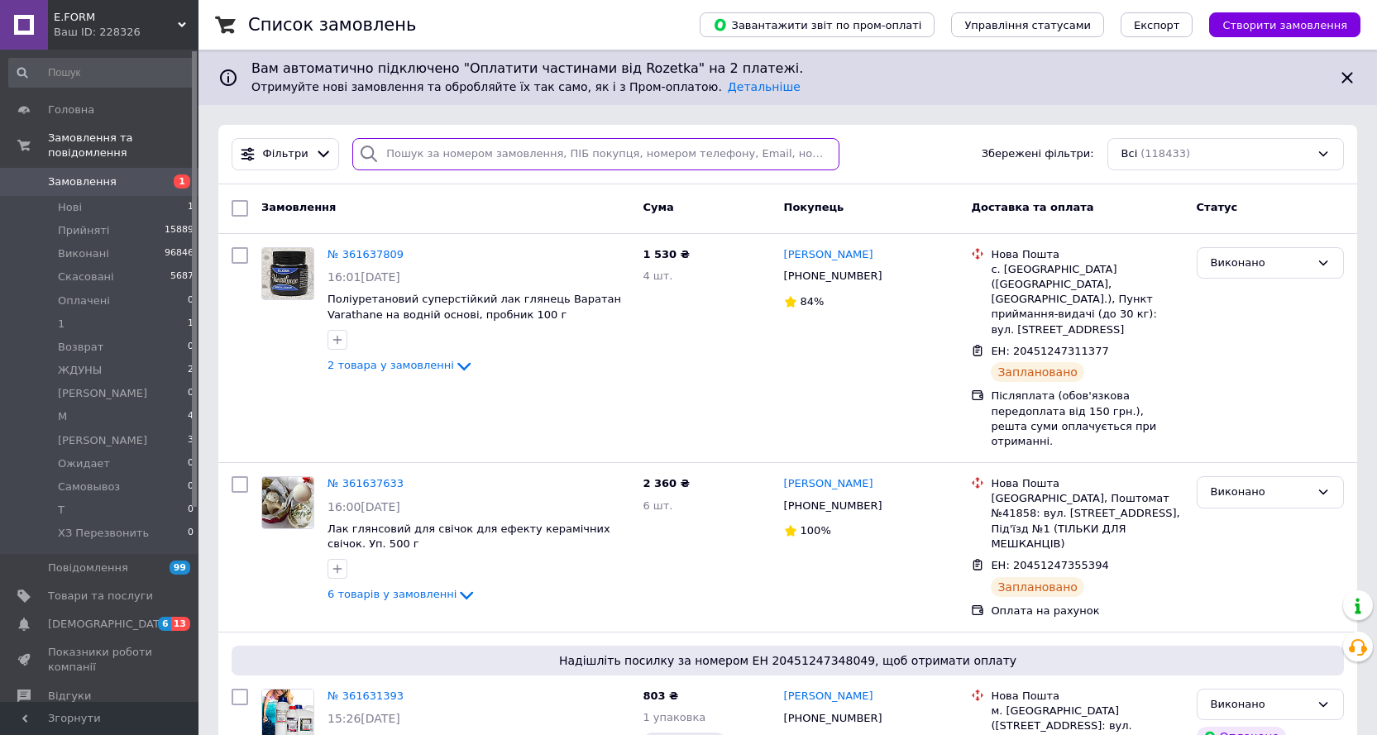
click at [455, 159] on input "search" at bounding box center [595, 154] width 487 height 32
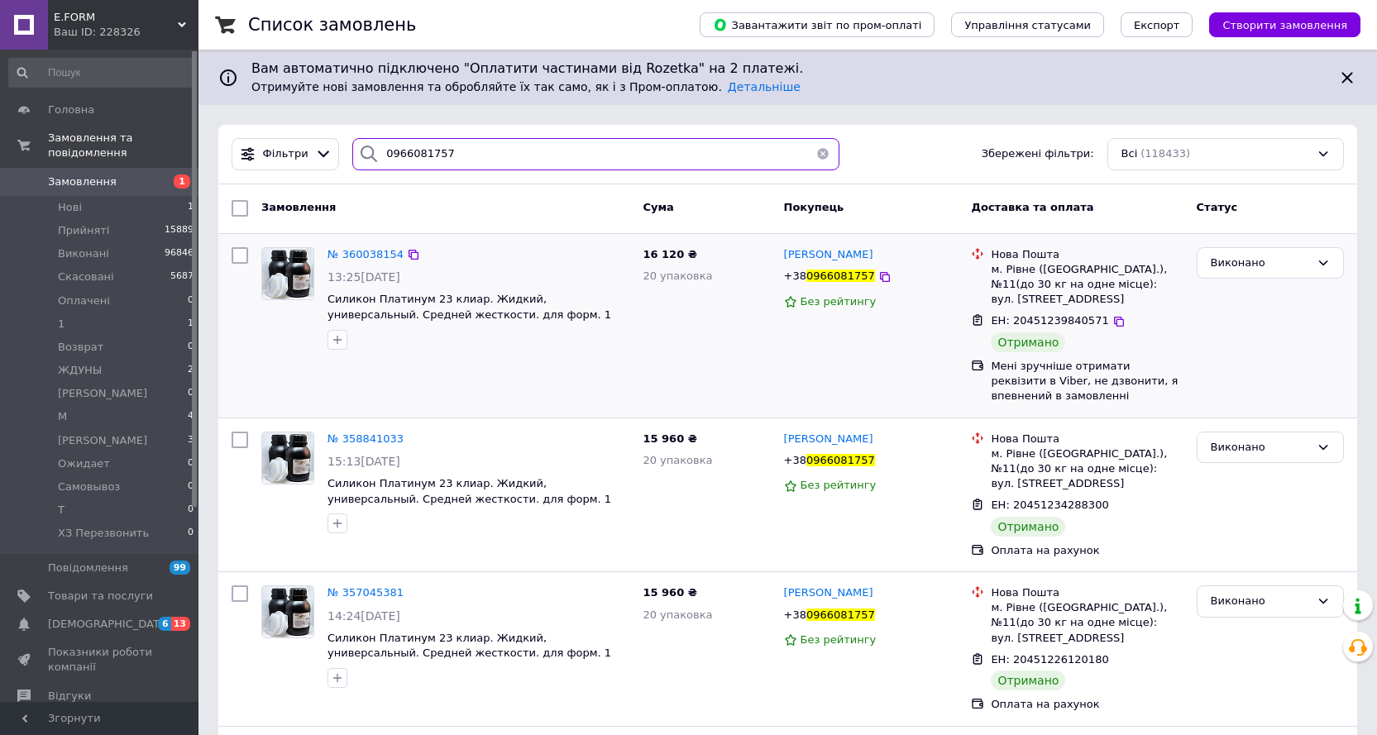
type input "0966081757"
click at [536, 241] on div "№ 360038154 13:25, 02.09.2025 Силикон Платинум 23 клиар. Жидкий, универсальный.…" at bounding box center [478, 299] width 315 height 116
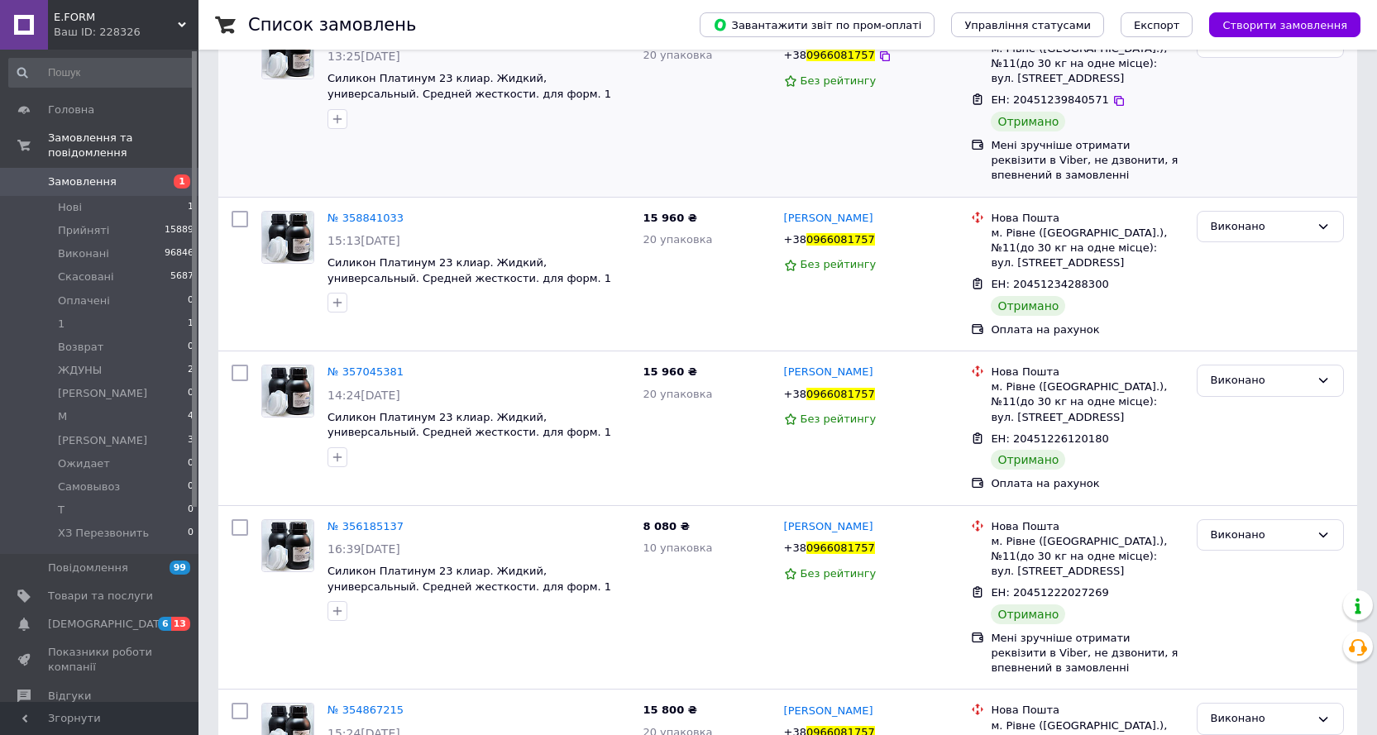
scroll to position [248, 0]
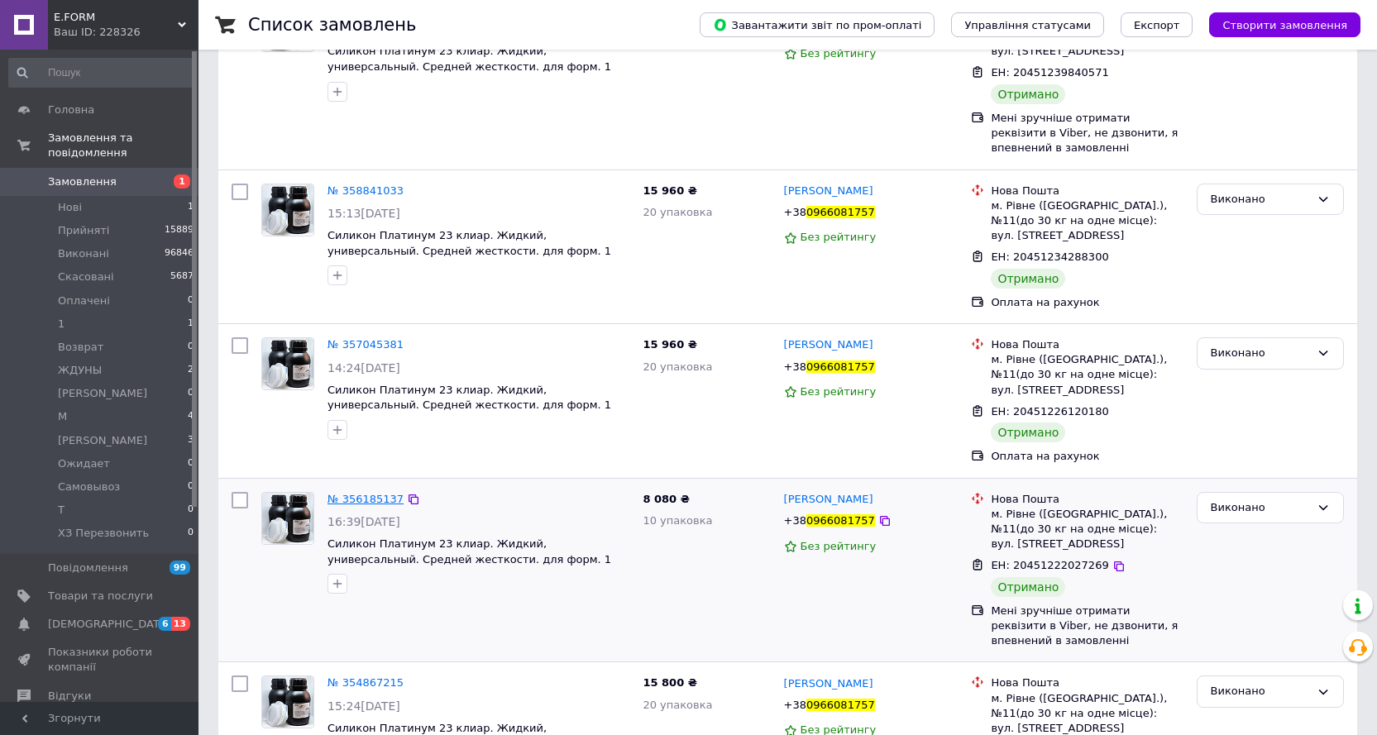
click at [365, 493] on span "№ 356185137" at bounding box center [365, 499] width 76 height 12
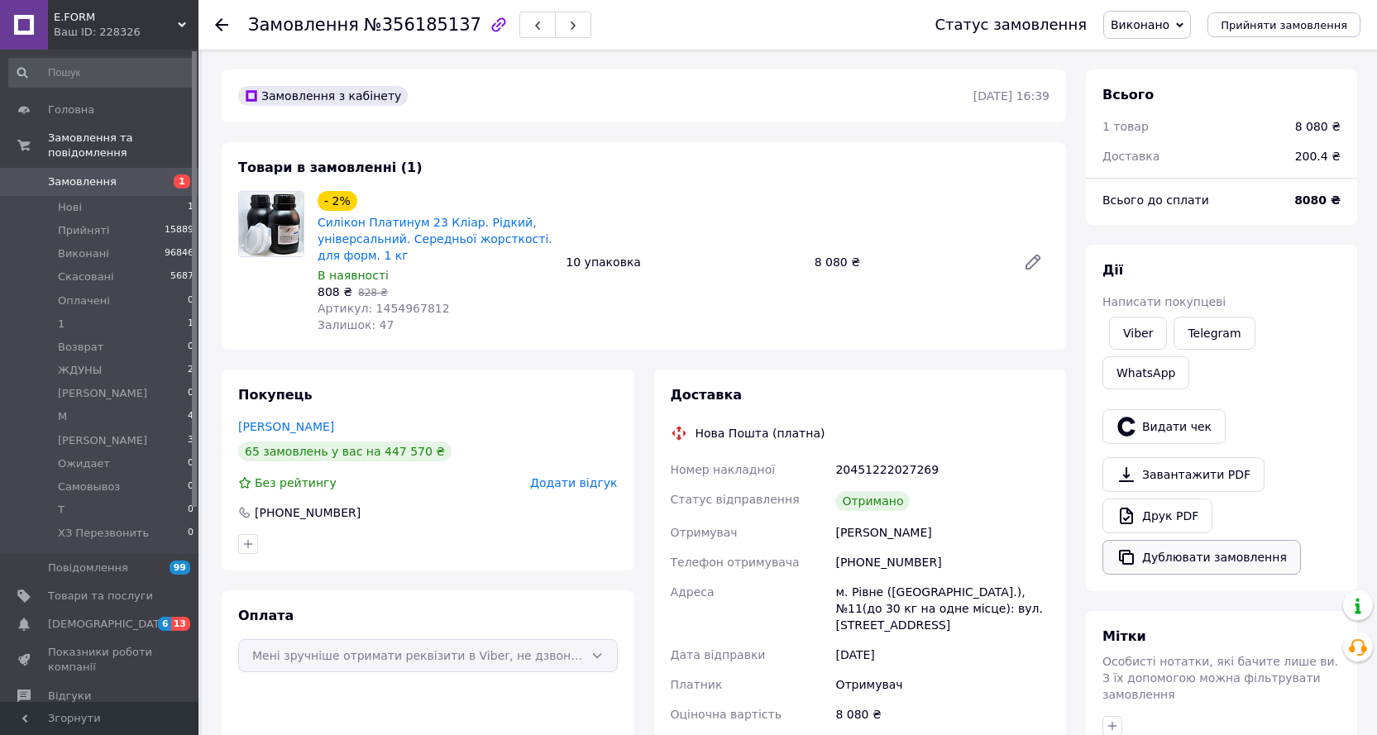
click at [1179, 540] on button "Дублювати замовлення" at bounding box center [1201, 557] width 198 height 35
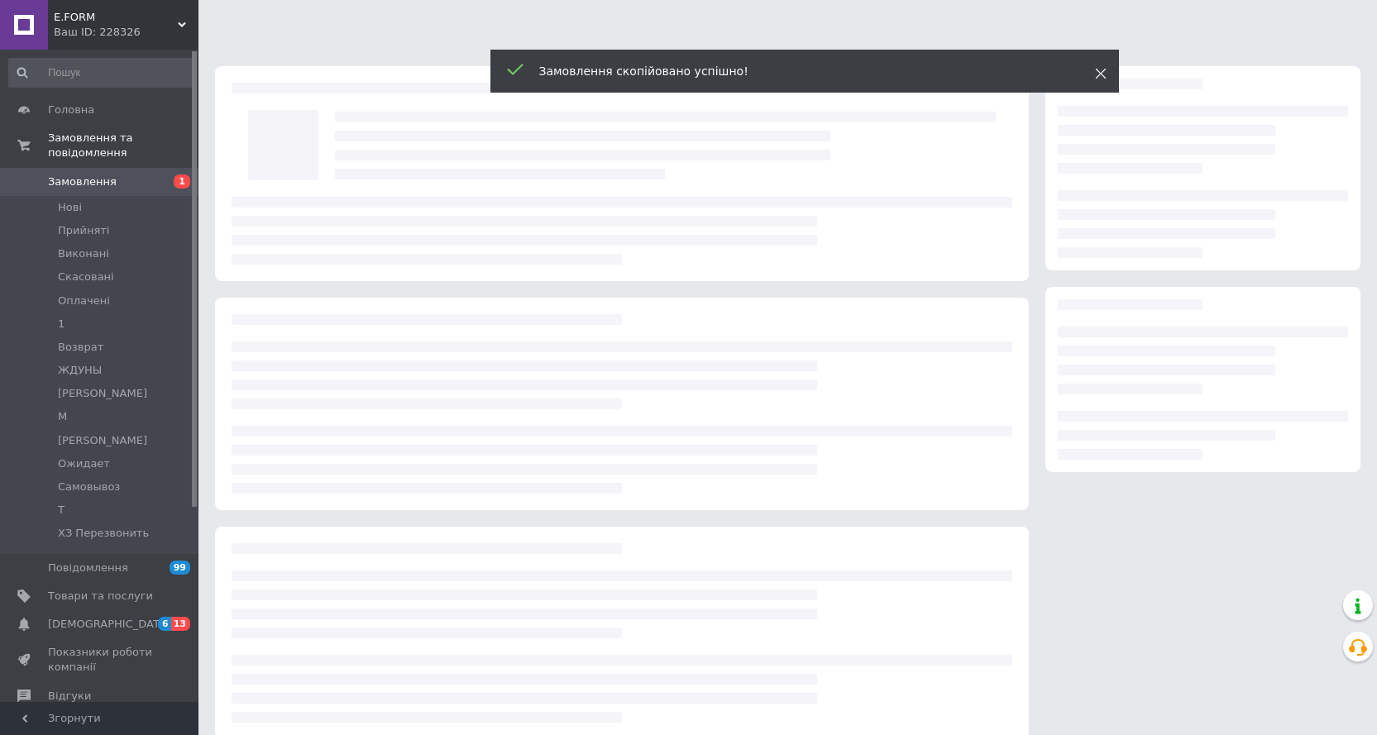
click at [1099, 74] on icon at bounding box center [1101, 74] width 12 height 12
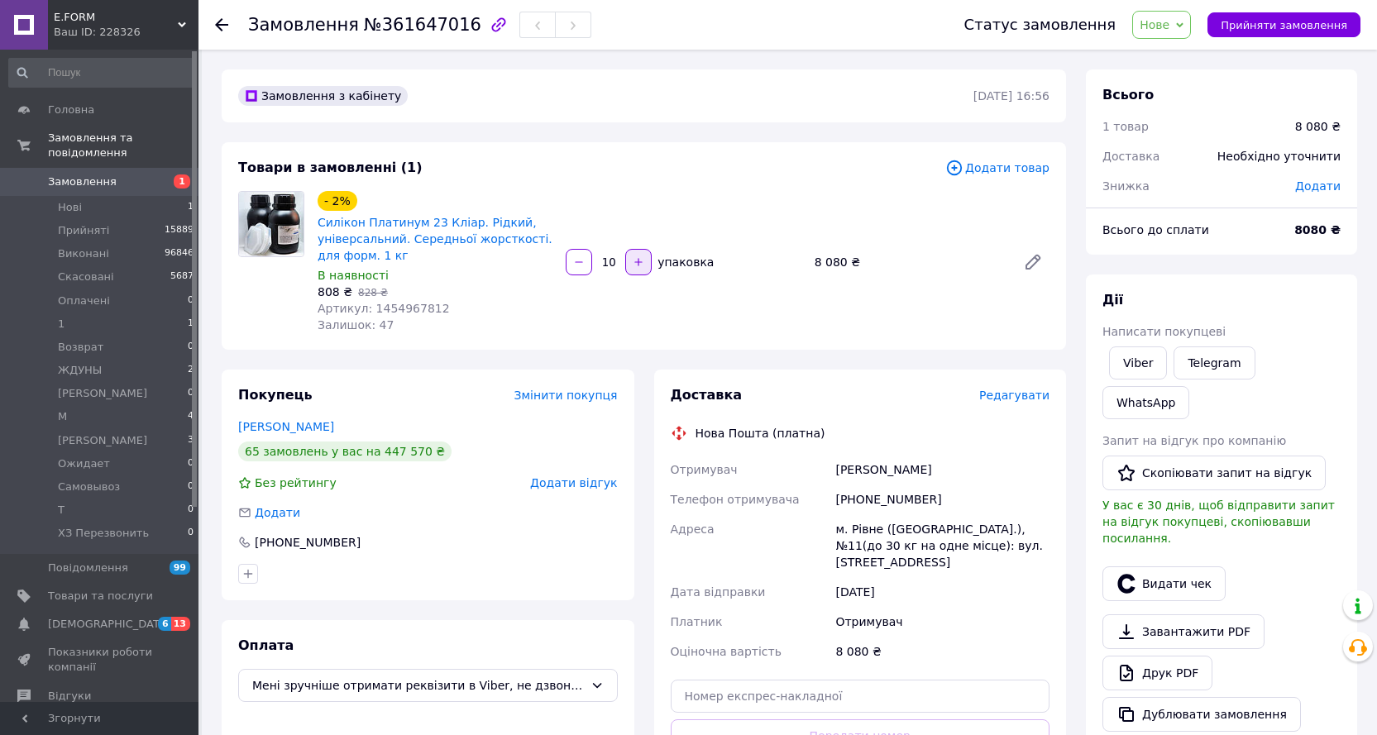
click at [641, 265] on icon "button" at bounding box center [639, 262] width 12 height 12
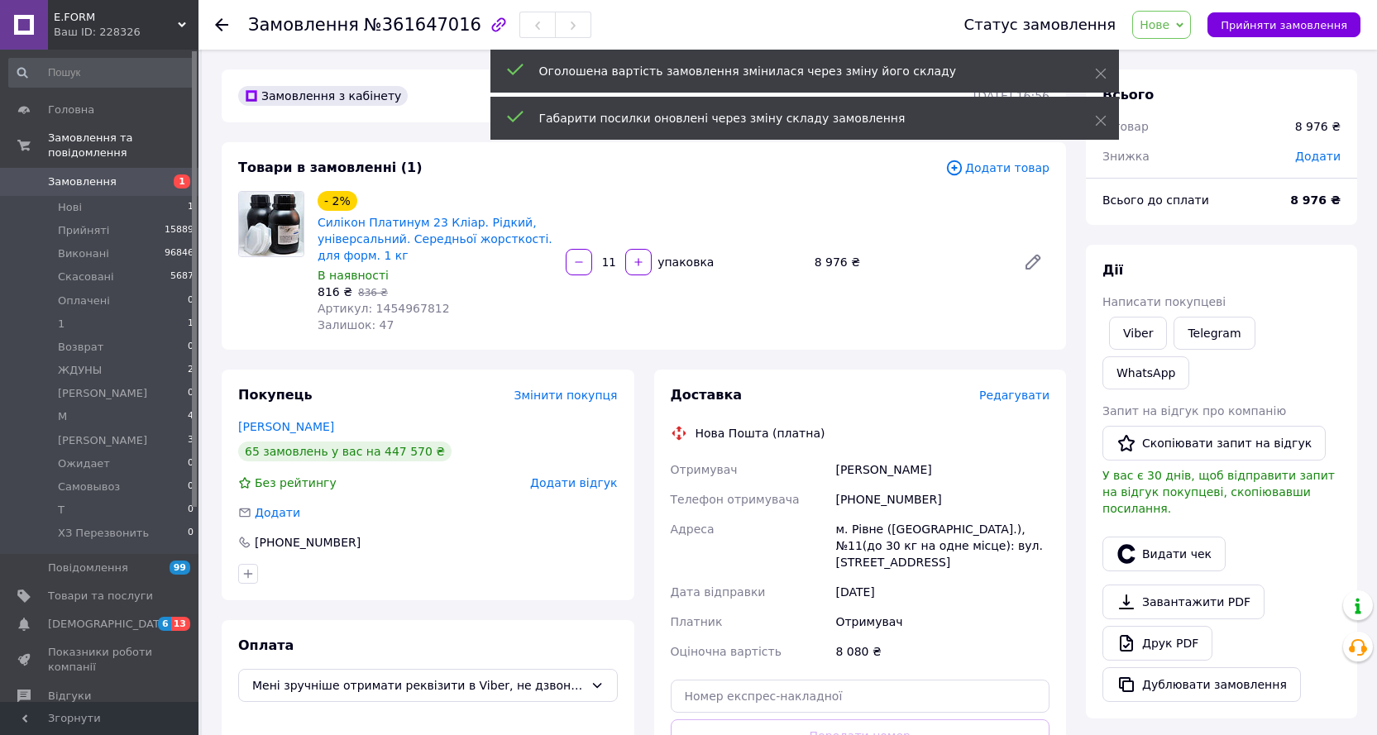
click at [580, 264] on icon "button" at bounding box center [579, 262] width 12 height 12
type input "10"
click at [1169, 25] on span "Нове" at bounding box center [1154, 24] width 30 height 13
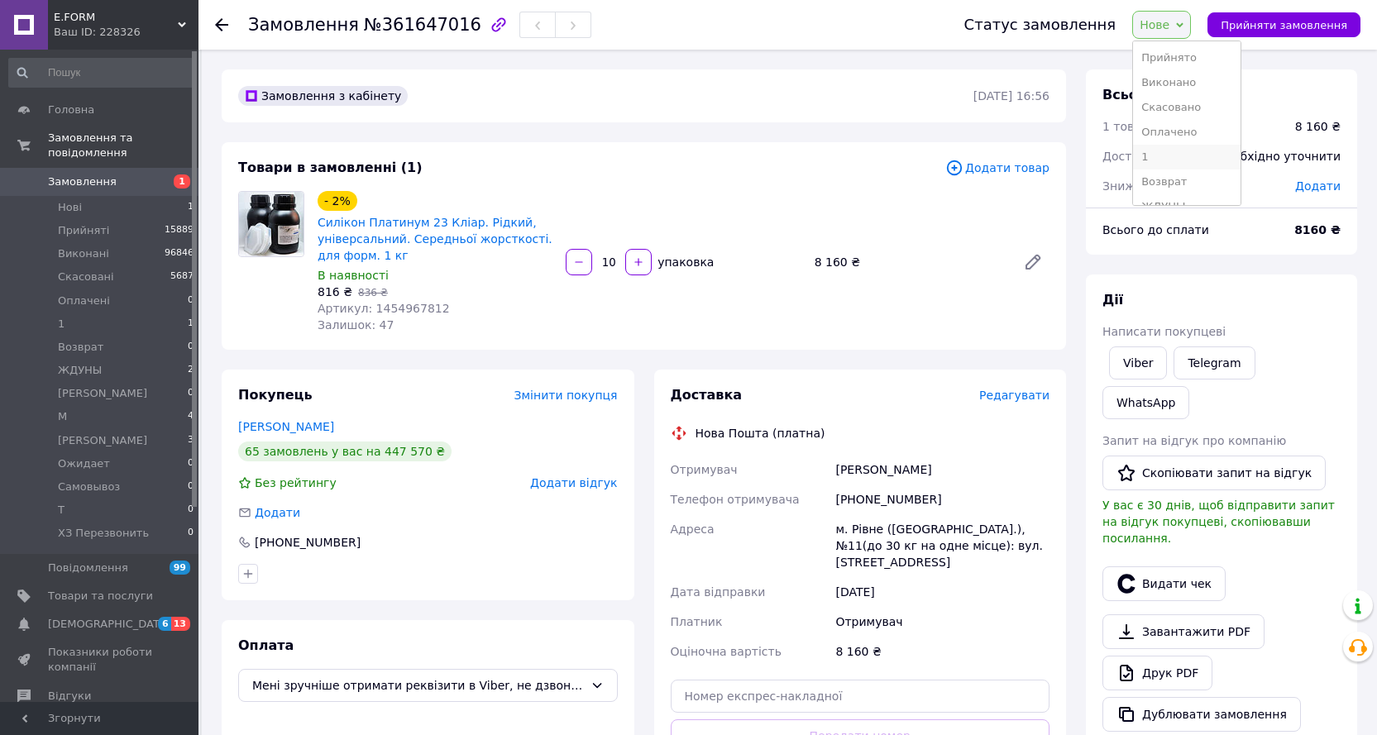
click at [1181, 152] on li "1" at bounding box center [1186, 157] width 107 height 25
drag, startPoint x: 451, startPoint y: 25, endPoint x: 376, endPoint y: 29, distance: 74.5
click at [376, 29] on span "№361647016" at bounding box center [422, 25] width 117 height 20
click at [371, 28] on span "№361647016" at bounding box center [422, 25] width 117 height 20
drag, startPoint x: 370, startPoint y: 28, endPoint x: 434, endPoint y: 32, distance: 63.8
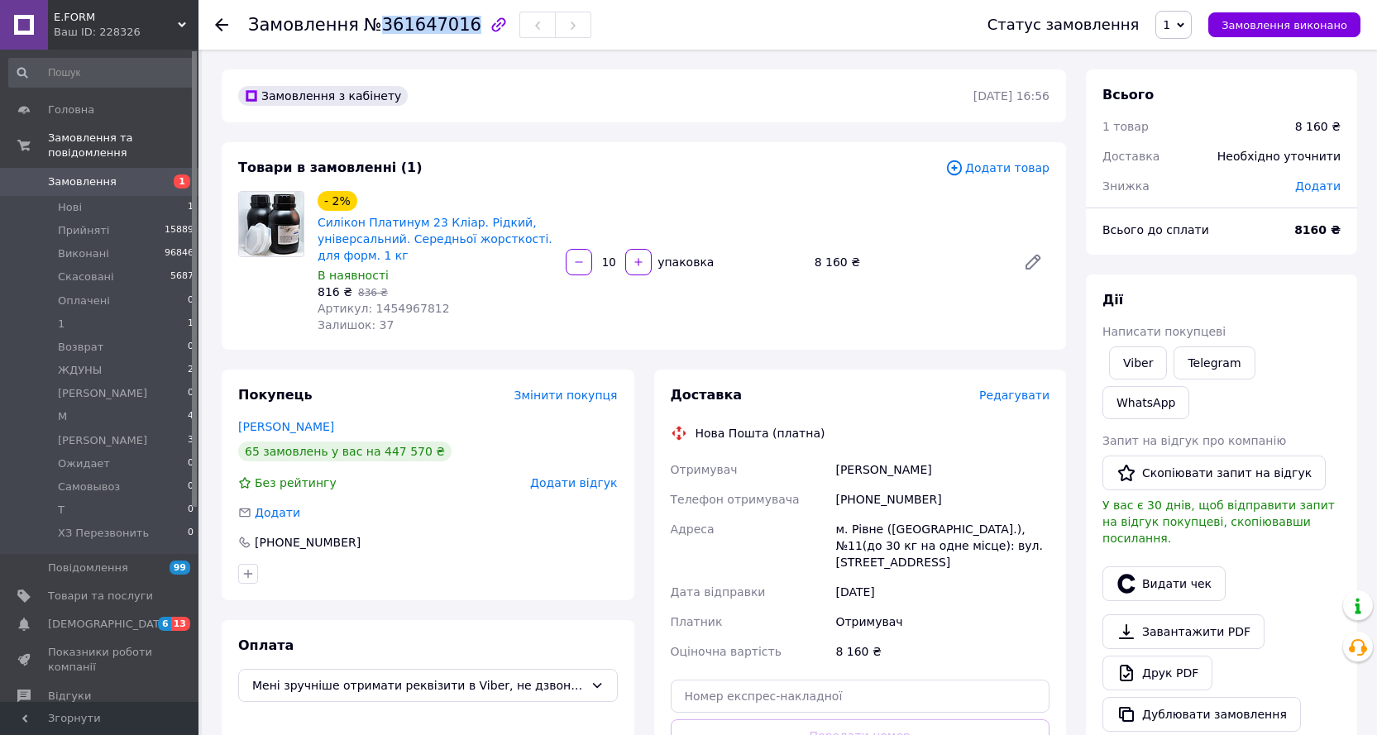
click at [434, 32] on span "№361647016" at bounding box center [422, 25] width 117 height 20
copy span "361647016"
drag, startPoint x: 934, startPoint y: 499, endPoint x: 845, endPoint y: 500, distance: 89.3
click at [845, 500] on div "[PHONE_NUMBER]" at bounding box center [942, 500] width 221 height 30
copy div "380680361080"
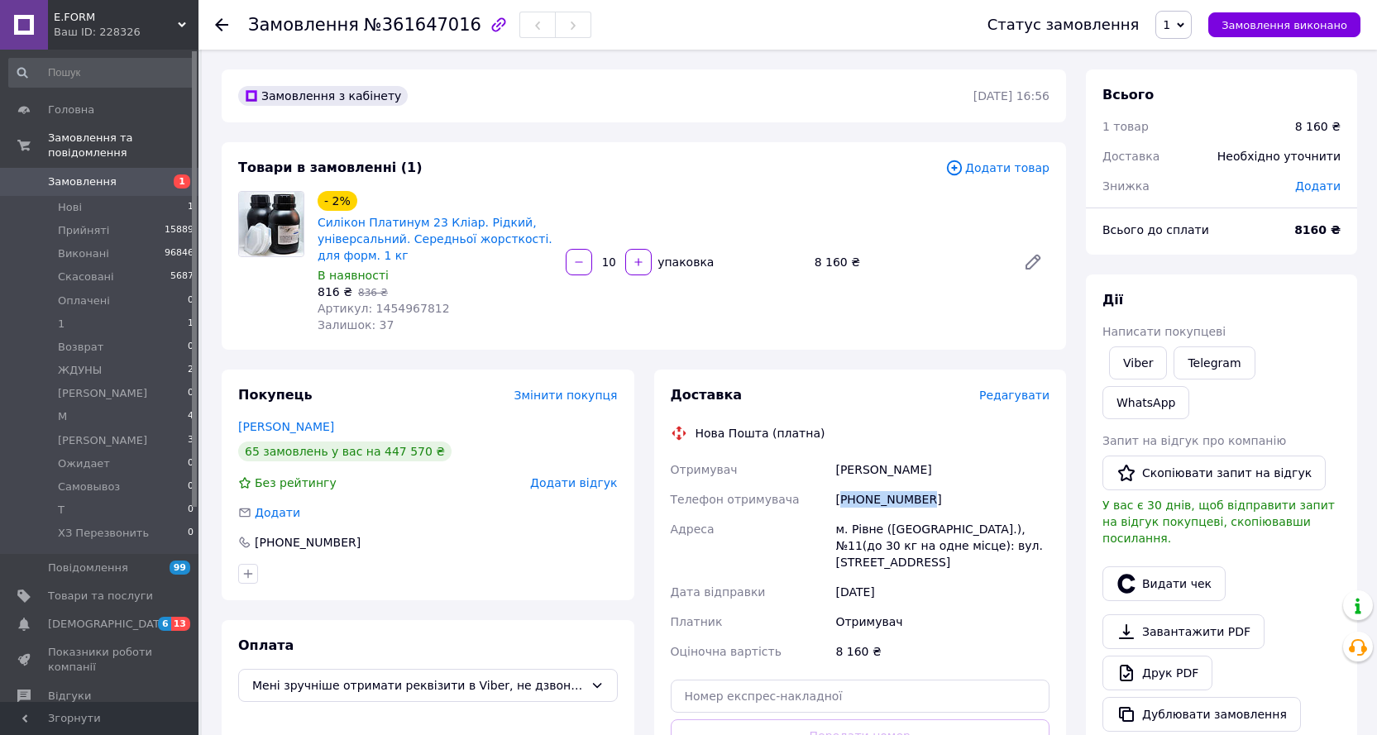
drag, startPoint x: 875, startPoint y: 471, endPoint x: 830, endPoint y: 472, distance: 44.7
click at [830, 472] on div "Отримувач [PERSON_NAME] Телефон отримувача [PHONE_NUMBER] Адреса м. Рівне ([GEO…" at bounding box center [860, 561] width 386 height 212
copy div "Отримувач [PERSON_NAME]"
click at [500, 119] on div "Замовлення з кабінету [DATE] 16:56" at bounding box center [644, 95] width 844 height 53
click at [500, 131] on div "Замовлення з кабінету [DATE] 16:56 Товари в замовленні (1) Додати товар - 2% Си…" at bounding box center [644, 608] width 864 height 1079
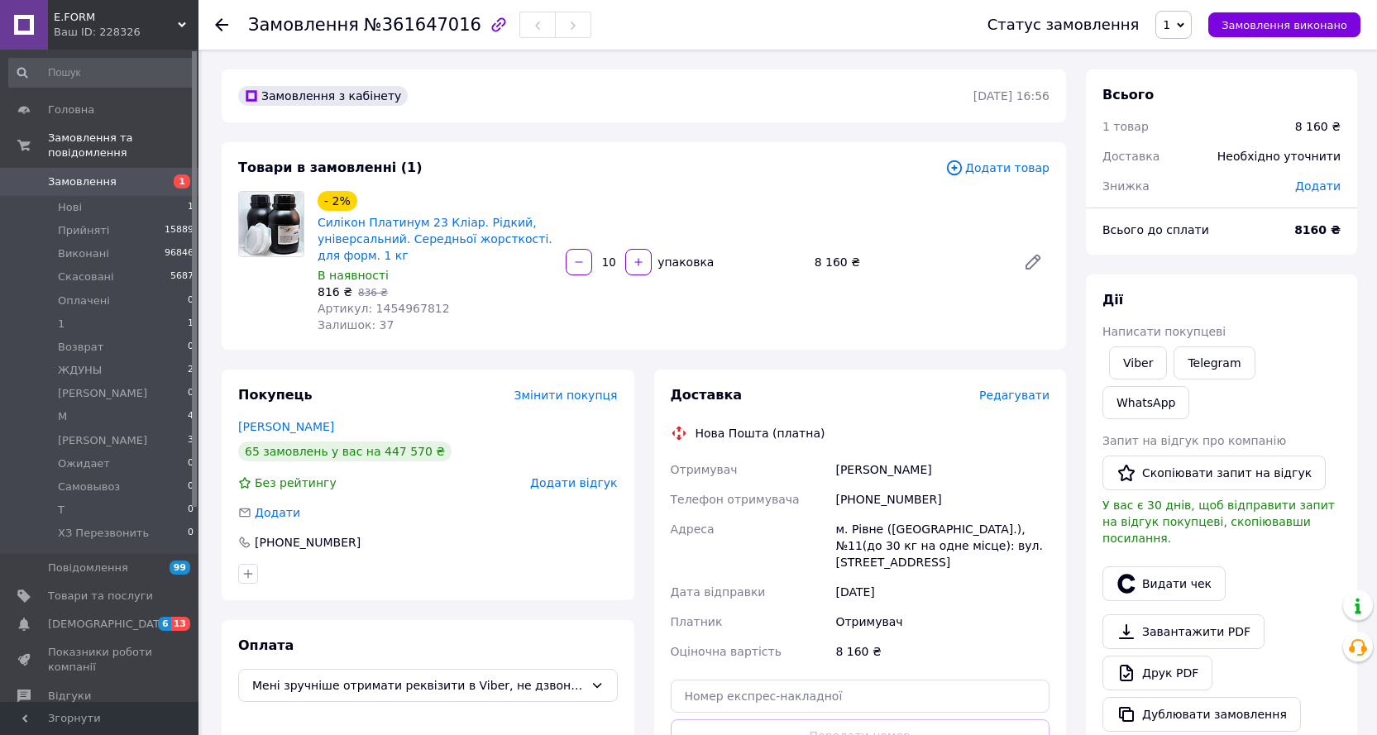
drag, startPoint x: 738, startPoint y: 318, endPoint x: 739, endPoint y: 344, distance: 26.5
click at [738, 321] on div "- 2% Силікон Платинум 23 Кліар. Рідкий, універсальний. Середньої жорсткості. дл…" at bounding box center [683, 262] width 745 height 149
click at [740, 356] on div "Замовлення з кабінету [DATE] 16:56 Товари в замовленні (1) Додати товар - 2% Си…" at bounding box center [644, 608] width 864 height 1079
click at [466, 135] on div "Замовлення з кабінету [DATE] 16:56 Товари в замовленні (1) Додати товар - 2% Си…" at bounding box center [644, 608] width 864 height 1079
click at [1003, 396] on span "Редагувати" at bounding box center [1014, 395] width 70 height 13
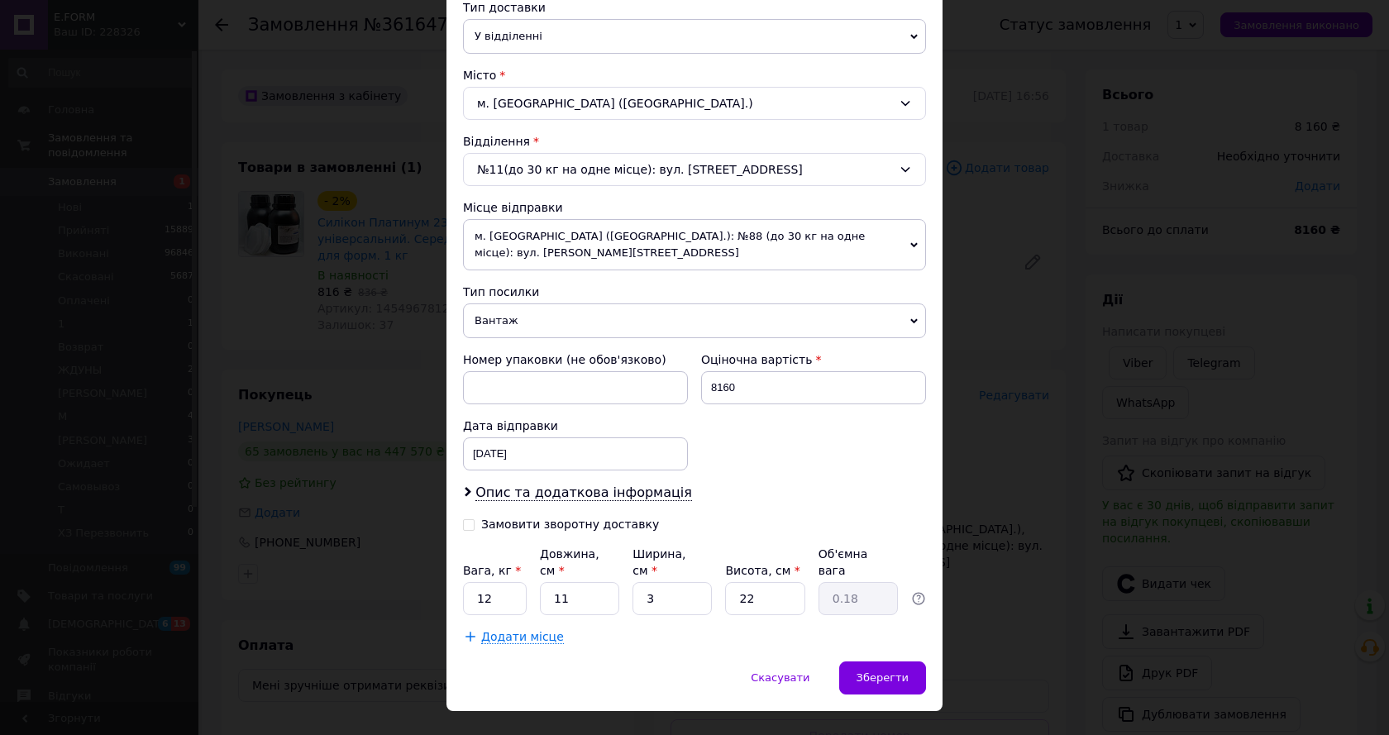
scroll to position [393, 0]
drag, startPoint x: 480, startPoint y: 560, endPoint x: 490, endPoint y: 563, distance: 9.7
click at [489, 581] on input "12" at bounding box center [495, 597] width 64 height 33
type input "11"
click at [501, 439] on div "[DATE] < 2025 > < Август > Пн Вт Ср Чт Пт Сб Вс 28 29 30 31 1 2 3 4 5 6 7 8 9 1…" at bounding box center [575, 453] width 225 height 33
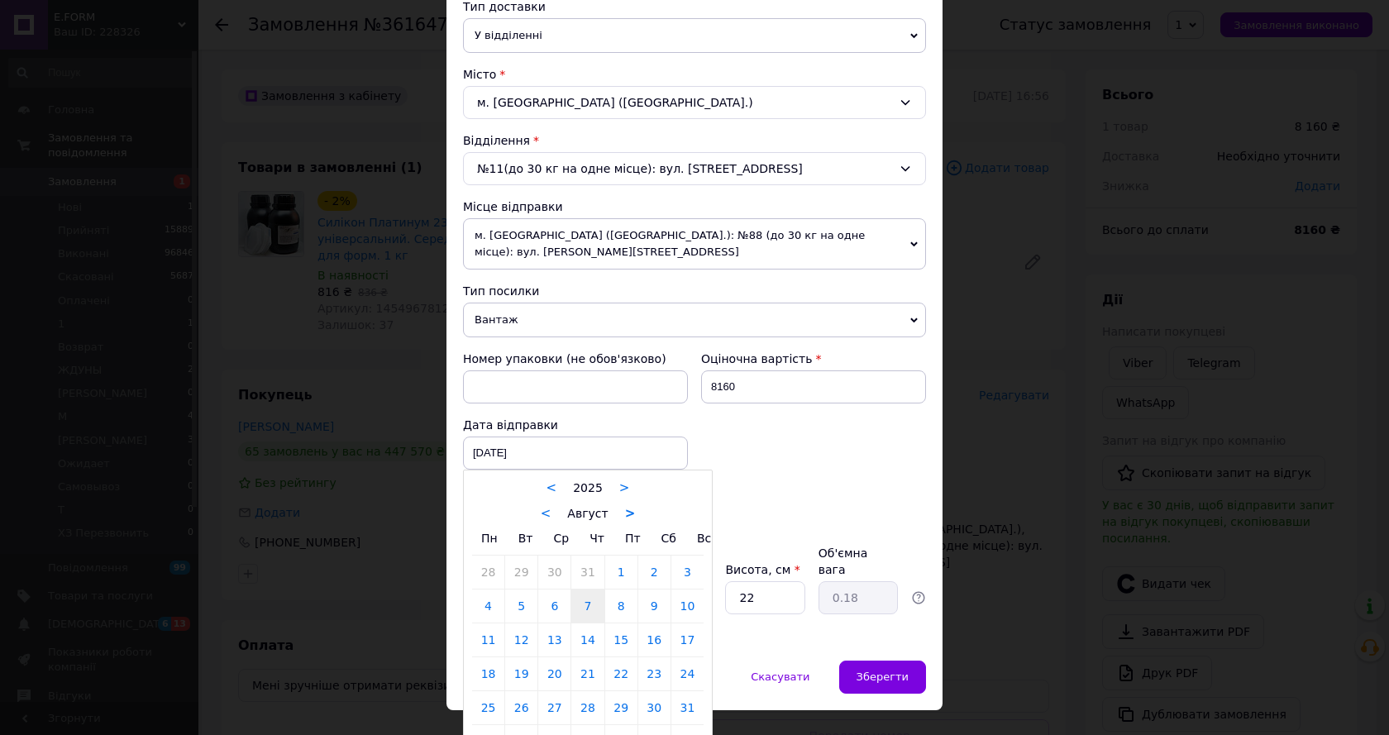
click at [625, 506] on link ">" at bounding box center [630, 513] width 11 height 15
click at [626, 590] on link "12" at bounding box center [621, 606] width 32 height 33
type input "[DATE]"
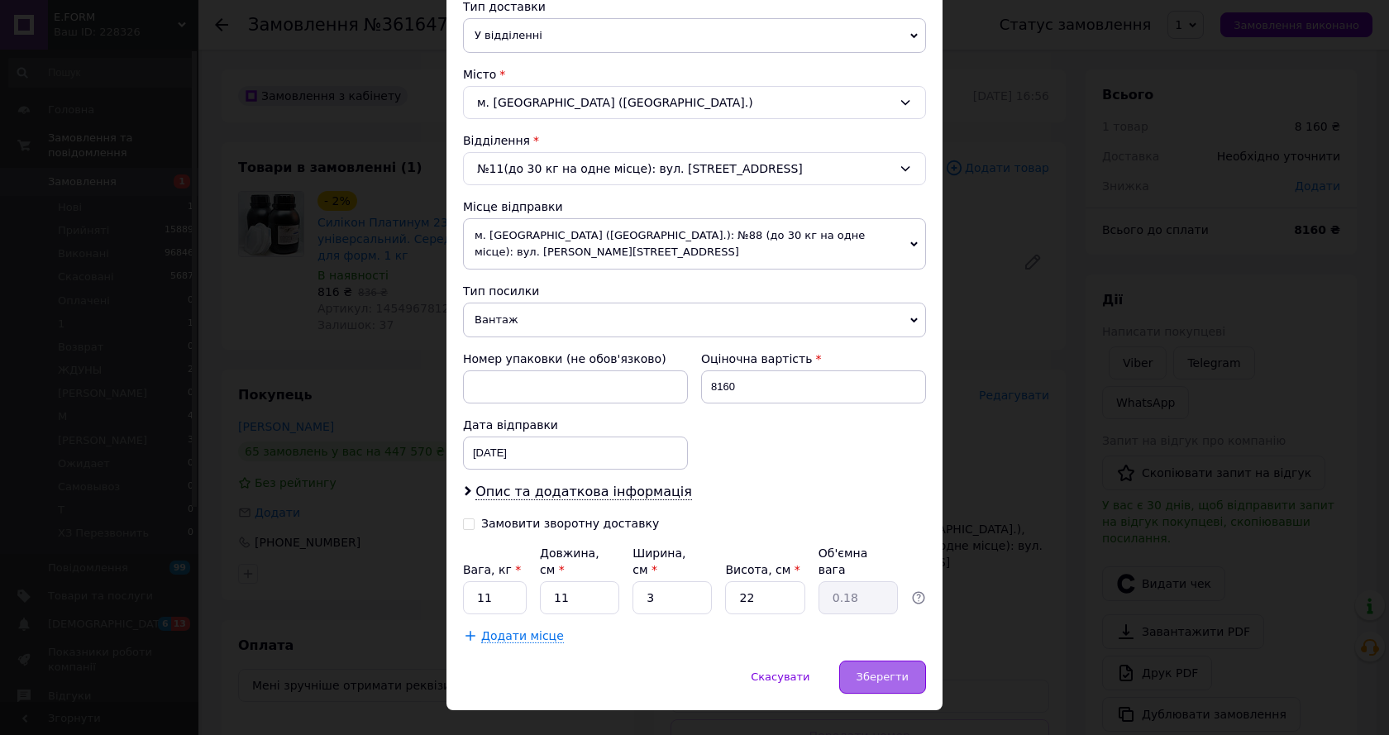
click at [888, 671] on span "Зберегти" at bounding box center [883, 677] width 52 height 12
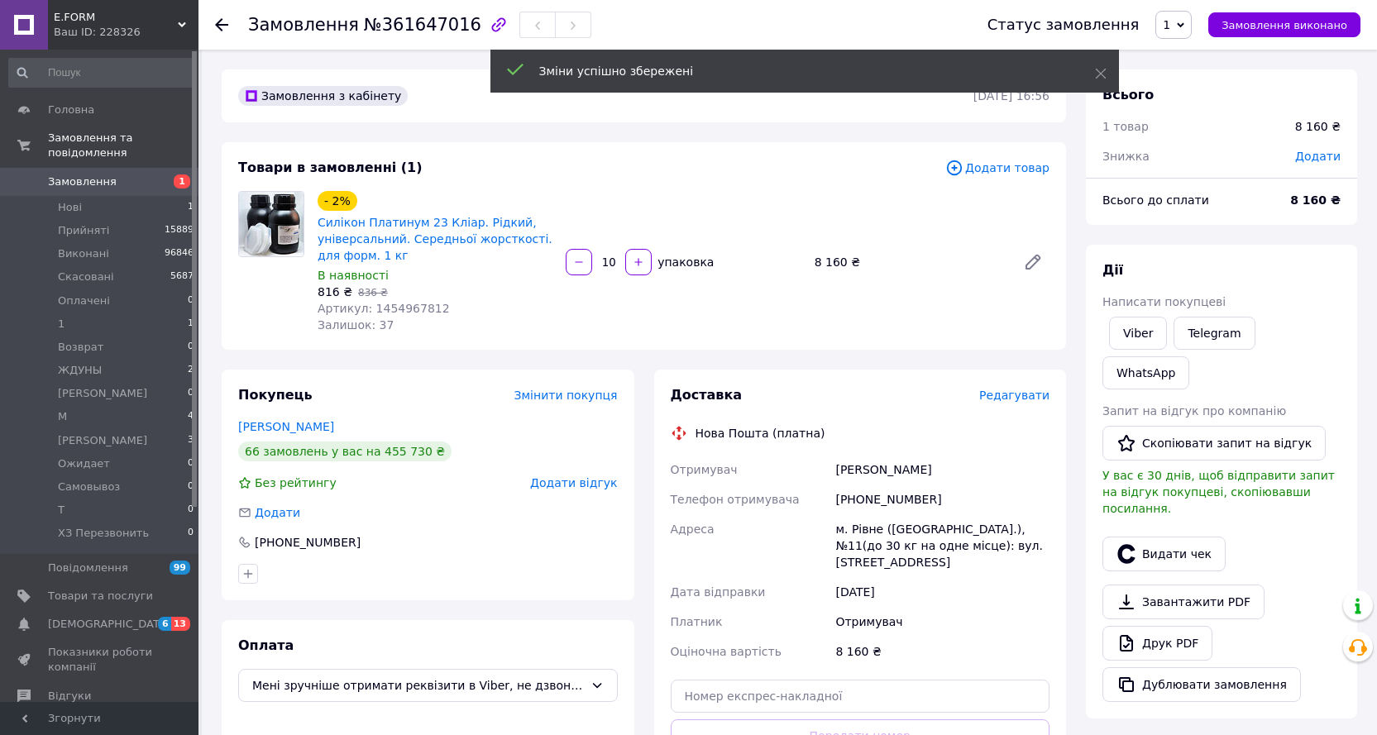
click at [834, 356] on div "Замовлення з кабінету [DATE] 16:56 Товари в замовленні (1) Додати товар - 2% Си…" at bounding box center [644, 619] width 864 height 1100
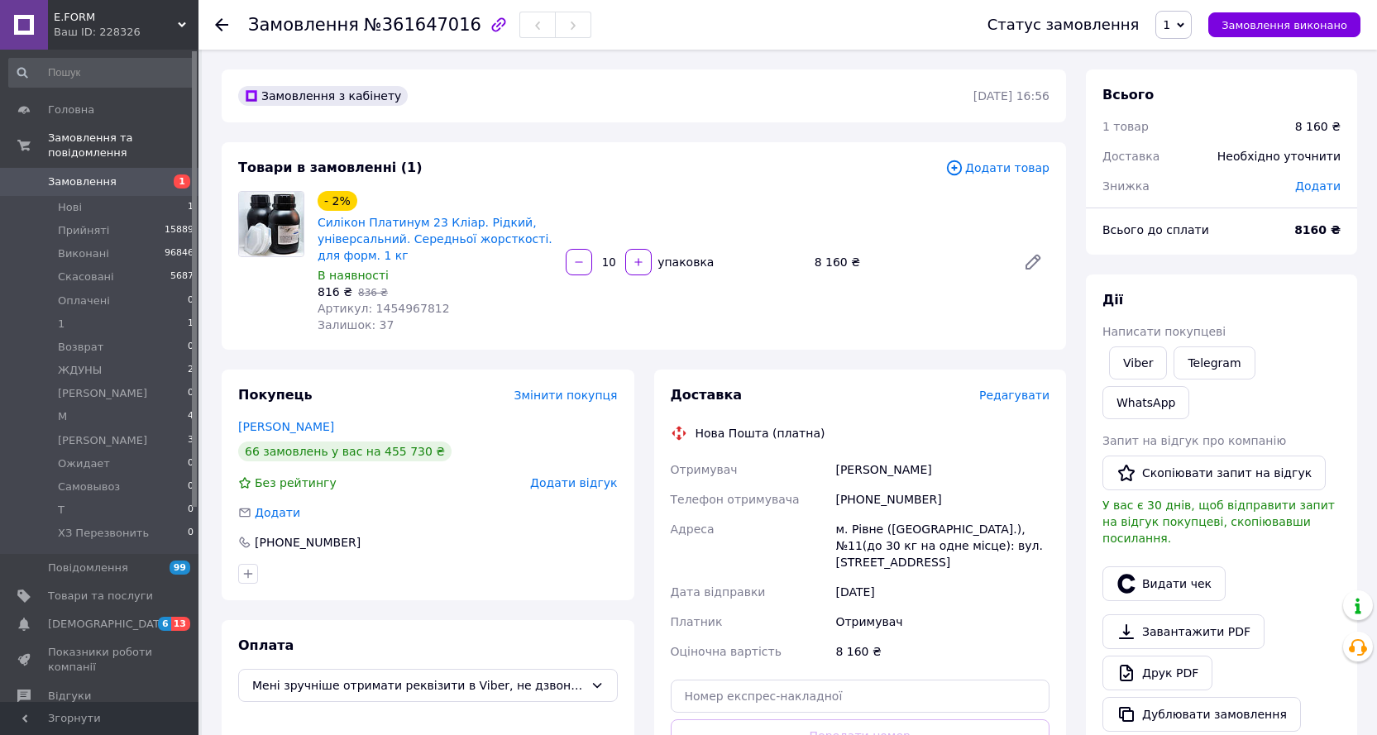
click at [1022, 397] on span "Редагувати" at bounding box center [1014, 395] width 70 height 13
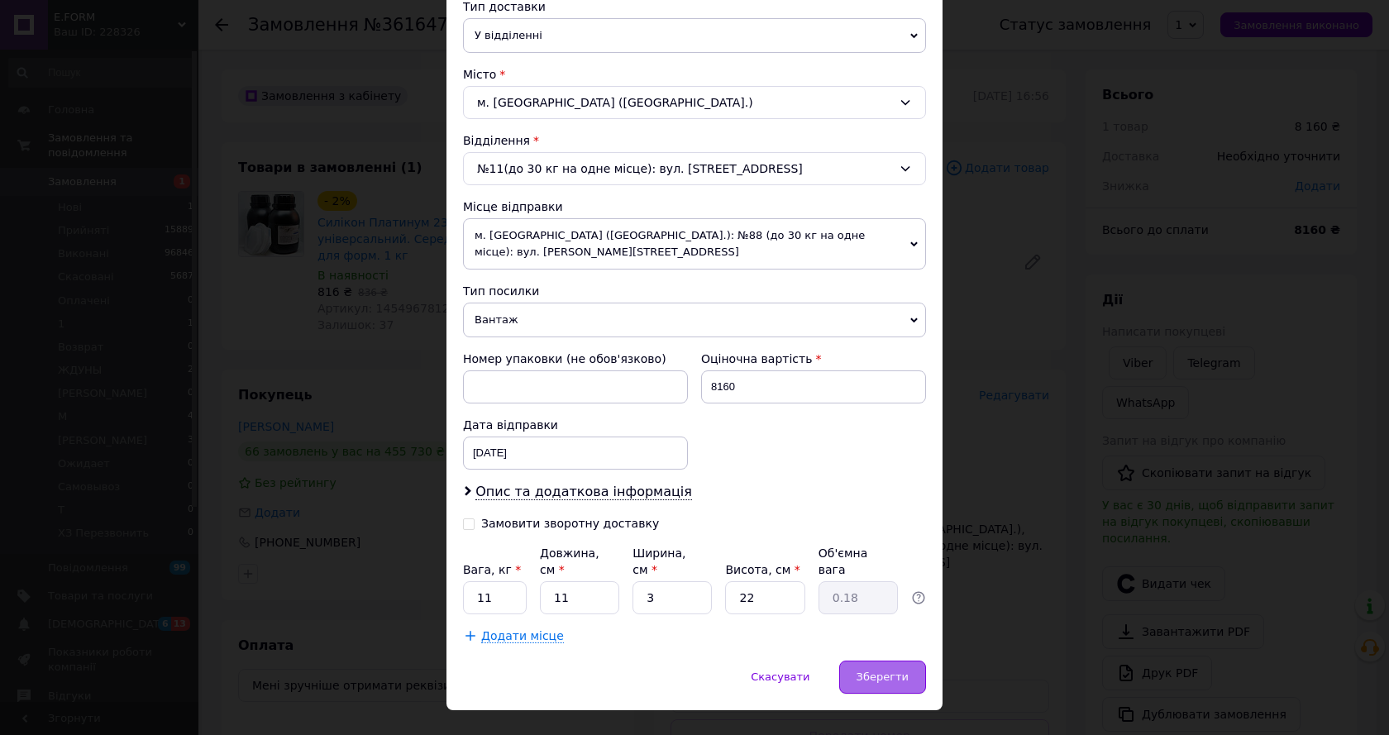
click at [873, 661] on div "Зберегти" at bounding box center [882, 677] width 87 height 33
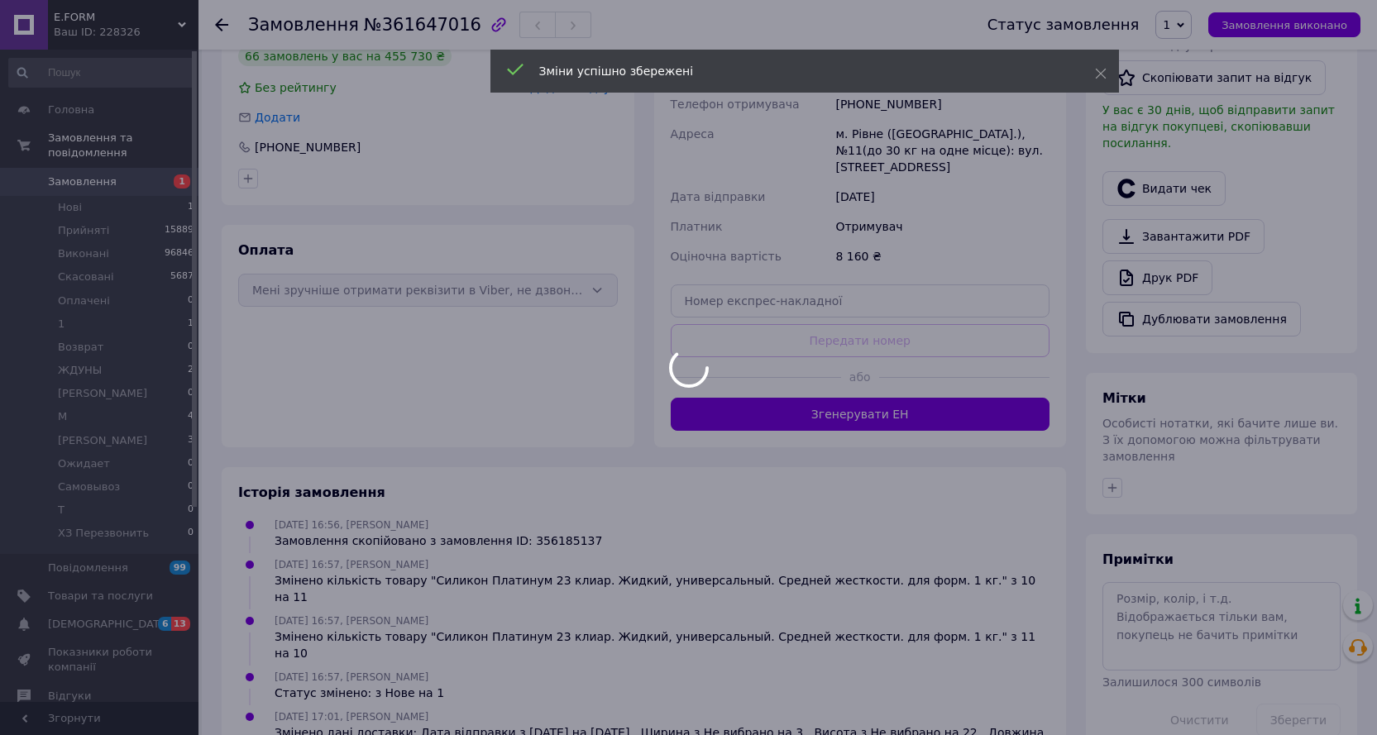
scroll to position [404, 0]
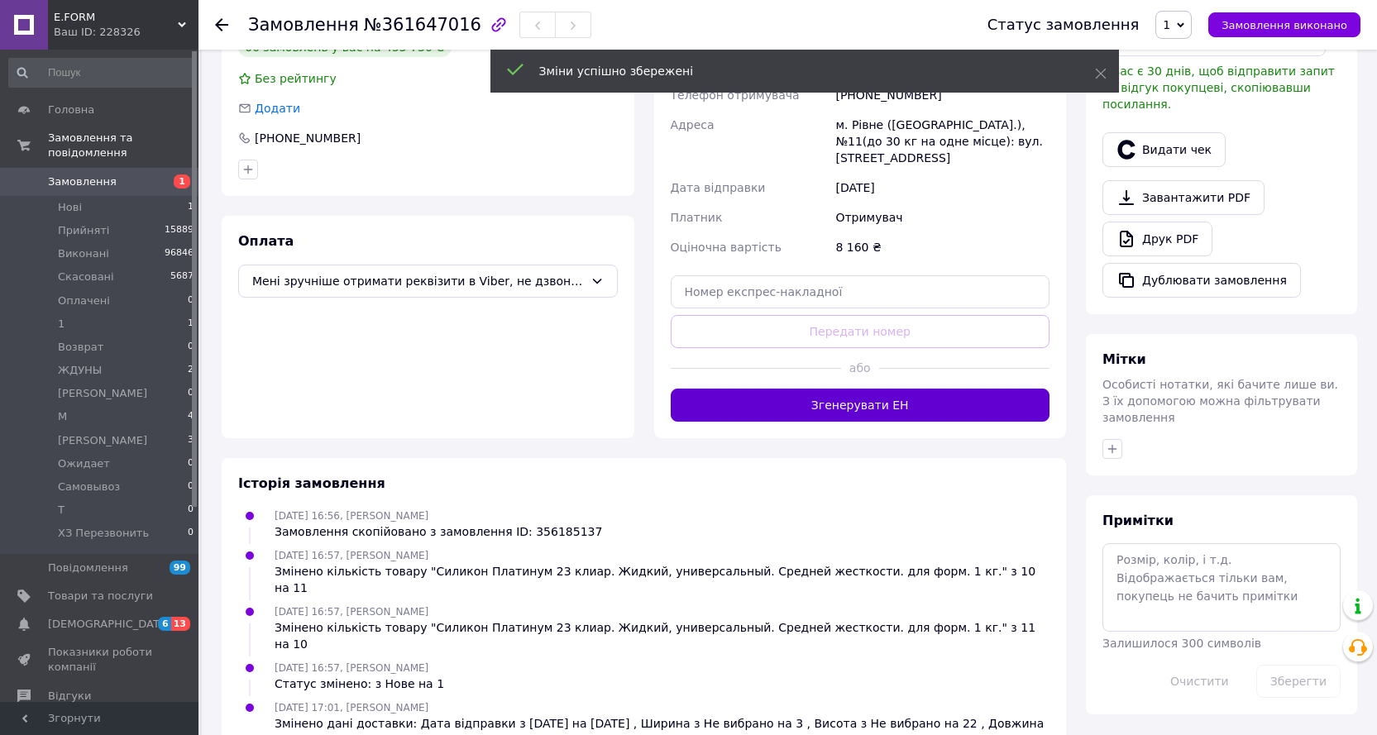
click at [884, 391] on button "Згенерувати ЕН" at bounding box center [861, 405] width 380 height 33
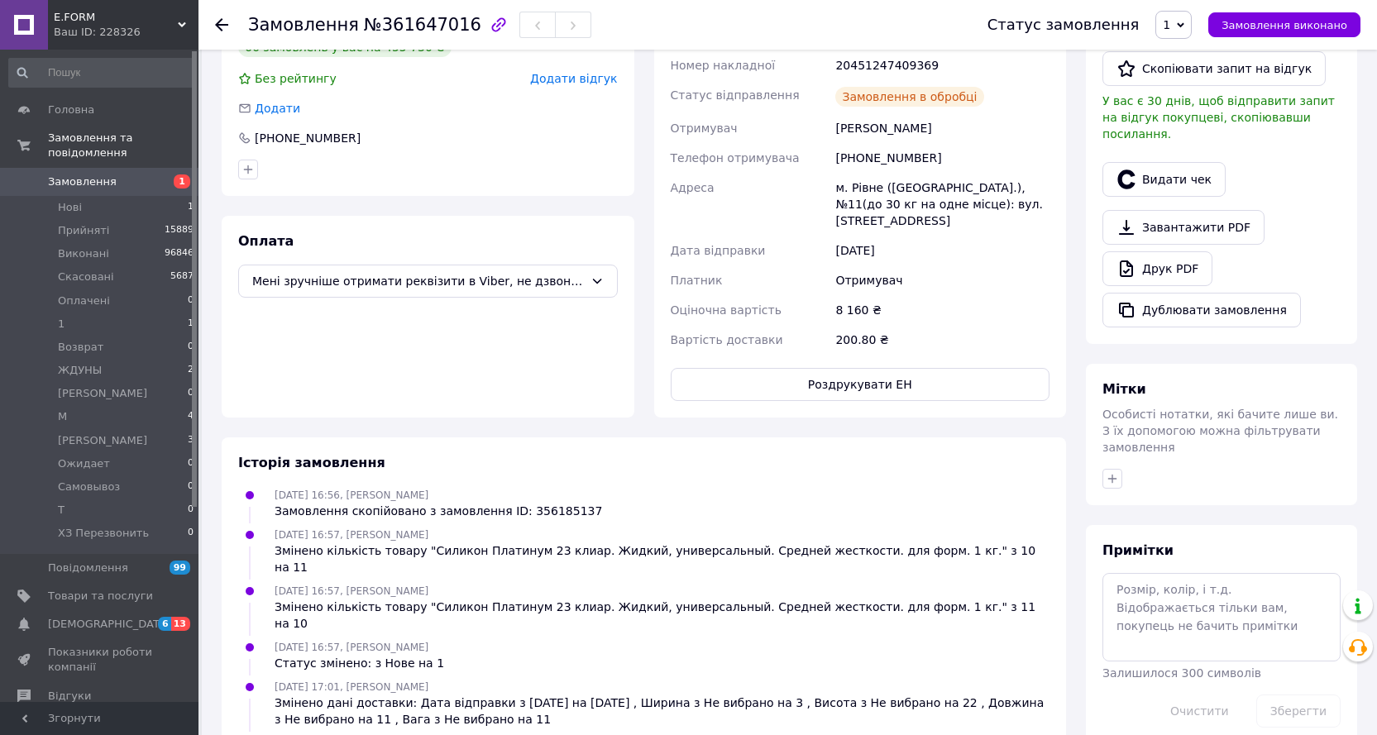
click at [1274, 25] on span "Замовлення виконано" at bounding box center [1284, 25] width 126 height 12
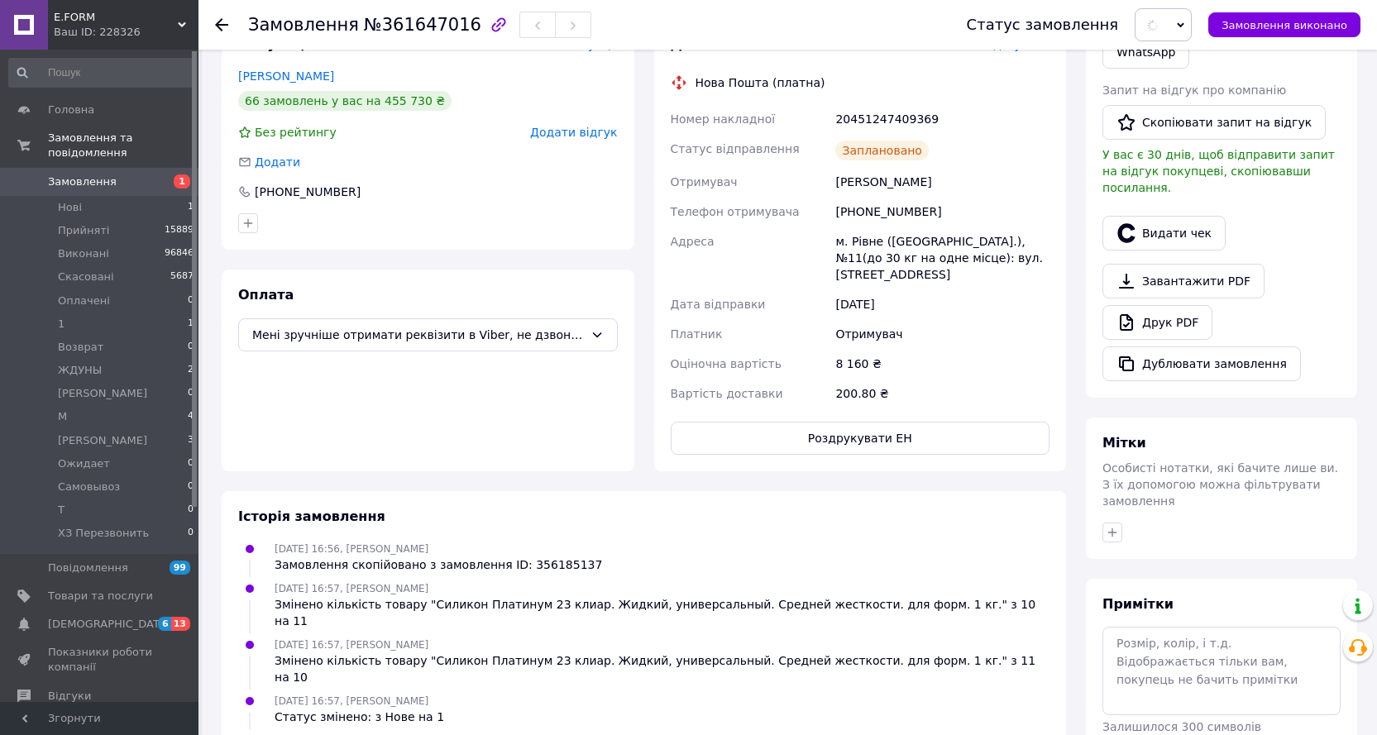
scroll to position [322, 0]
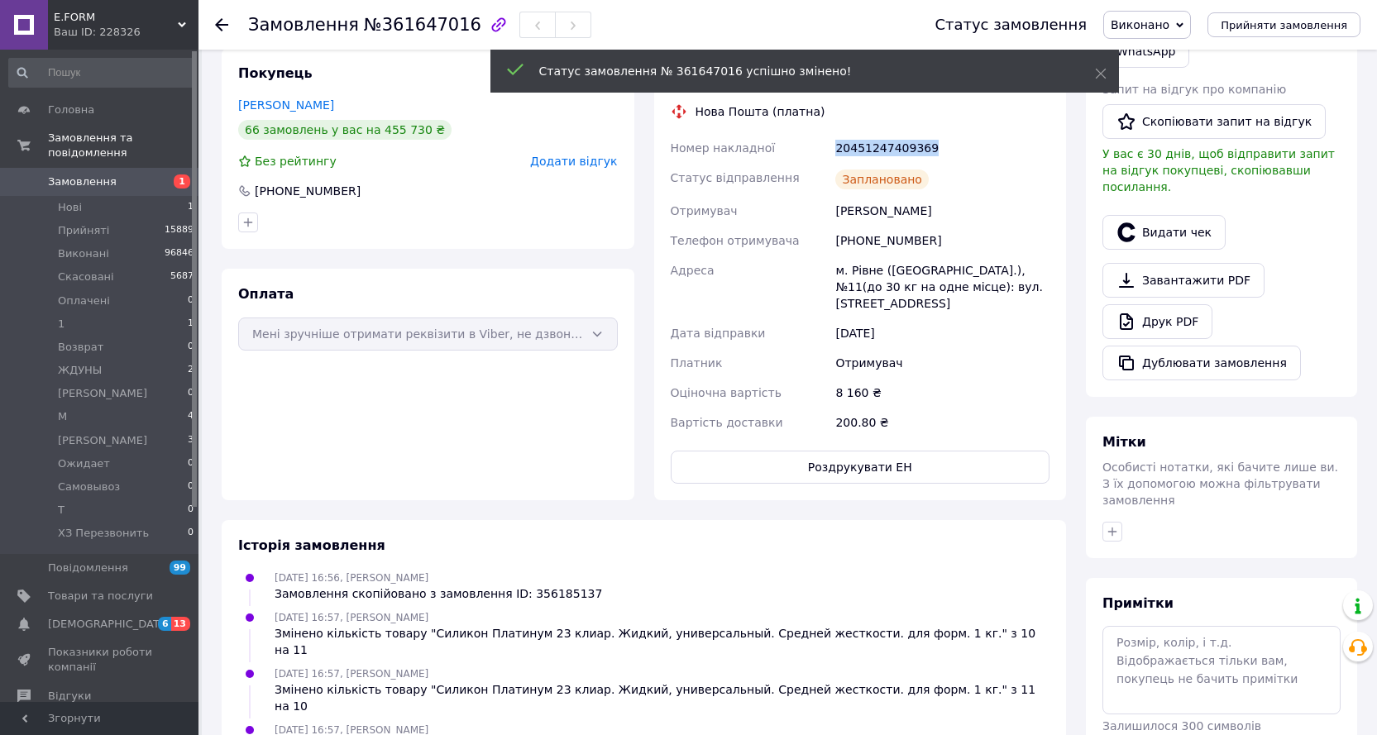
drag, startPoint x: 932, startPoint y: 146, endPoint x: 833, endPoint y: 150, distance: 99.3
copy div "20451247409369"
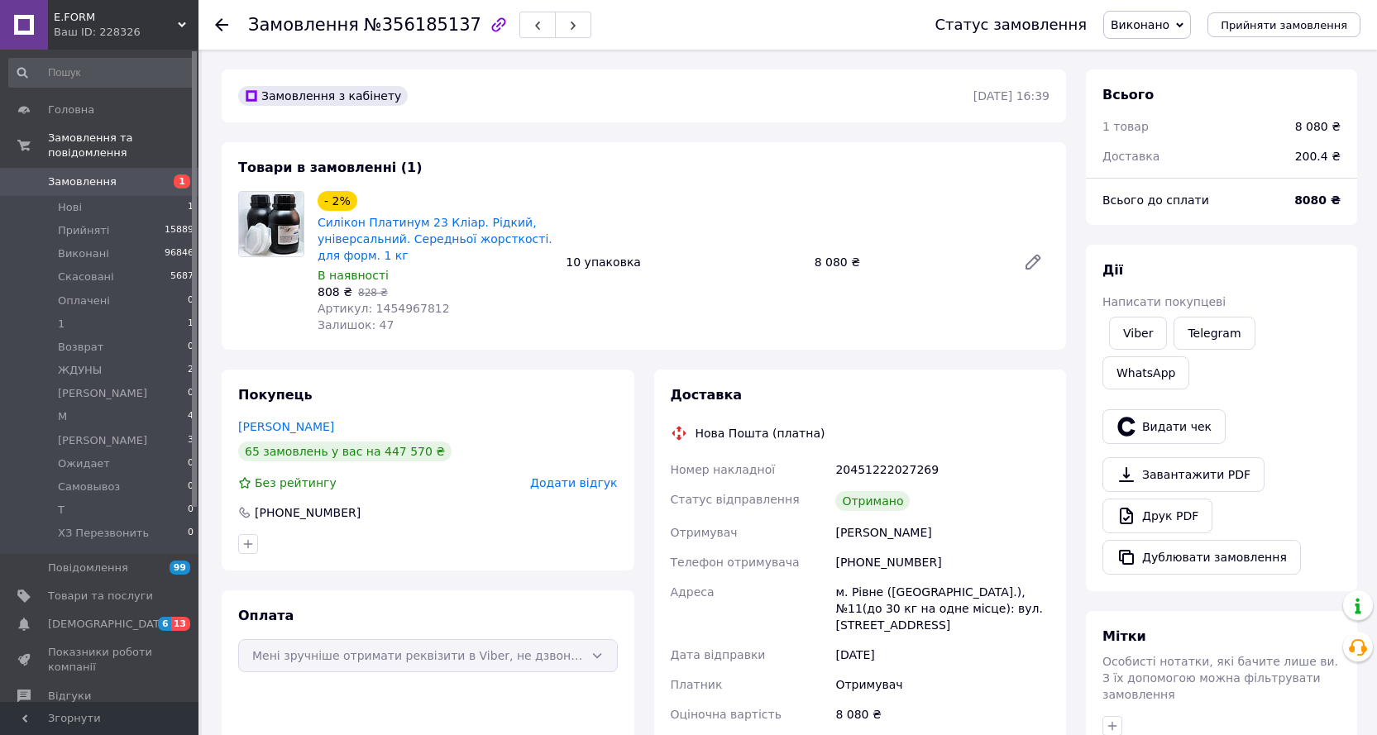
click at [222, 21] on icon at bounding box center [221, 24] width 13 height 13
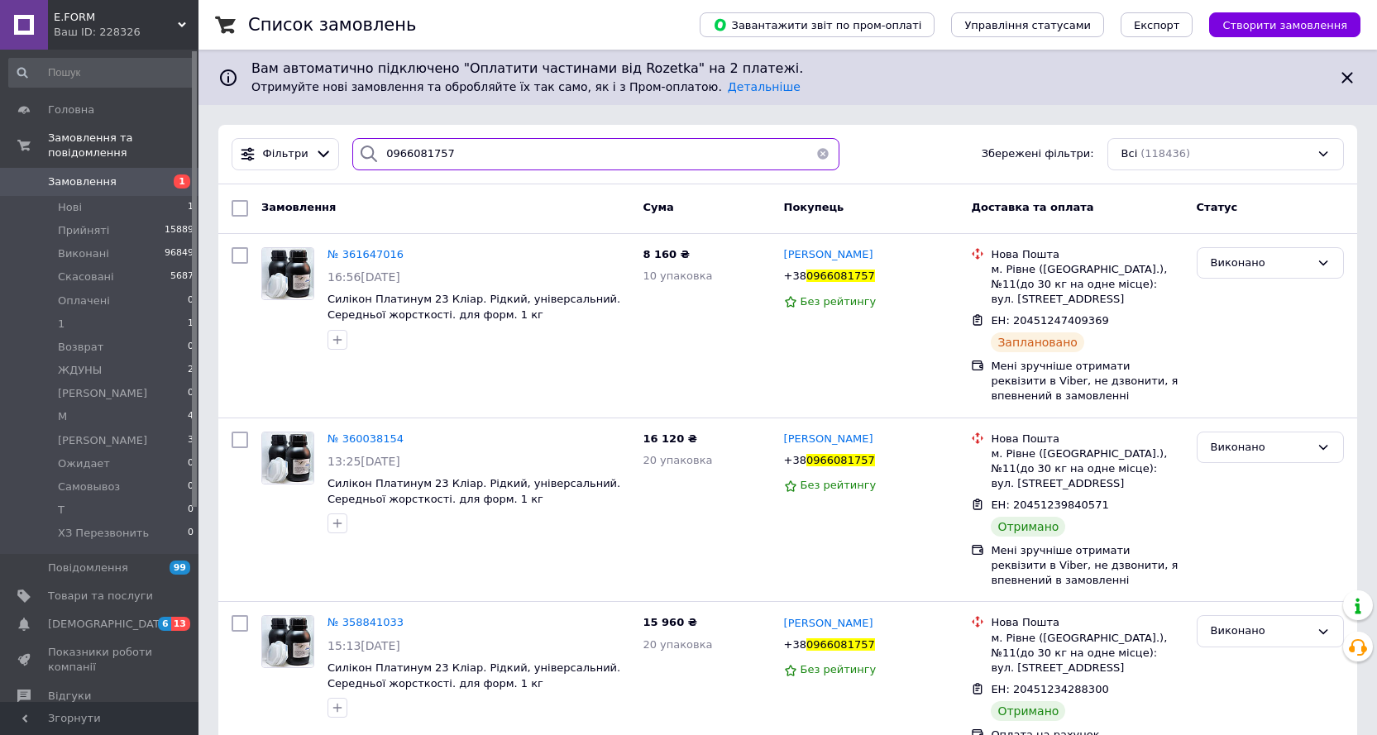
drag, startPoint x: 425, startPoint y: 151, endPoint x: 346, endPoint y: 151, distance: 79.4
click at [352, 151] on div "0966081757" at bounding box center [595, 154] width 487 height 32
paste input "361649648"
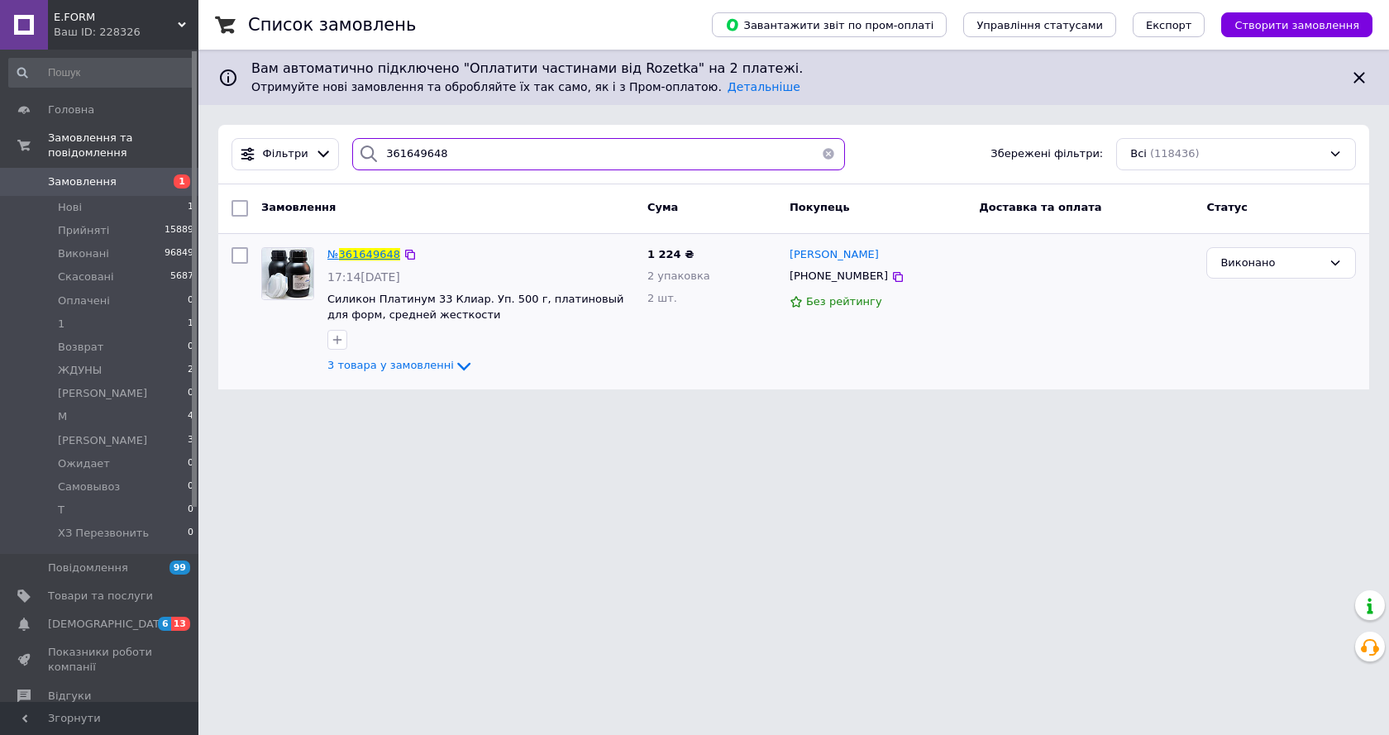
type input "361649648"
click at [369, 255] on span "361649648" at bounding box center [369, 254] width 61 height 12
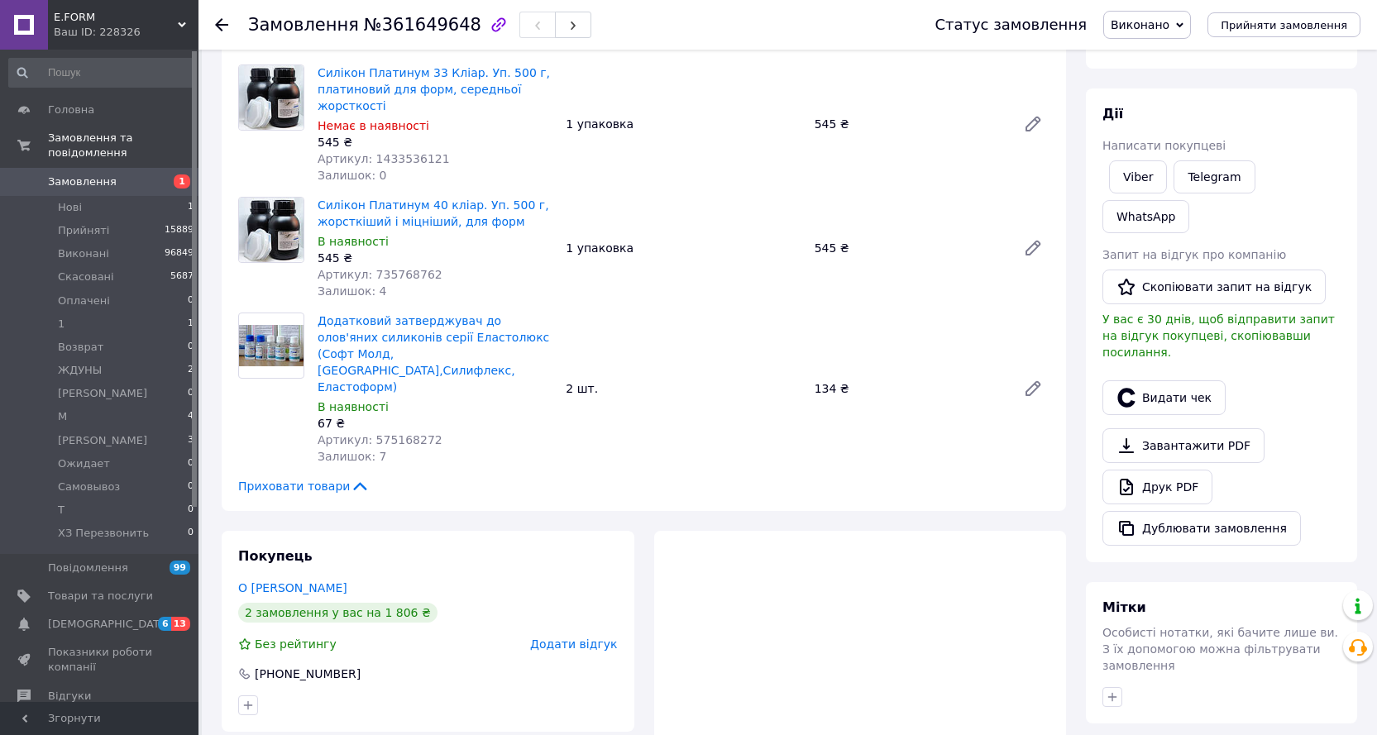
scroll to position [165, 0]
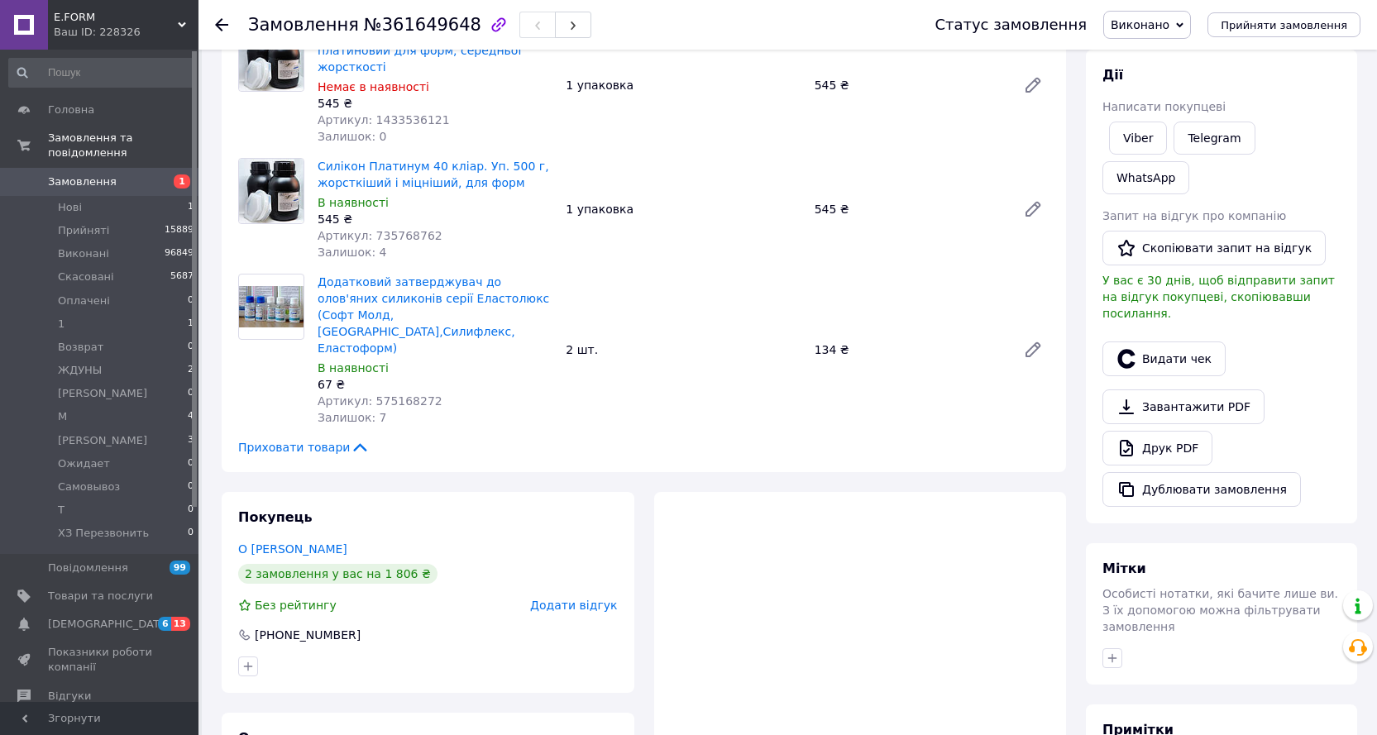
click at [1153, 22] on span "Виконано" at bounding box center [1139, 24] width 59 height 13
click at [1168, 104] on li "Оплачено" at bounding box center [1157, 107] width 107 height 25
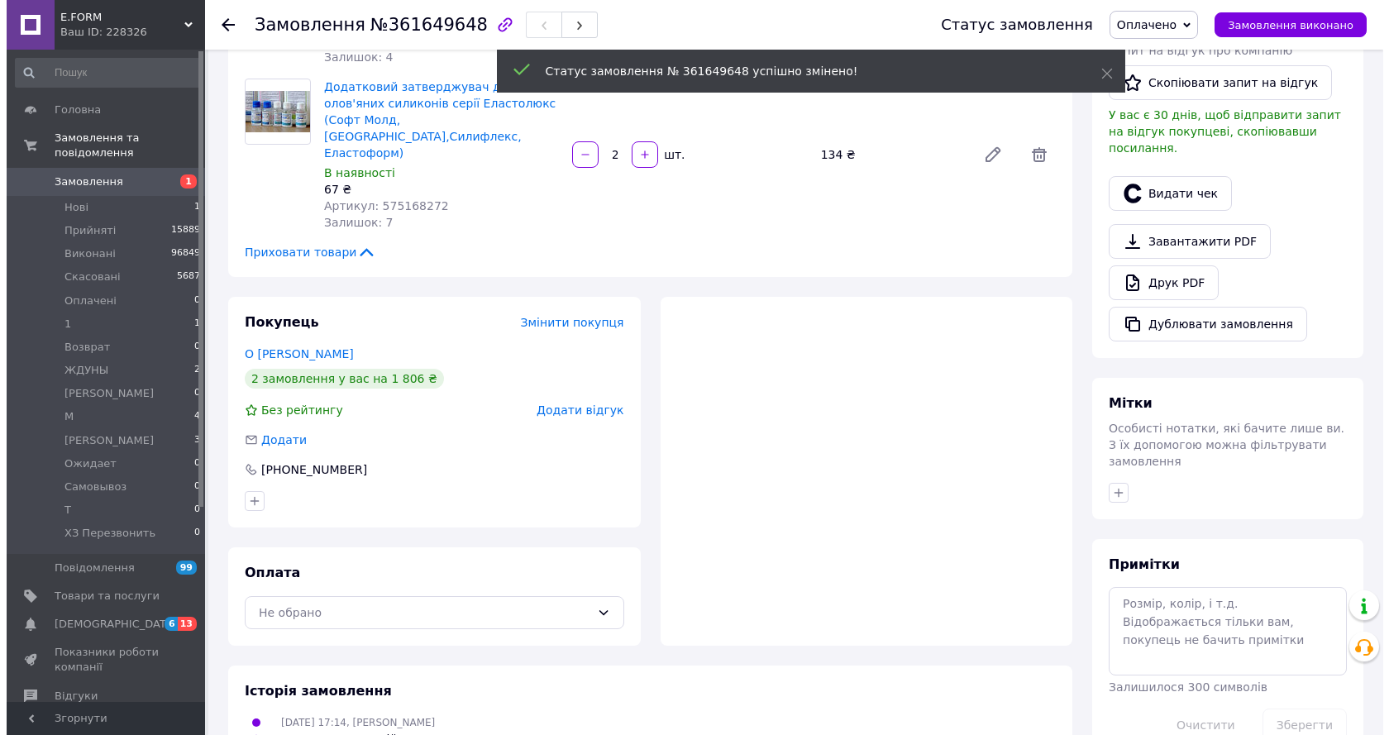
scroll to position [413, 0]
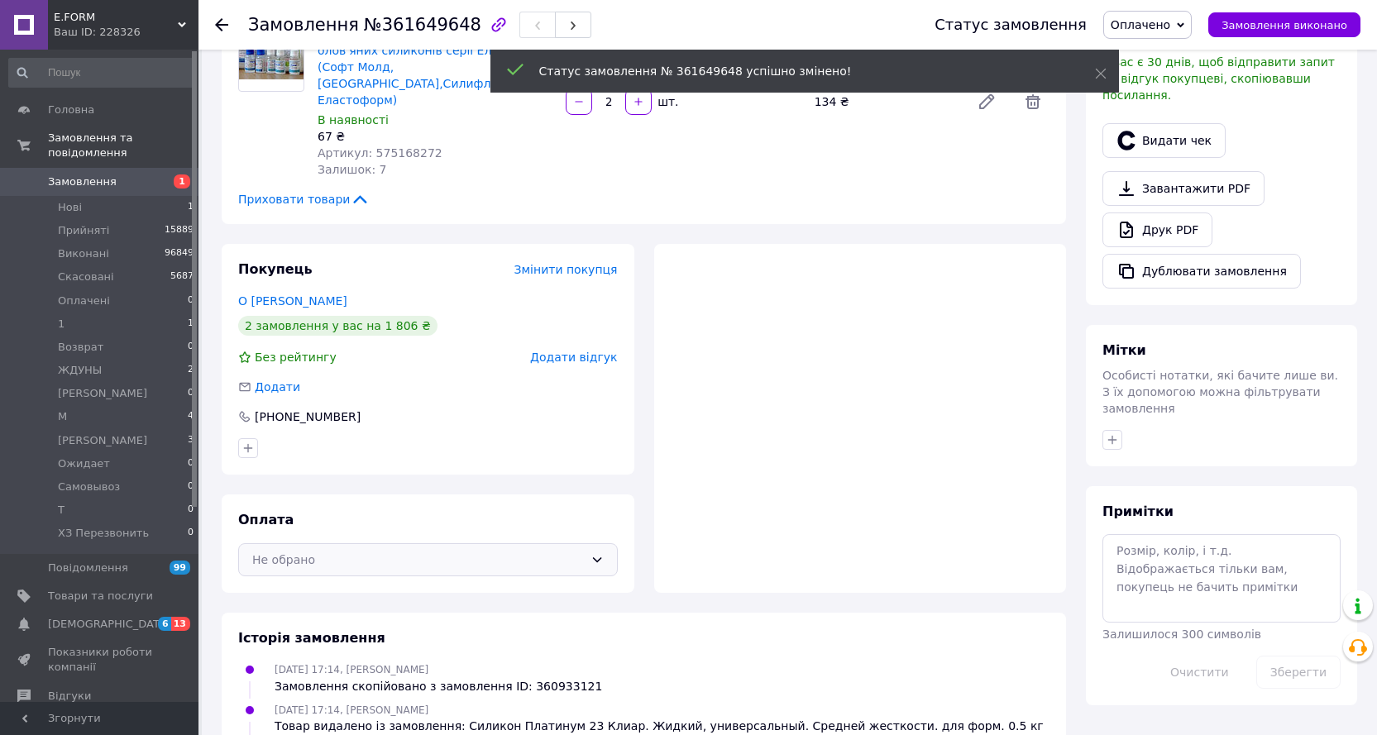
click at [380, 551] on div "Не обрано" at bounding box center [418, 560] width 332 height 18
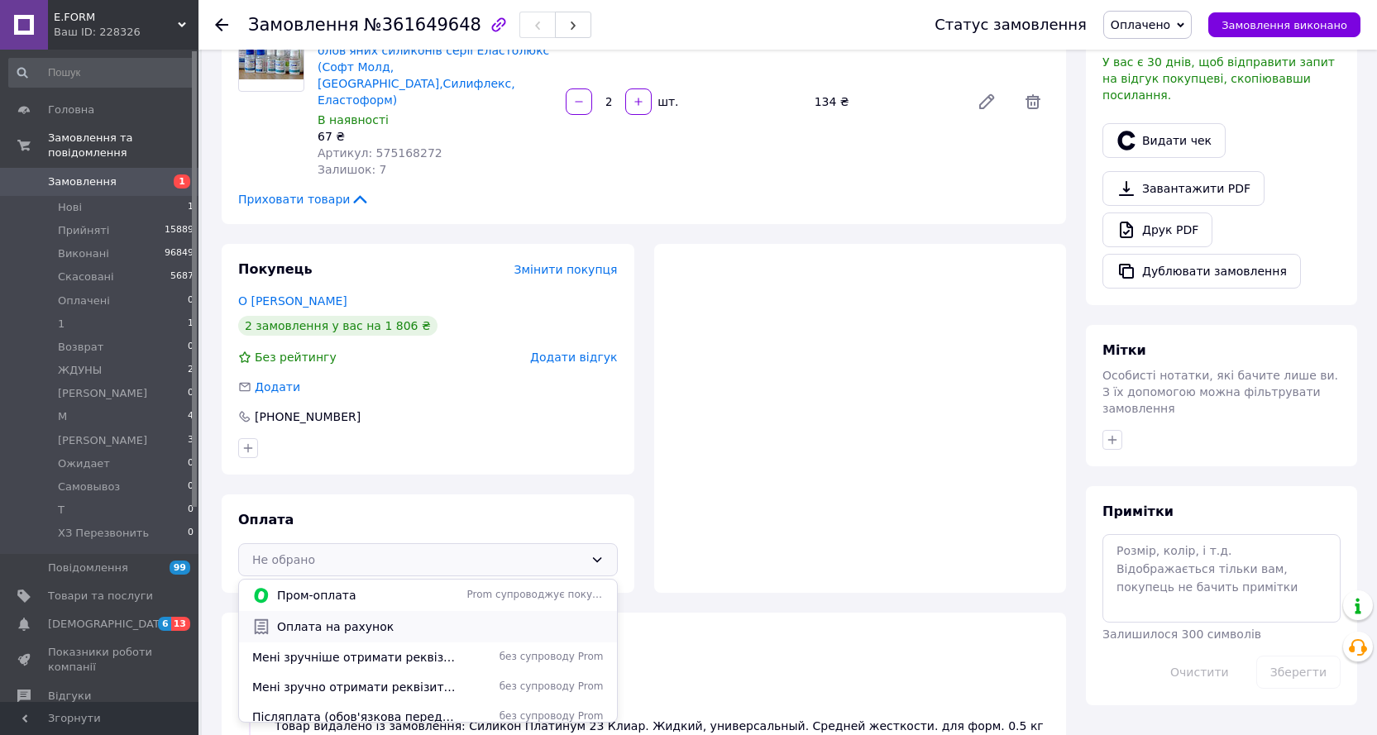
click at [370, 618] on span "Оплата на рахунок" at bounding box center [440, 626] width 327 height 17
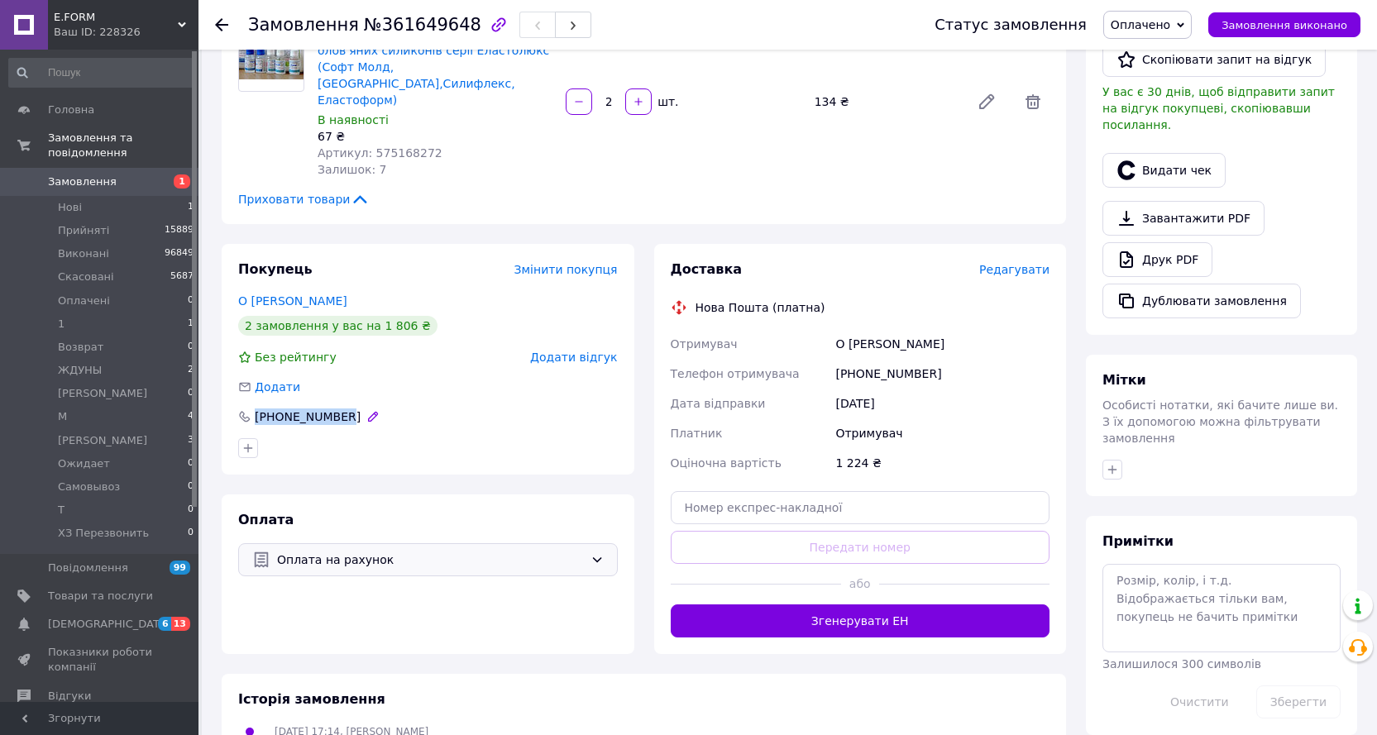
drag, startPoint x: 336, startPoint y: 384, endPoint x: 244, endPoint y: 384, distance: 91.8
click at [244, 408] on div "[PHONE_NUMBER]" at bounding box center [309, 416] width 147 height 17
copy div "[PHONE_NUMBER]"
click at [1028, 263] on span "Редагувати" at bounding box center [1014, 269] width 70 height 13
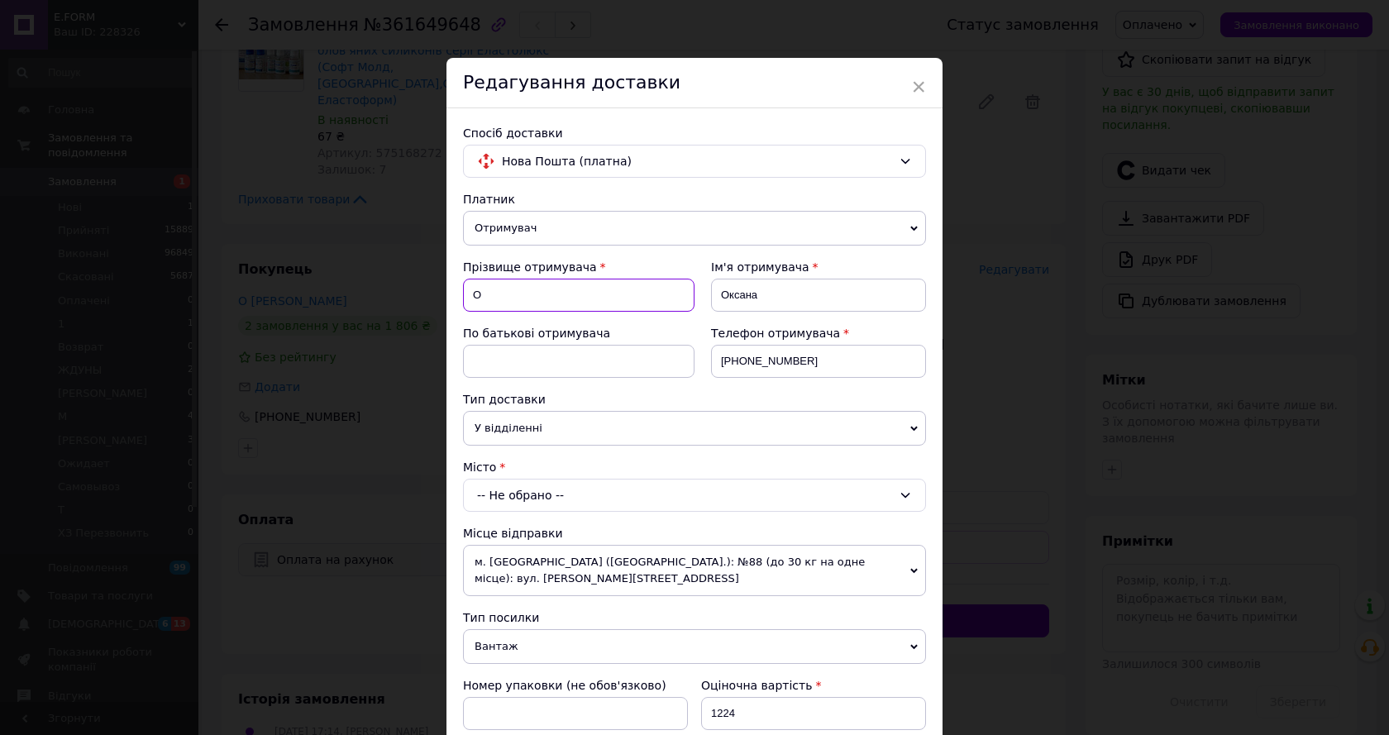
drag, startPoint x: 466, startPoint y: 293, endPoint x: 508, endPoint y: 296, distance: 41.5
click at [508, 296] on input "О" at bounding box center [579, 295] width 232 height 33
paste input "ороткова"
type input "Короткова"
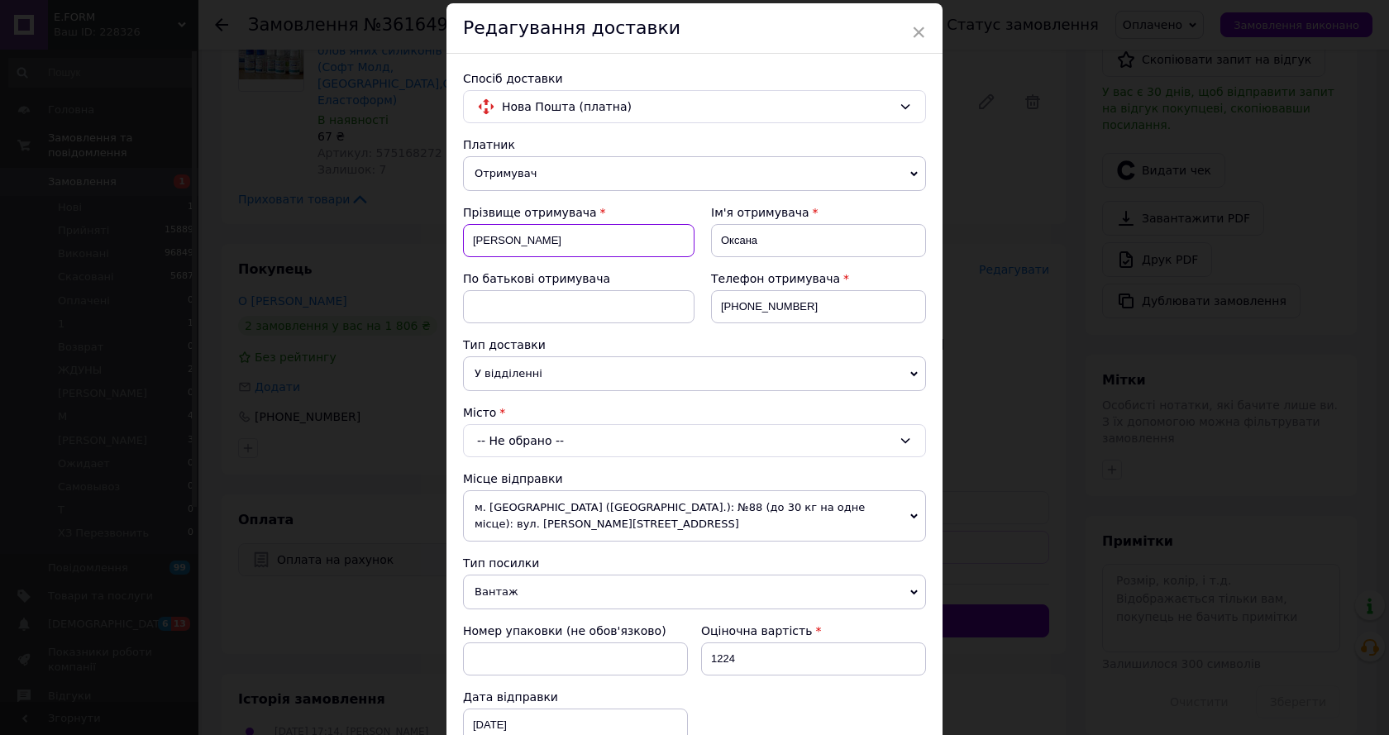
scroll to position [83, 0]
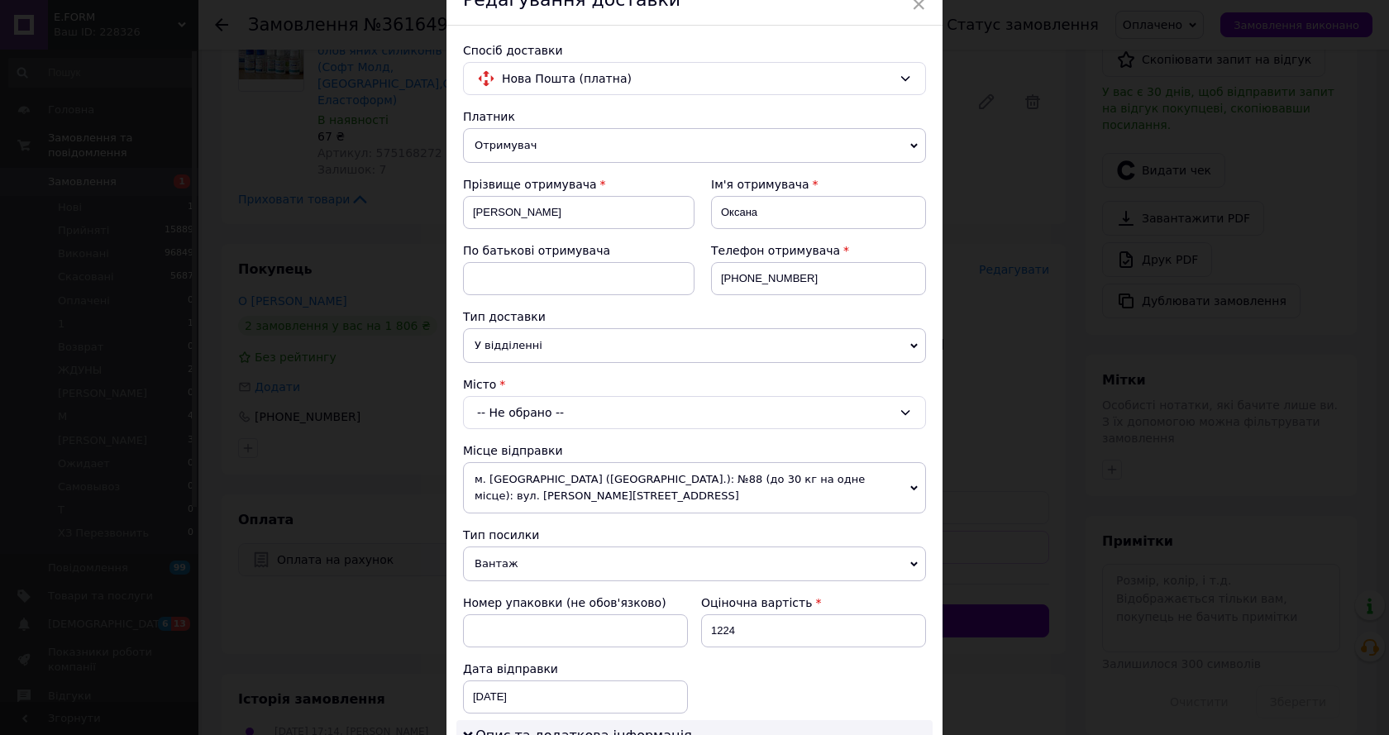
click at [537, 404] on div "-- Не обрано --" at bounding box center [694, 412] width 463 height 33
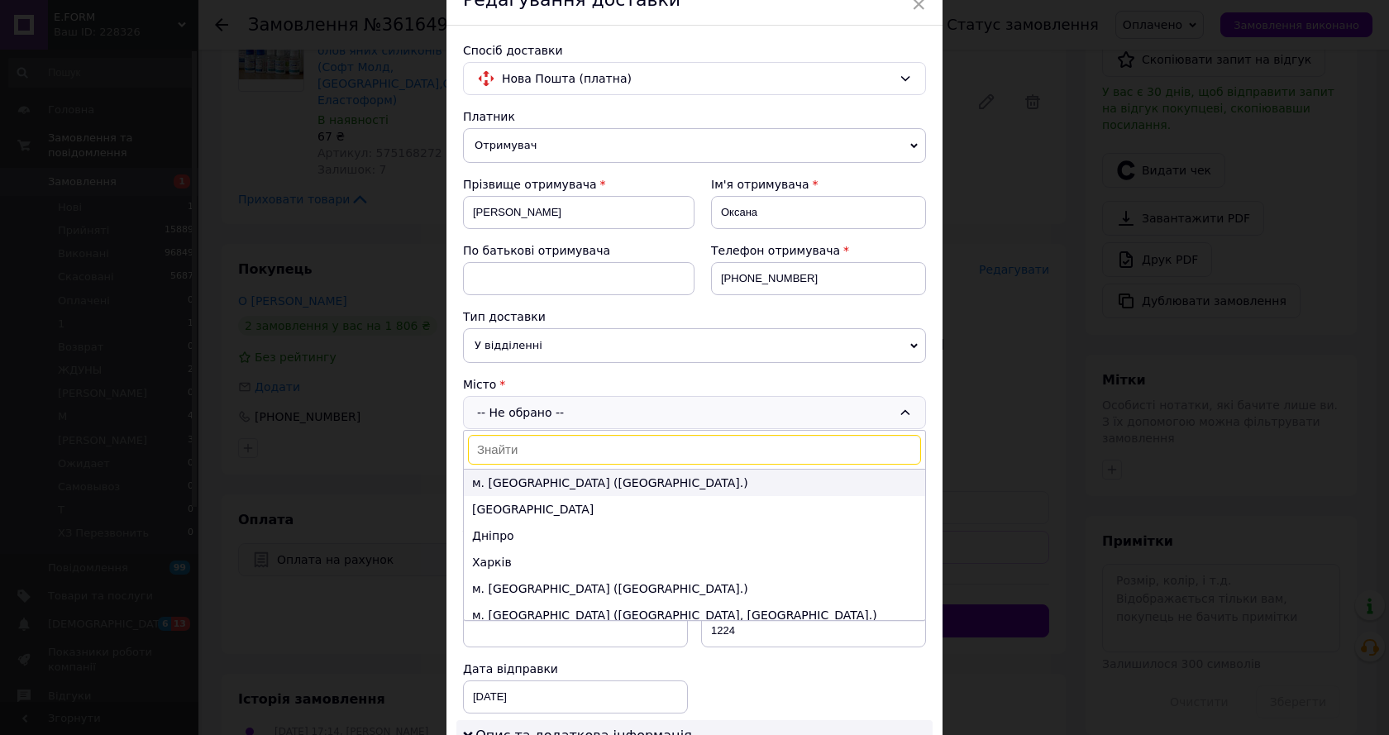
click at [528, 477] on li "м. [GEOGRAPHIC_DATA] ([GEOGRAPHIC_DATA].)" at bounding box center [694, 483] width 461 height 26
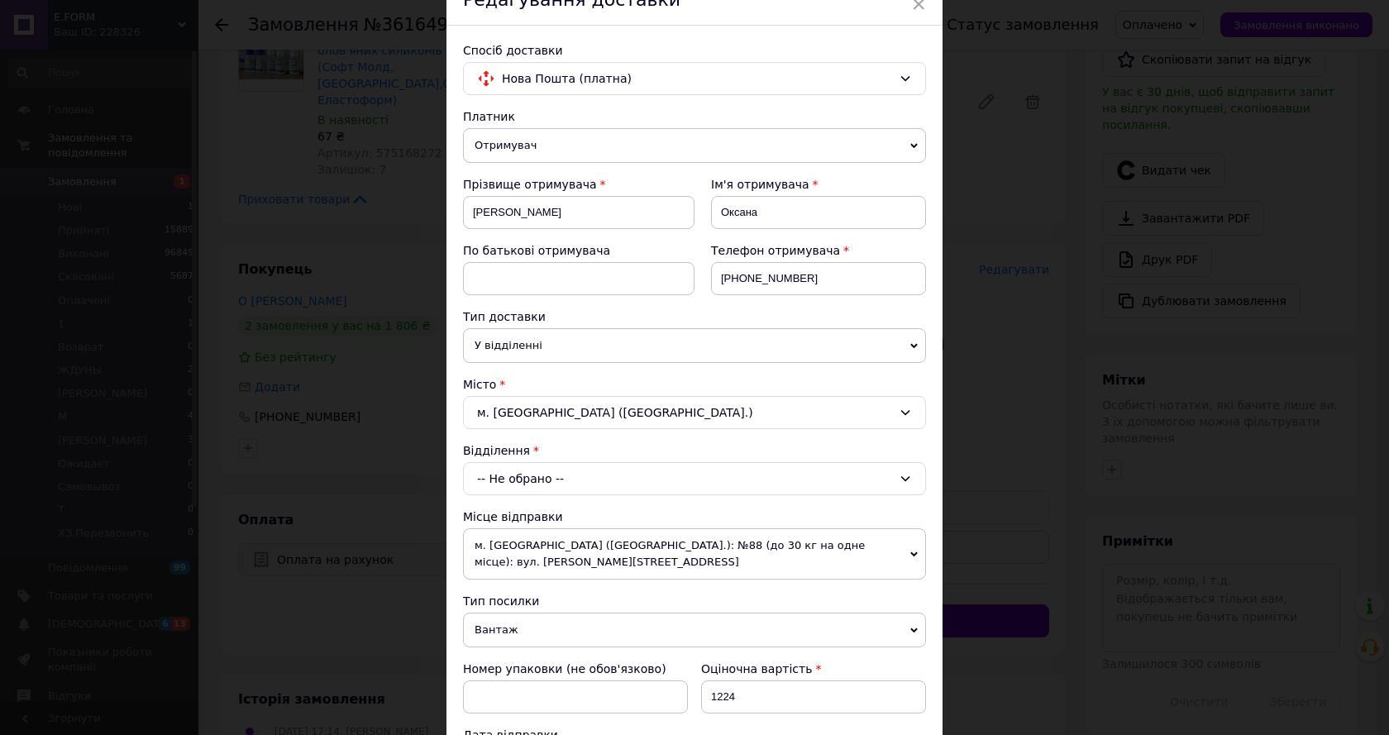
click at [528, 477] on div "-- Не обрано --" at bounding box center [694, 478] width 463 height 33
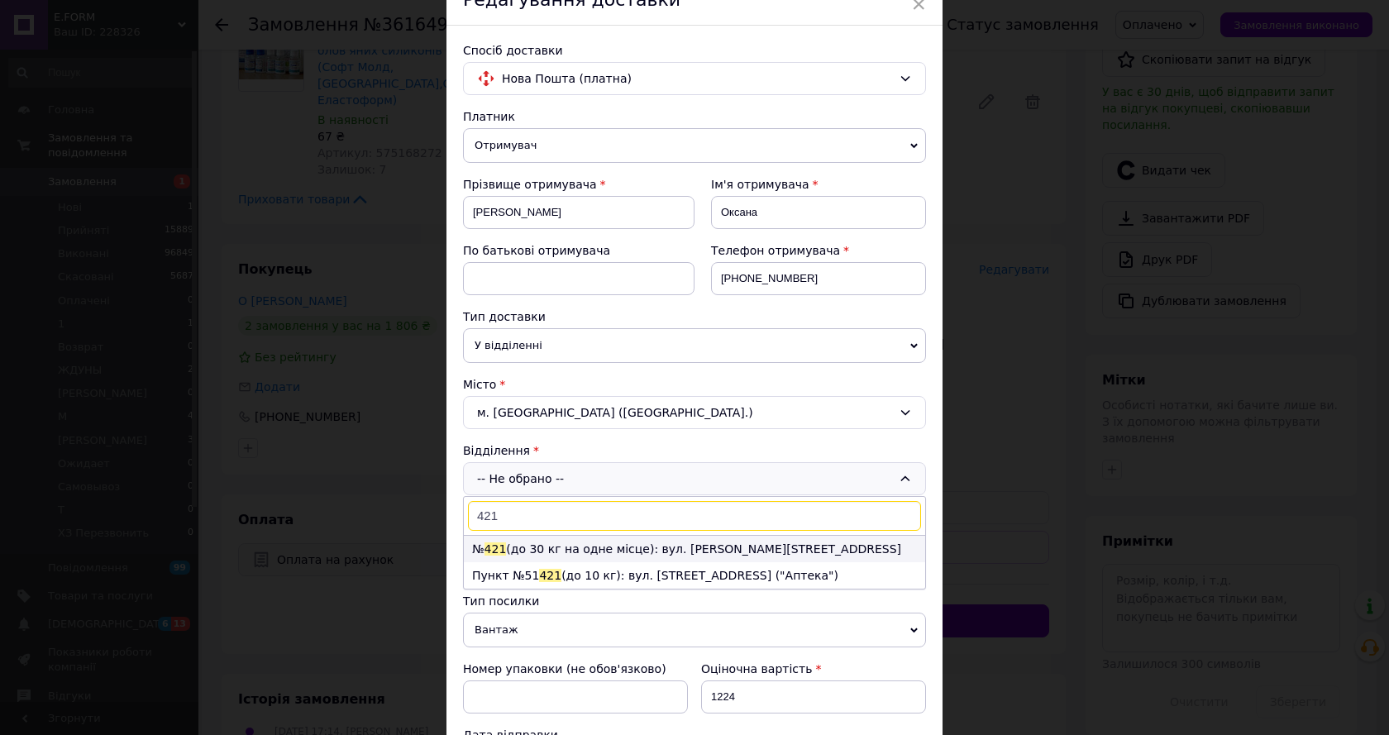
type input "421"
click at [556, 542] on li "№ 421 (до 30 кг на одне місце): вул. Малевича Казимира, 86Б" at bounding box center [694, 549] width 461 height 26
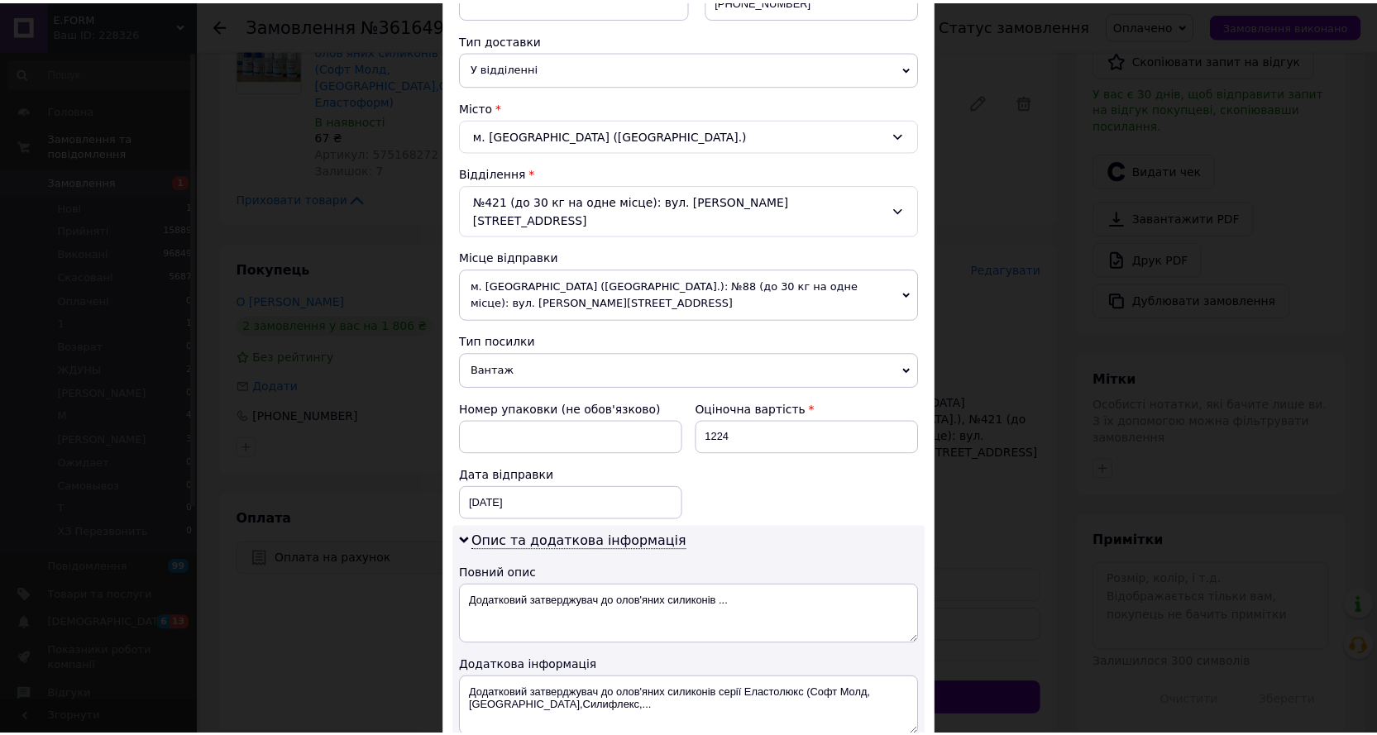
scroll to position [578, 0]
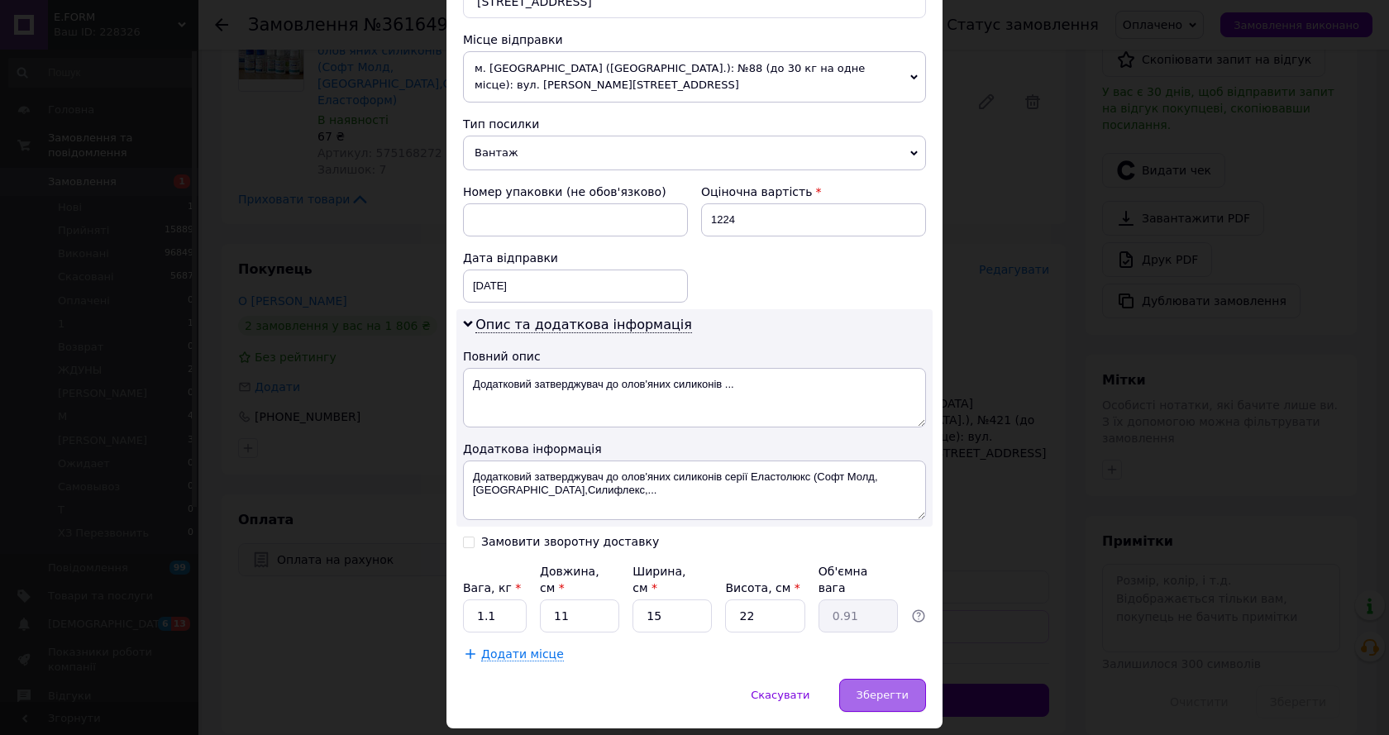
click at [884, 689] on span "Зберегти" at bounding box center [883, 695] width 52 height 12
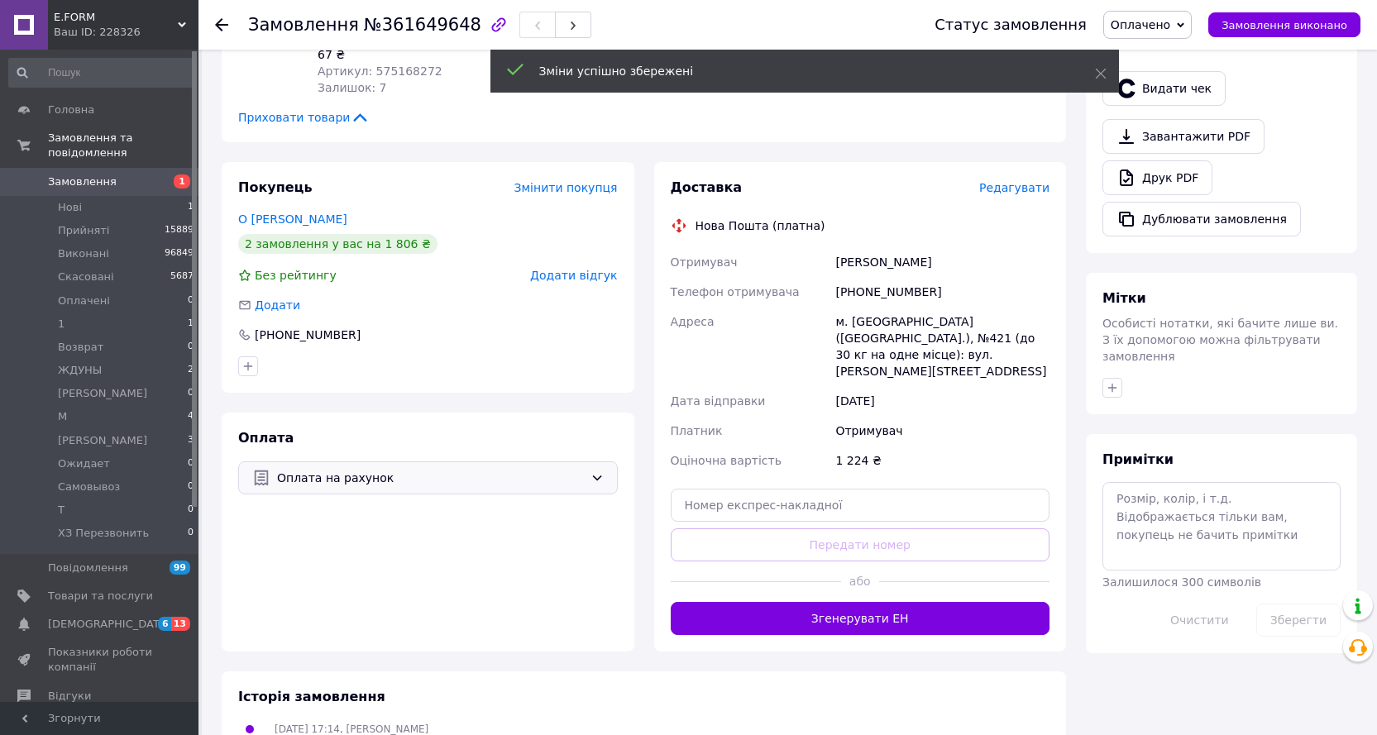
scroll to position [496, 0]
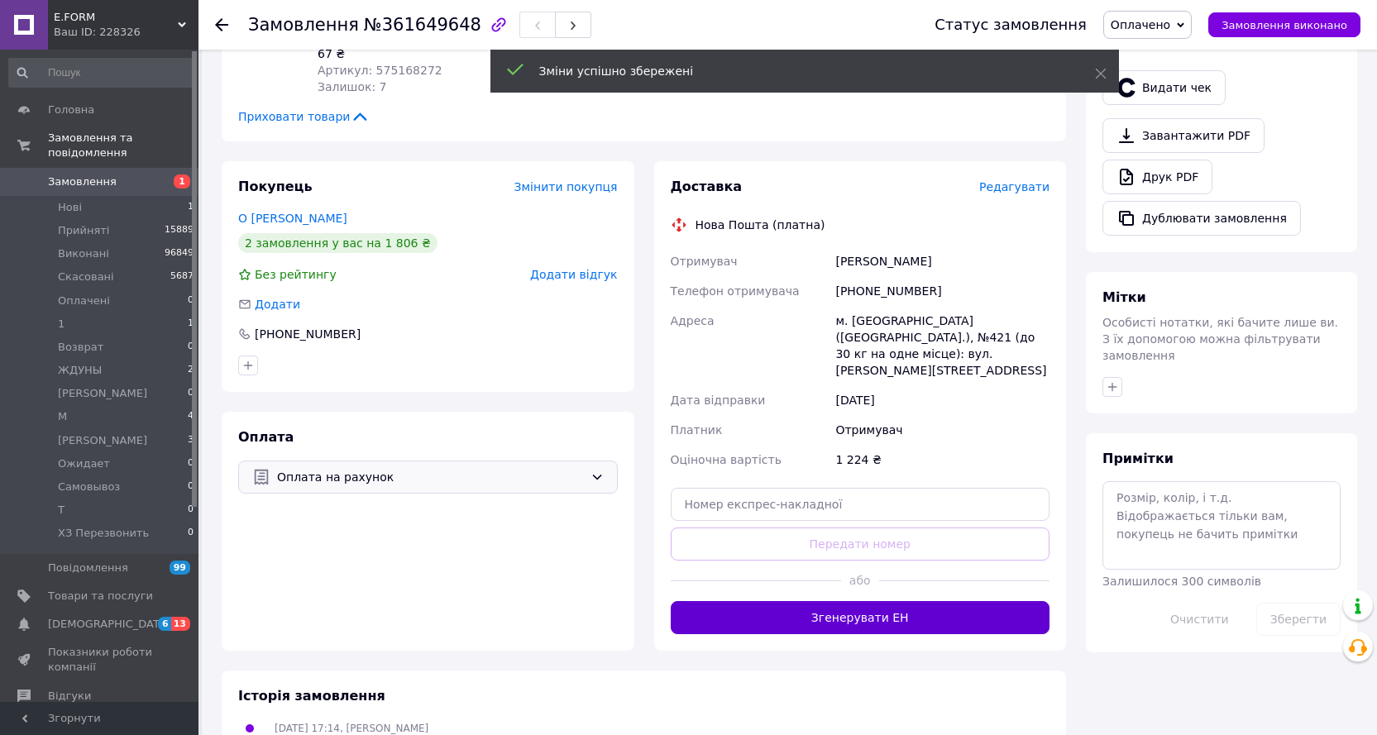
click at [877, 601] on button "Згенерувати ЕН" at bounding box center [861, 617] width 380 height 33
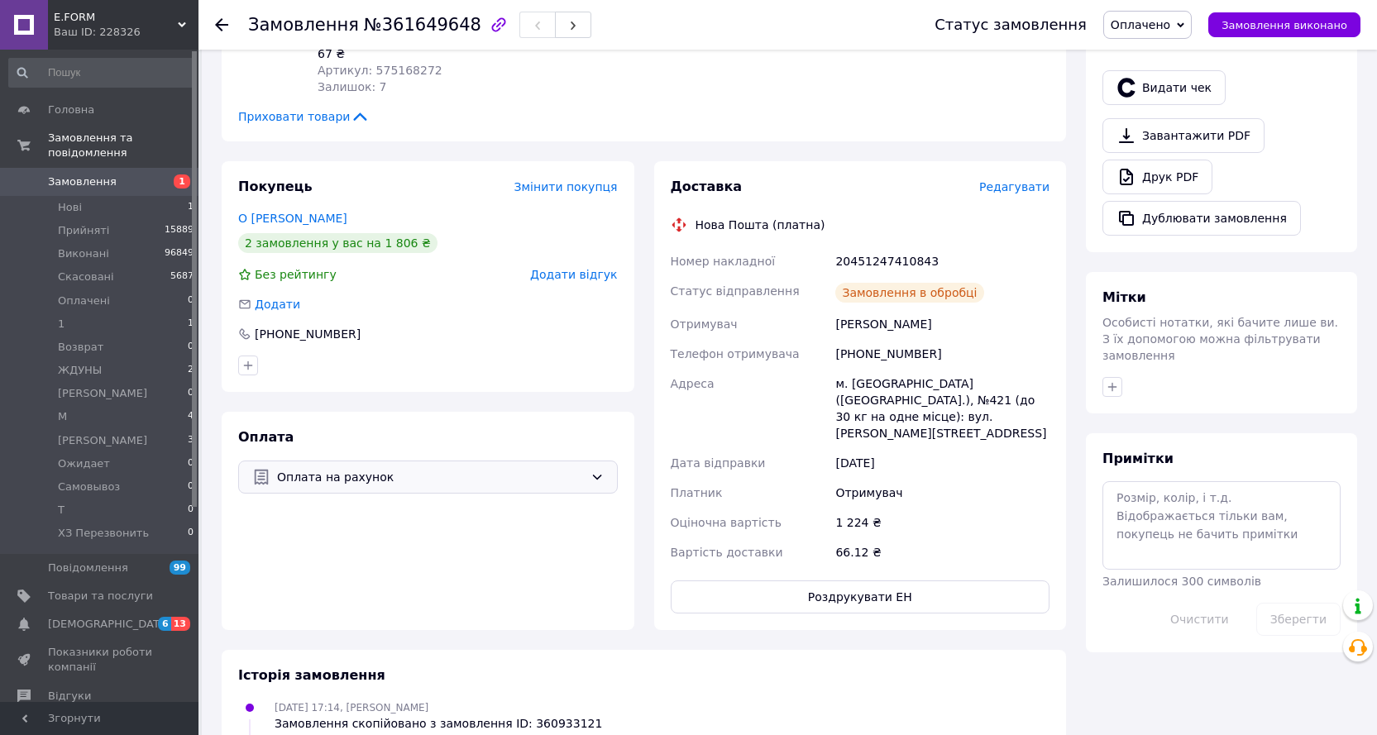
scroll to position [33, 0]
click at [1264, 24] on span "Замовлення виконано" at bounding box center [1284, 25] width 126 height 12
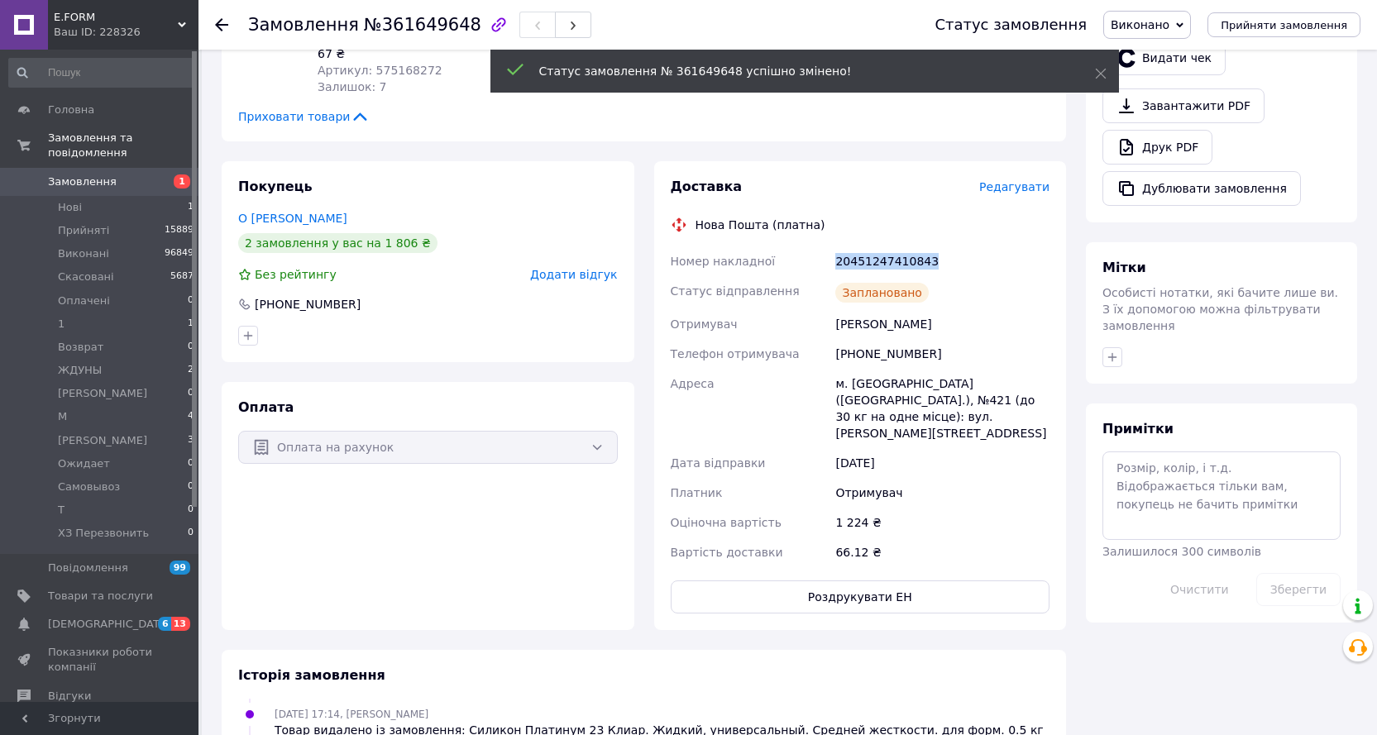
drag, startPoint x: 935, startPoint y: 231, endPoint x: 828, endPoint y: 232, distance: 107.5
click at [828, 246] on div "Номер накладної 20451247410843 Статус відправлення Заплановано Отримувач Коротк…" at bounding box center [860, 406] width 386 height 321
copy div "Номер накладної 20451247410843"
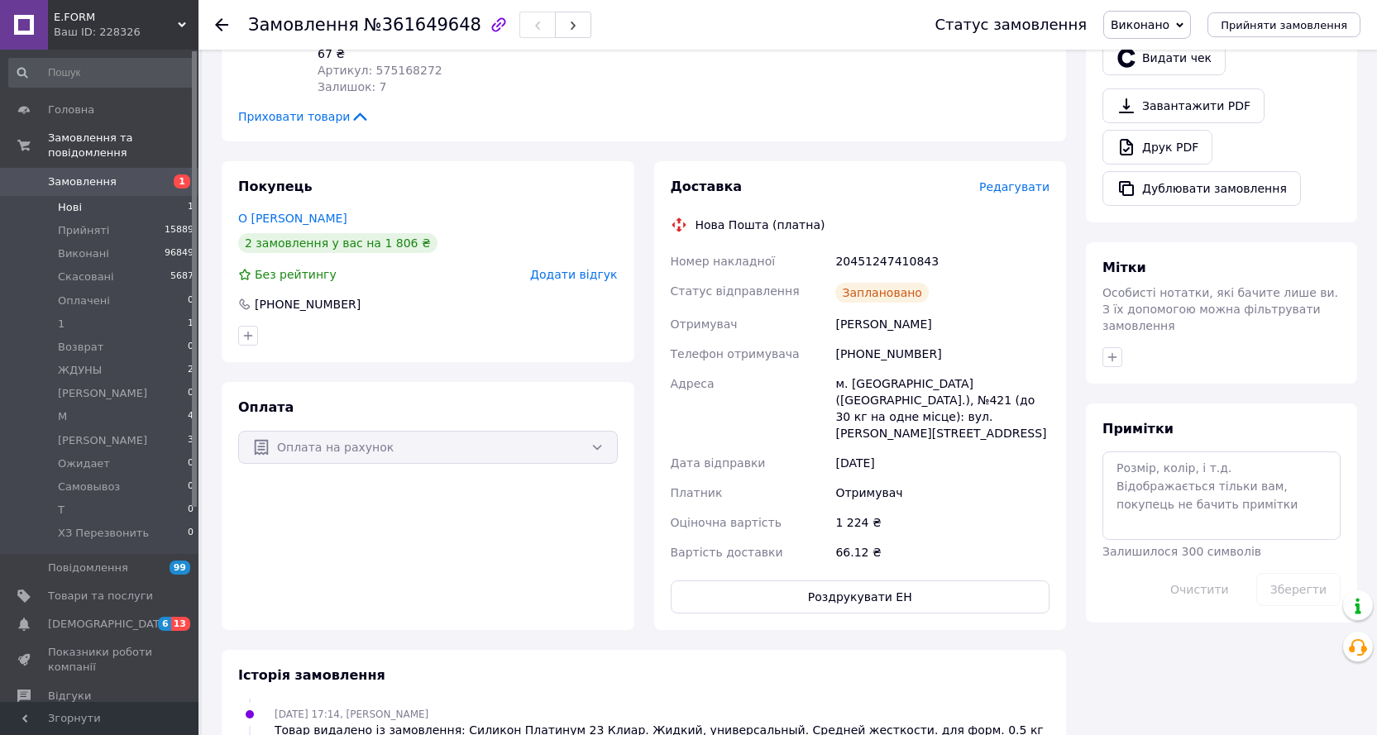
click at [80, 196] on li "Нові 1" at bounding box center [101, 207] width 203 height 23
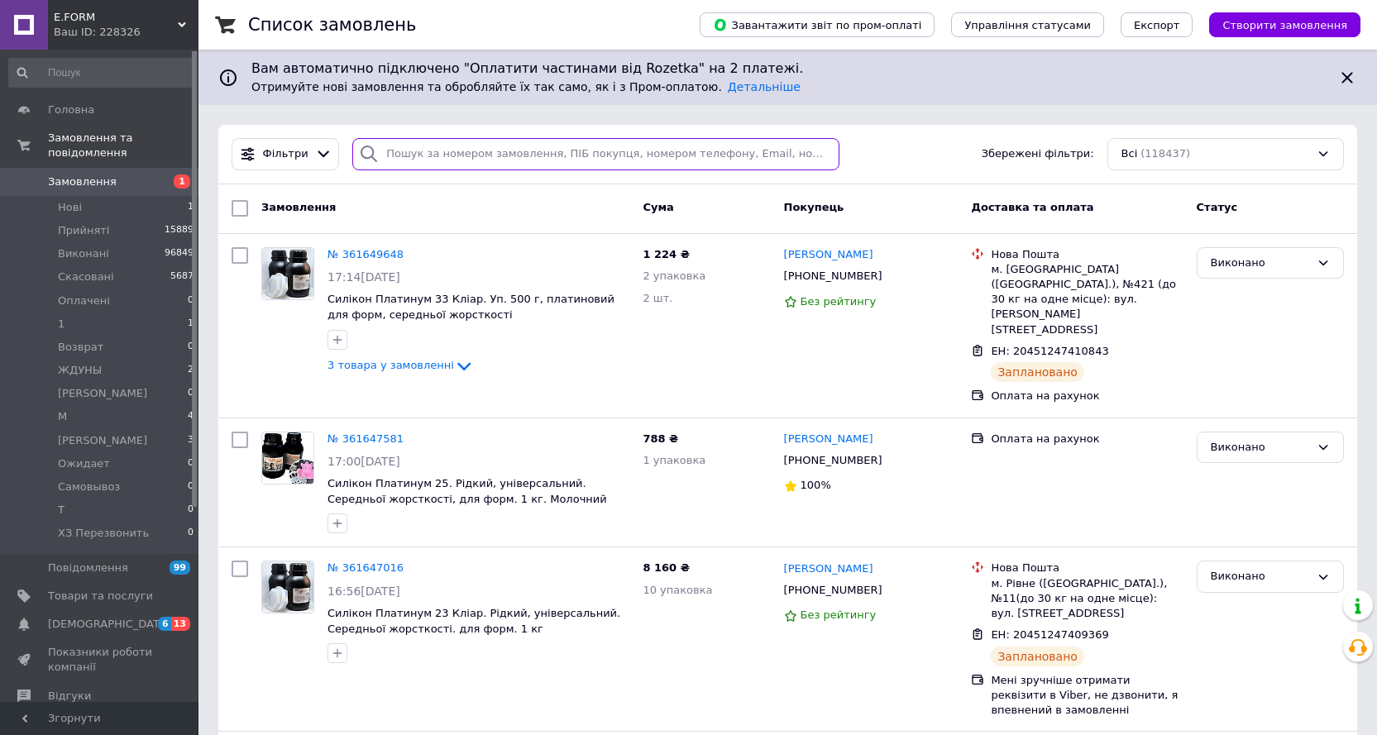
click at [466, 143] on input "search" at bounding box center [595, 154] width 487 height 32
paste input "361596655"
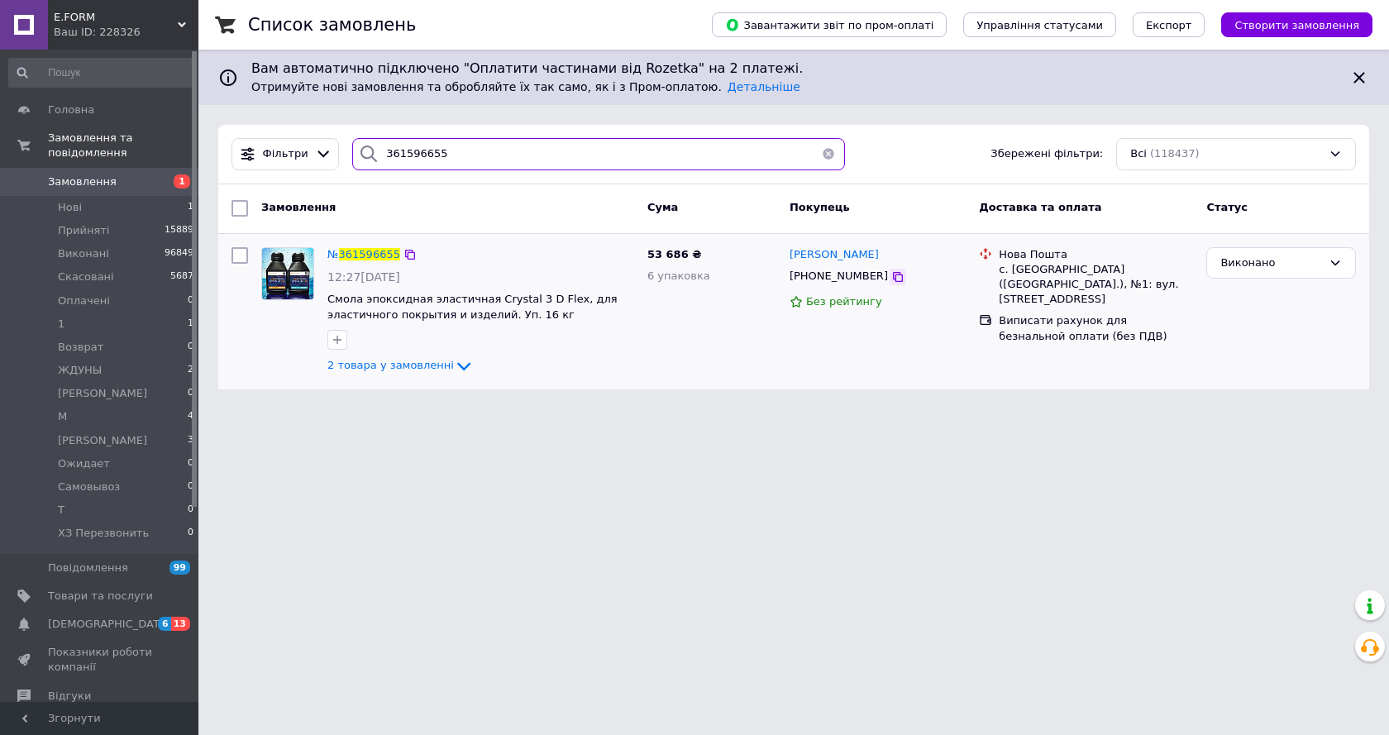
type input "361596655"
click at [891, 275] on icon at bounding box center [897, 276] width 13 height 13
click at [891, 279] on icon at bounding box center [897, 276] width 13 height 13
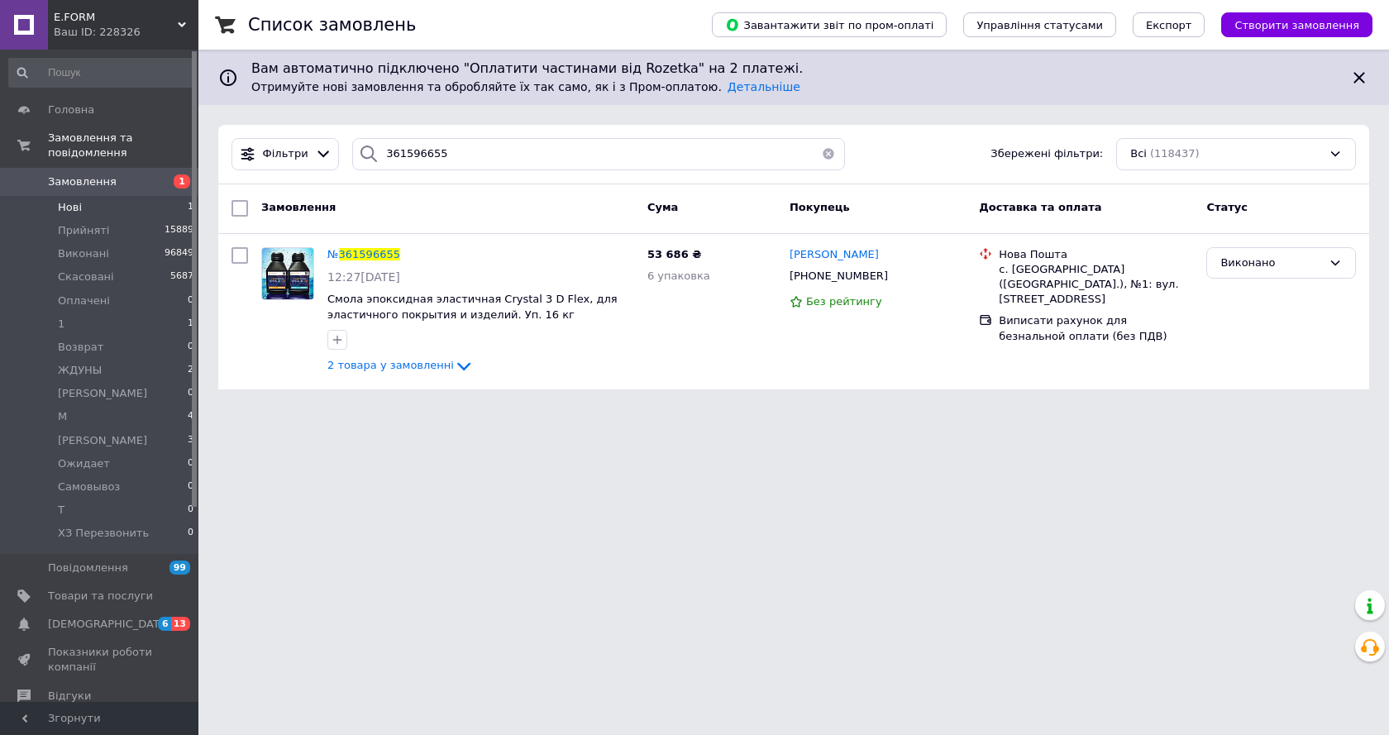
click at [70, 200] on span "Нові" at bounding box center [70, 207] width 24 height 15
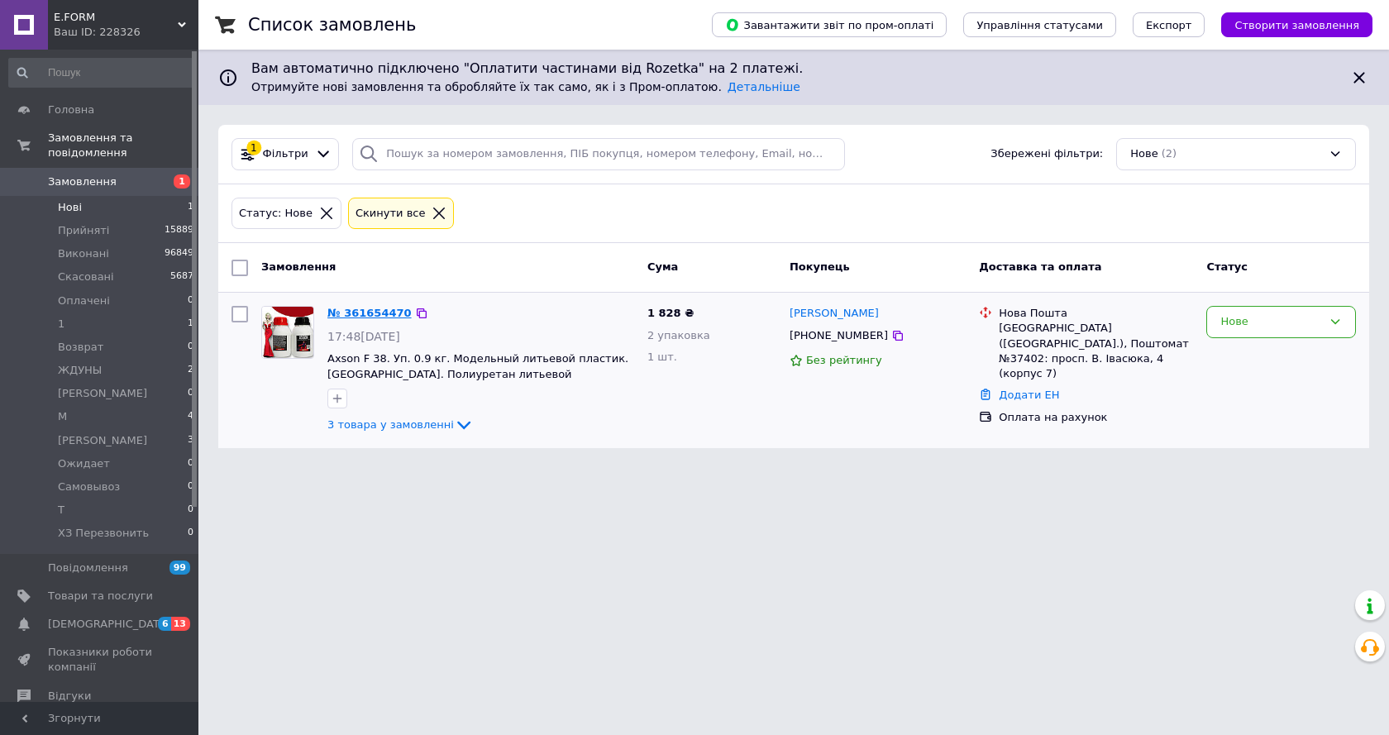
click at [361, 313] on link "№ 361654470" at bounding box center [369, 313] width 84 height 12
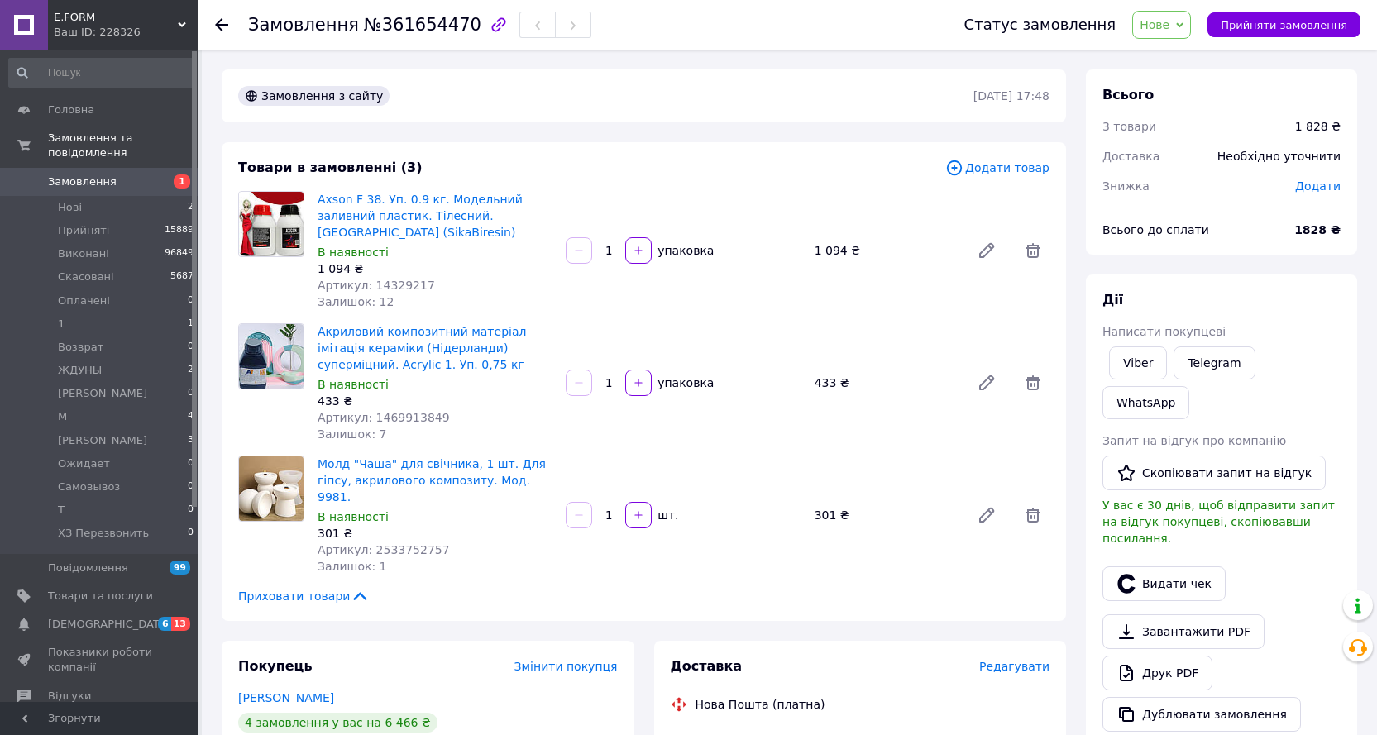
click at [738, 179] on div "Товари в замовленні (3) Додати товар Axson F 38. Уп. 0.9 кг. Модельний заливний…" at bounding box center [644, 381] width 844 height 479
click at [219, 26] on icon at bounding box center [221, 24] width 13 height 13
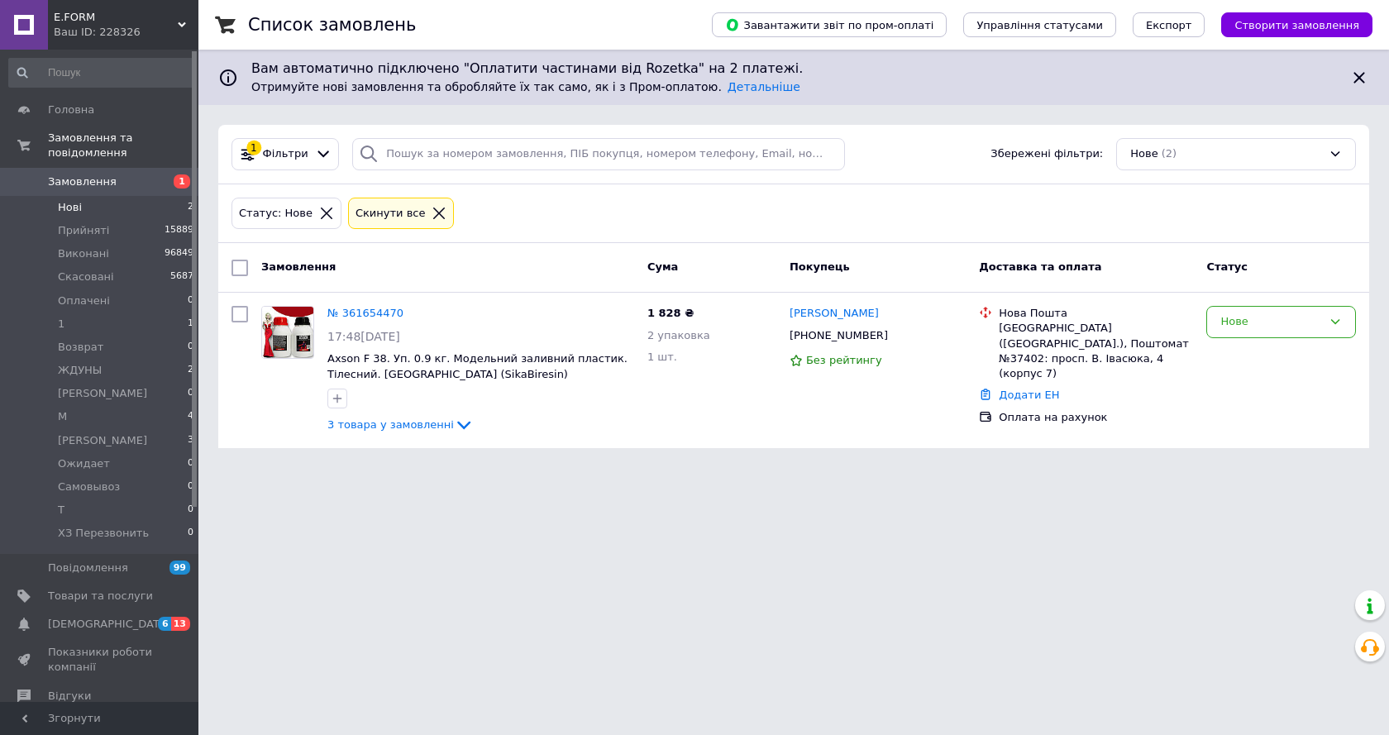
click at [600, 275] on div "Замовлення" at bounding box center [448, 268] width 386 height 30
click at [319, 213] on icon at bounding box center [326, 213] width 15 height 15
